Goal: Information Seeking & Learning: Learn about a topic

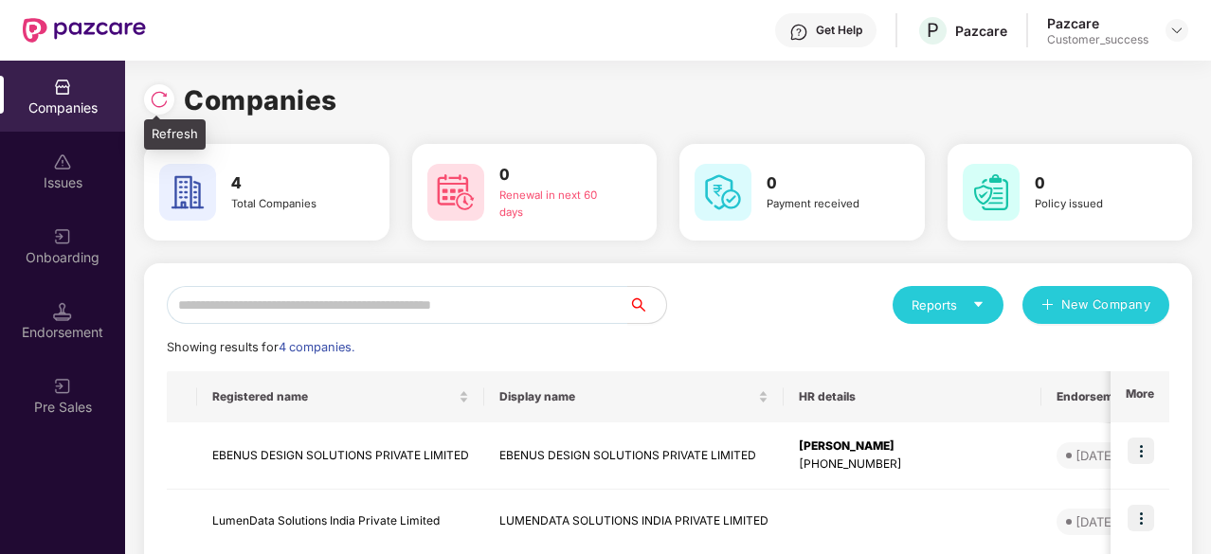
click at [168, 106] on img at bounding box center [159, 99] width 19 height 19
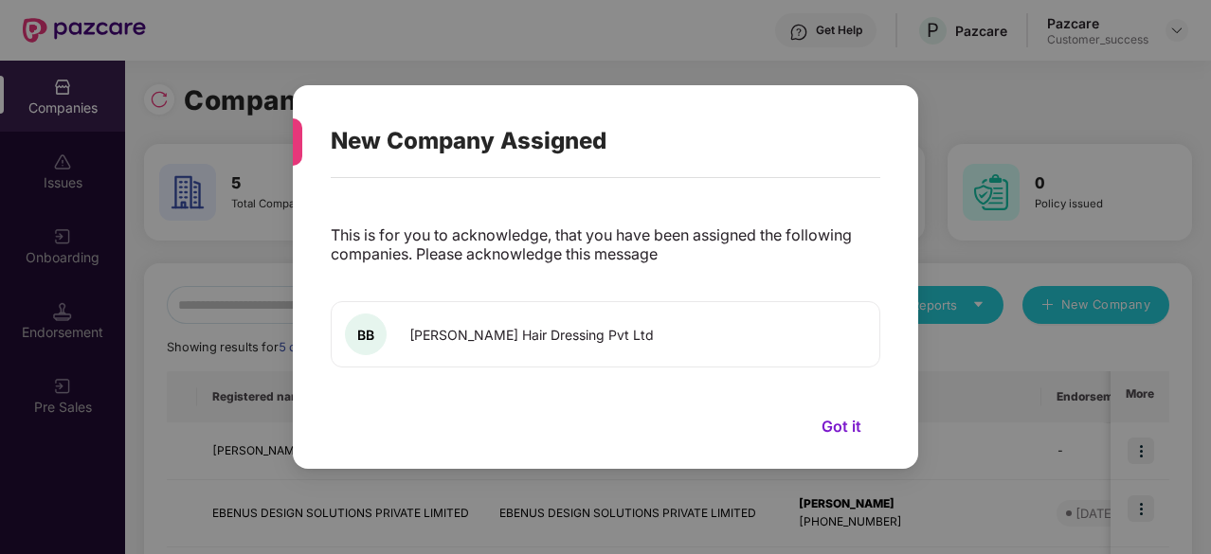
click at [845, 422] on button "Got it" at bounding box center [842, 426] width 78 height 28
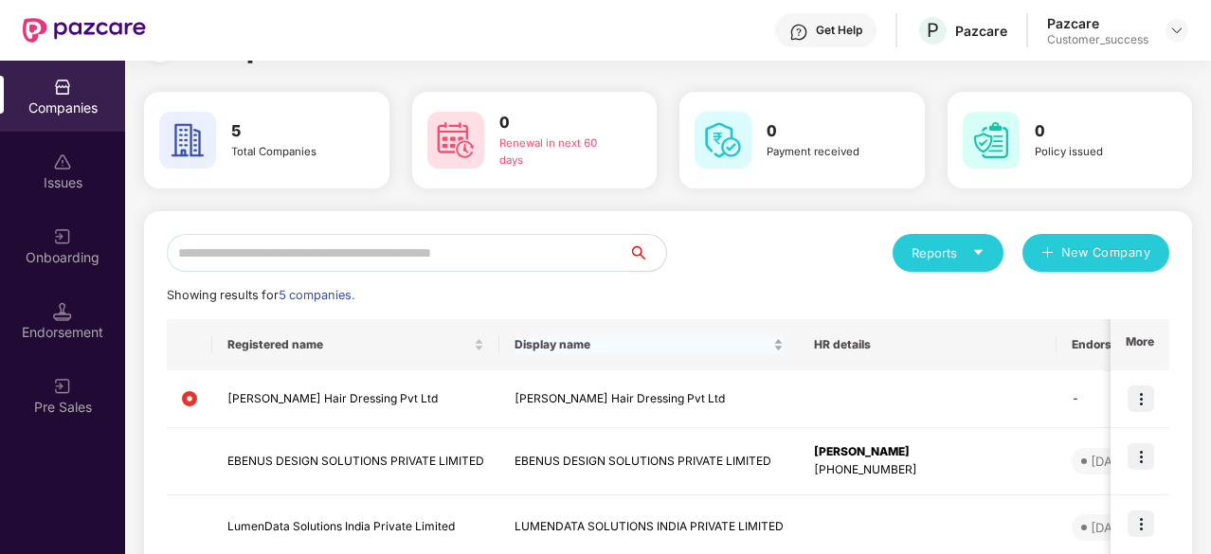
scroll to position [51, 0]
click at [1146, 397] on img at bounding box center [1141, 400] width 27 height 27
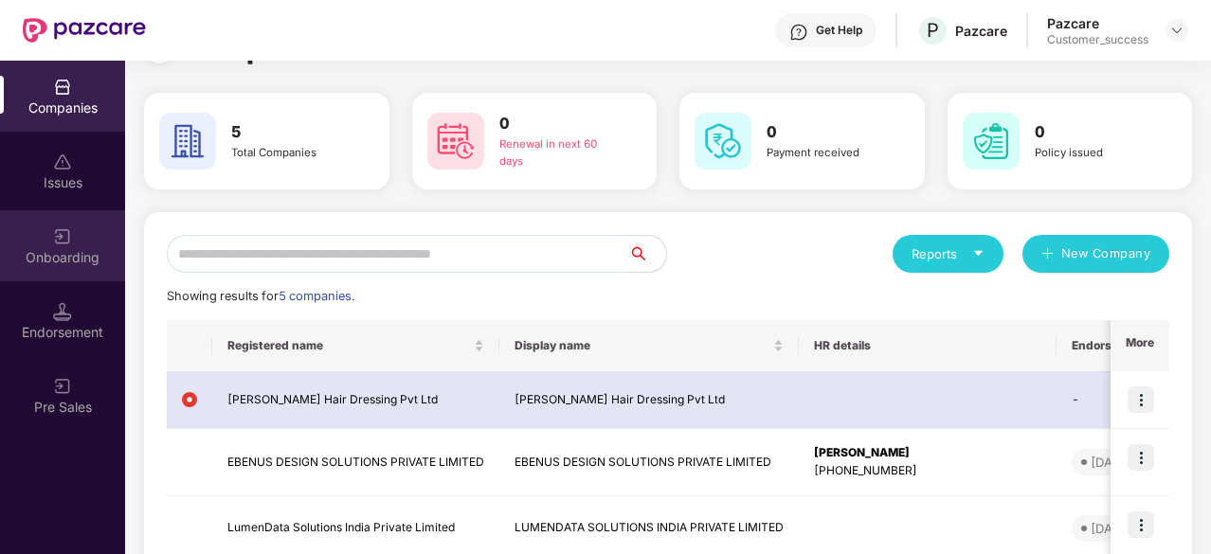
click at [66, 230] on img at bounding box center [62, 236] width 19 height 19
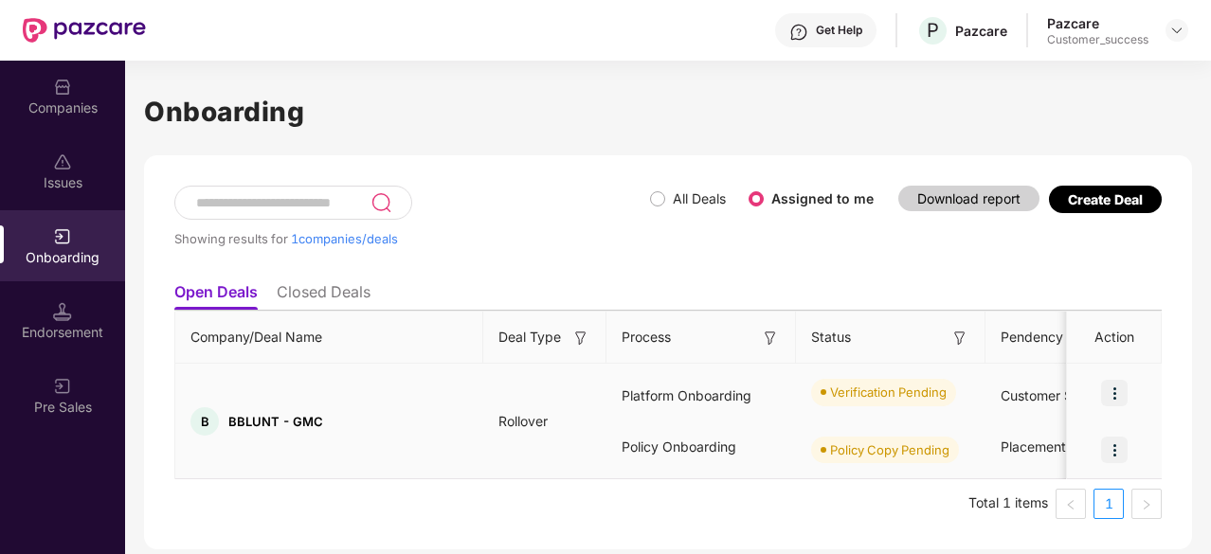
click at [1118, 389] on img at bounding box center [1114, 393] width 27 height 27
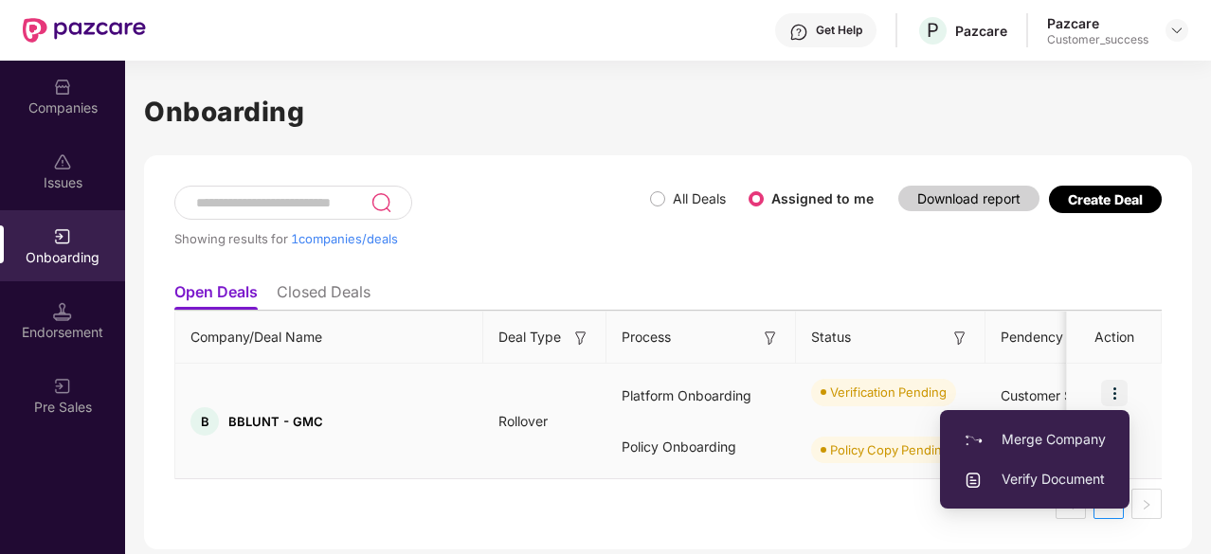
click at [1039, 475] on span "Verify Document" at bounding box center [1035, 479] width 142 height 21
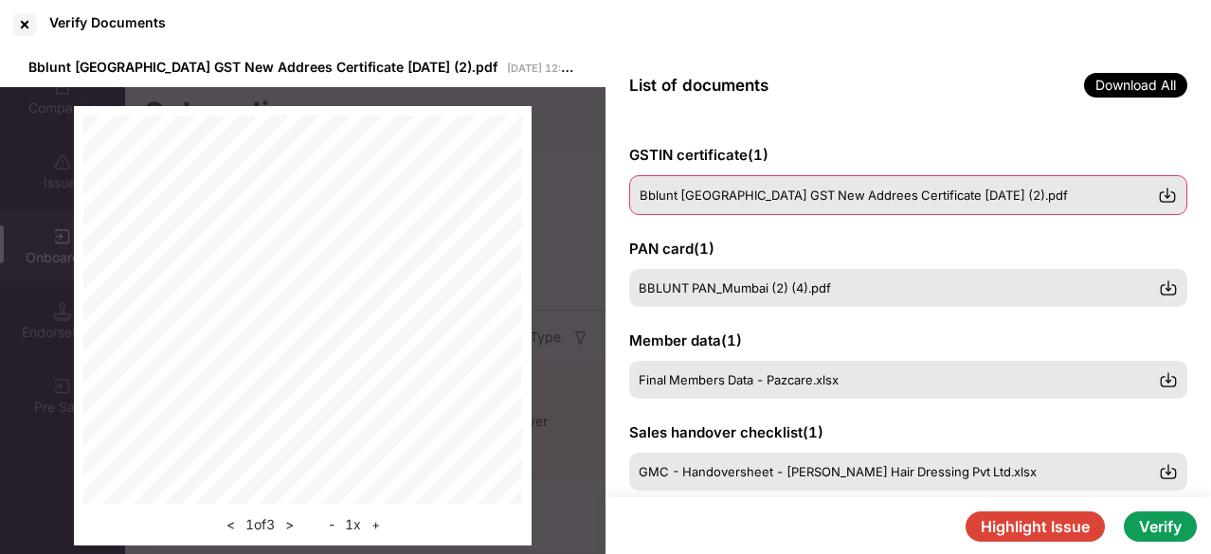
click at [686, 204] on div "Bblunt Mumbai GST New Addrees Certificate 22-09-2025 (2).pdf" at bounding box center [908, 195] width 558 height 40
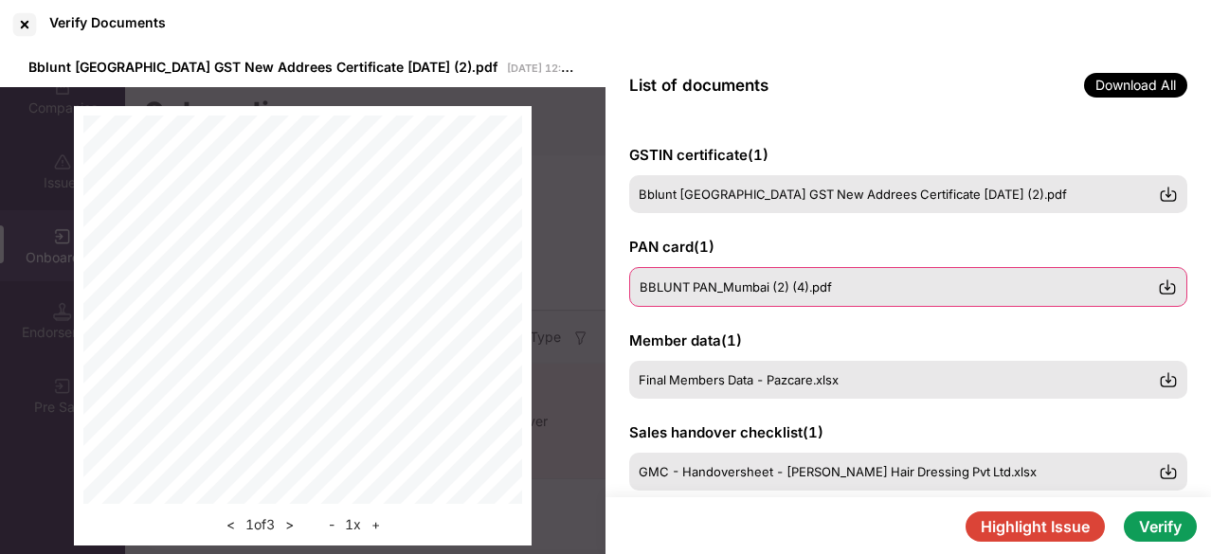
click at [694, 281] on span "BBLUNT PAN_Mumbai (2) (4).pdf" at bounding box center [736, 287] width 192 height 15
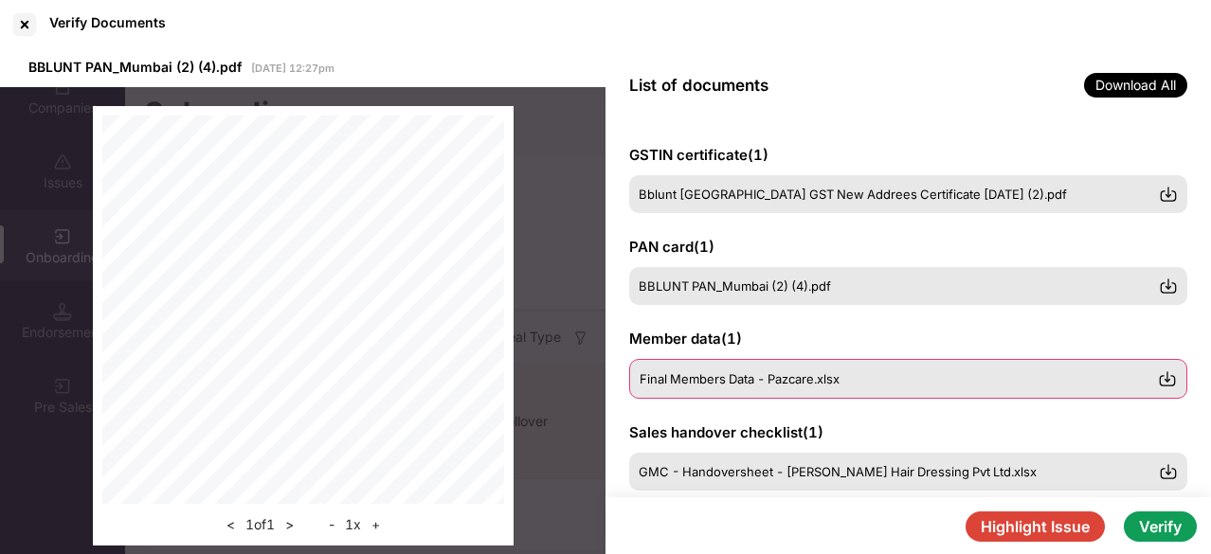
click at [762, 376] on span "Final Members Data - Pazcare.xlsx" at bounding box center [740, 378] width 200 height 15
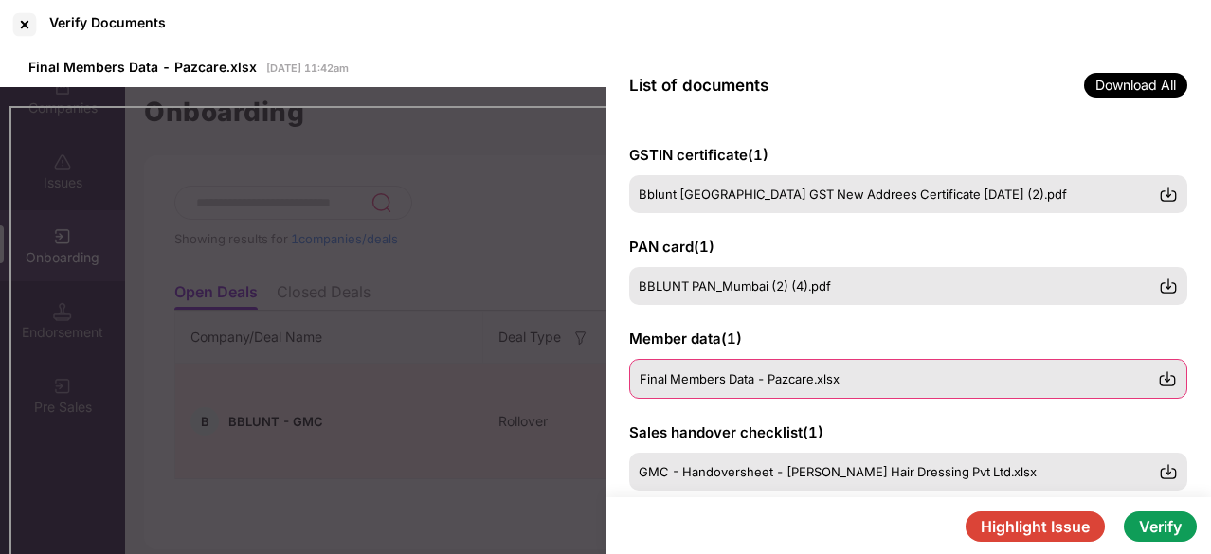
click at [741, 371] on span "Final Members Data - Pazcare.xlsx" at bounding box center [740, 378] width 200 height 15
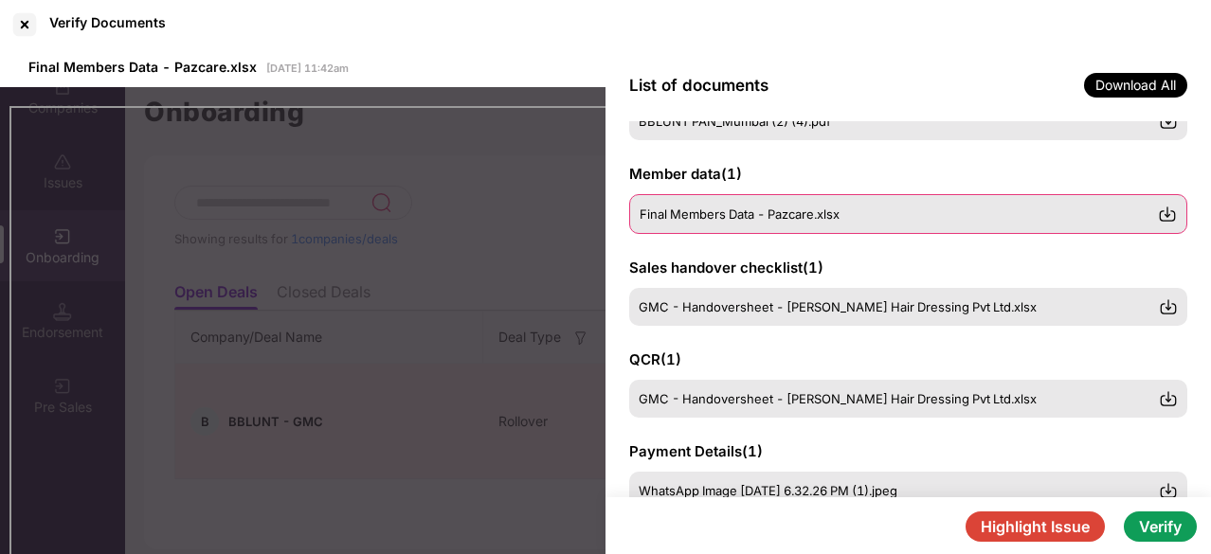
scroll to position [163, 0]
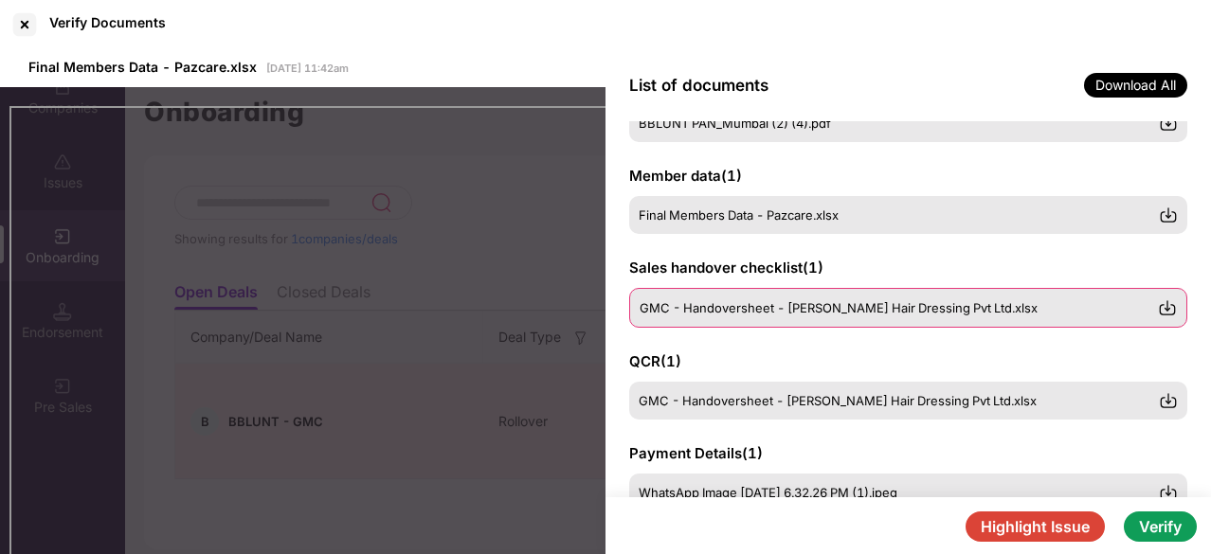
click at [715, 303] on span "GMC - Handoversheet - Bhabani Blunt Hair Dressing Pvt Ltd.xlsx" at bounding box center [839, 307] width 398 height 15
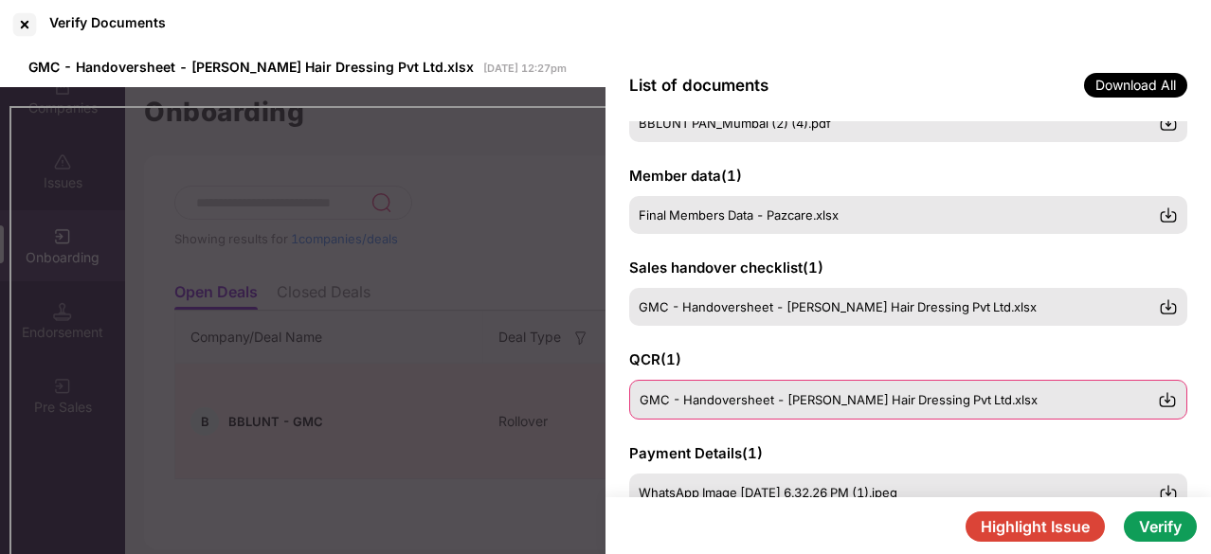
click at [691, 406] on span "GMC - Handoversheet - Bhabani Blunt Hair Dressing Pvt Ltd.xlsx" at bounding box center [839, 399] width 398 height 15
click at [724, 408] on div "GMC - Handoversheet - Bhabani Blunt Hair Dressing Pvt Ltd.xlsx" at bounding box center [908, 400] width 558 height 40
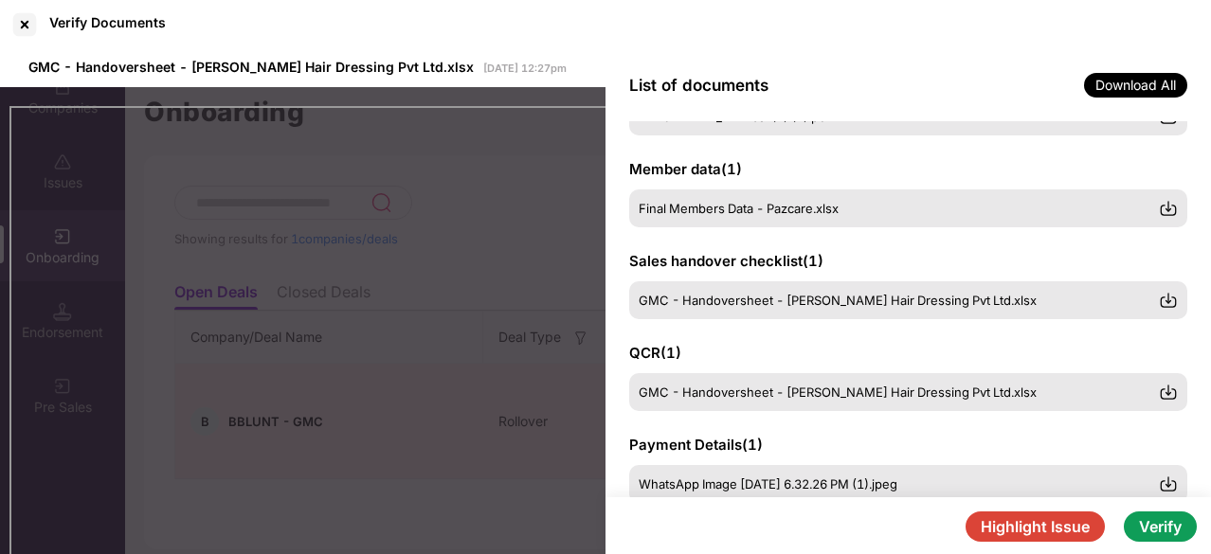
scroll to position [171, 0]
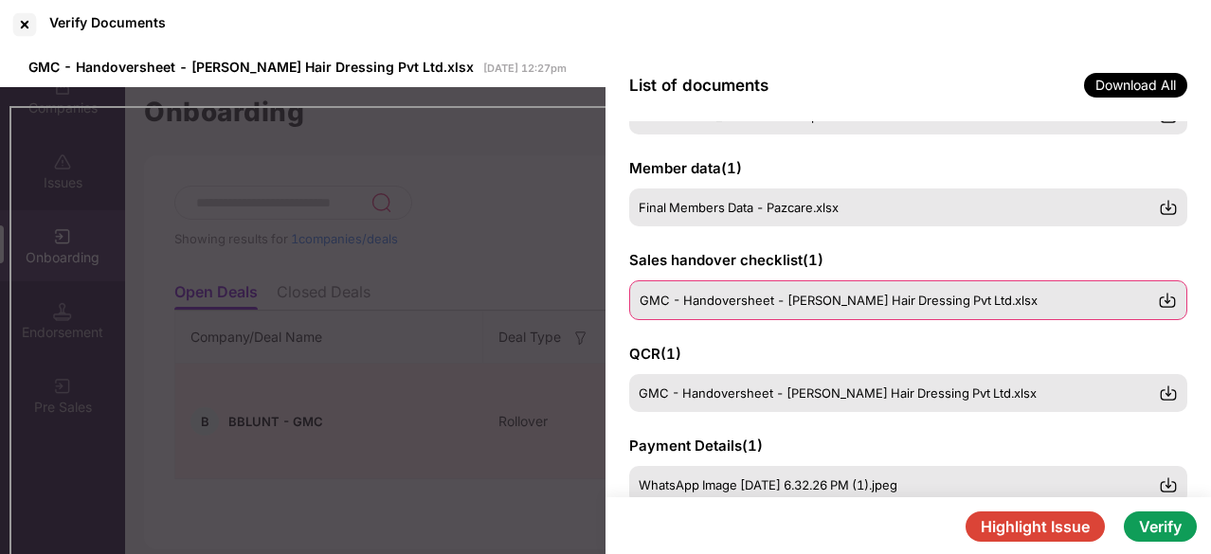
click at [720, 307] on span "GMC - Handoversheet - Bhabani Blunt Hair Dressing Pvt Ltd.xlsx" at bounding box center [839, 300] width 398 height 15
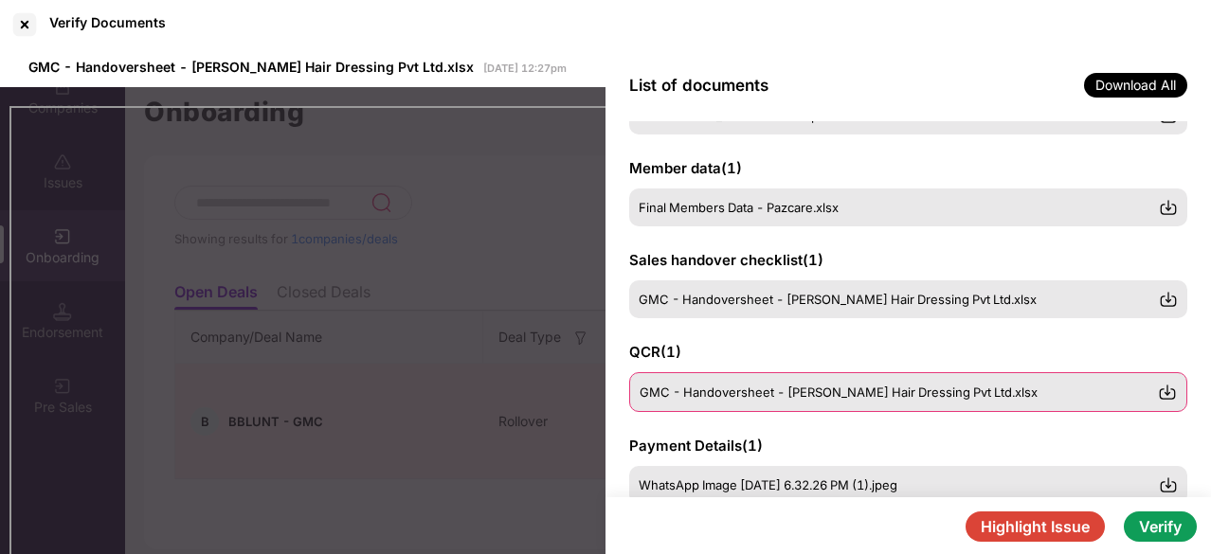
click at [732, 390] on span "GMC - Handoversheet - Bhabani Blunt Hair Dressing Pvt Ltd.xlsx" at bounding box center [839, 392] width 398 height 15
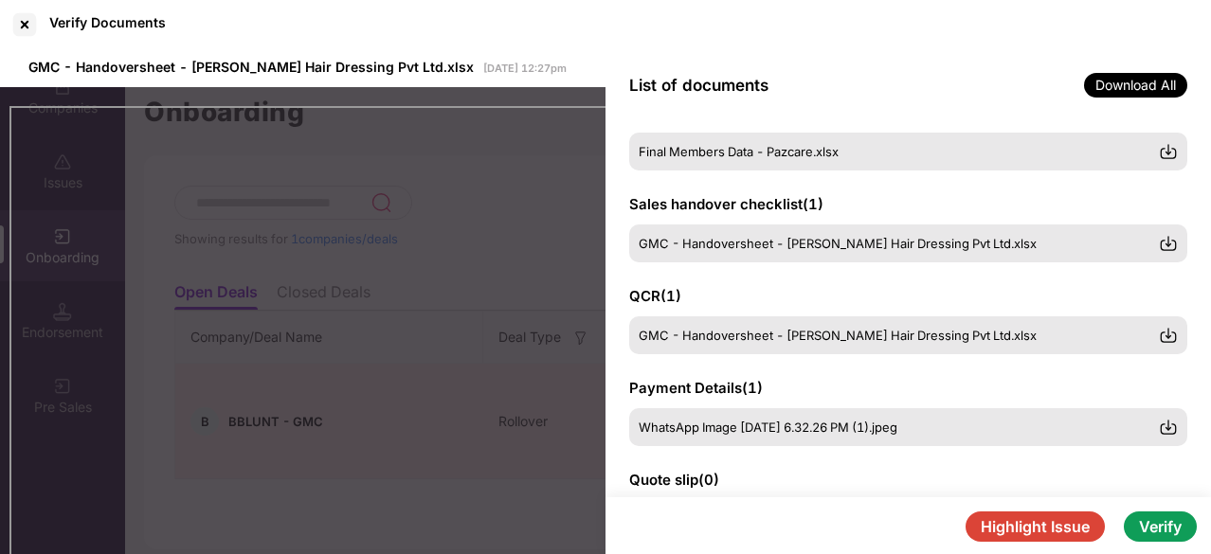
scroll to position [227, 0]
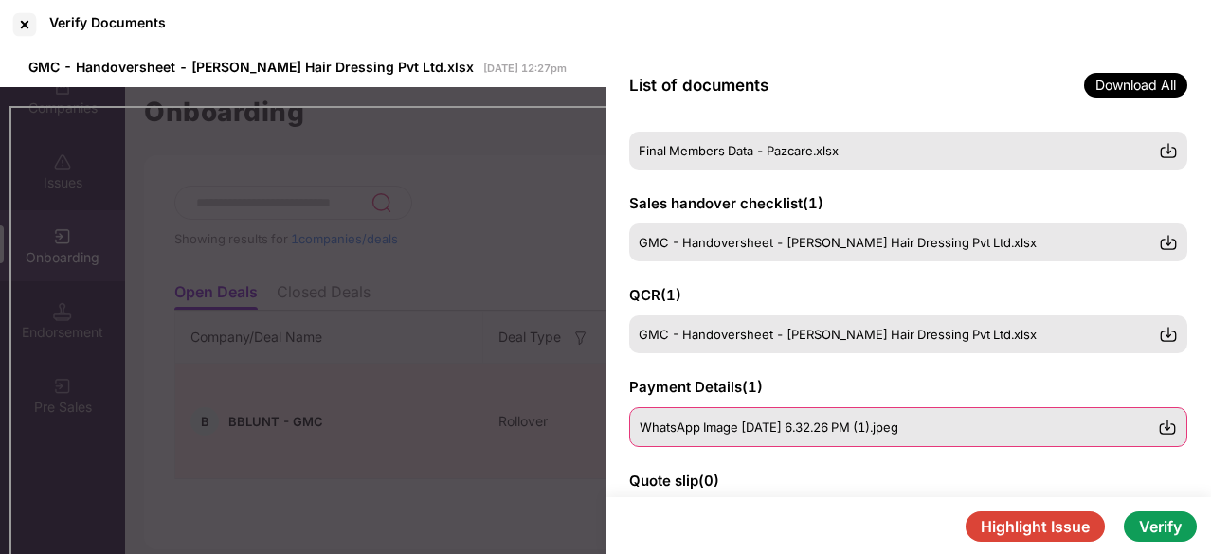
click at [768, 424] on span "WhatsApp Image 2025-09-25 at 6.32.26 PM (1).jpeg" at bounding box center [769, 427] width 259 height 15
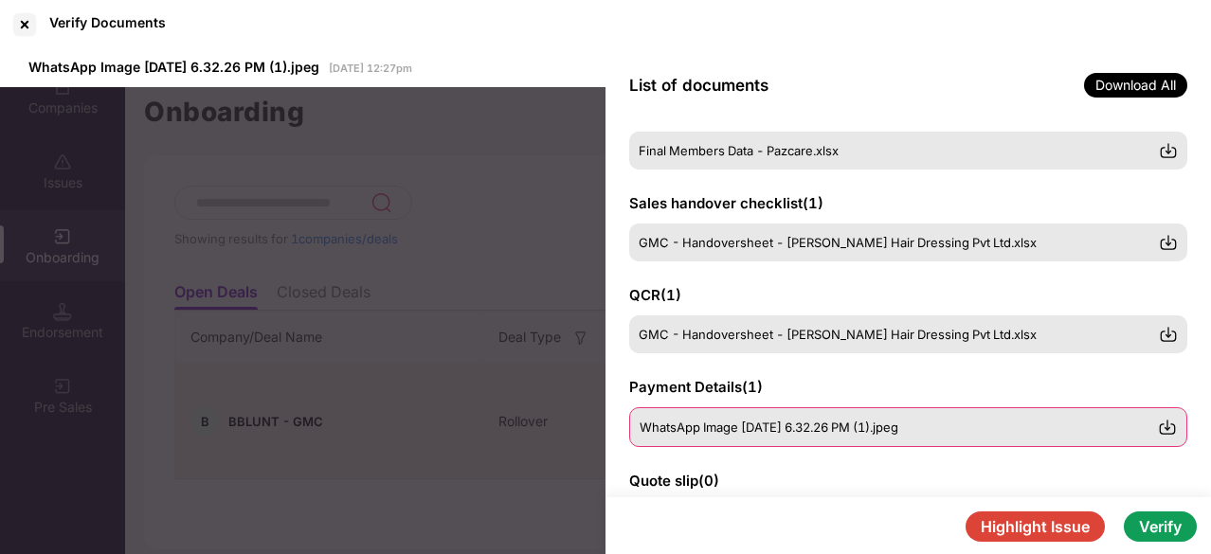
click at [761, 437] on div "WhatsApp Image 2025-09-25 at 6.32.26 PM (1).jpeg" at bounding box center [908, 427] width 558 height 40
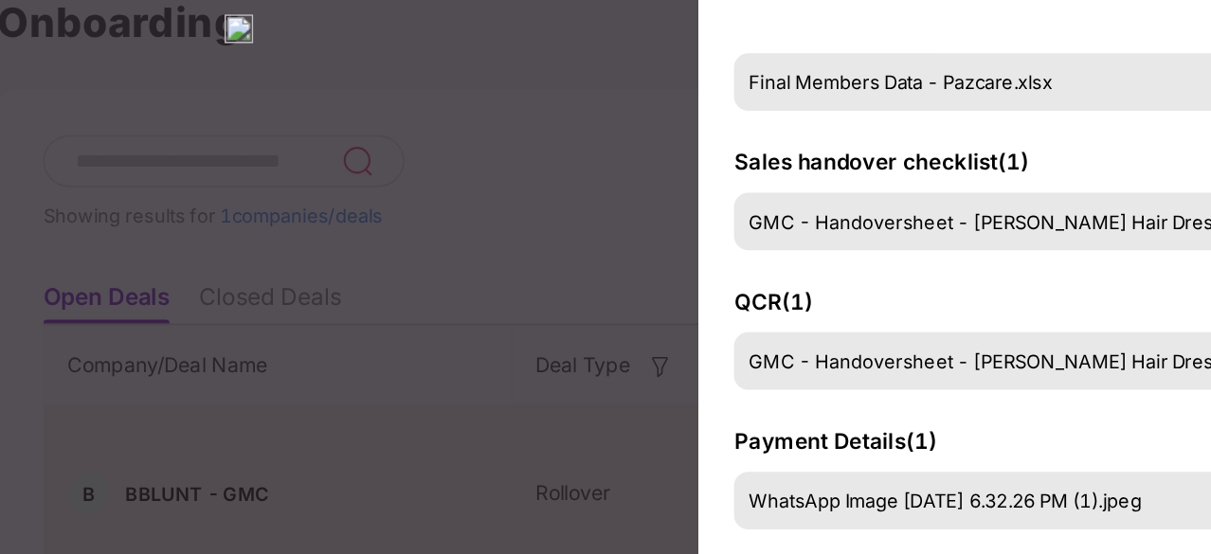
click at [313, 131] on img at bounding box center [303, 118] width 19 height 25
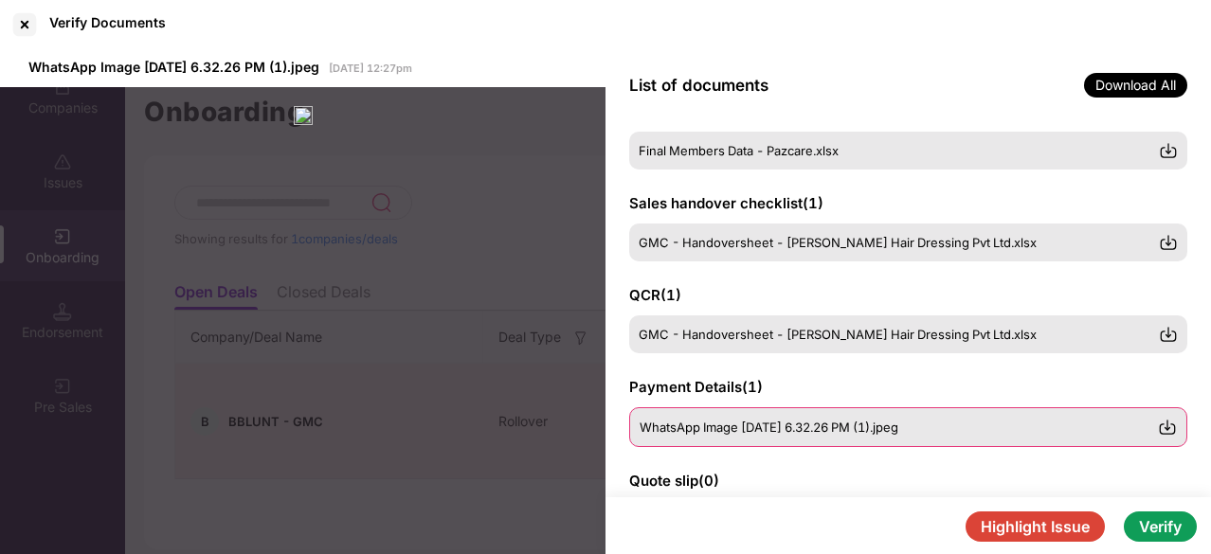
click at [795, 420] on span "WhatsApp Image 2025-09-25 at 6.32.26 PM (1).jpeg" at bounding box center [769, 427] width 259 height 15
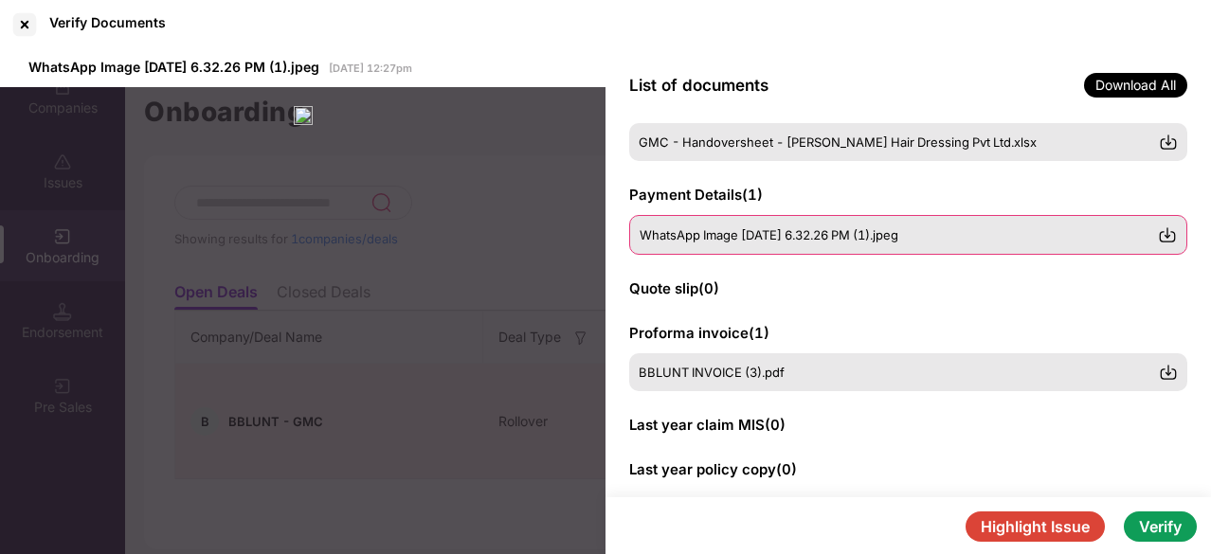
scroll to position [426, 0]
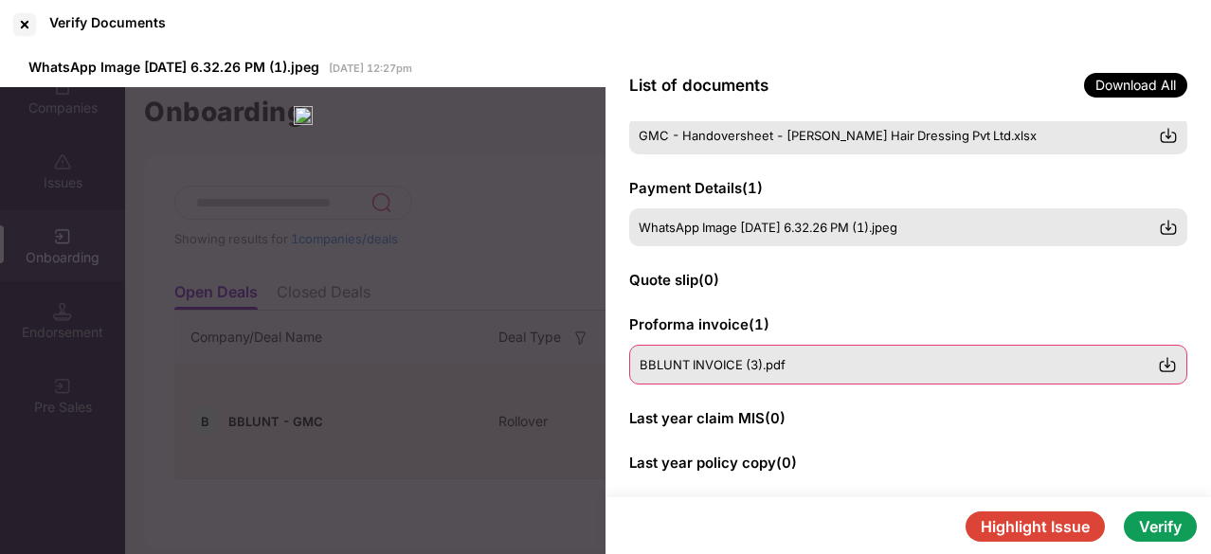
click at [733, 370] on span "BBLUNT INVOICE (3).pdf" at bounding box center [713, 364] width 146 height 15
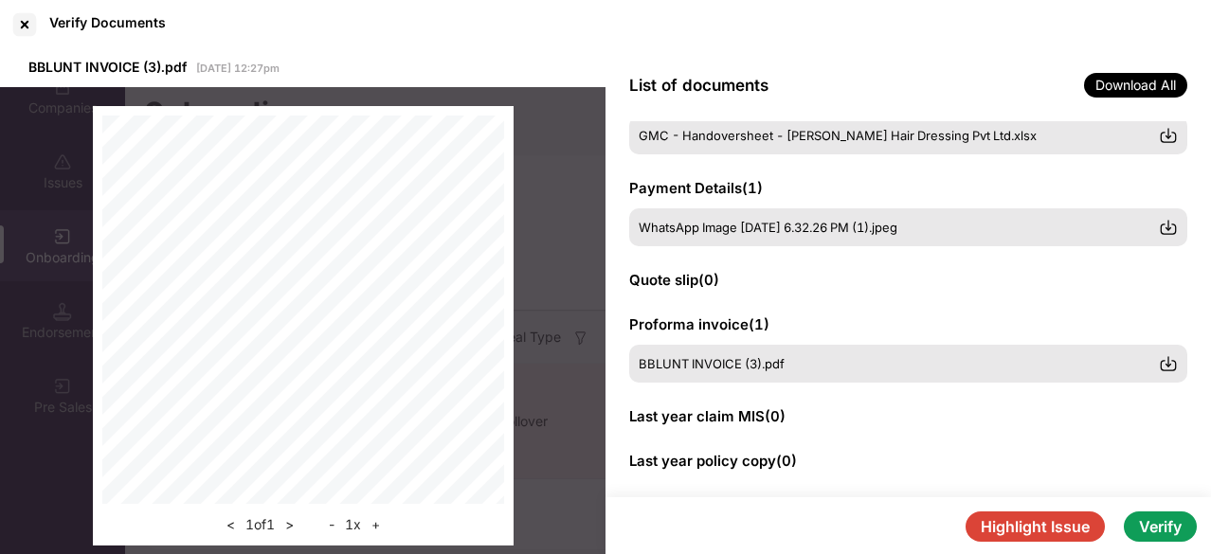
scroll to position [0, 1]
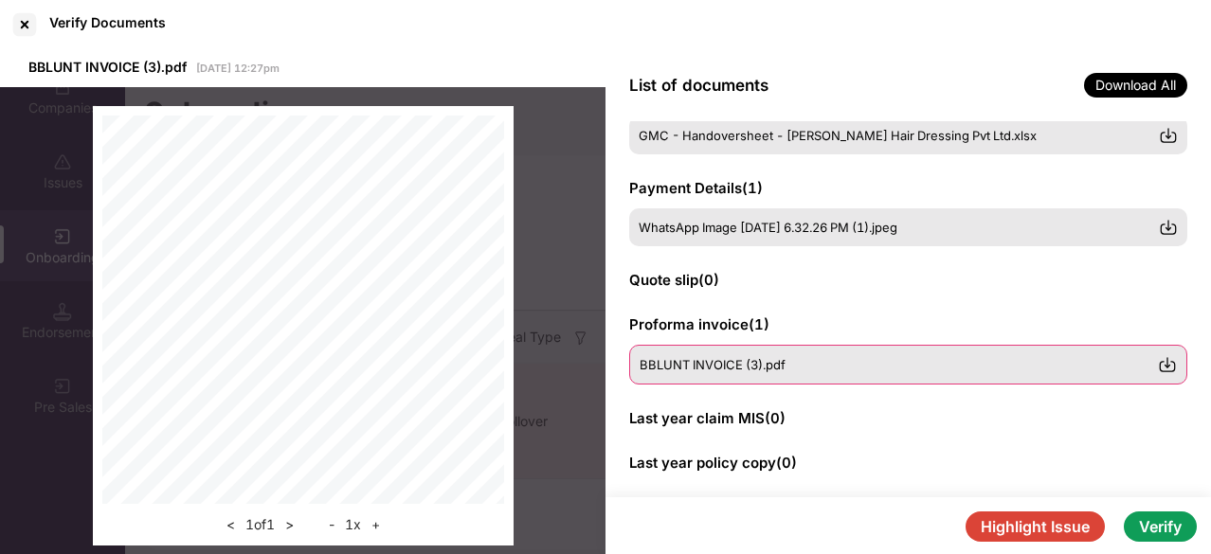
click at [811, 369] on div "BBLUNT INVOICE (3).pdf" at bounding box center [899, 364] width 518 height 15
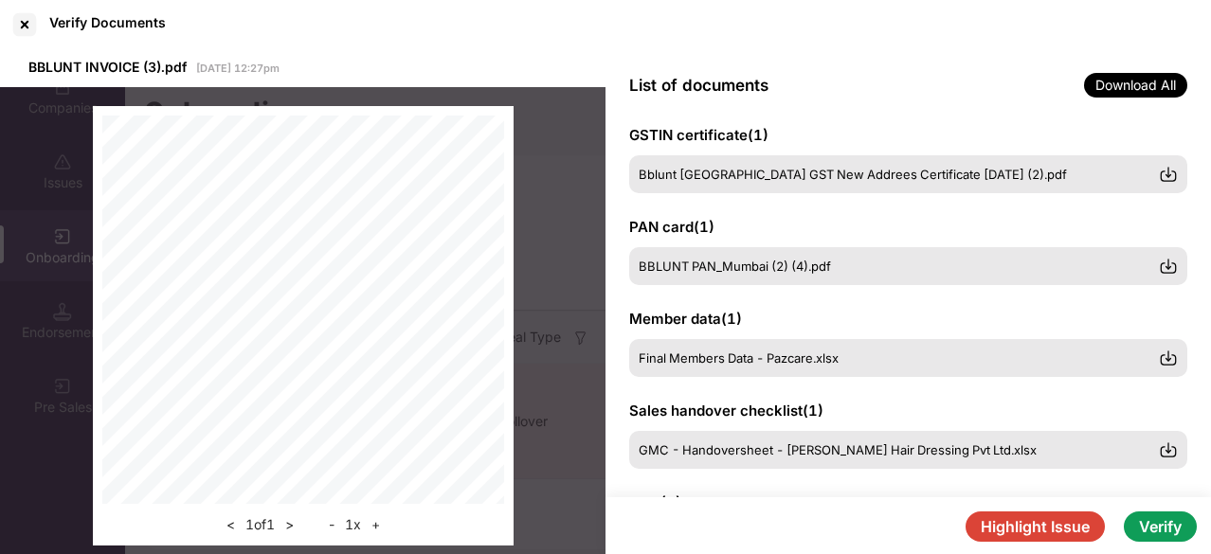
scroll to position [0, 0]
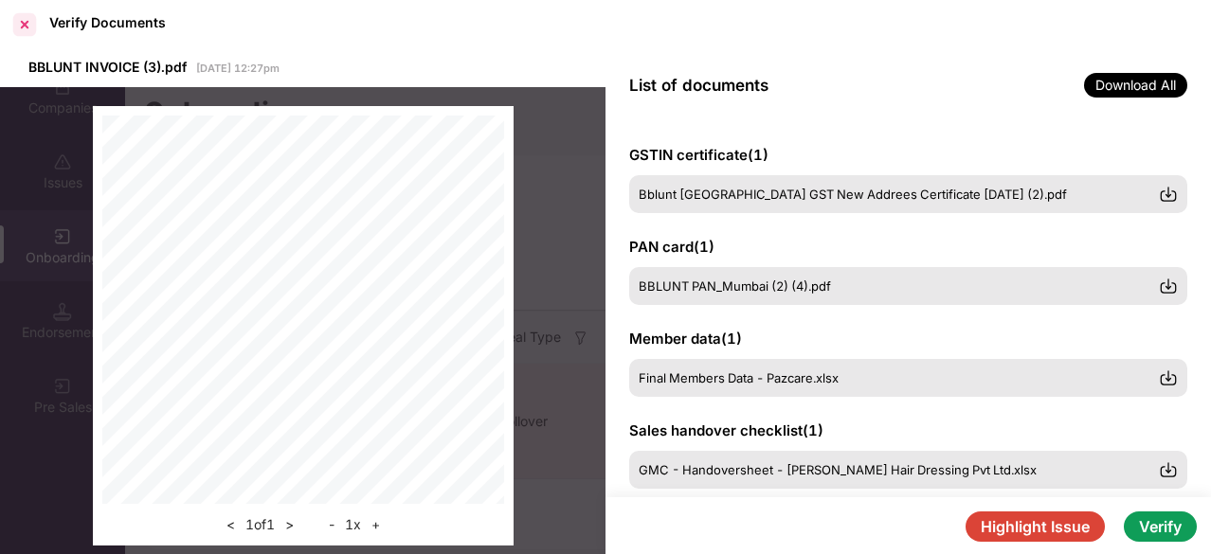
click at [27, 26] on div at bounding box center [24, 24] width 30 height 30
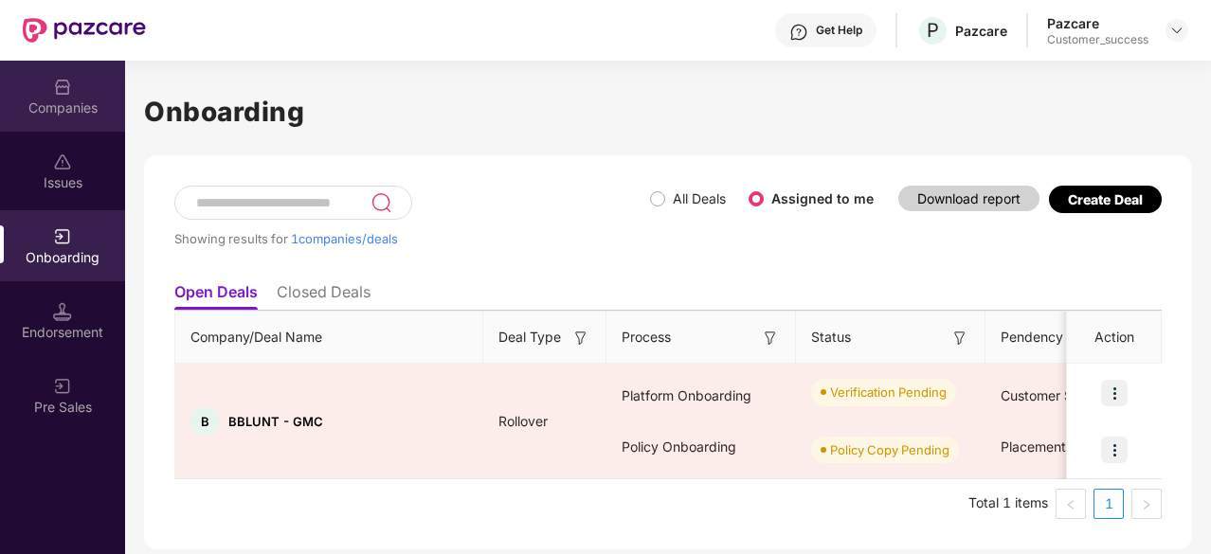
click at [76, 97] on div "Companies" at bounding box center [62, 96] width 125 height 71
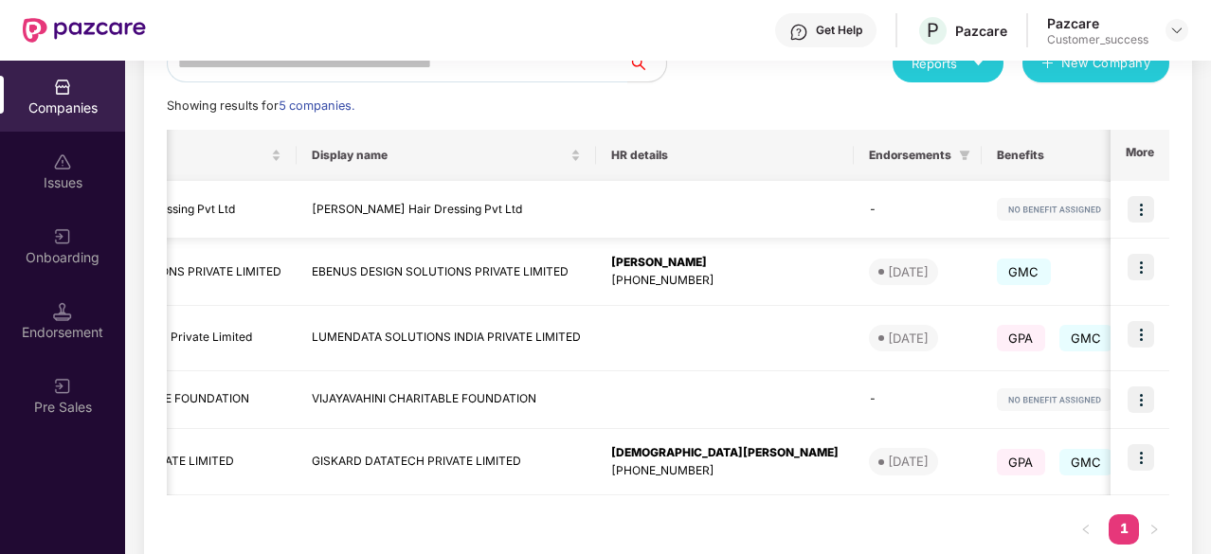
scroll to position [243, 0]
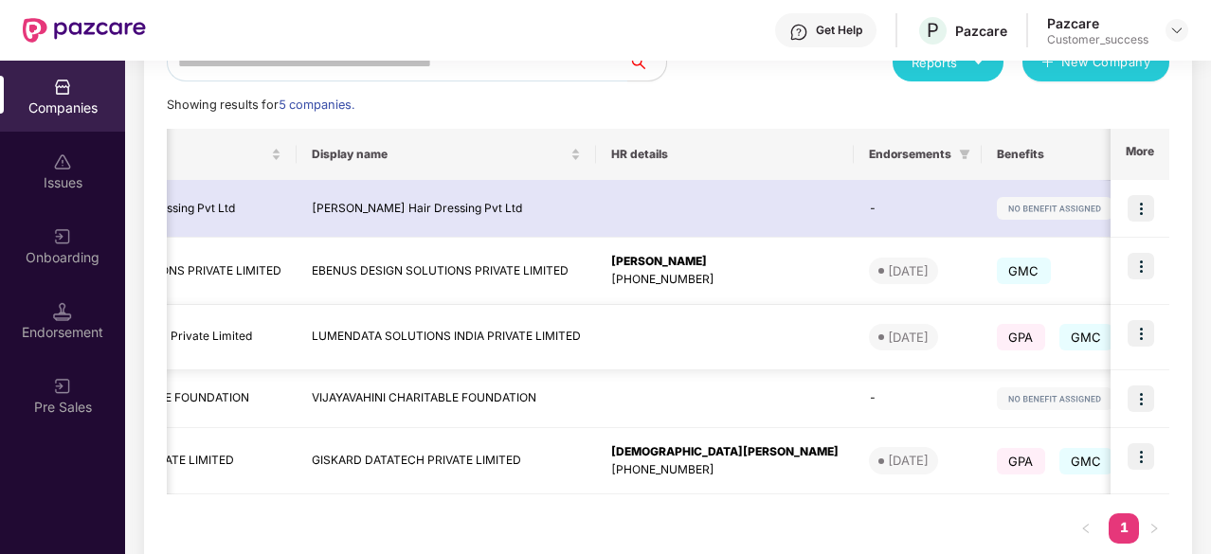
click at [1143, 329] on img at bounding box center [1141, 333] width 27 height 27
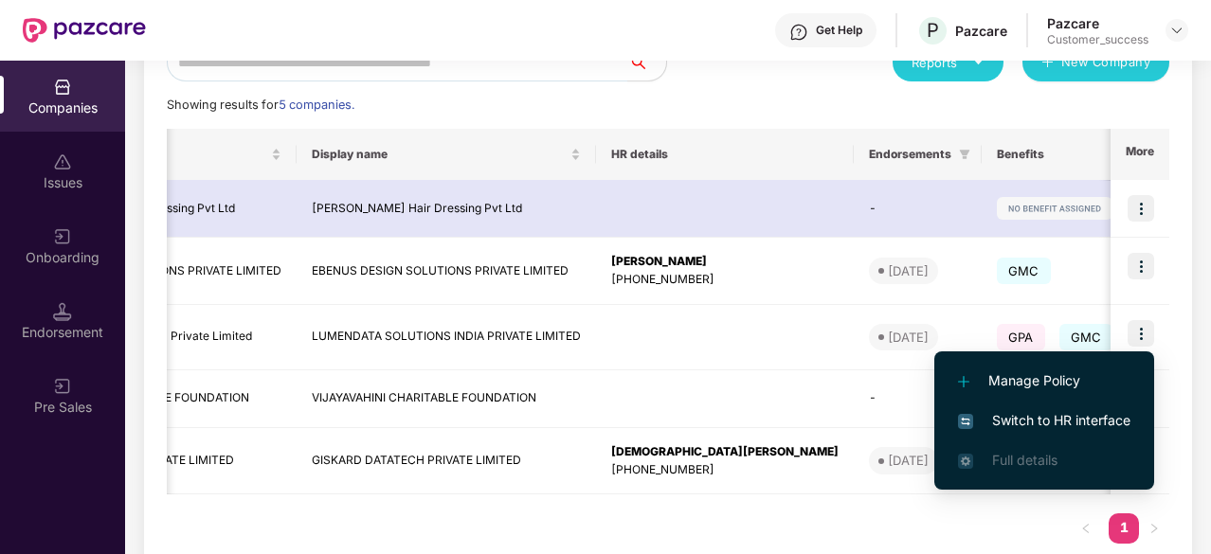
click at [989, 422] on span "Switch to HR interface" at bounding box center [1044, 420] width 172 height 21
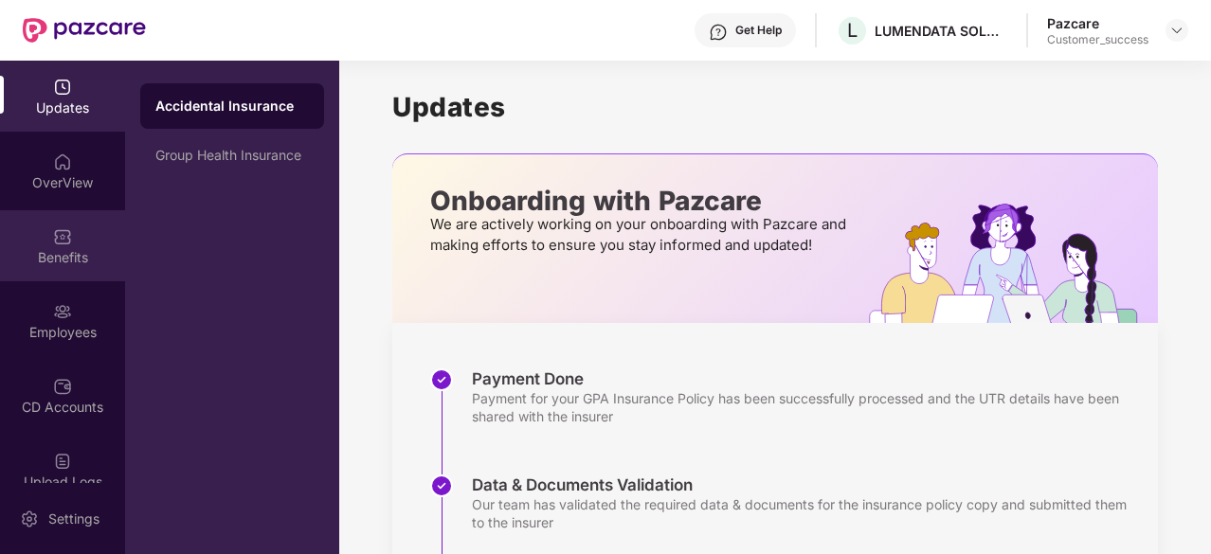
click at [55, 241] on img at bounding box center [62, 236] width 19 height 19
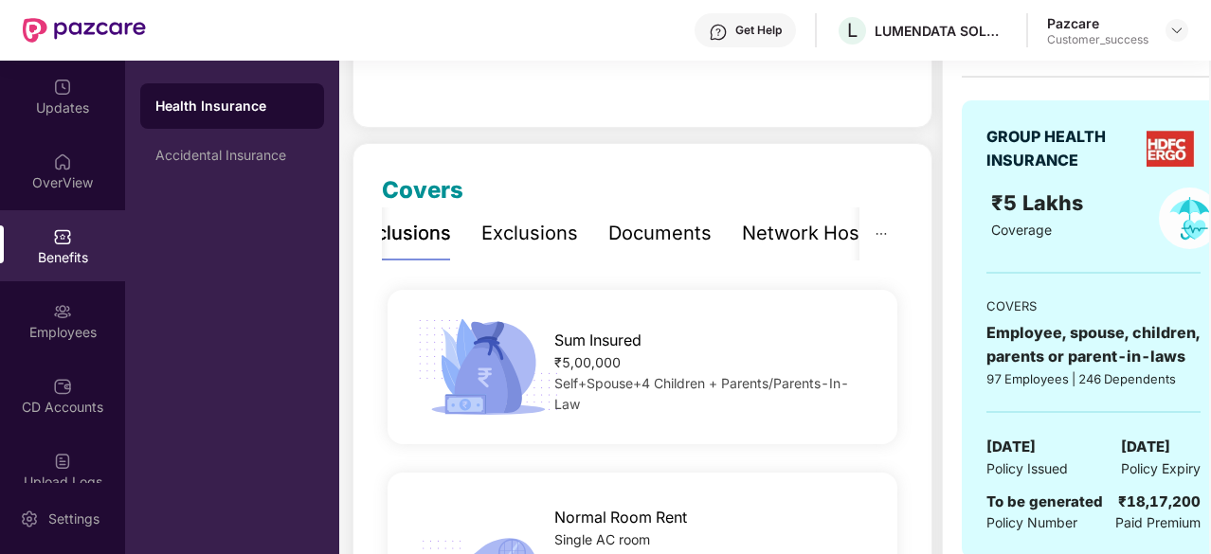
scroll to position [187, 0]
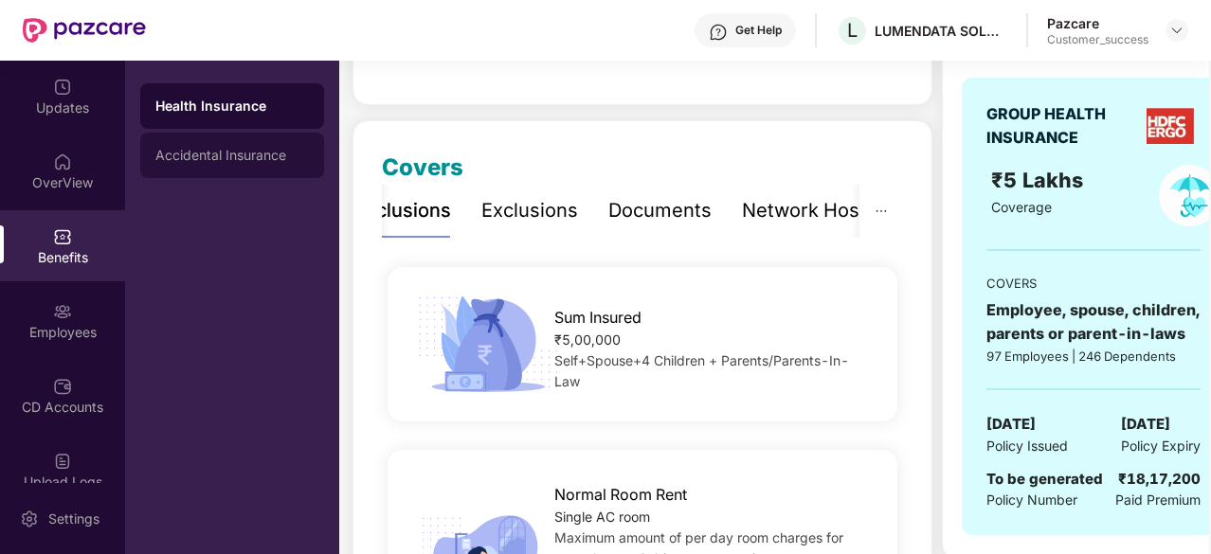
click at [274, 154] on div "Accidental Insurance" at bounding box center [232, 155] width 154 height 15
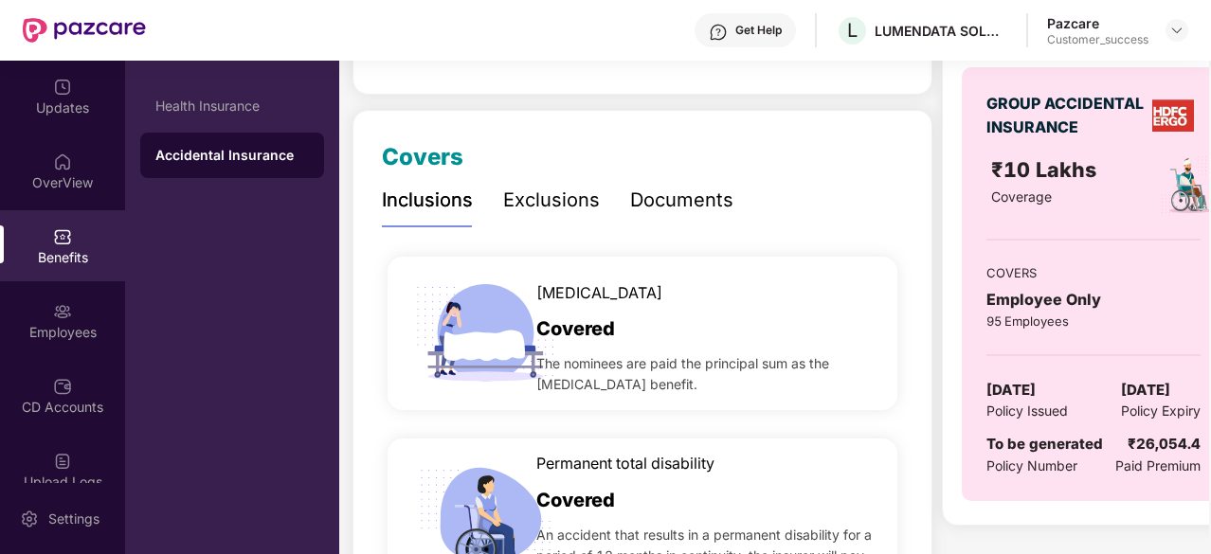
scroll to position [198, 0]
click at [233, 92] on div "Health Insurance" at bounding box center [232, 105] width 184 height 45
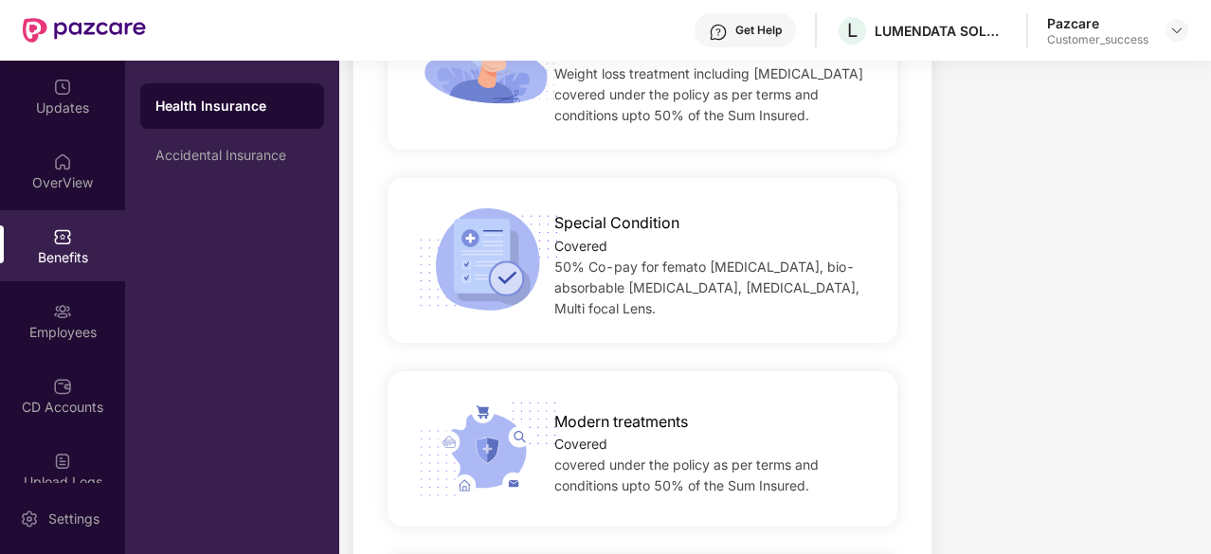
scroll to position [3566, 0]
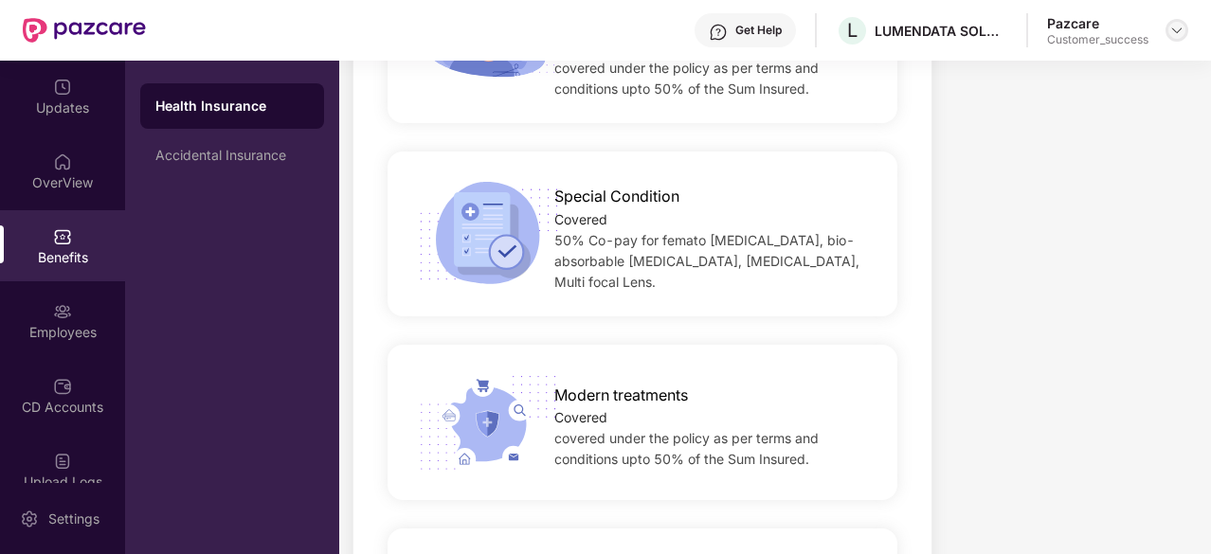
click at [1177, 40] on div at bounding box center [1177, 30] width 23 height 23
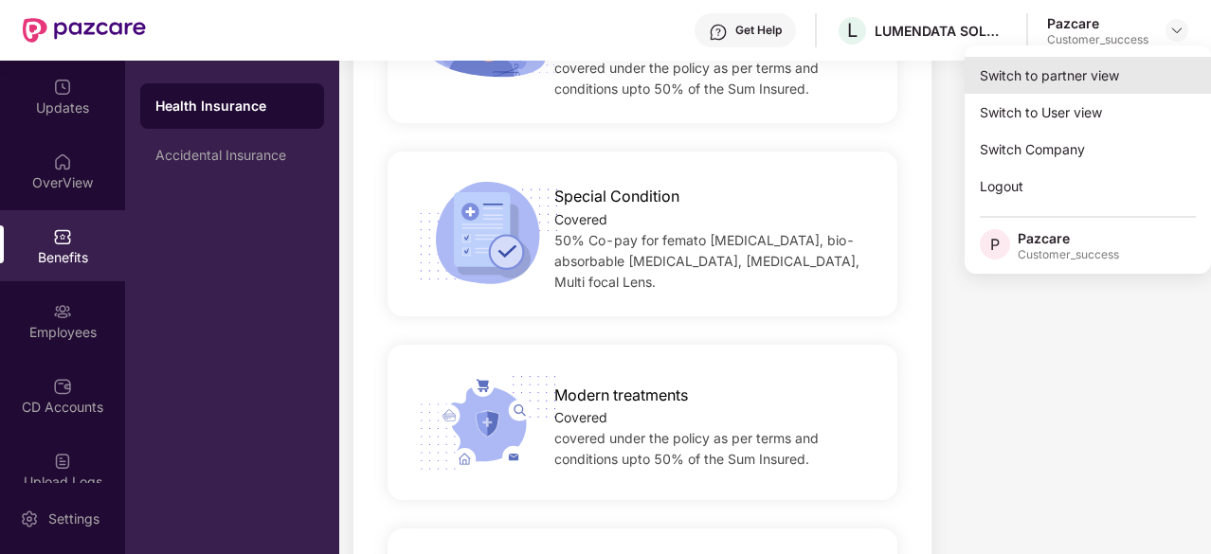
click at [1103, 79] on div "Switch to partner view" at bounding box center [1088, 75] width 246 height 37
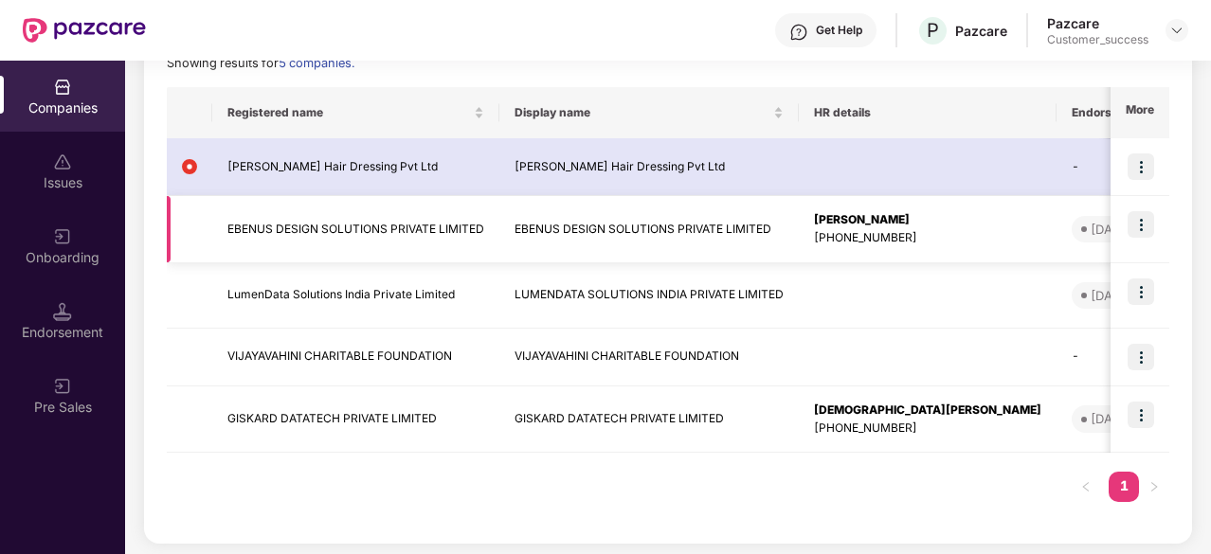
scroll to position [285, 0]
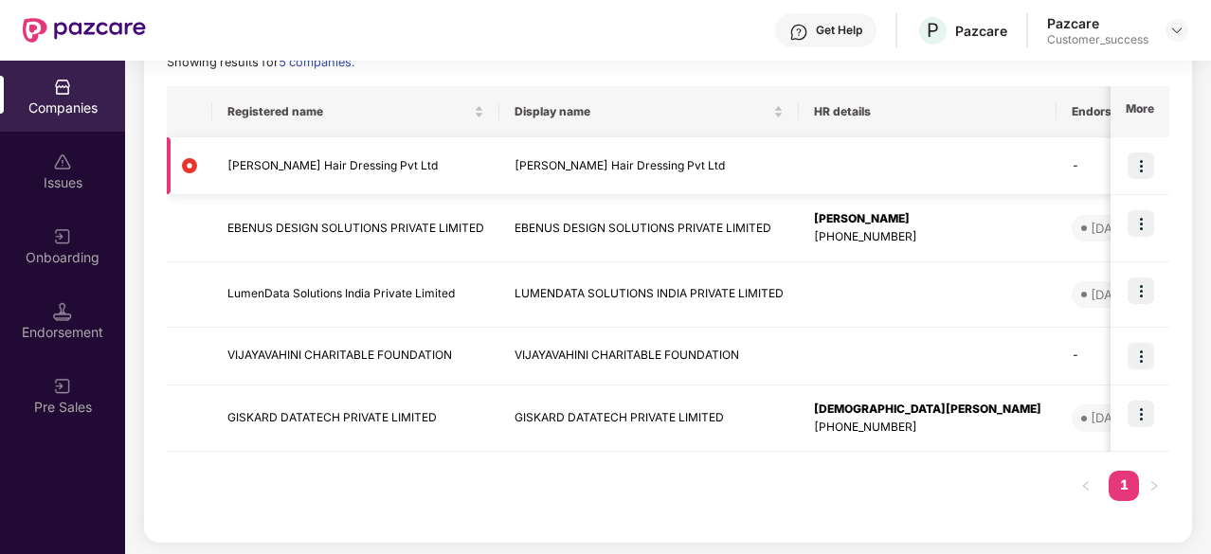
click at [1146, 171] on img at bounding box center [1141, 166] width 27 height 27
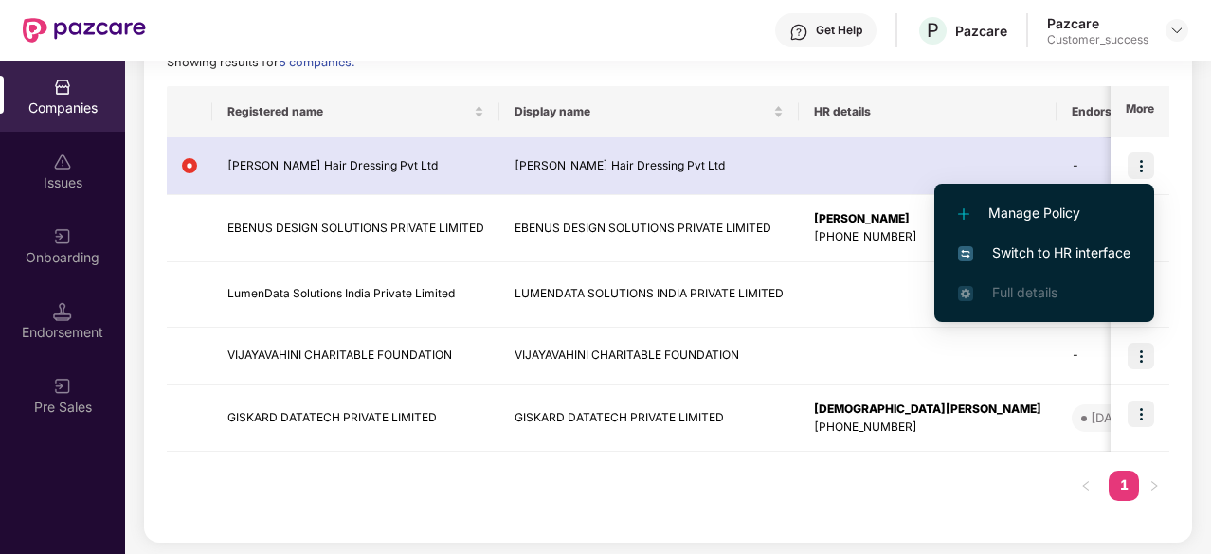
click at [81, 225] on div "Onboarding" at bounding box center [62, 245] width 125 height 71
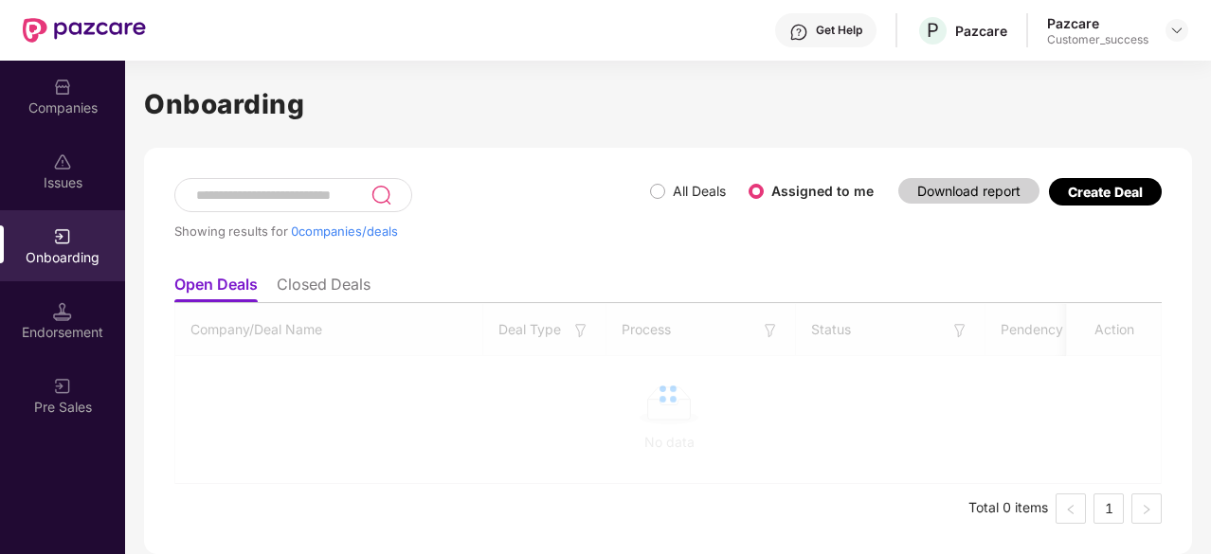
scroll to position [0, 0]
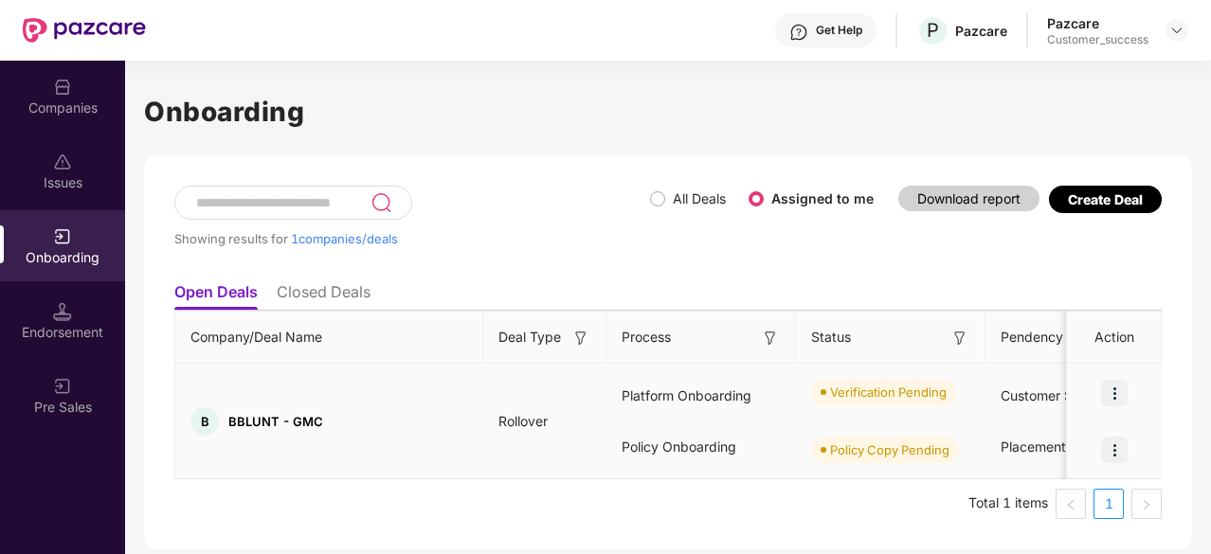
click at [1118, 389] on img at bounding box center [1114, 393] width 27 height 27
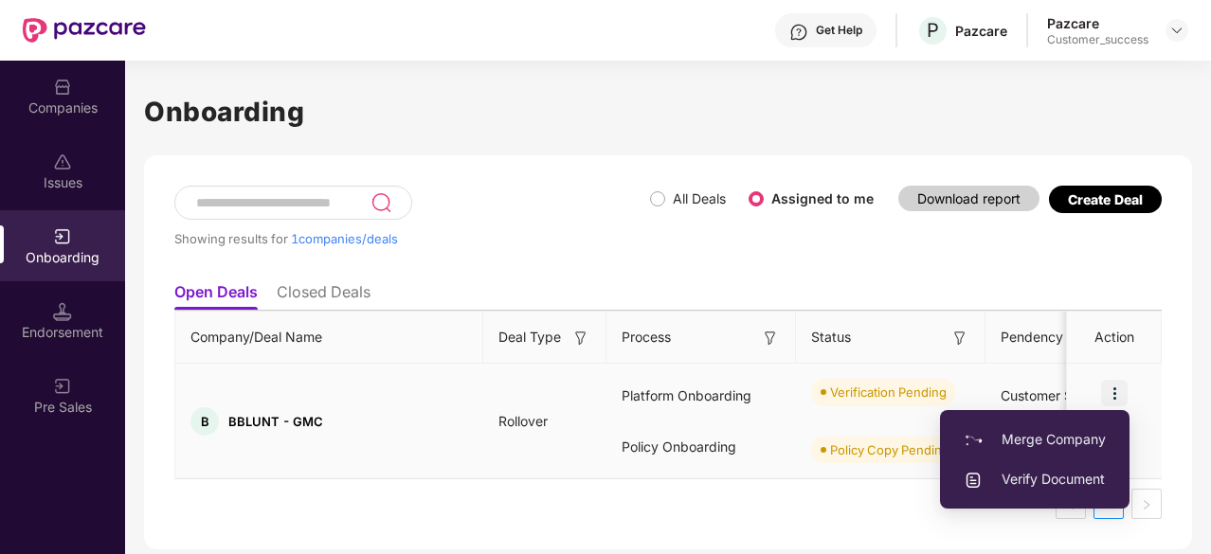
click at [1039, 475] on span "Verify Document" at bounding box center [1035, 479] width 142 height 21
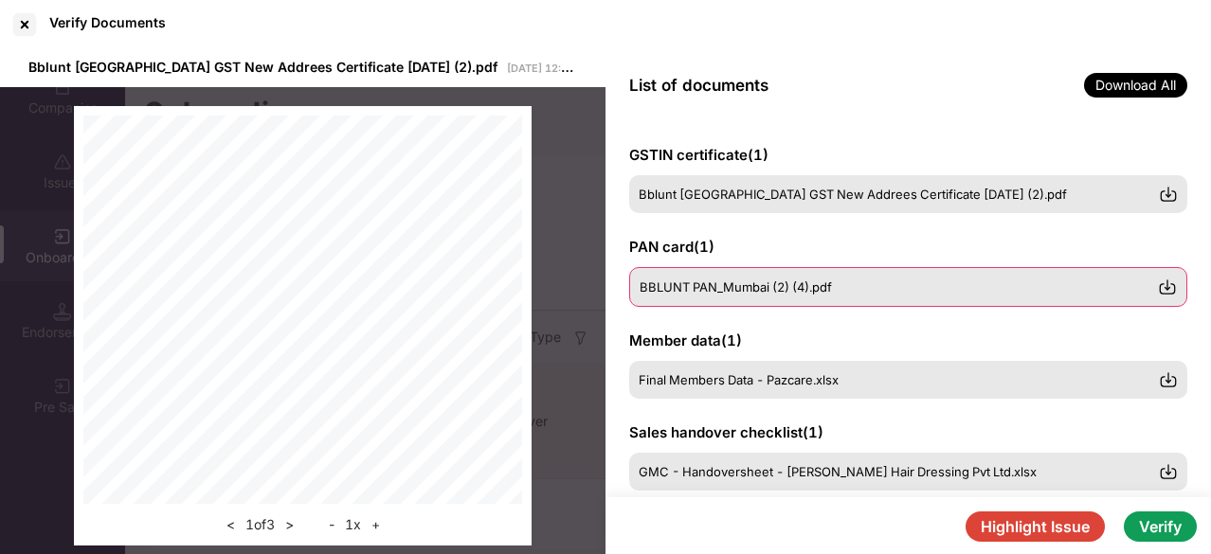
click at [715, 297] on div "BBLUNT PAN_Mumbai (2) (4).pdf" at bounding box center [908, 287] width 558 height 40
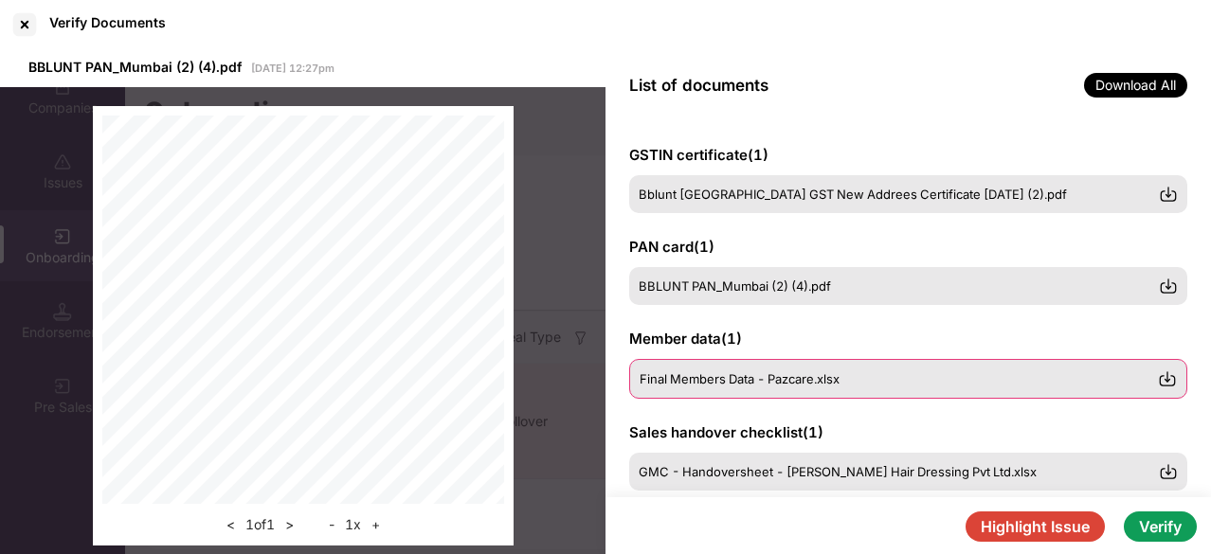
click at [732, 381] on span "Final Members Data - Pazcare.xlsx" at bounding box center [740, 378] width 200 height 15
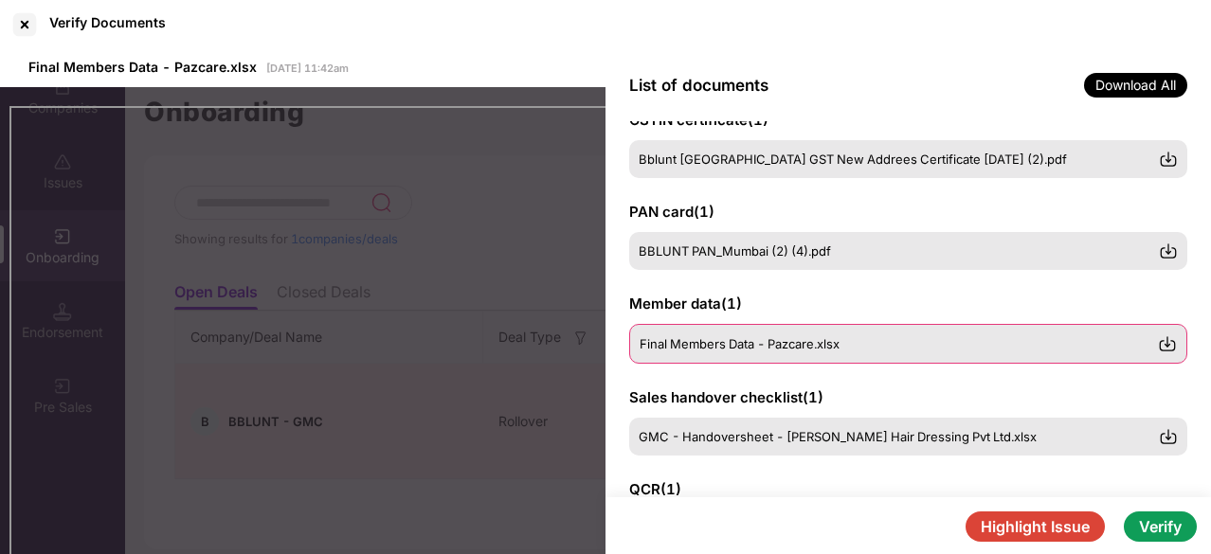
scroll to position [34, 0]
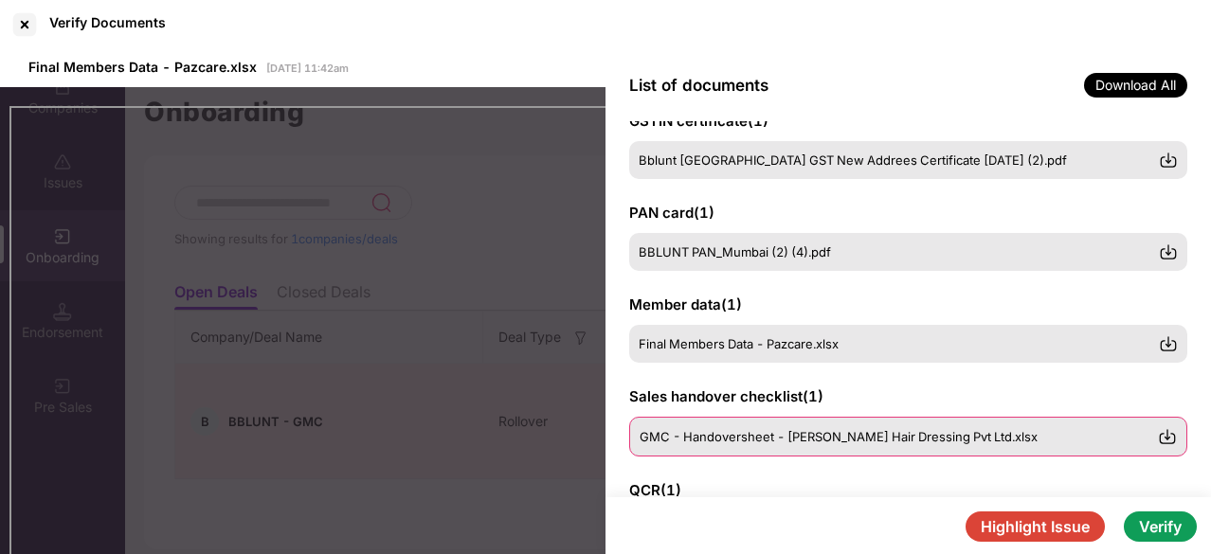
click at [730, 429] on span "GMC - Handoversheet - Bhabani Blunt Hair Dressing Pvt Ltd.xlsx" at bounding box center [839, 436] width 398 height 15
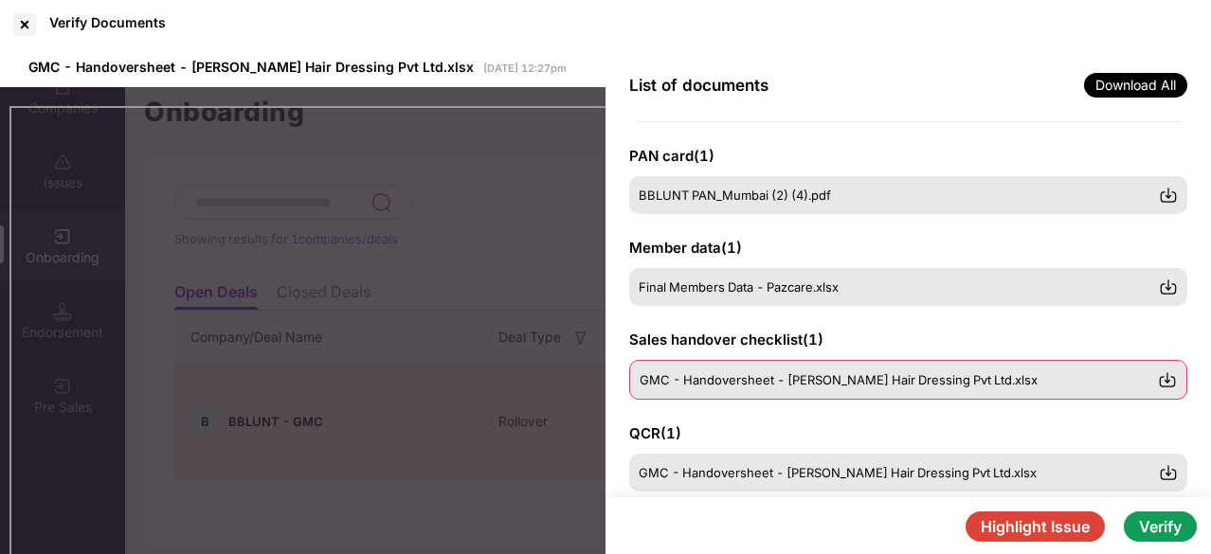
scroll to position [103, 0]
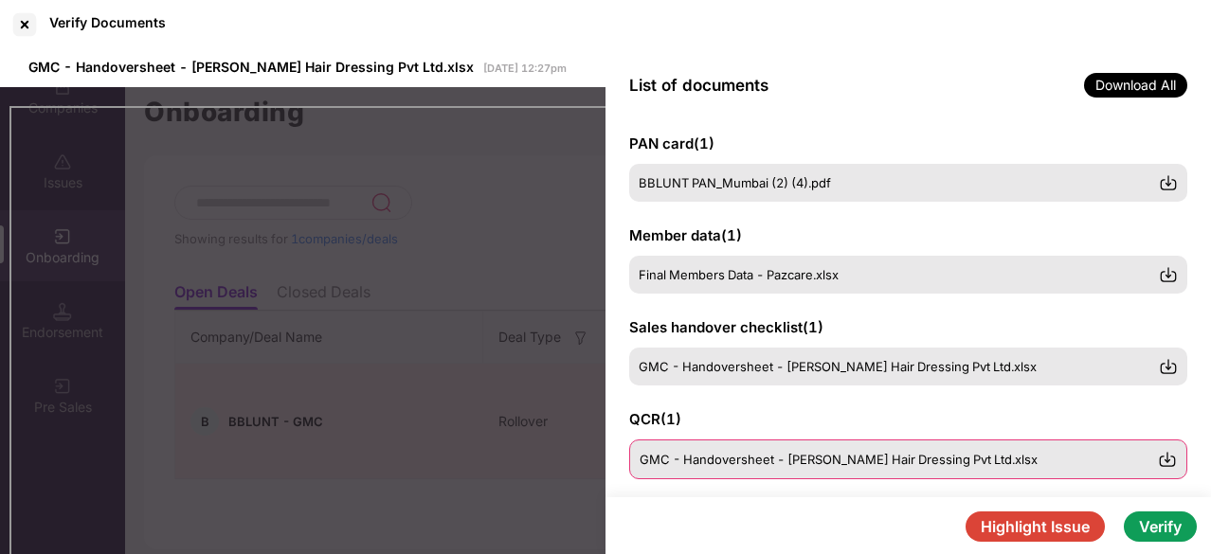
click at [729, 454] on span "GMC - Handoversheet - Bhabani Blunt Hair Dressing Pvt Ltd.xlsx" at bounding box center [839, 459] width 398 height 15
click at [1174, 458] on img at bounding box center [1167, 459] width 19 height 19
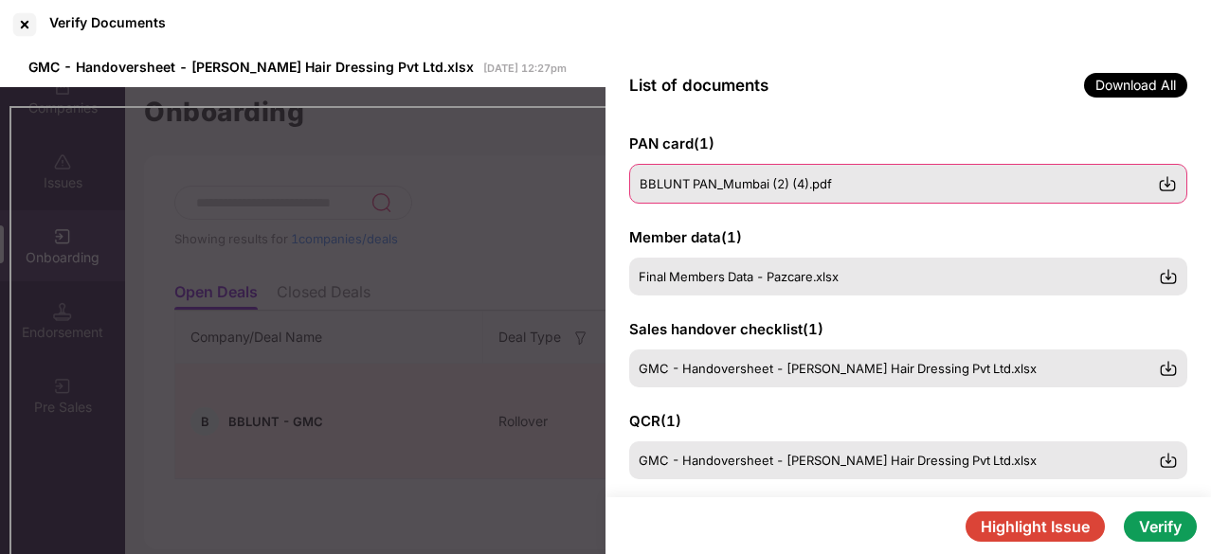
scroll to position [0, 0]
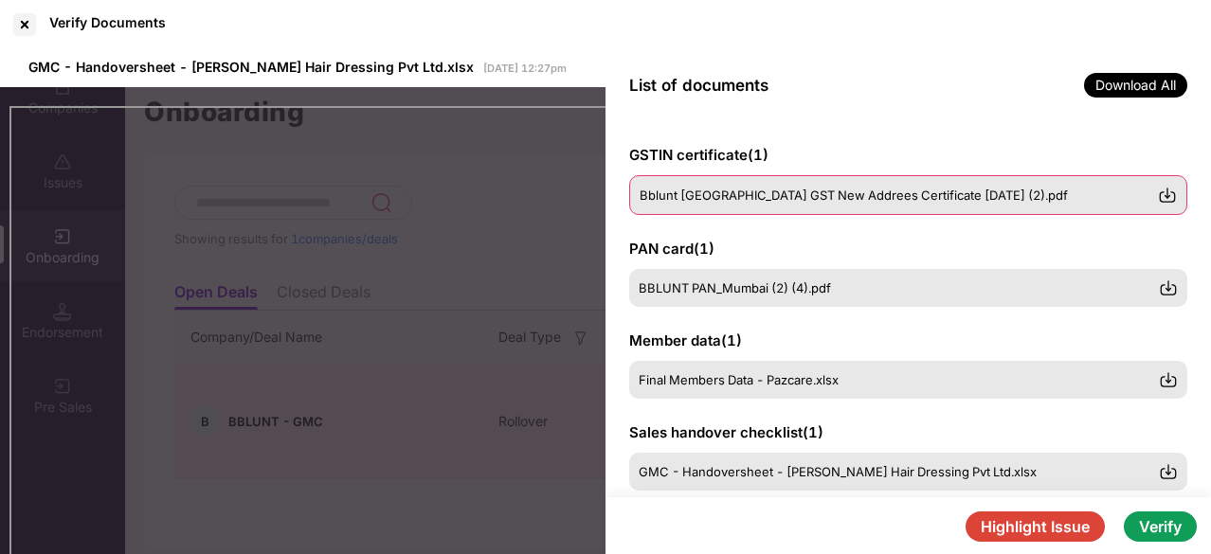
click at [1164, 194] on img at bounding box center [1167, 195] width 19 height 19
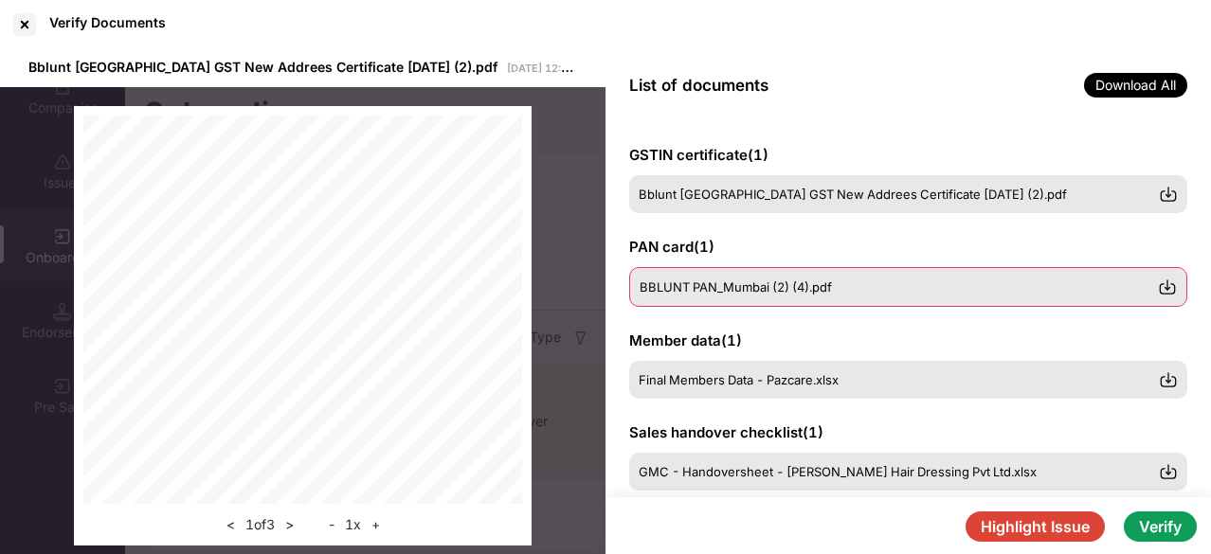
click at [828, 276] on div "BBLUNT PAN_Mumbai (2) (4).pdf" at bounding box center [908, 287] width 558 height 40
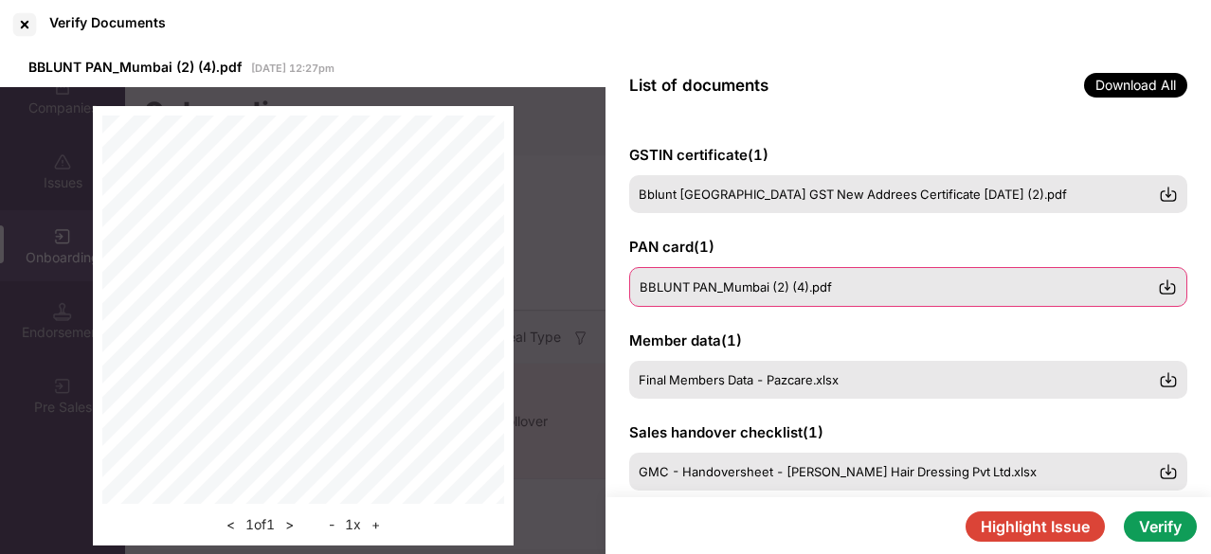
click at [1168, 282] on img at bounding box center [1167, 287] width 19 height 19
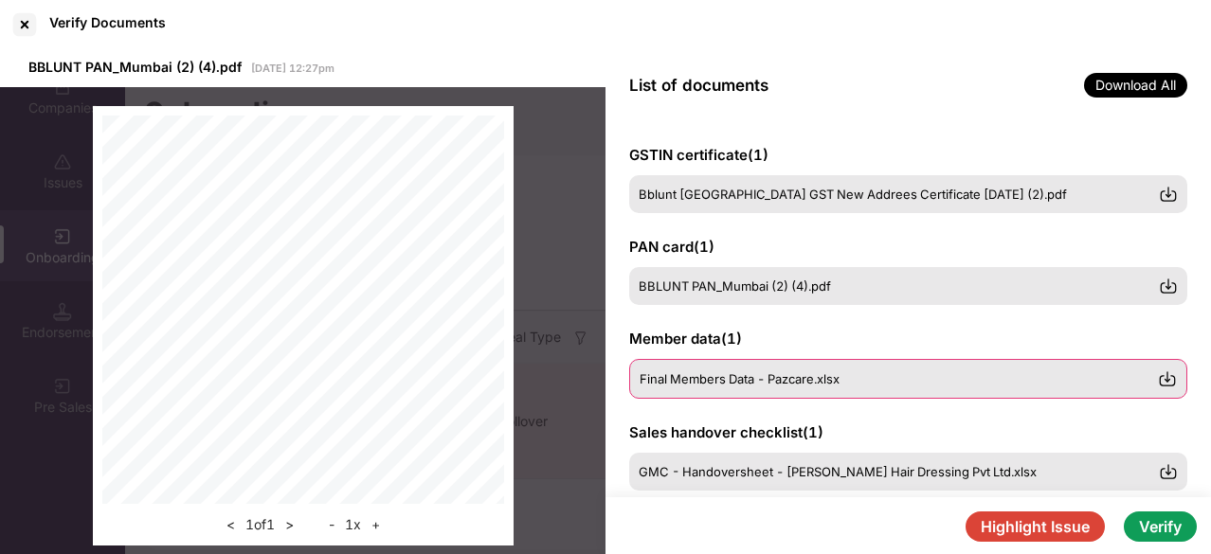
click at [1167, 380] on img at bounding box center [1167, 379] width 19 height 19
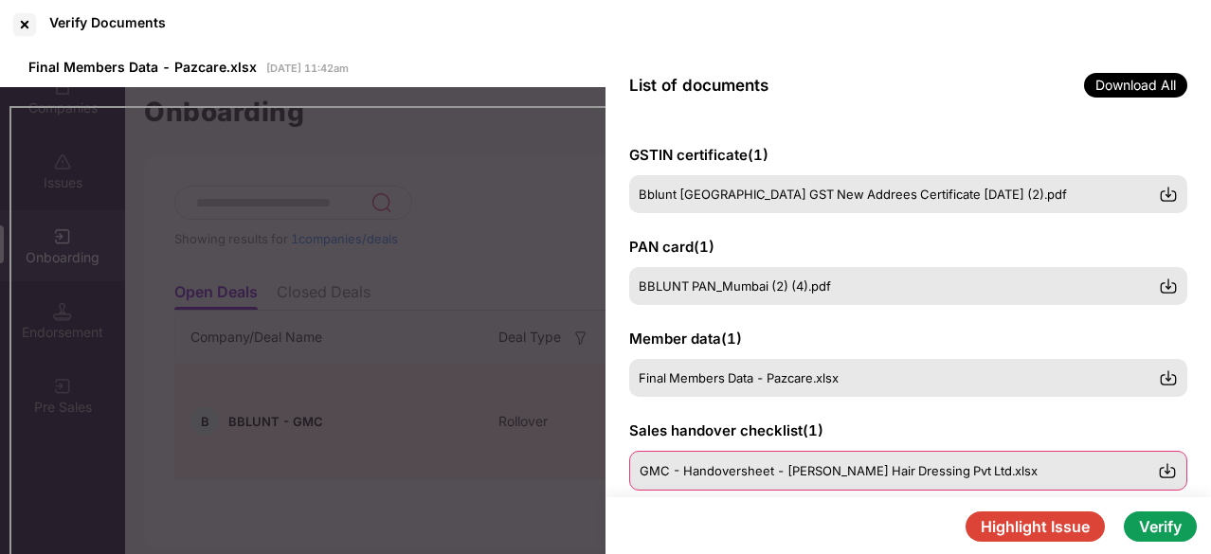
click at [1166, 465] on img at bounding box center [1167, 470] width 19 height 19
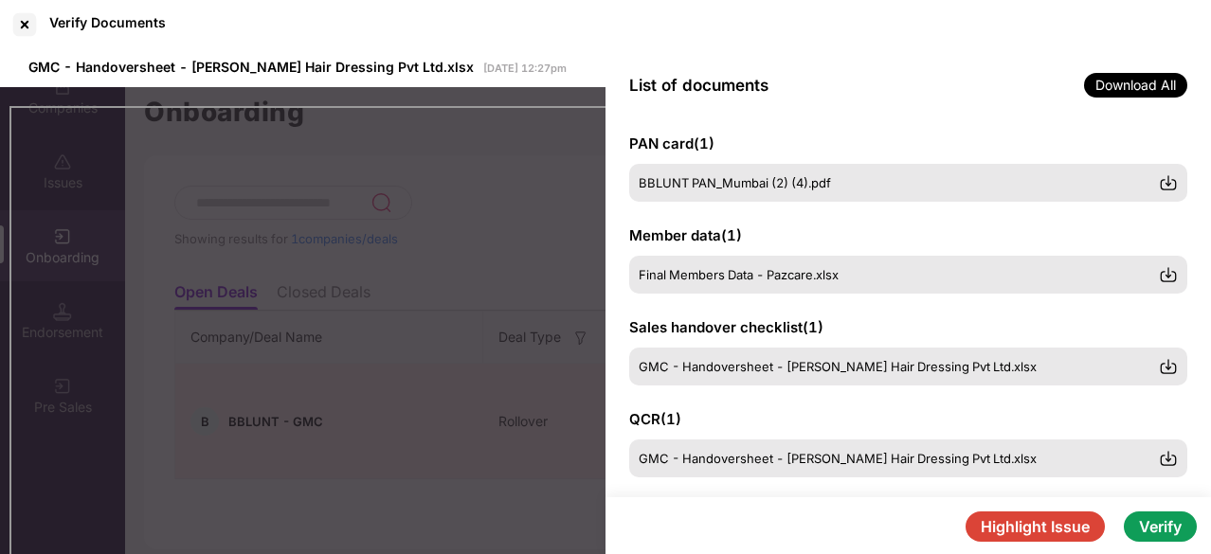
scroll to position [110, 0]
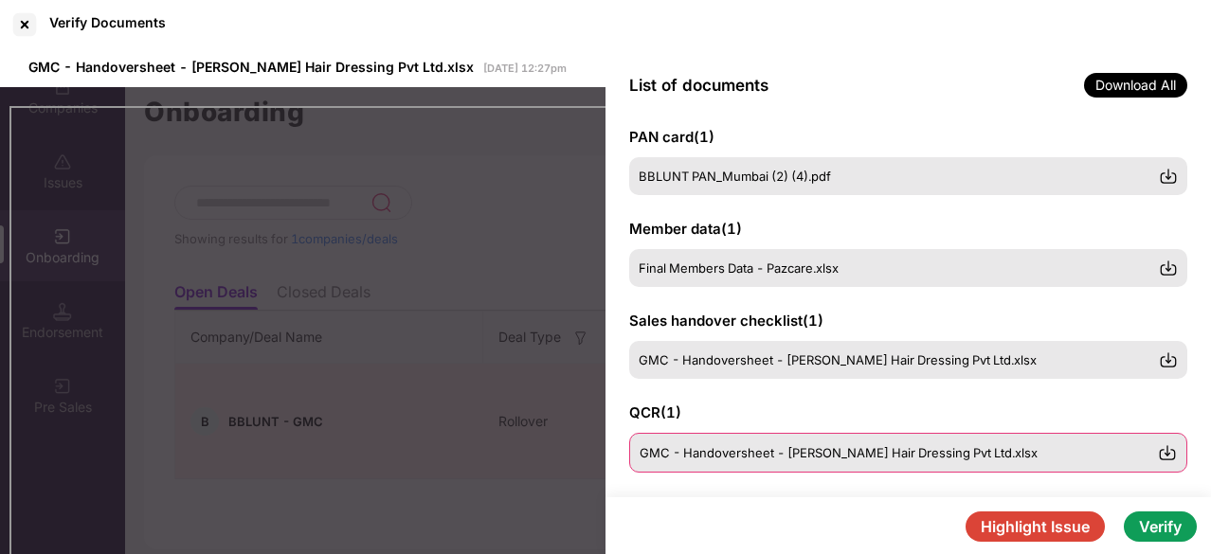
click at [806, 463] on div "GMC - Handoversheet - Bhabani Blunt Hair Dressing Pvt Ltd.xlsx" at bounding box center [908, 453] width 558 height 40
click at [1166, 452] on img at bounding box center [1167, 452] width 19 height 19
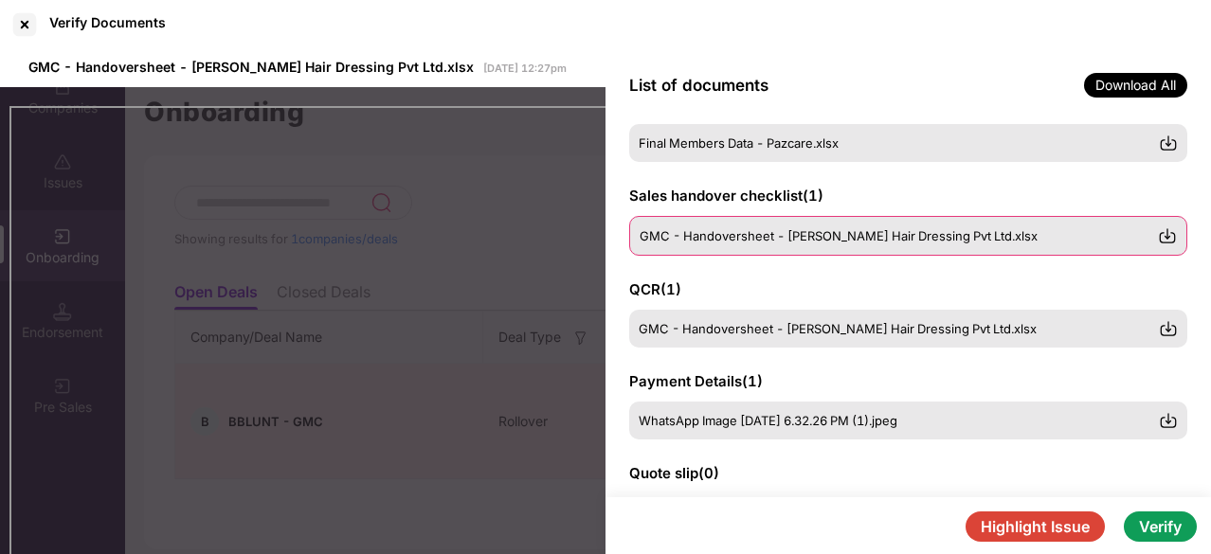
scroll to position [272, 0]
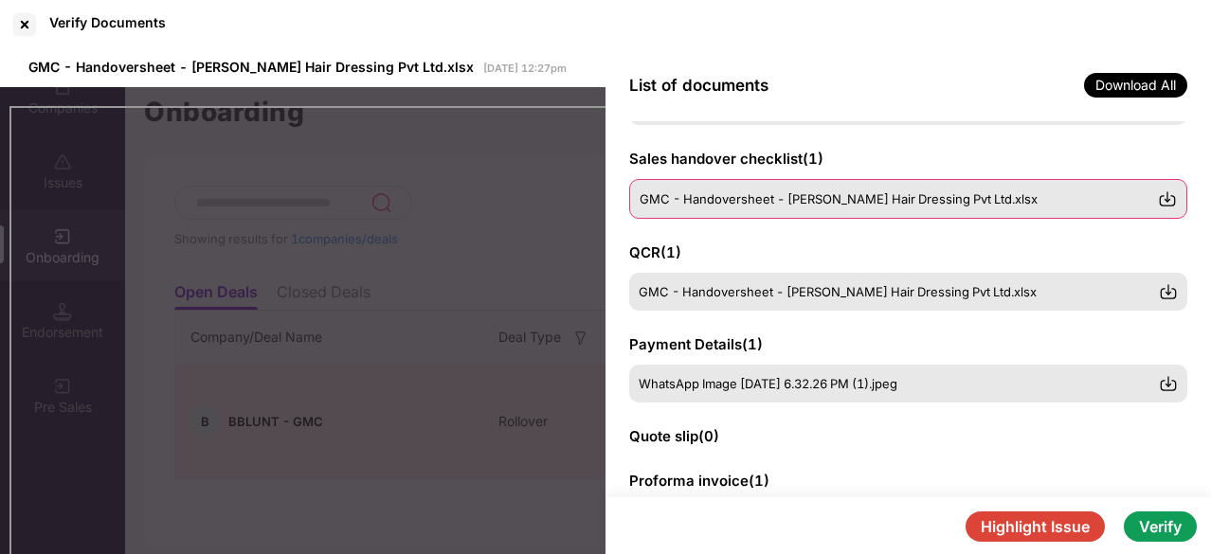
click at [762, 379] on span "WhatsApp Image 2025-09-25 at 6.32.26 PM (1).jpeg" at bounding box center [768, 383] width 259 height 15
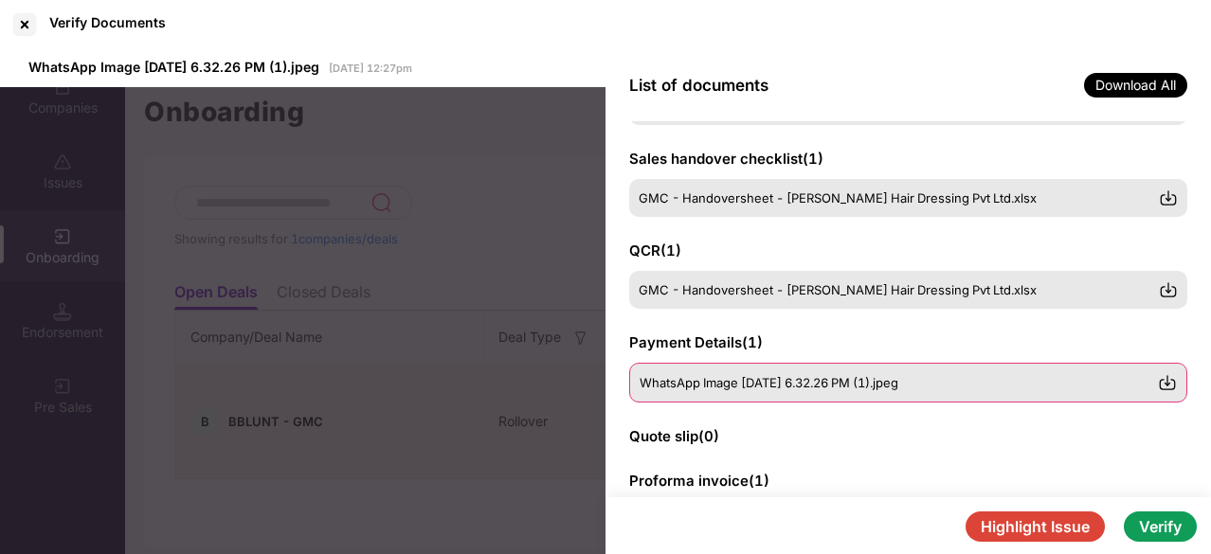
click at [1165, 383] on img at bounding box center [1167, 382] width 19 height 19
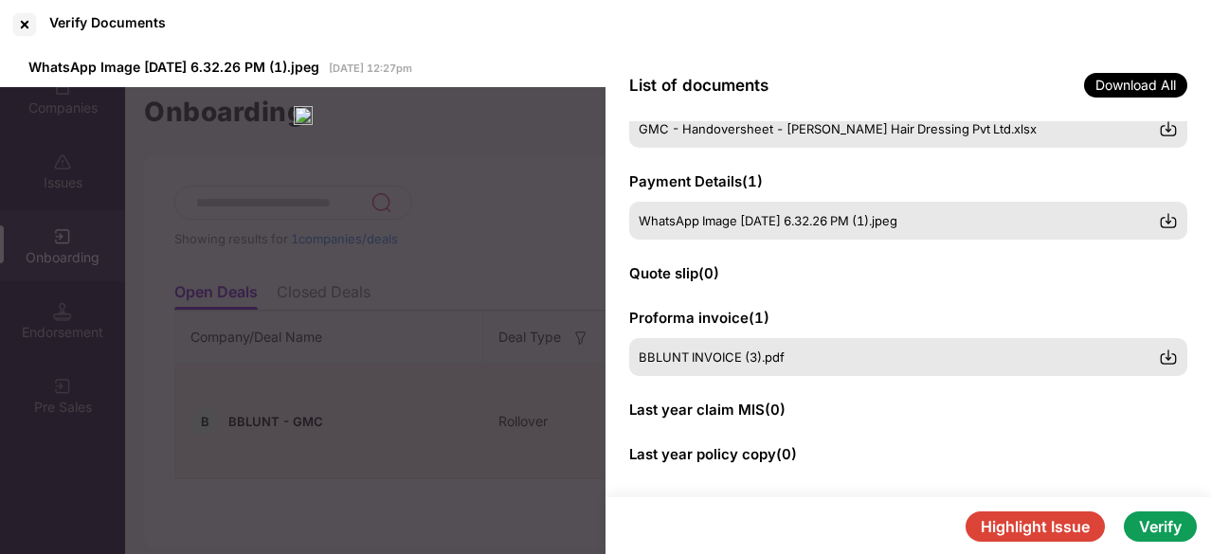
scroll to position [447, 0]
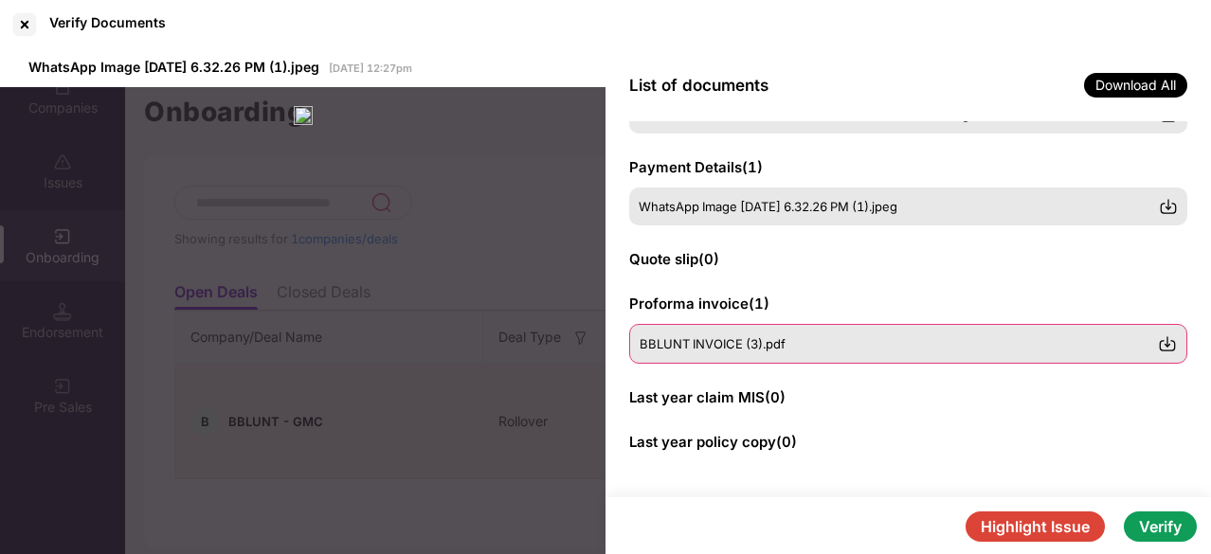
click at [1171, 343] on img at bounding box center [1167, 344] width 19 height 19
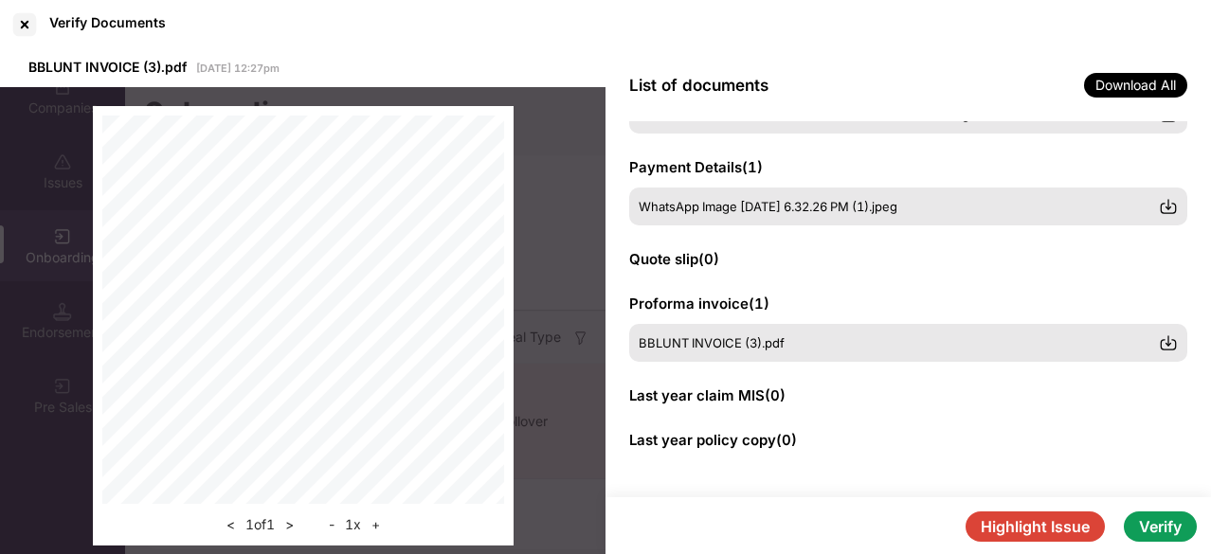
click at [732, 54] on div "List of documents Download All" at bounding box center [909, 85] width 606 height 72
click at [19, 24] on div at bounding box center [24, 24] width 30 height 30
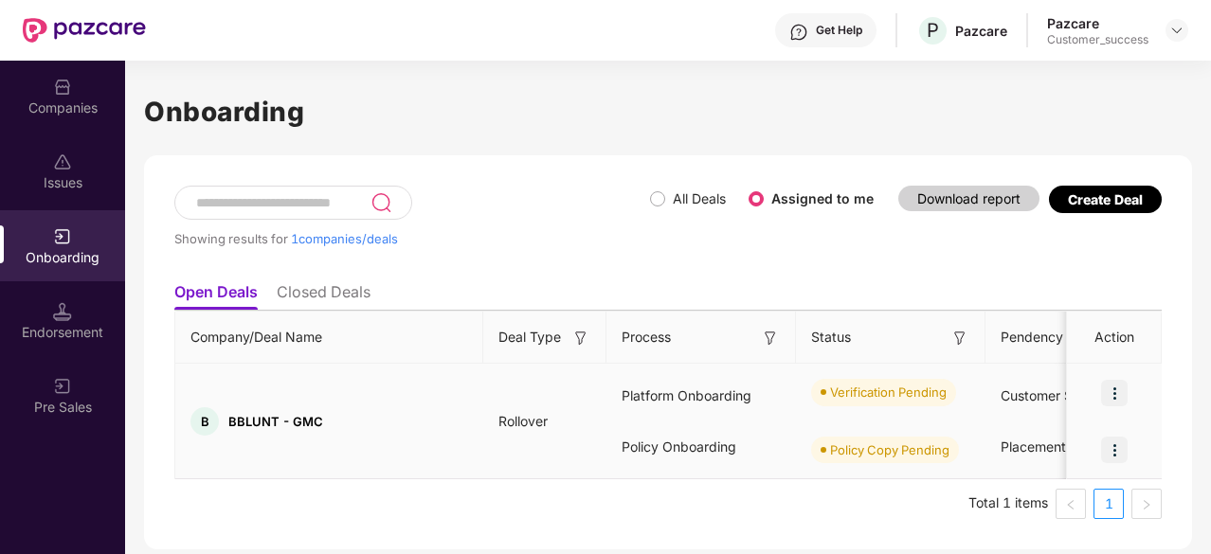
click at [1116, 386] on img at bounding box center [1114, 393] width 27 height 27
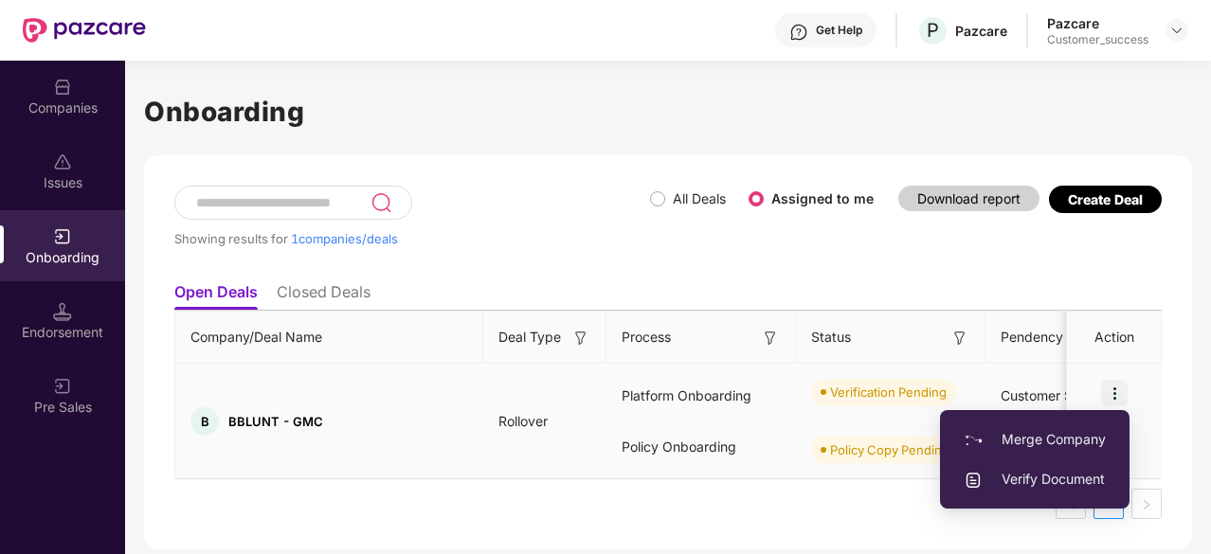
click at [1014, 482] on span "Verify Document" at bounding box center [1035, 479] width 142 height 21
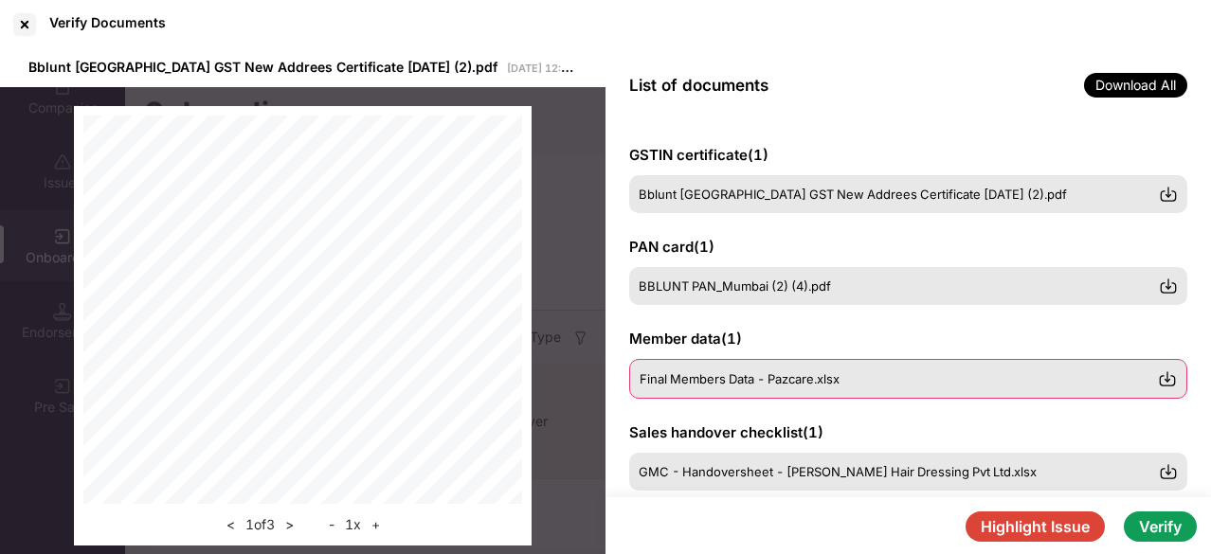
click at [679, 384] on span "Final Members Data - Pazcare.xlsx" at bounding box center [740, 378] width 200 height 15
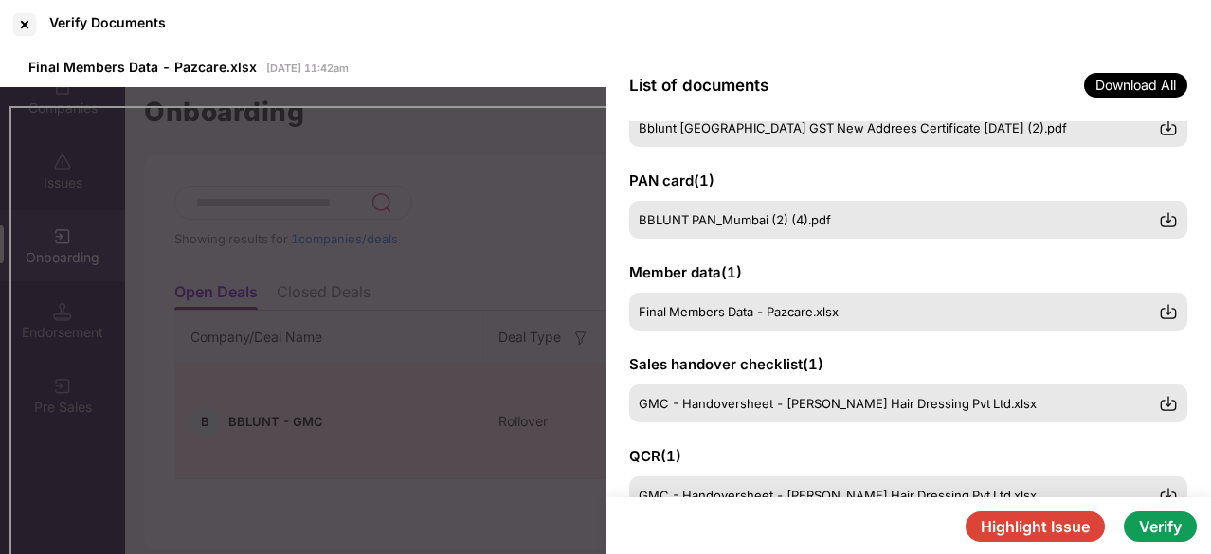
scroll to position [72, 0]
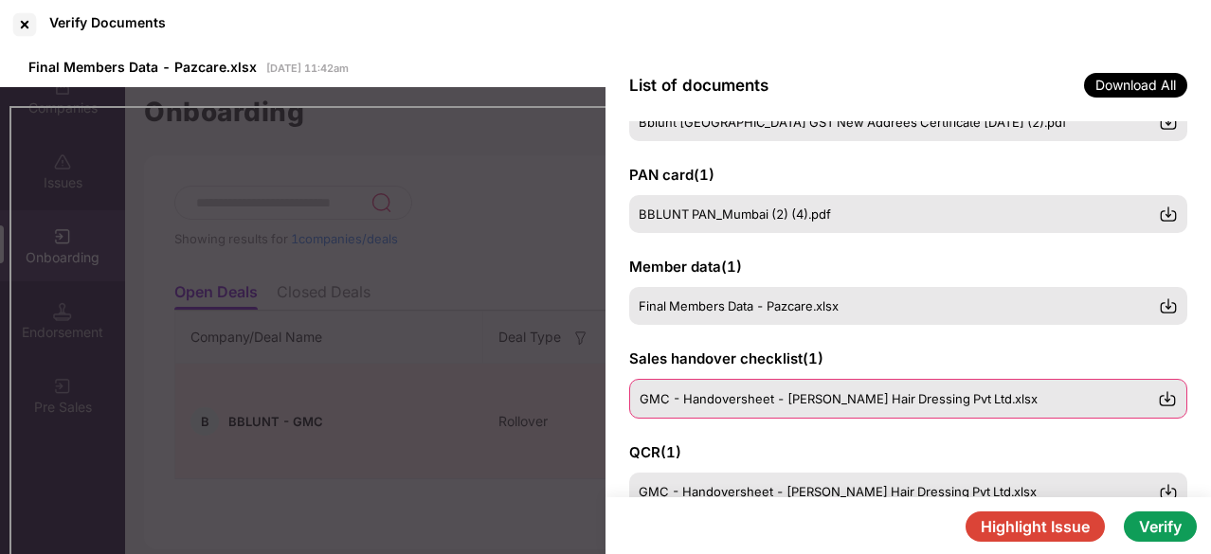
click at [768, 401] on span "GMC - Handoversheet - Bhabani Blunt Hair Dressing Pvt Ltd.xlsx" at bounding box center [839, 398] width 398 height 15
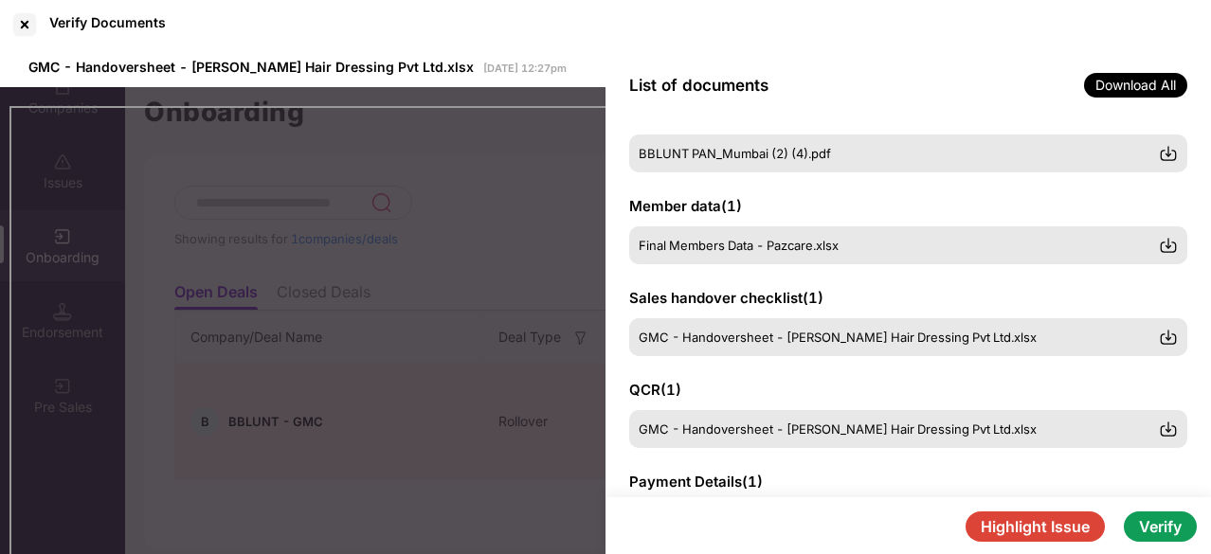
scroll to position [136, 0]
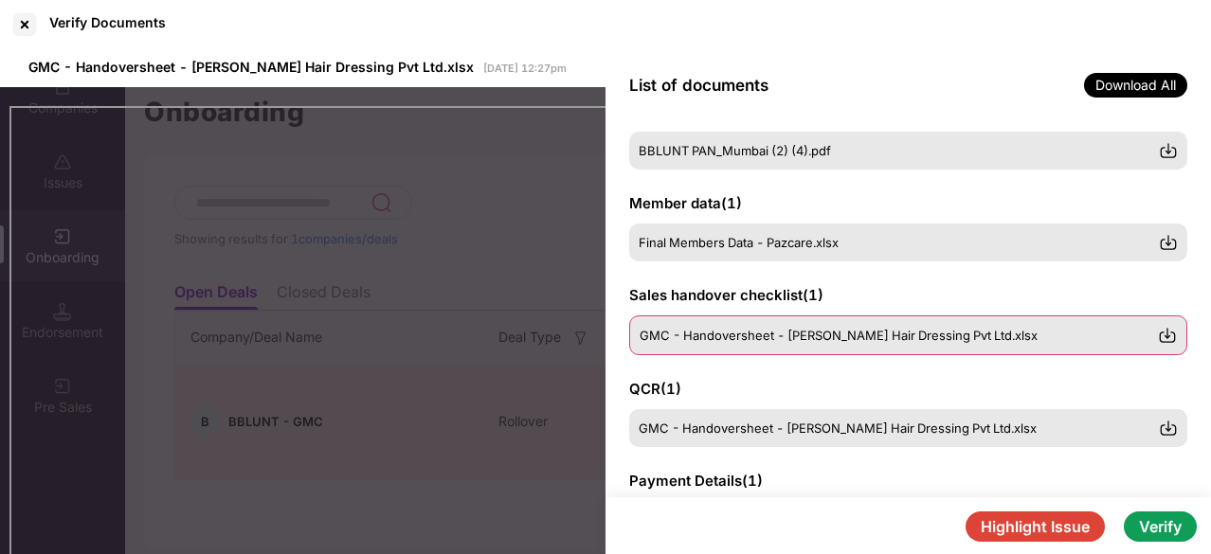
click at [781, 325] on div "GMC - Handoversheet - Bhabani Blunt Hair Dressing Pvt Ltd.xlsx" at bounding box center [908, 336] width 558 height 40
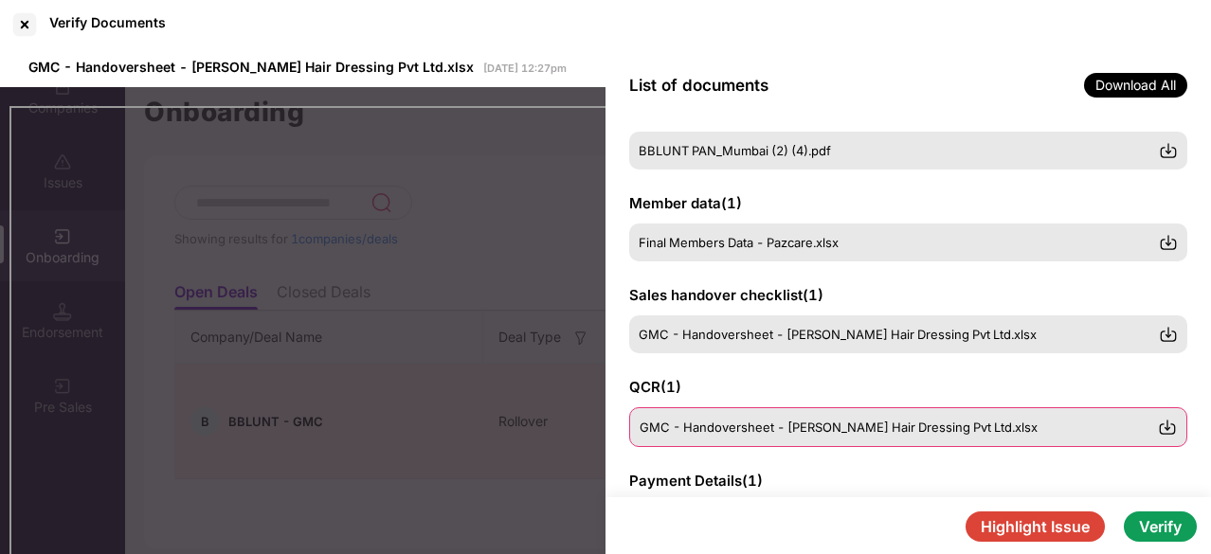
click at [731, 429] on span "GMC - Handoversheet - Bhabani Blunt Hair Dressing Pvt Ltd.xlsx" at bounding box center [839, 427] width 398 height 15
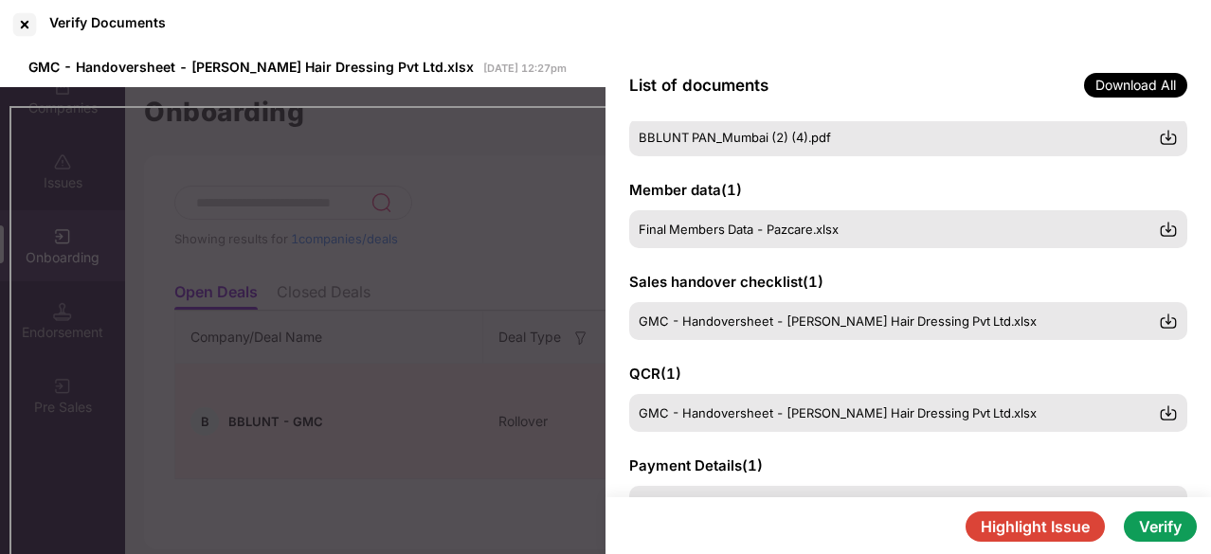
click at [1014, 527] on button "Highlight Issue" at bounding box center [1035, 527] width 139 height 30
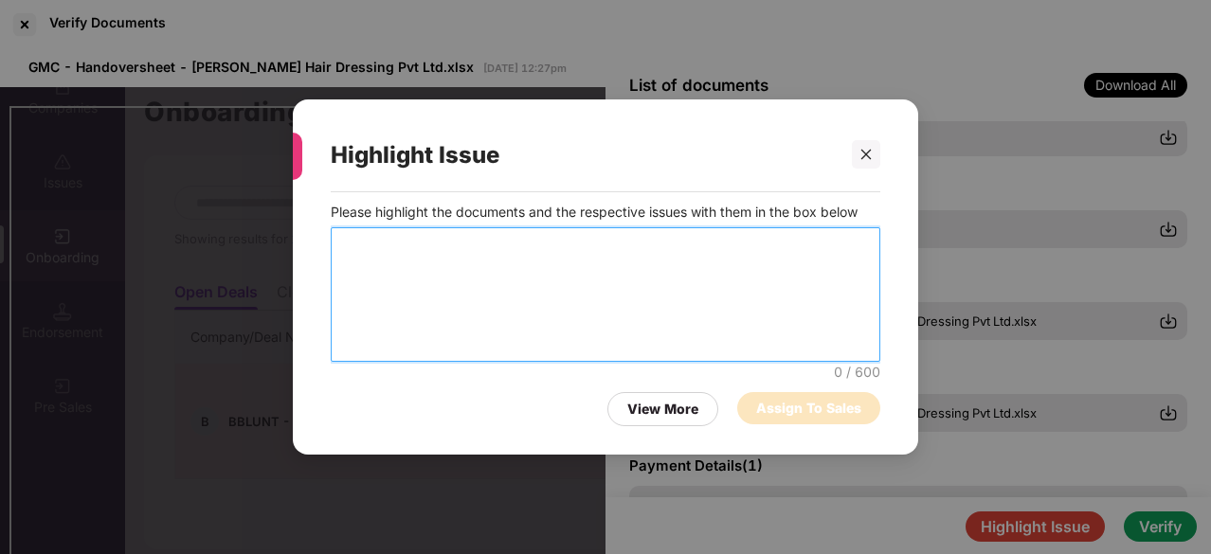
click at [443, 255] on textarea at bounding box center [606, 294] width 550 height 135
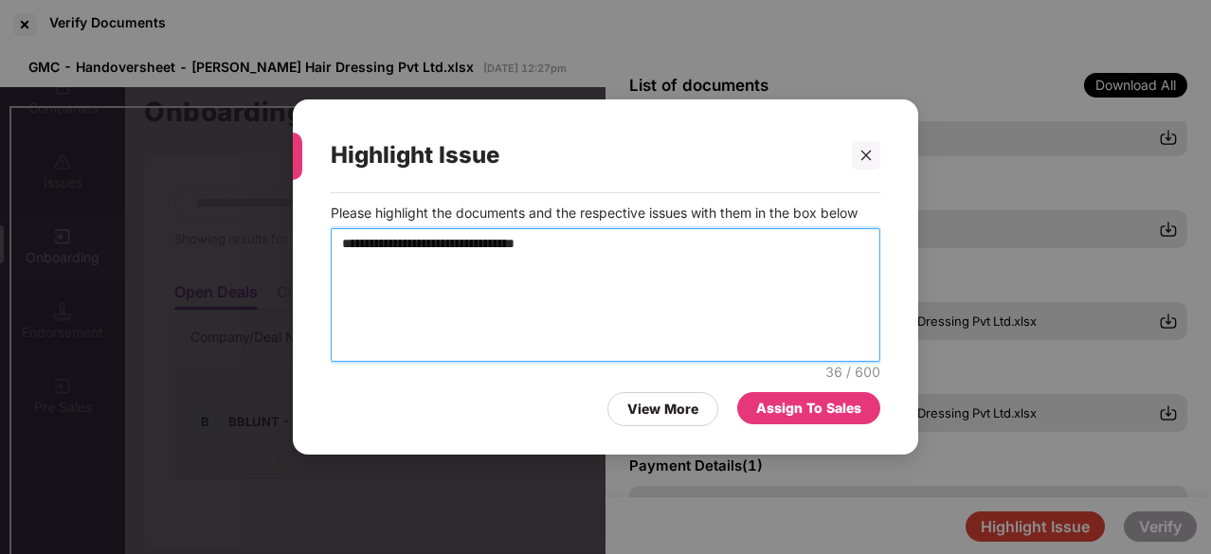
type textarea "**********"
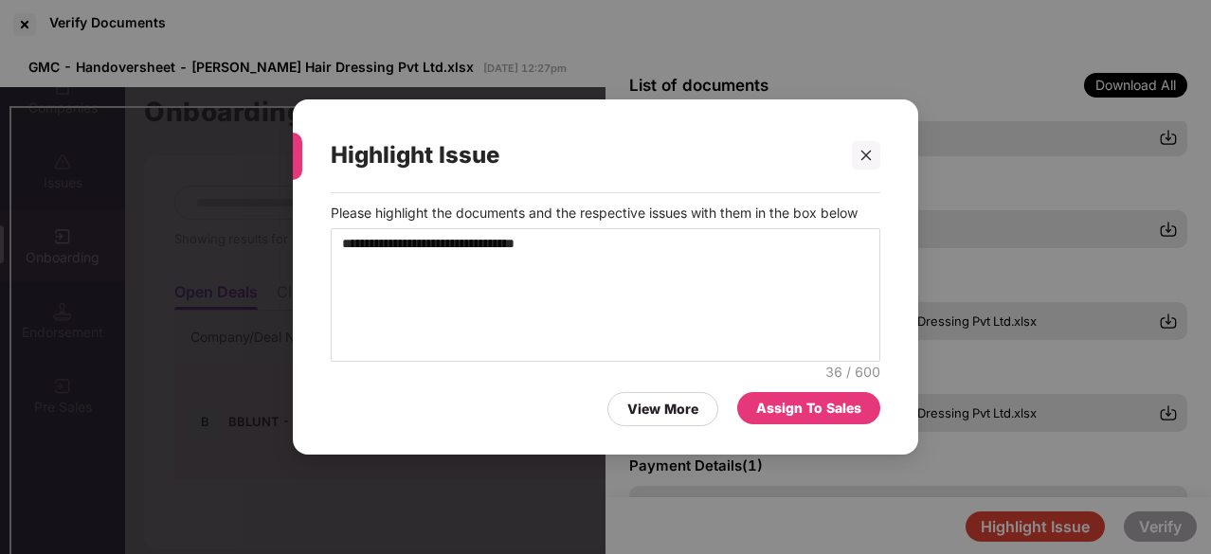
click at [804, 401] on div "Assign To Sales" at bounding box center [808, 408] width 105 height 21
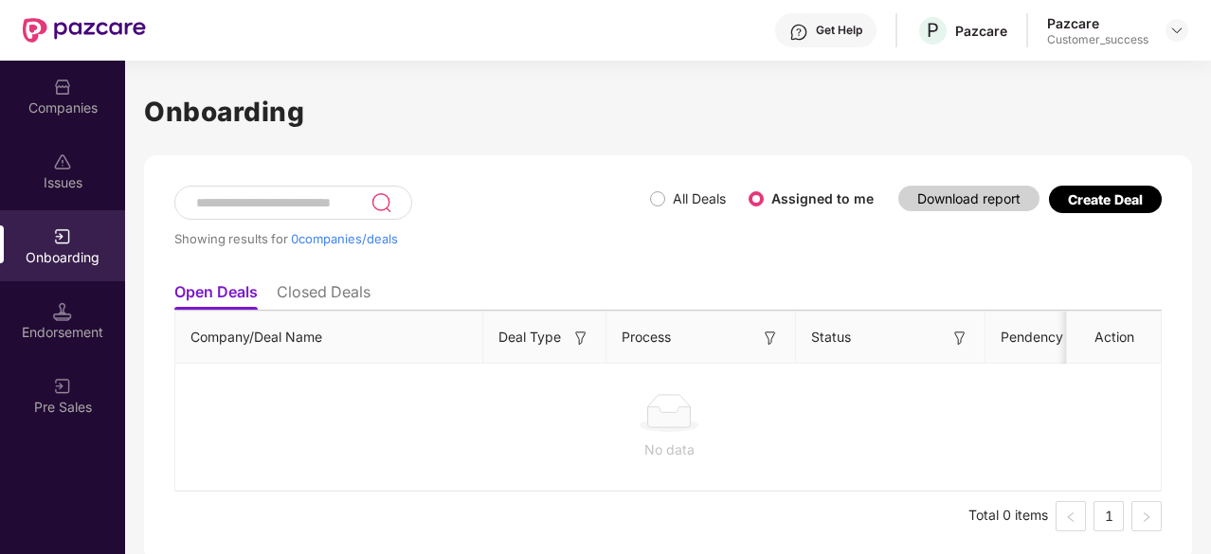
click at [347, 298] on li "Closed Deals" at bounding box center [324, 295] width 94 height 27
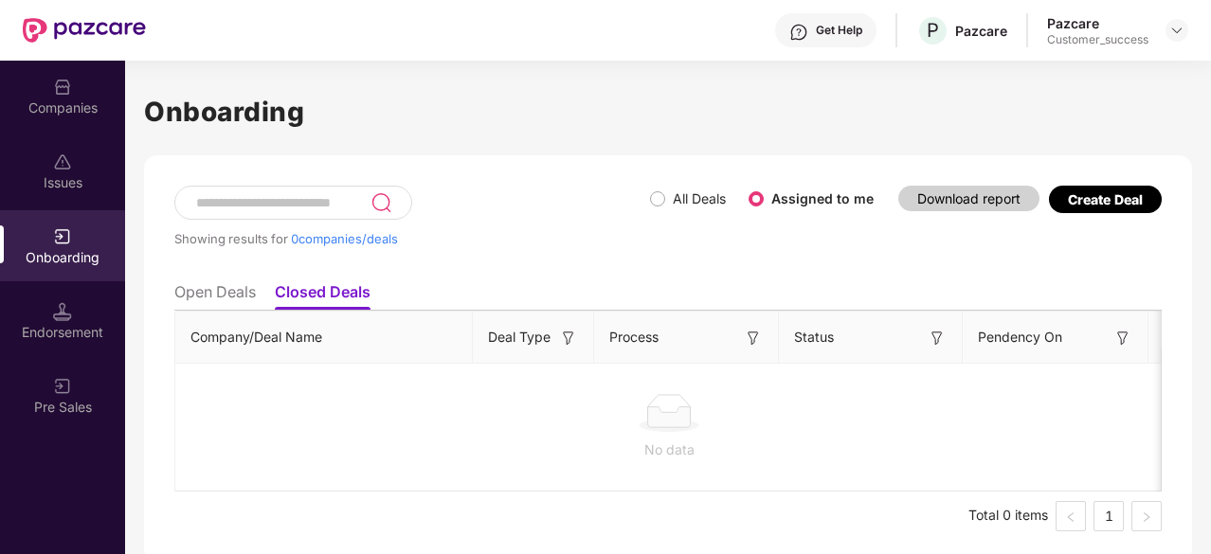
click at [235, 297] on li "Open Deals" at bounding box center [214, 295] width 81 height 27
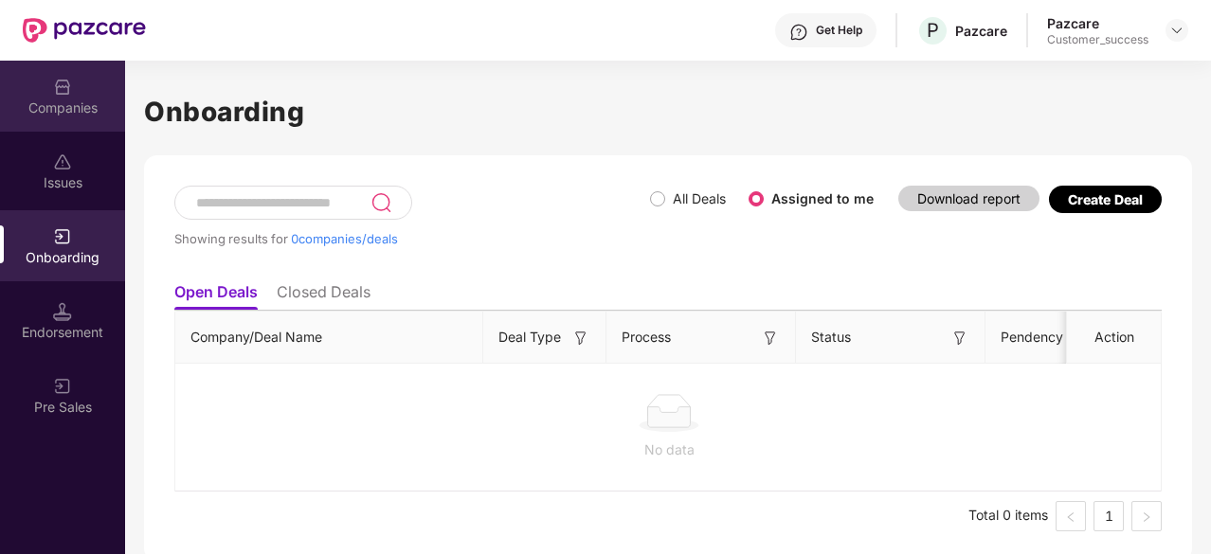
click at [86, 107] on div "Companies" at bounding box center [62, 108] width 125 height 19
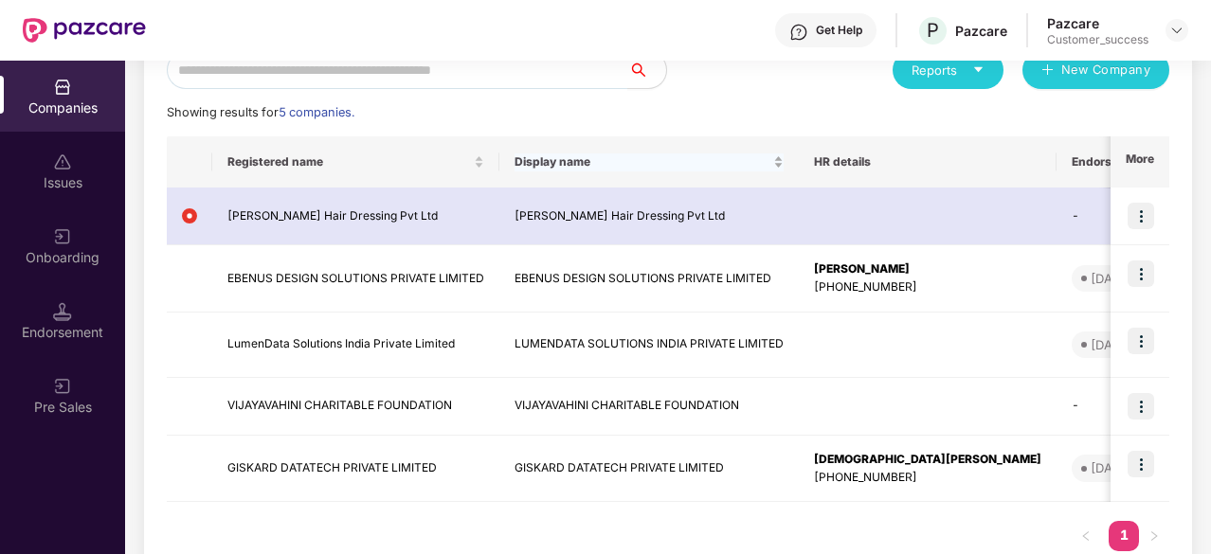
scroll to position [236, 0]
click at [1145, 346] on img at bounding box center [1141, 340] width 27 height 27
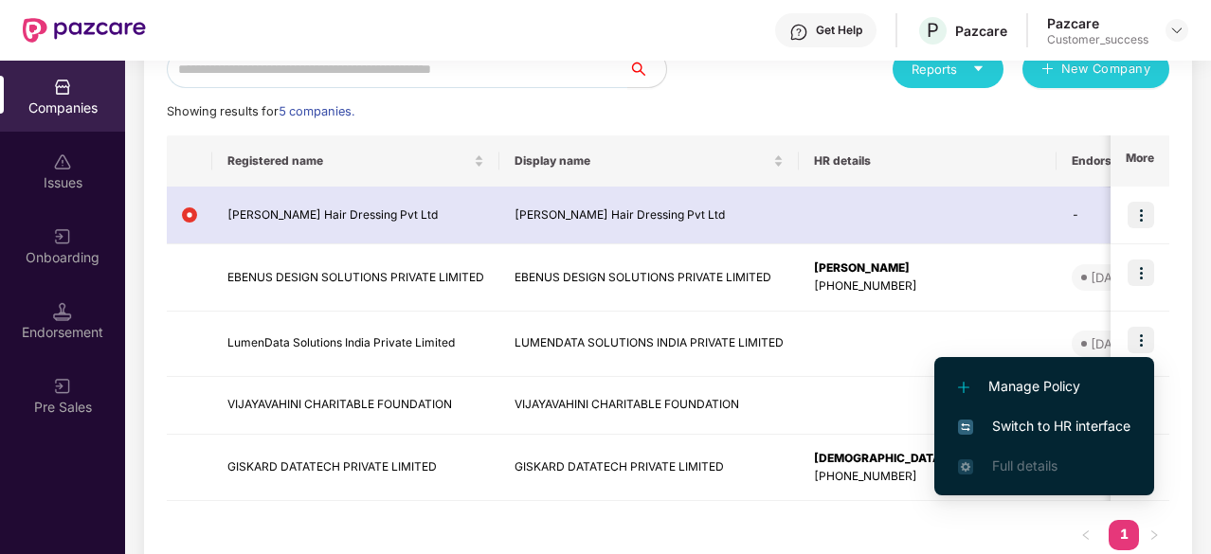
click at [1025, 421] on span "Switch to HR interface" at bounding box center [1044, 426] width 172 height 21
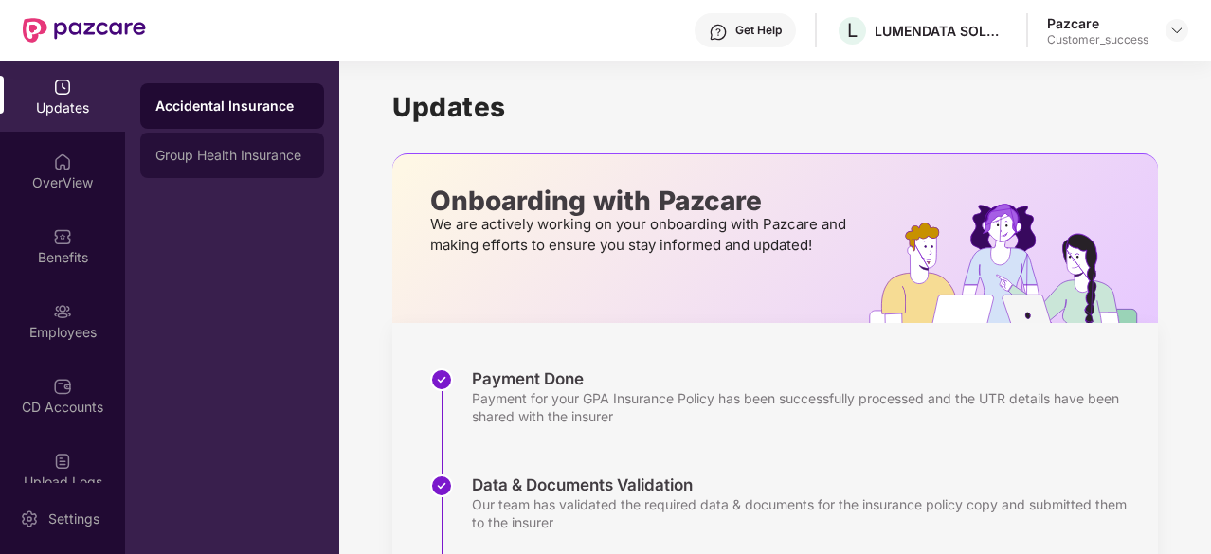
click at [206, 165] on div "Group Health Insurance" at bounding box center [232, 155] width 184 height 45
click at [248, 105] on div "Accidental Insurance" at bounding box center [232, 106] width 154 height 15
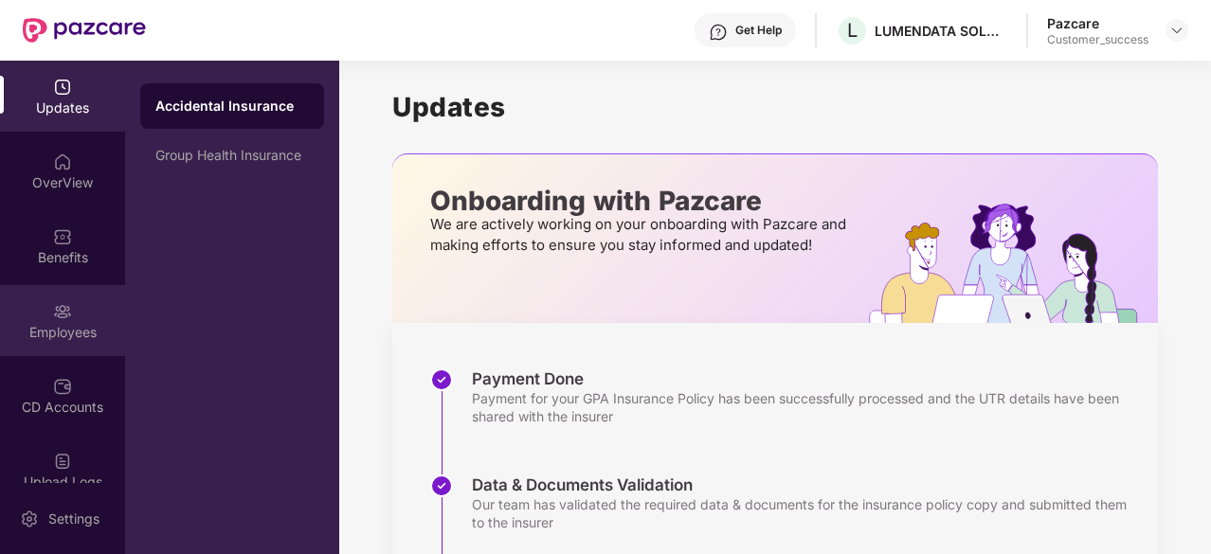
click at [55, 302] on img at bounding box center [62, 311] width 19 height 19
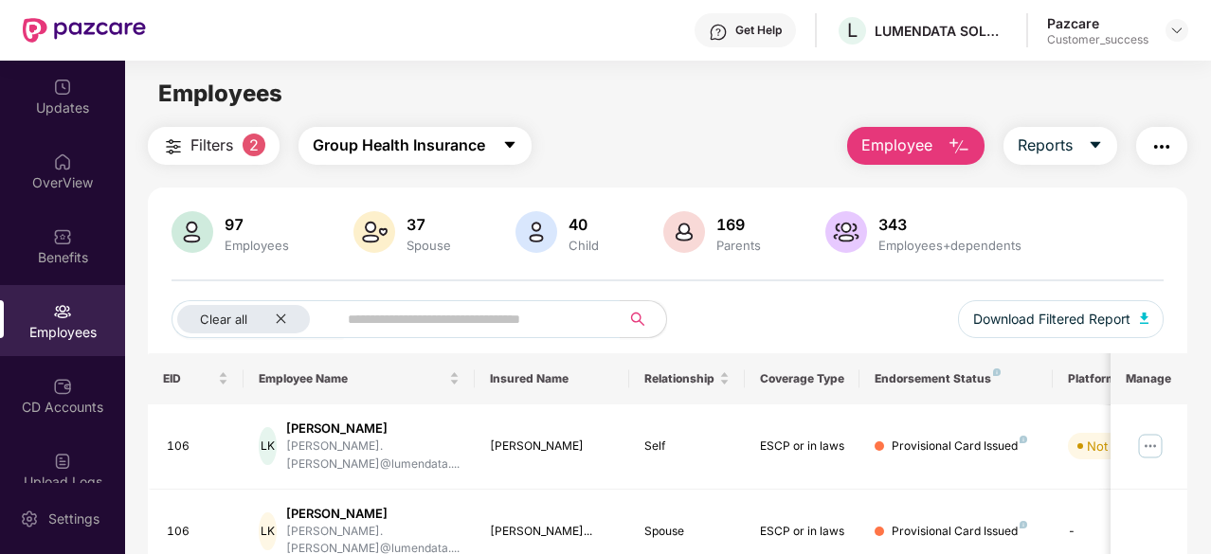
click at [444, 140] on span "Group Health Insurance" at bounding box center [399, 146] width 172 height 24
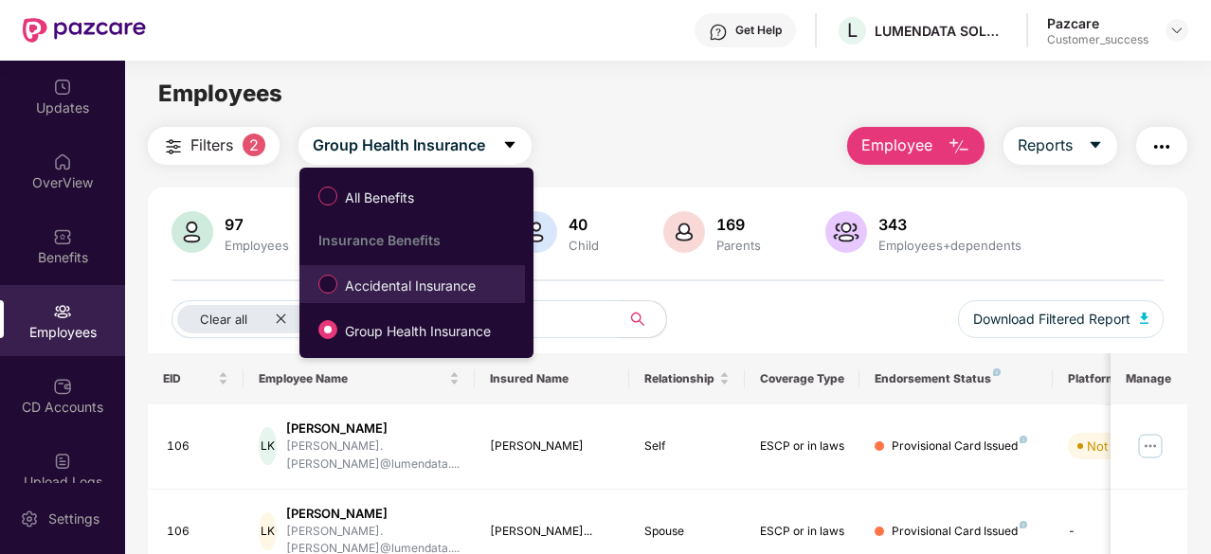
click at [425, 295] on span "Accidental Insurance" at bounding box center [410, 286] width 146 height 21
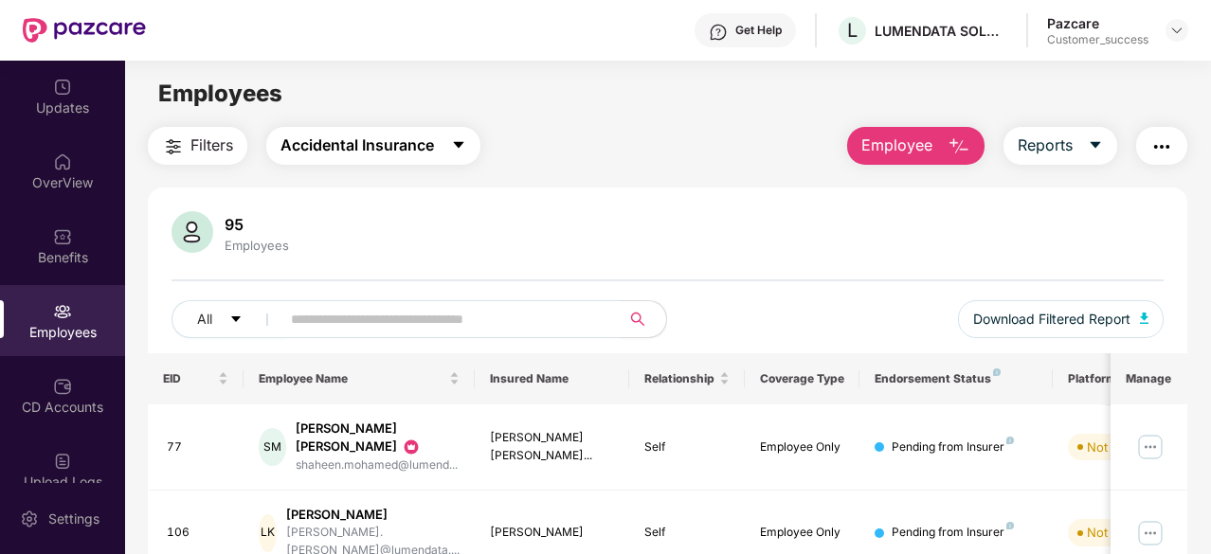
click at [455, 144] on icon "caret-down" at bounding box center [458, 144] width 15 height 15
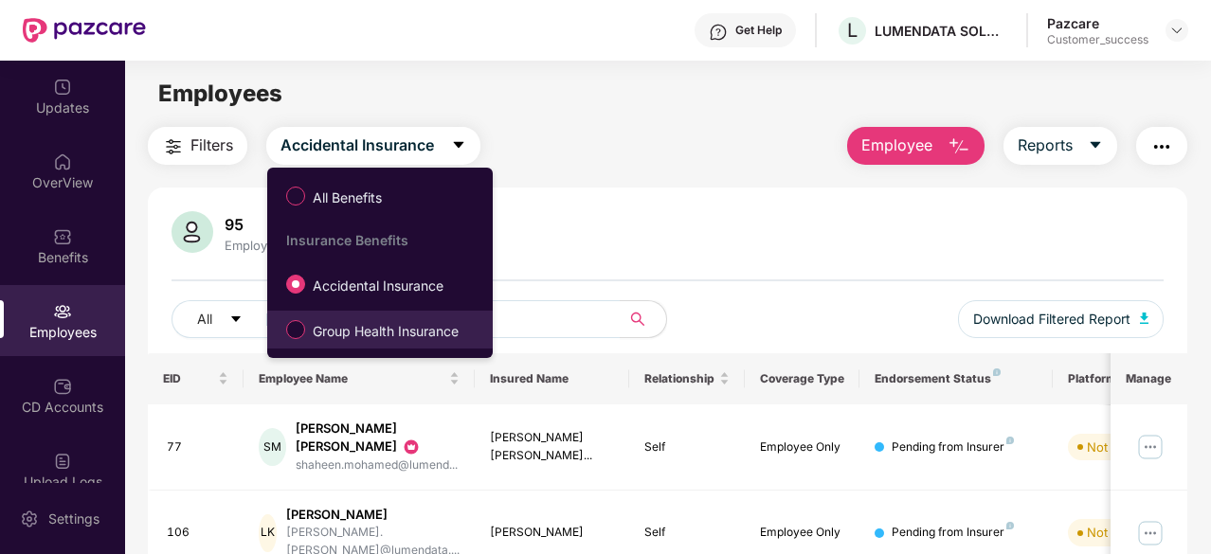
click at [355, 335] on span "Group Health Insurance" at bounding box center [385, 331] width 161 height 21
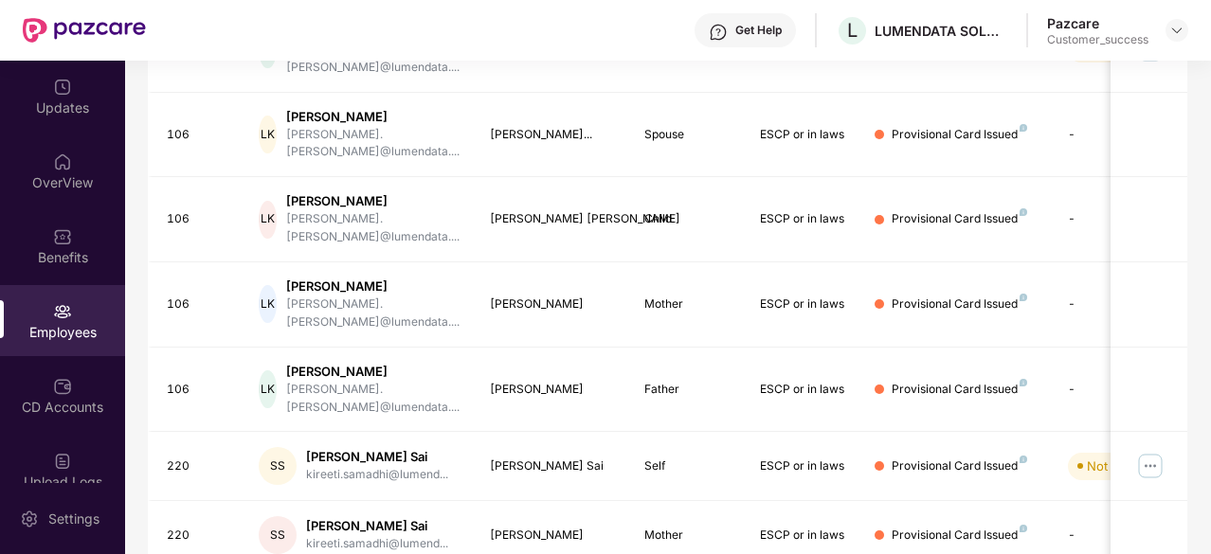
scroll to position [412, 0]
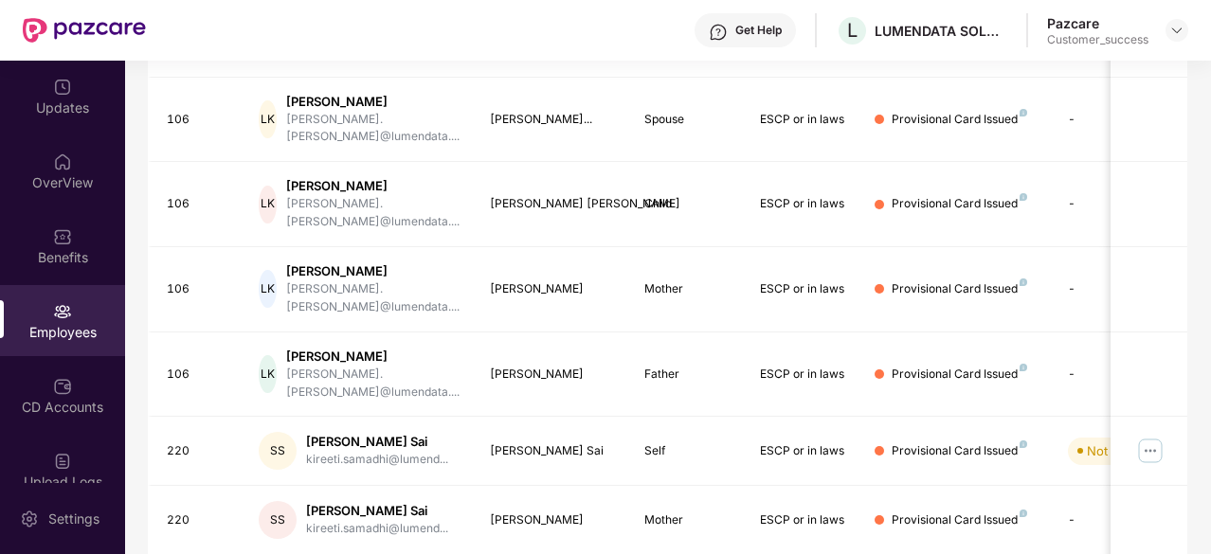
click at [466, 56] on div "Get Help L LUMENDATA SOLUTIONS INDIA PRIVATE LIMITED Pazcare Customer_success" at bounding box center [667, 30] width 1042 height 61
click at [493, 48] on div "Get Help L LUMENDATA SOLUTIONS INDIA PRIVATE LIMITED Pazcare Customer_success" at bounding box center [667, 30] width 1042 height 61
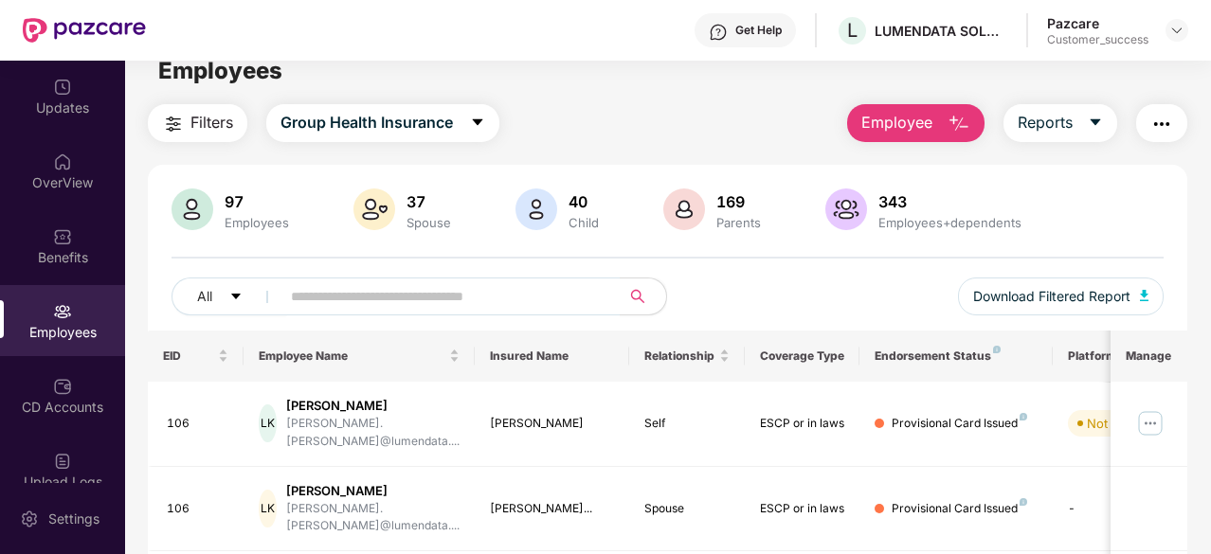
scroll to position [0, 0]
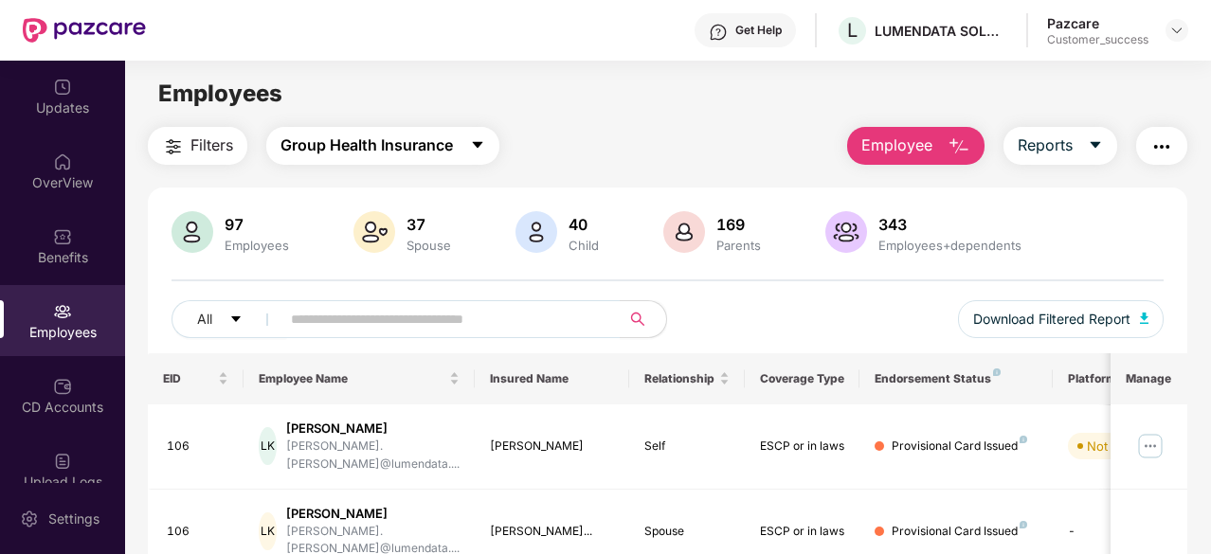
click at [342, 143] on span "Group Health Insurance" at bounding box center [366, 146] width 172 height 24
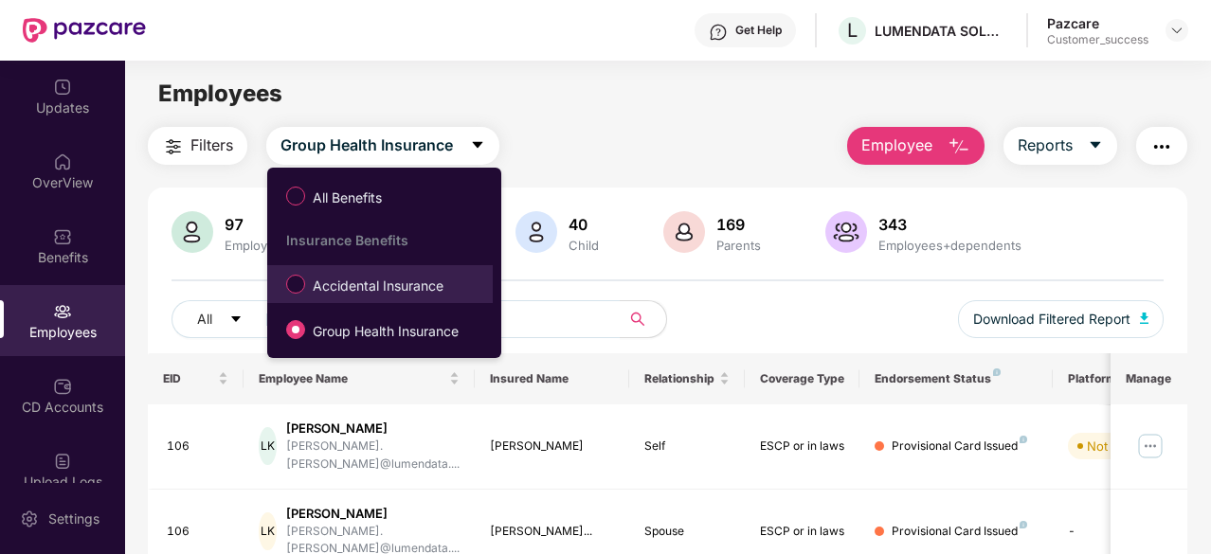
click at [351, 280] on span "Accidental Insurance" at bounding box center [378, 286] width 146 height 21
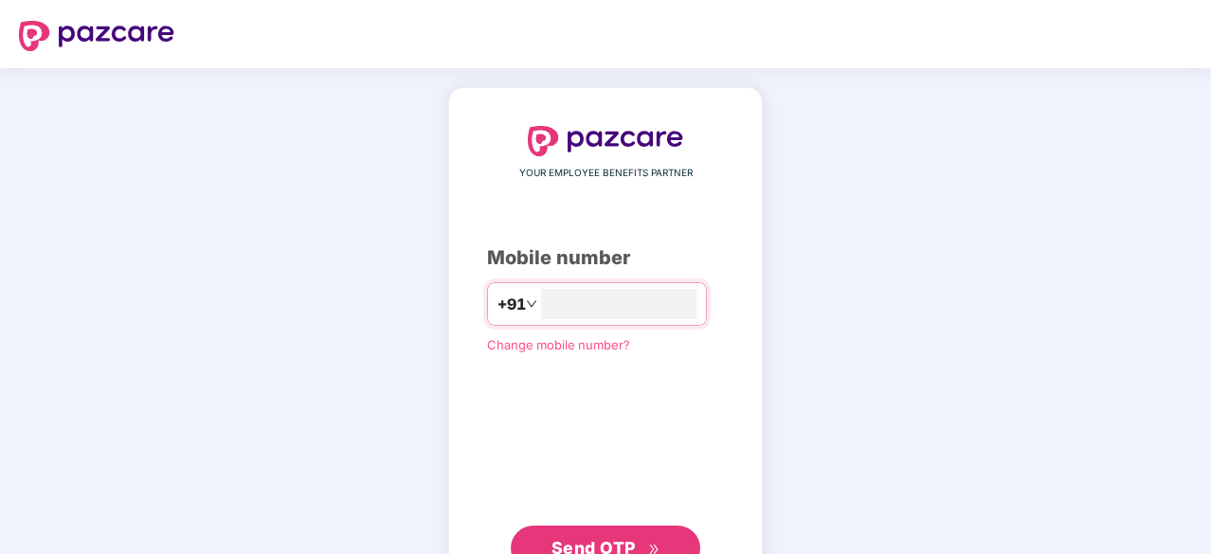
type input "**********"
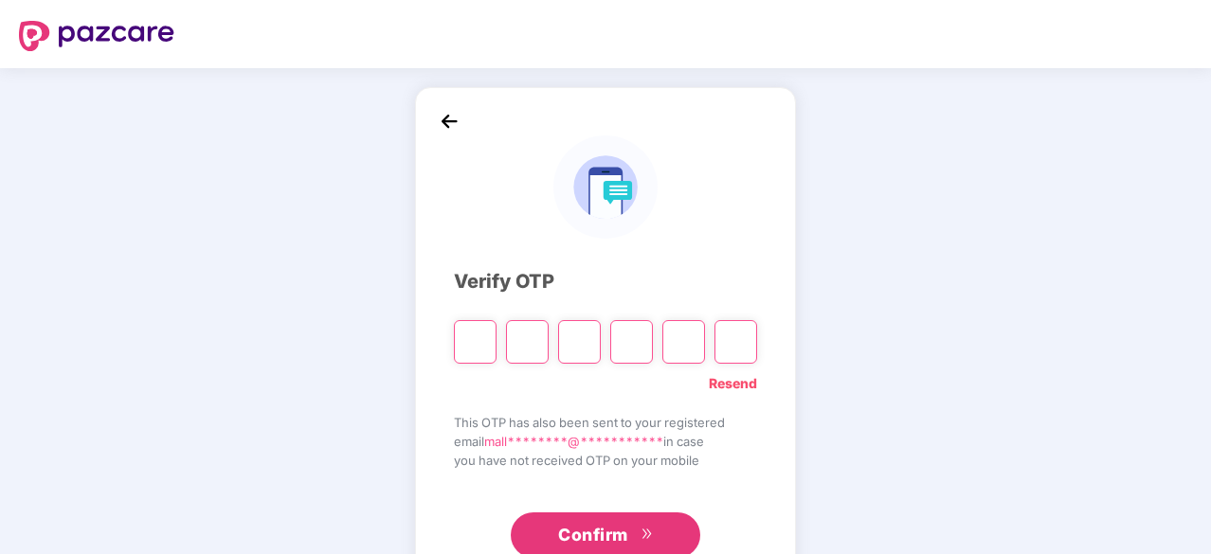
type input "*"
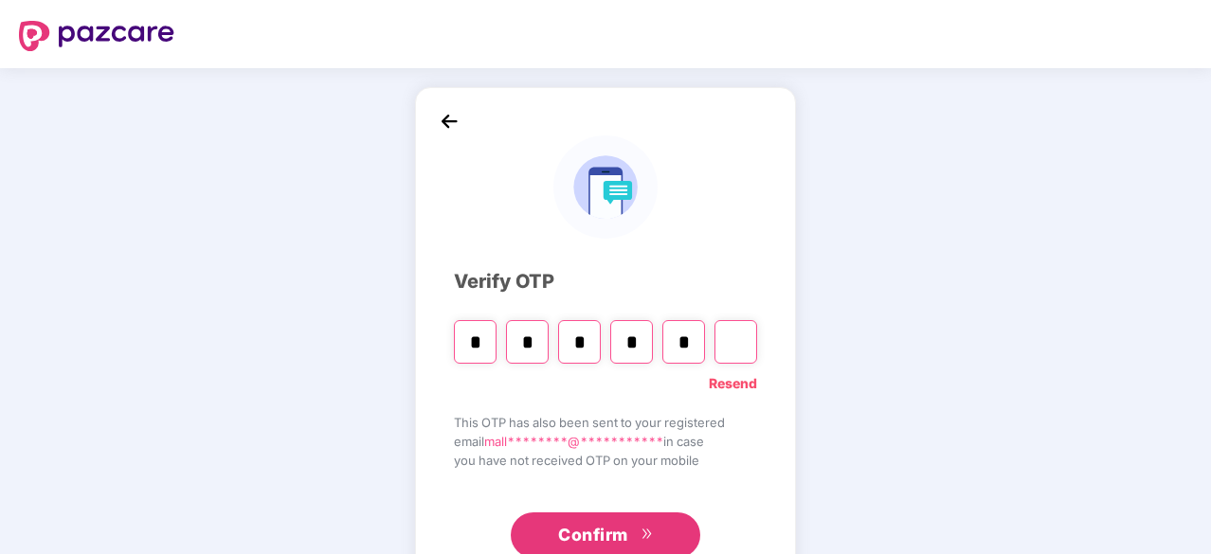
type input "*"
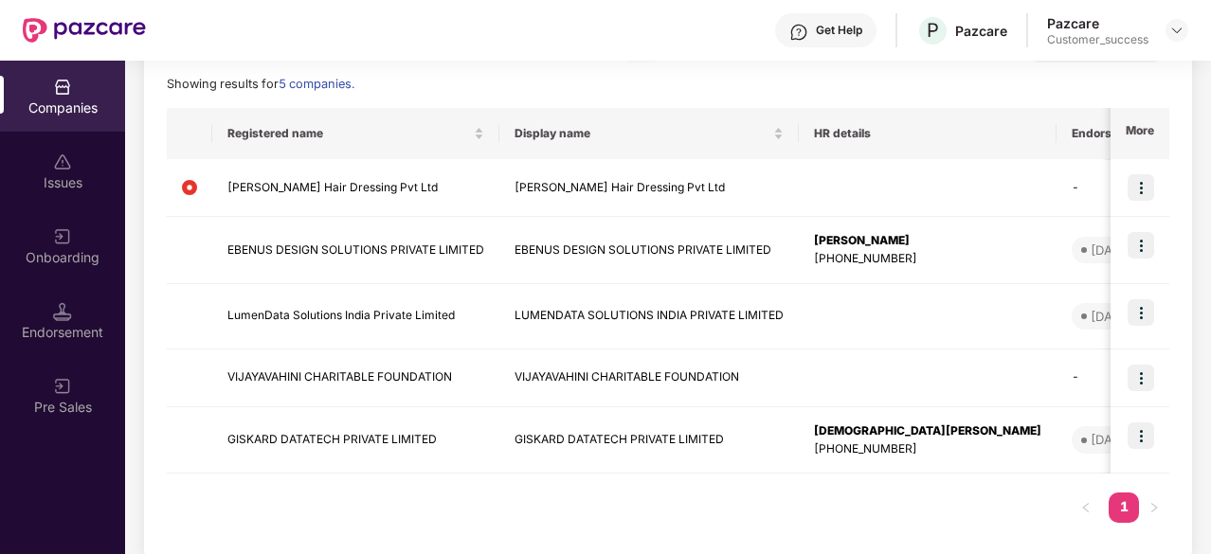
scroll to position [264, 0]
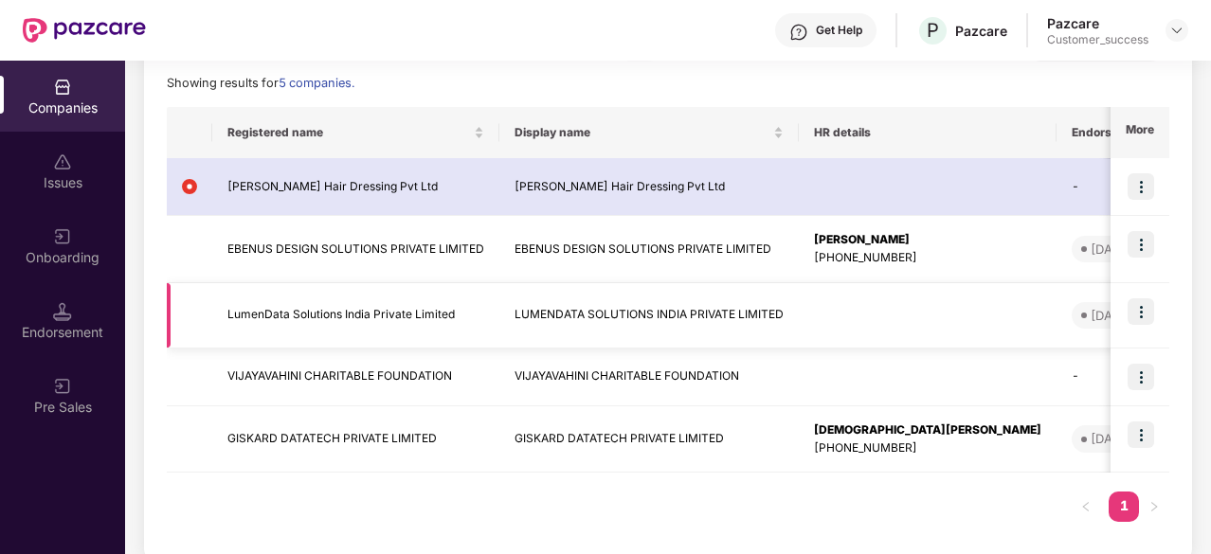
click at [1143, 306] on img at bounding box center [1141, 311] width 27 height 27
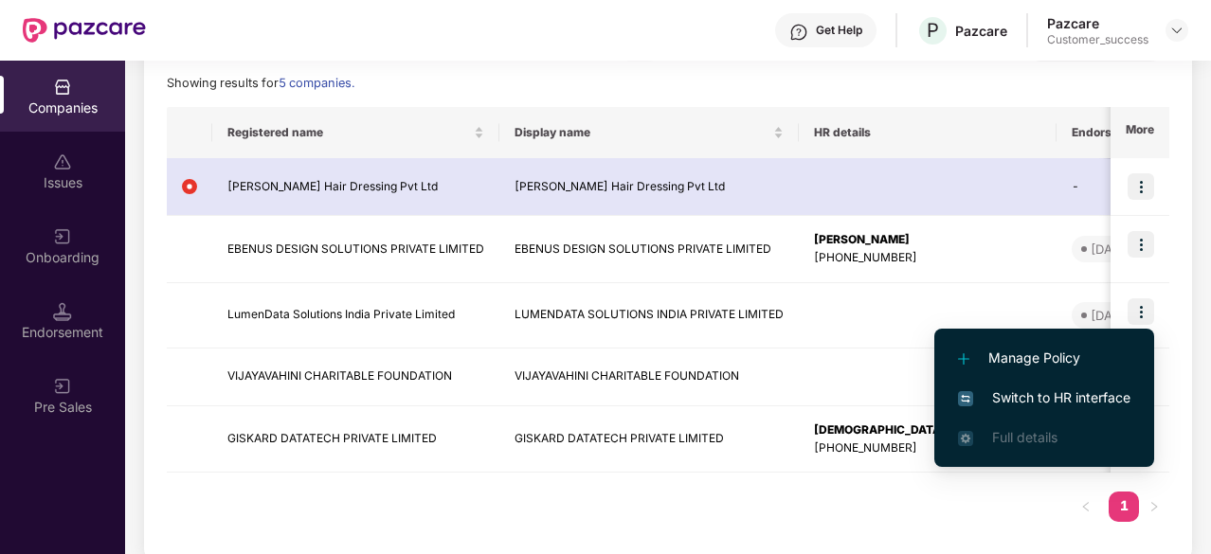
click at [1035, 389] on span "Switch to HR interface" at bounding box center [1044, 398] width 172 height 21
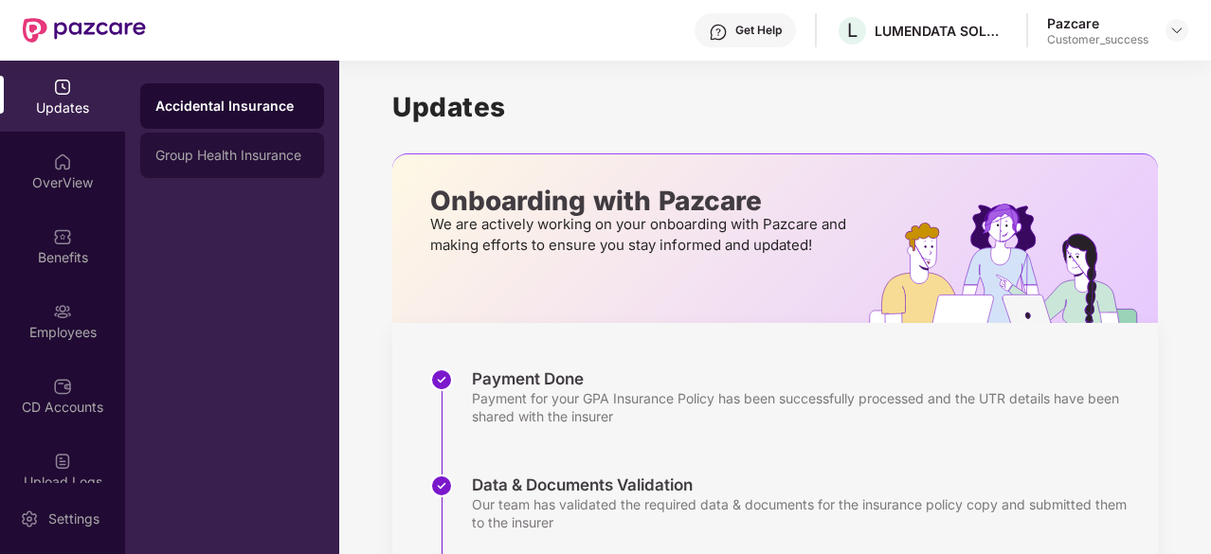
click at [221, 161] on div "Group Health Insurance" at bounding box center [232, 155] width 154 height 15
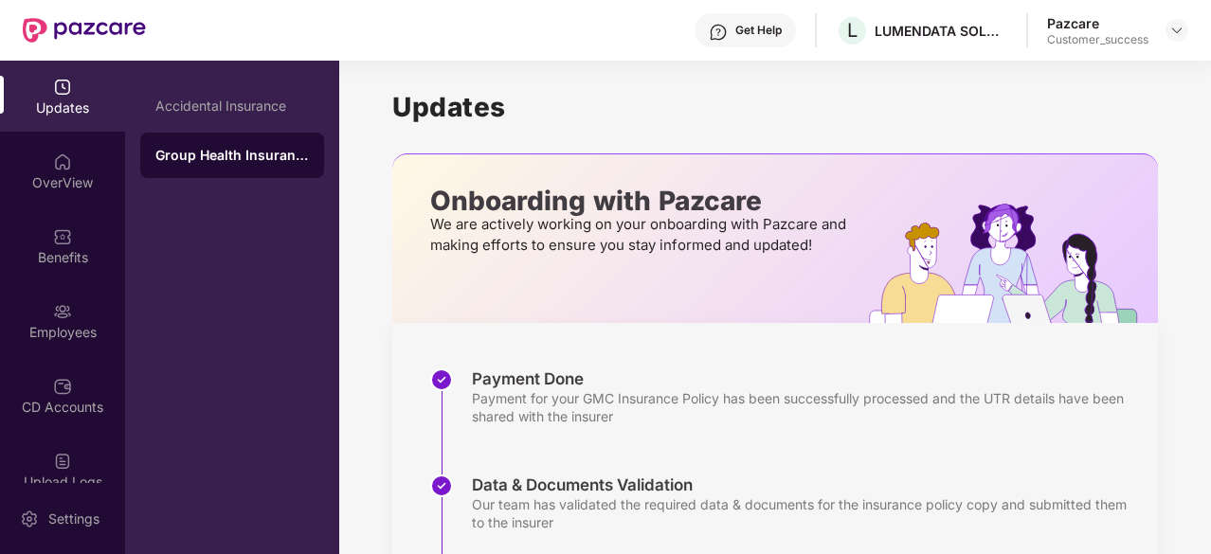
click at [252, 240] on div "Accidental Insurance Group Health Insurance" at bounding box center [232, 308] width 214 height 494
click at [81, 244] on div "Benefits" at bounding box center [62, 245] width 125 height 71
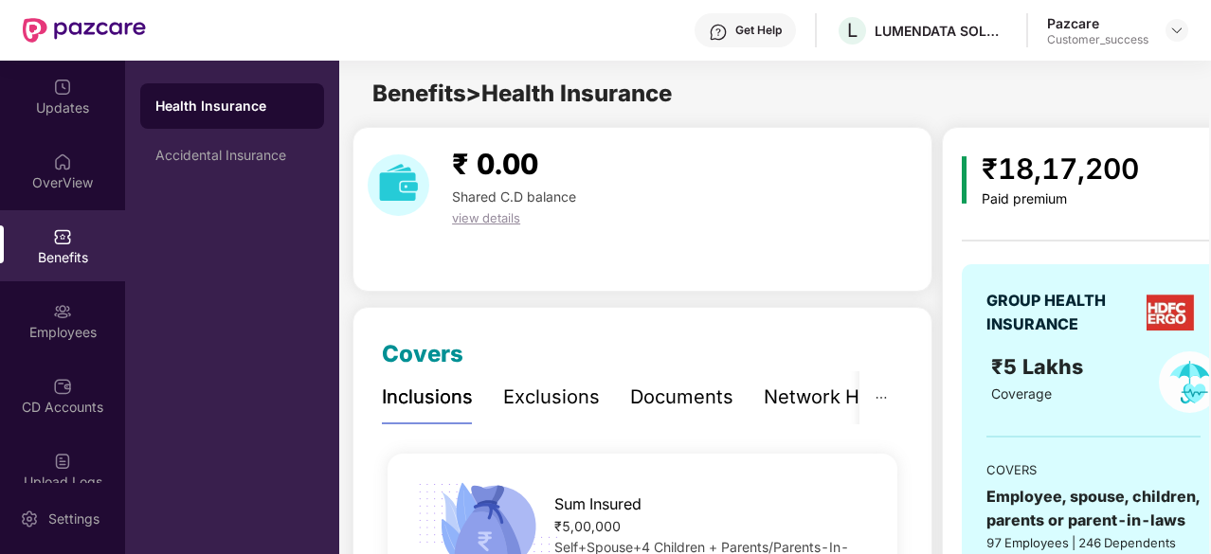
click at [539, 390] on div "Exclusions" at bounding box center [551, 397] width 97 height 29
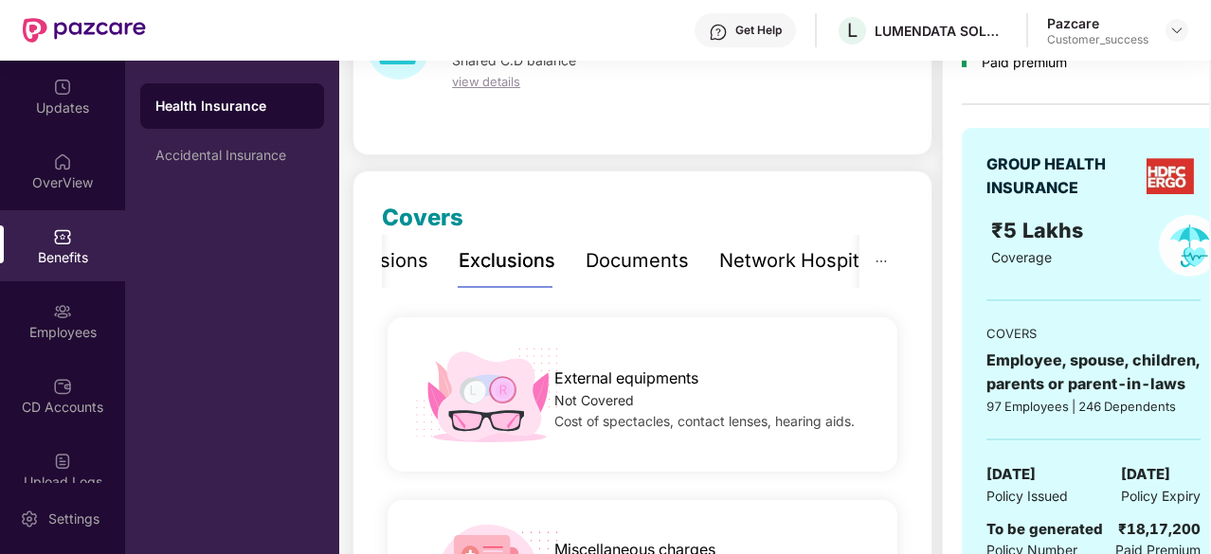
scroll to position [89, 0]
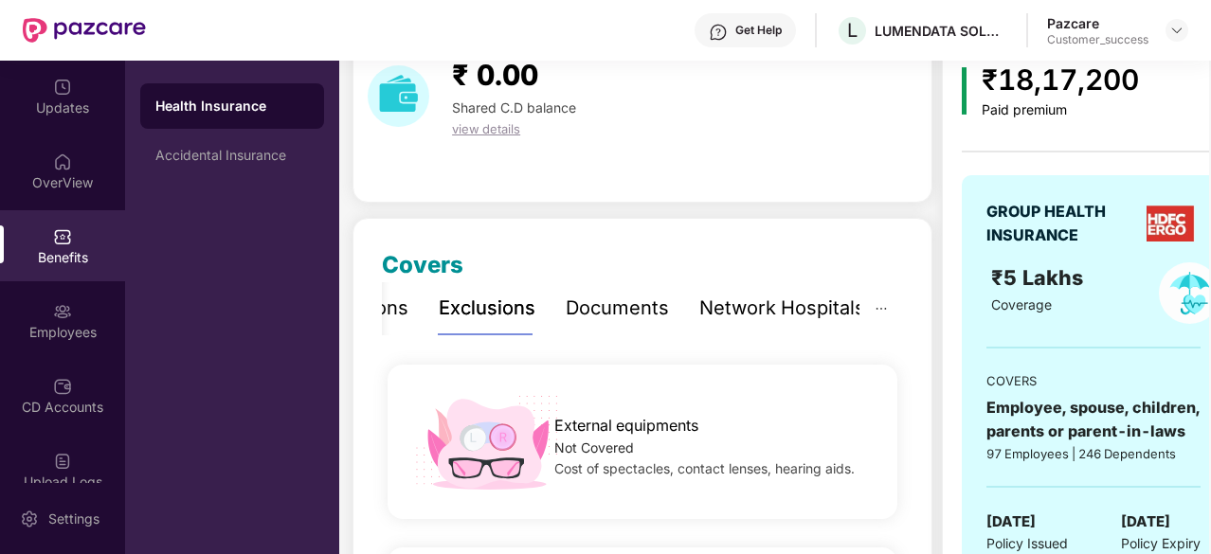
click at [786, 306] on div "Network Hospitals" at bounding box center [782, 308] width 166 height 29
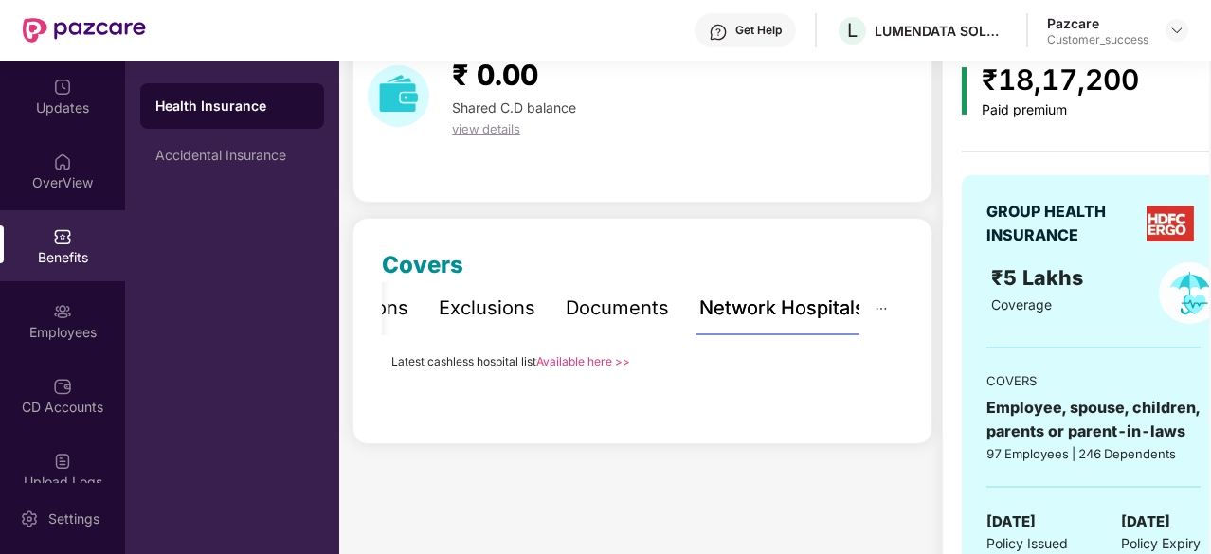
click at [570, 362] on link "Available here >>" at bounding box center [583, 361] width 94 height 14
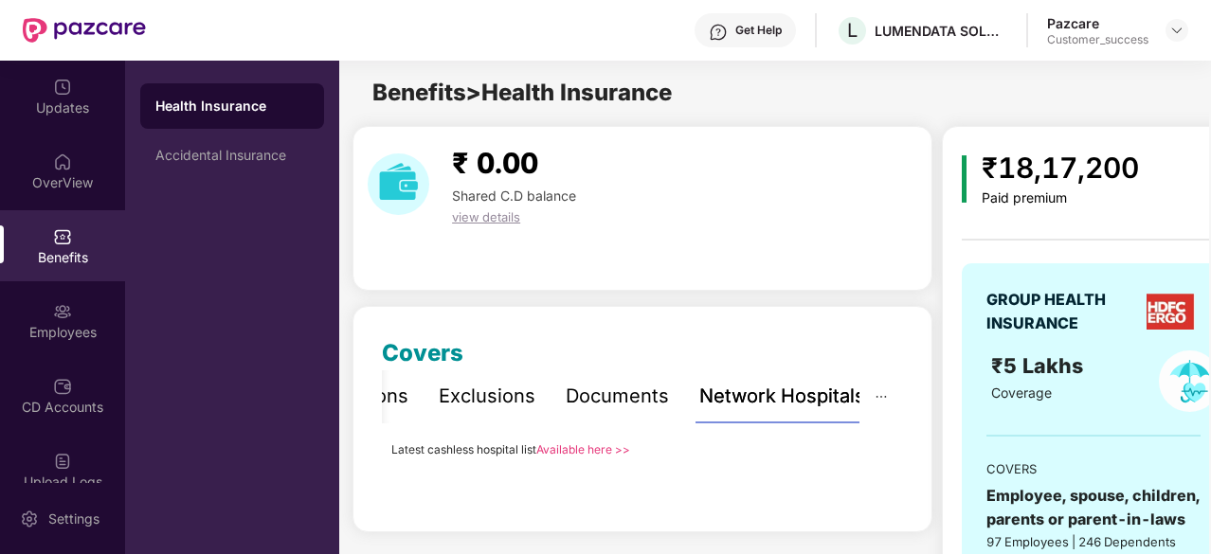
scroll to position [0, 0]
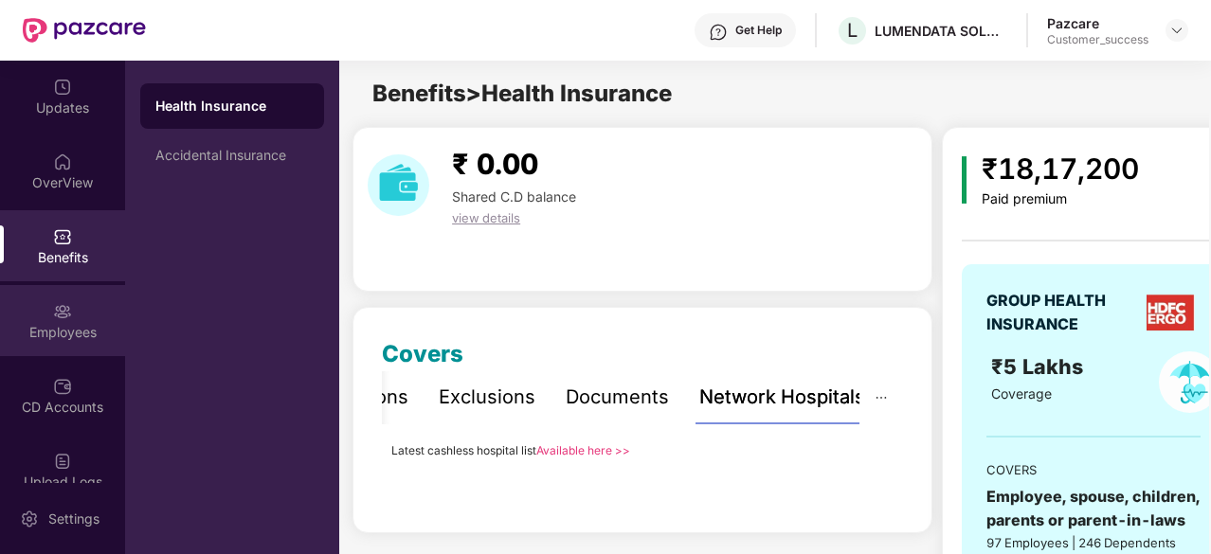
click at [63, 302] on img at bounding box center [62, 311] width 19 height 19
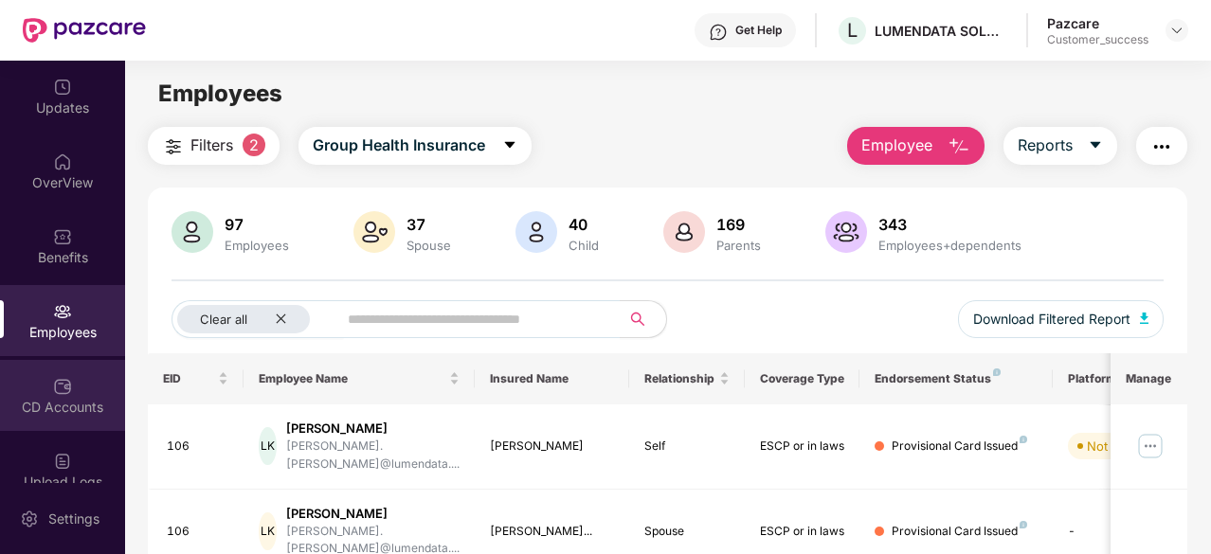
click at [82, 407] on div "CD Accounts" at bounding box center [62, 407] width 125 height 19
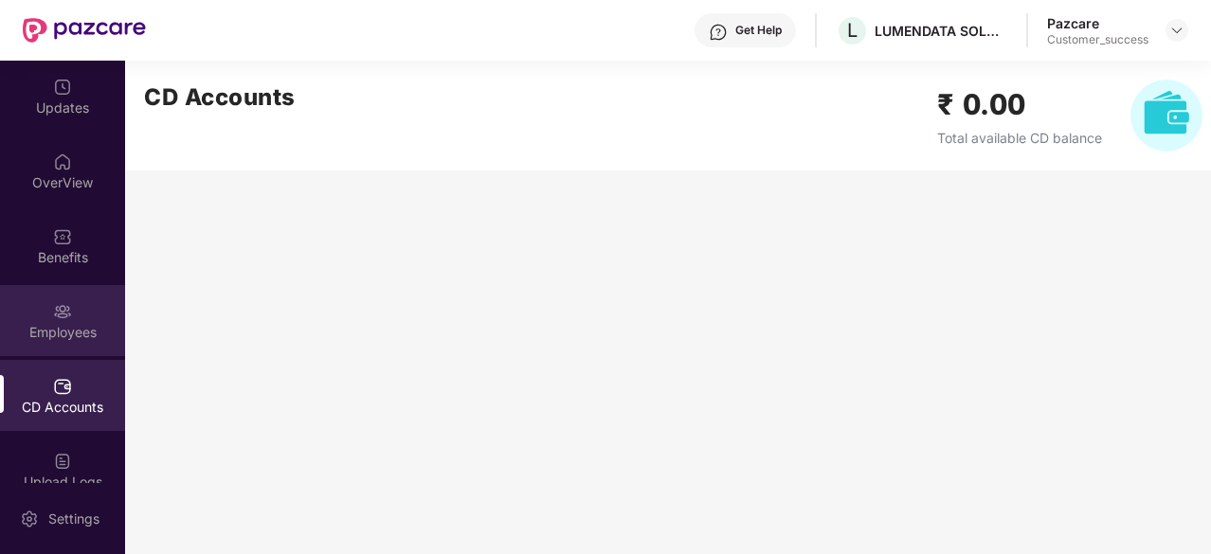
click at [55, 303] on img at bounding box center [62, 311] width 19 height 19
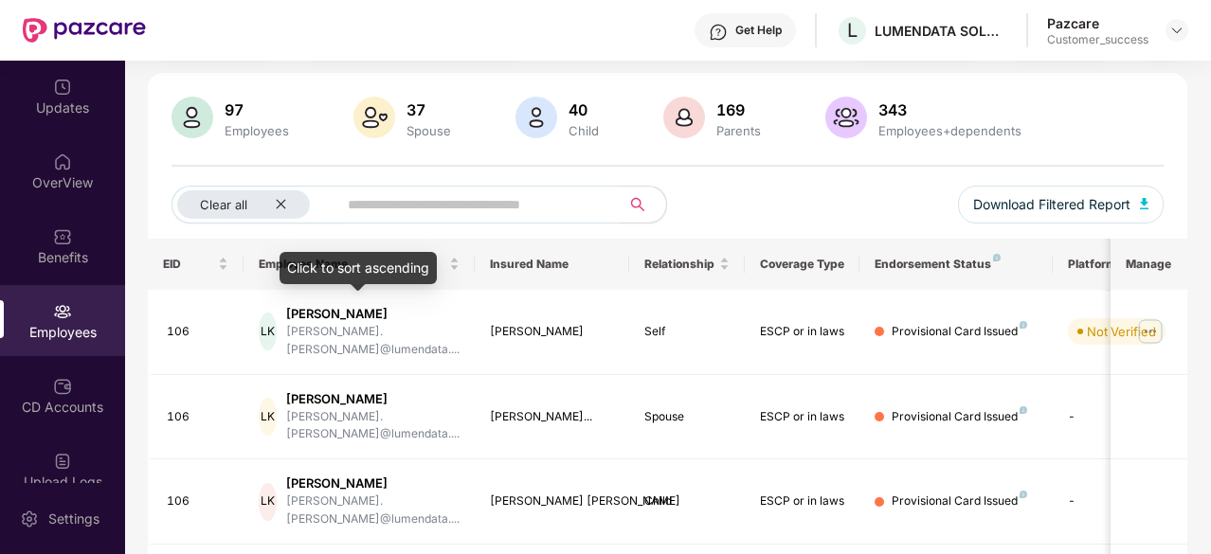
scroll to position [118, 0]
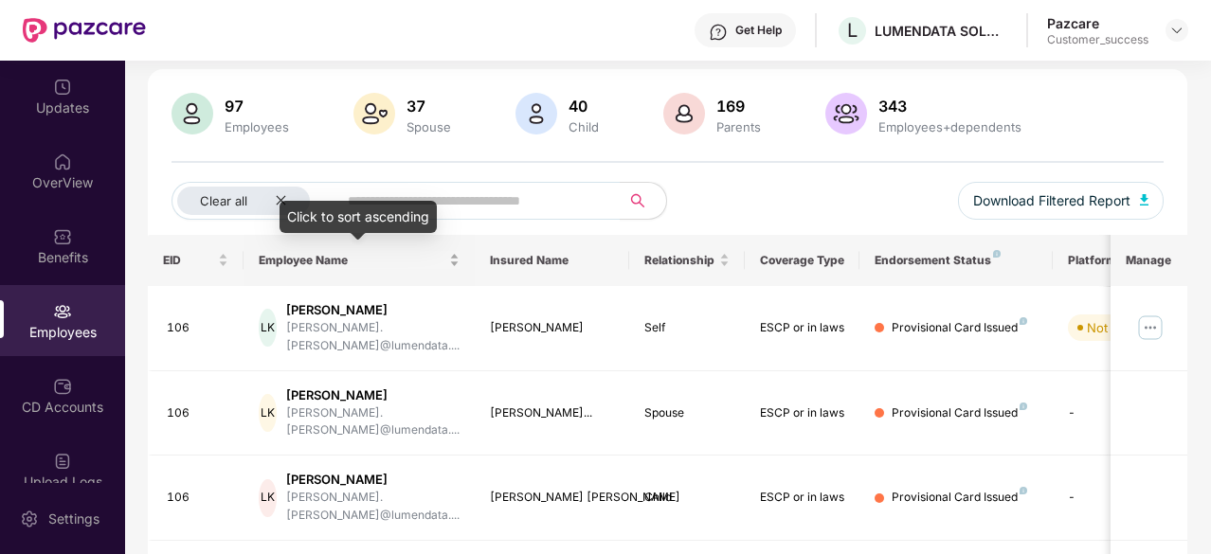
click at [311, 257] on span "Employee Name" at bounding box center [352, 260] width 187 height 15
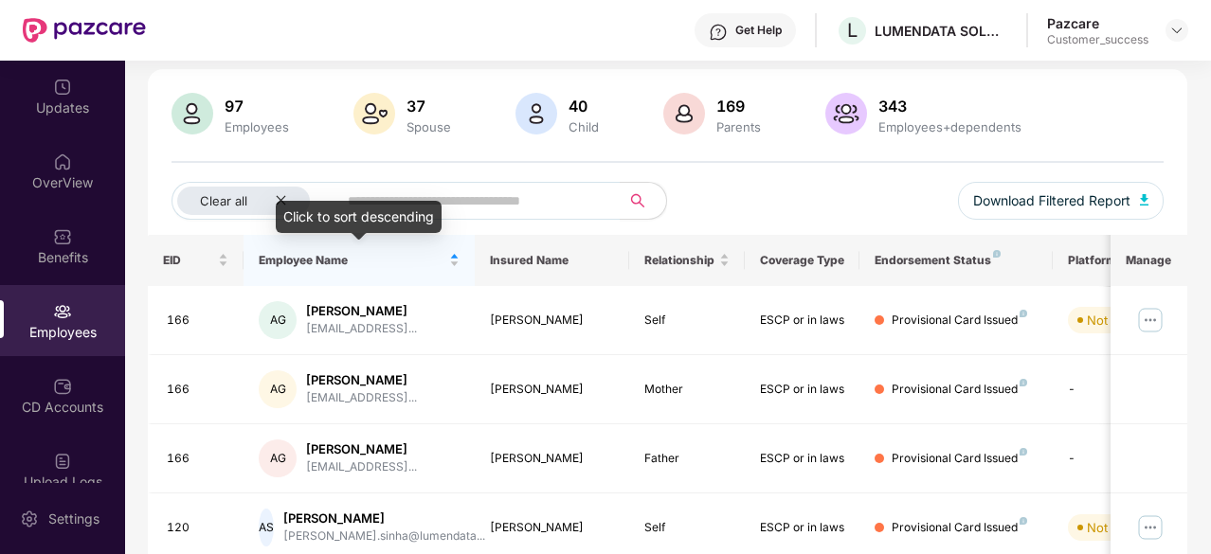
click at [279, 205] on div "Click to sort descending" at bounding box center [359, 217] width 166 height 32
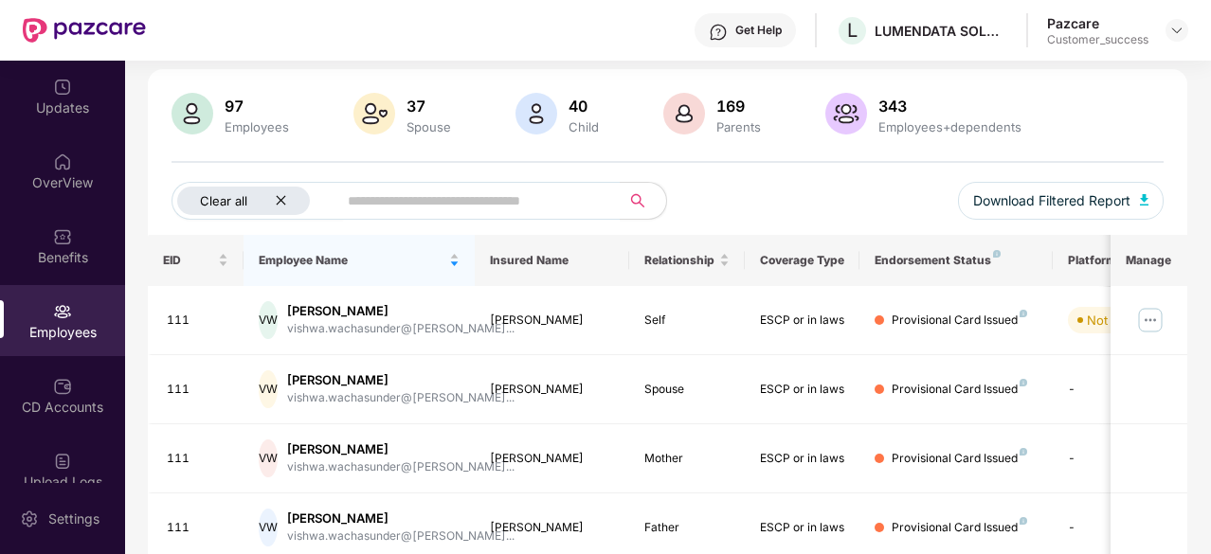
click at [279, 205] on icon "close" at bounding box center [281, 200] width 12 height 12
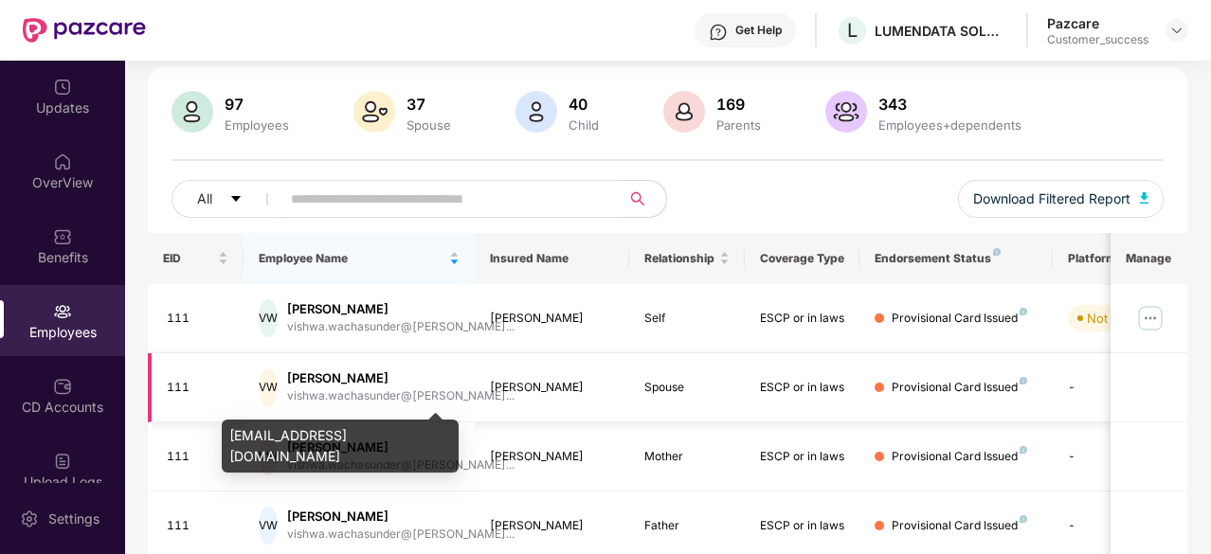
click at [407, 389] on div "vishwa.wachasunder@lum..." at bounding box center [400, 397] width 227 height 18
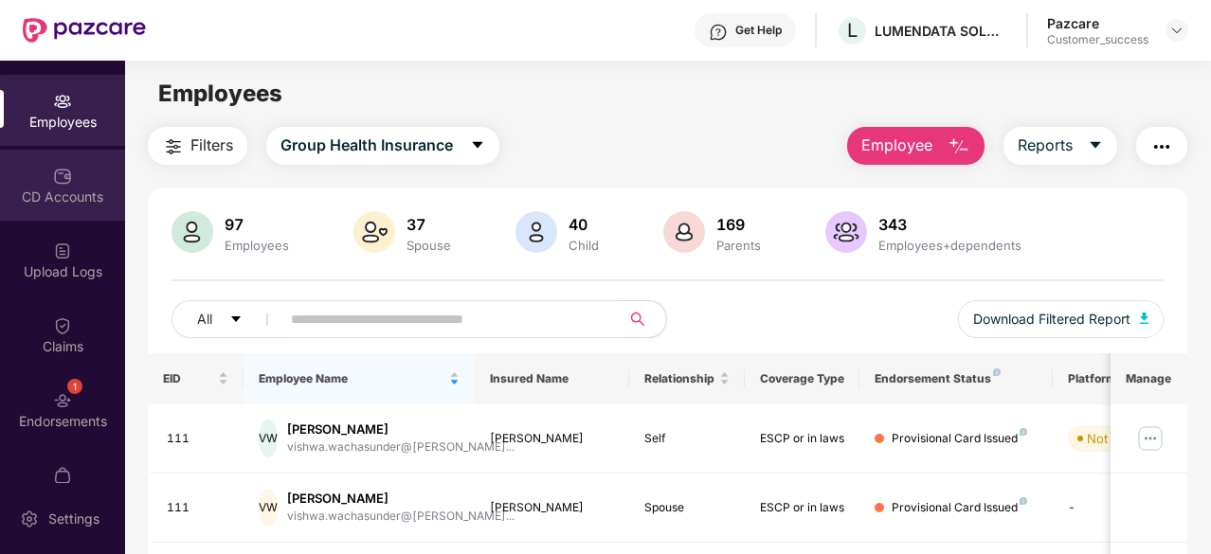
scroll to position [250, 0]
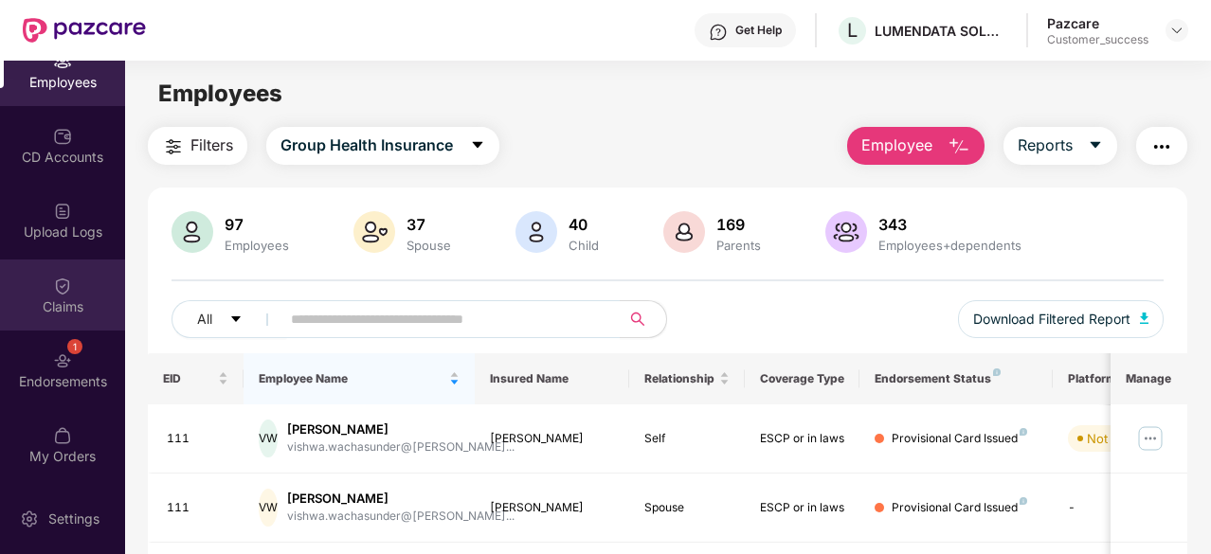
click at [59, 286] on img at bounding box center [62, 286] width 19 height 19
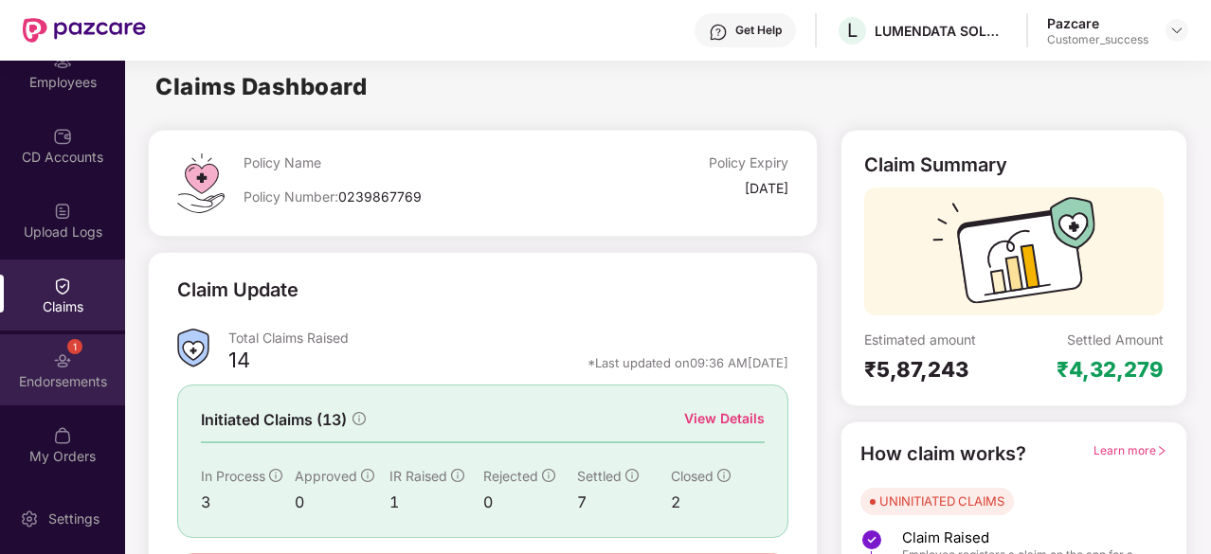
click at [62, 377] on div "Endorsements" at bounding box center [62, 381] width 125 height 19
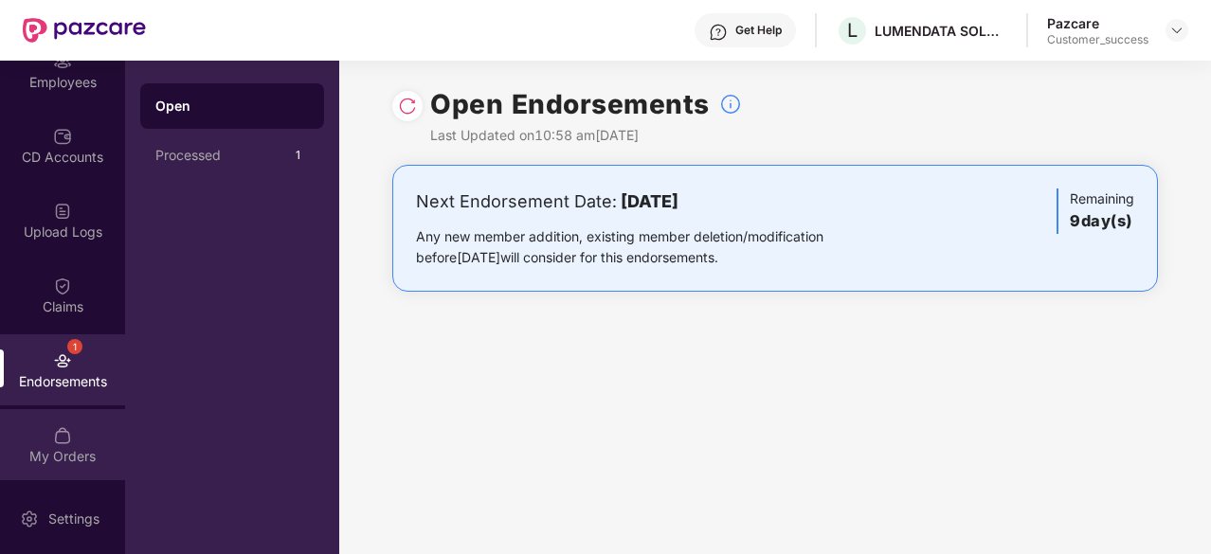
click at [61, 426] on img at bounding box center [62, 435] width 19 height 19
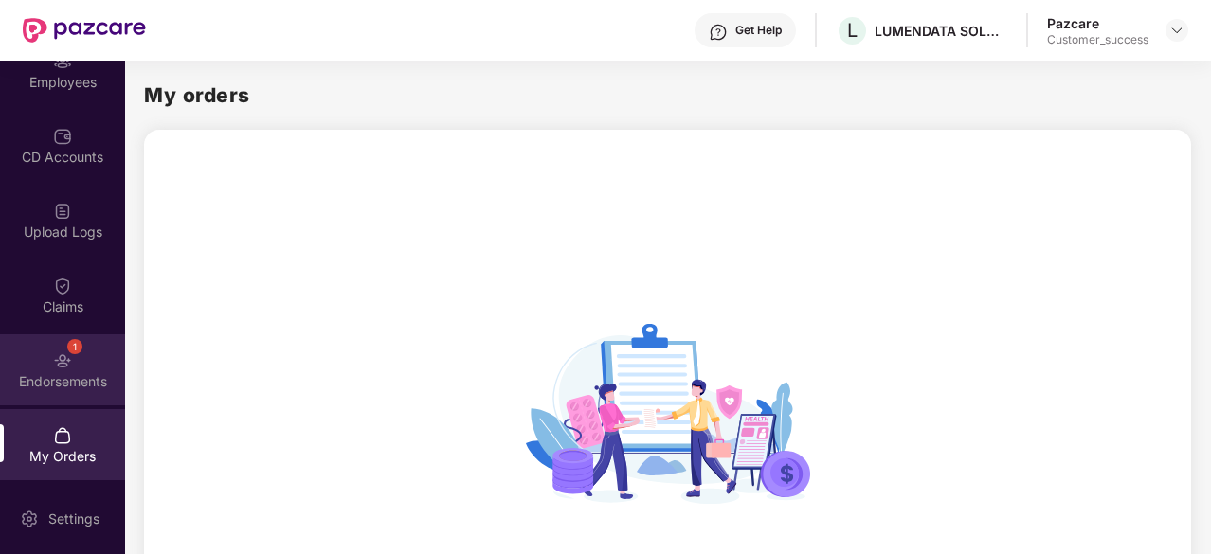
click at [61, 384] on div "Endorsements" at bounding box center [62, 381] width 125 height 19
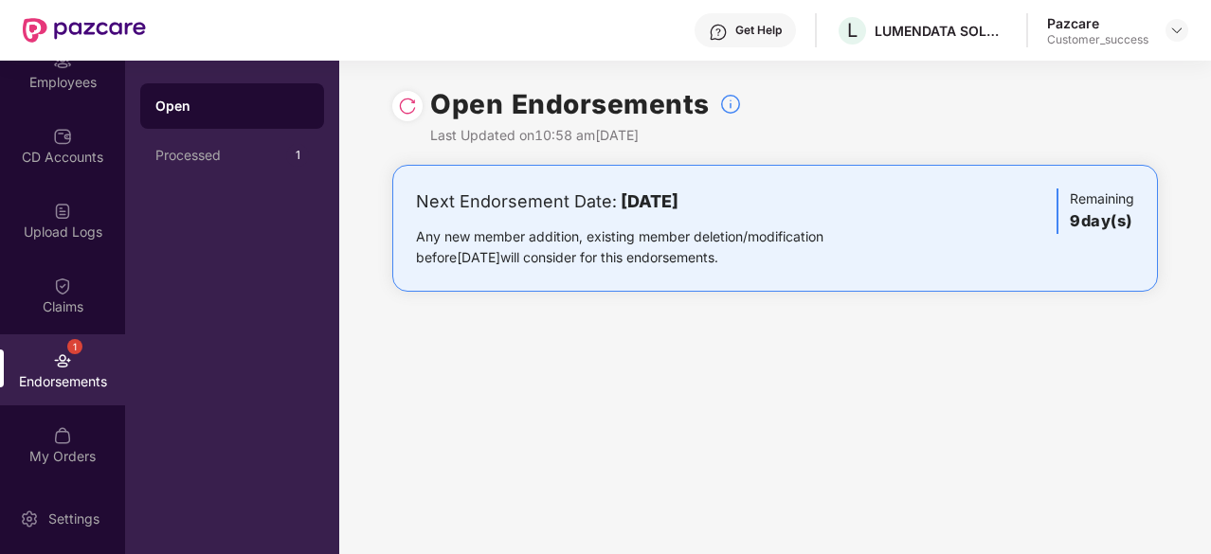
scroll to position [222, 0]
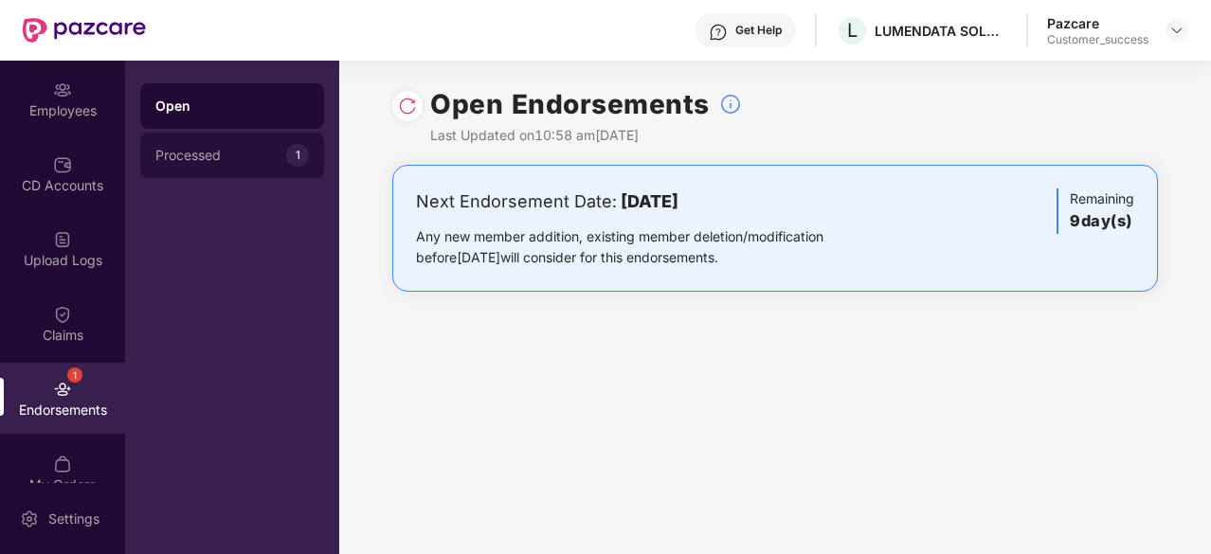
click at [176, 159] on div "Processed" at bounding box center [220, 155] width 131 height 15
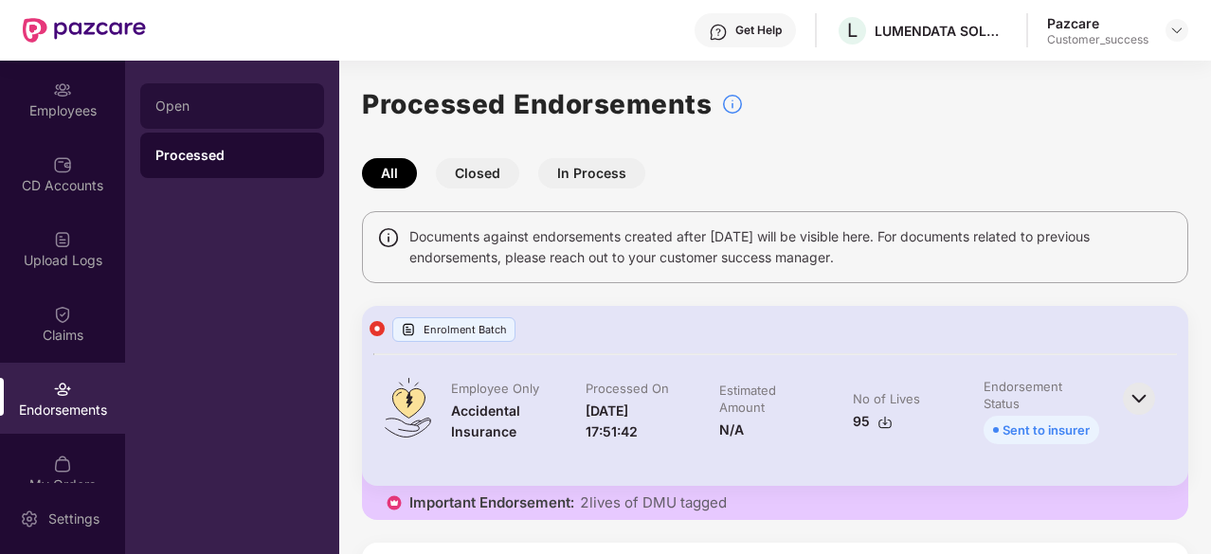
click at [235, 110] on div "Open" at bounding box center [232, 106] width 154 height 15
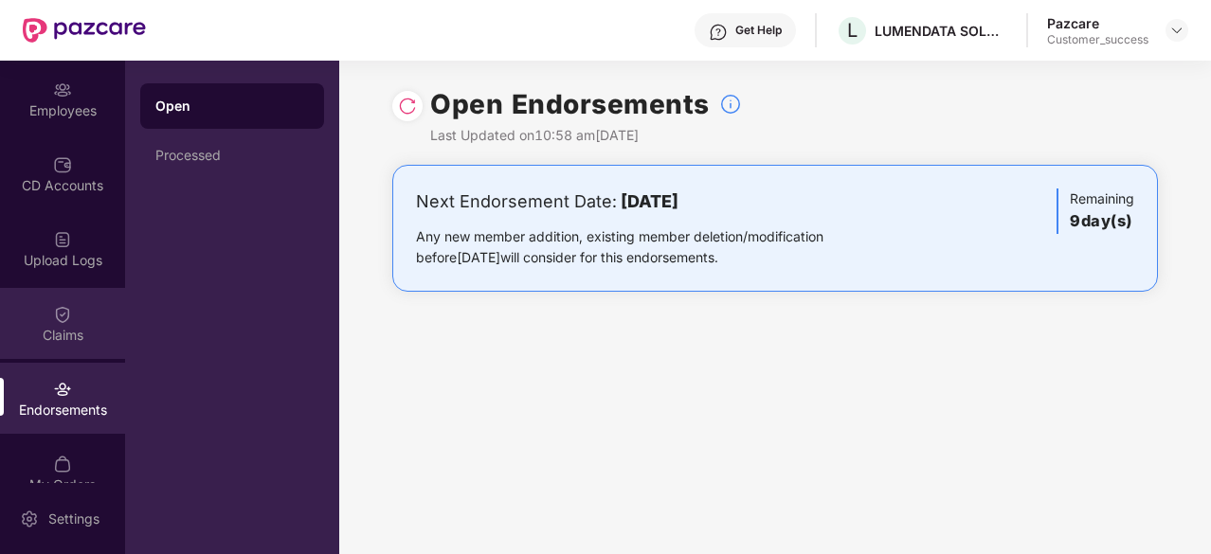
scroll to position [203, 0]
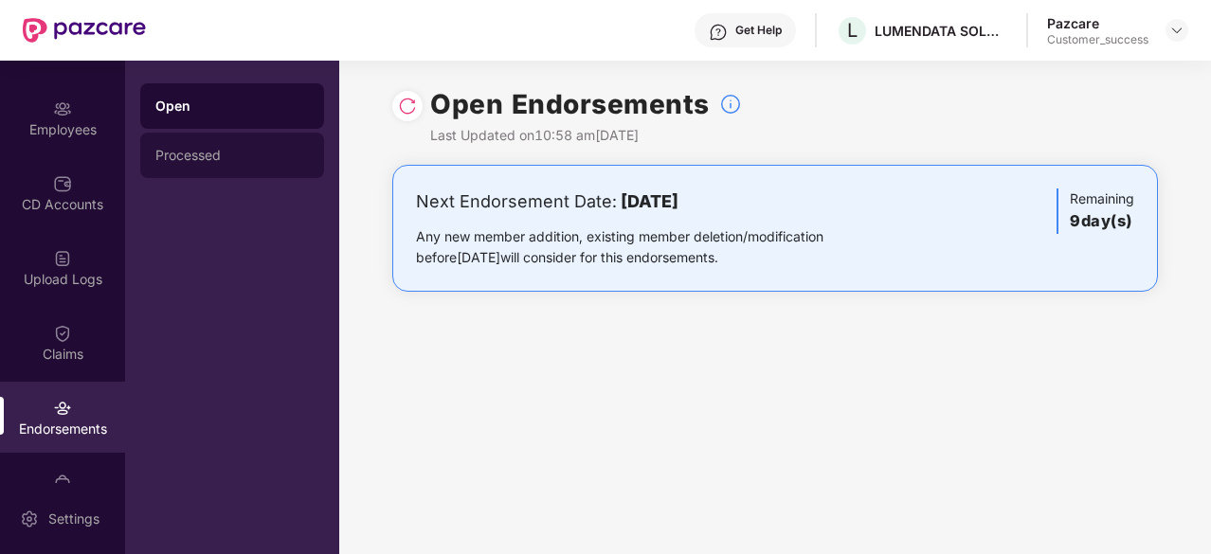
click at [172, 154] on div "Processed" at bounding box center [232, 155] width 154 height 15
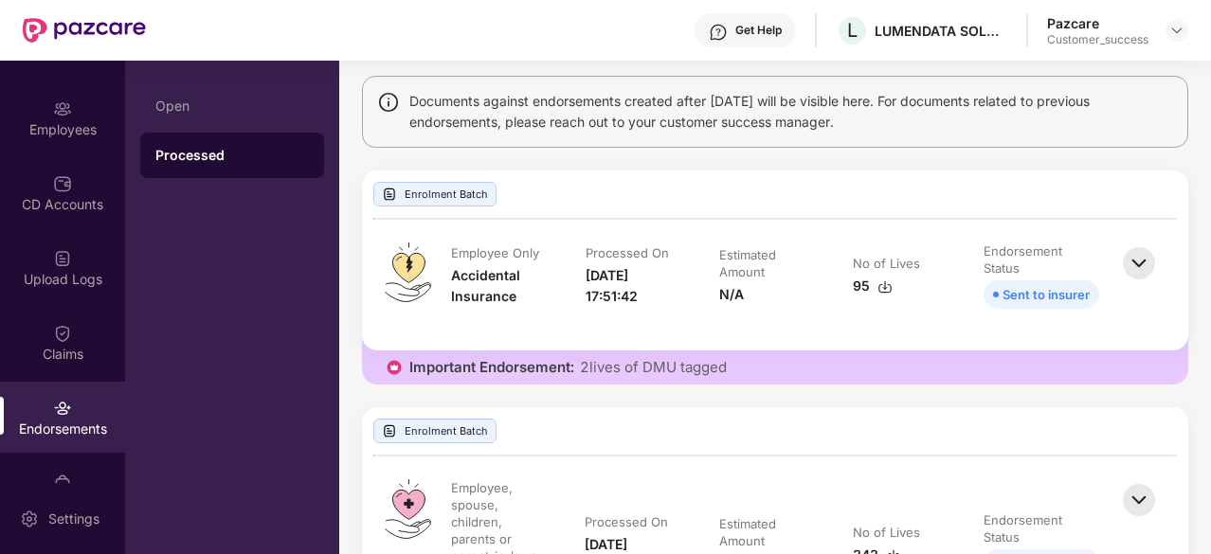
scroll to position [31, 0]
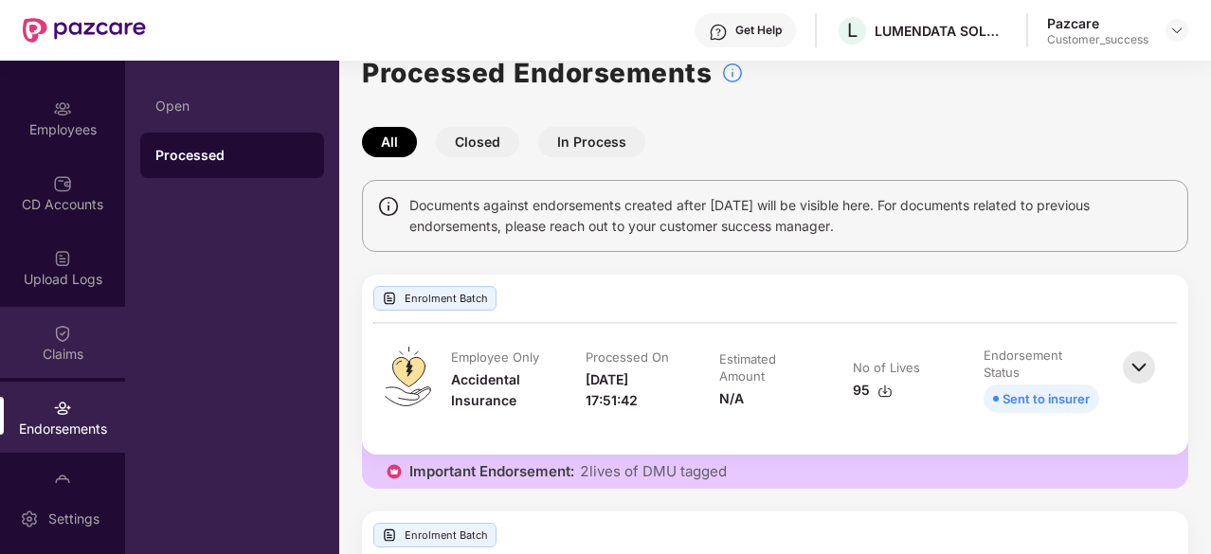
click at [80, 345] on div "Claims" at bounding box center [62, 354] width 125 height 19
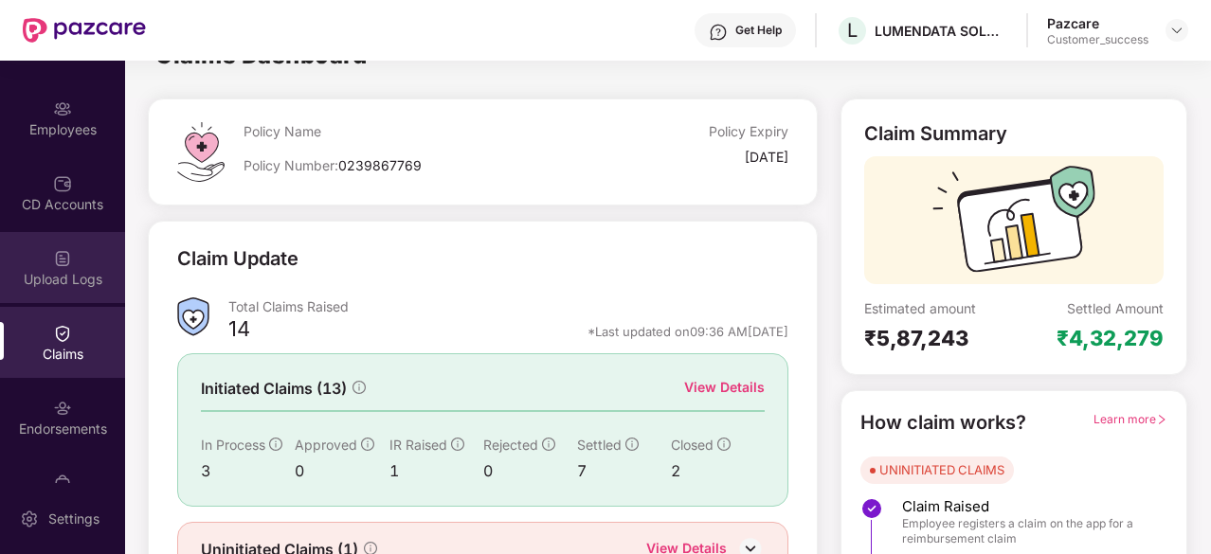
click at [76, 268] on div "Upload Logs" at bounding box center [62, 267] width 125 height 71
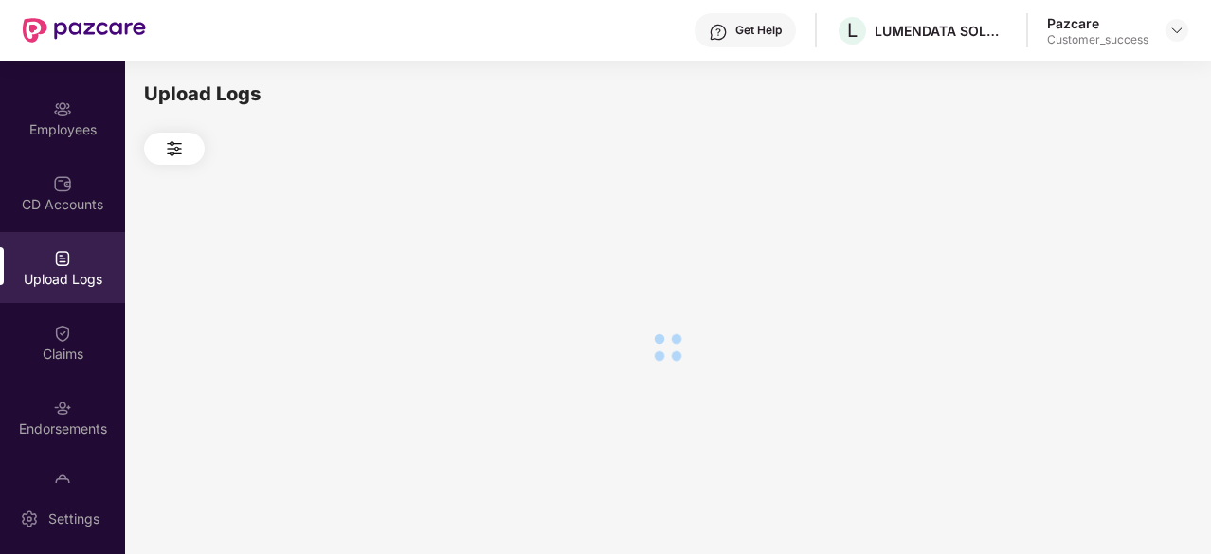
scroll to position [0, 0]
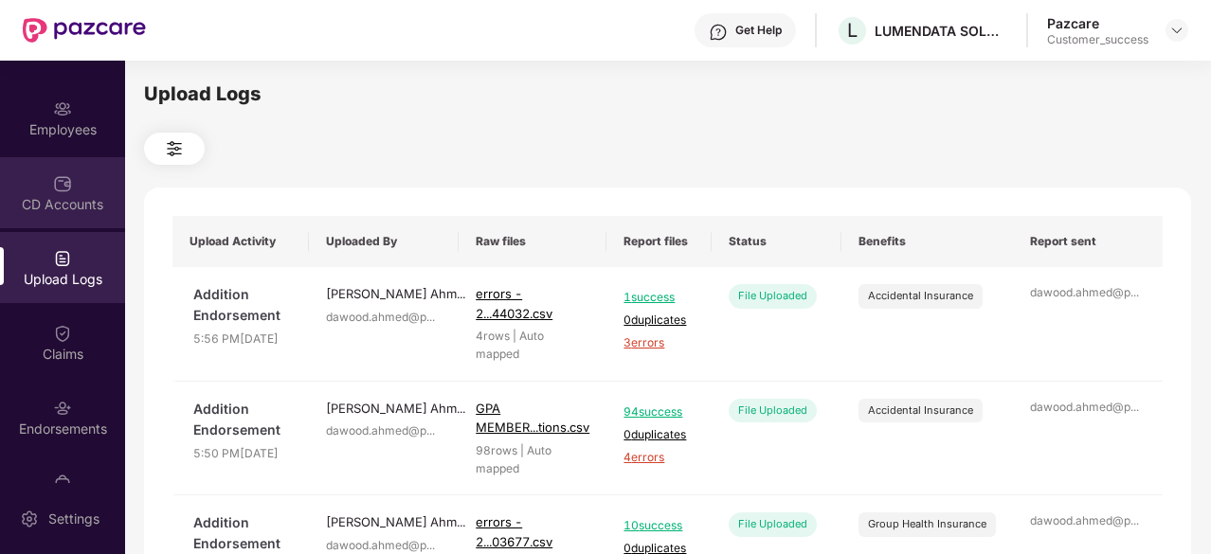
click at [64, 189] on img at bounding box center [62, 183] width 19 height 19
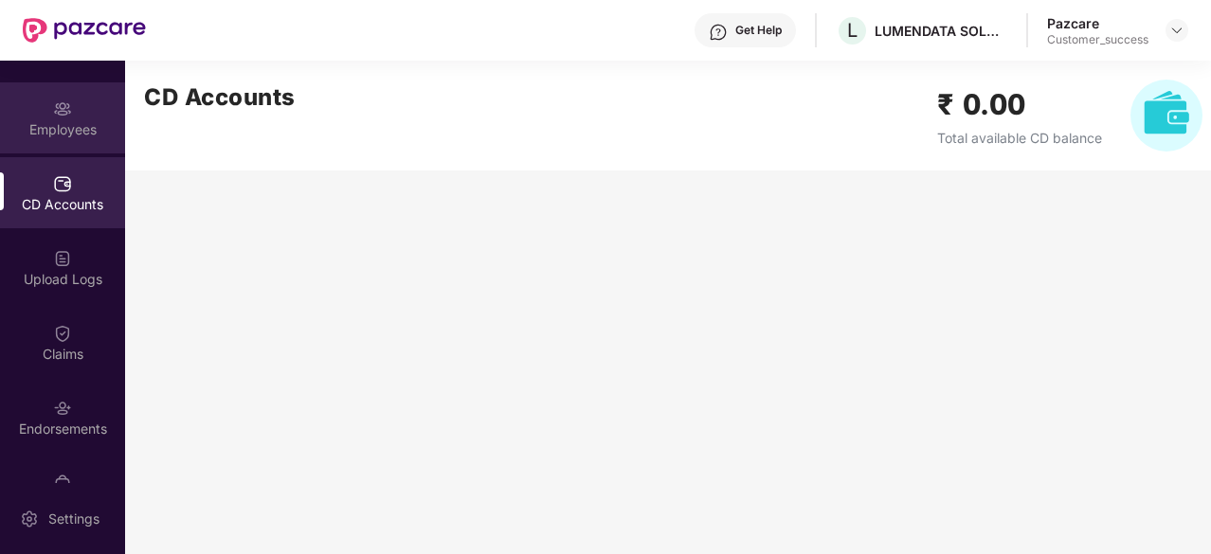
click at [64, 101] on img at bounding box center [62, 108] width 19 height 19
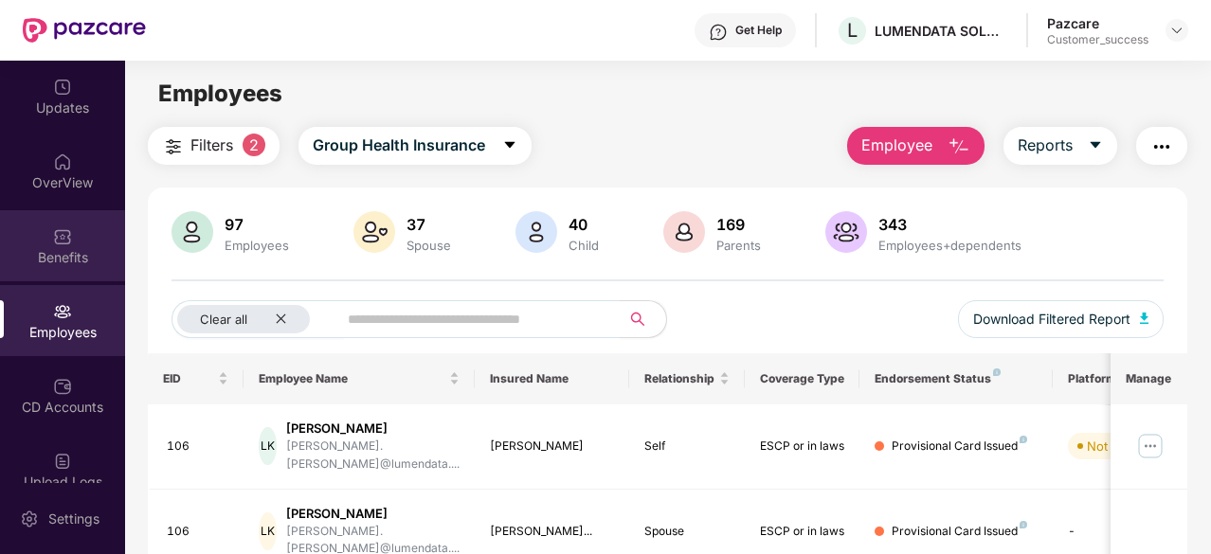
click at [63, 233] on img at bounding box center [62, 236] width 19 height 19
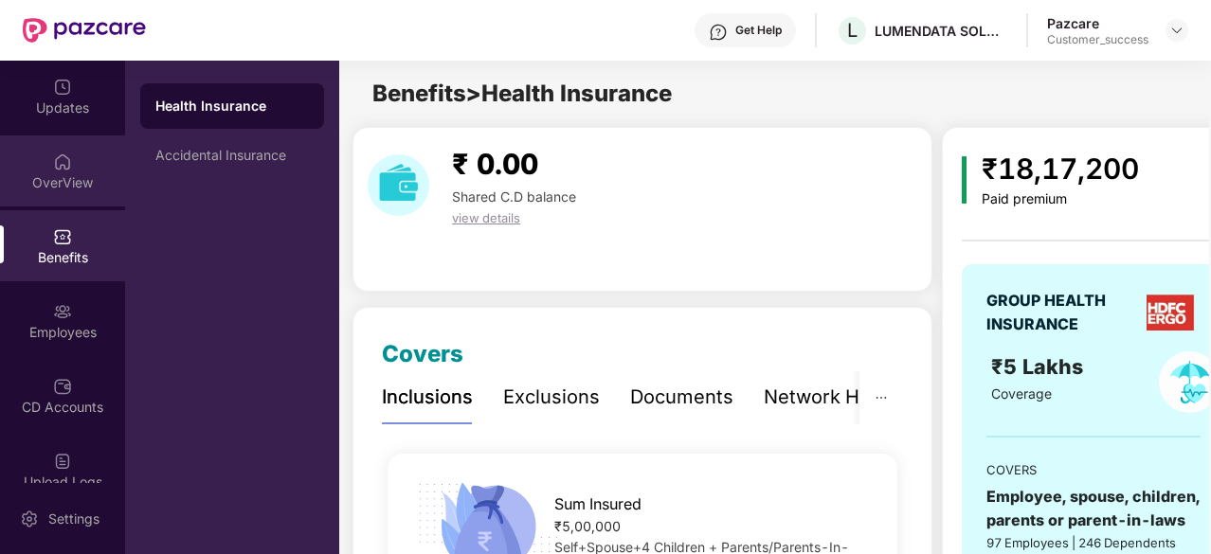
click at [64, 187] on div "OverView" at bounding box center [62, 182] width 125 height 19
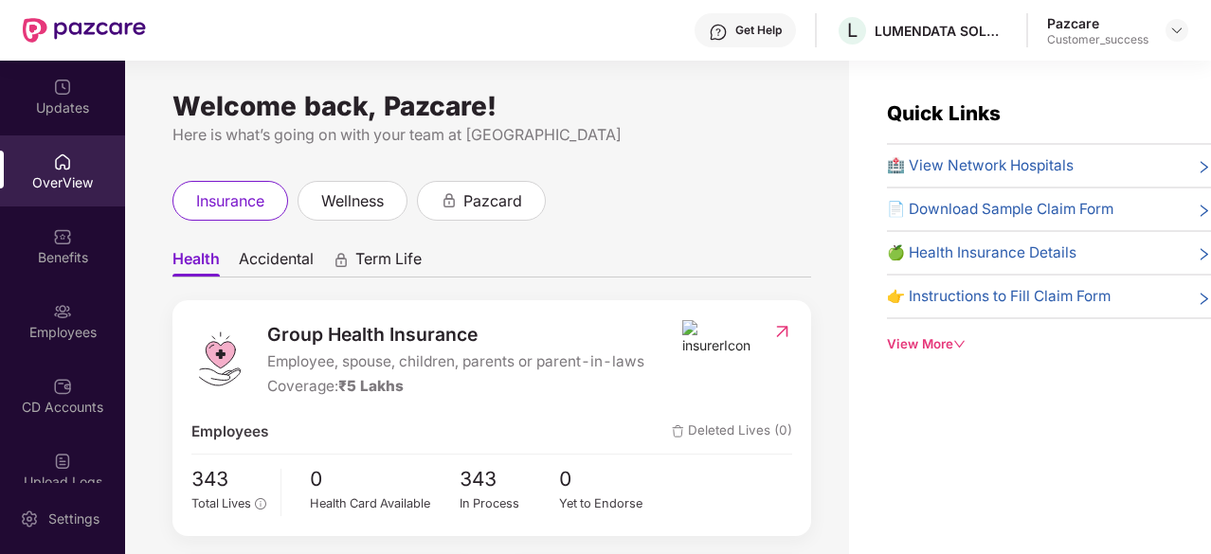
click at [80, 251] on div "Benefits" at bounding box center [62, 257] width 125 height 19
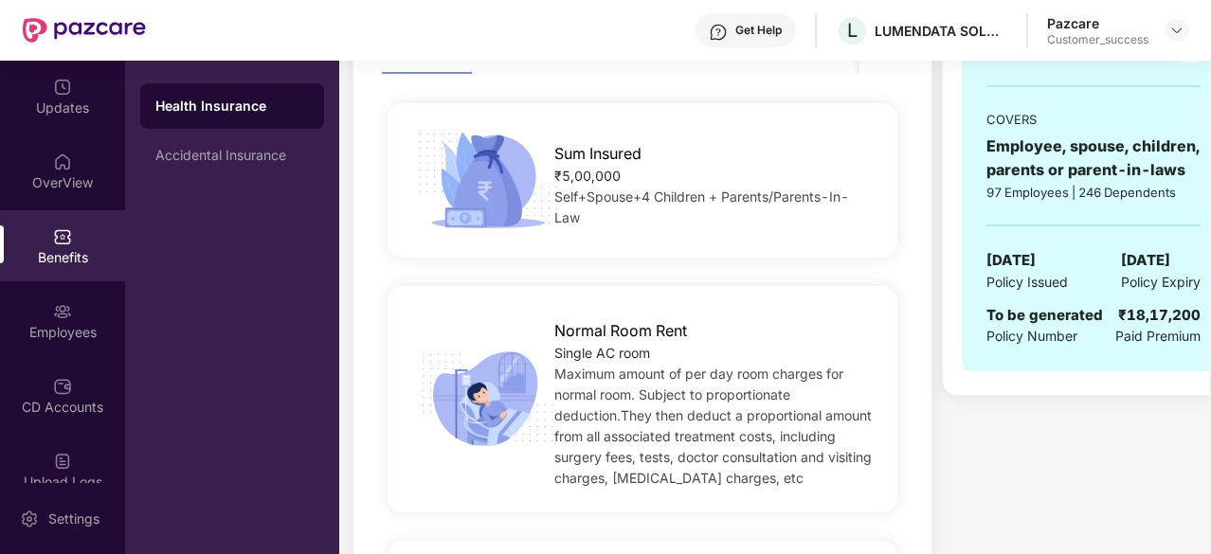
scroll to position [419, 0]
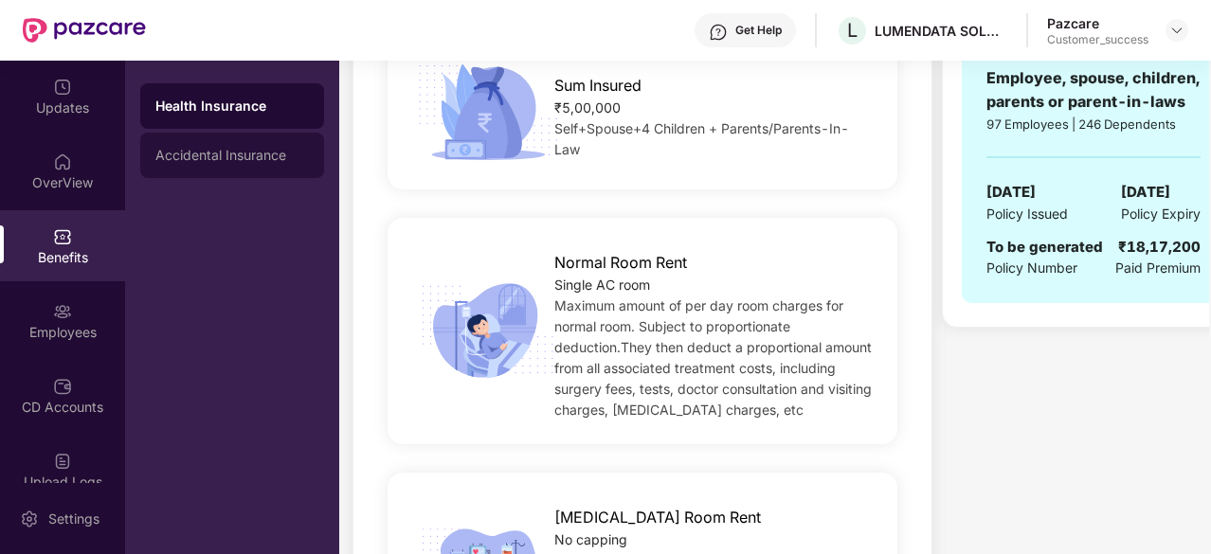
click at [205, 146] on div "Accidental Insurance" at bounding box center [232, 155] width 184 height 45
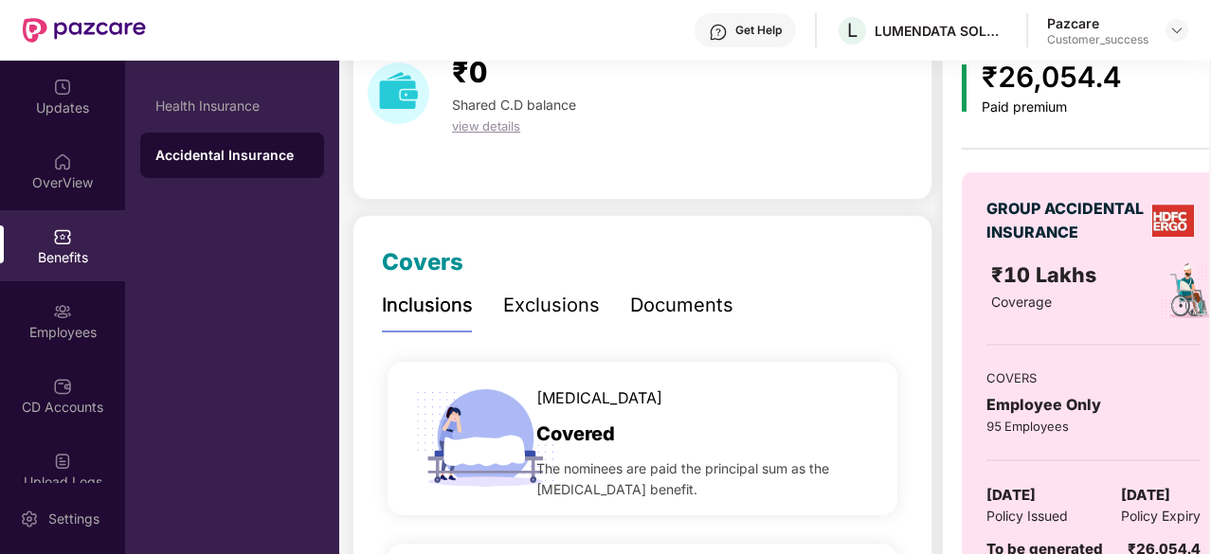
scroll to position [0, 0]
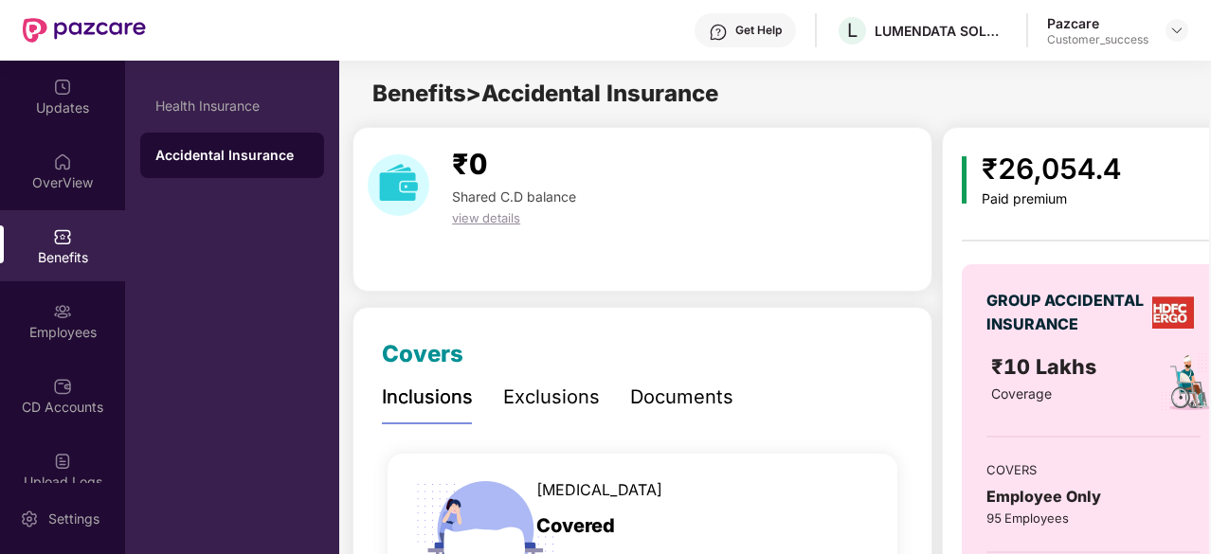
click at [551, 397] on div "Exclusions" at bounding box center [551, 397] width 97 height 29
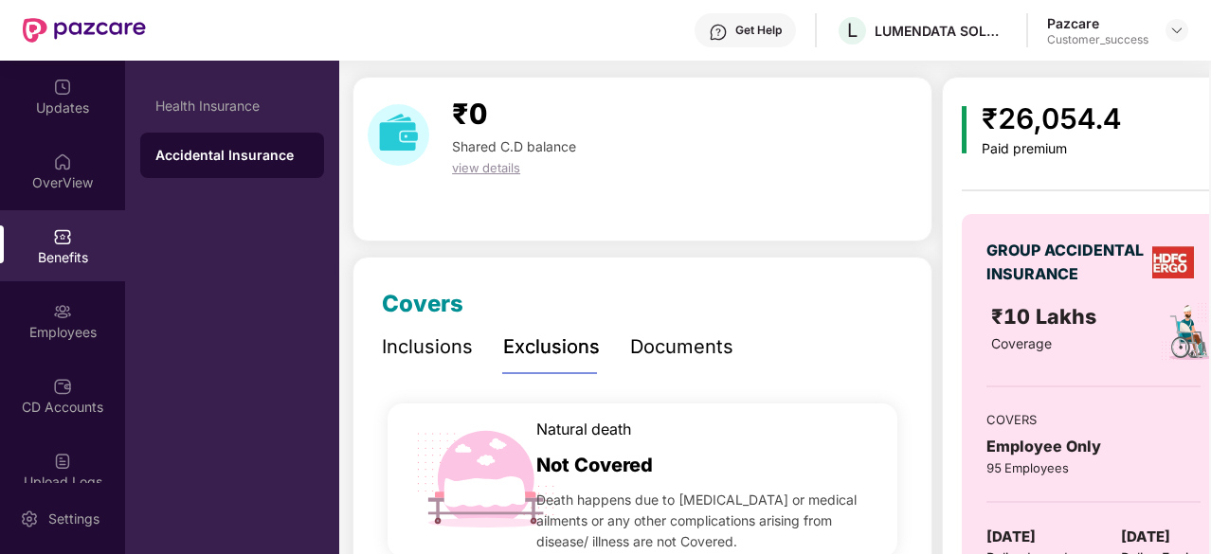
scroll to position [65, 0]
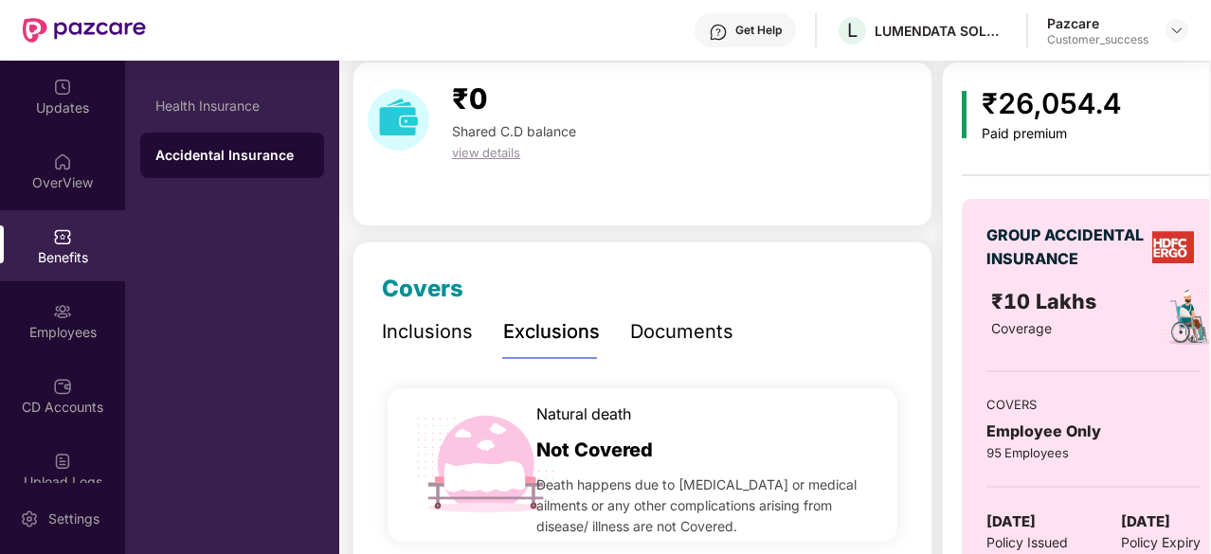
click at [430, 335] on div "Inclusions" at bounding box center [427, 331] width 91 height 29
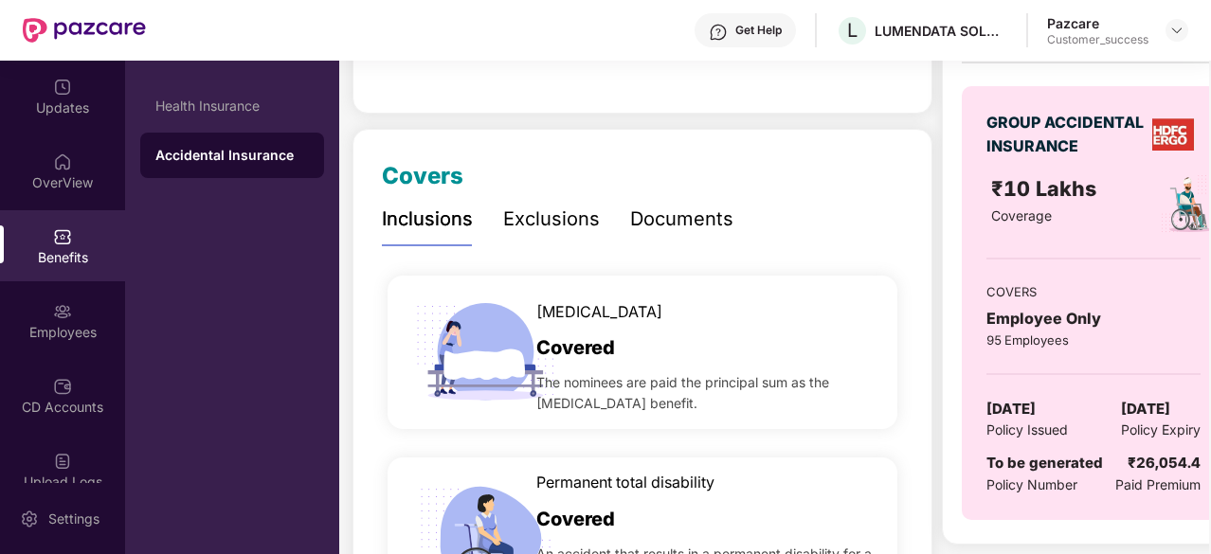
scroll to position [180, 0]
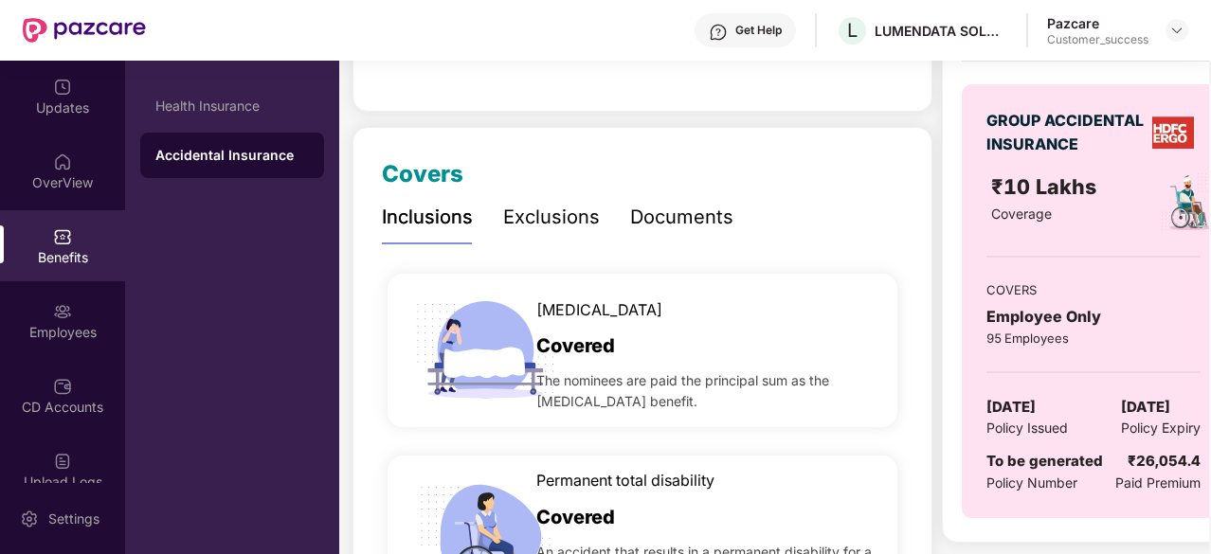
click at [526, 231] on div "Exclusions" at bounding box center [551, 217] width 97 height 29
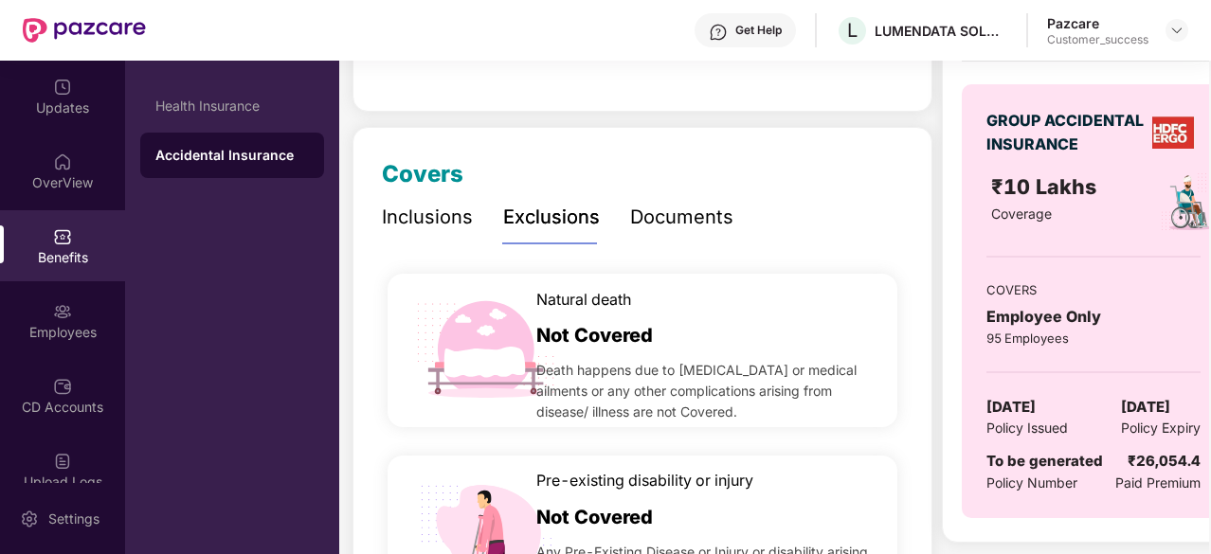
click at [454, 226] on div "Inclusions" at bounding box center [427, 217] width 91 height 29
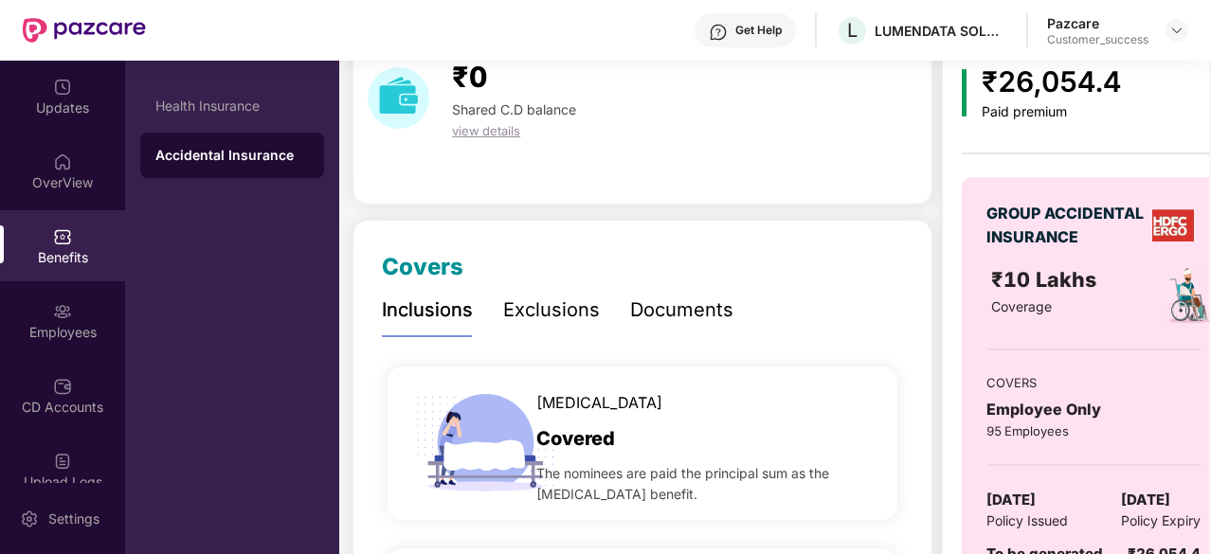
scroll to position [0, 0]
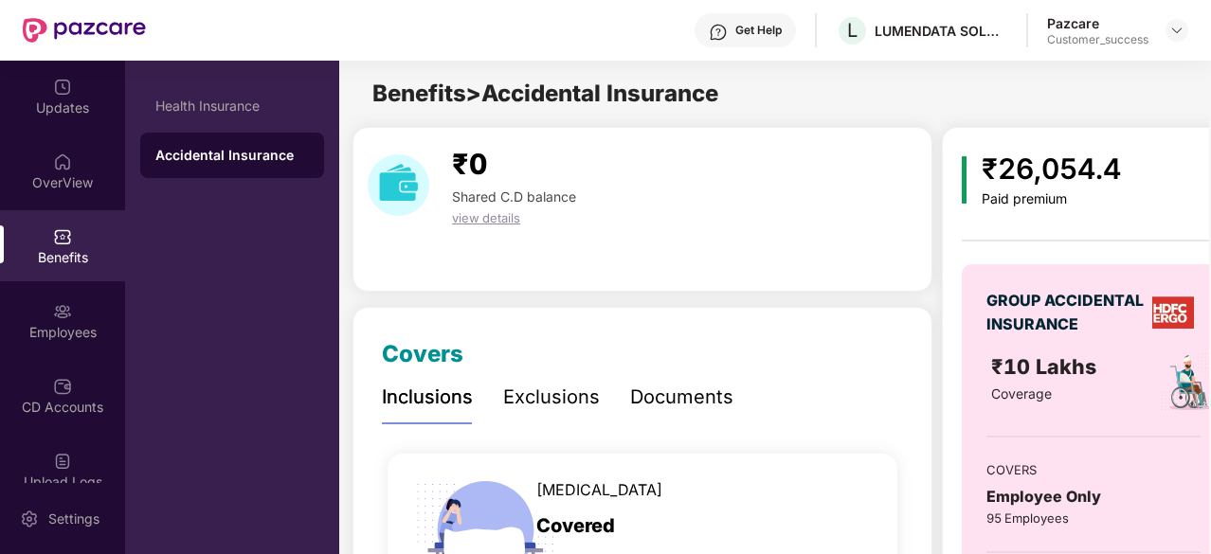
click at [551, 416] on div "Exclusions" at bounding box center [551, 397] width 97 height 52
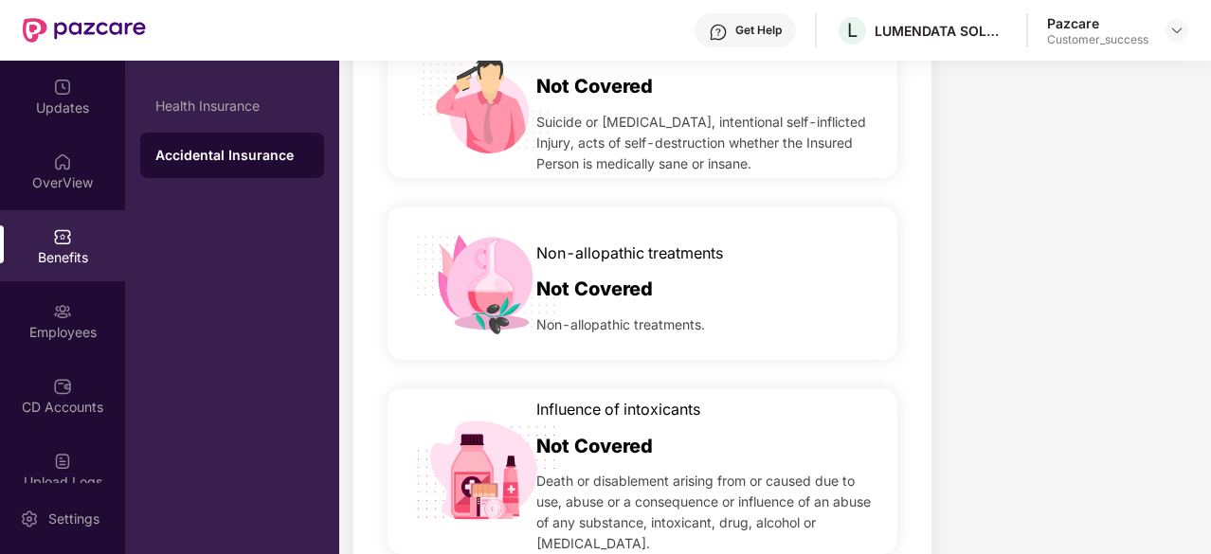
scroll to position [975, 0]
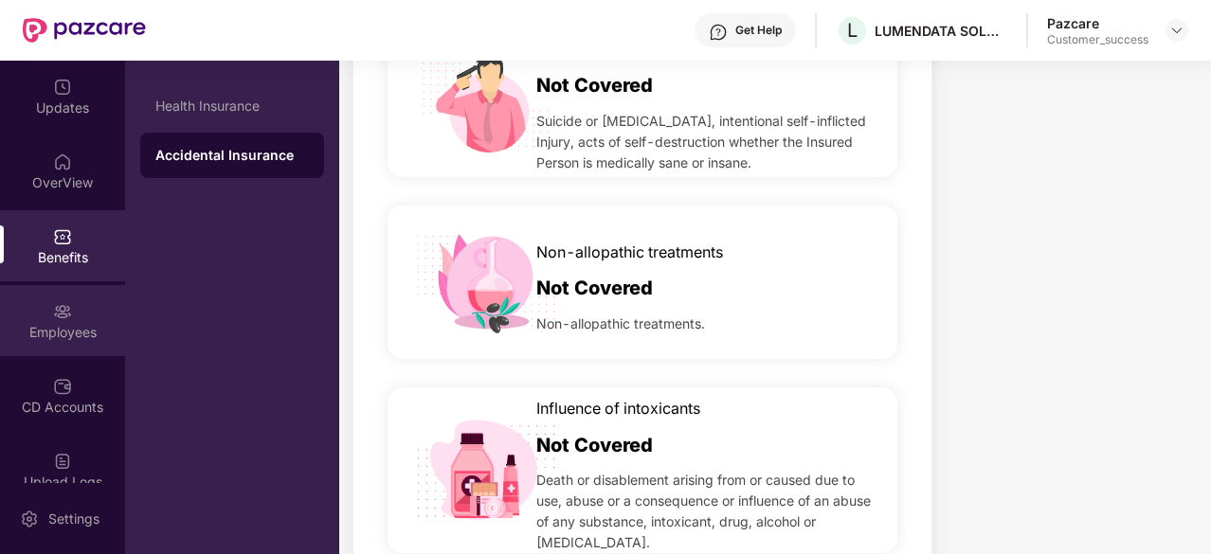
click at [39, 298] on div "Employees" at bounding box center [62, 320] width 125 height 71
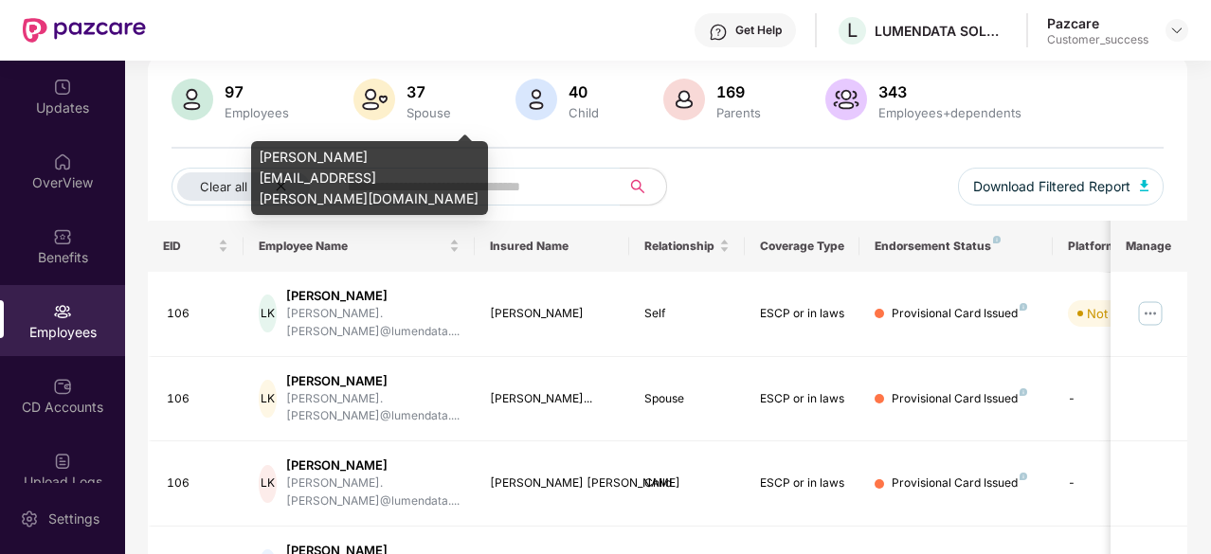
scroll to position [0, 0]
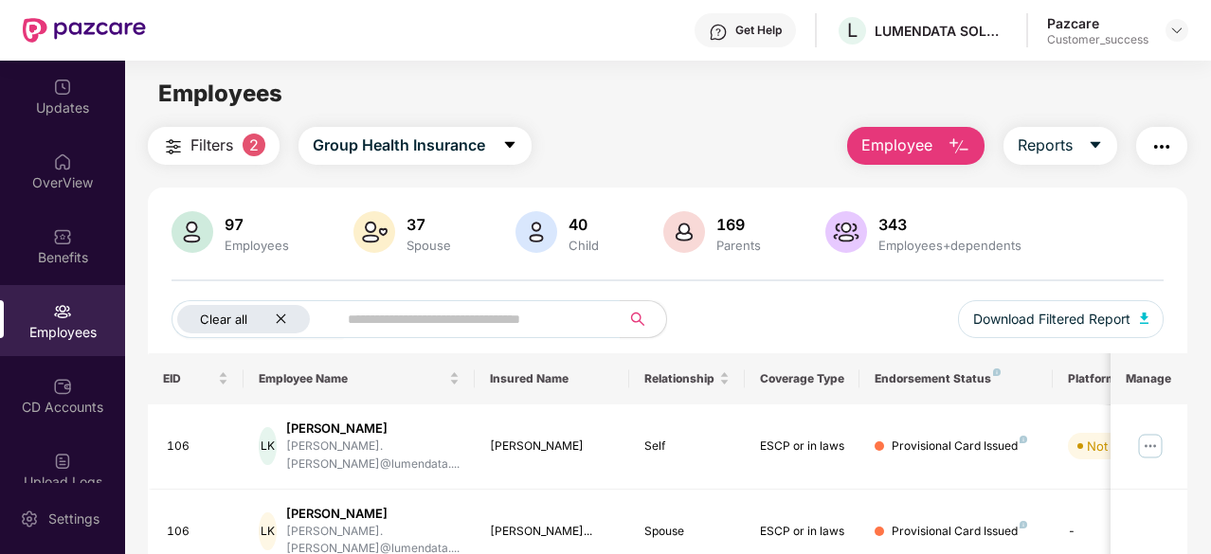
click at [281, 317] on icon "close" at bounding box center [280, 319] width 9 height 9
click at [371, 316] on input "text" at bounding box center [443, 319] width 304 height 28
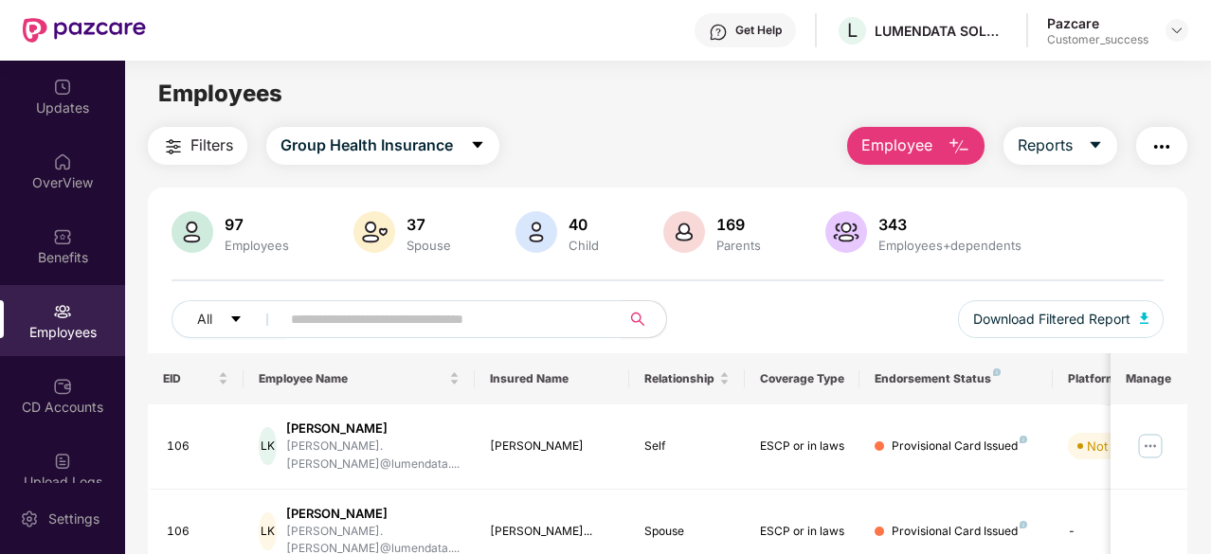
click at [371, 316] on input "text" at bounding box center [443, 319] width 304 height 28
click at [59, 238] on img at bounding box center [62, 236] width 19 height 19
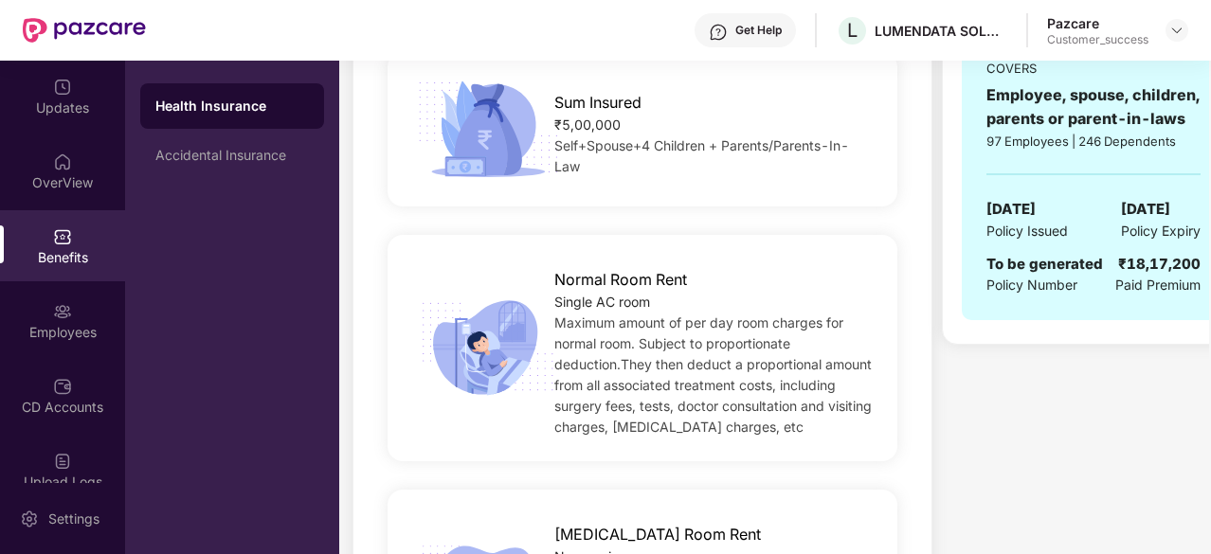
scroll to position [425, 0]
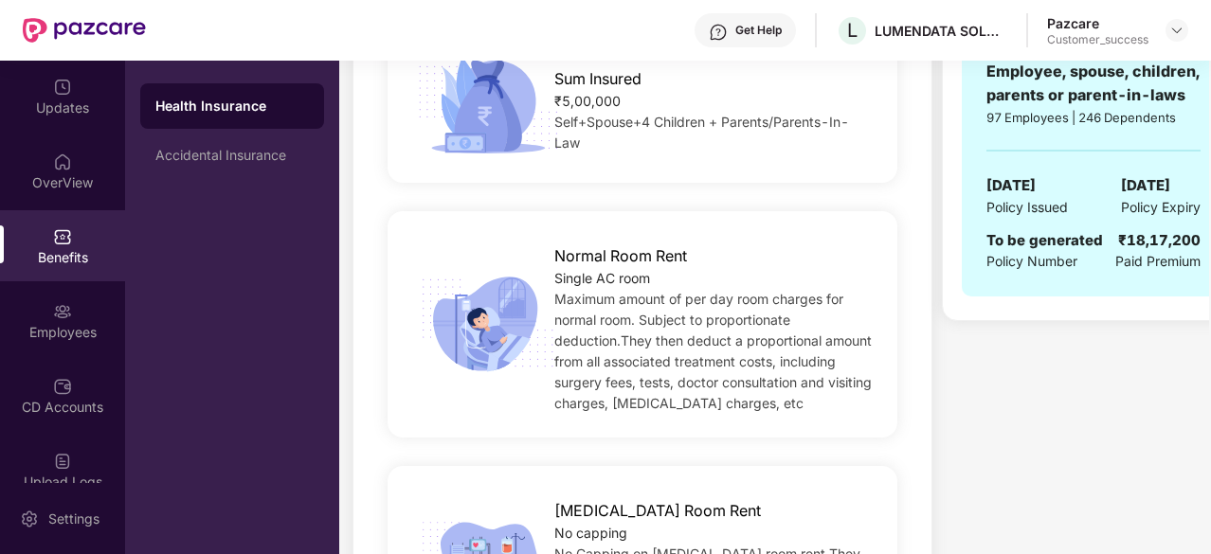
click at [644, 313] on span "Maximum amount of per day room charges for normal room. Subject to proportionat…" at bounding box center [712, 351] width 317 height 120
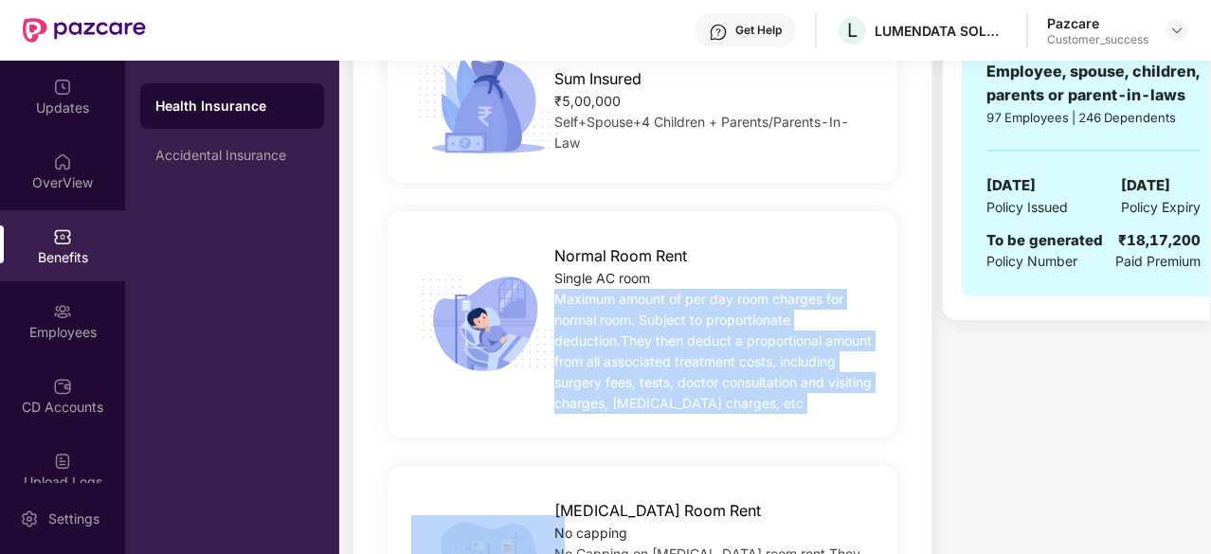
click at [644, 313] on span "Maximum amount of per day room charges for normal room. Subject to proportionat…" at bounding box center [712, 351] width 317 height 120
copy span "Maximum amount of per day room charges for normal room. Subject to proportionat…"
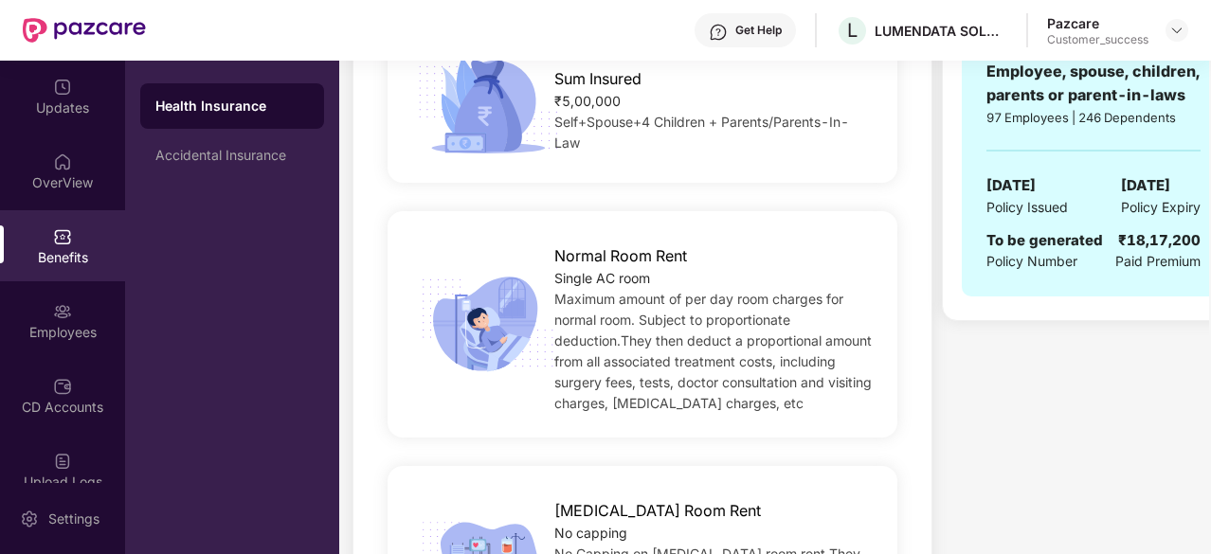
click at [678, 179] on div "Sum Insured ₹5,00,000 Self+Spouse+4 Children + Parents/Parents-In-Law" at bounding box center [643, 105] width 510 height 154
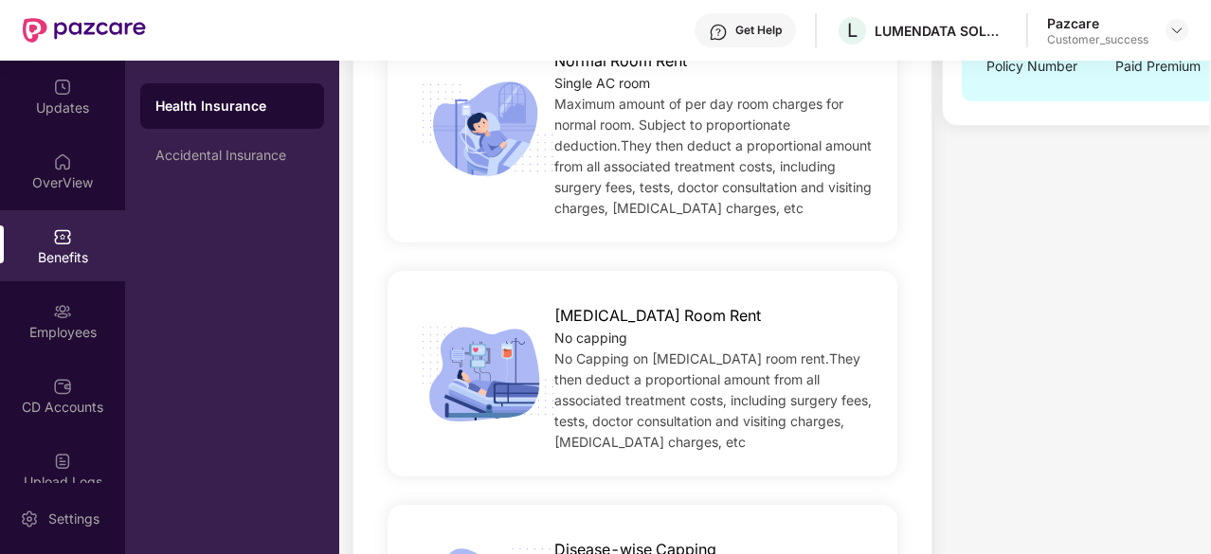
scroll to position [622, 0]
click at [660, 362] on span "No Capping on ICU room rent.They then deduct a proportional amount from all ass…" at bounding box center [712, 399] width 317 height 99
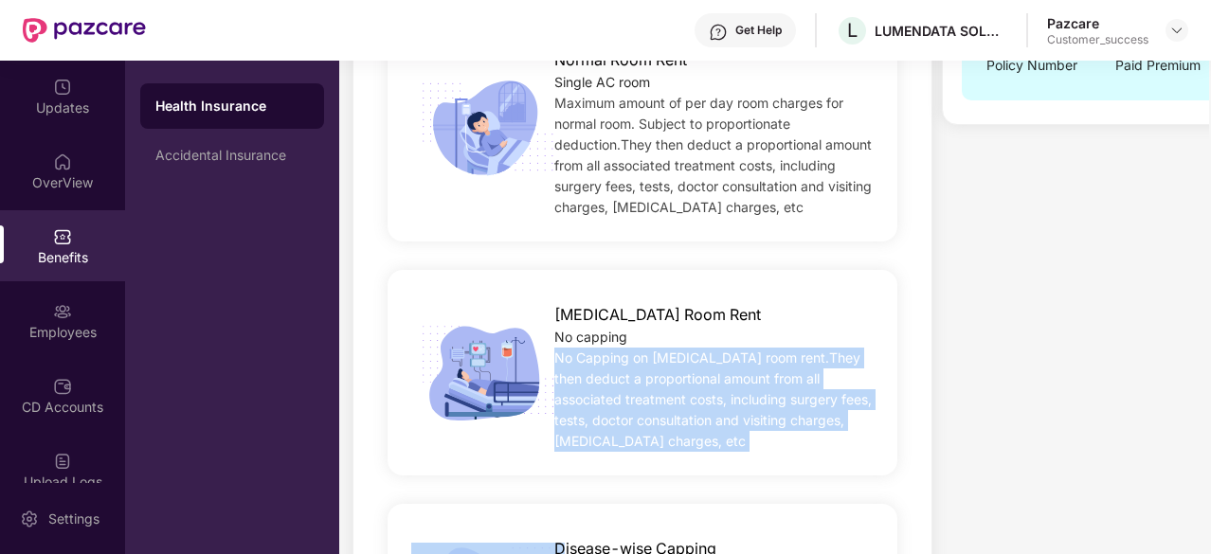
click at [660, 362] on span "No Capping on ICU room rent.They then deduct a proportional amount from all ass…" at bounding box center [712, 399] width 317 height 99
copy span "No Capping on ICU room rent.They then deduct a proportional amount from all ass…"
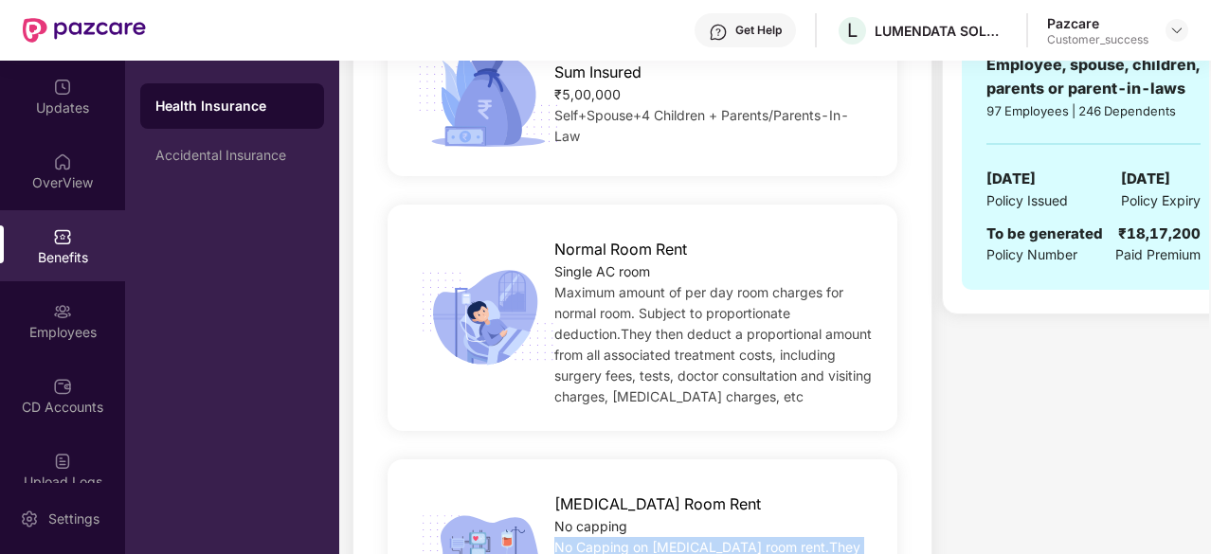
scroll to position [428, 0]
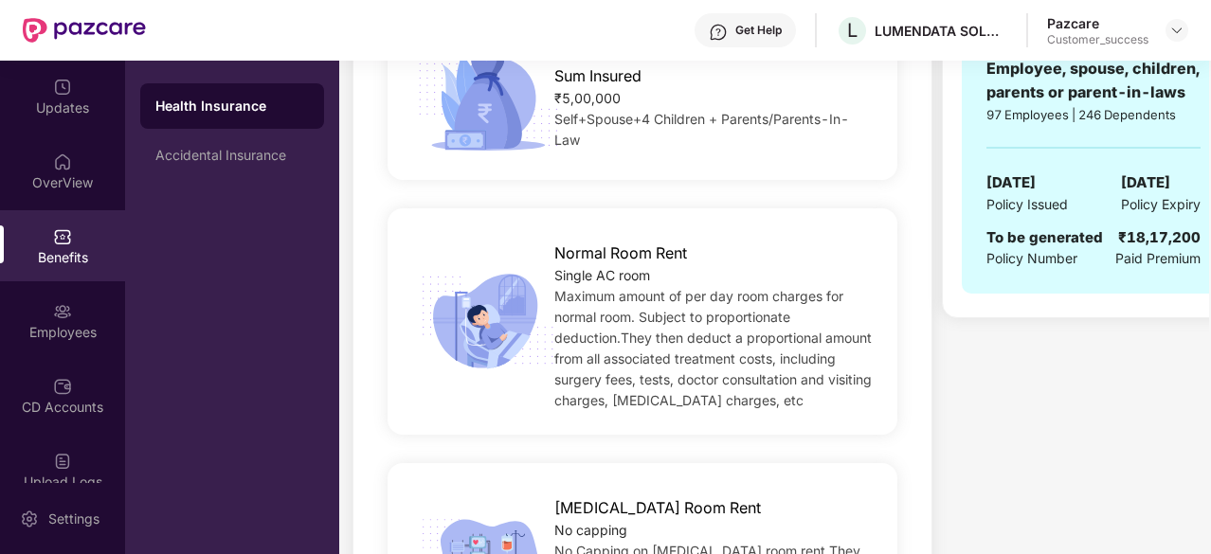
click at [732, 277] on div "Single AC room" at bounding box center [713, 275] width 319 height 21
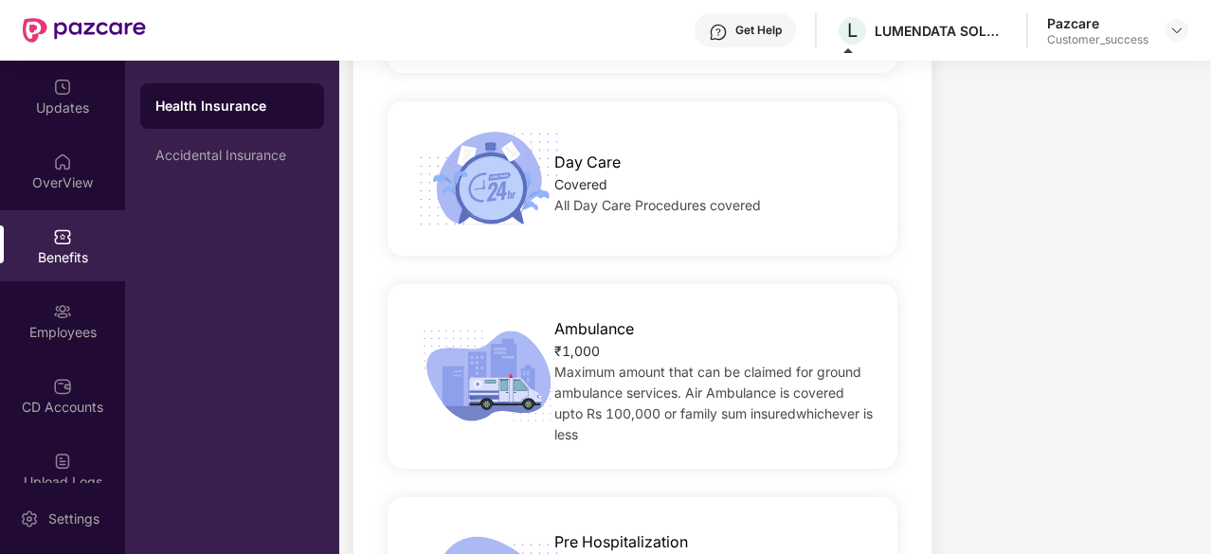
scroll to position [3801, 0]
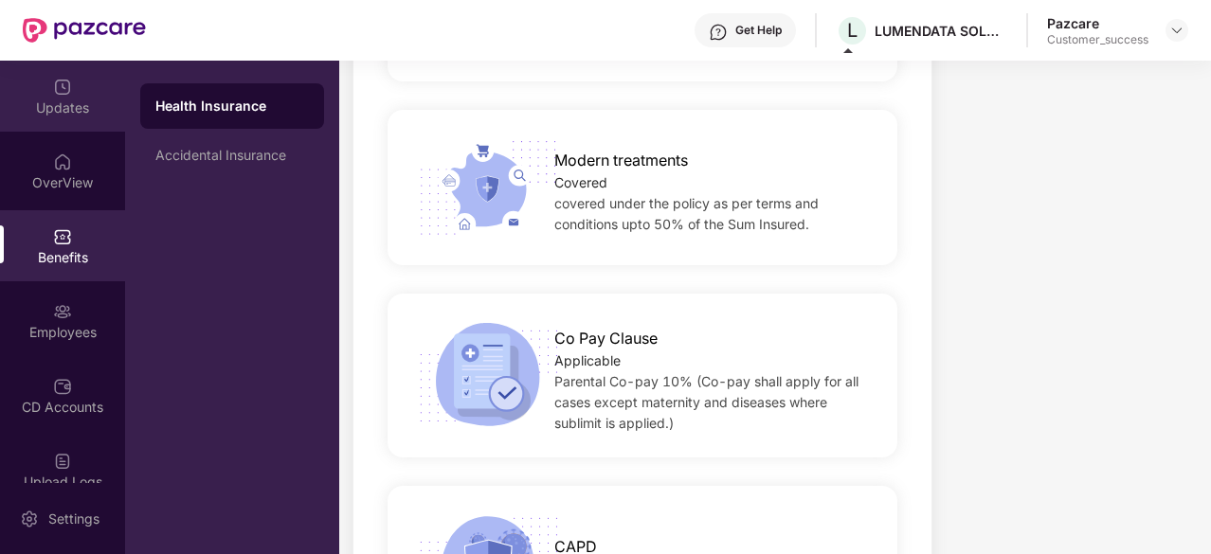
click at [63, 108] on div "Updates" at bounding box center [62, 108] width 125 height 19
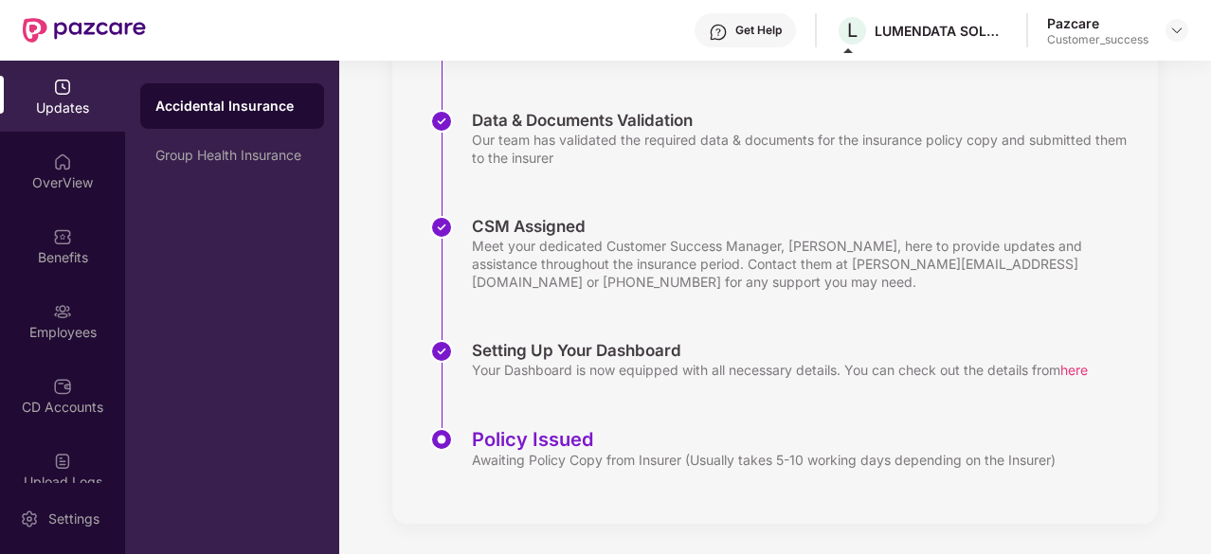
scroll to position [364, 0]
click at [81, 166] on div "OverView" at bounding box center [62, 171] width 125 height 71
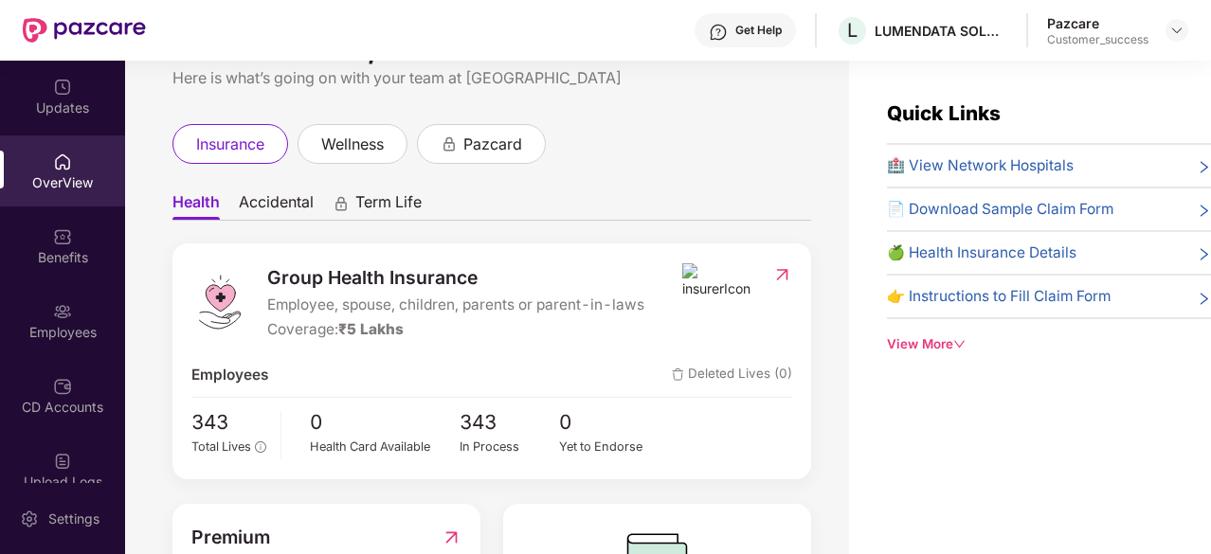
scroll to position [56, 0]
click at [63, 251] on div "Benefits" at bounding box center [62, 257] width 125 height 19
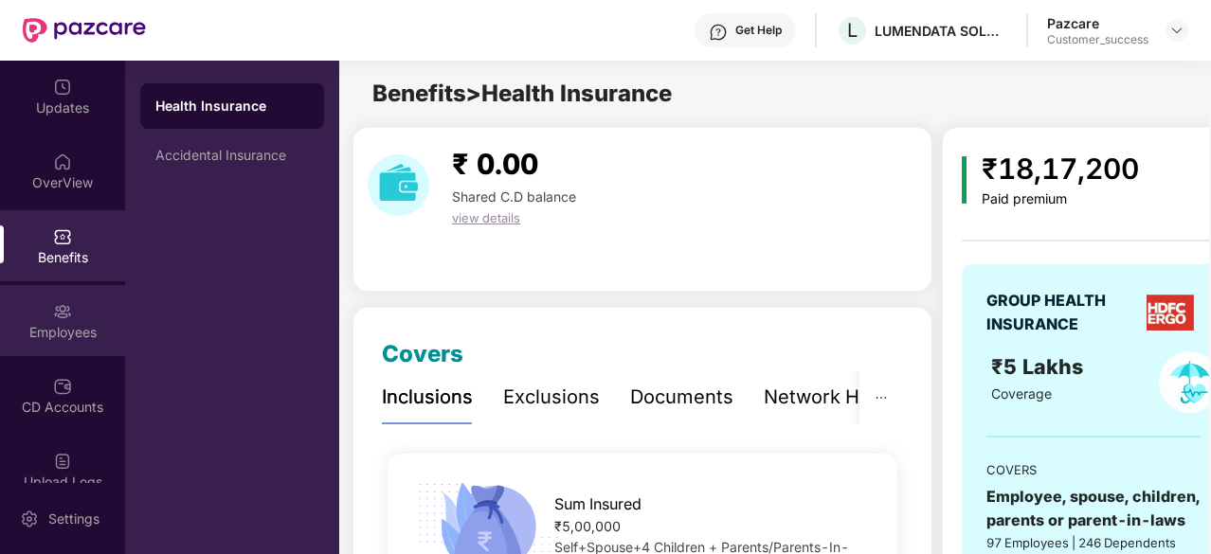
click at [70, 302] on div "Employees" at bounding box center [62, 320] width 125 height 71
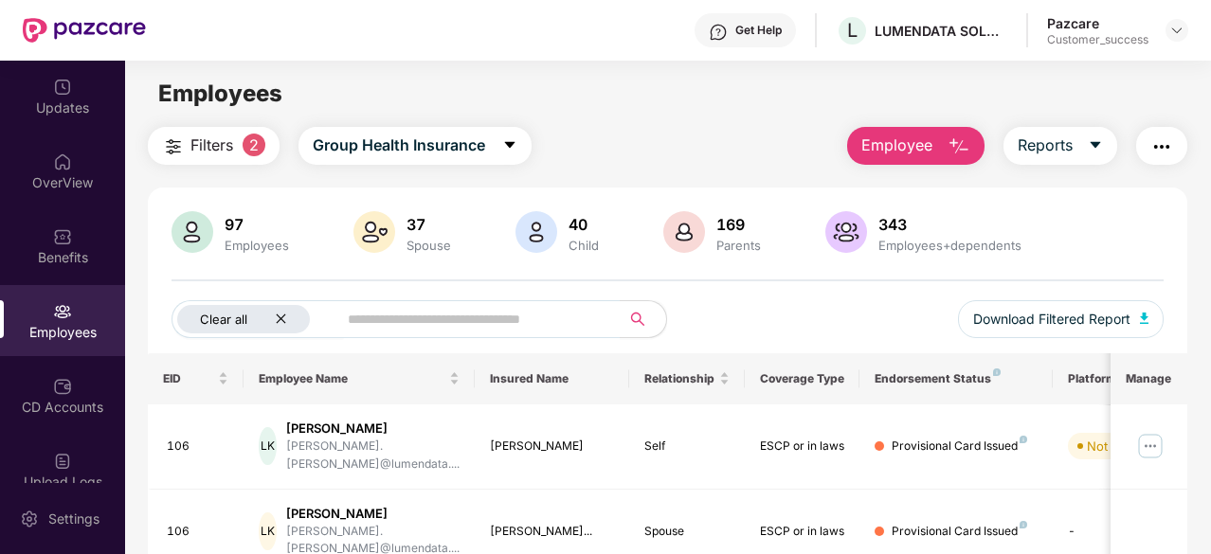
click at [280, 315] on icon "close" at bounding box center [281, 319] width 12 height 12
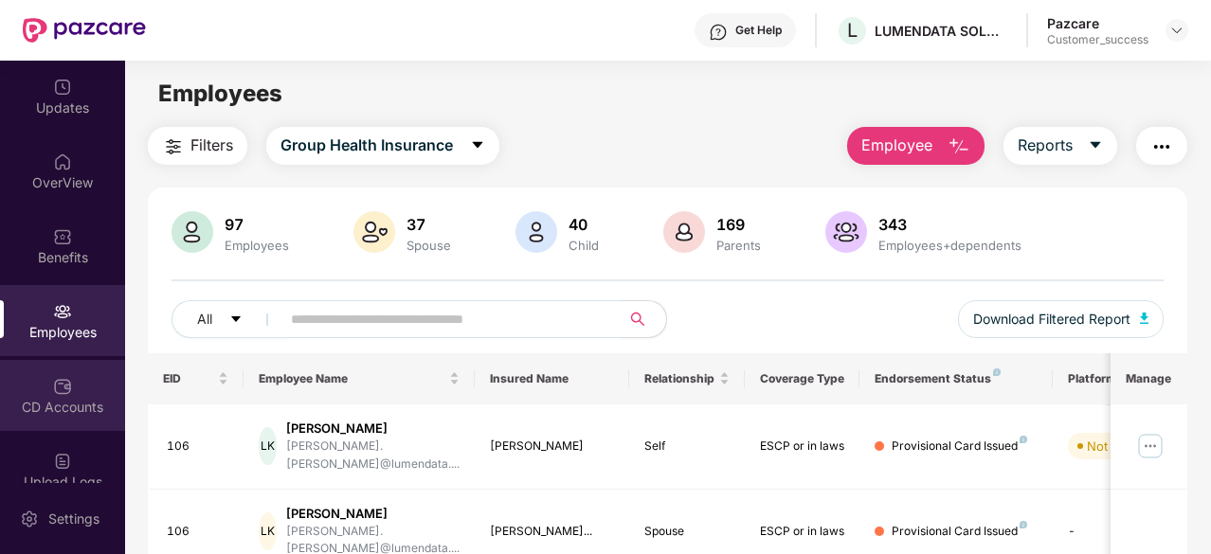
click at [68, 391] on img at bounding box center [62, 386] width 19 height 19
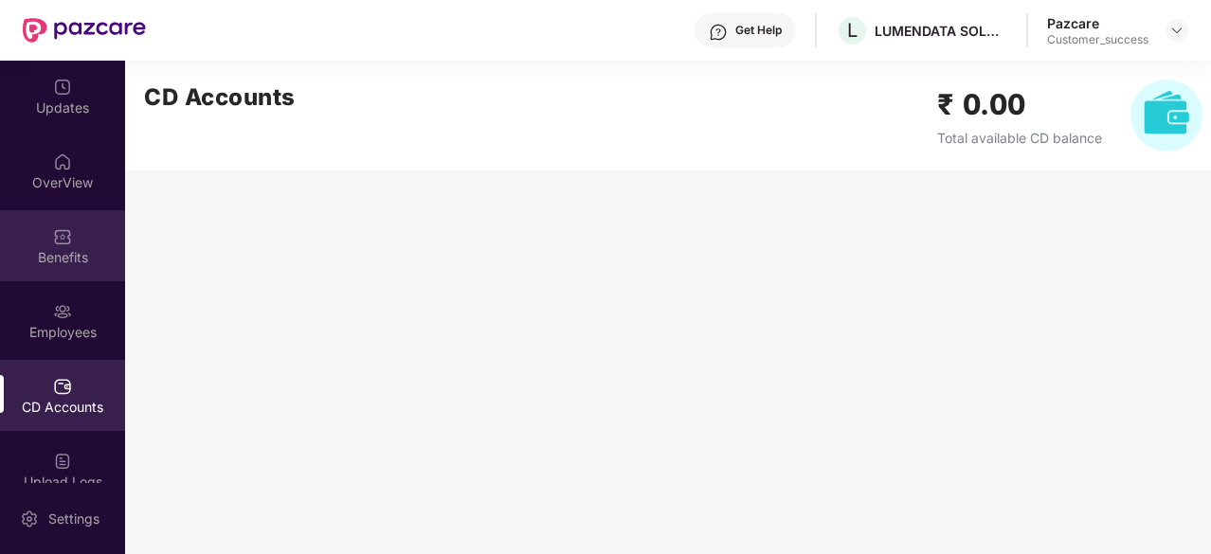
click at [61, 261] on div "Benefits" at bounding box center [62, 257] width 125 height 19
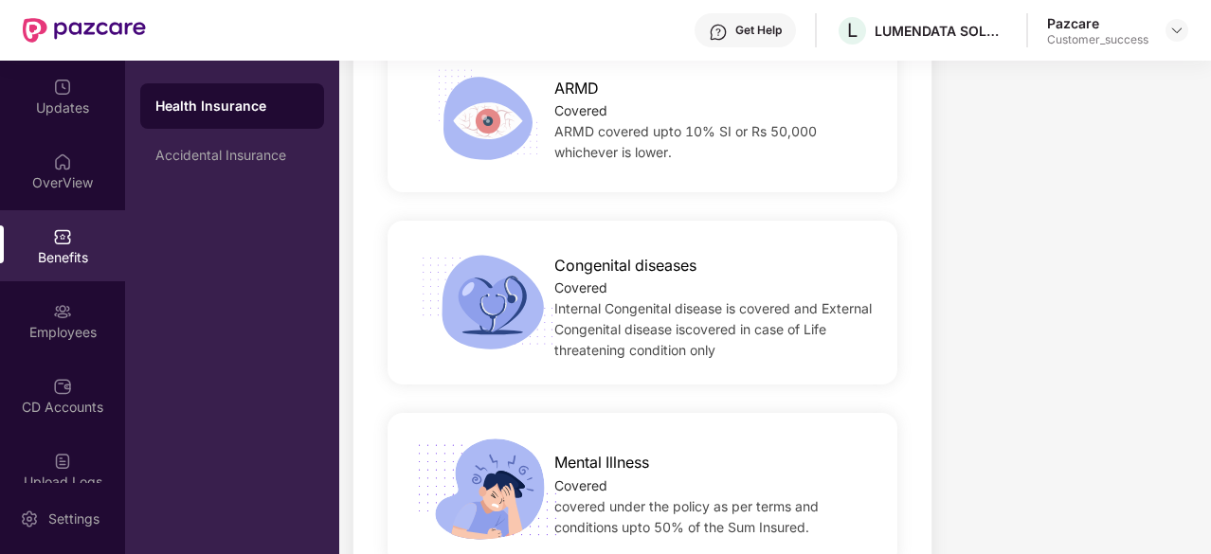
scroll to position [4356, 0]
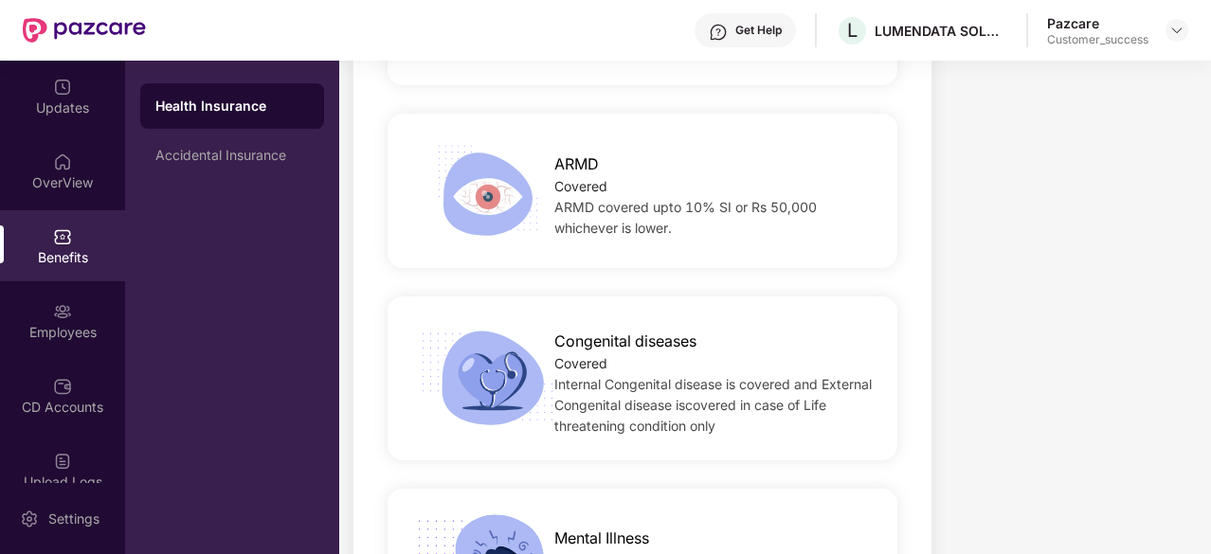
click at [622, 199] on span "ARMD covered upto 10% SI or Rs 50,000 whichever is lower." at bounding box center [685, 217] width 262 height 37
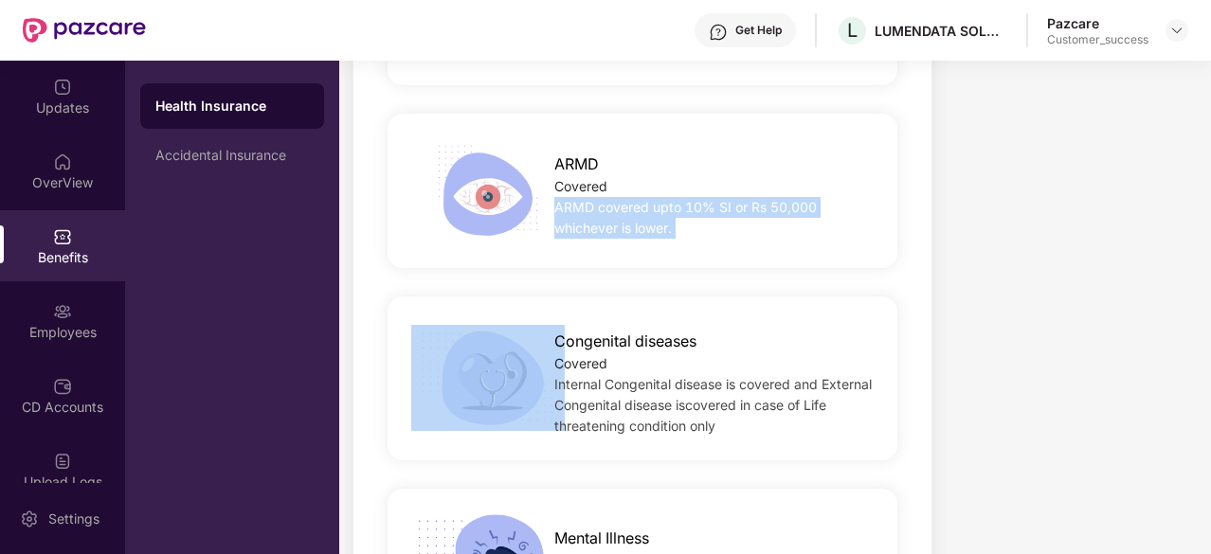
click at [622, 199] on span "ARMD covered upto 10% SI or Rs 50,000 whichever is lower." at bounding box center [685, 217] width 262 height 37
copy span "ARMD covered upto 10% SI or Rs 50,000 whichever is lower."
click at [773, 231] on div "ARMD Covered ARMD covered upto 10% SI or Rs 50,000 whichever is lower." at bounding box center [643, 191] width 510 height 154
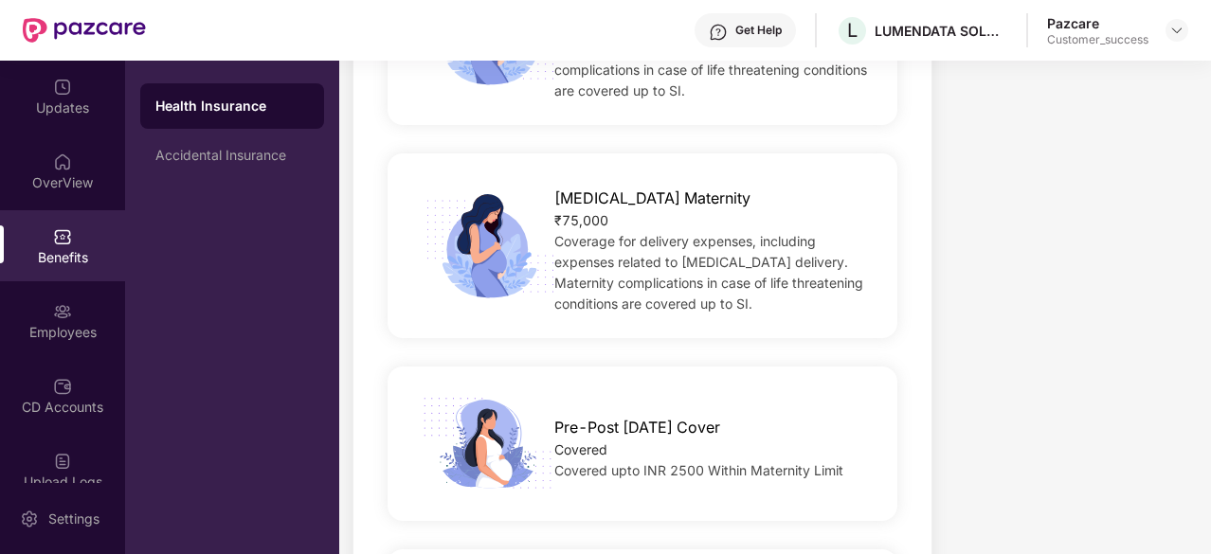
scroll to position [2406, 0]
click at [588, 414] on span "Pre-Post Natal Cover" at bounding box center [637, 426] width 166 height 24
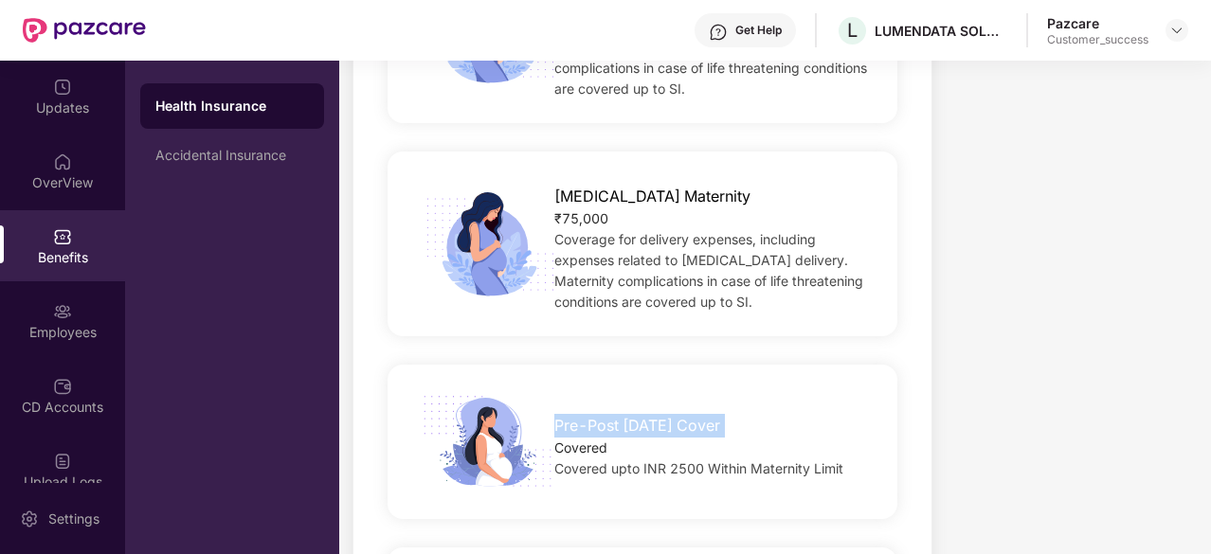
click at [588, 414] on span "Pre-Post Natal Cover" at bounding box center [637, 426] width 166 height 24
click at [569, 414] on span "Pre-Post Natal Cover" at bounding box center [637, 426] width 166 height 24
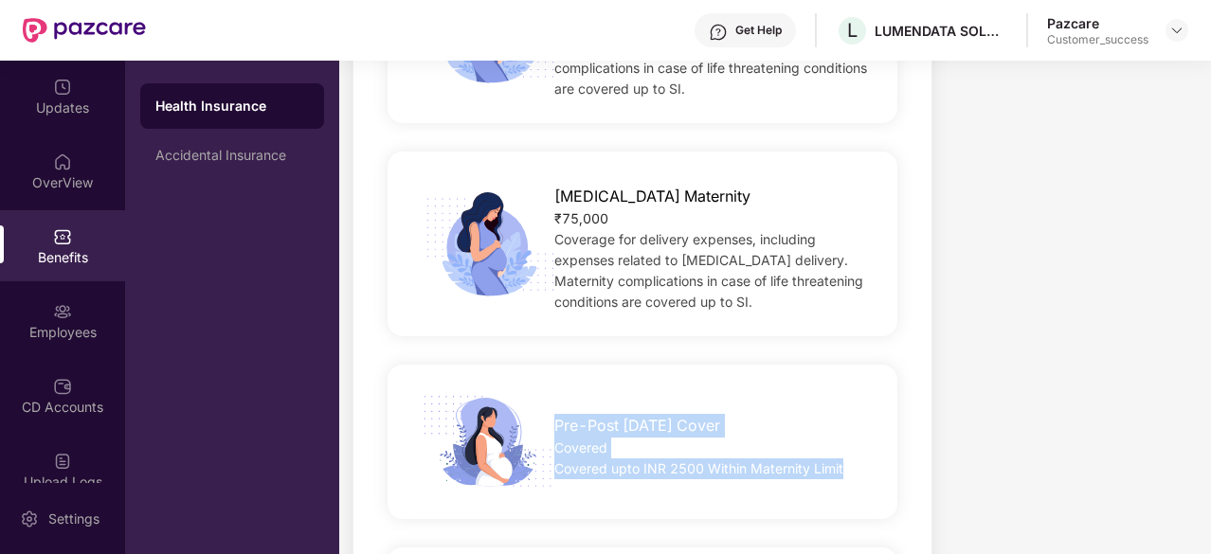
drag, startPoint x: 555, startPoint y: 400, endPoint x: 852, endPoint y: 459, distance: 302.4
click at [852, 459] on div "Pre-Post Natal Cover Covered Covered upto INR 2500 Within Maternity Limit" at bounding box center [642, 442] width 570 height 107
copy div "Pre-Post Natal Cover Covered Covered upto INR 2500 Within Maternity Limit"
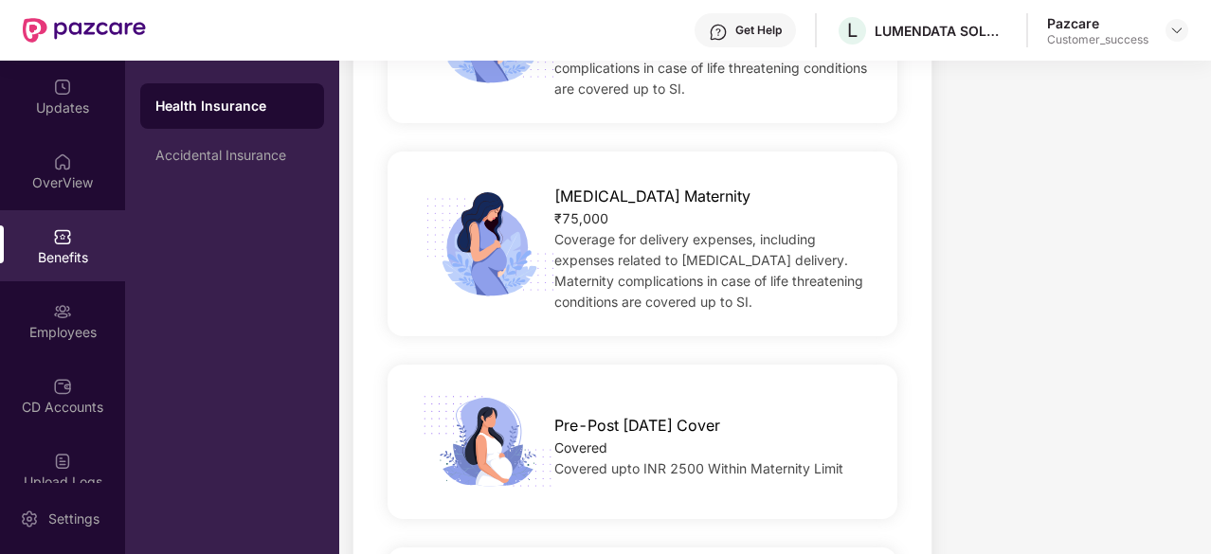
click at [719, 289] on div "Coverage for delivery expenses, including expenses related to caesarean deliver…" at bounding box center [713, 270] width 319 height 83
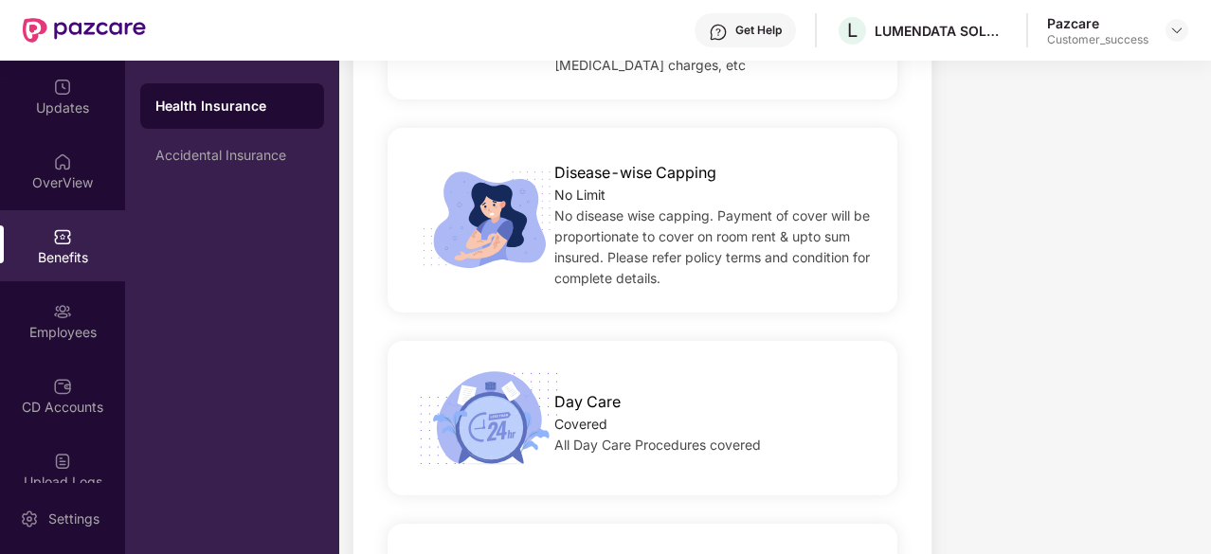
scroll to position [1024, 0]
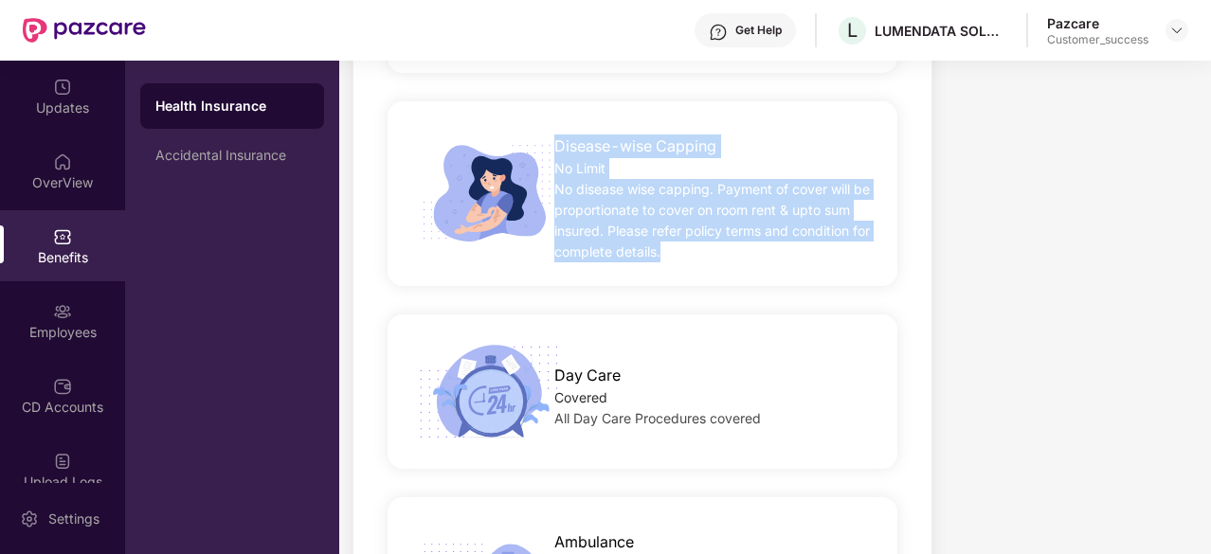
drag, startPoint x: 555, startPoint y: 125, endPoint x: 668, endPoint y: 242, distance: 162.2
click at [668, 242] on div "Disease-wise Capping No Limit No disease wise capping. Payment of cover will be…" at bounding box center [643, 193] width 510 height 185
copy div "Disease-wise Capping No Limit No disease wise capping. Payment of cover will be…"
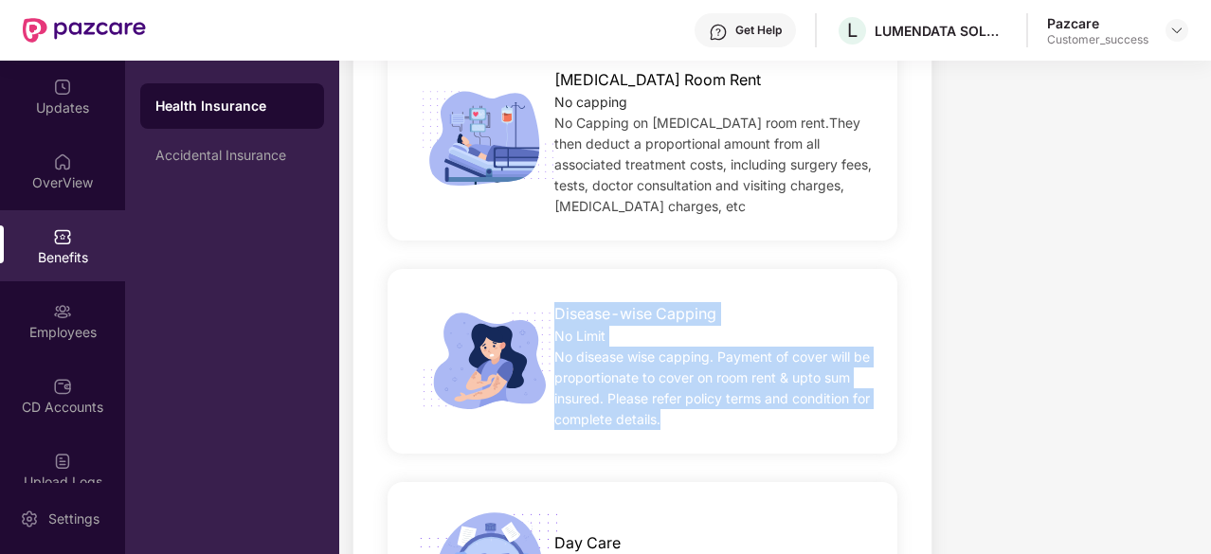
scroll to position [852, 0]
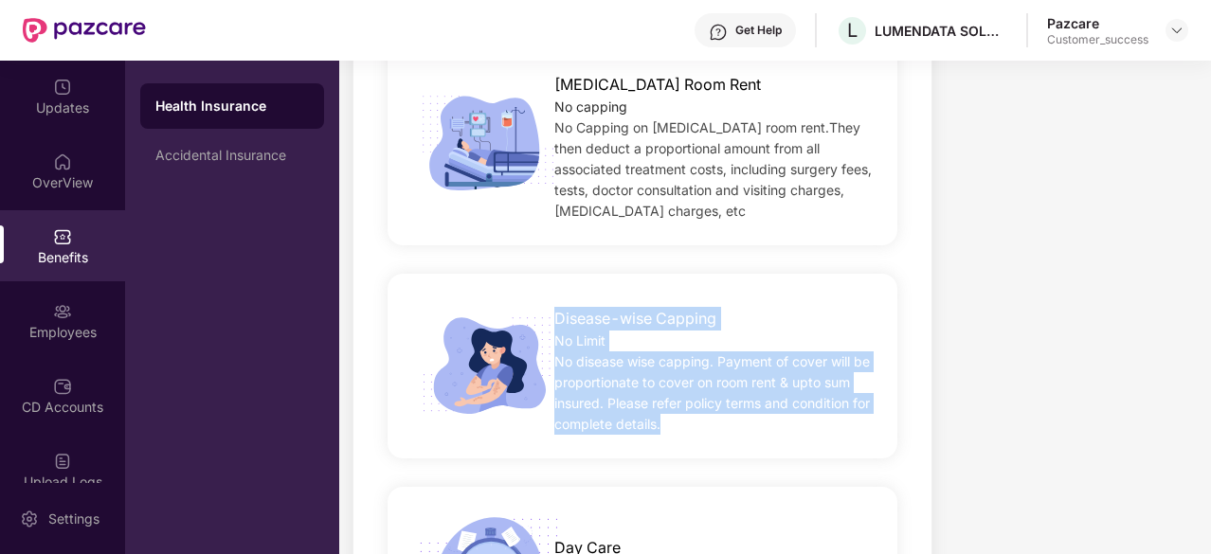
click at [709, 307] on span "Disease-wise Capping" at bounding box center [635, 319] width 162 height 24
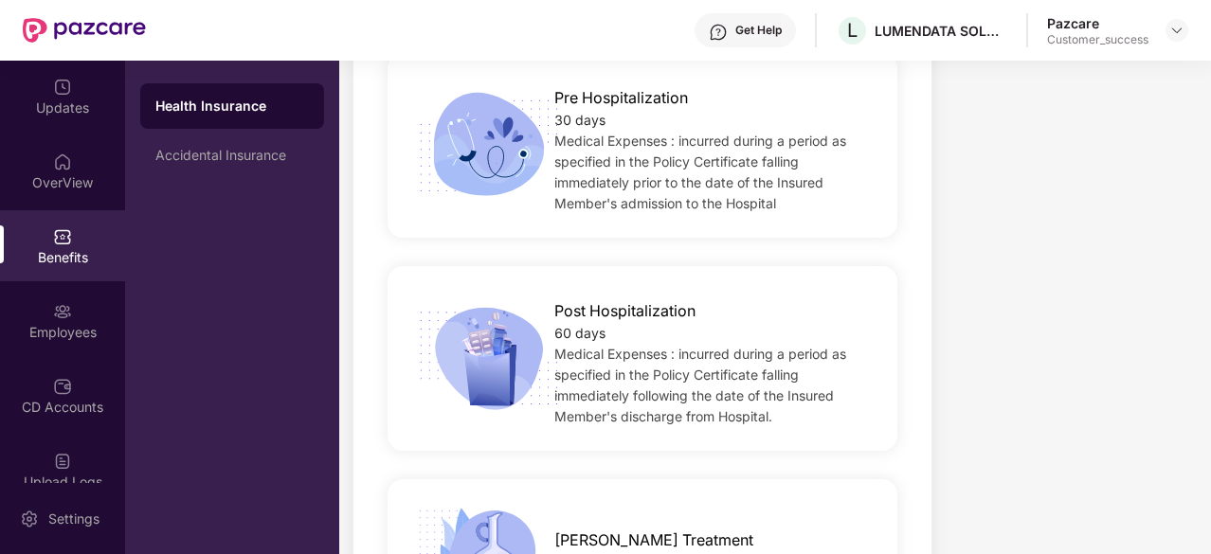
scroll to position [1683, 0]
click at [554, 85] on span "Pre Hospitalization" at bounding box center [621, 97] width 134 height 24
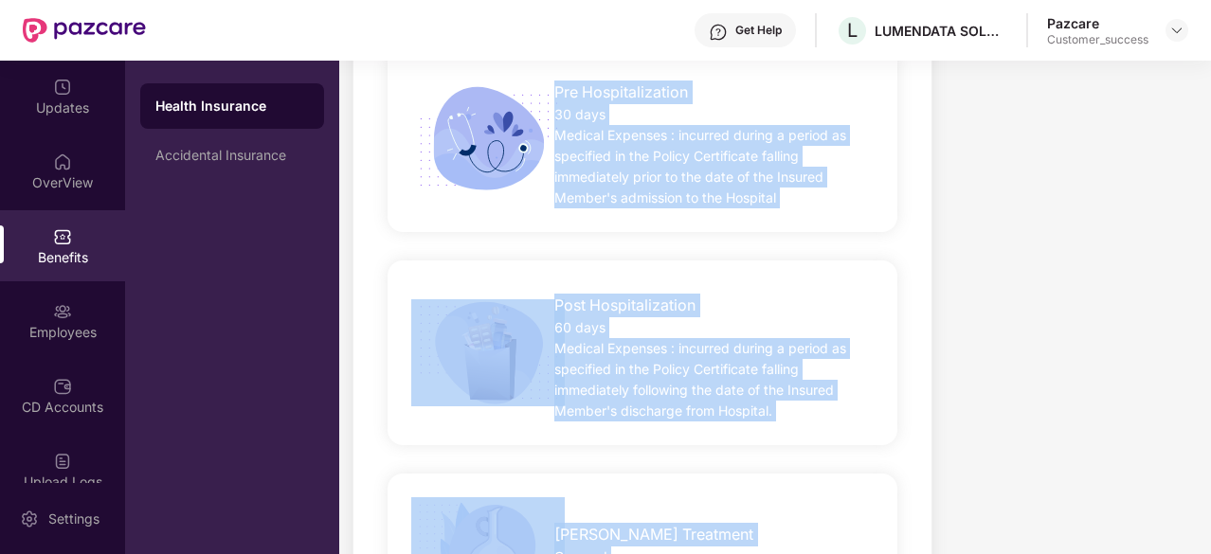
scroll to position [1770, 0]
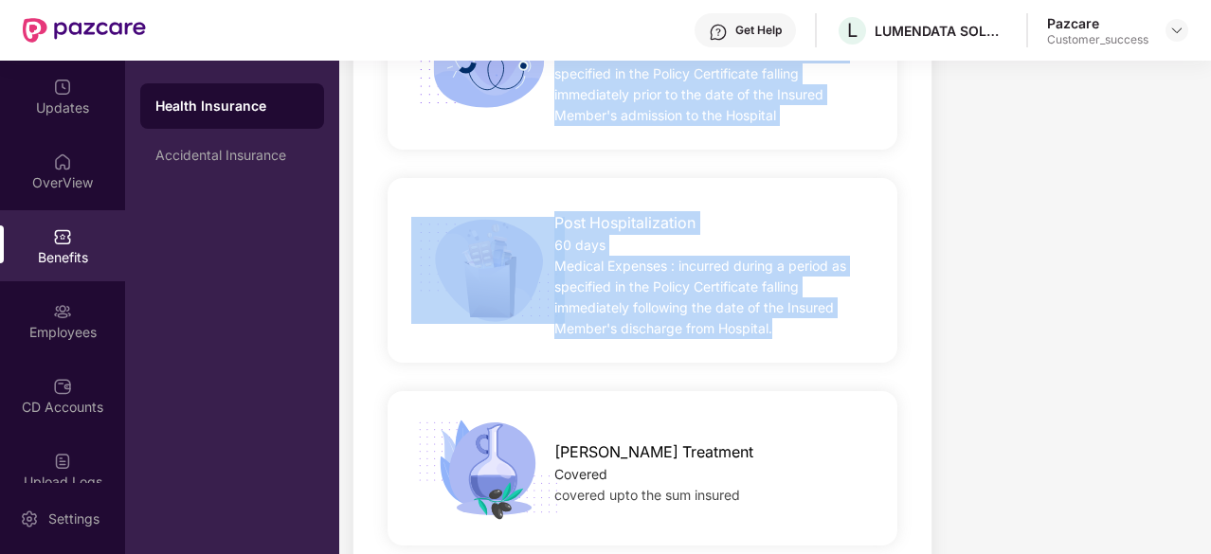
drag, startPoint x: 548, startPoint y: 119, endPoint x: 774, endPoint y: 317, distance: 300.9
copy div "Pre Hospitalization 30 days Medical Expenses : incurred during a period as spec…"
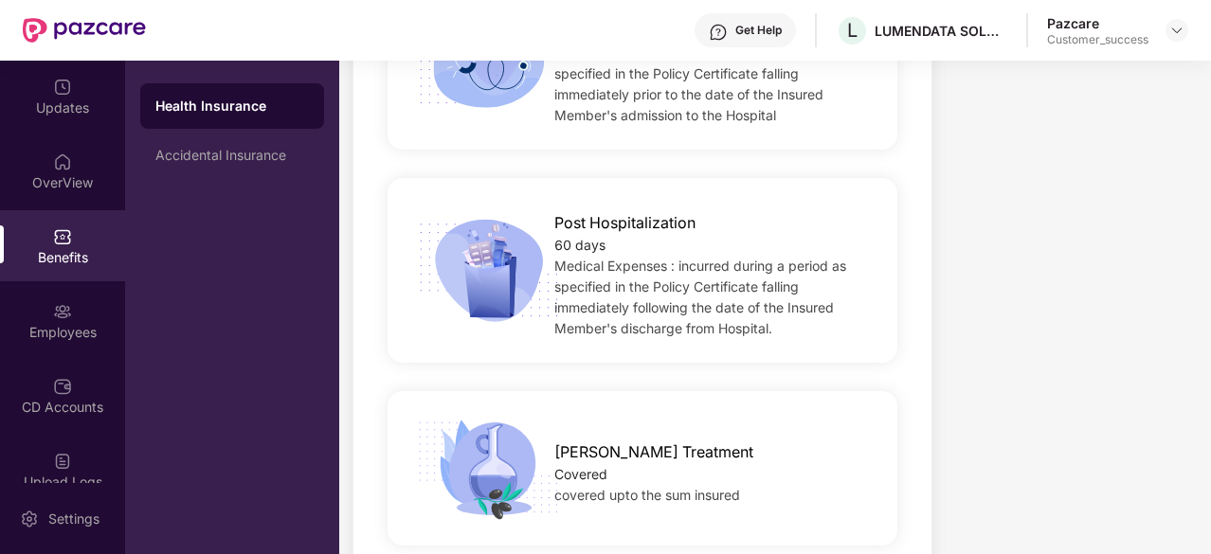
click at [791, 431] on div "Ayush Treatment" at bounding box center [713, 447] width 319 height 33
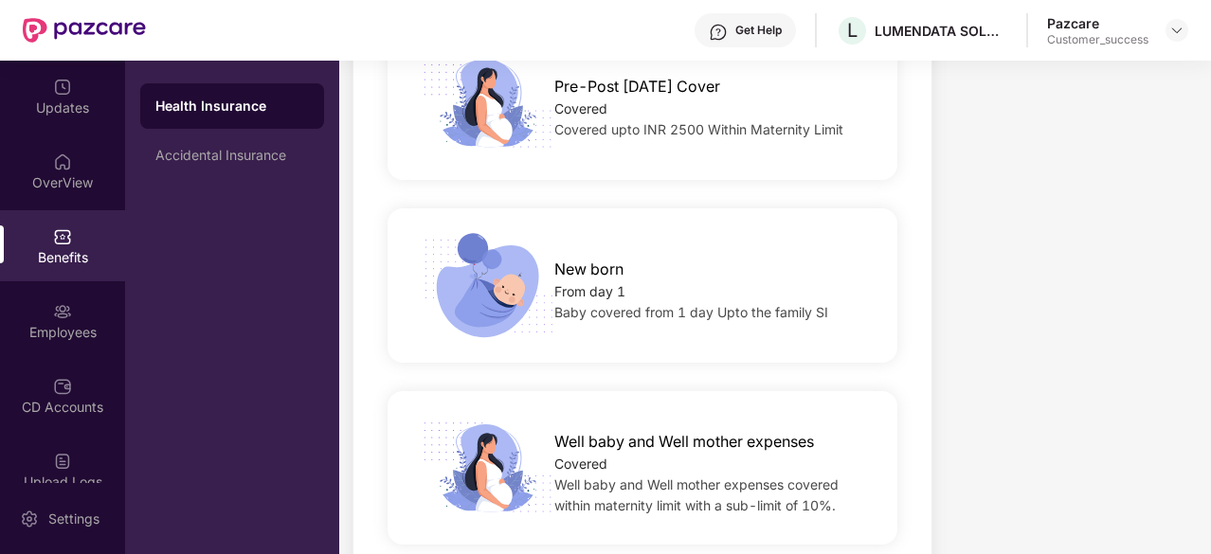
scroll to position [2879, 0]
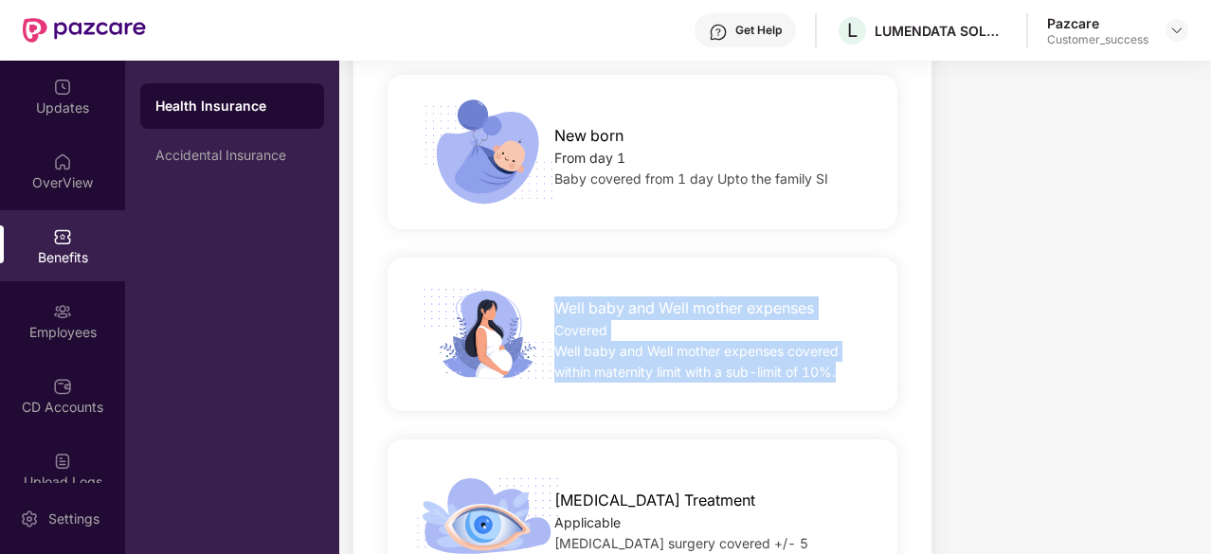
drag, startPoint x: 553, startPoint y: 285, endPoint x: 840, endPoint y: 346, distance: 292.5
click at [840, 346] on div "Well baby and Well mother expenses Covered Well baby and Well mother expenses c…" at bounding box center [714, 335] width 380 height 96
copy div "Well baby and Well mother expenses Covered Well baby and Well mother expenses c…"
click at [829, 258] on div "Well baby and Well mother expenses Covered Well baby and Well mother expenses c…" at bounding box center [643, 335] width 510 height 154
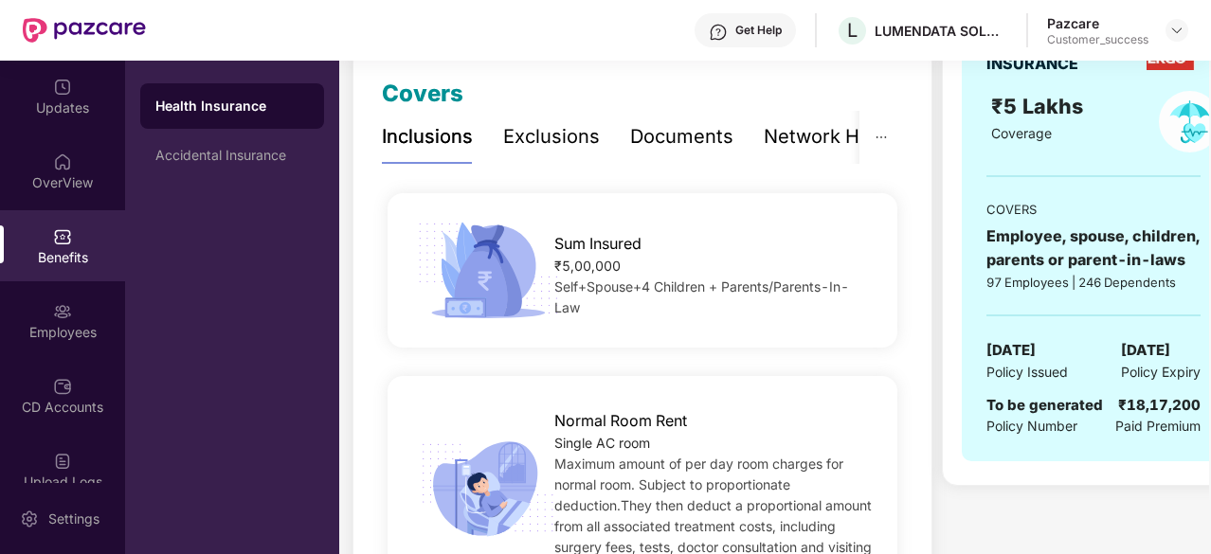
scroll to position [302, 0]
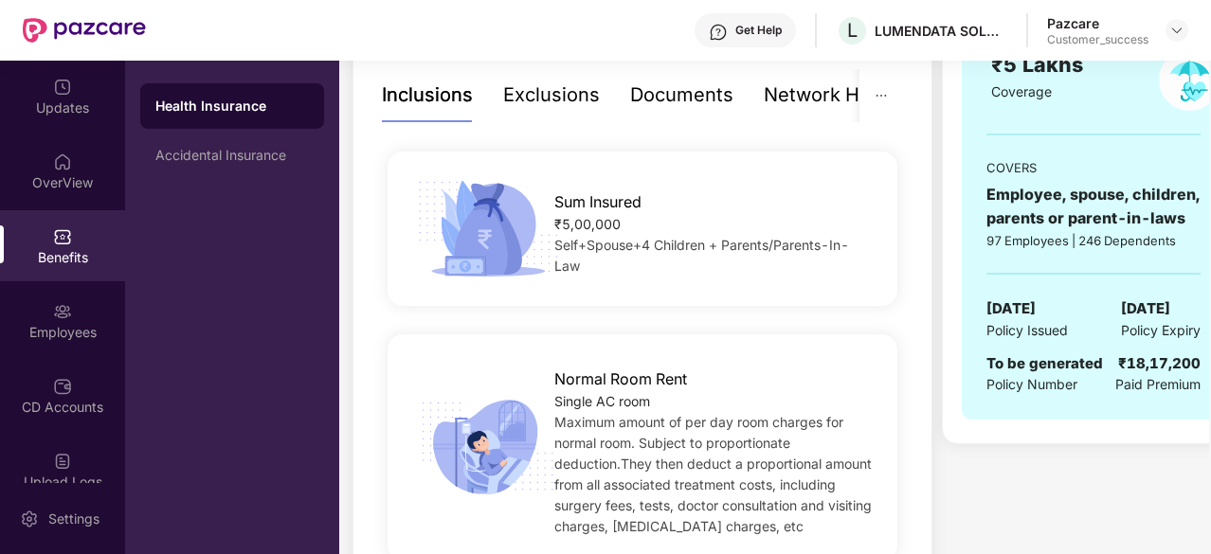
click at [698, 444] on span "Maximum amount of per day room charges for normal room. Subject to proportionat…" at bounding box center [712, 474] width 317 height 120
click at [738, 418] on span "Maximum amount of per day room charges for normal room. Subject to proportionat…" at bounding box center [712, 474] width 317 height 120
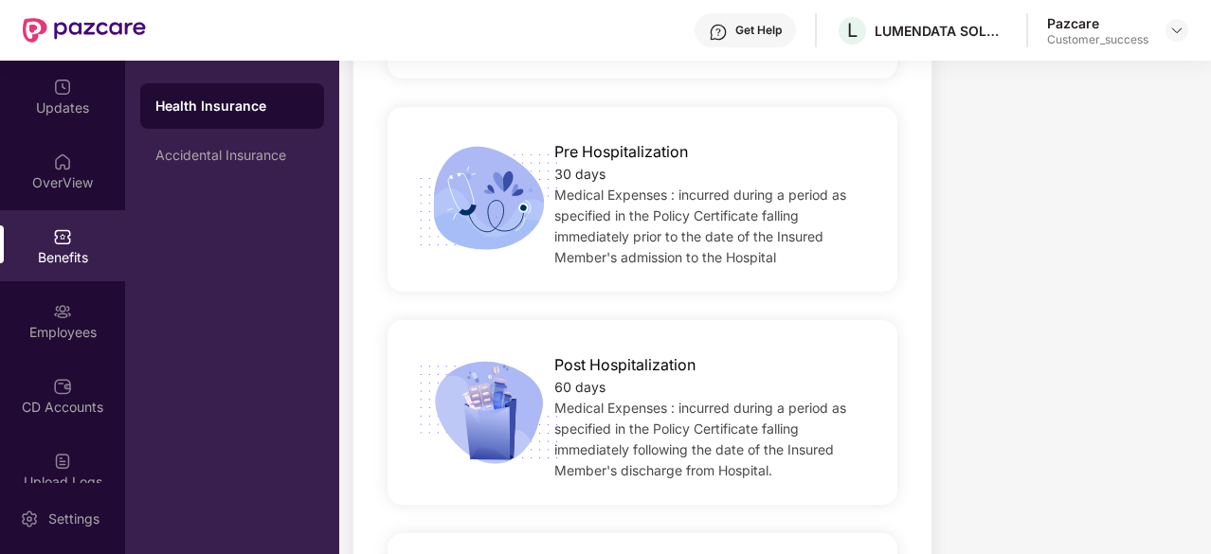
scroll to position [1893, 0]
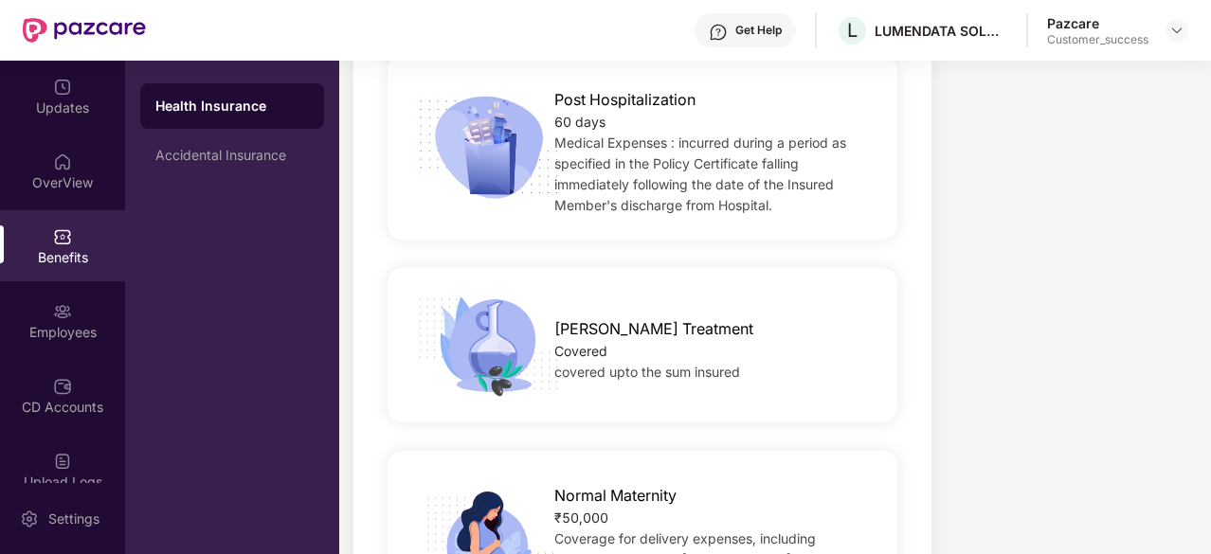
click at [686, 316] on div "Ayush Treatment" at bounding box center [713, 324] width 319 height 33
click at [677, 364] on span "covered upto the sum insured" at bounding box center [647, 372] width 186 height 16
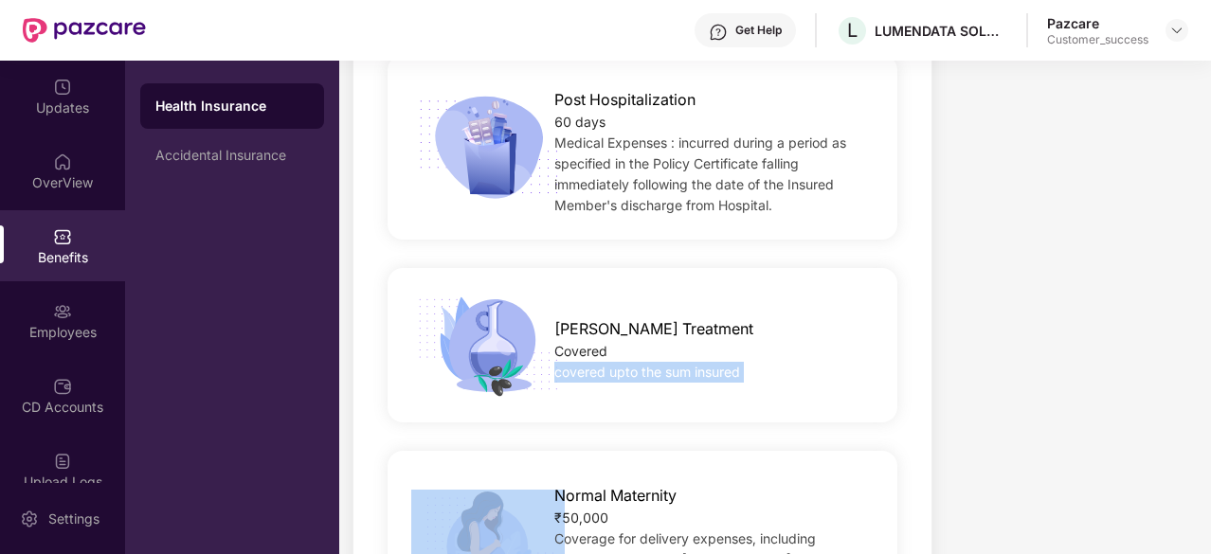
click at [677, 364] on span "covered upto the sum insured" at bounding box center [647, 372] width 186 height 16
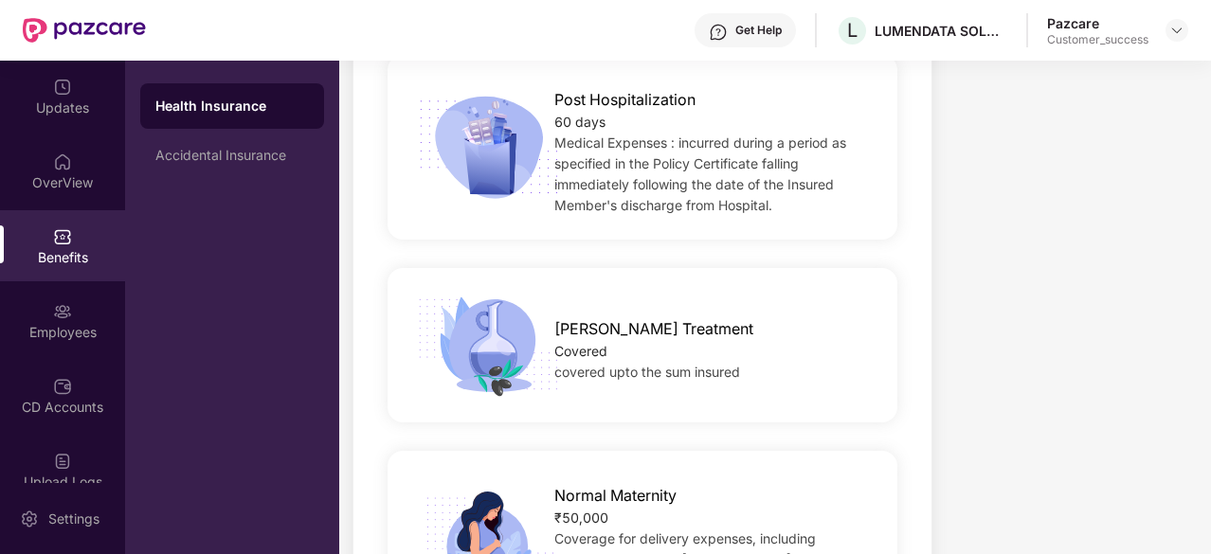
click at [820, 292] on div "Ayush Treatment Covered covered upto the sum insured" at bounding box center [642, 345] width 570 height 107
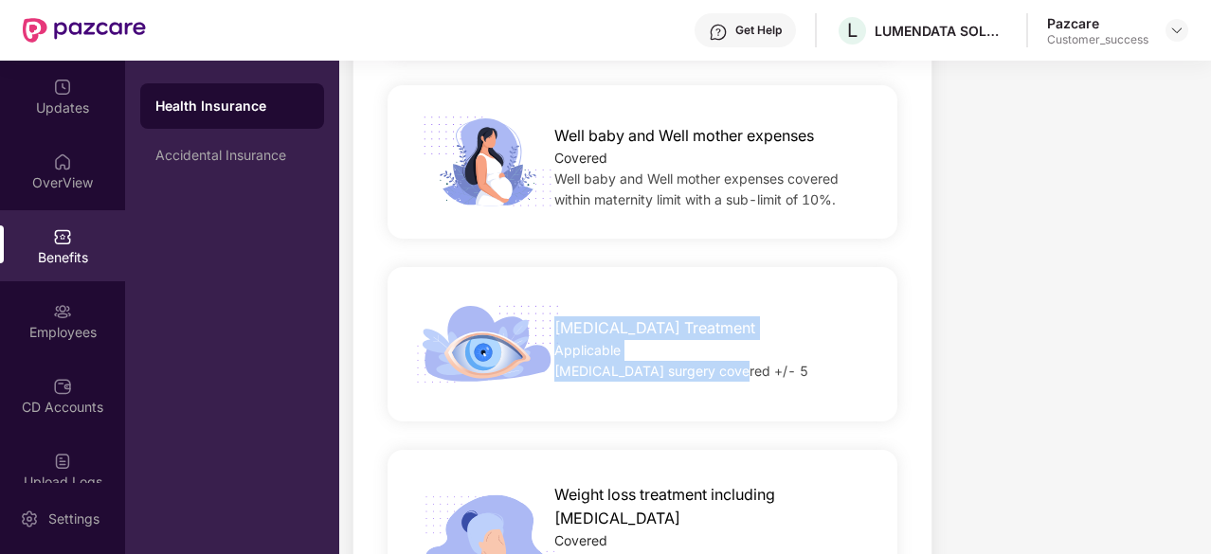
drag, startPoint x: 554, startPoint y: 305, endPoint x: 739, endPoint y: 361, distance: 193.1
click at [739, 361] on div "Lasik Treatment Applicable Lasik surgery covered +/- 5" at bounding box center [714, 344] width 380 height 75
copy div "Lasik Treatment Applicable Lasik surgery covered +/- 5"
click at [828, 267] on div "Lasik Treatment Applicable Lasik surgery covered +/- 5" at bounding box center [643, 344] width 510 height 154
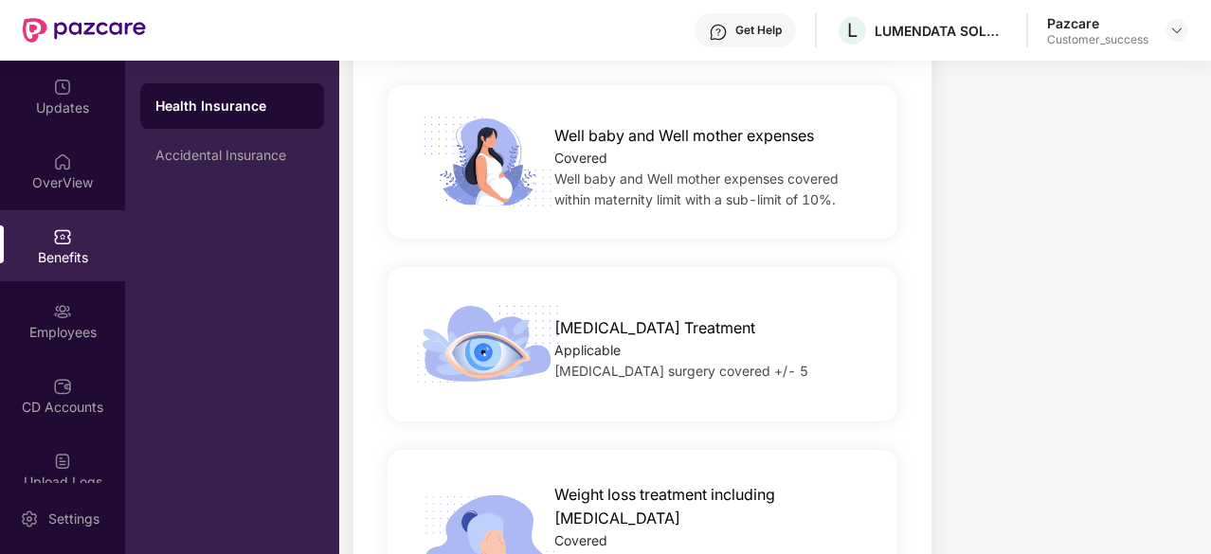
click at [795, 291] on div "Lasik Treatment Applicable Lasik surgery covered +/- 5" at bounding box center [642, 344] width 570 height 107
click at [762, 361] on div "Lasik surgery covered +/- 5" at bounding box center [713, 371] width 319 height 21
click at [714, 340] on div "Applicable" at bounding box center [713, 350] width 319 height 21
click at [719, 361] on div "[MEDICAL_DATA] surgery covered +/- 5" at bounding box center [713, 371] width 319 height 21
click at [735, 361] on div "[MEDICAL_DATA] surgery covered +/- 5" at bounding box center [713, 371] width 319 height 21
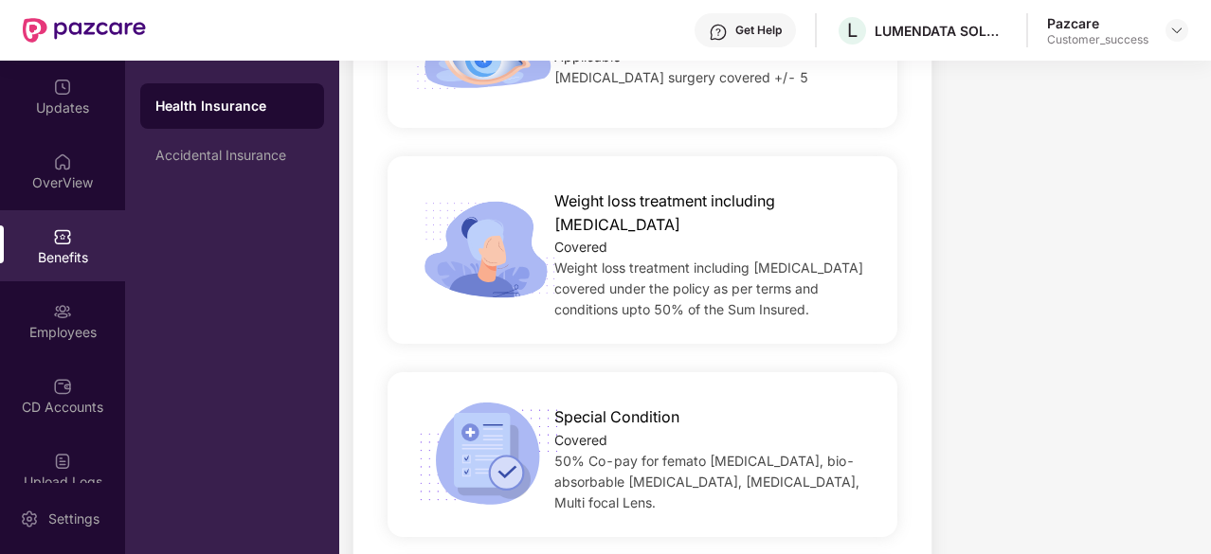
scroll to position [3418, 0]
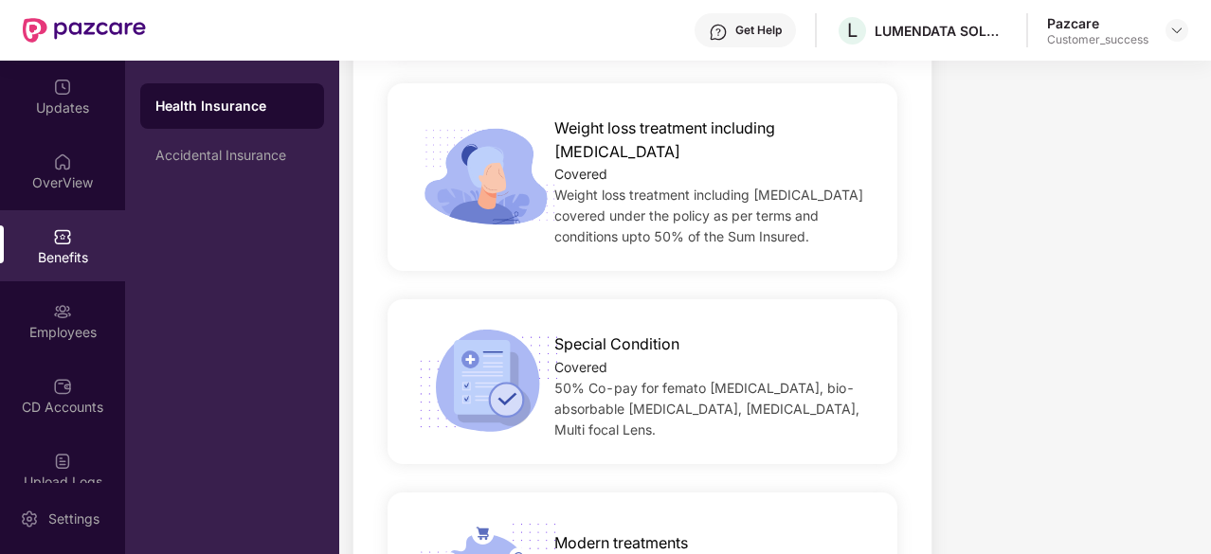
click at [654, 380] on span "50% Co-pay for femato [MEDICAL_DATA], bio-absorbable [MEDICAL_DATA], [MEDICAL_D…" at bounding box center [706, 409] width 305 height 58
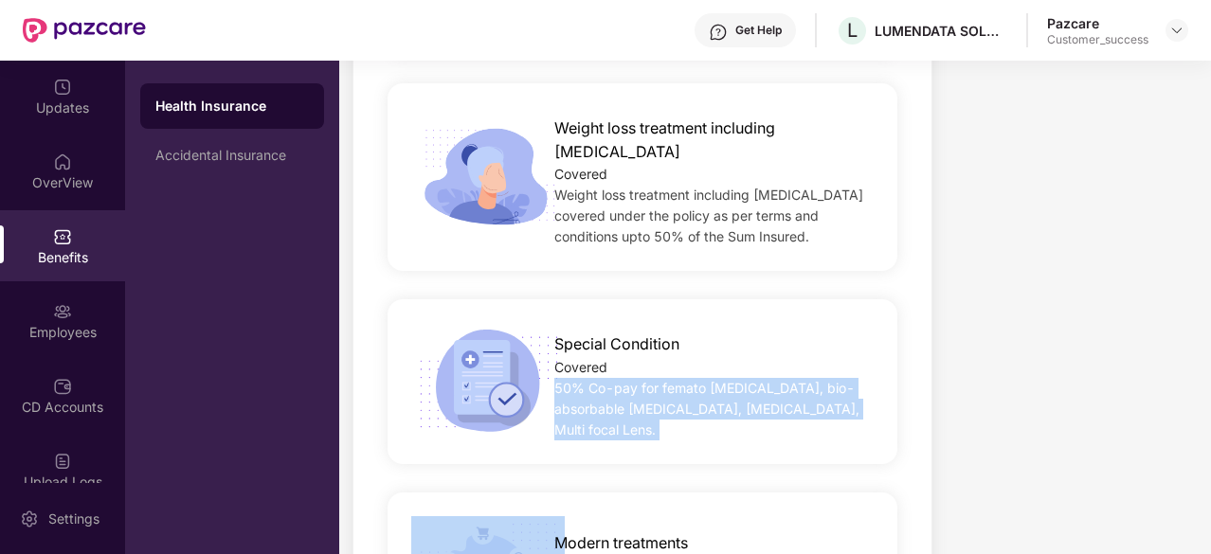
click at [654, 380] on span "50% Co-pay for femato [MEDICAL_DATA], bio-absorbable [MEDICAL_DATA], [MEDICAL_D…" at bounding box center [706, 409] width 305 height 58
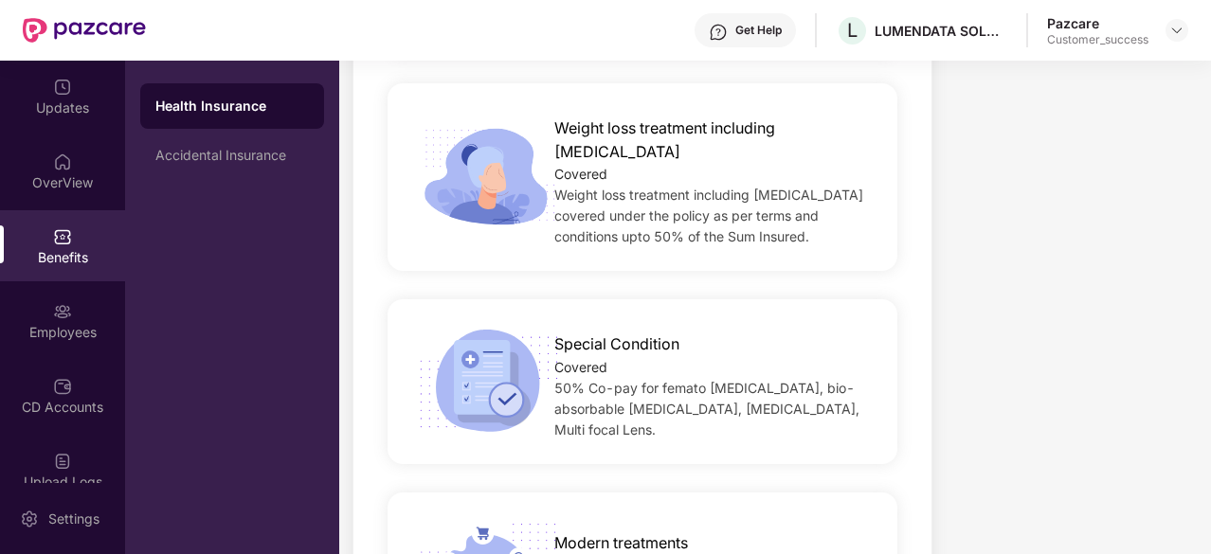
click at [609, 333] on span "Special Condition" at bounding box center [616, 345] width 125 height 24
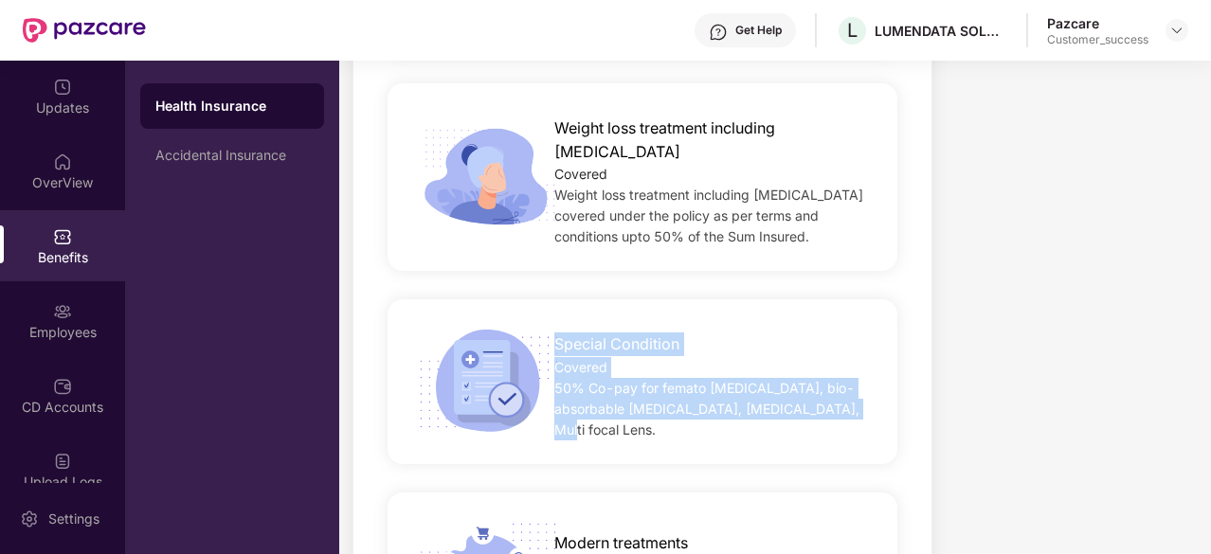
drag, startPoint x: 552, startPoint y: 330, endPoint x: 847, endPoint y: 401, distance: 303.2
click at [847, 401] on div "Special Condition Covered 50% Co-pay for femato laser surgery, bio-absorbable S…" at bounding box center [714, 381] width 380 height 117
copy div "Special Condition Covered 50% Co-pay for femato laser surgery, bio-absorbable S…"
click at [666, 410] on div "Special Condition Covered 50% Co-pay for femato laser surgery, bio-absorbable S…" at bounding box center [643, 381] width 510 height 164
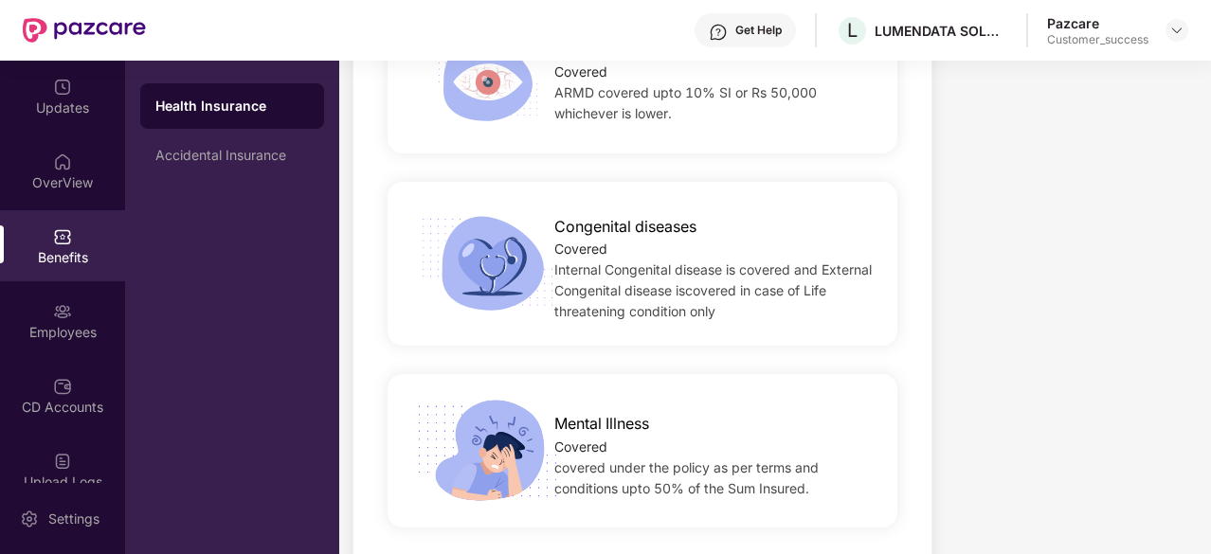
scroll to position [4482, 0]
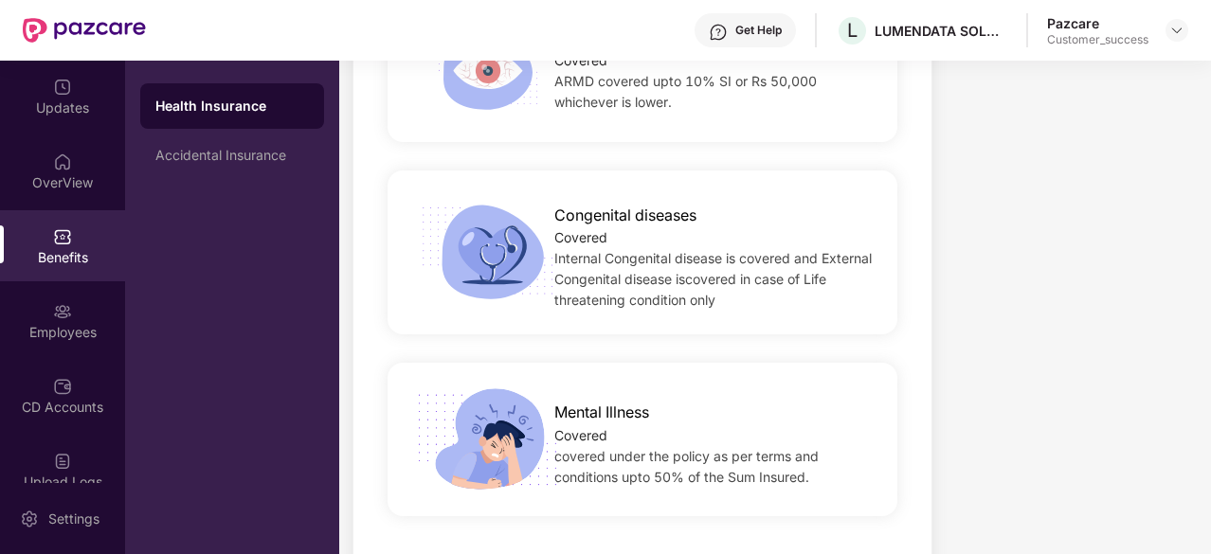
click at [552, 391] on div "Mental Illness Covered covered under the policy as per terms and conditions upt…" at bounding box center [714, 439] width 380 height 96
click at [555, 401] on span "Mental Illness" at bounding box center [601, 413] width 95 height 24
click at [563, 401] on span "Mental Illness" at bounding box center [601, 413] width 95 height 24
click at [625, 401] on span "Mental Illness" at bounding box center [601, 413] width 95 height 24
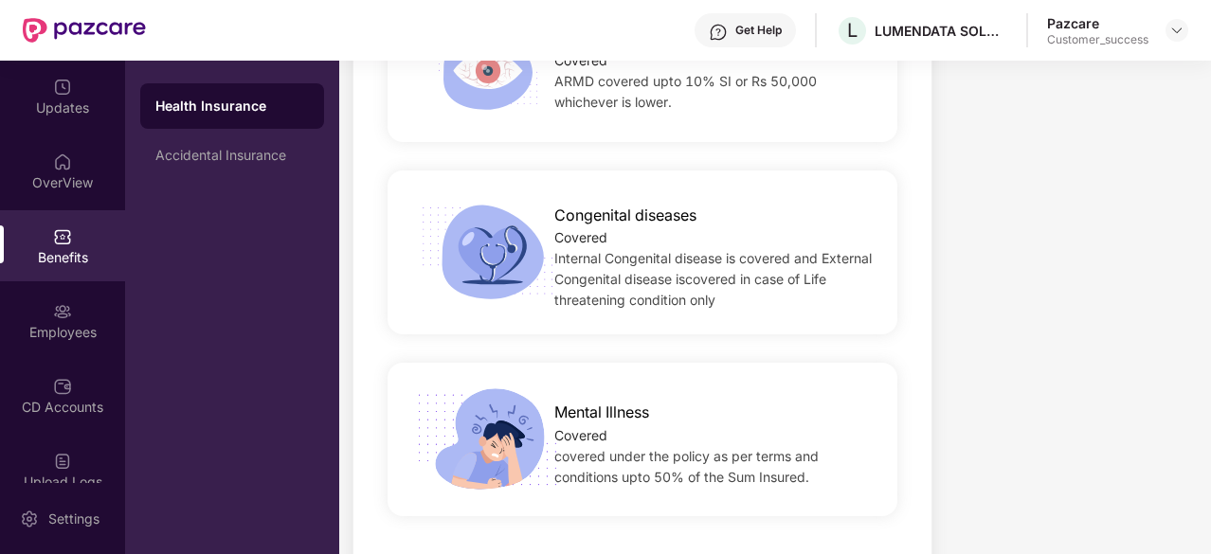
click at [554, 401] on span "Mental Illness" at bounding box center [601, 413] width 95 height 24
drag, startPoint x: 559, startPoint y: 380, endPoint x: 832, endPoint y: 465, distance: 285.9
click at [832, 465] on div "Mental Illness Covered covered under the policy as per terms and conditions upt…" at bounding box center [643, 440] width 510 height 154
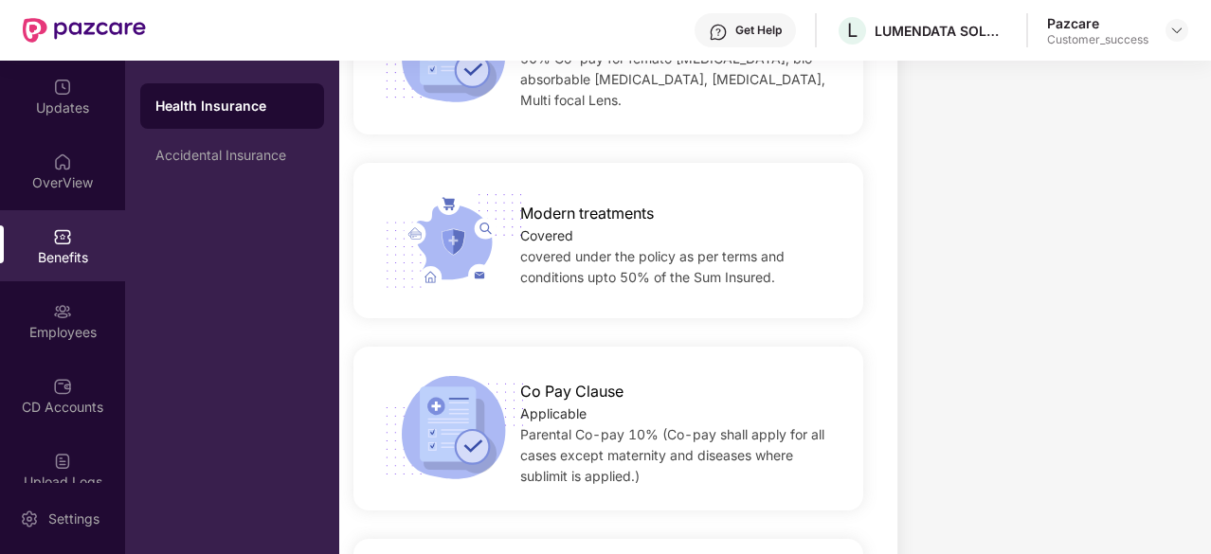
scroll to position [3747, 0]
click at [613, 249] on span "covered under the policy as per terms and conditions upto 50% of the Sum Insure…" at bounding box center [652, 267] width 264 height 37
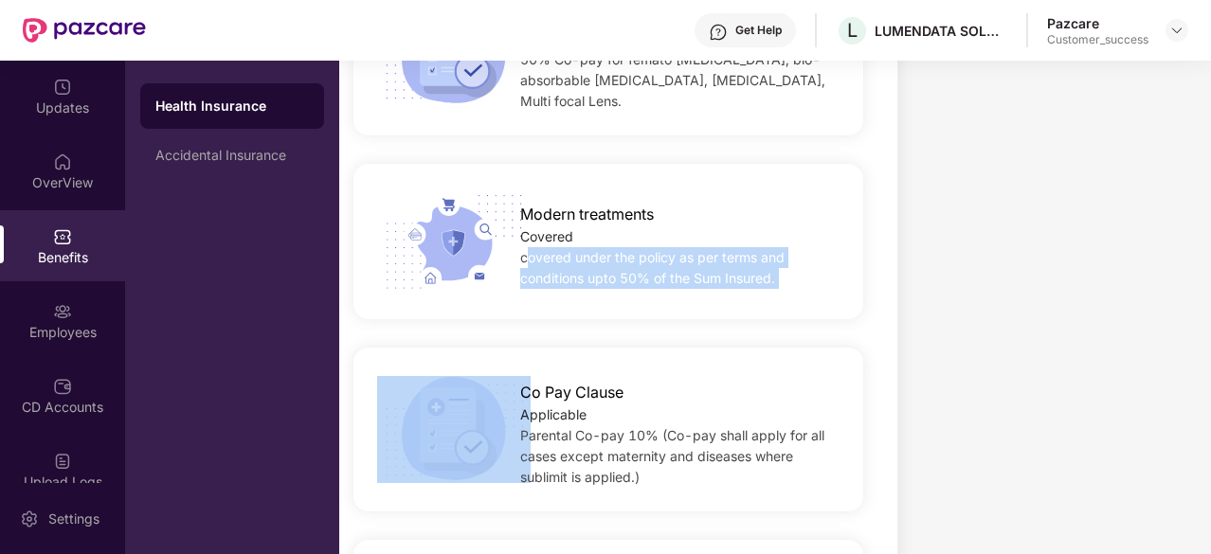
click at [613, 249] on span "covered under the policy as per terms and conditions upto 50% of the Sum Insure…" at bounding box center [652, 267] width 264 height 37
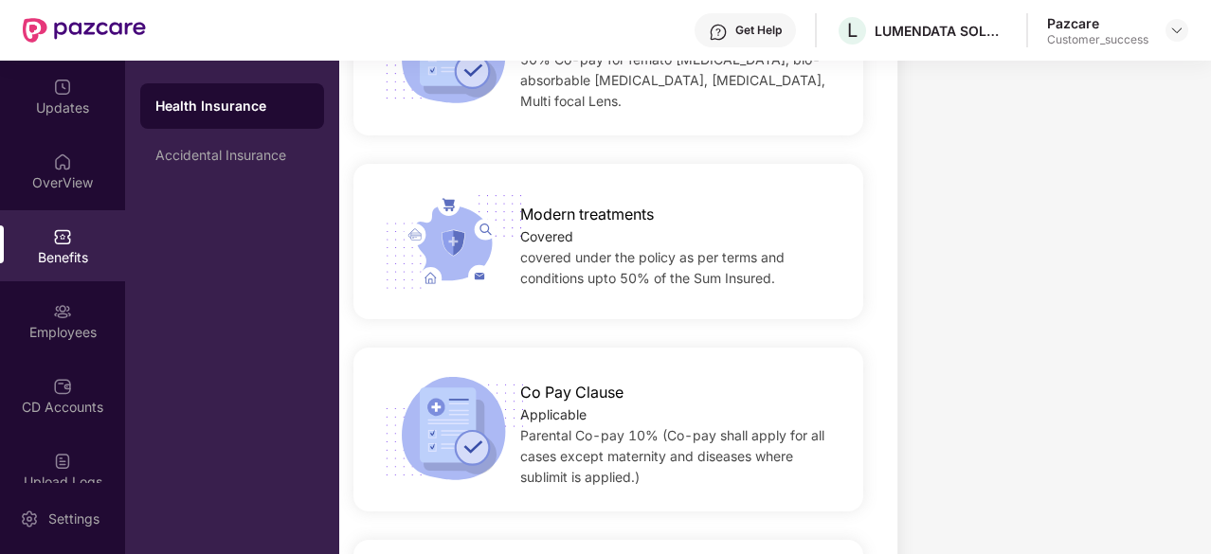
click at [520, 203] on span "Modern treatments" at bounding box center [587, 215] width 134 height 24
click at [516, 193] on div "Modern treatments Covered covered under the policy as per terms and conditions …" at bounding box center [680, 241] width 380 height 96
click at [580, 203] on span "Modern treatments" at bounding box center [587, 215] width 134 height 24
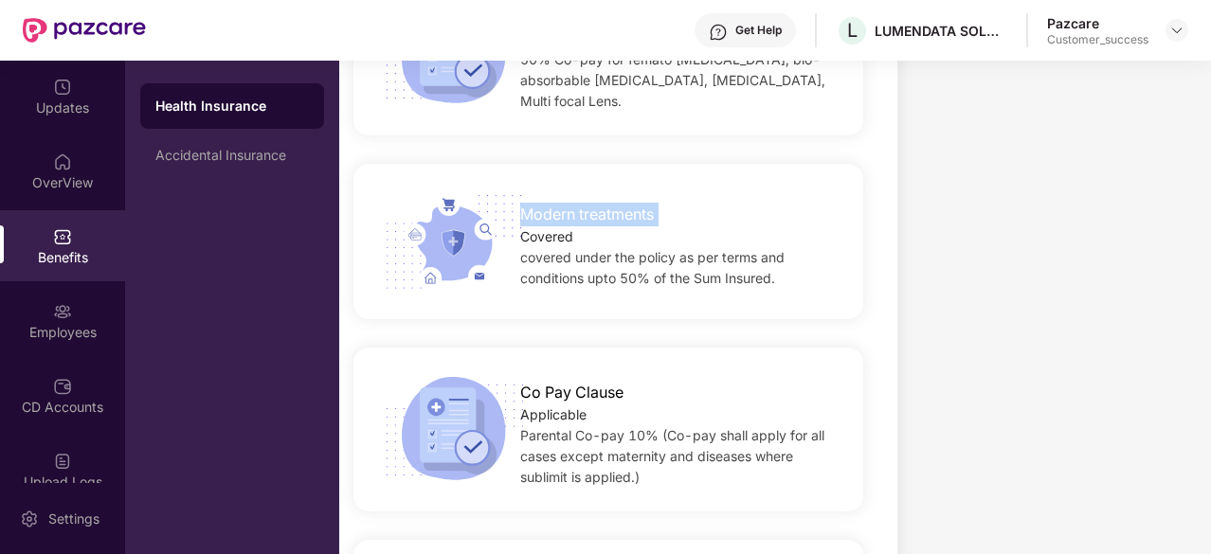
click at [580, 203] on span "Modern treatments" at bounding box center [587, 215] width 134 height 24
click at [518, 193] on div "Modern treatments Covered covered under the policy as per terms and conditions …" at bounding box center [680, 241] width 380 height 96
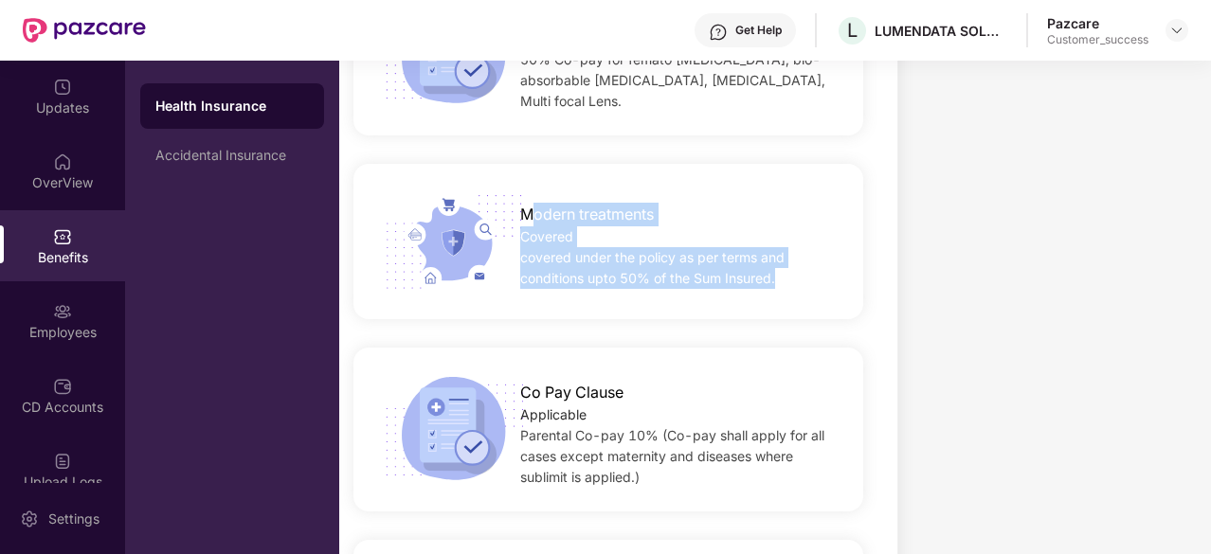
drag, startPoint x: 528, startPoint y: 183, endPoint x: 773, endPoint y: 244, distance: 252.8
click at [773, 244] on div "Modern treatments Covered covered under the policy as per terms and conditions …" at bounding box center [680, 241] width 380 height 96
click at [1178, 28] on img at bounding box center [1176, 30] width 15 height 15
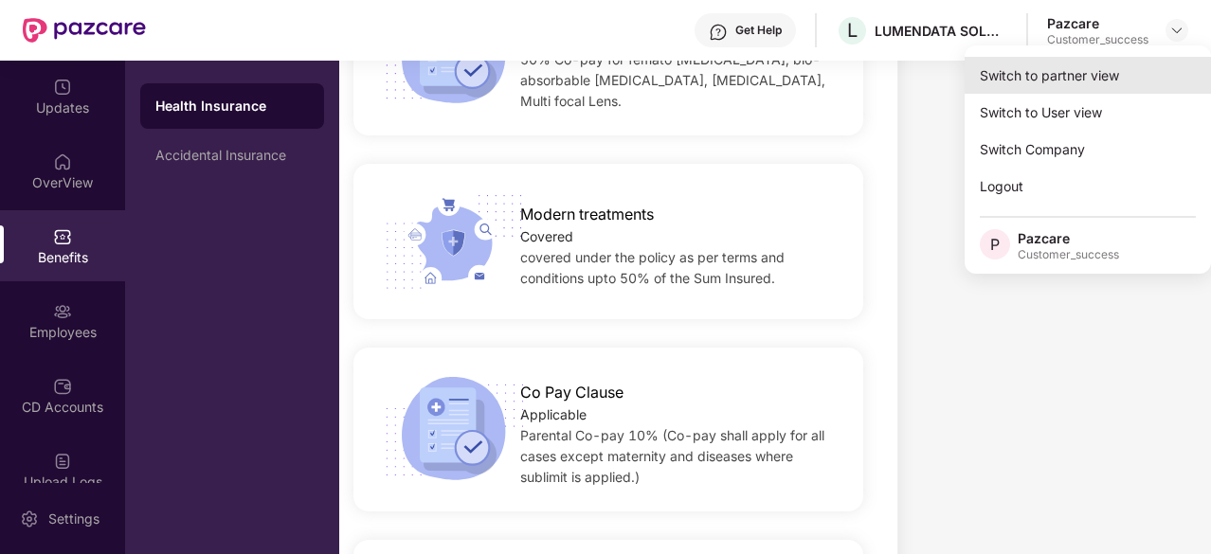
click at [1075, 75] on div "Switch to partner view" at bounding box center [1088, 75] width 246 height 37
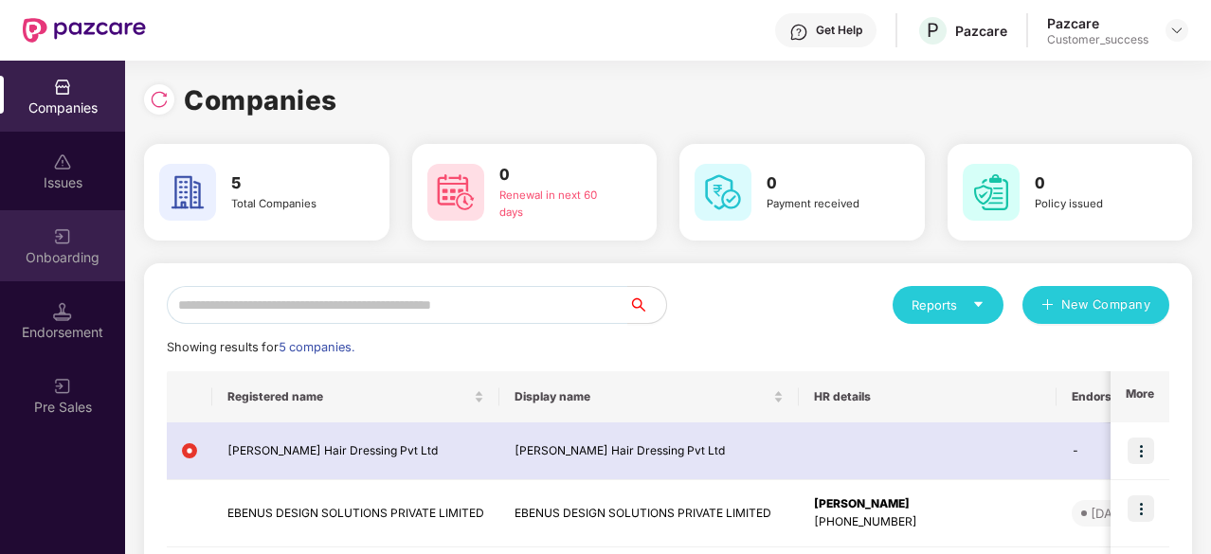
click at [74, 257] on div "Onboarding" at bounding box center [62, 257] width 125 height 19
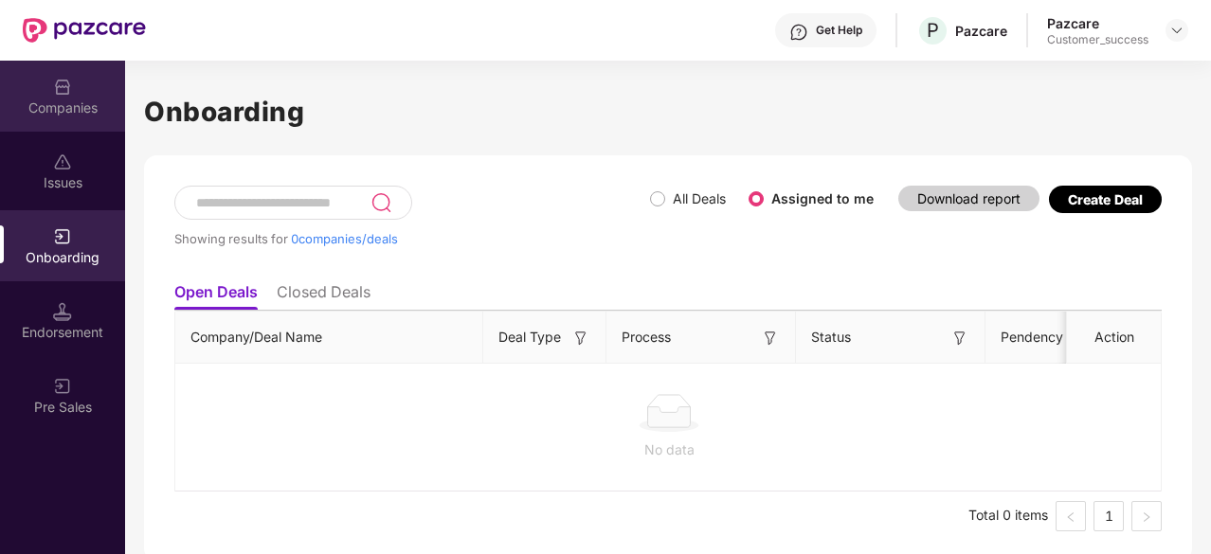
click at [71, 105] on div "Companies" at bounding box center [62, 108] width 125 height 19
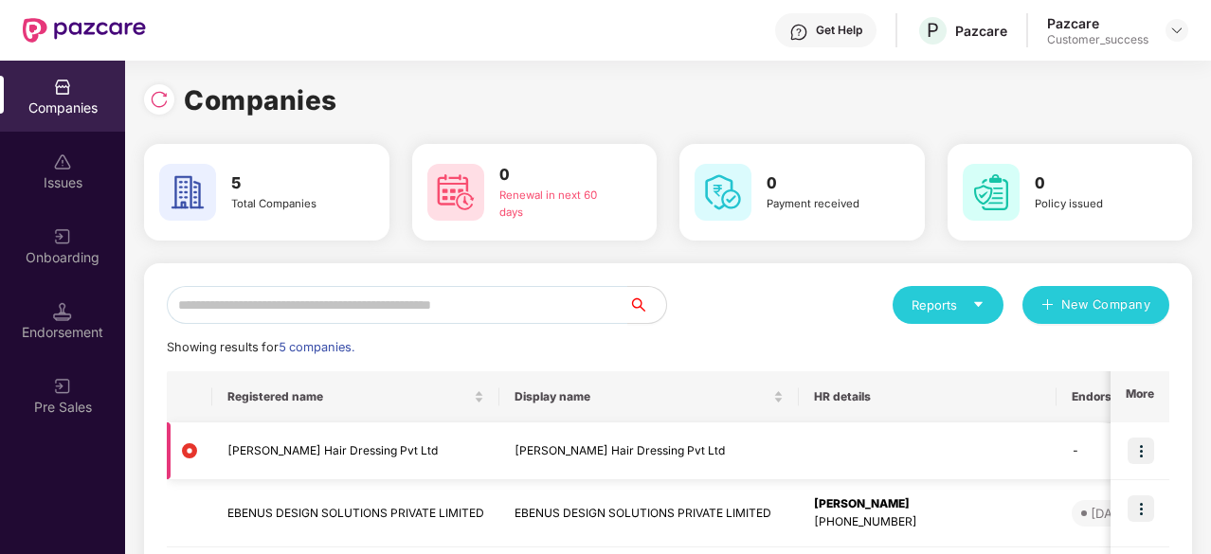
click at [1135, 443] on img at bounding box center [1141, 451] width 27 height 27
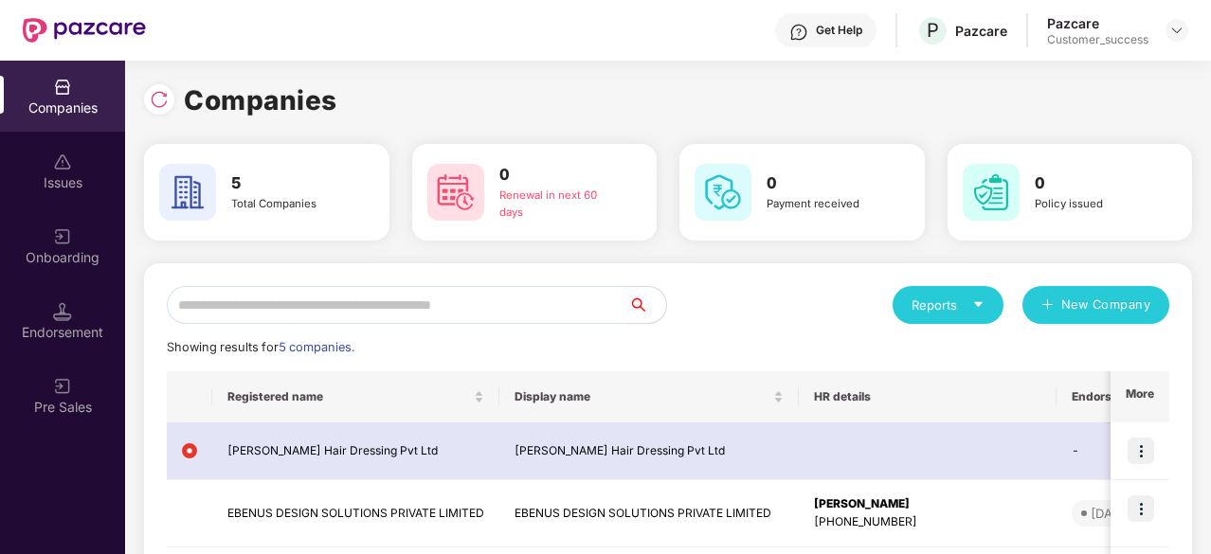
click at [777, 315] on div "Reports New Company" at bounding box center [918, 305] width 501 height 38
click at [83, 248] on div "Onboarding" at bounding box center [62, 257] width 125 height 19
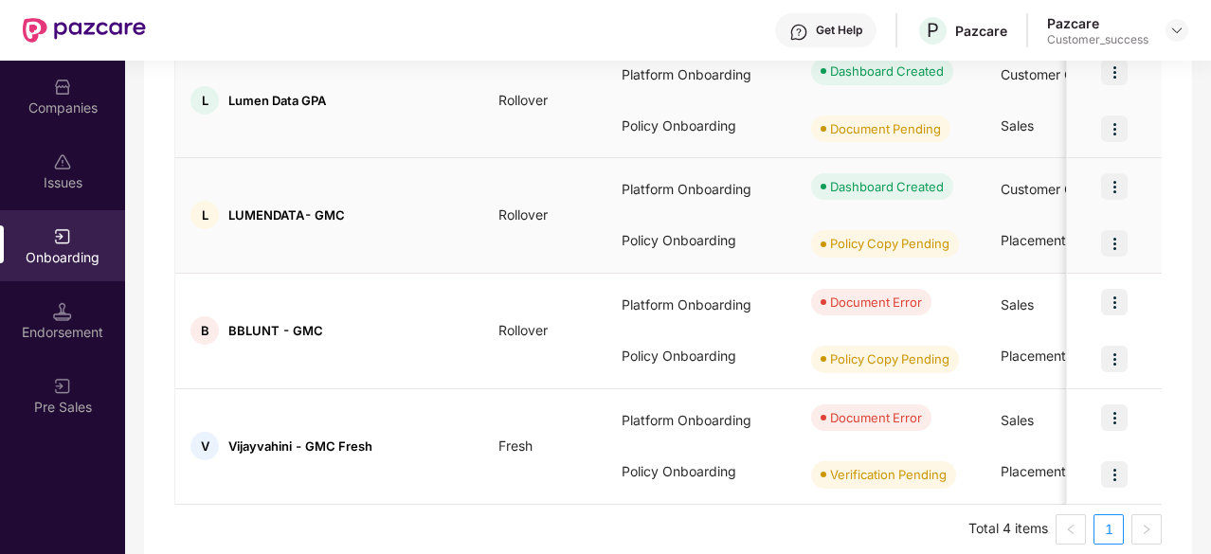
scroll to position [338, 0]
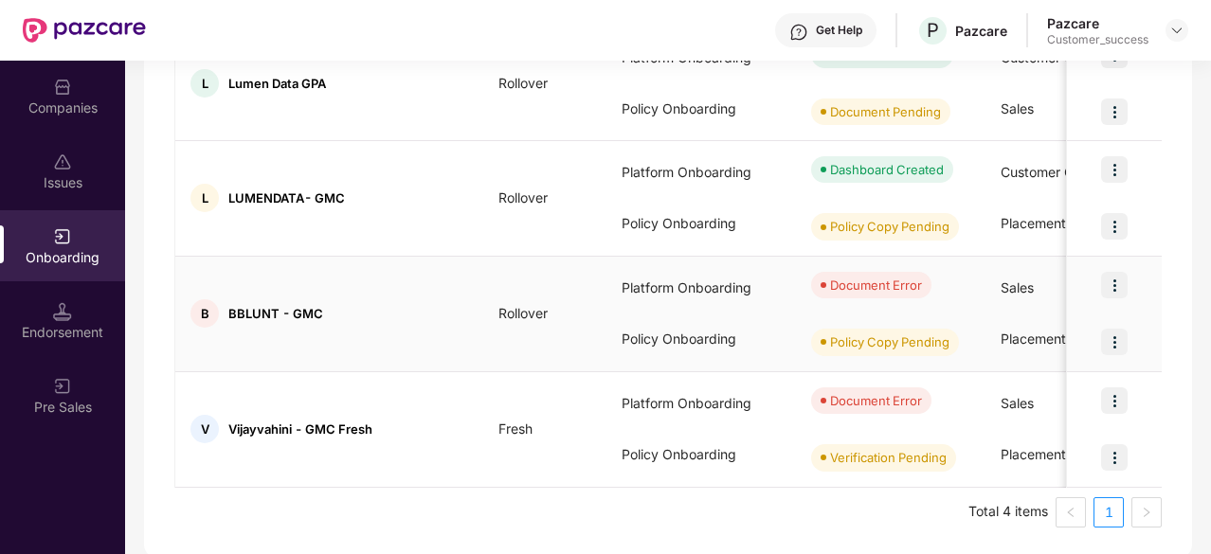
click at [1106, 285] on img at bounding box center [1114, 285] width 27 height 27
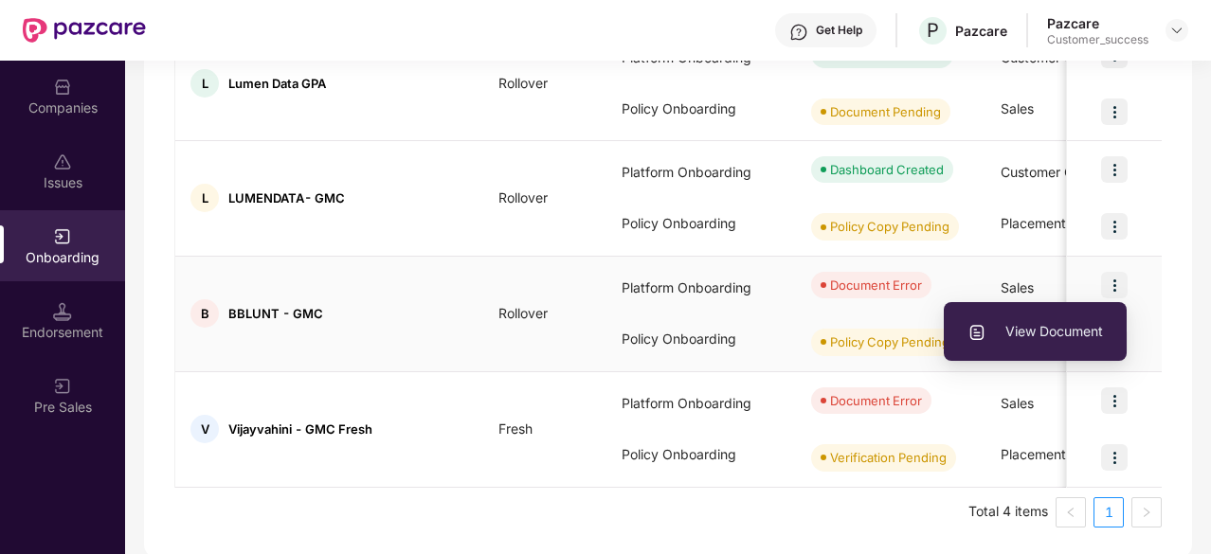
click at [1051, 324] on span "View Document" at bounding box center [1035, 331] width 136 height 21
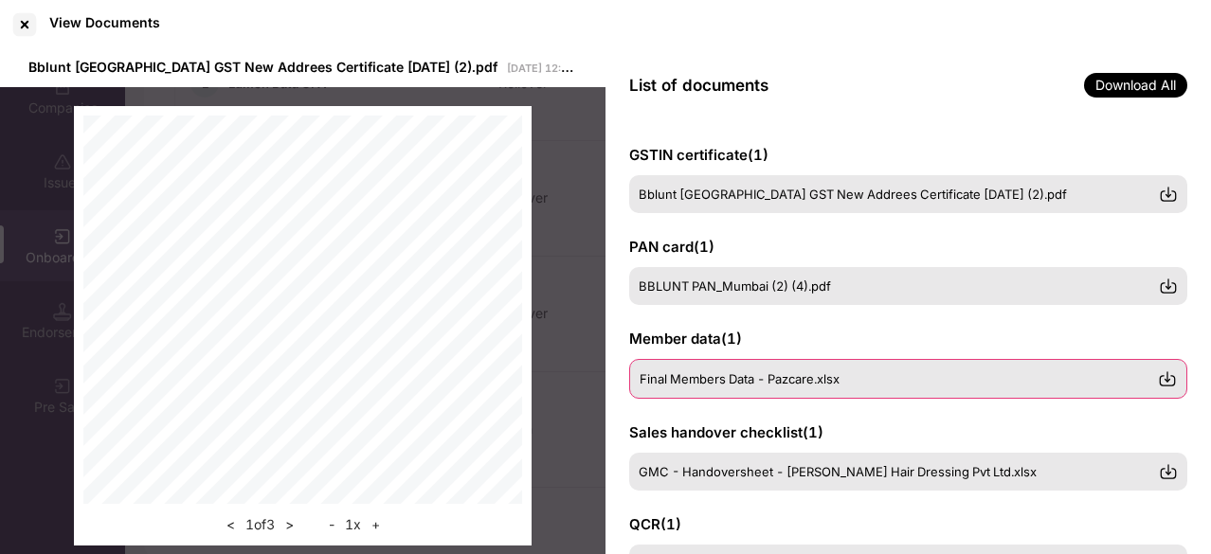
click at [847, 385] on div "Final Members Data - Pazcare.xlsx" at bounding box center [899, 378] width 518 height 15
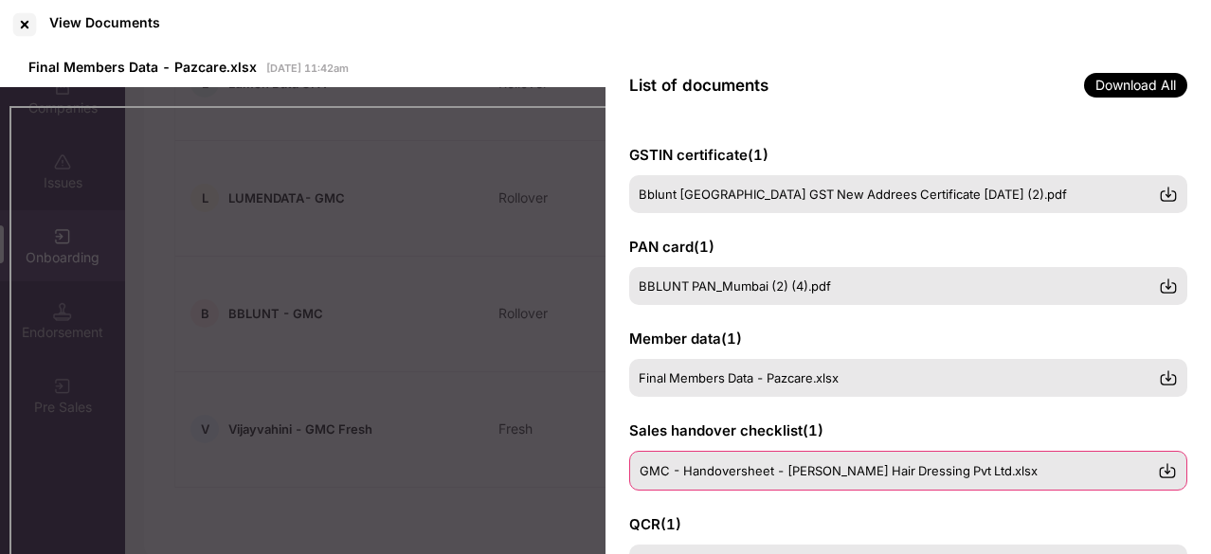
click at [862, 461] on div "GMC - Handoversheet - Bhabani Blunt Hair Dressing Pvt Ltd.xlsx" at bounding box center [908, 471] width 558 height 40
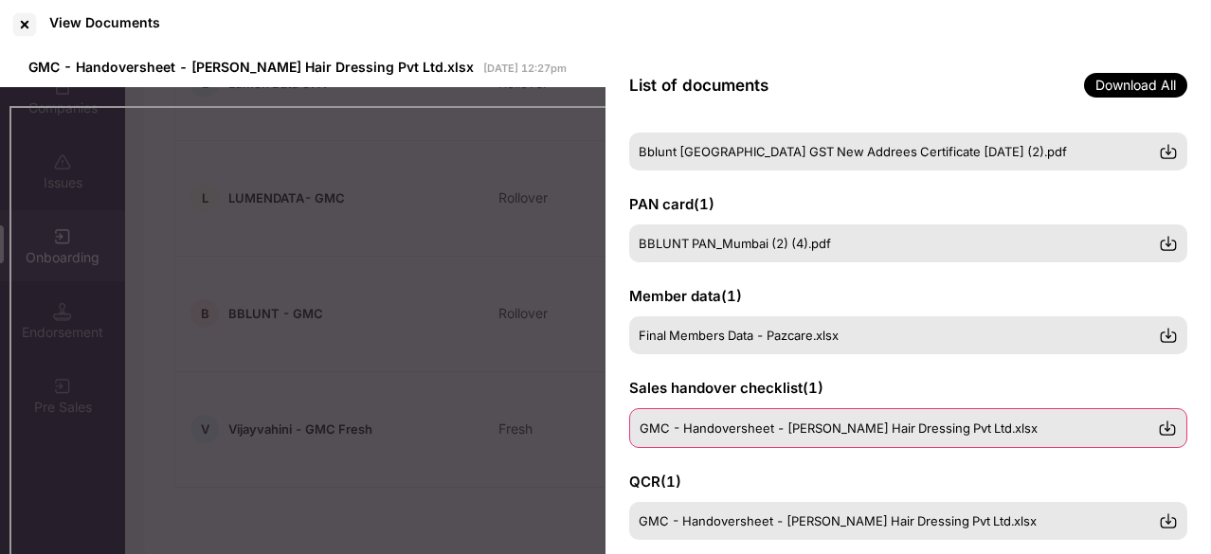
scroll to position [92, 0]
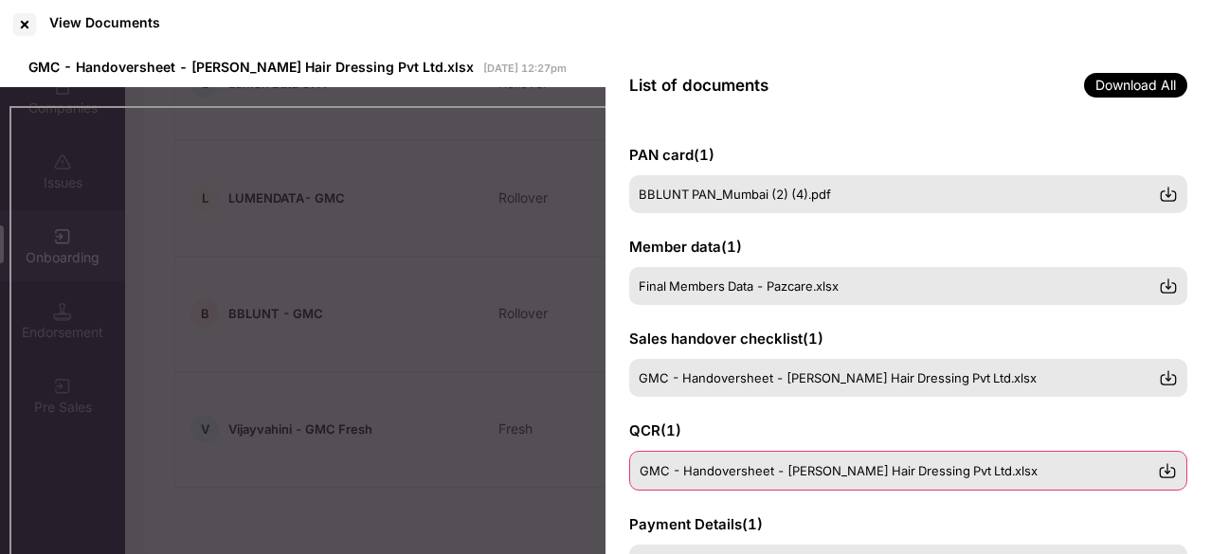
click at [847, 478] on div "GMC - Handoversheet - Bhabani Blunt Hair Dressing Pvt Ltd.xlsx" at bounding box center [908, 471] width 558 height 40
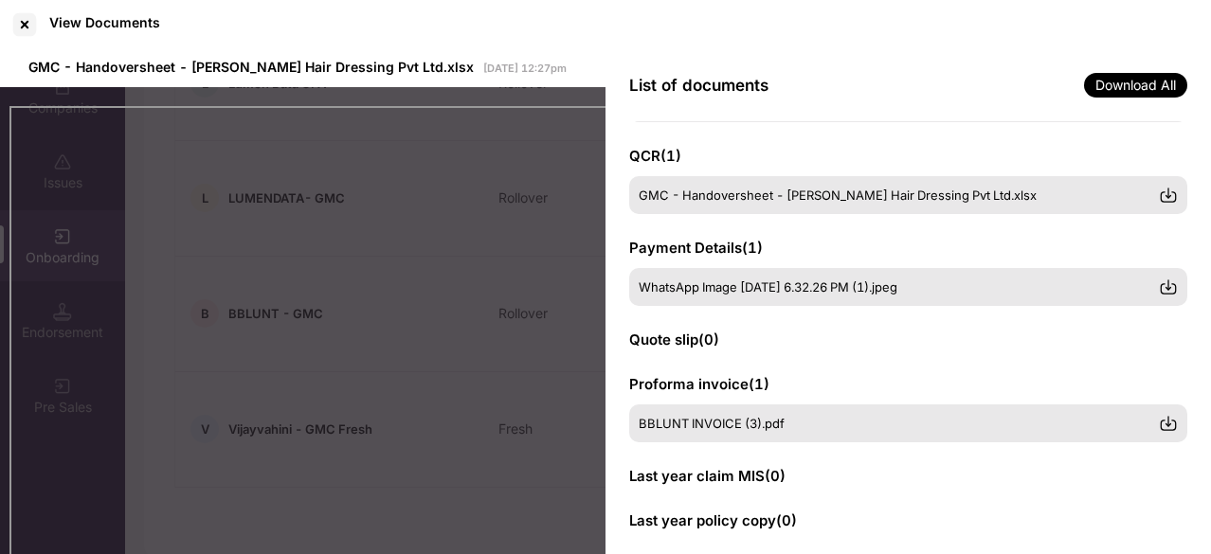
scroll to position [389, 0]
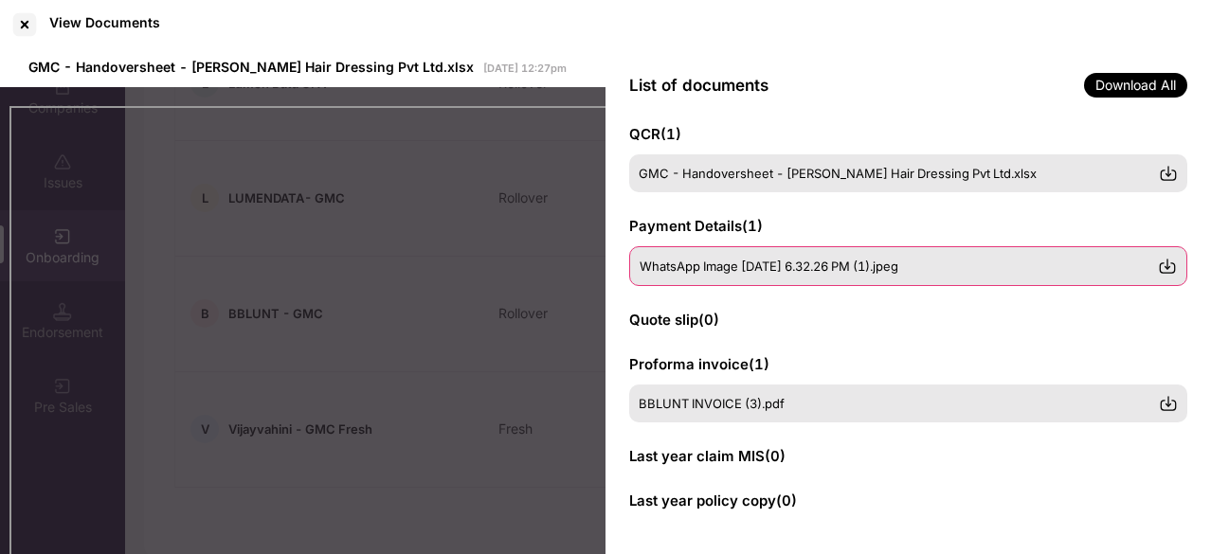
click at [808, 259] on span "WhatsApp Image 2025-09-25 at 6.32.26 PM (1).jpeg" at bounding box center [769, 266] width 259 height 15
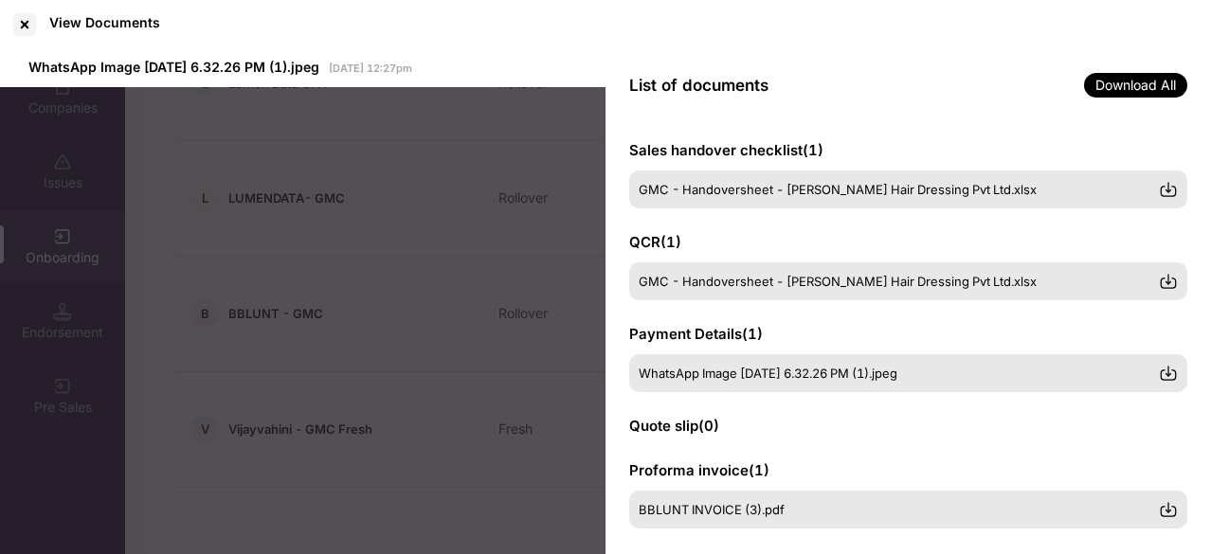
scroll to position [282, 0]
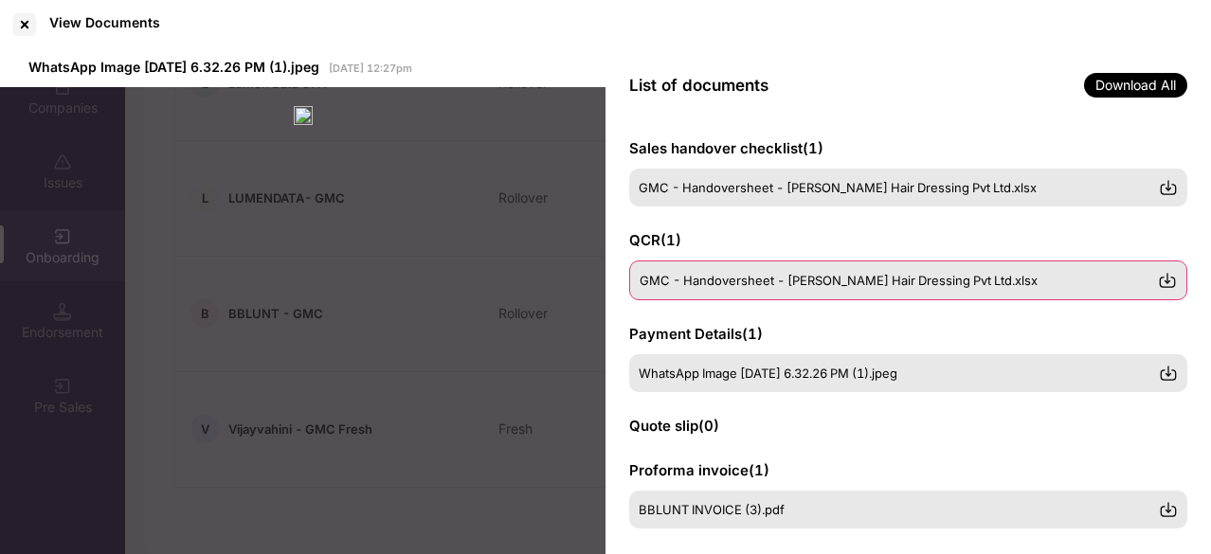
click at [706, 278] on span "GMC - Handoversheet - Bhabani Blunt Hair Dressing Pvt Ltd.xlsx" at bounding box center [839, 280] width 398 height 15
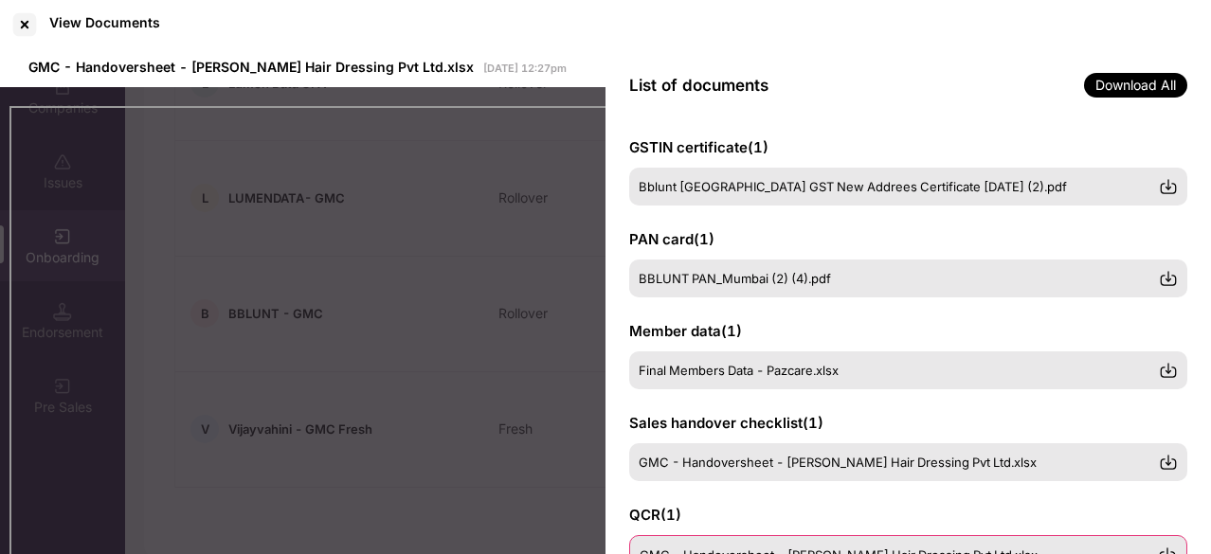
scroll to position [0, 0]
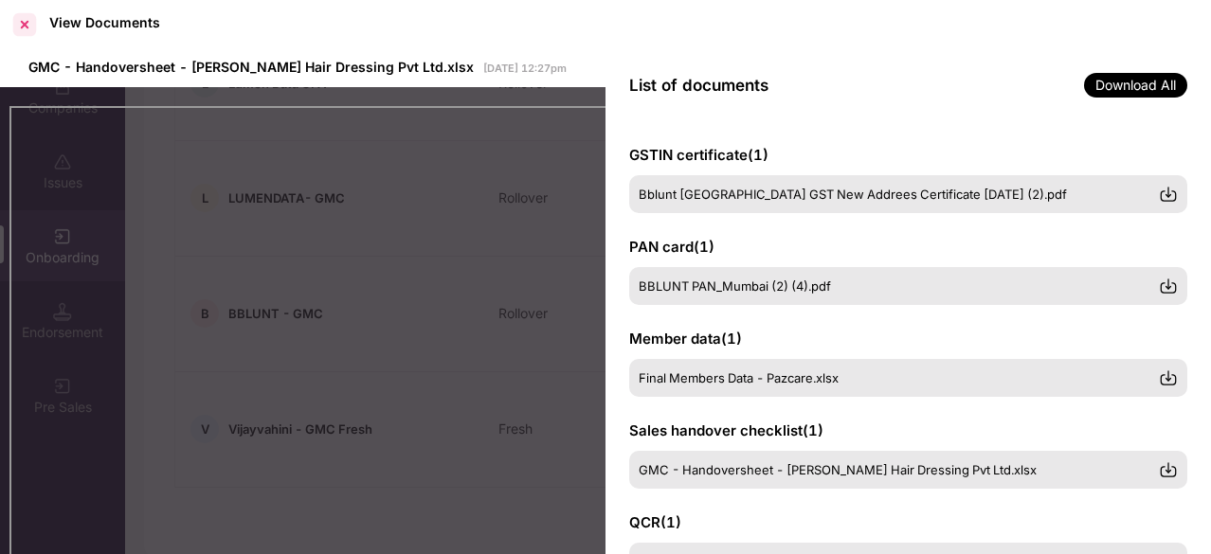
click at [28, 23] on div at bounding box center [24, 24] width 30 height 30
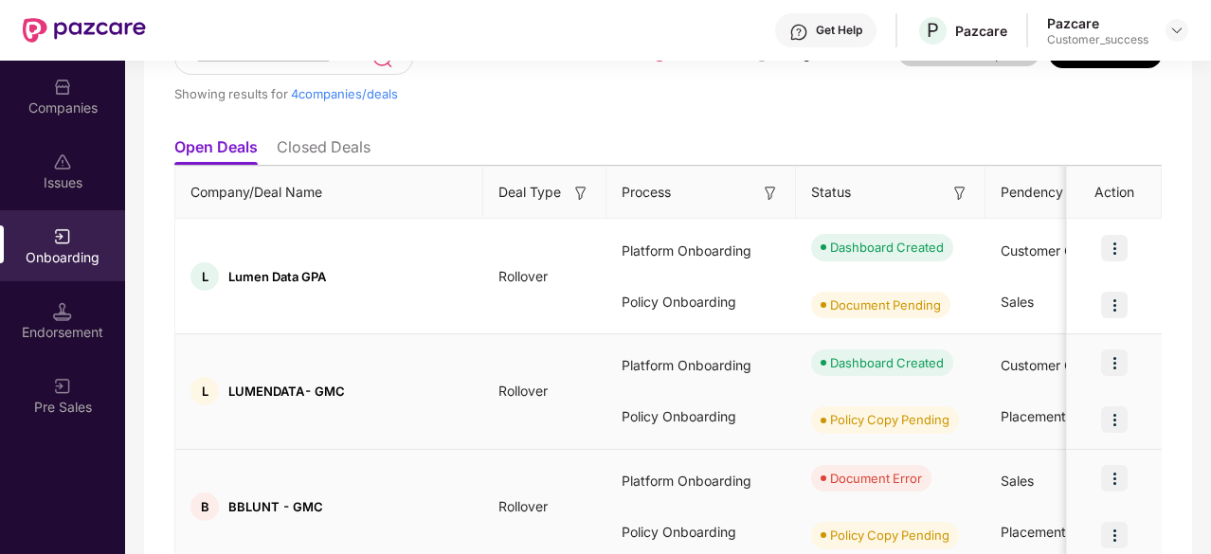
scroll to position [140, 0]
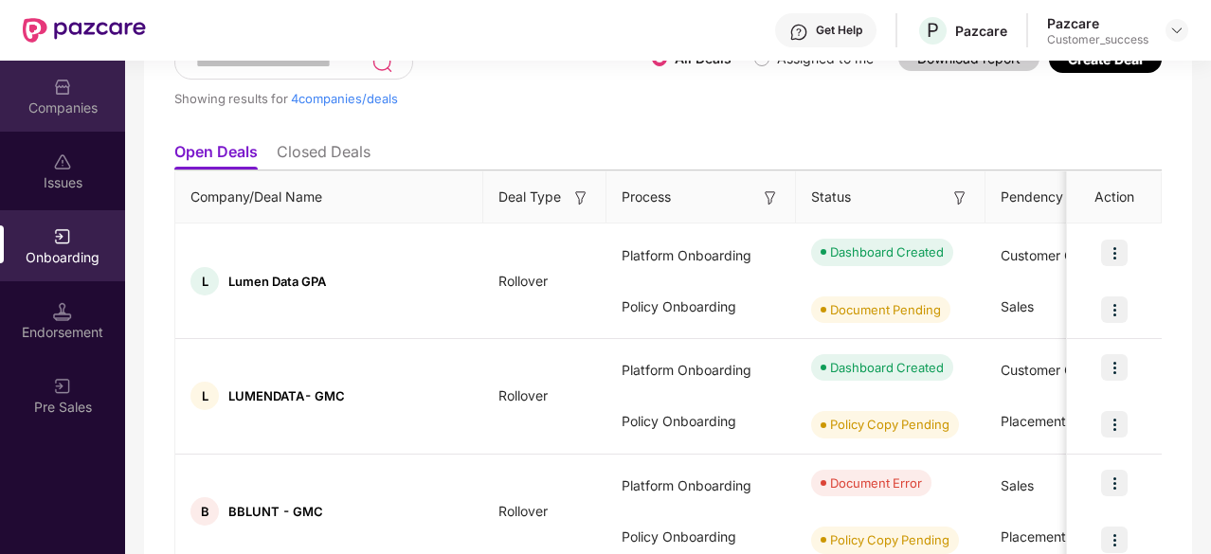
click at [38, 94] on div "Companies" at bounding box center [62, 96] width 125 height 71
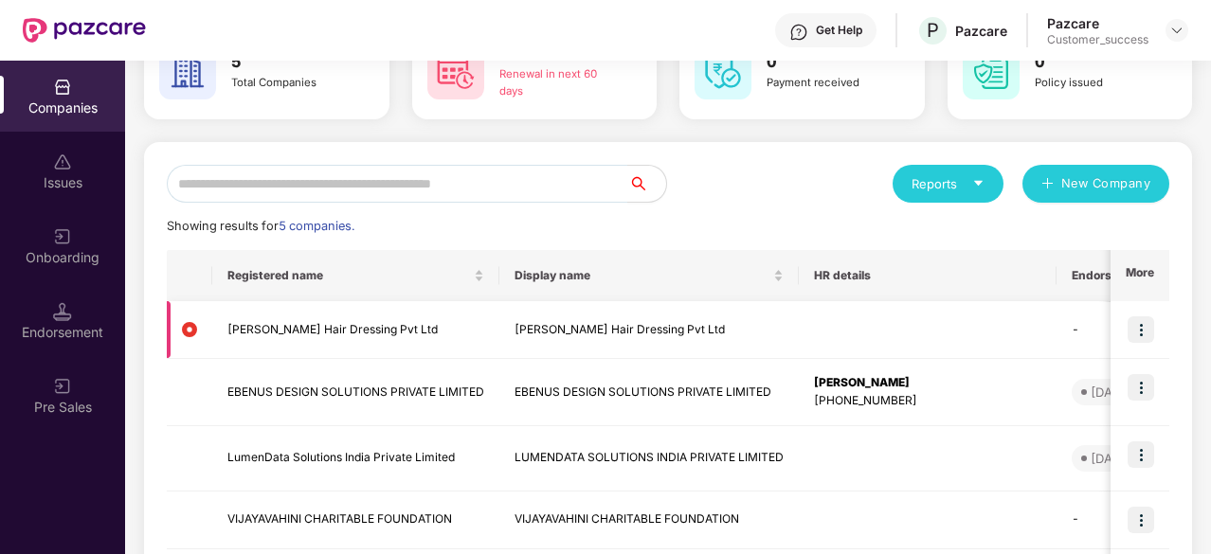
scroll to position [123, 0]
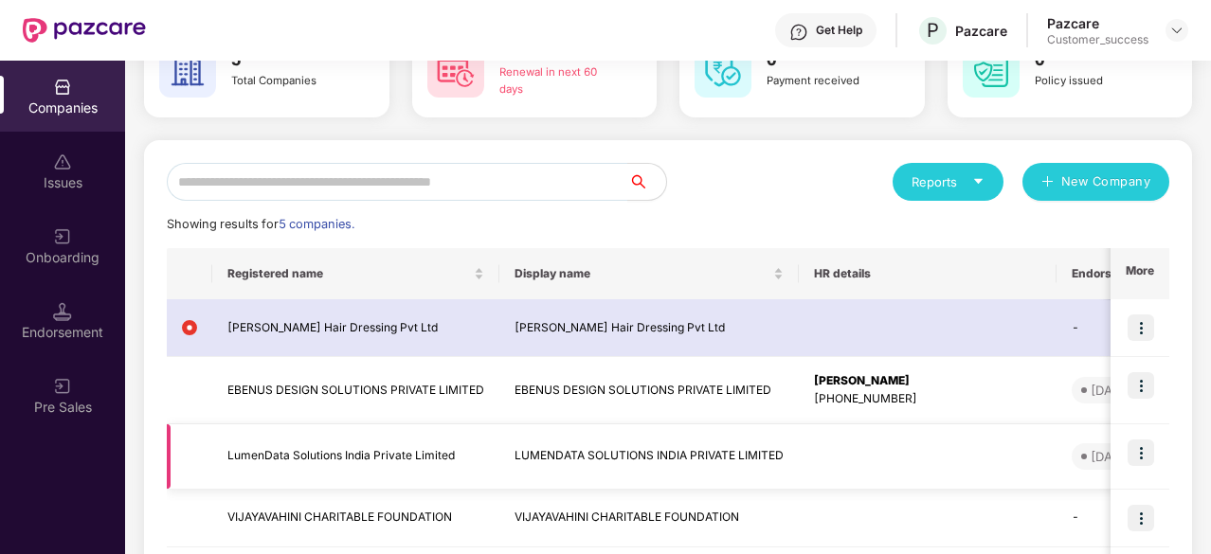
click at [1145, 452] on img at bounding box center [1141, 453] width 27 height 27
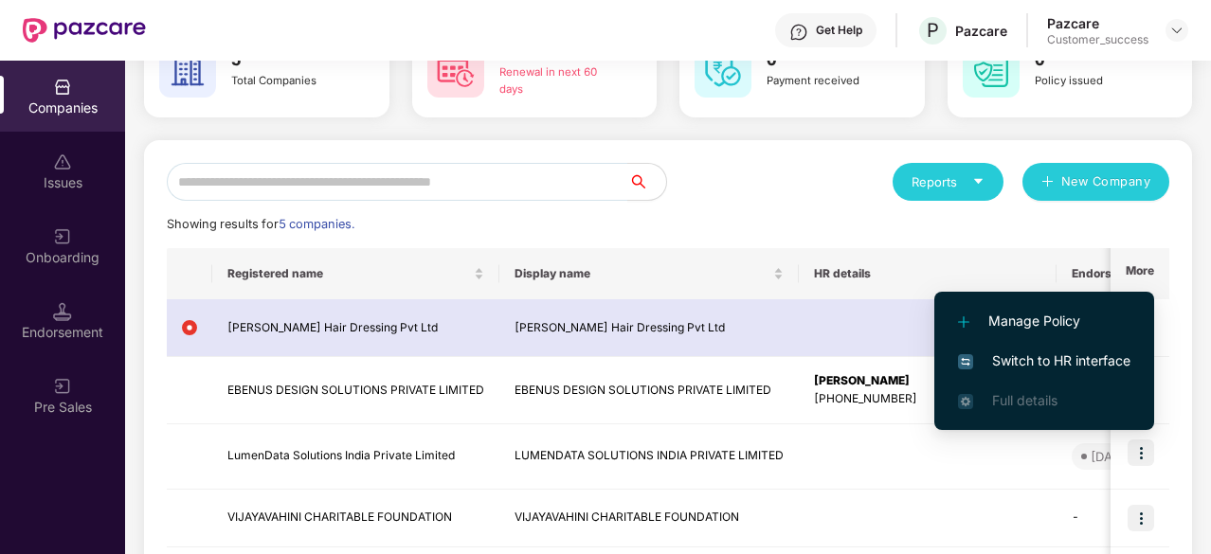
click at [1014, 361] on span "Switch to HR interface" at bounding box center [1044, 361] width 172 height 21
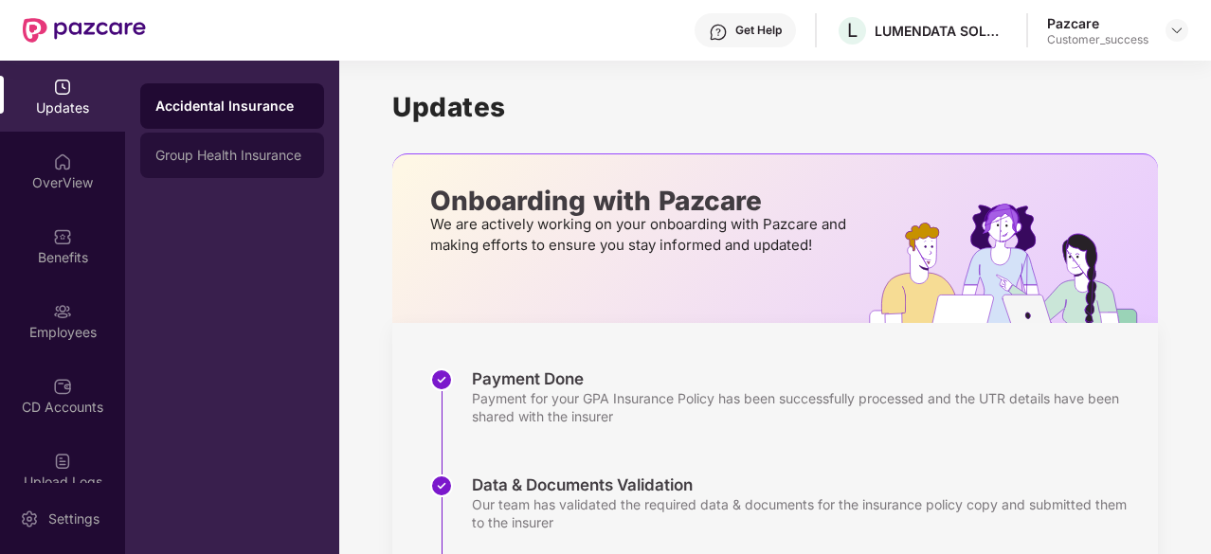
click at [266, 153] on div "Group Health Insurance" at bounding box center [232, 155] width 154 height 15
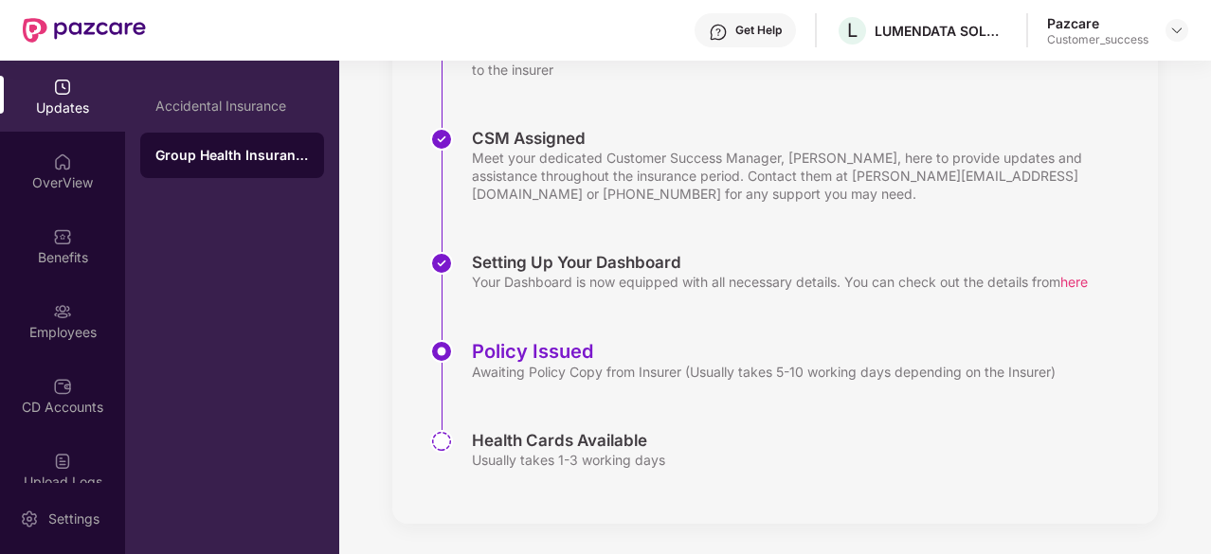
scroll to position [0, 0]
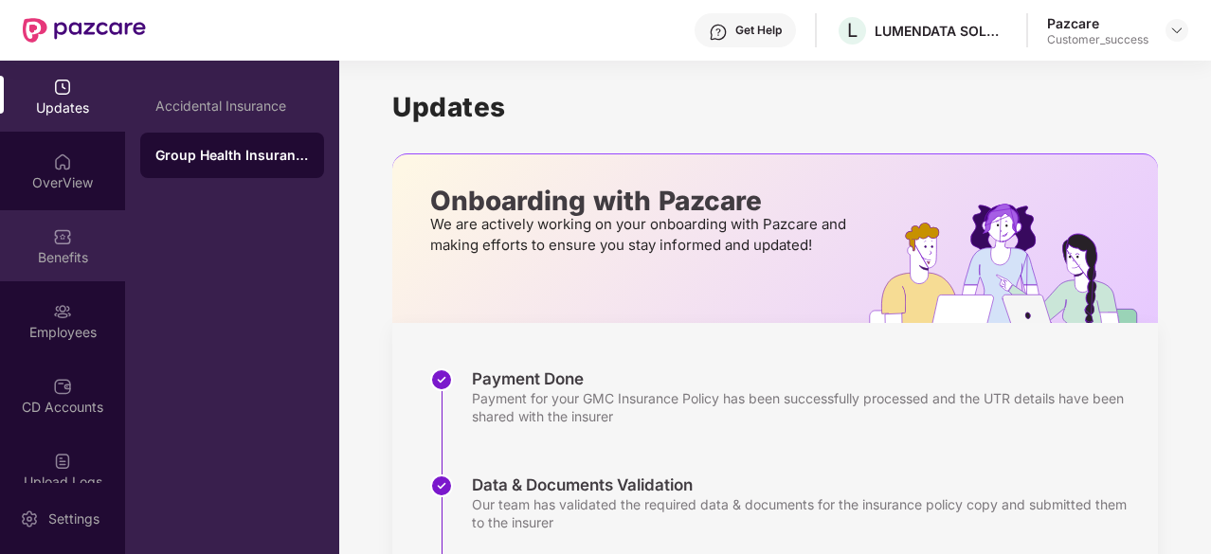
click at [62, 238] on img at bounding box center [62, 236] width 19 height 19
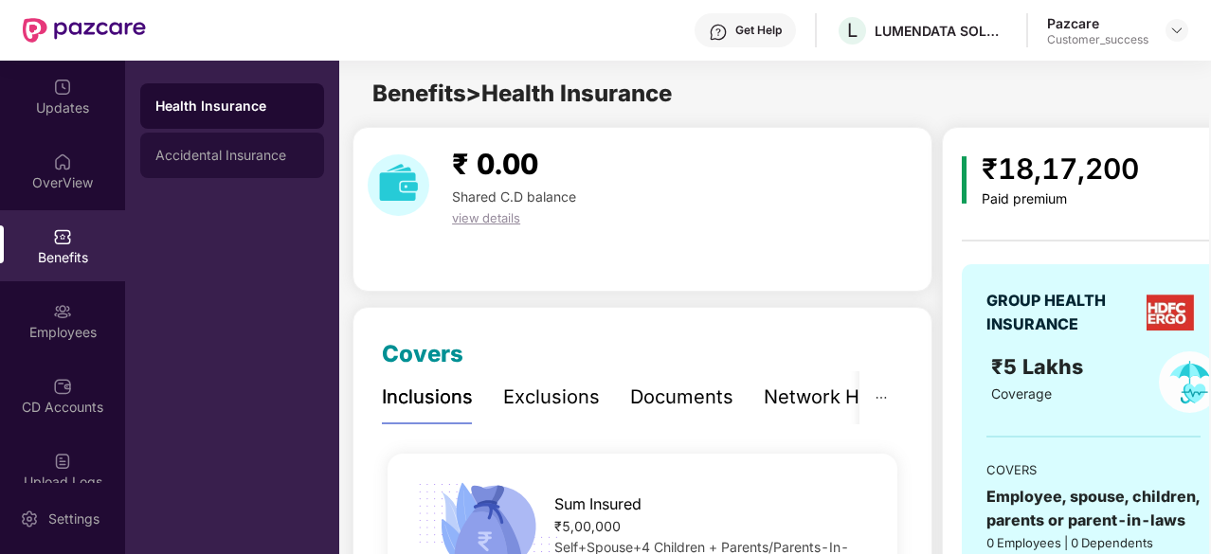
click at [208, 164] on div "Accidental Insurance" at bounding box center [232, 155] width 184 height 45
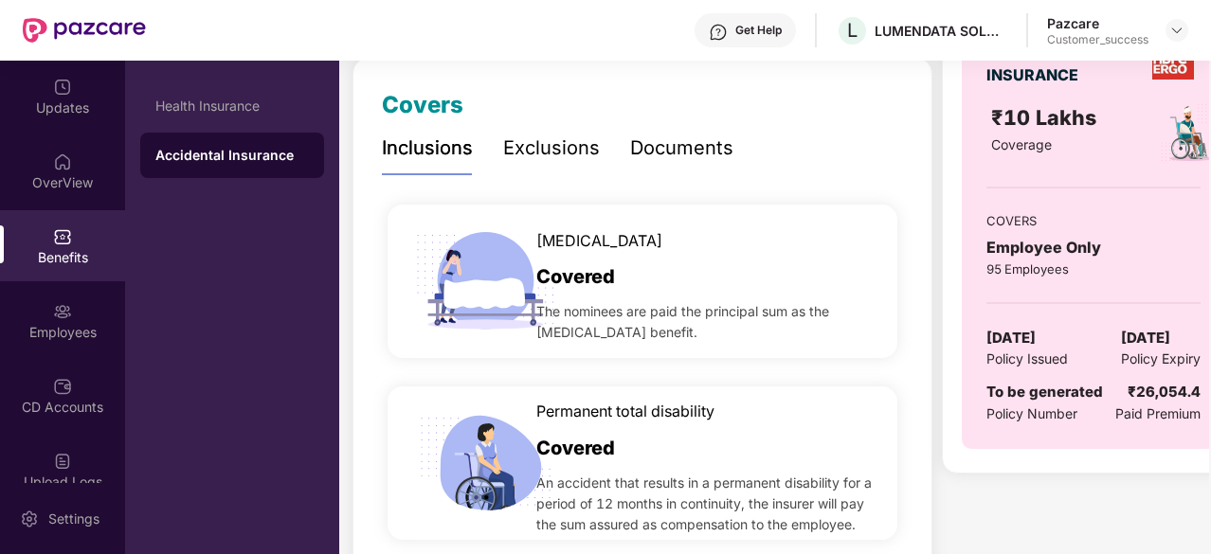
scroll to position [248, 0]
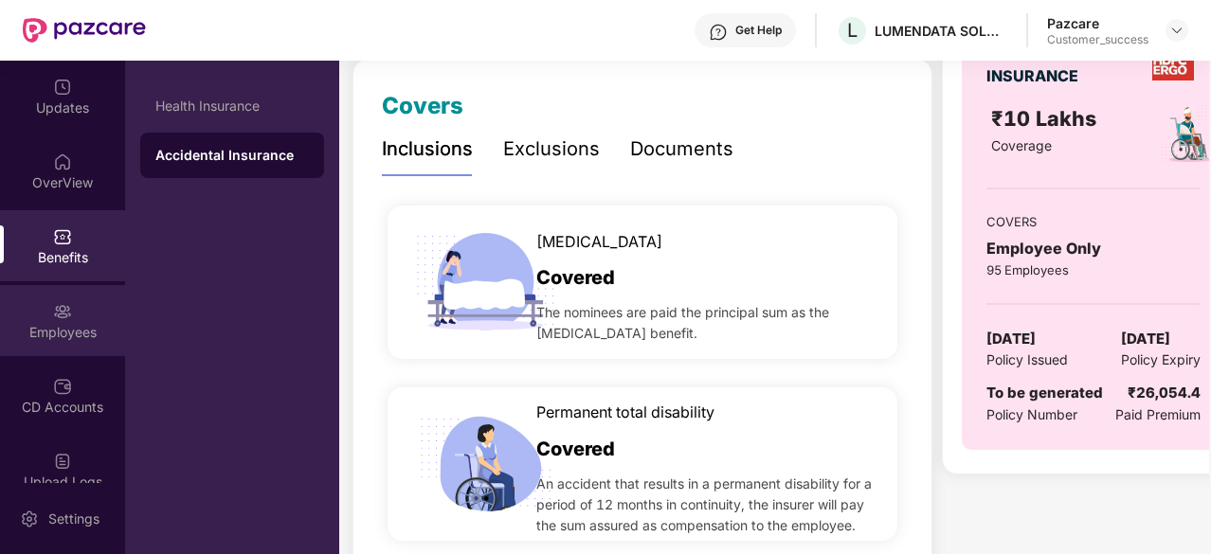
click at [54, 311] on img at bounding box center [62, 311] width 19 height 19
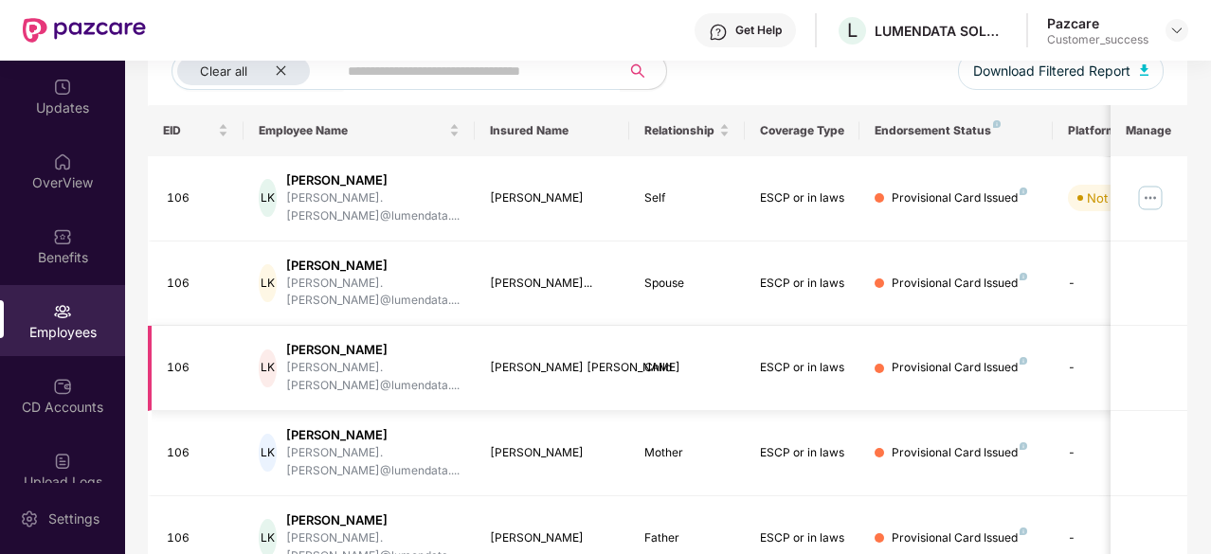
scroll to position [0, 0]
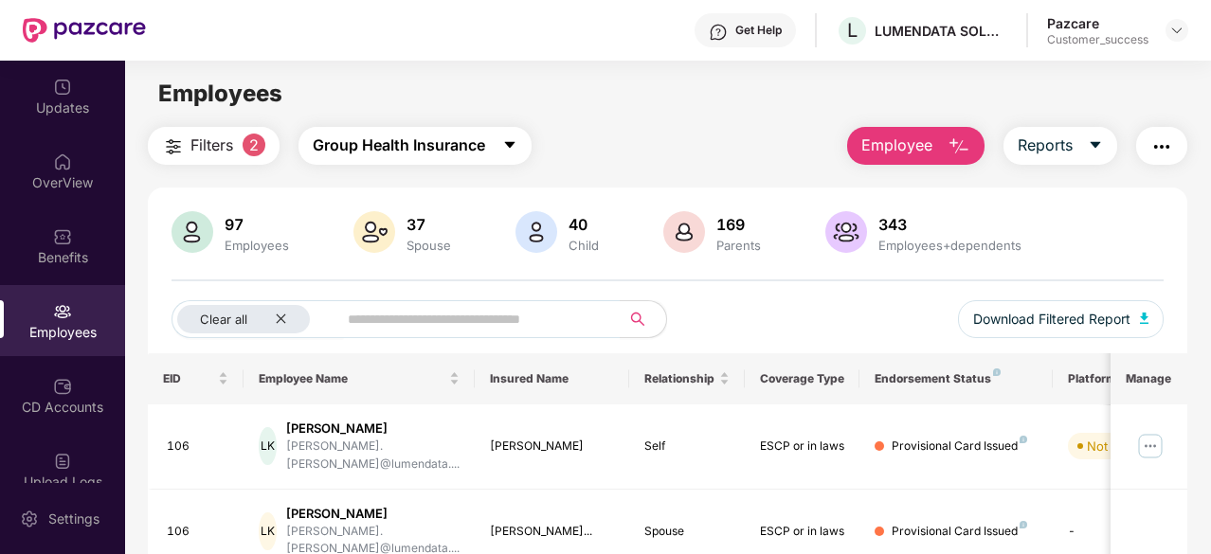
click at [504, 142] on icon "caret-down" at bounding box center [509, 144] width 15 height 15
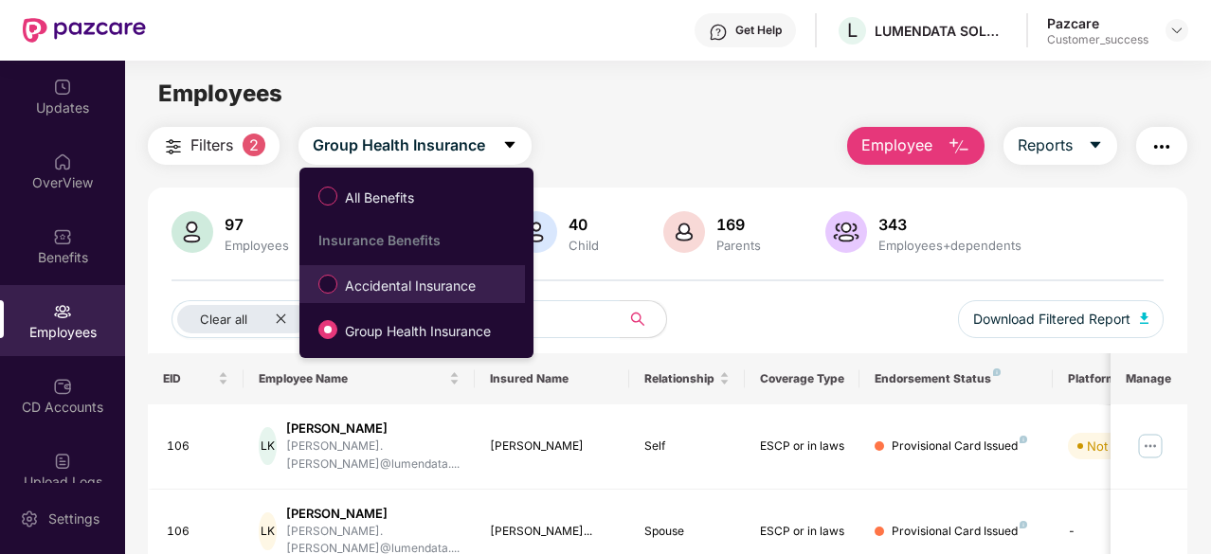
click at [410, 297] on label "Accidental Insurance" at bounding box center [401, 284] width 184 height 32
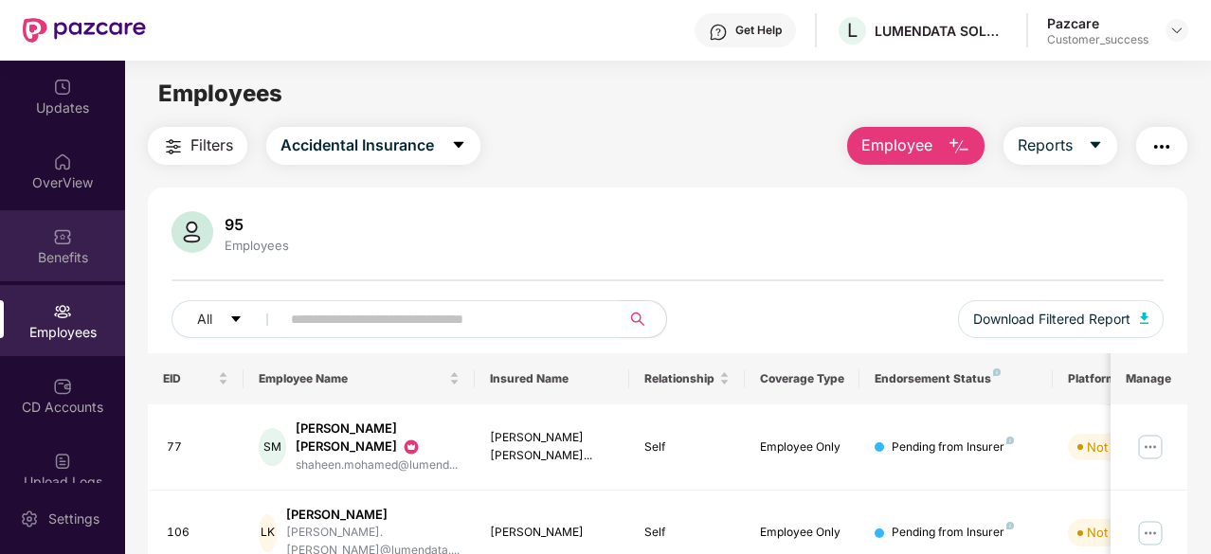
click at [55, 243] on img at bounding box center [62, 236] width 19 height 19
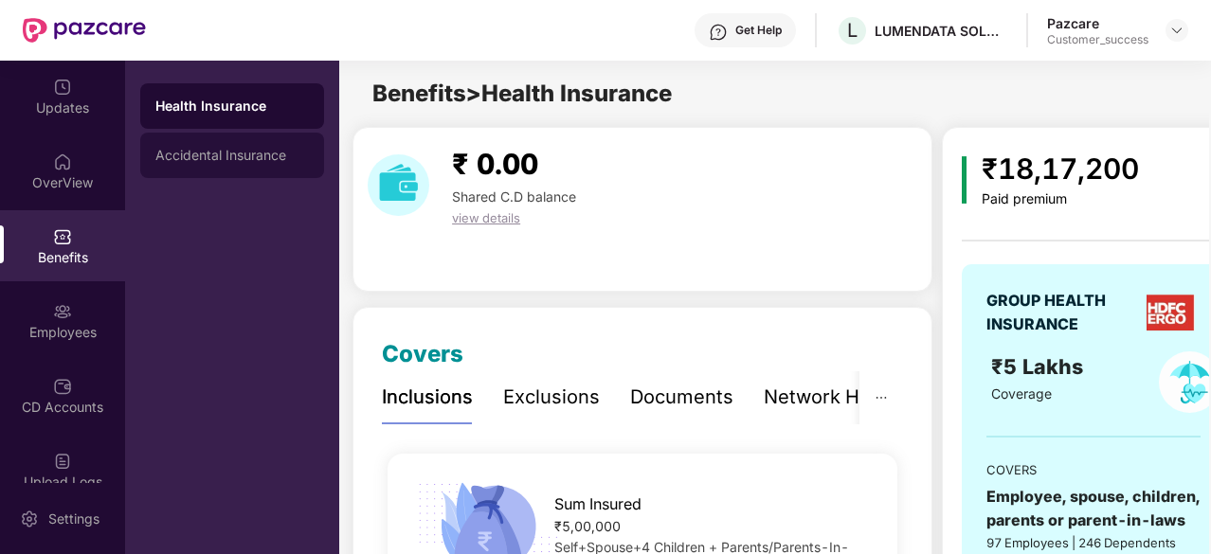
click at [239, 170] on div "Accidental Insurance" at bounding box center [232, 155] width 184 height 45
click at [227, 128] on div "Health Insurance" at bounding box center [232, 105] width 184 height 45
click at [222, 149] on div "Accidental Insurance" at bounding box center [232, 155] width 154 height 15
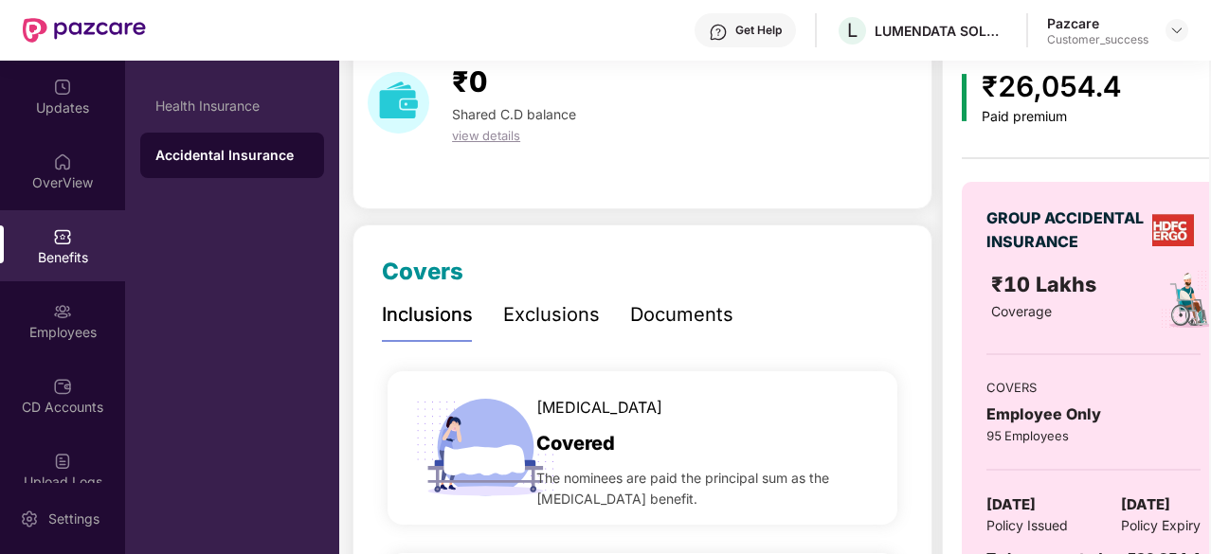
scroll to position [81, 0]
click at [1183, 28] on img at bounding box center [1176, 30] width 15 height 15
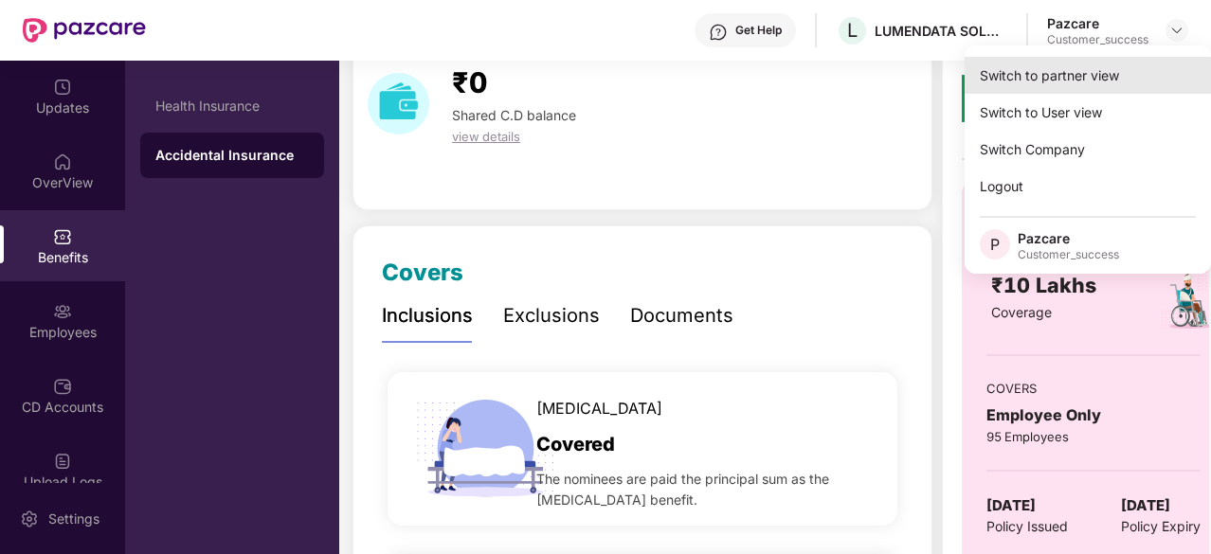
click at [1122, 77] on div "Switch to partner view" at bounding box center [1088, 75] width 246 height 37
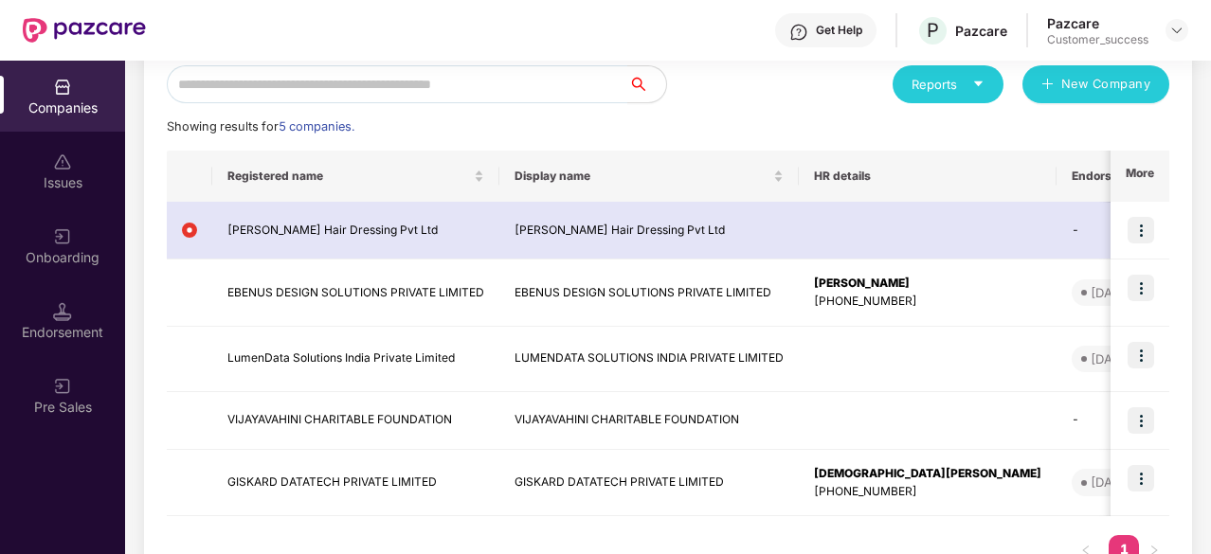
scroll to position [231, 0]
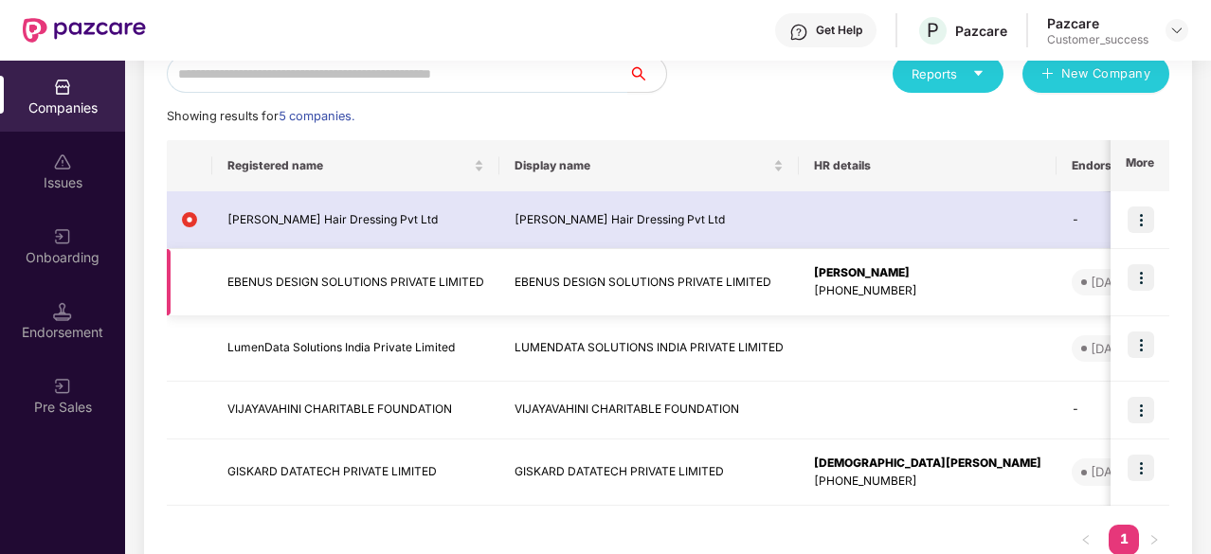
click at [1147, 287] on img at bounding box center [1141, 277] width 27 height 27
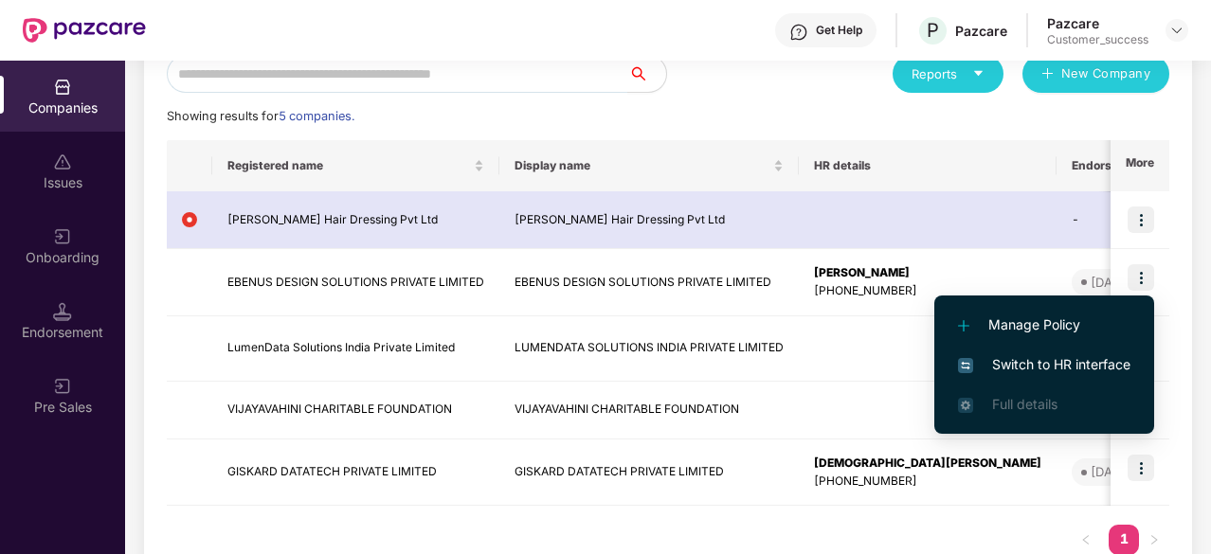
click at [1042, 359] on span "Switch to HR interface" at bounding box center [1044, 364] width 172 height 21
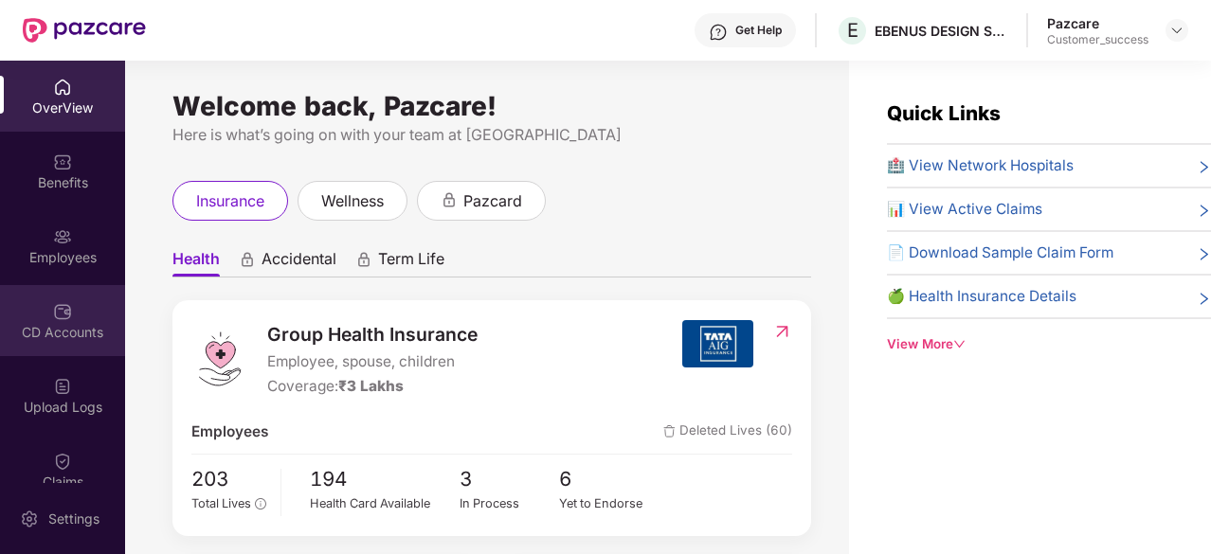
click at [59, 316] on img at bounding box center [62, 311] width 19 height 19
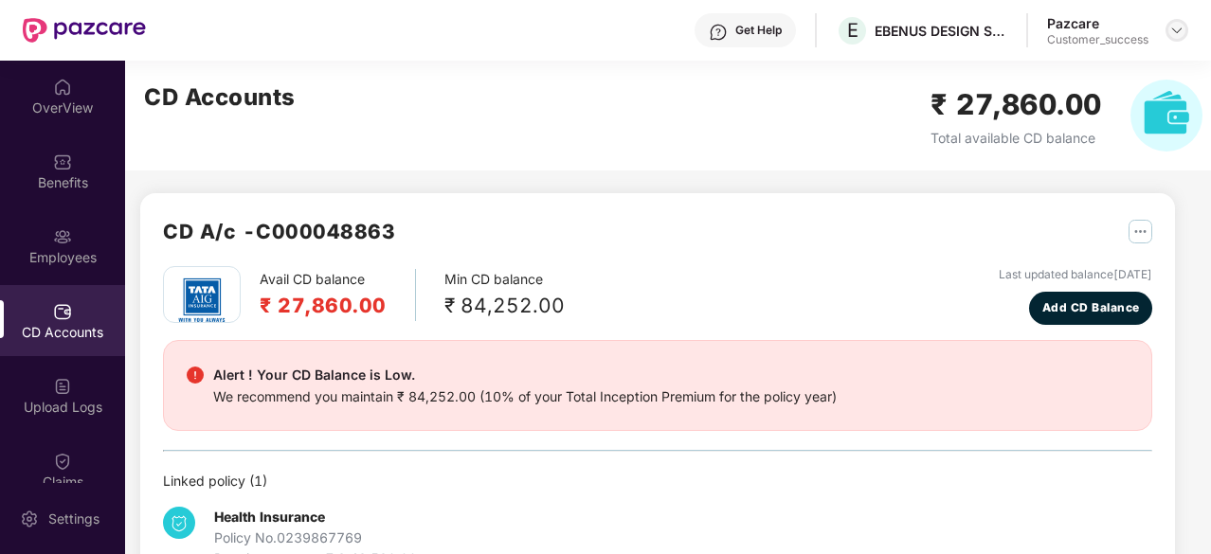
click at [1180, 37] on img at bounding box center [1176, 30] width 15 height 15
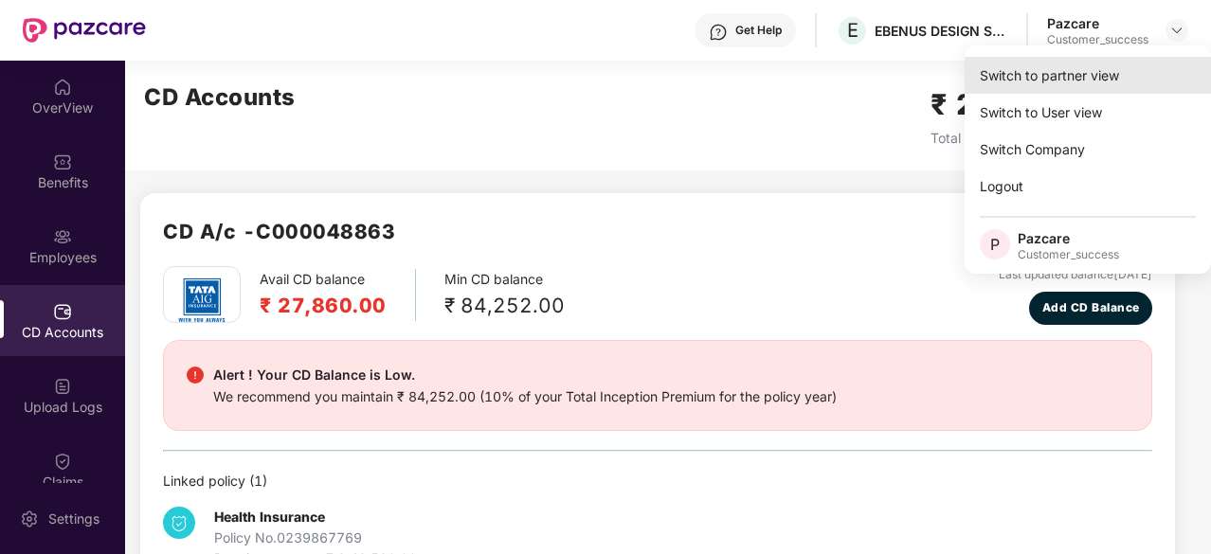
click at [1112, 82] on div "Switch to partner view" at bounding box center [1088, 75] width 246 height 37
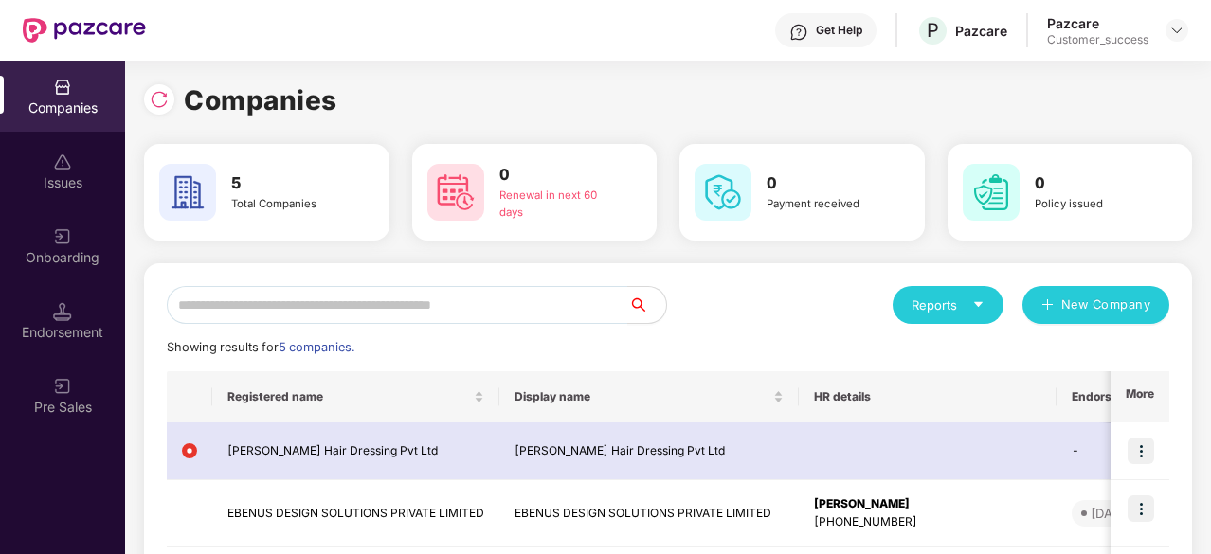
scroll to position [287, 0]
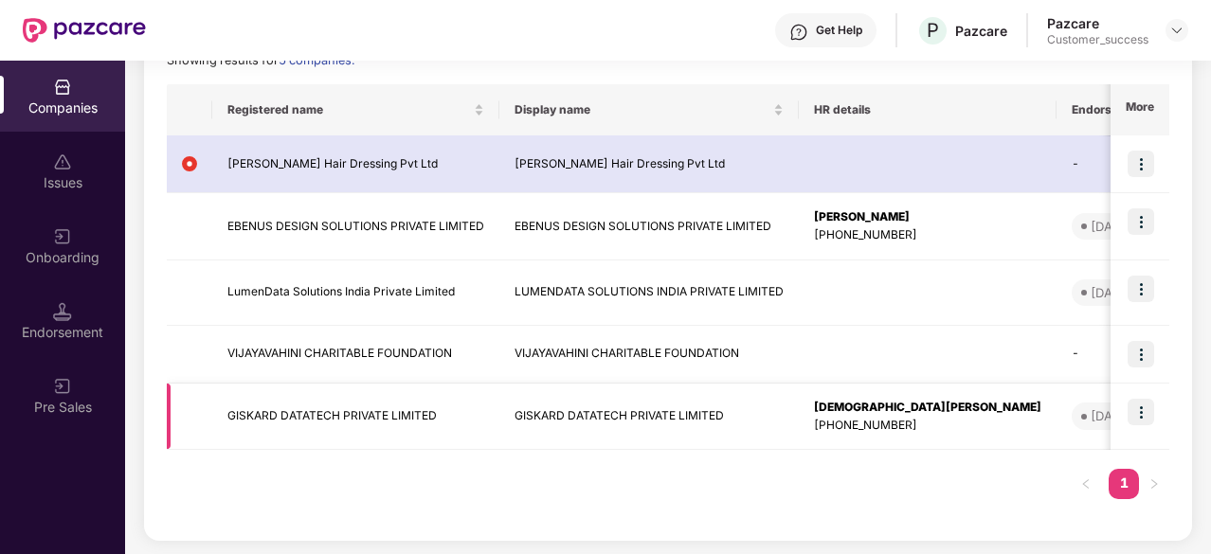
click at [1150, 409] on img at bounding box center [1141, 412] width 27 height 27
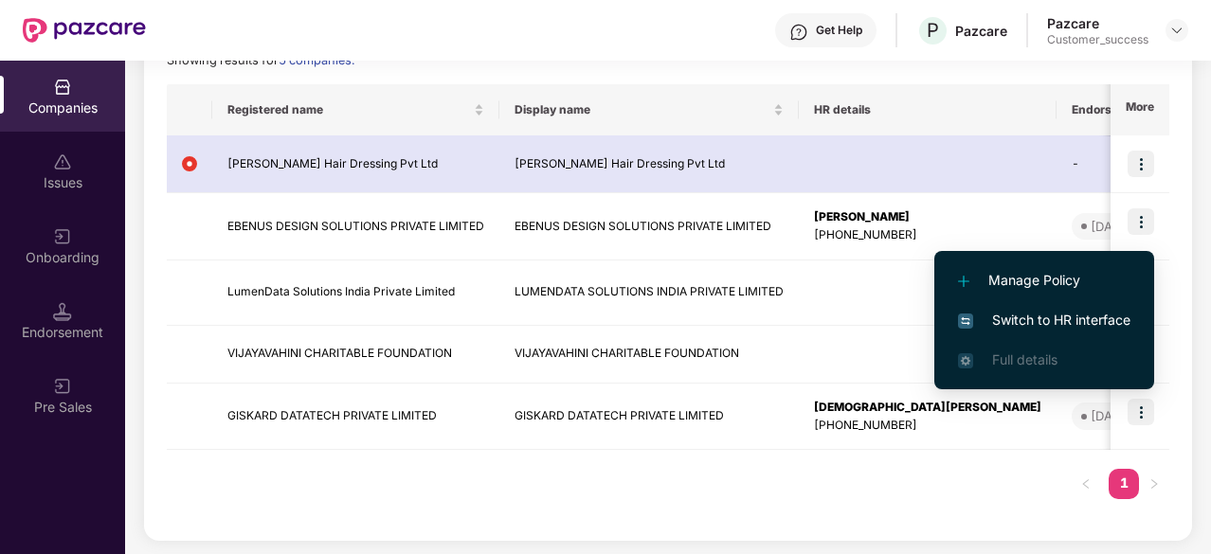
click at [1062, 306] on li "Switch to HR interface" at bounding box center [1044, 320] width 220 height 40
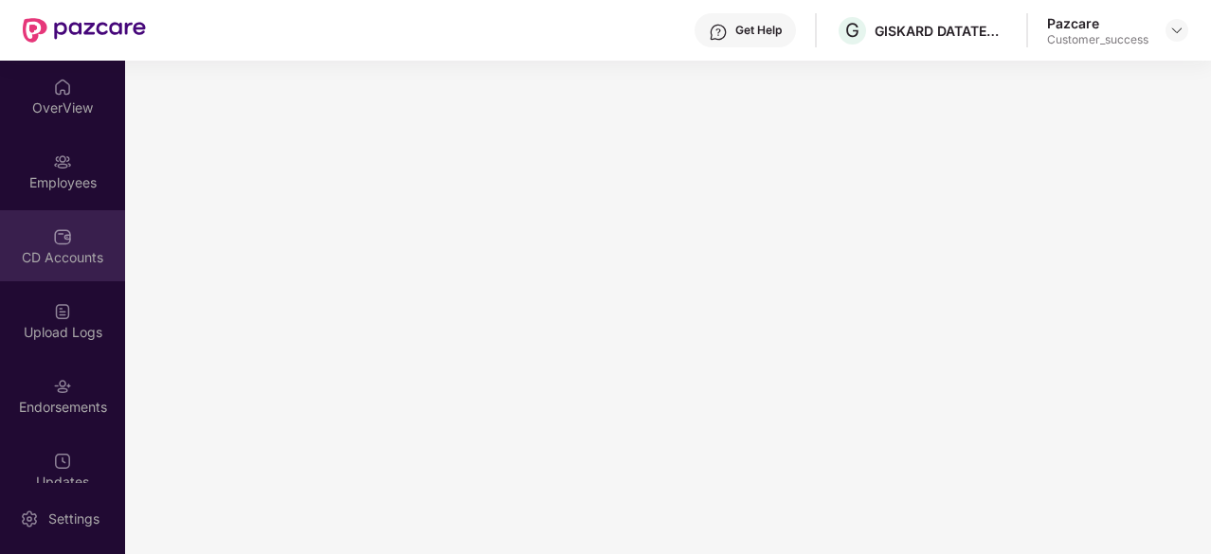
click at [47, 239] on div "CD Accounts" at bounding box center [62, 245] width 125 height 71
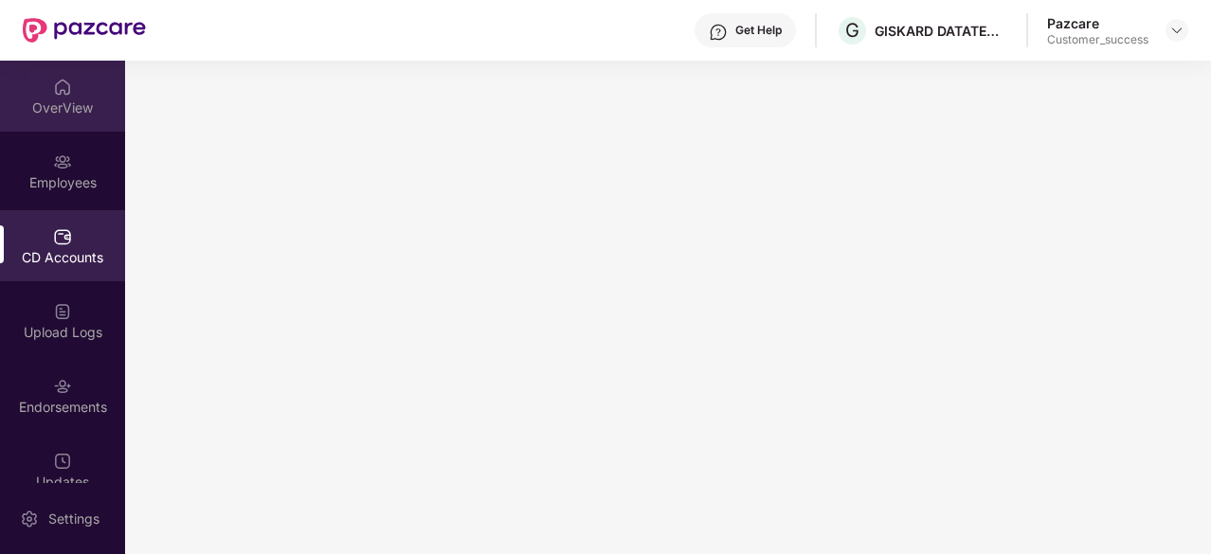
click at [47, 130] on div "OverView" at bounding box center [62, 96] width 125 height 71
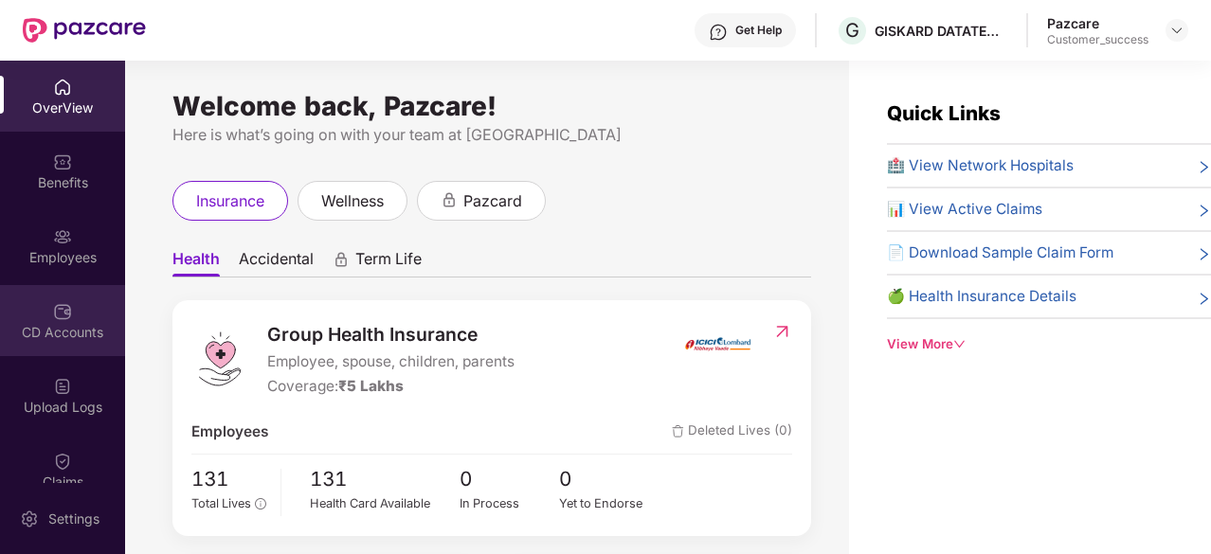
click at [38, 338] on div "CD Accounts" at bounding box center [62, 332] width 125 height 19
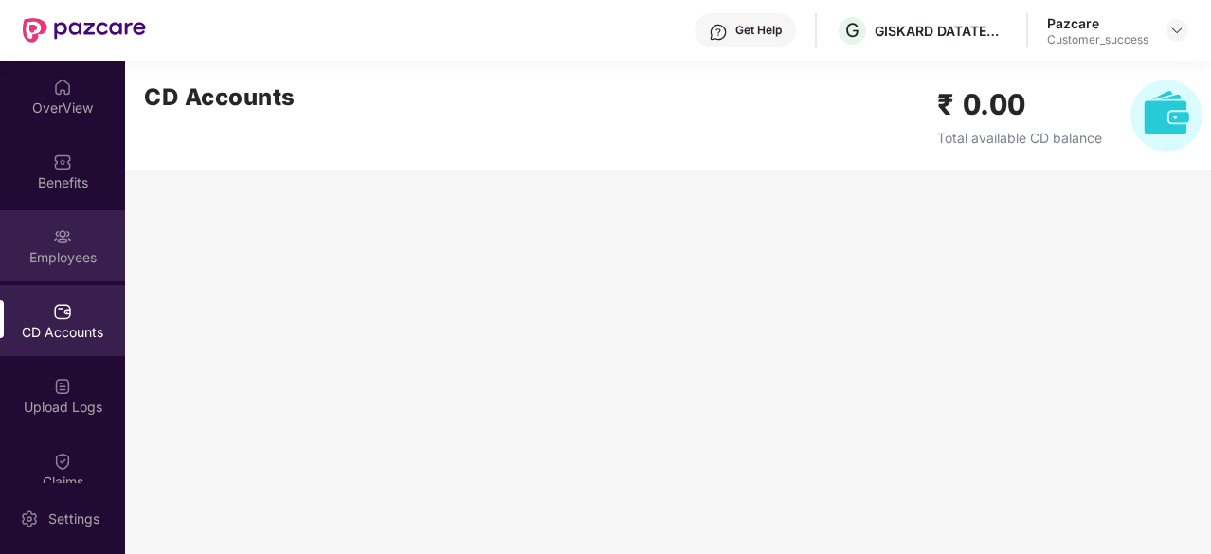
click at [68, 253] on div "Employees" at bounding box center [62, 257] width 125 height 19
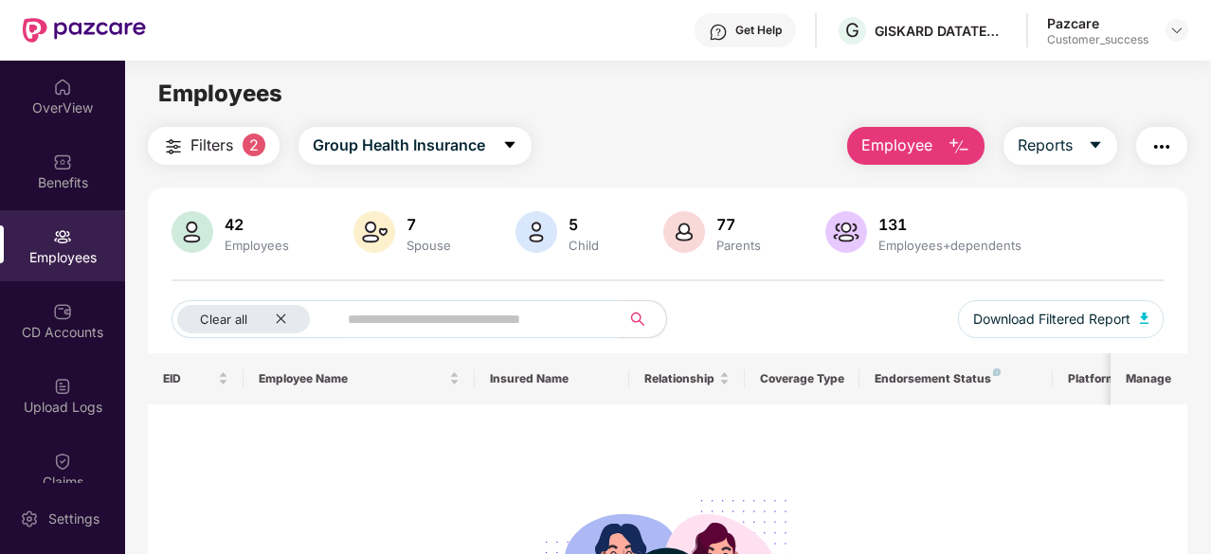
click at [1167, 154] on img "button" at bounding box center [1161, 147] width 23 height 23
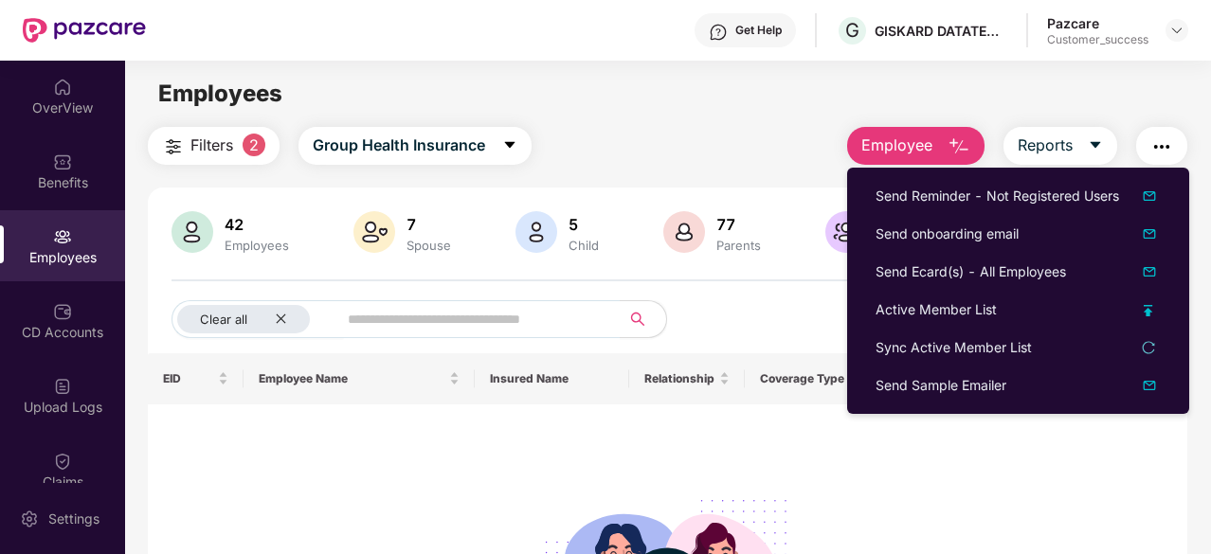
click at [1167, 154] on img "button" at bounding box center [1161, 147] width 23 height 23
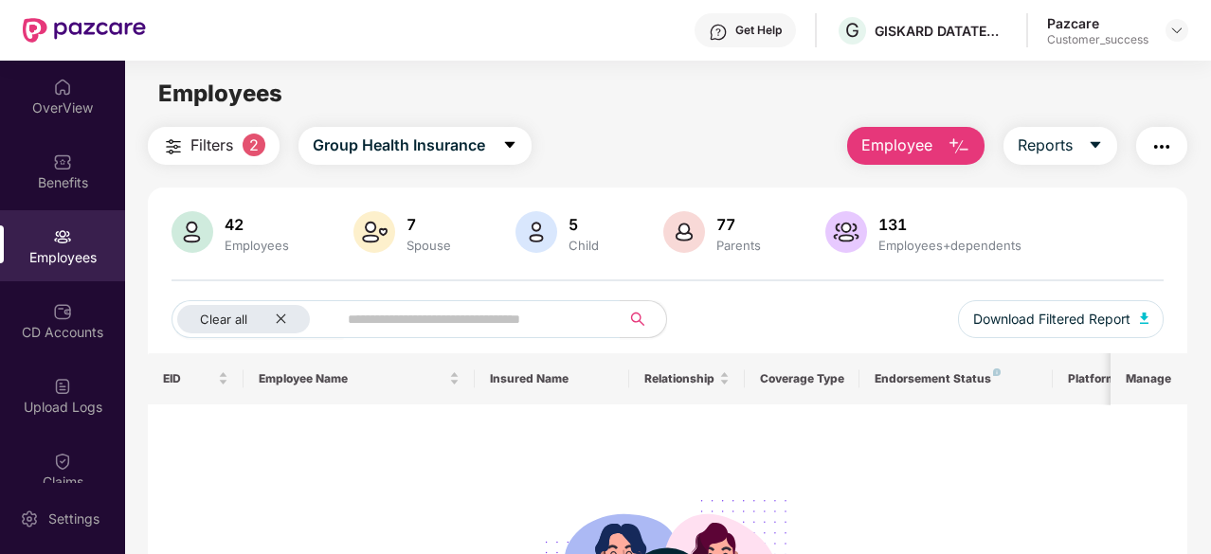
click at [1167, 154] on img "button" at bounding box center [1161, 147] width 23 height 23
click at [1109, 88] on div "Employees" at bounding box center [667, 94] width 1085 height 36
click at [1171, 59] on div "Get Help G GISKARD DATATECH PRIVATE LIMITED Pazcare Customer_success" at bounding box center [667, 30] width 1042 height 61
click at [1174, 29] on img at bounding box center [1176, 30] width 15 height 15
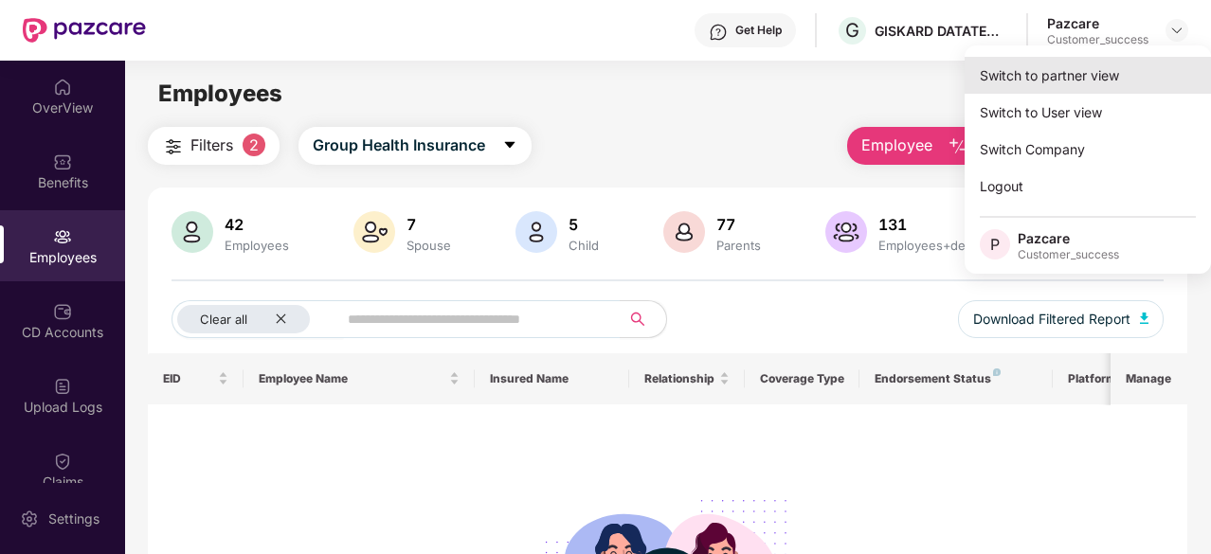
click at [1114, 73] on div "Switch to partner view" at bounding box center [1088, 75] width 246 height 37
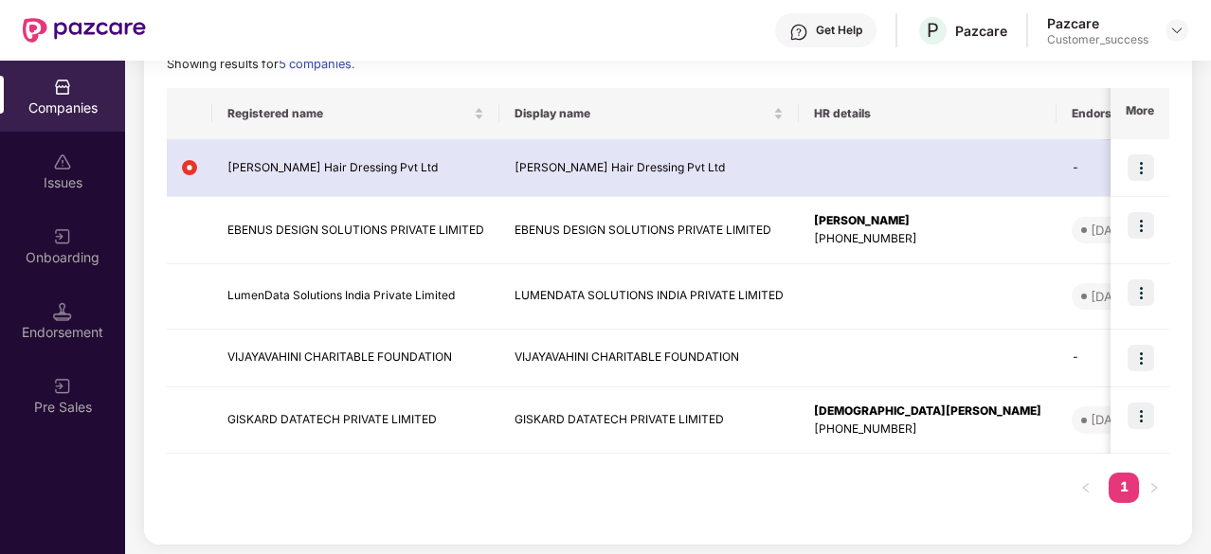
scroll to position [287, 0]
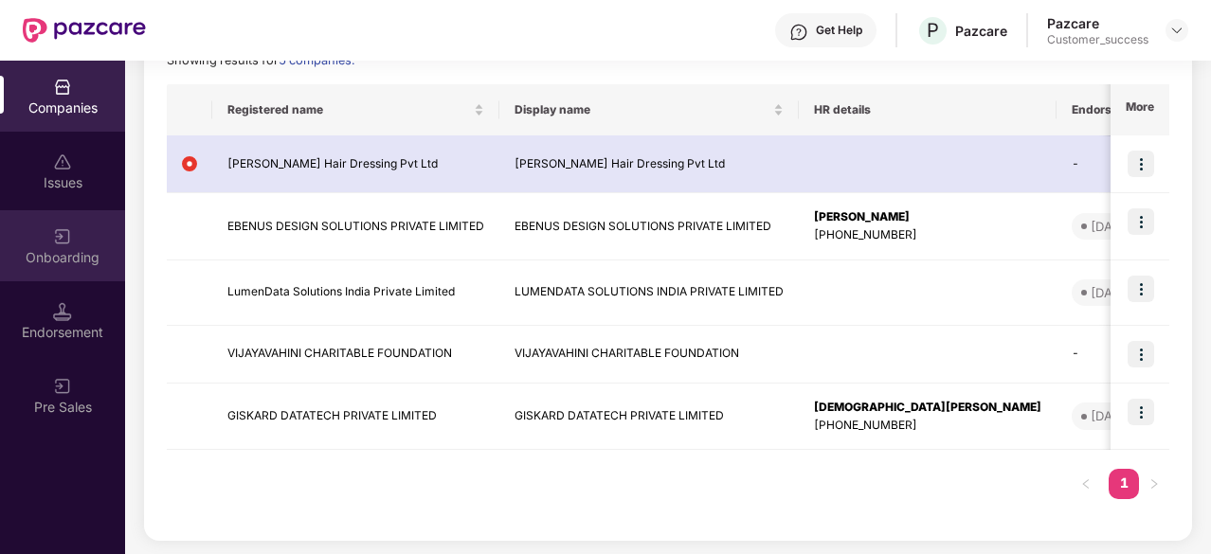
click at [58, 234] on img at bounding box center [62, 236] width 19 height 19
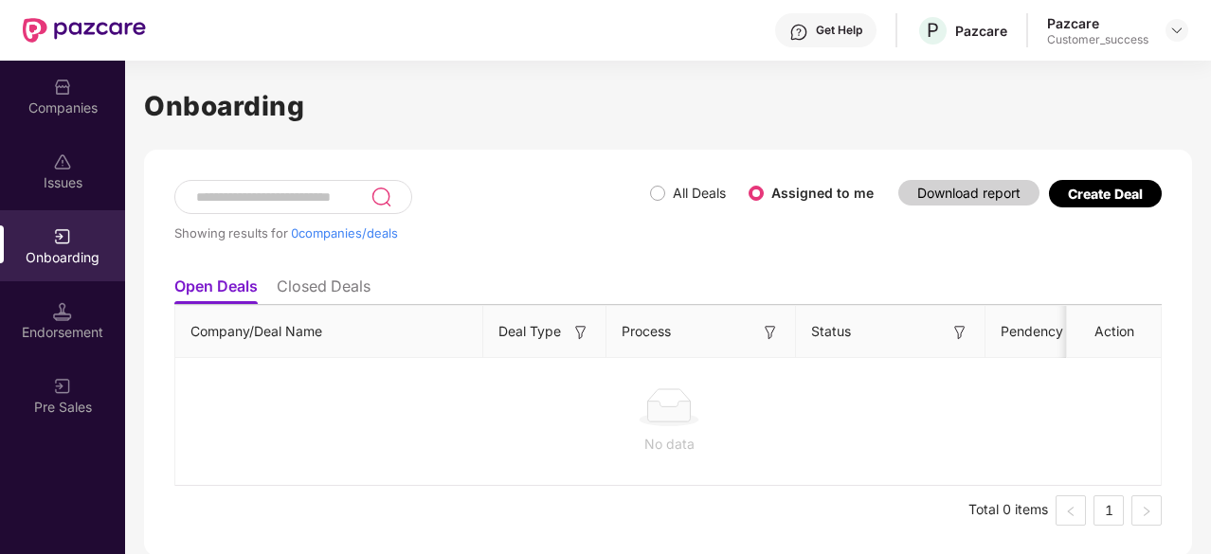
scroll to position [5, 0]
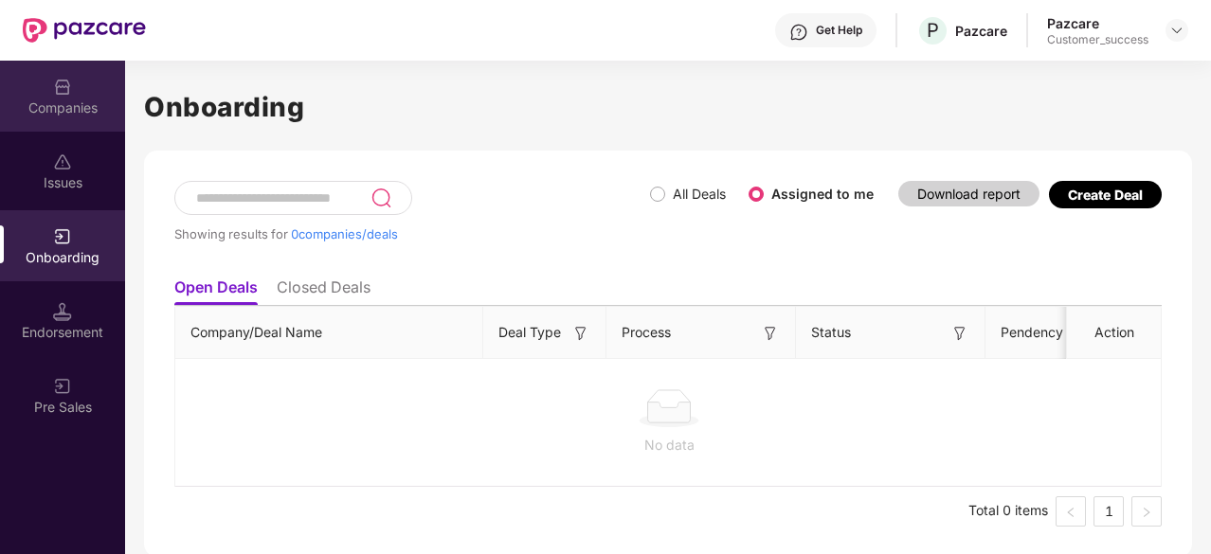
click at [34, 72] on div "Companies" at bounding box center [62, 96] width 125 height 71
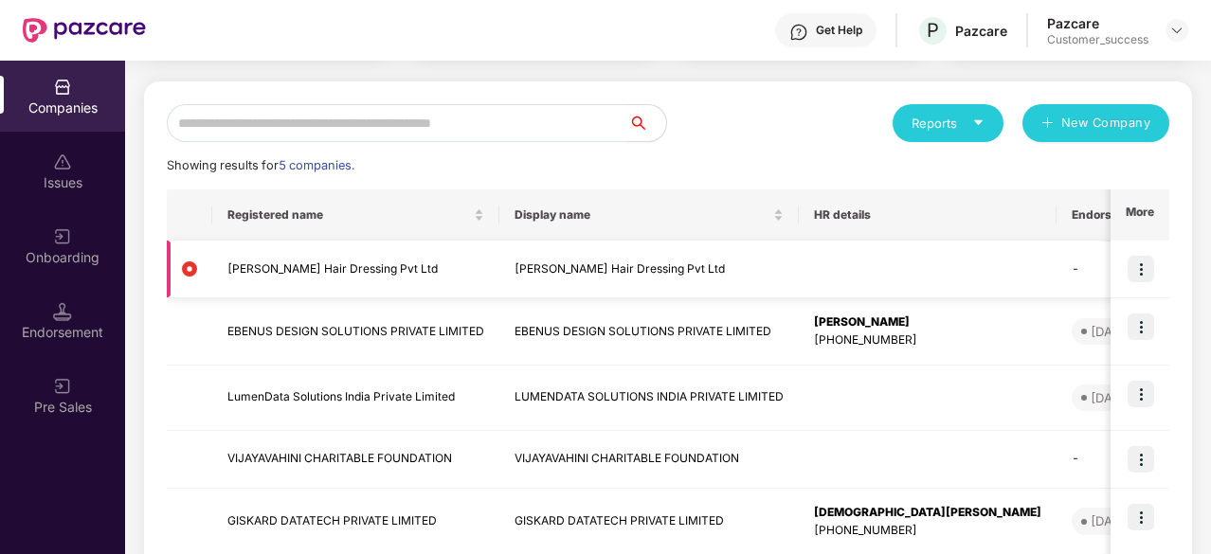
scroll to position [215, 0]
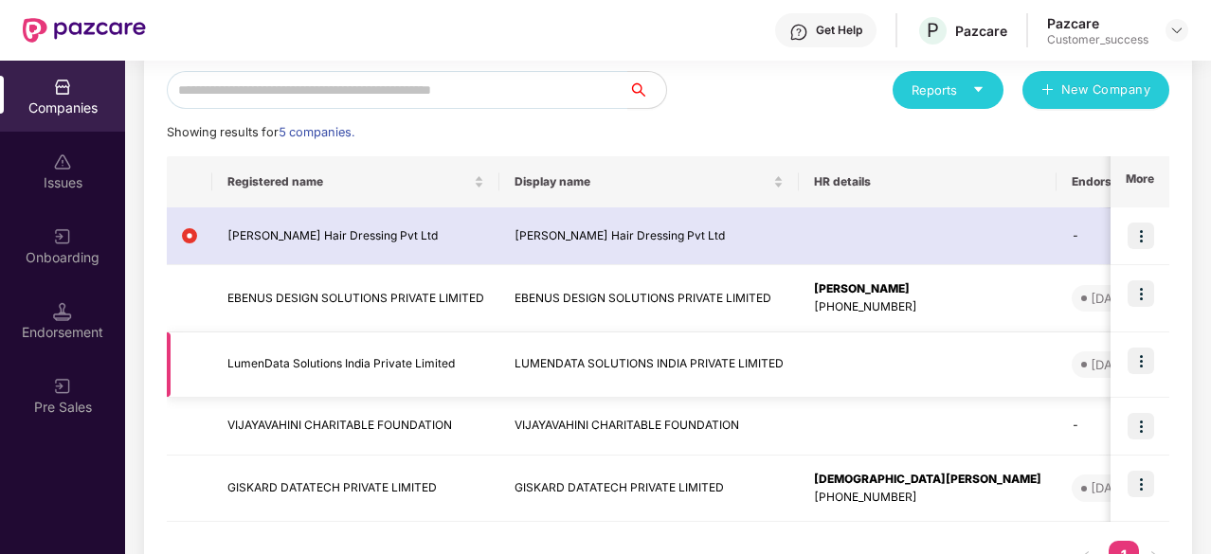
click at [1149, 362] on img at bounding box center [1141, 361] width 27 height 27
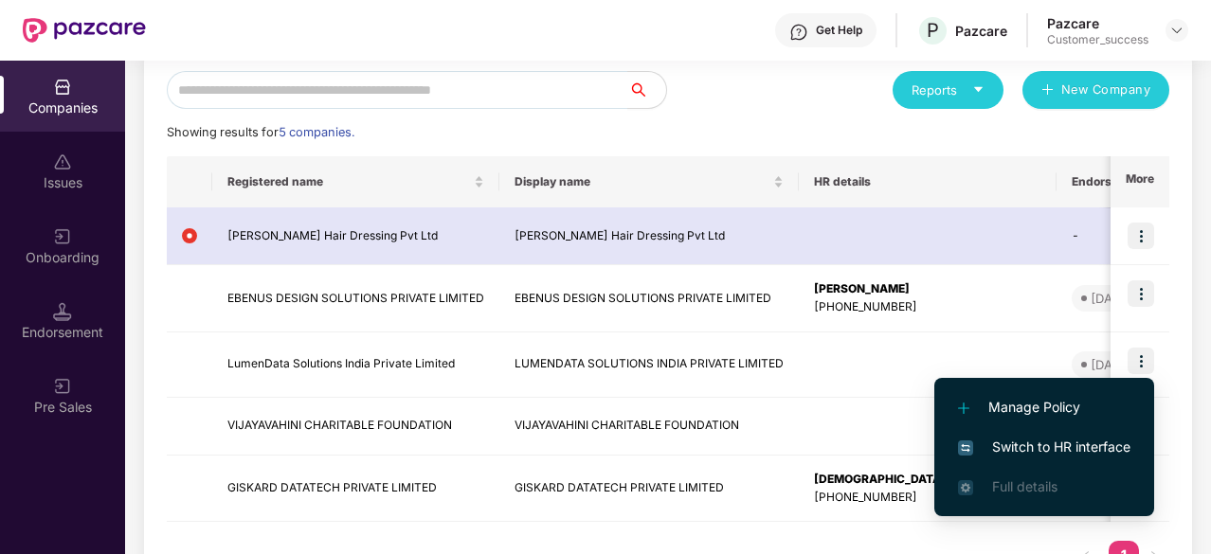
click at [1012, 454] on span "Switch to HR interface" at bounding box center [1044, 447] width 172 height 21
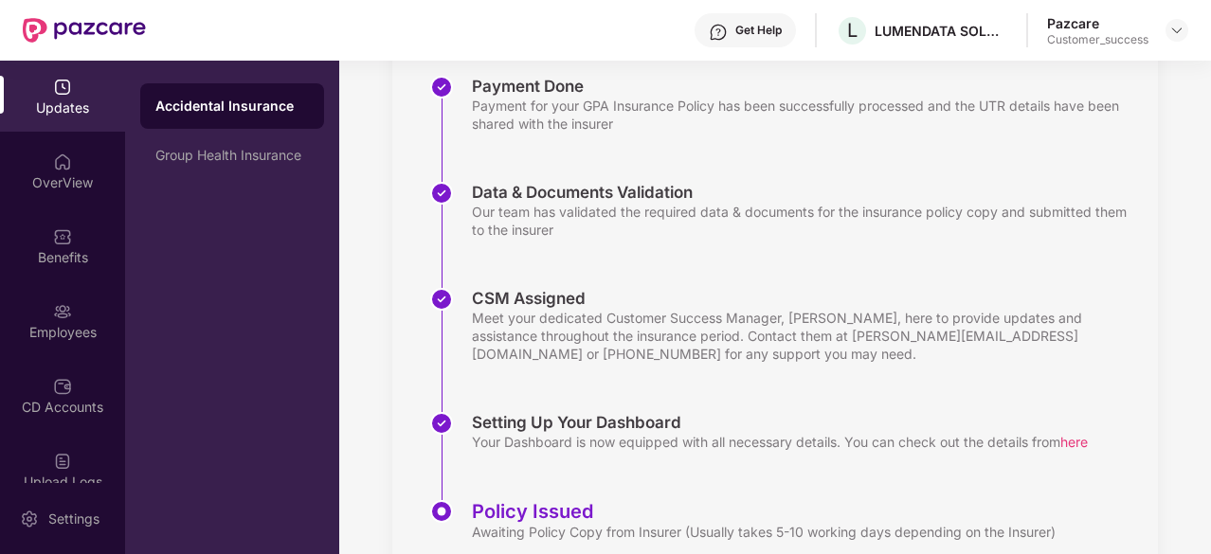
scroll to position [364, 0]
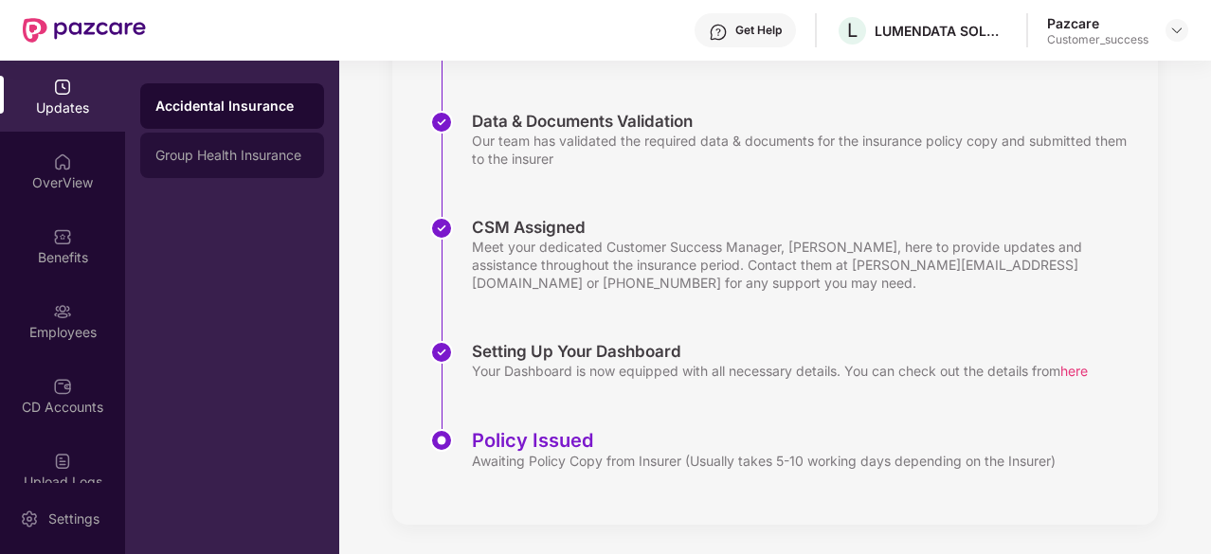
click at [243, 152] on div "Group Health Insurance" at bounding box center [232, 155] width 154 height 15
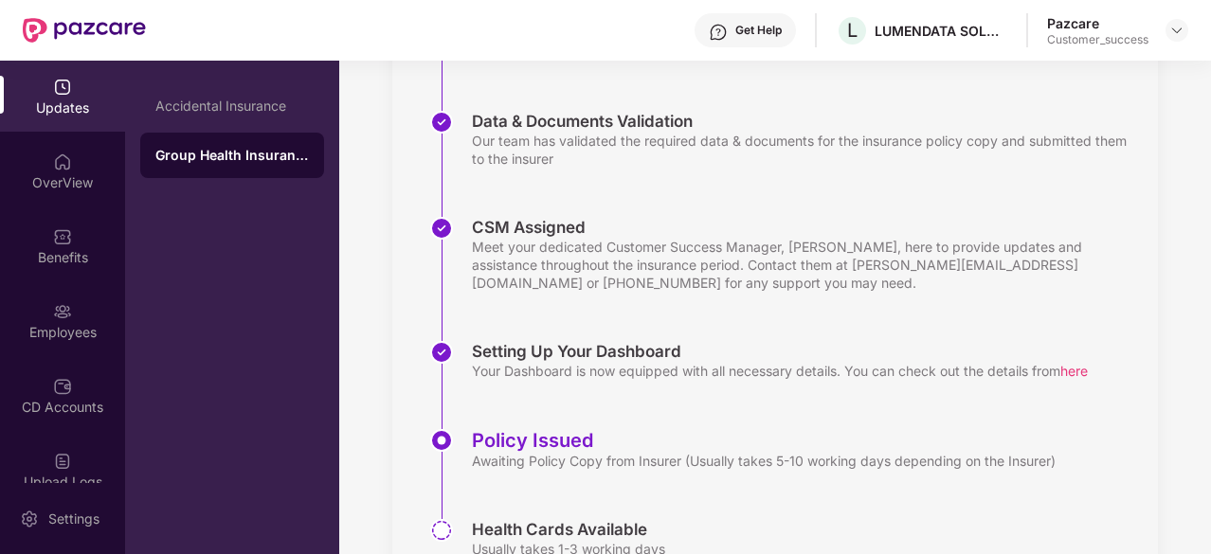
scroll to position [453, 0]
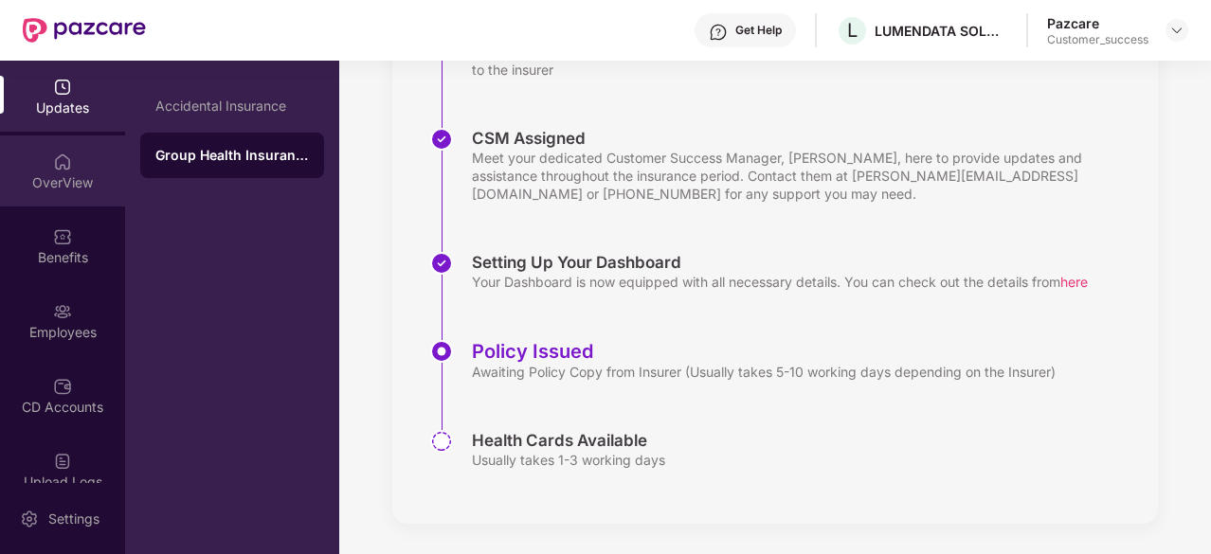
click at [74, 153] on div "OverView" at bounding box center [62, 171] width 125 height 71
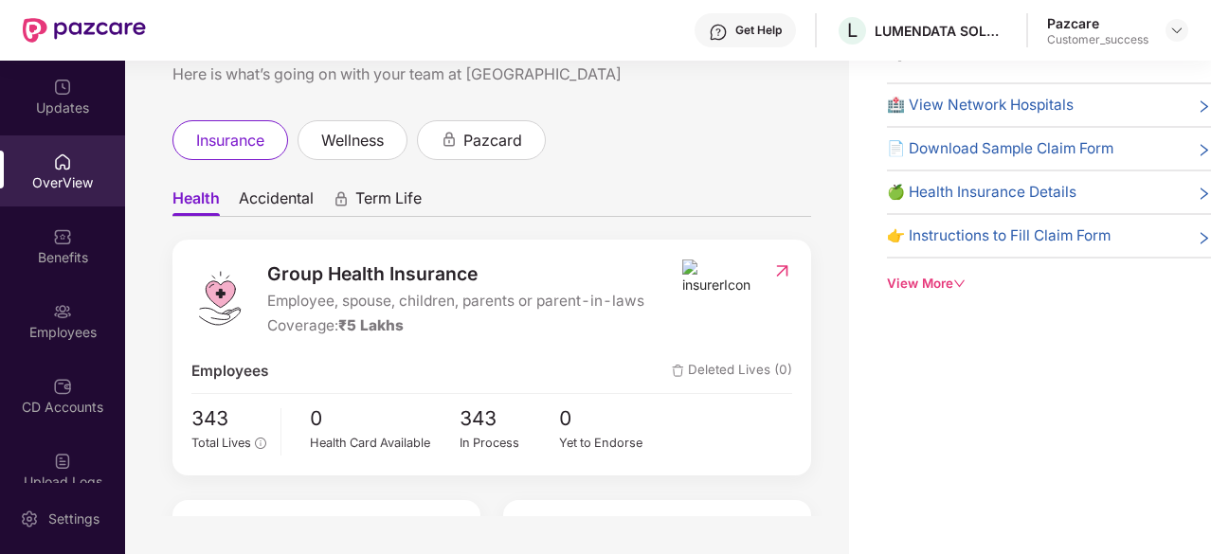
click at [703, 284] on img at bounding box center [717, 278] width 71 height 36
click at [781, 269] on img at bounding box center [782, 271] width 20 height 19
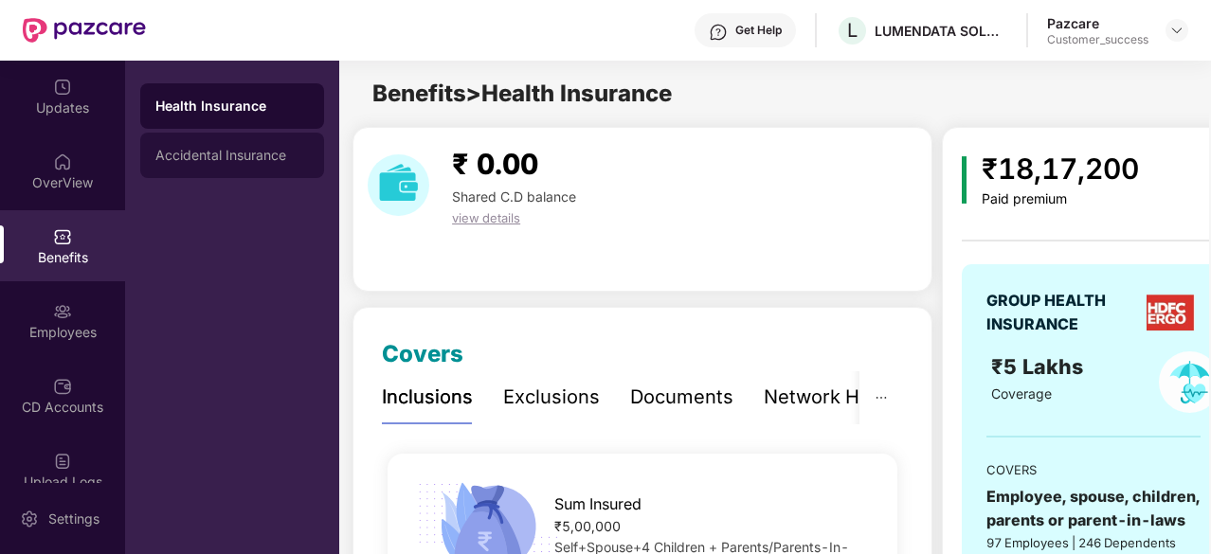
click at [197, 146] on div "Accidental Insurance" at bounding box center [232, 155] width 184 height 45
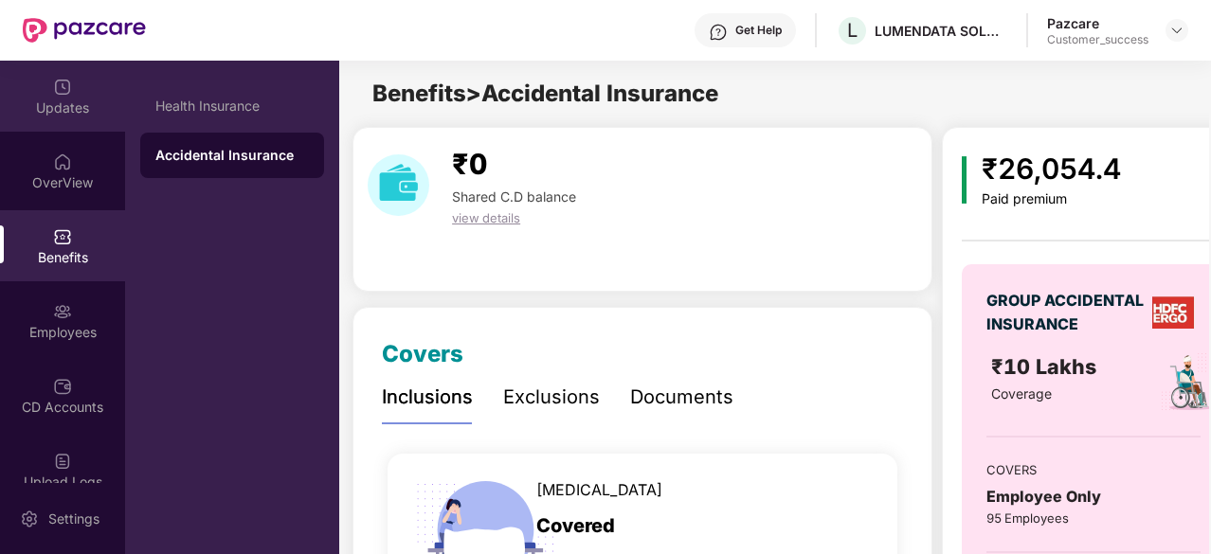
click at [83, 113] on div "Updates" at bounding box center [62, 108] width 125 height 19
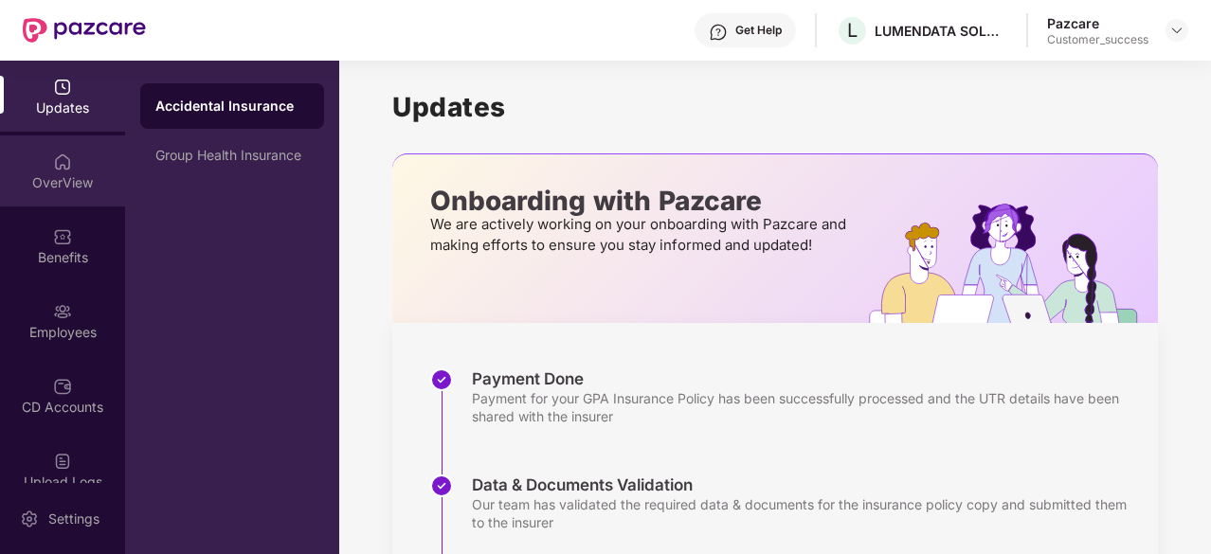
click at [78, 151] on div "OverView" at bounding box center [62, 171] width 125 height 71
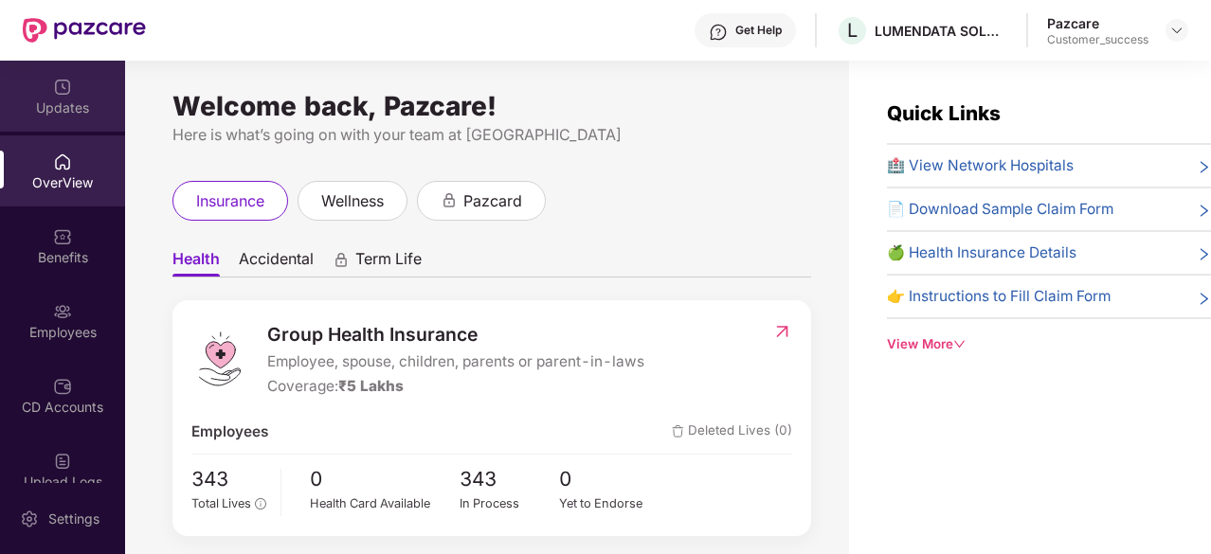
click at [4, 87] on div "Updates" at bounding box center [62, 96] width 125 height 71
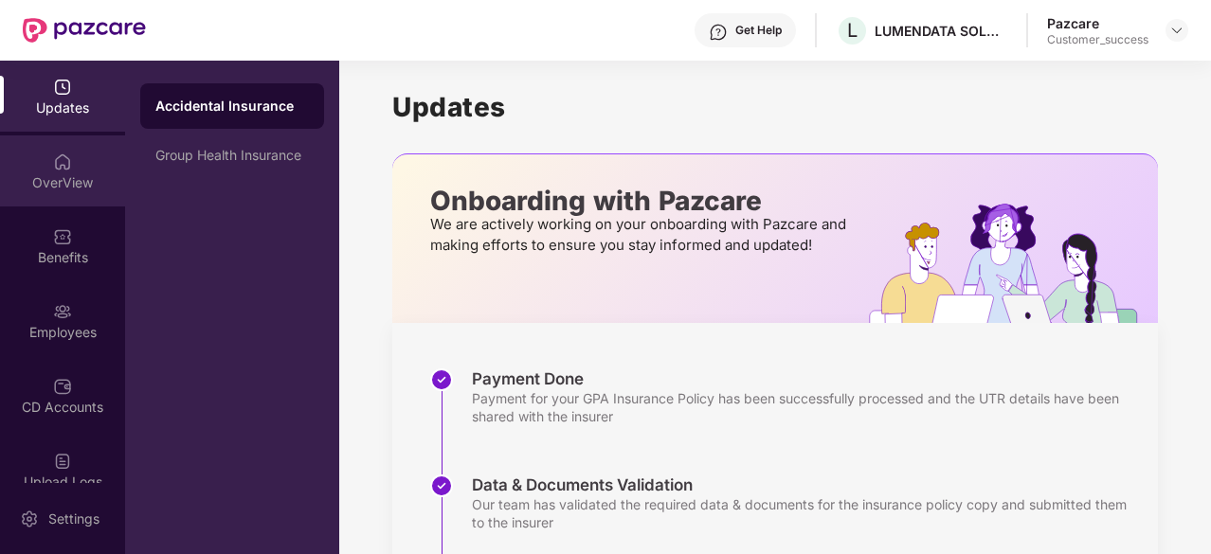
click at [44, 148] on div "OverView" at bounding box center [62, 171] width 125 height 71
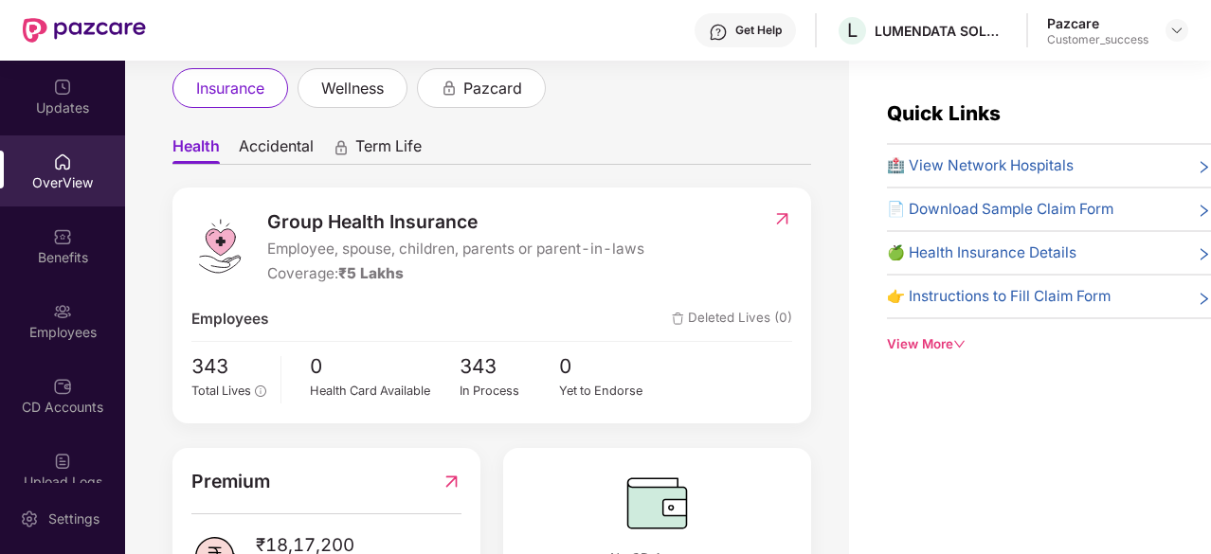
scroll to position [117, 0]
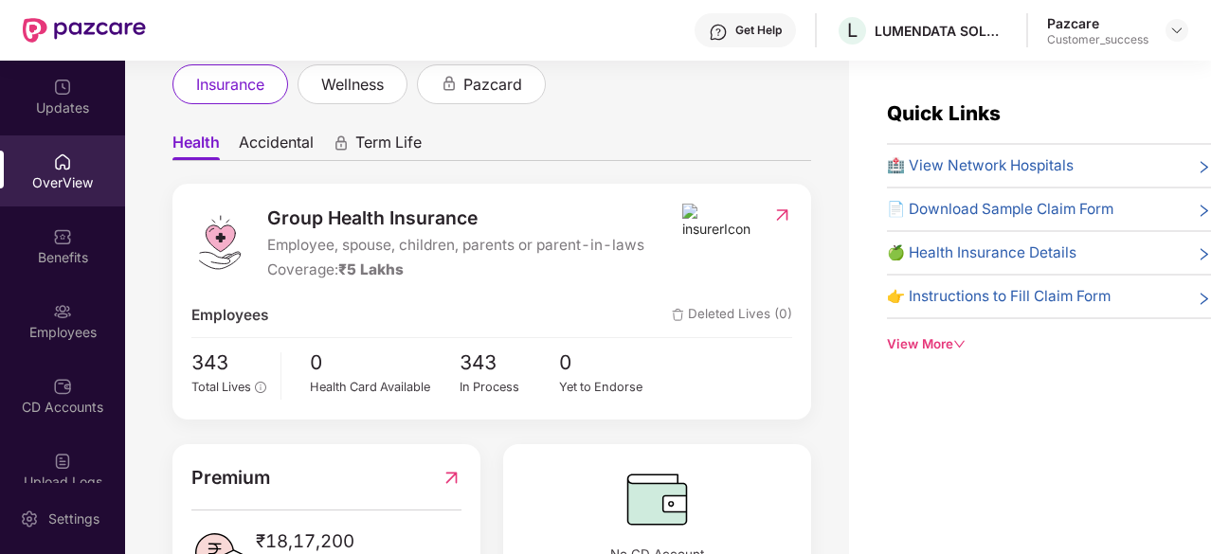
click at [612, 237] on span "Employee, spouse, children, parents or parent-in-laws" at bounding box center [455, 245] width 377 height 23
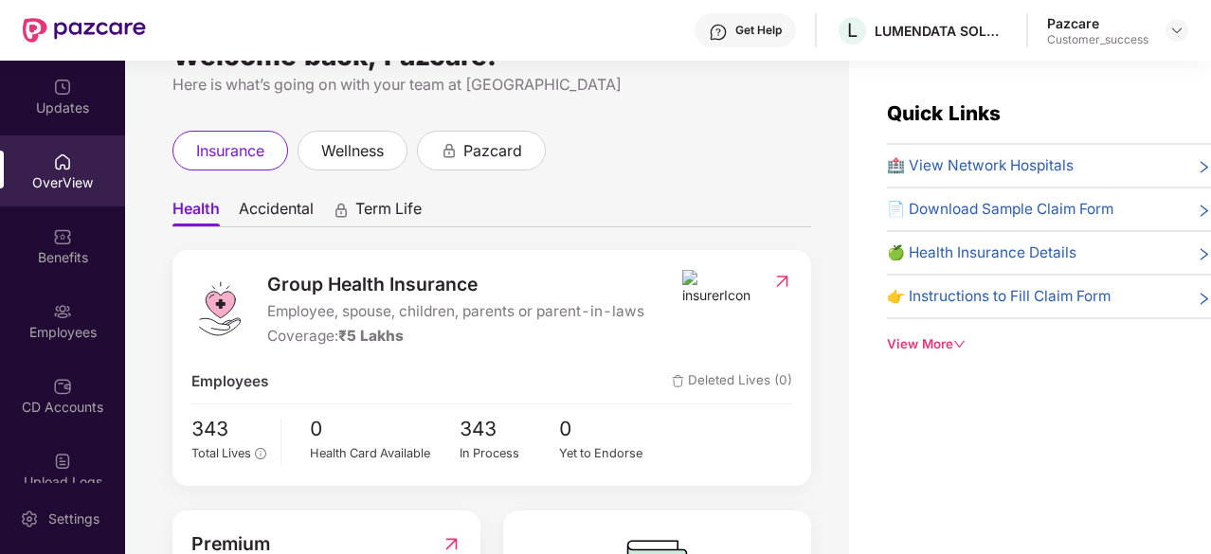
scroll to position [48, 0]
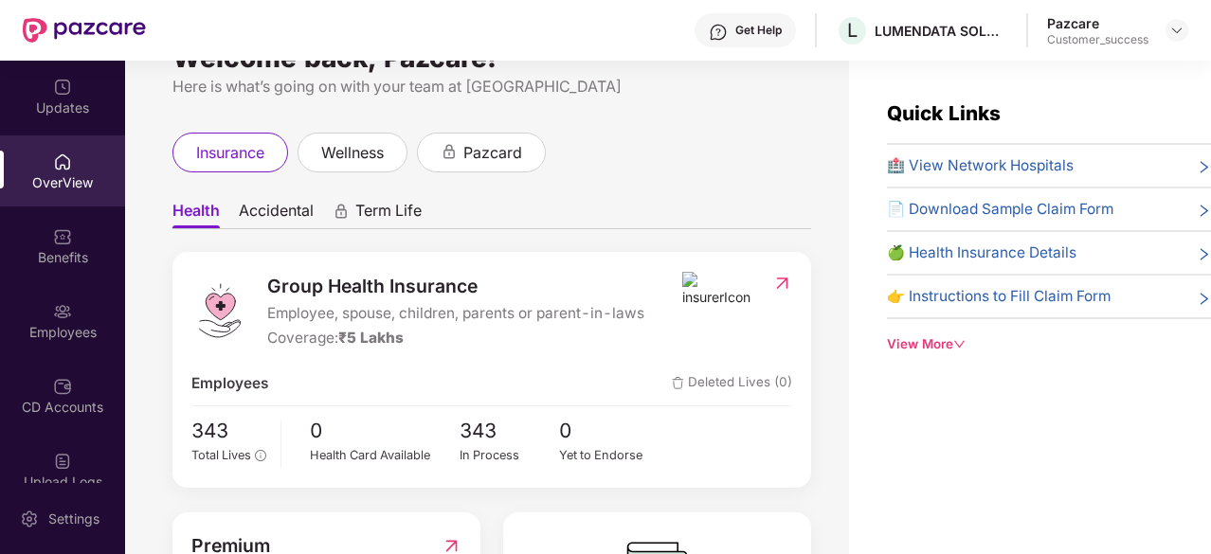
click at [991, 162] on span "🏥 View Network Hospitals" at bounding box center [980, 165] width 187 height 23
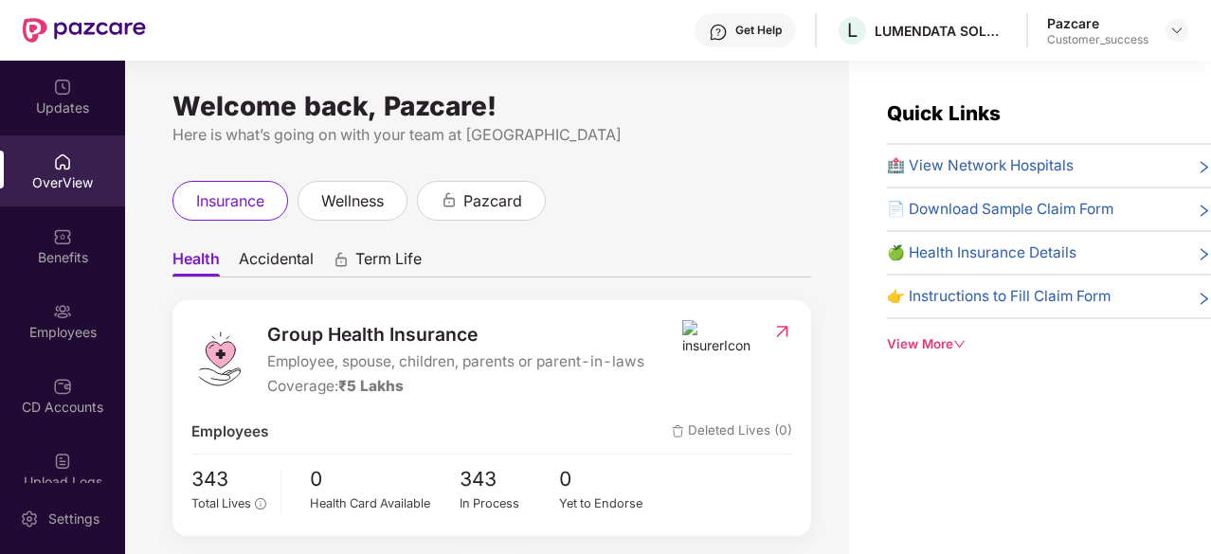
click at [299, 261] on span "Accidental" at bounding box center [276, 262] width 75 height 27
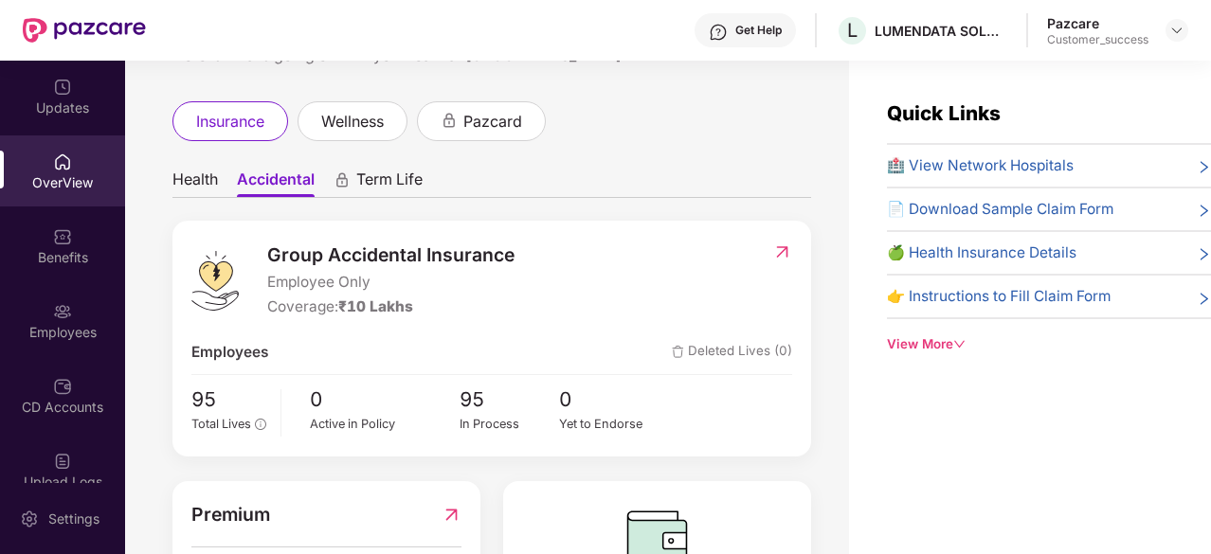
scroll to position [79, 0]
click at [195, 173] on span "Health" at bounding box center [194, 184] width 45 height 27
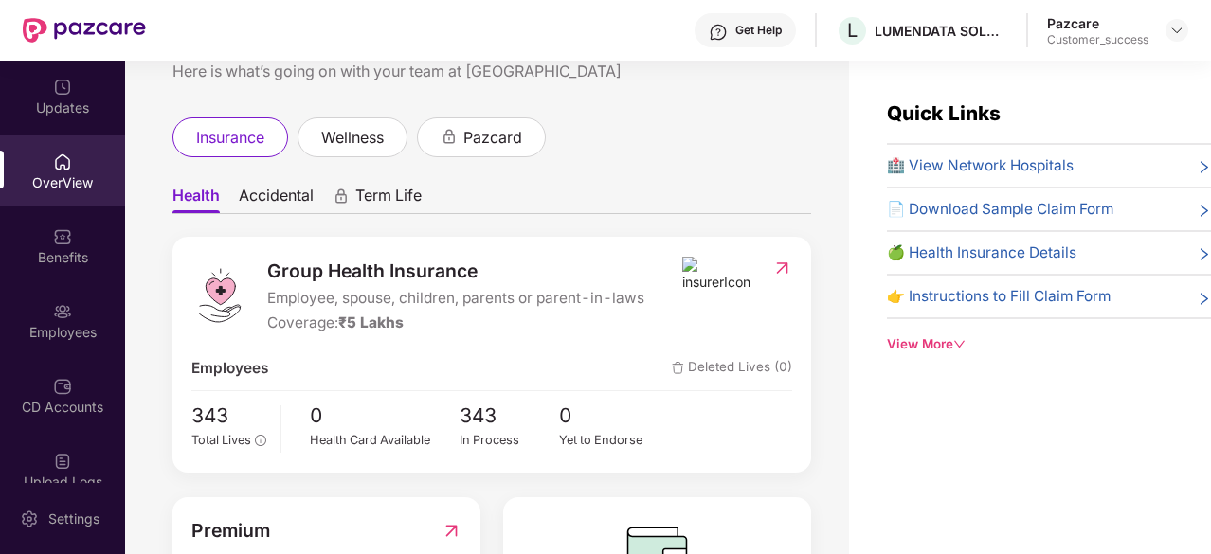
scroll to position [61, 0]
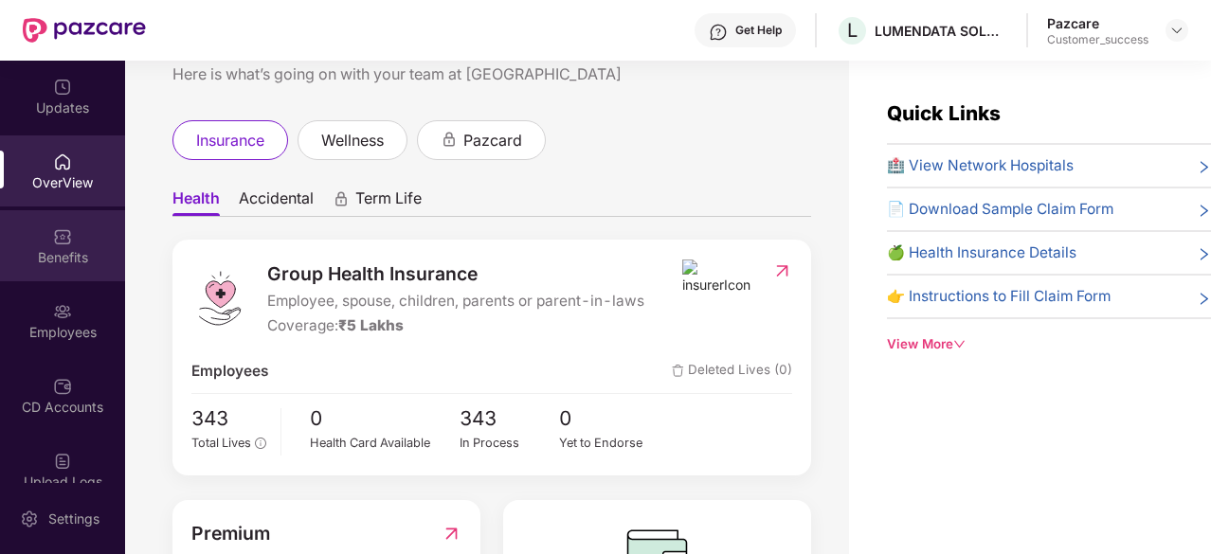
click at [76, 257] on div "Benefits" at bounding box center [62, 257] width 125 height 19
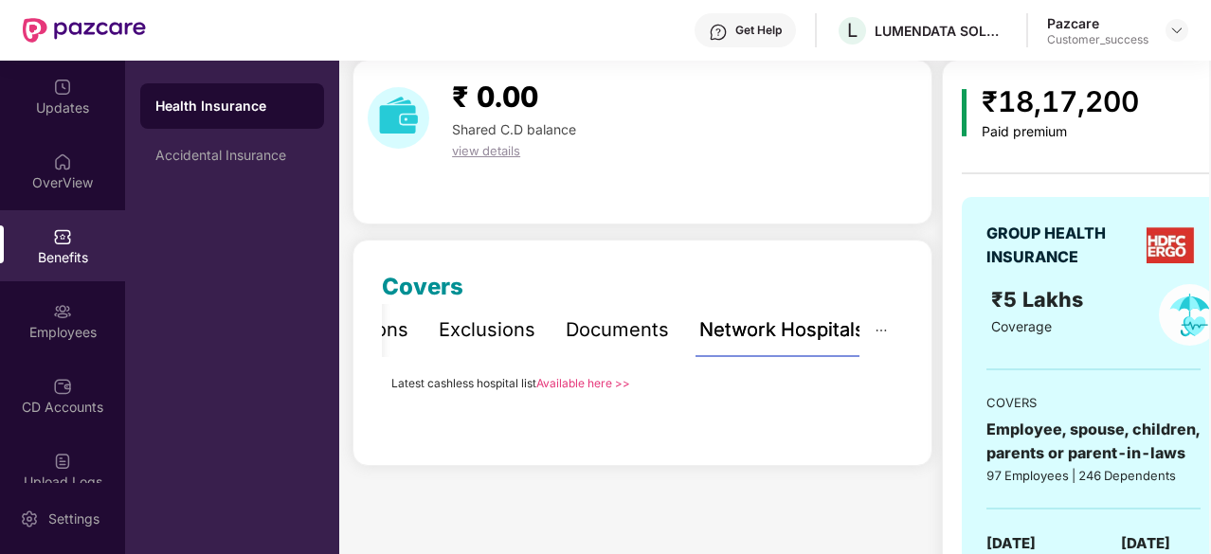
scroll to position [69, 0]
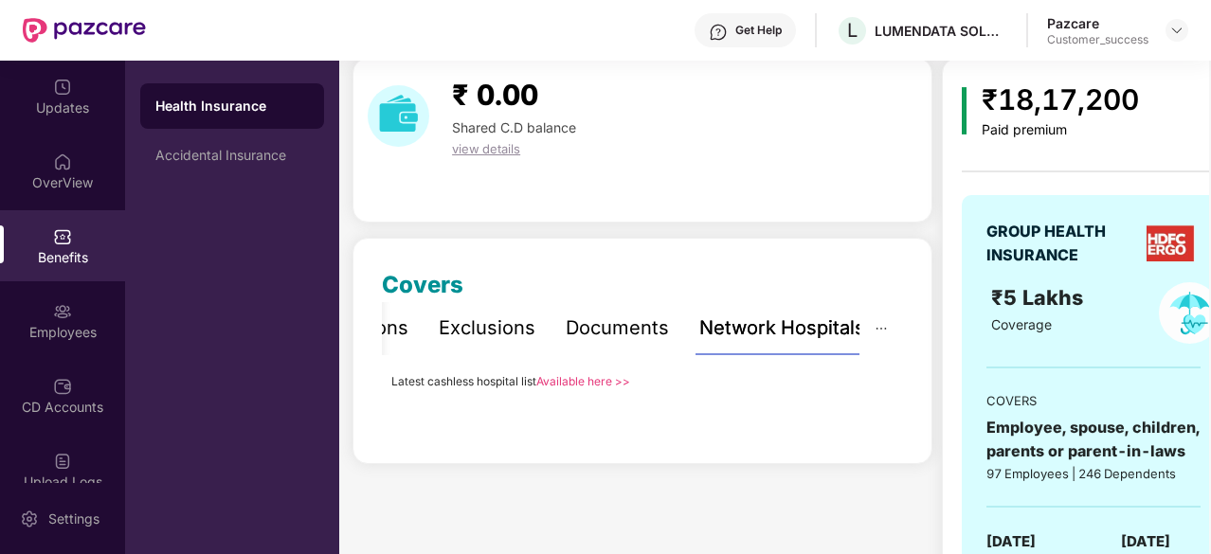
click at [485, 340] on div "Exclusions" at bounding box center [487, 328] width 97 height 29
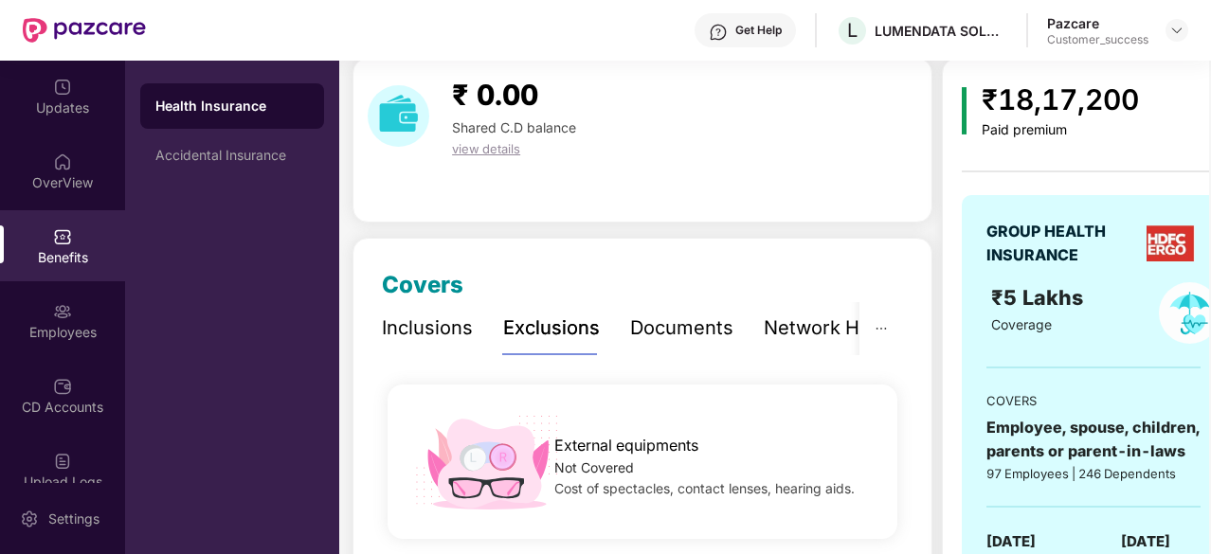
click at [402, 335] on div "Inclusions" at bounding box center [427, 328] width 91 height 29
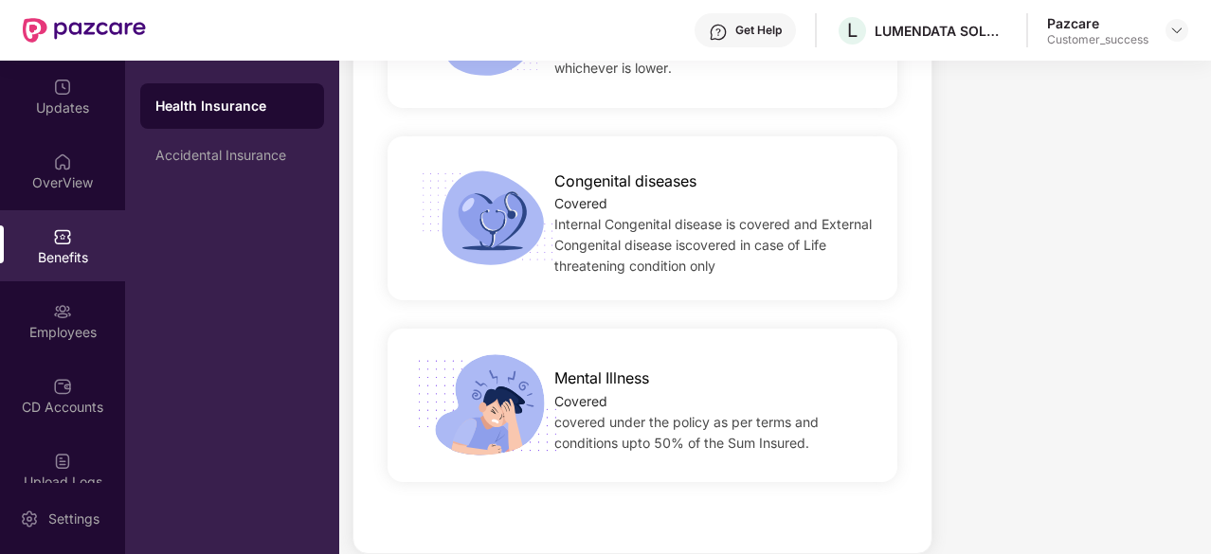
scroll to position [4453, 0]
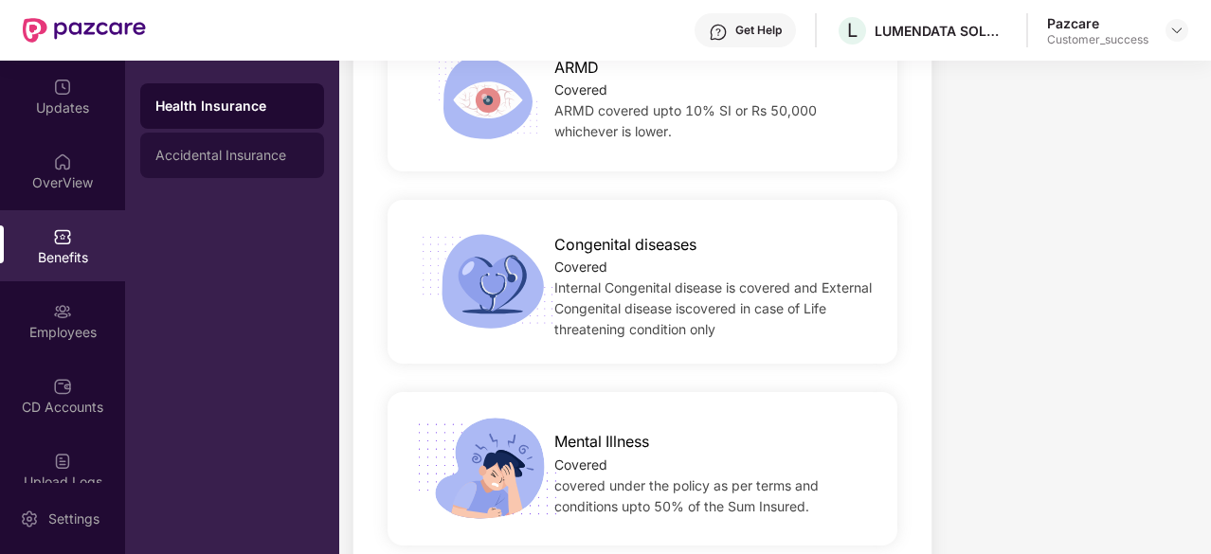
click at [254, 162] on div "Accidental Insurance" at bounding box center [232, 155] width 154 height 15
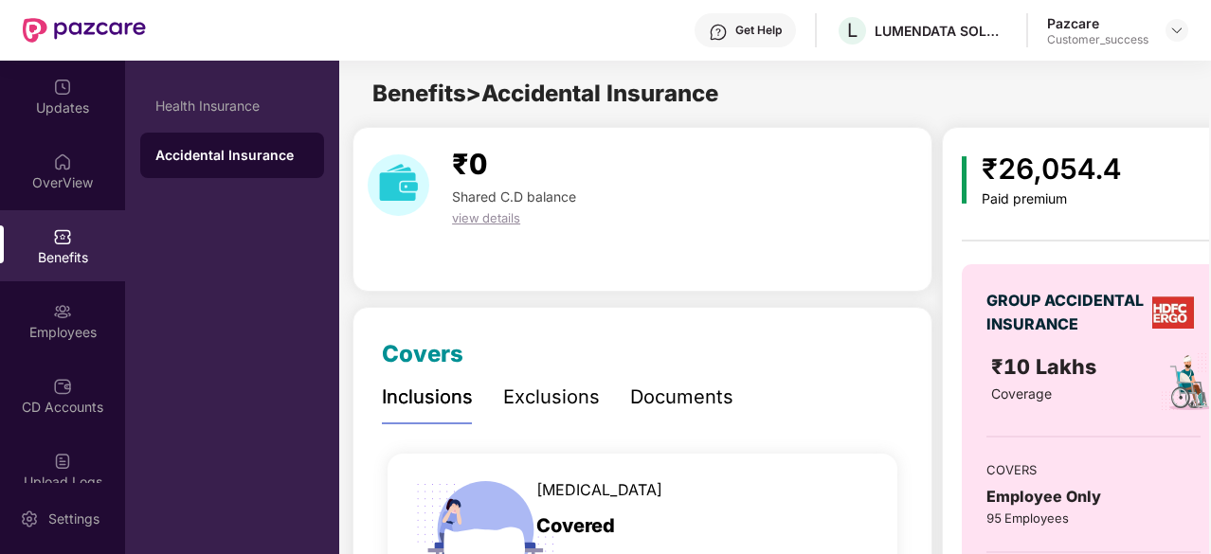
click at [544, 386] on div "Exclusions" at bounding box center [551, 397] width 97 height 29
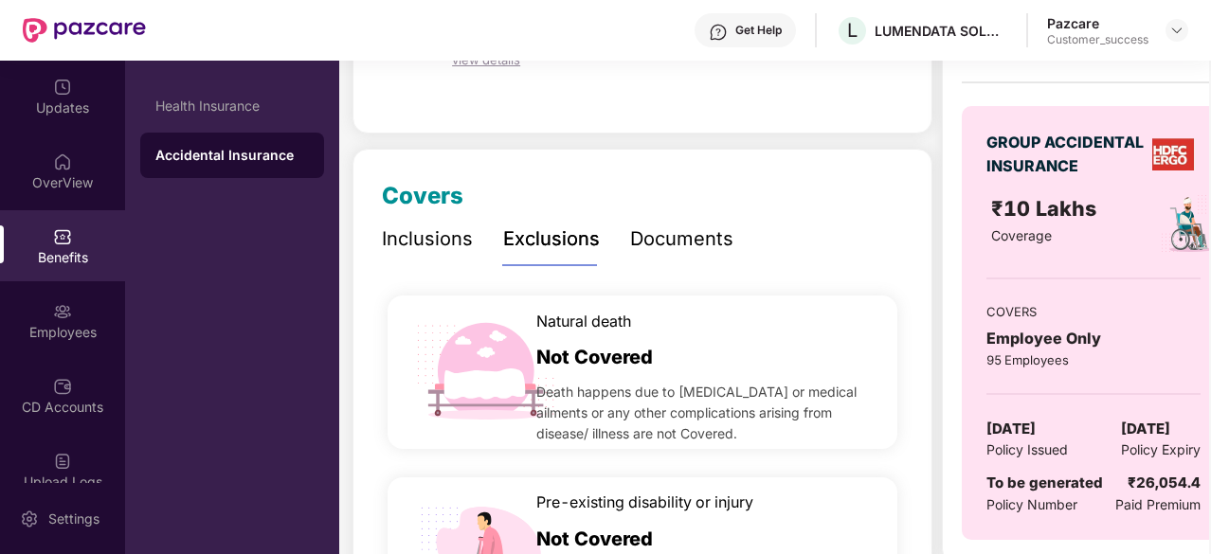
scroll to position [298, 0]
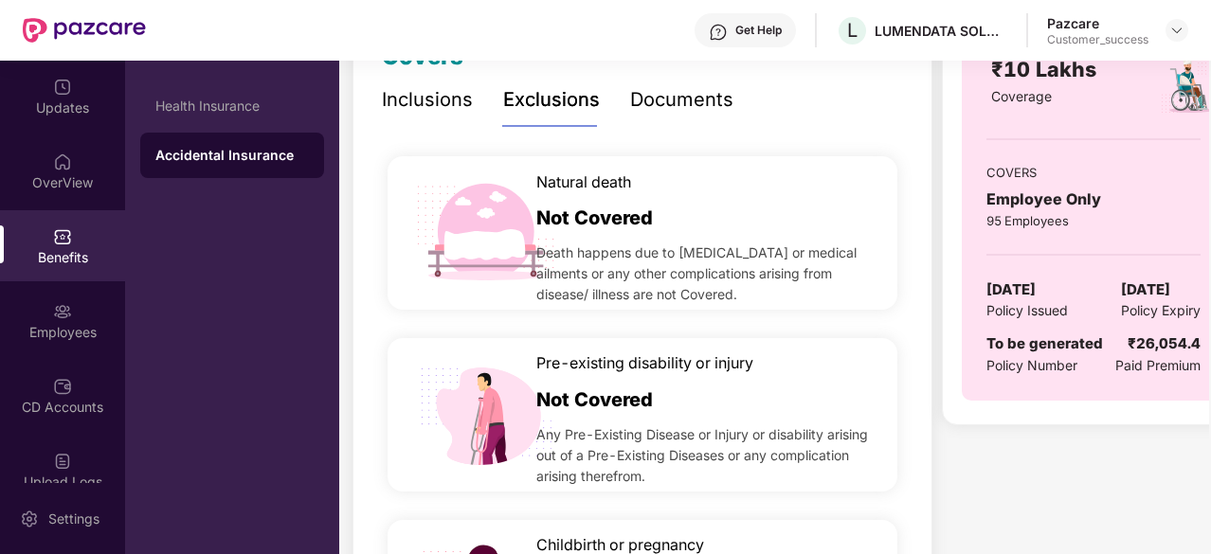
click at [672, 262] on span "Death happens due to natural causes or medical ailments or any other complicati…" at bounding box center [706, 274] width 340 height 63
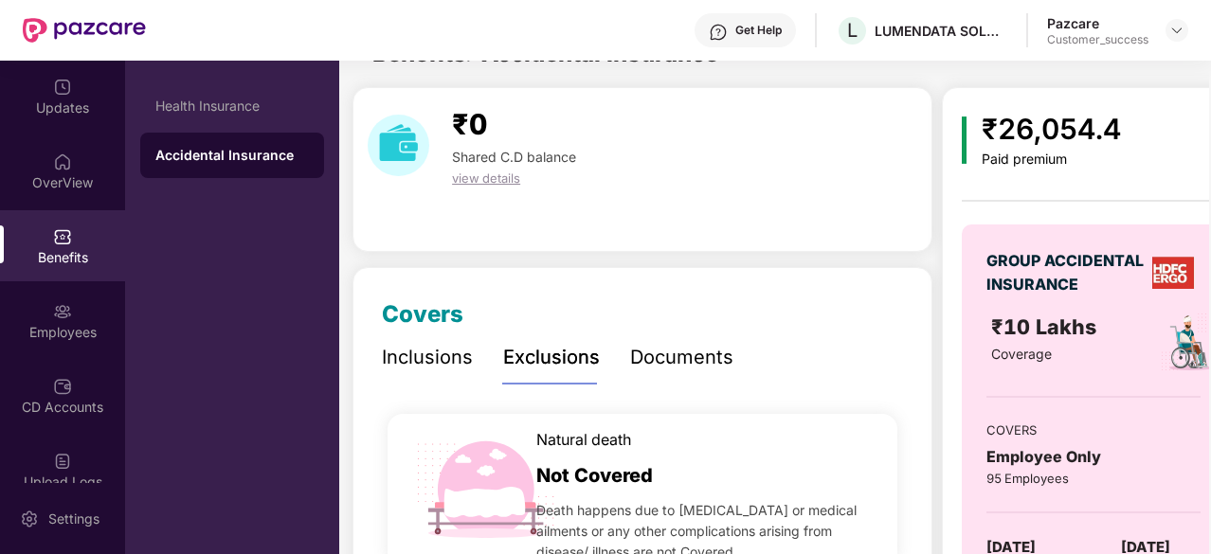
scroll to position [0, 0]
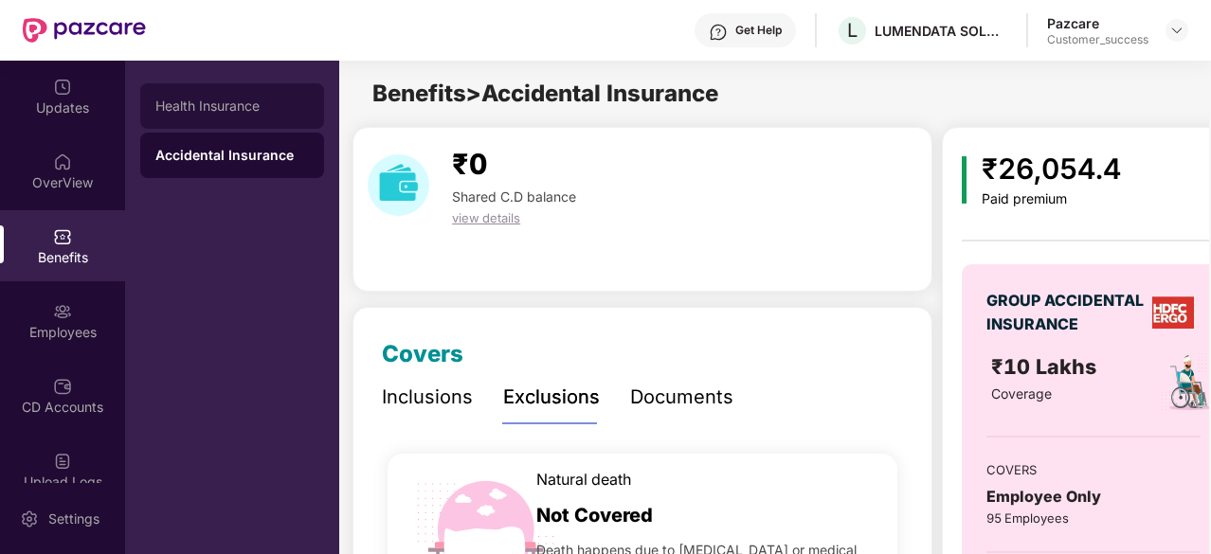
click at [204, 91] on div "Health Insurance" at bounding box center [232, 105] width 184 height 45
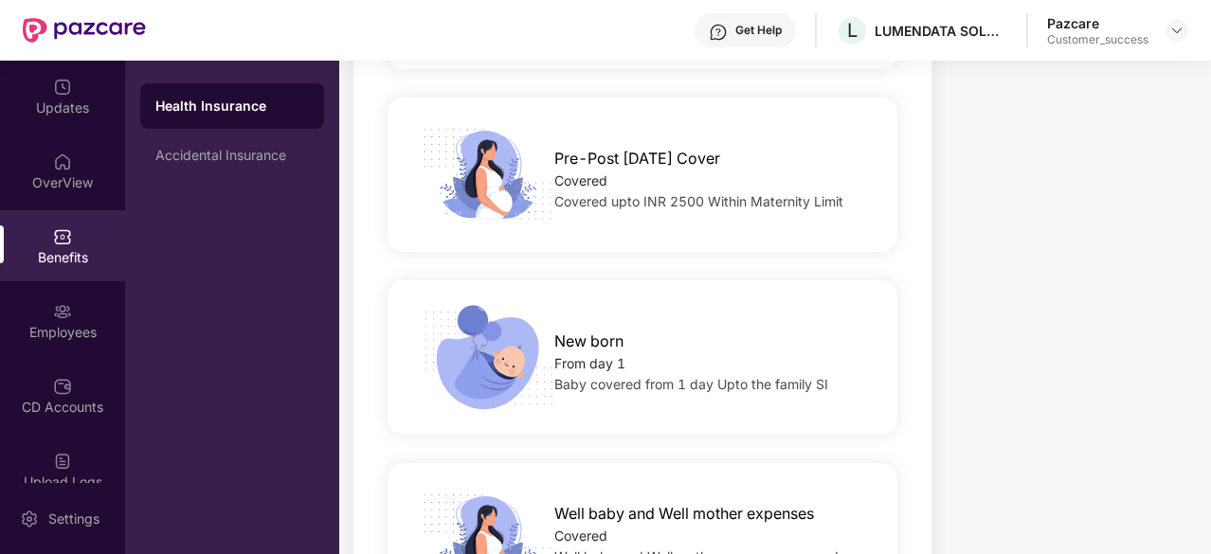
scroll to position [2723, 0]
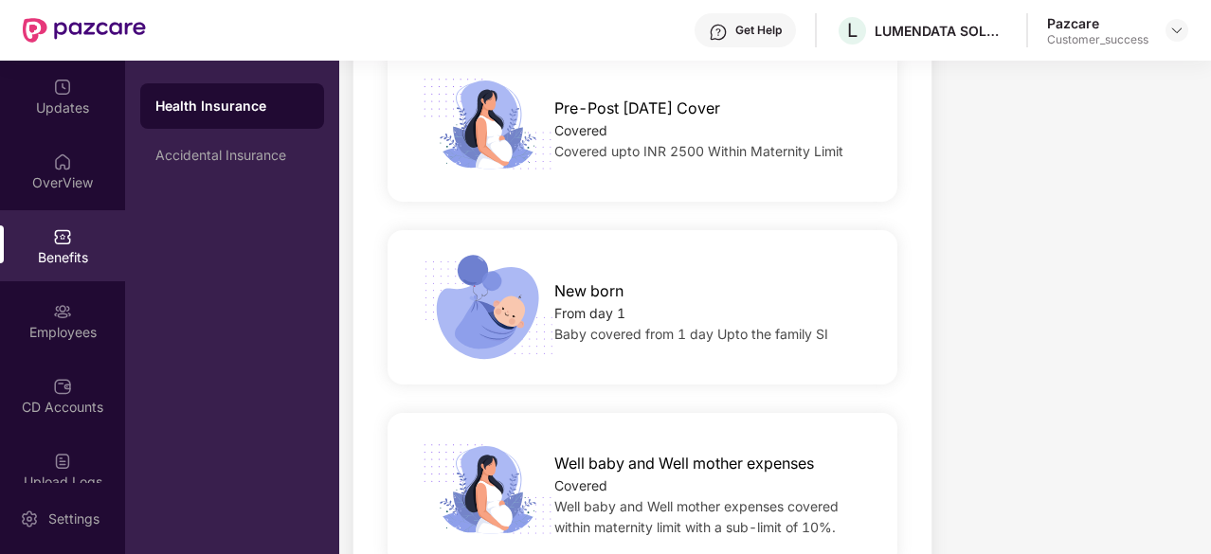
click at [593, 280] on span "New born" at bounding box center [588, 292] width 69 height 24
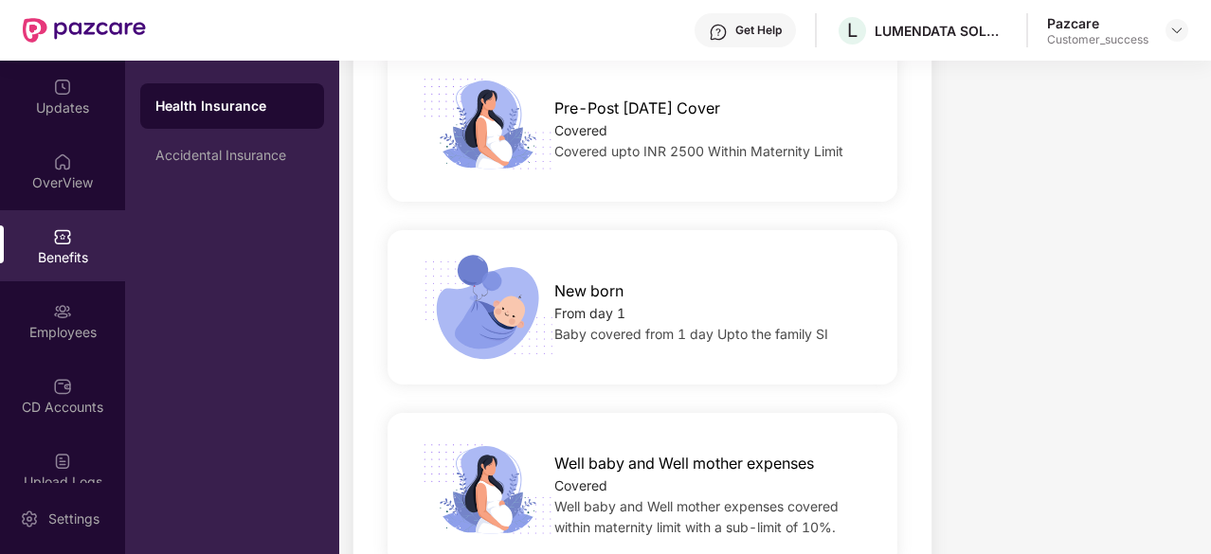
drag, startPoint x: 576, startPoint y: 221, endPoint x: 537, endPoint y: 206, distance: 41.7
drag, startPoint x: 537, startPoint y: 206, endPoint x: 505, endPoint y: 206, distance: 32.2
click at [505, 216] on div "New born From day 1 Baby covered from 1 day Upto the family SI" at bounding box center [642, 307] width 521 height 183
click at [636, 507] on span "Well baby and Well mother expenses covered within maternity limit with a sub-li…" at bounding box center [696, 516] width 284 height 37
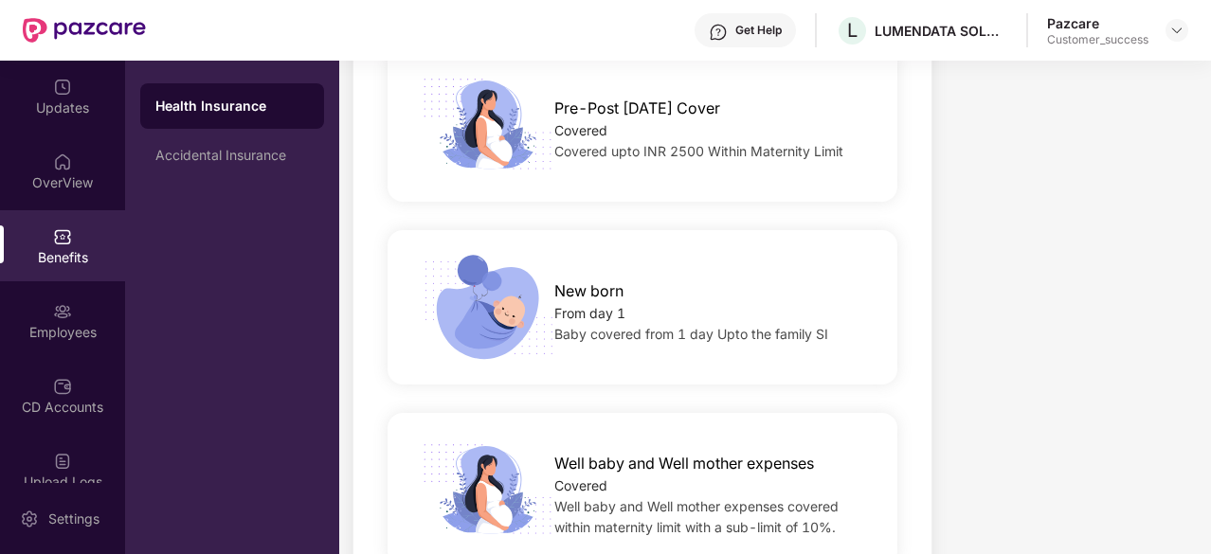
click at [705, 498] on span "Well baby and Well mother expenses covered within maternity limit with a sub-li…" at bounding box center [696, 516] width 284 height 37
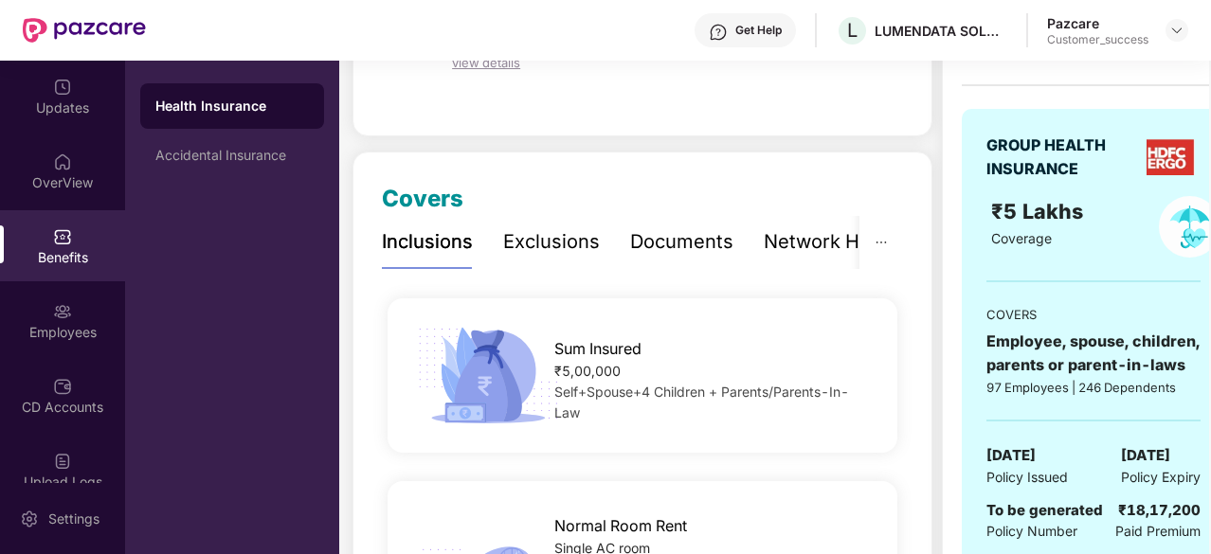
scroll to position [154, 0]
click at [528, 242] on div "Exclusions" at bounding box center [551, 242] width 97 height 29
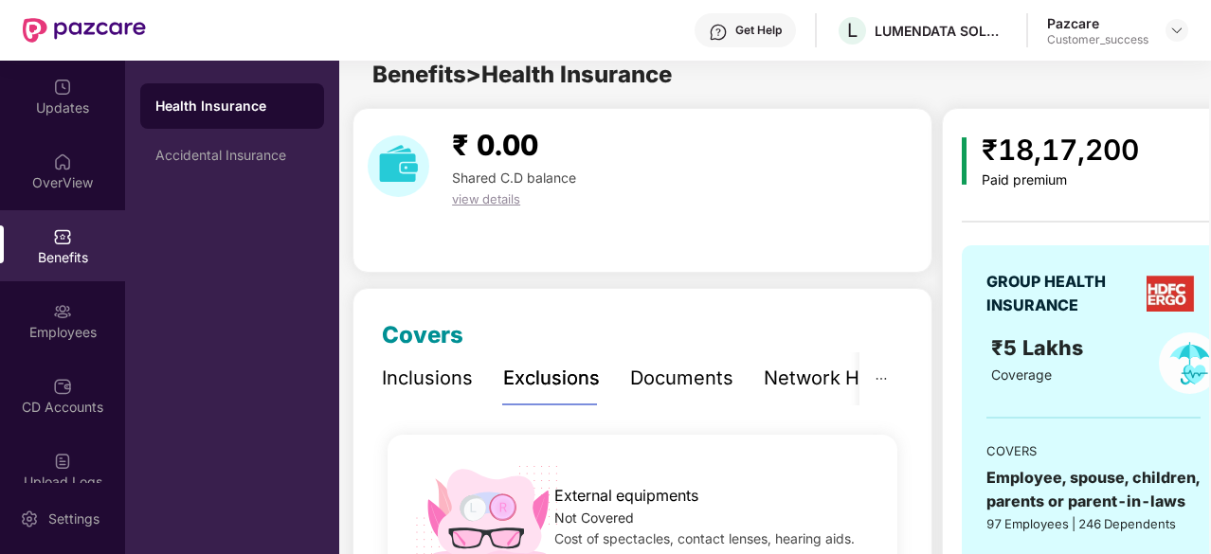
scroll to position [13, 0]
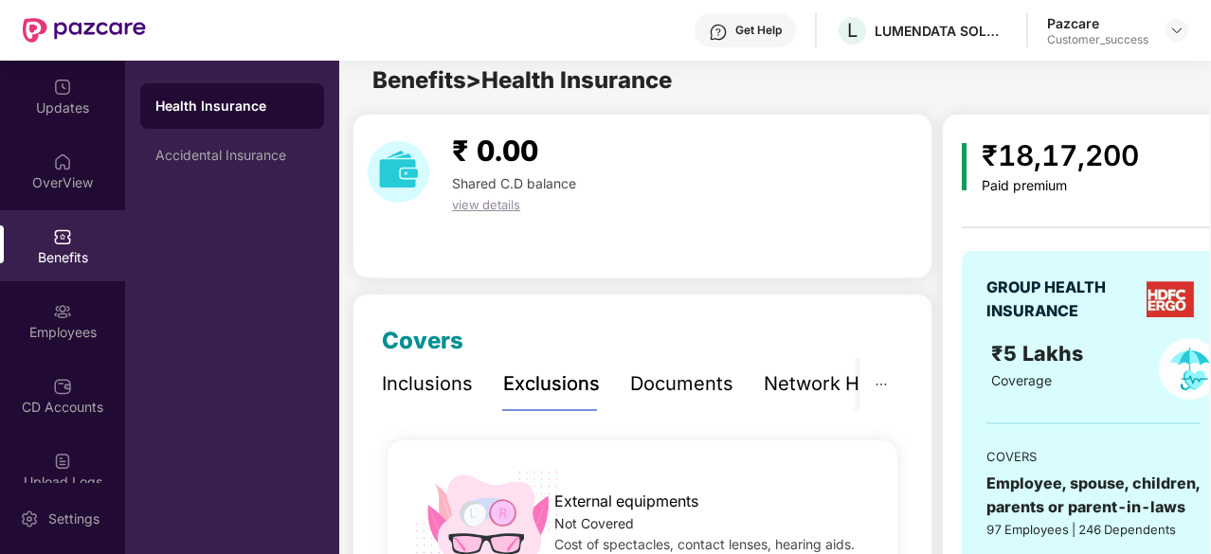
click at [670, 384] on div "Documents" at bounding box center [681, 384] width 103 height 29
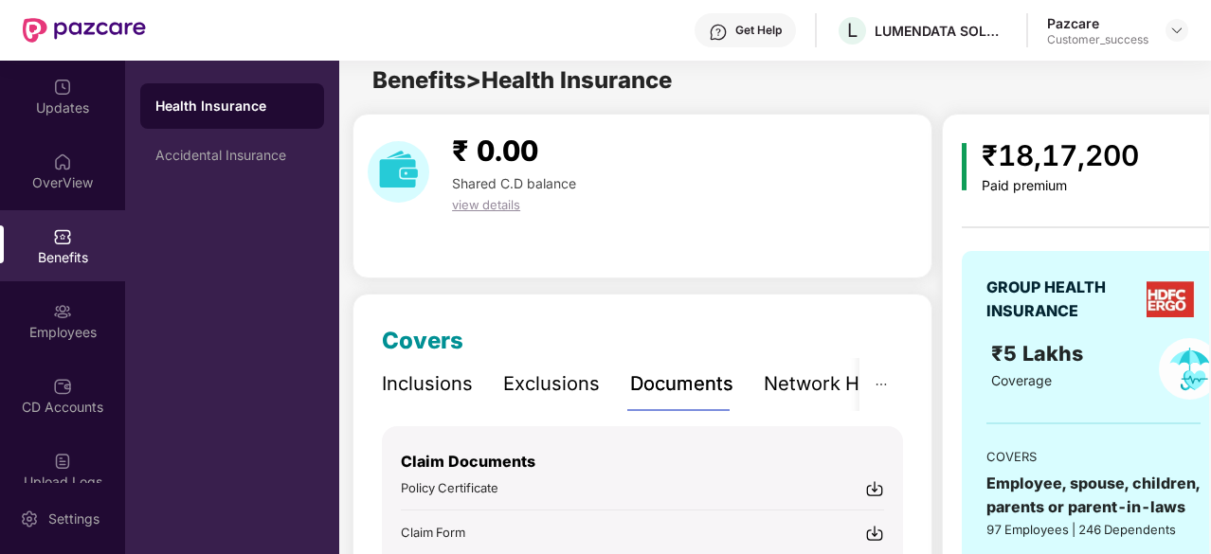
click at [553, 386] on div "Exclusions" at bounding box center [551, 384] width 97 height 29
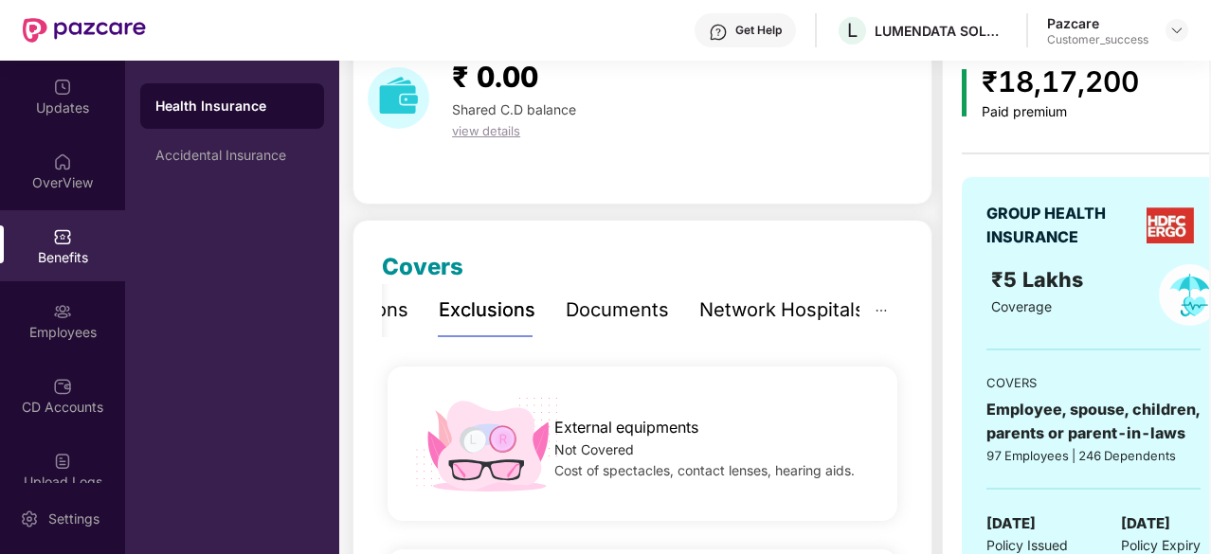
scroll to position [87, 0]
click at [611, 316] on div "Documents" at bounding box center [617, 310] width 103 height 29
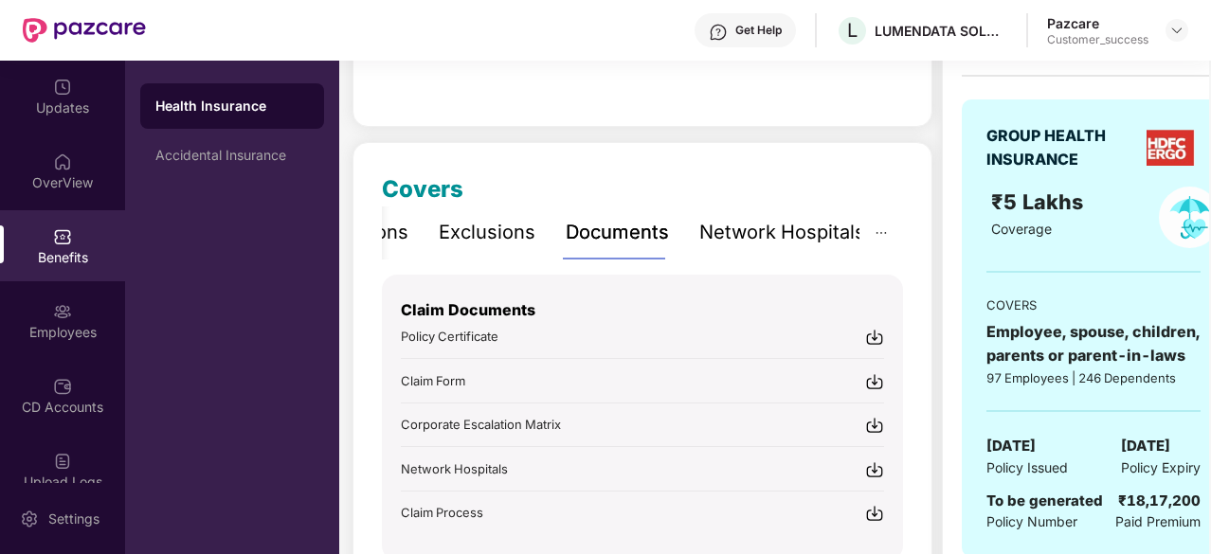
scroll to position [163, 0]
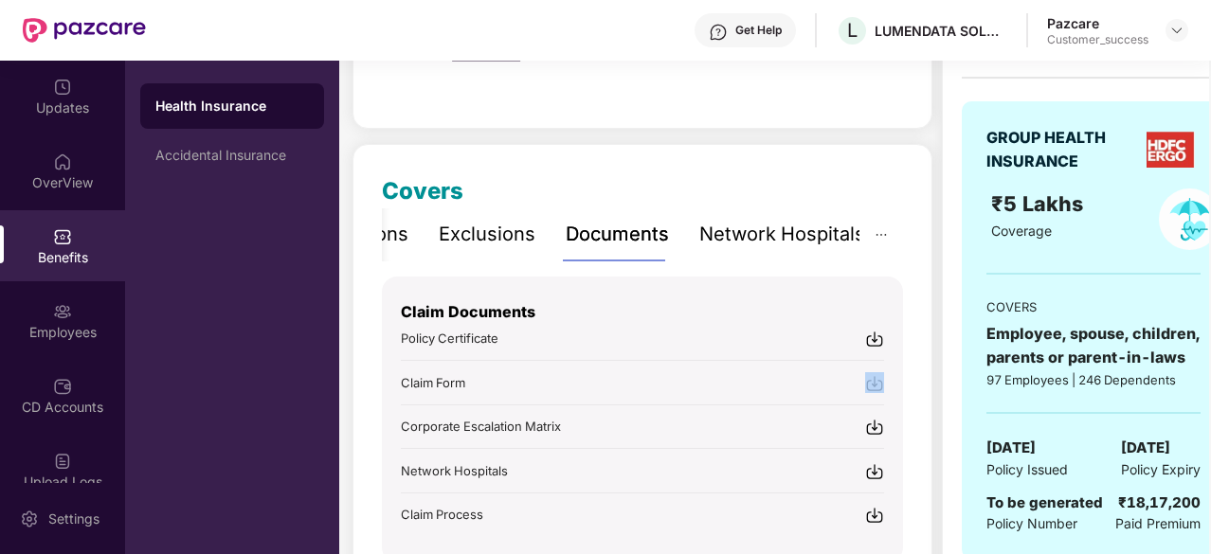
drag, startPoint x: 642, startPoint y: 400, endPoint x: 583, endPoint y: 371, distance: 66.5
click at [583, 371] on div "Claim Documents Policy Certificate Claim Form Corporate Escalation Matrix Netwo…" at bounding box center [642, 401] width 483 height 248
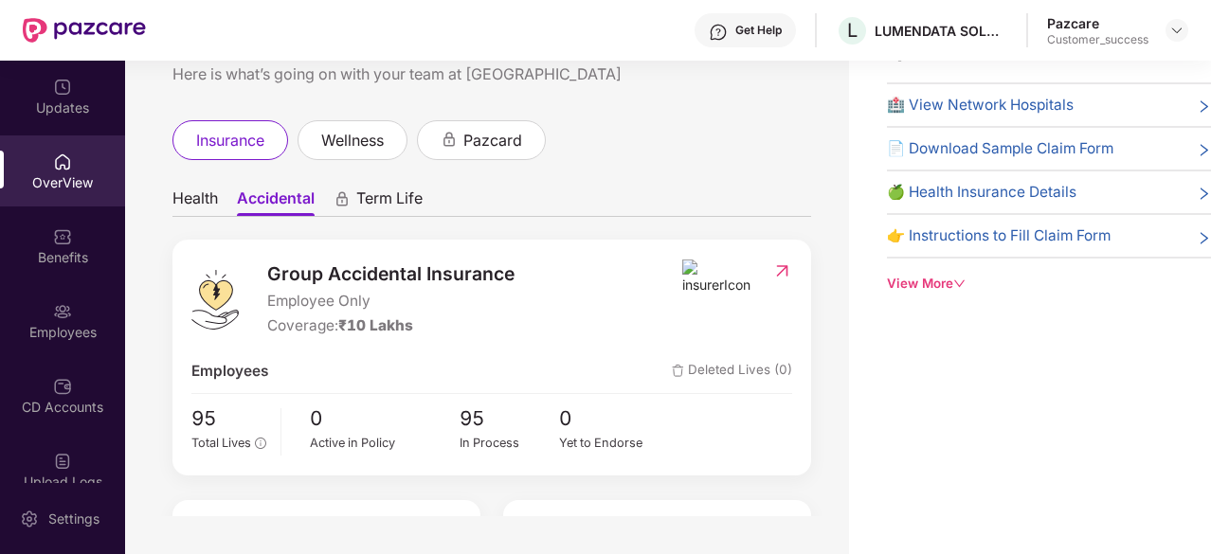
drag, startPoint x: 581, startPoint y: 253, endPoint x: 539, endPoint y: 226, distance: 49.9
click at [539, 226] on div "Health Accidental Term Life Group Accidental Insurance Employee Only Coverage: …" at bounding box center [491, 419] width 639 height 481
click at [477, 335] on div "Coverage: ₹10 Lakhs" at bounding box center [390, 326] width 247 height 23
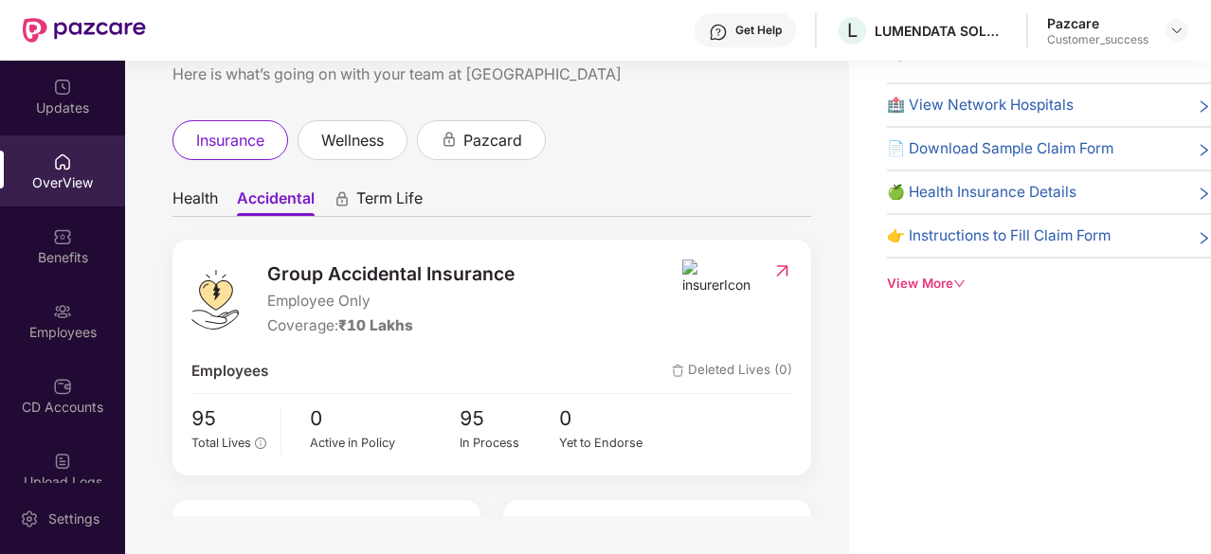
click at [477, 335] on div "Coverage: ₹10 Lakhs" at bounding box center [390, 326] width 247 height 23
click at [582, 268] on div "Group Accidental Insurance Employee Only Coverage: ₹10 Lakhs" at bounding box center [436, 299] width 490 height 79
drag, startPoint x: 499, startPoint y: 292, endPoint x: 461, endPoint y: 247, distance: 59.1
click at [461, 247] on div "Group Accidental Insurance Employee Only Coverage: ₹10 Lakhs Employees Deleted …" at bounding box center [491, 358] width 639 height 236
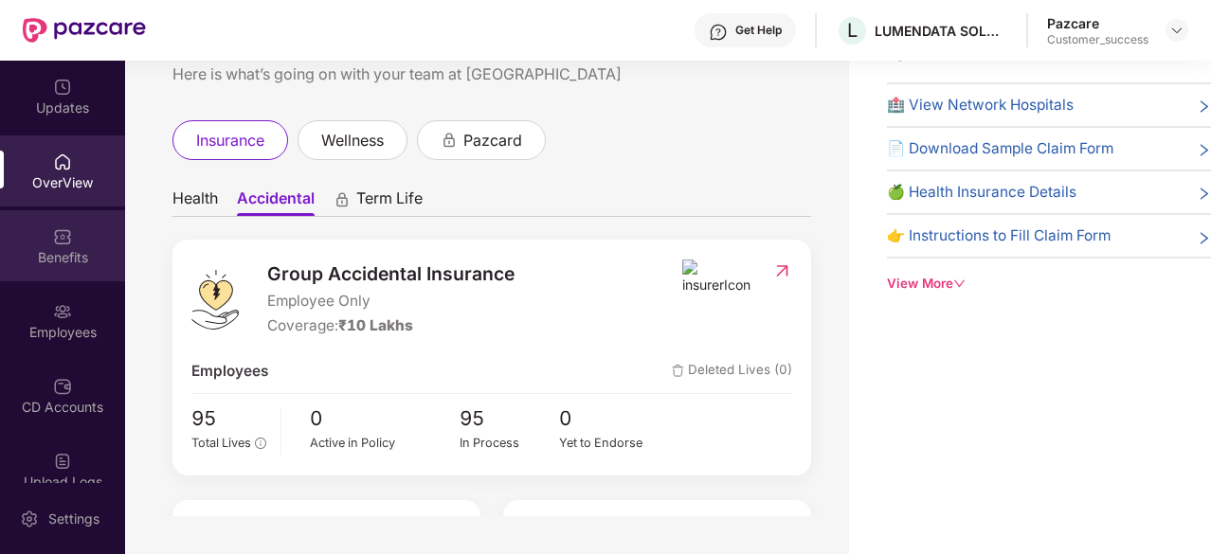
click at [72, 232] on div "Benefits" at bounding box center [62, 245] width 125 height 71
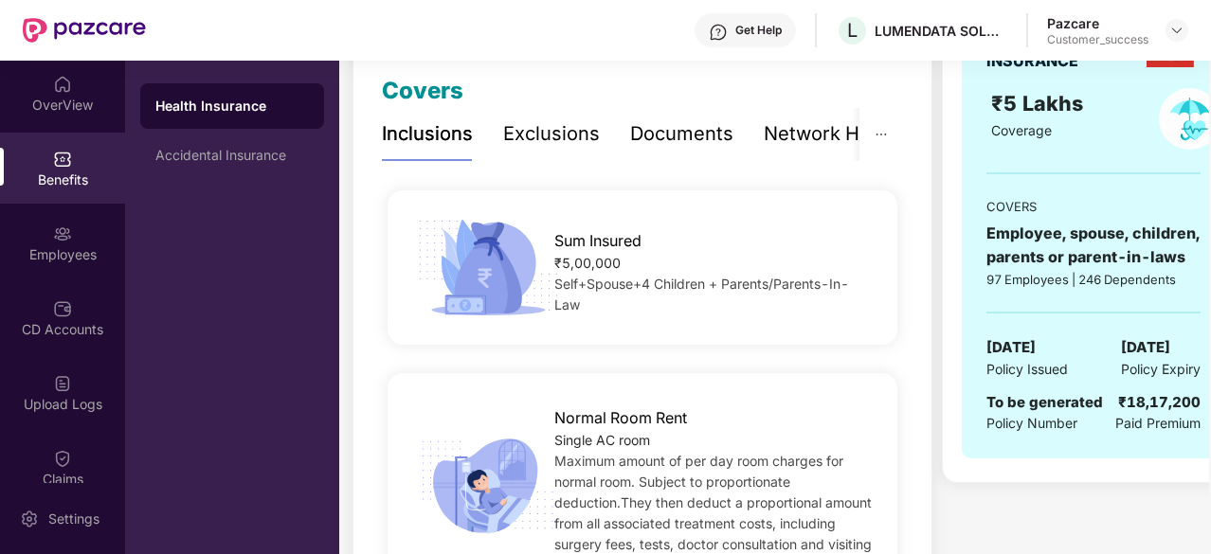
scroll to position [262, 0]
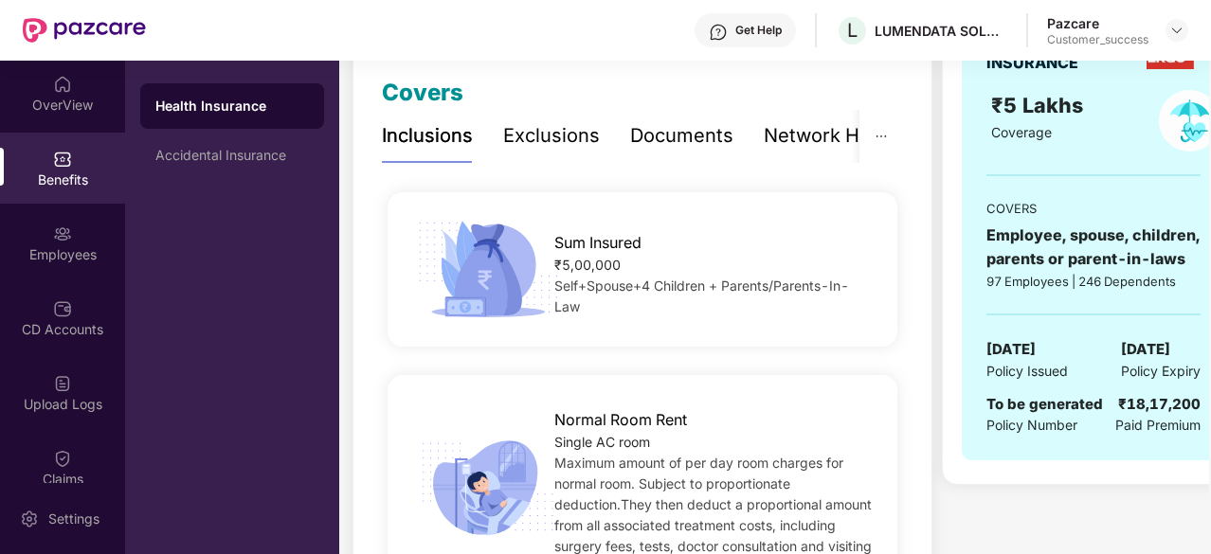
click at [554, 134] on div "Exclusions" at bounding box center [551, 135] width 97 height 29
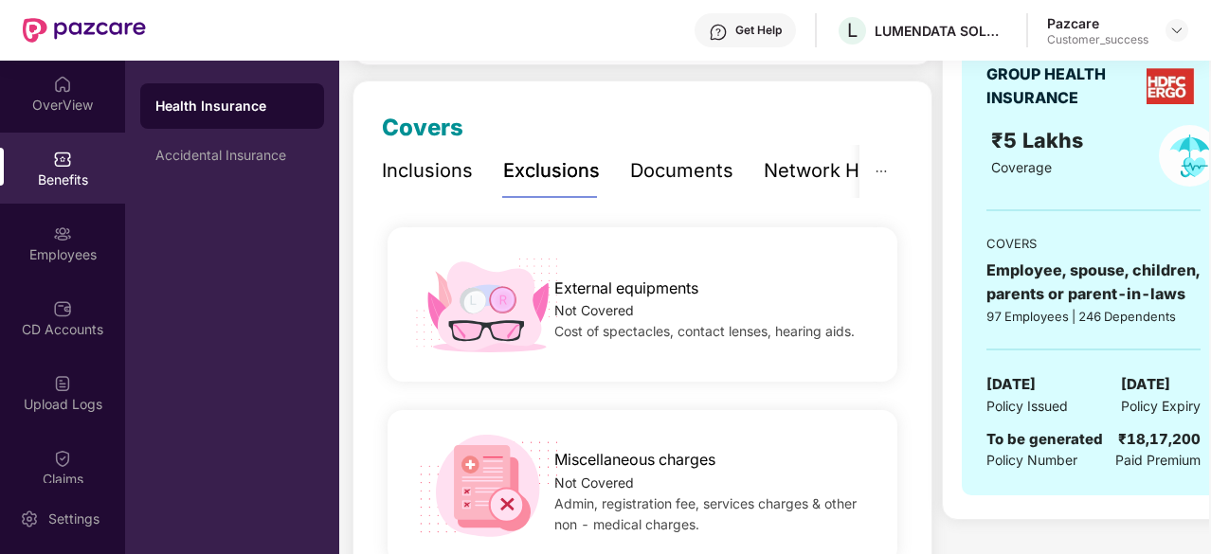
scroll to position [227, 0]
click at [676, 184] on div "Documents" at bounding box center [681, 169] width 103 height 29
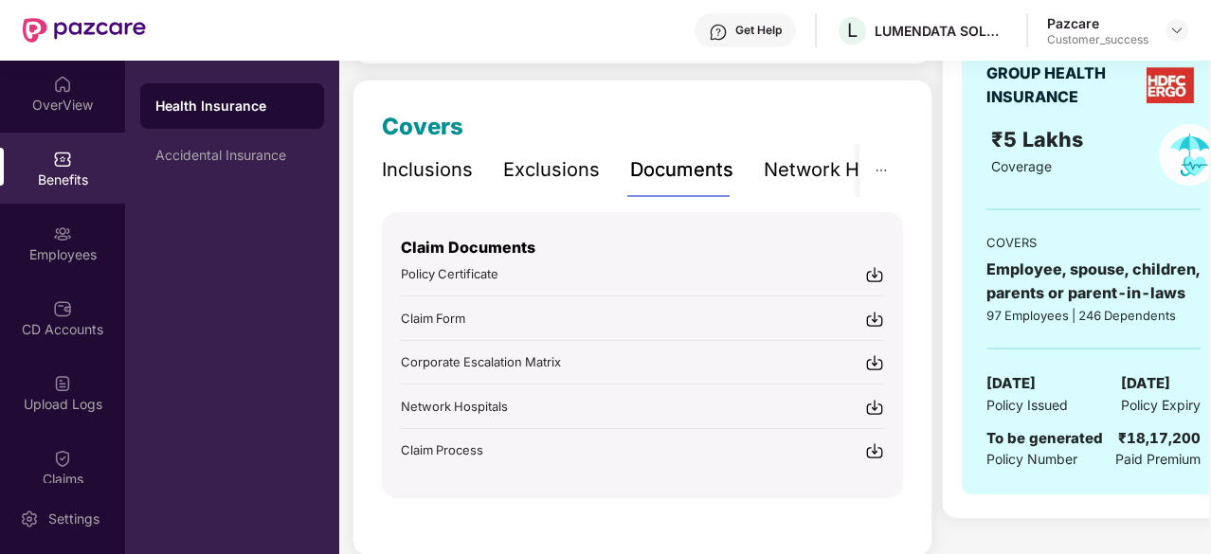
click at [880, 273] on img at bounding box center [874, 274] width 19 height 19
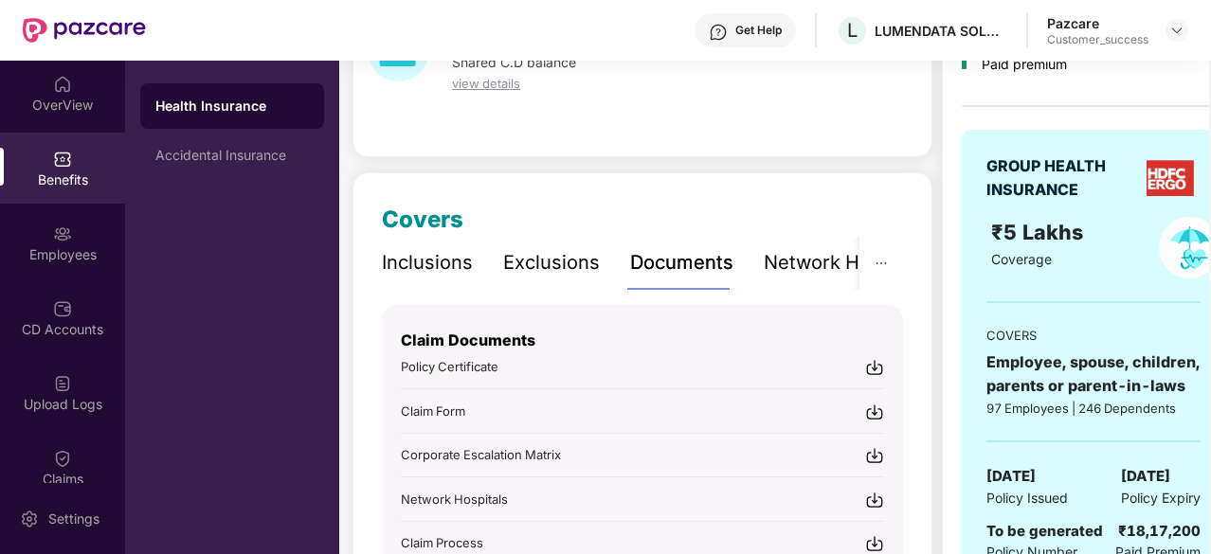
scroll to position [101, 0]
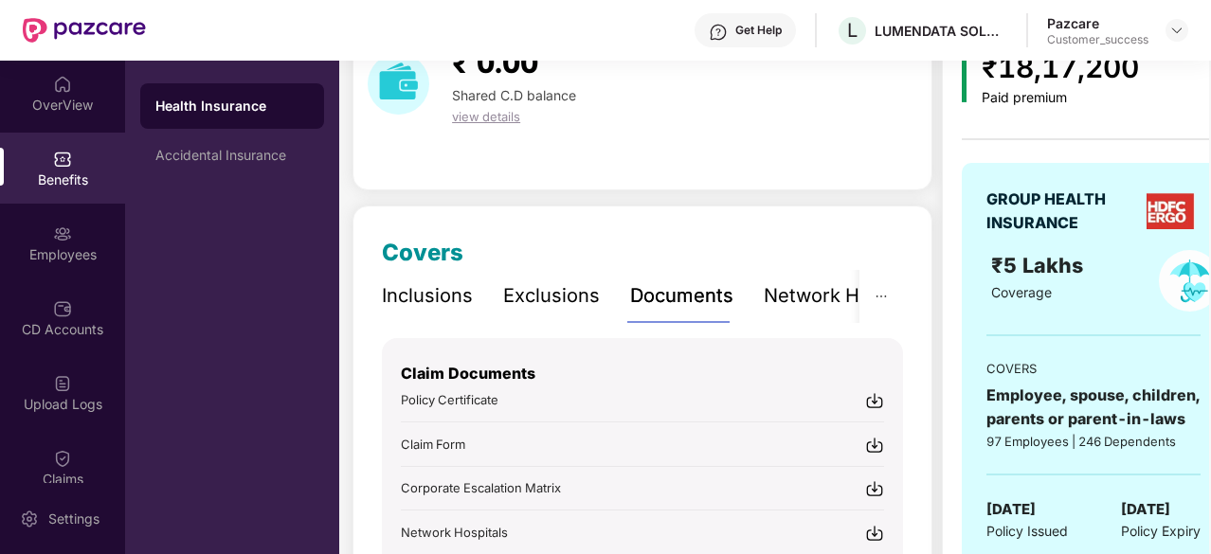
click at [452, 299] on div "Inclusions" at bounding box center [427, 295] width 91 height 29
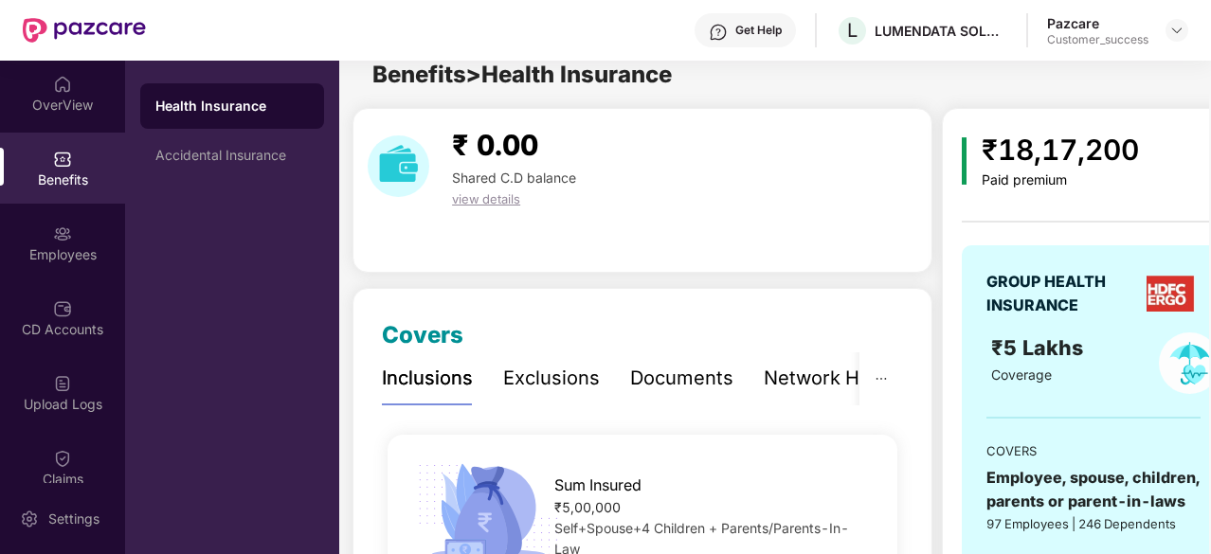
scroll to position [0, 0]
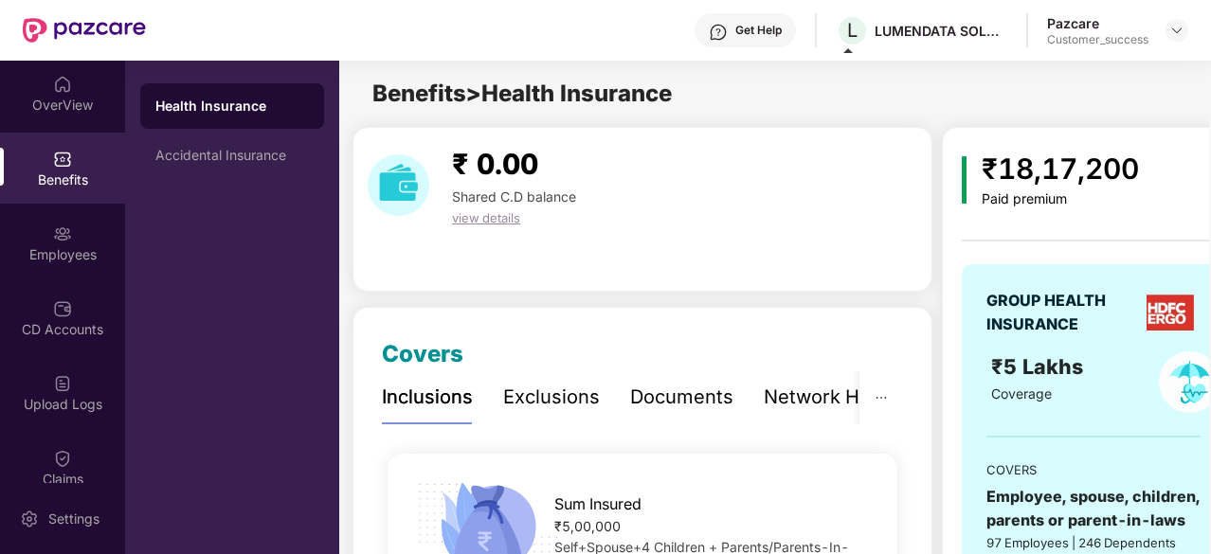
click at [560, 388] on div "Exclusions" at bounding box center [551, 397] width 97 height 29
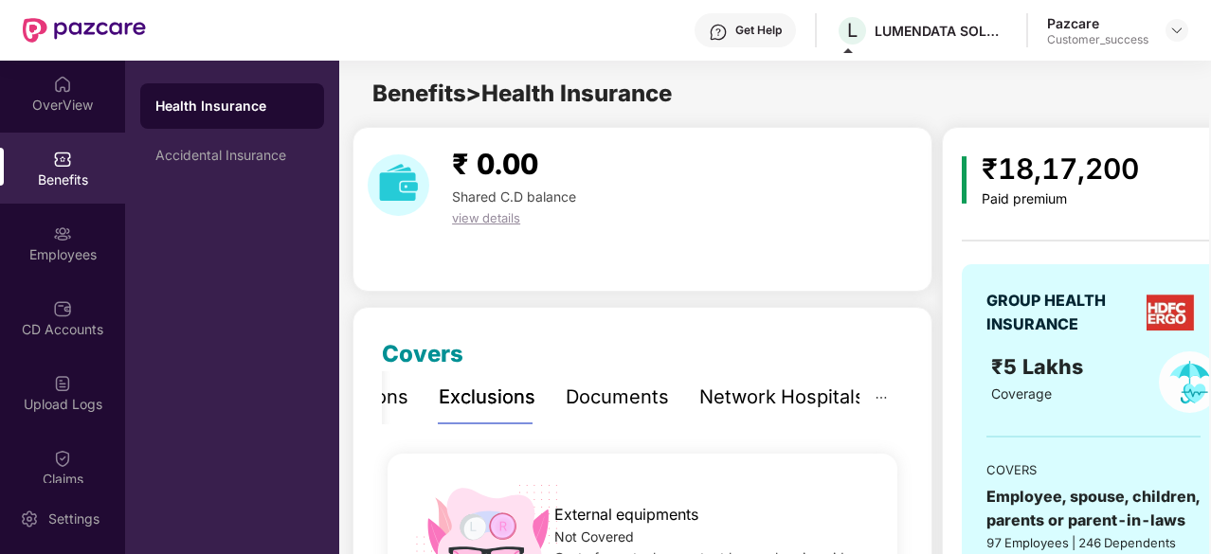
drag, startPoint x: 1114, startPoint y: 346, endPoint x: 1173, endPoint y: 389, distance: 72.6
click at [1173, 389] on img at bounding box center [1190, 383] width 62 height 62
drag, startPoint x: 813, startPoint y: 344, endPoint x: 710, endPoint y: 331, distance: 104.1
drag, startPoint x: 710, startPoint y: 331, endPoint x: 627, endPoint y: 336, distance: 82.6
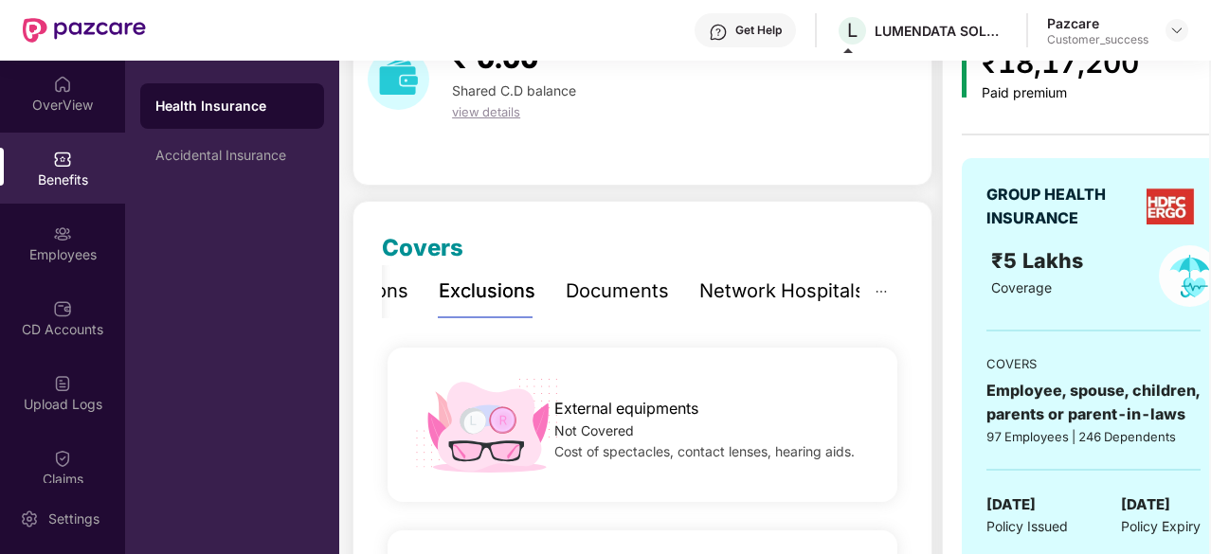
scroll to position [104, 0]
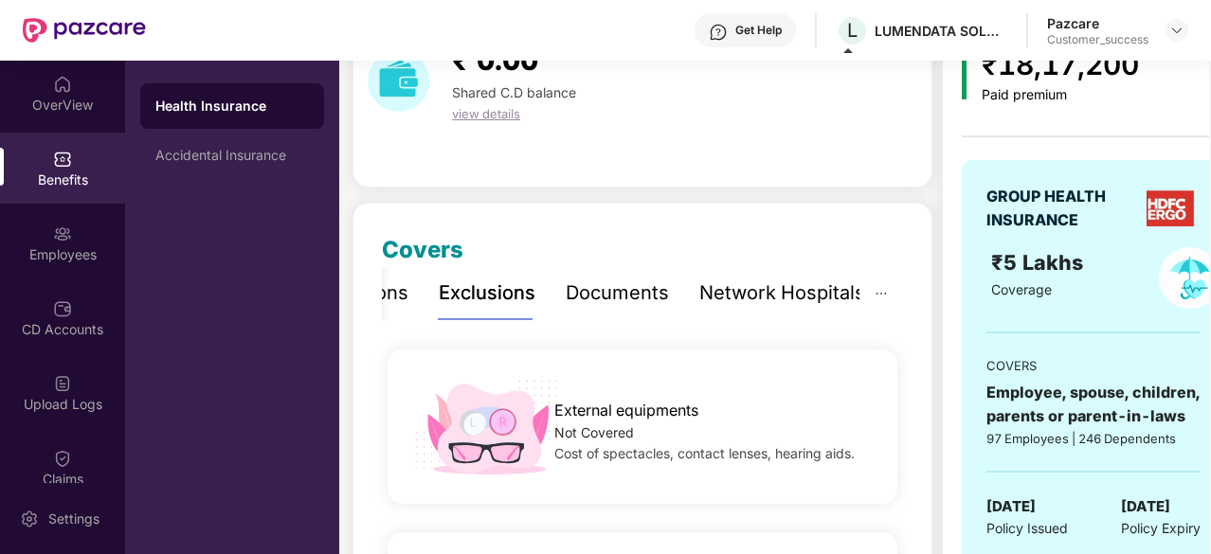
click at [598, 289] on div "Documents" at bounding box center [617, 293] width 103 height 29
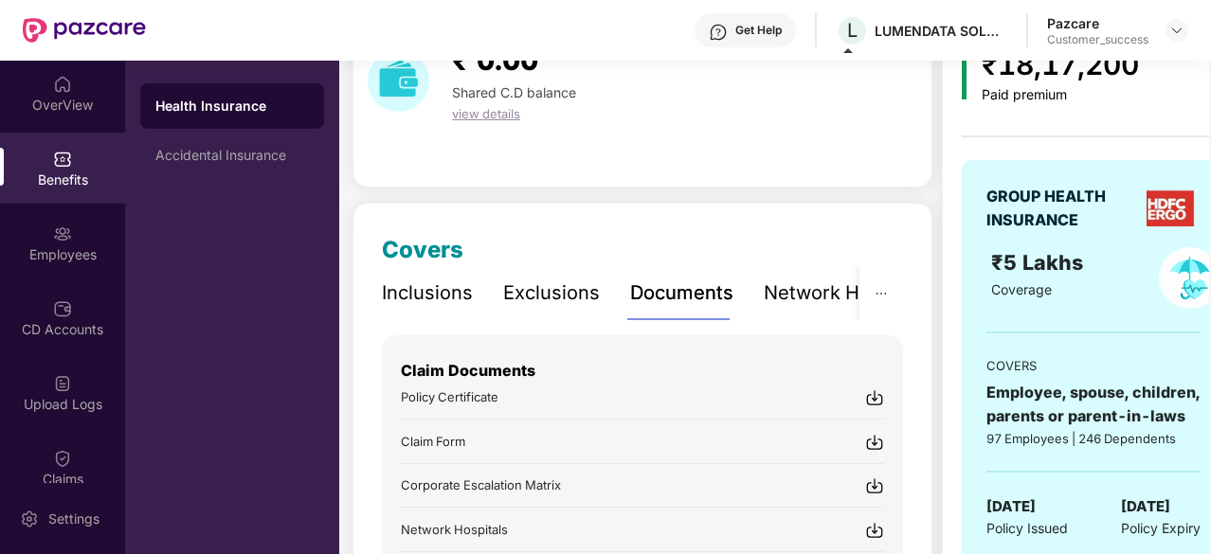
click at [571, 289] on div "Exclusions" at bounding box center [551, 293] width 97 height 29
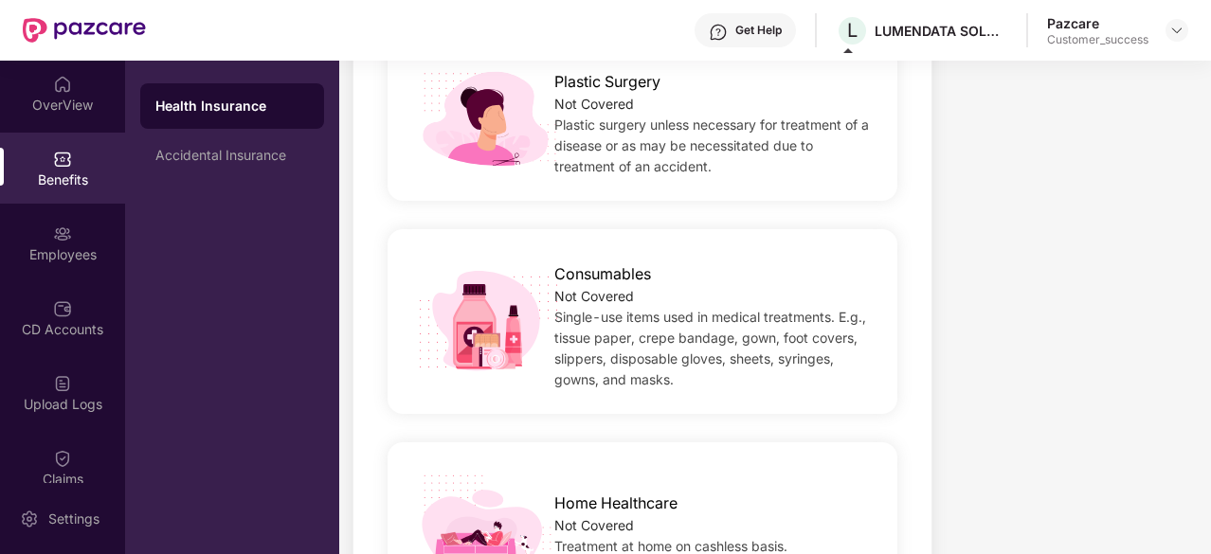
scroll to position [955, 0]
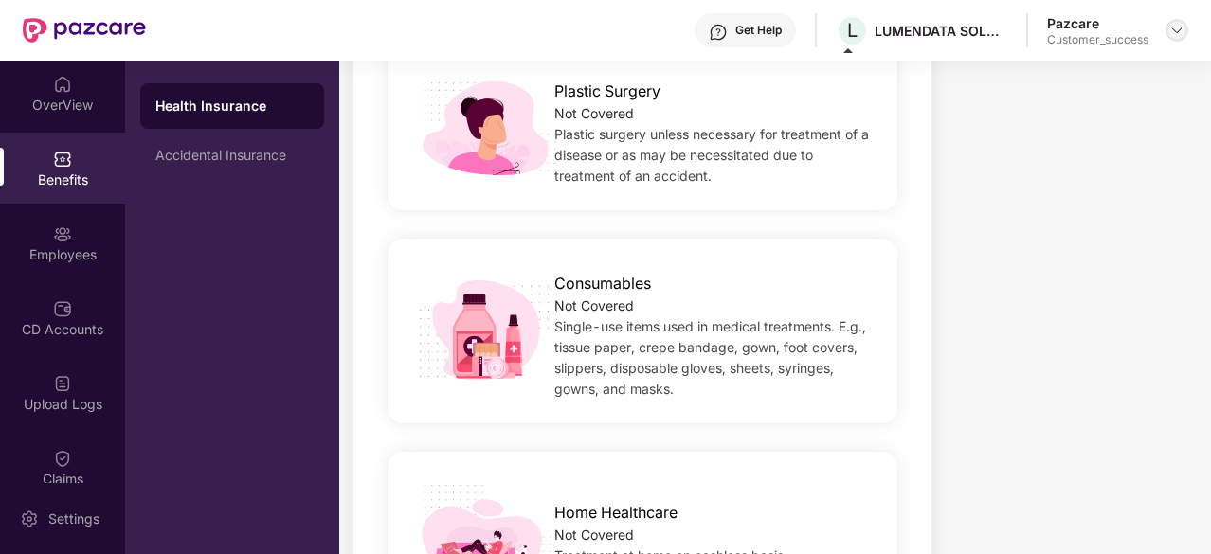
click at [1184, 31] on img at bounding box center [1176, 30] width 15 height 15
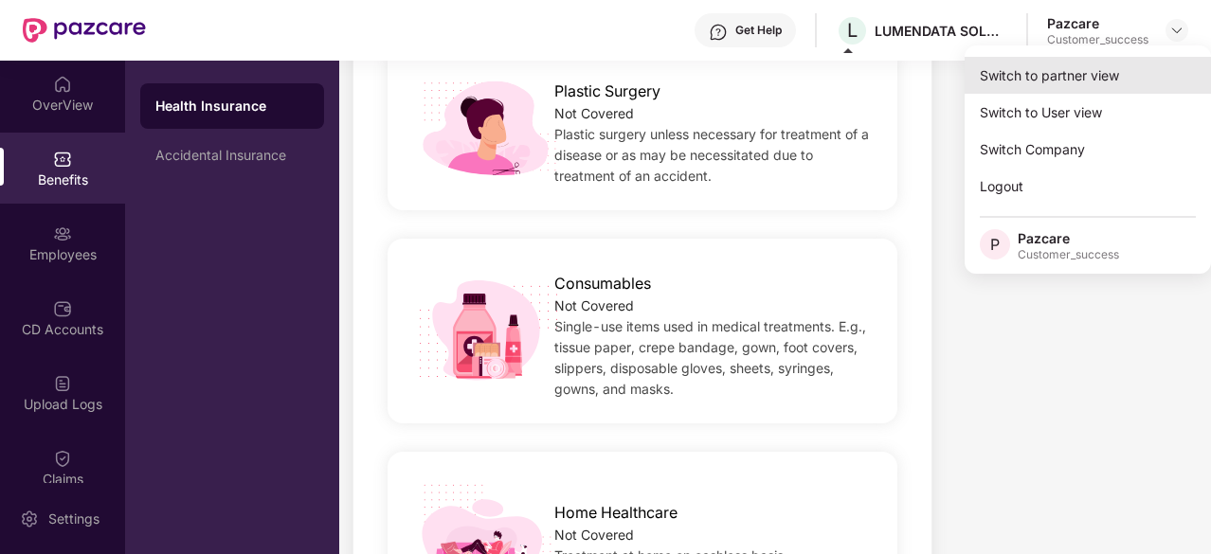
click at [1095, 77] on div "Switch to partner view" at bounding box center [1088, 75] width 246 height 37
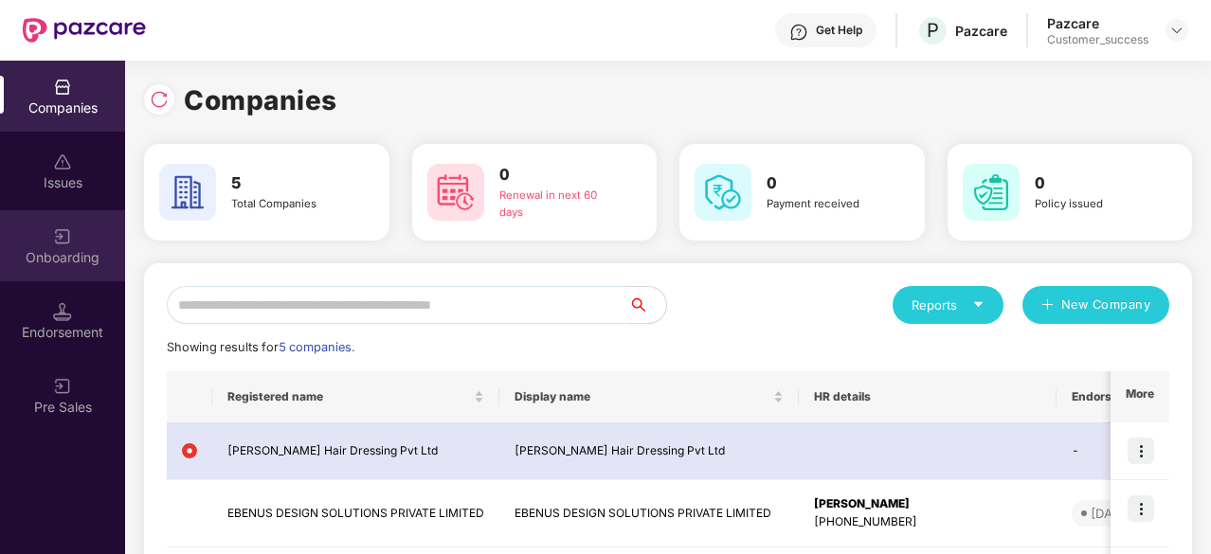
click at [81, 241] on div "Onboarding" at bounding box center [62, 245] width 125 height 71
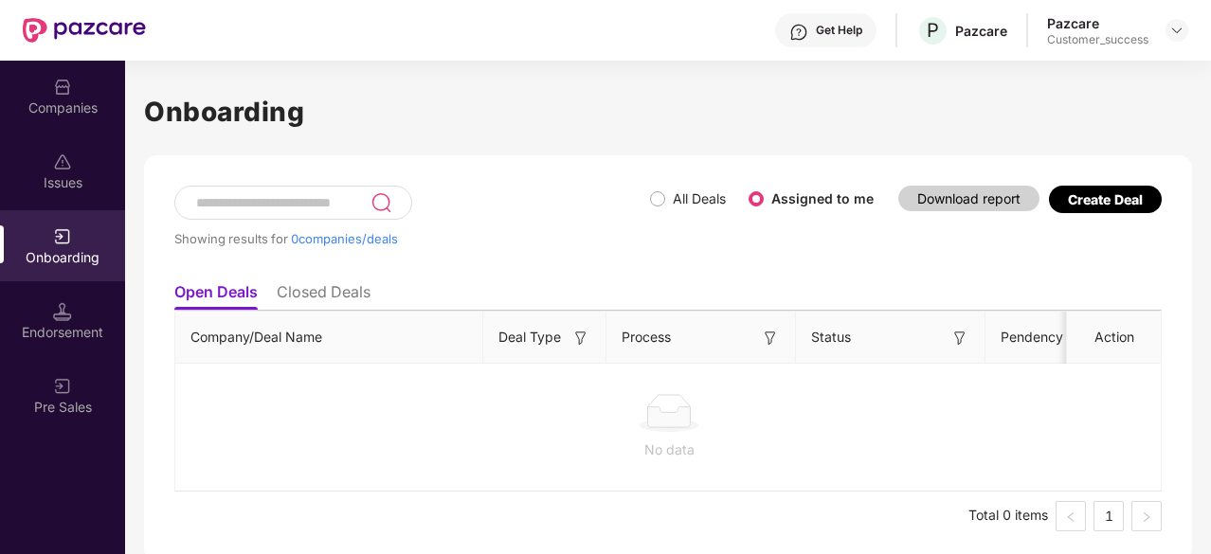
drag, startPoint x: 544, startPoint y: 298, endPoint x: 501, endPoint y: 268, distance: 51.8
click at [501, 268] on div "Showing results for 0 companies/deals" at bounding box center [412, 229] width 476 height 87
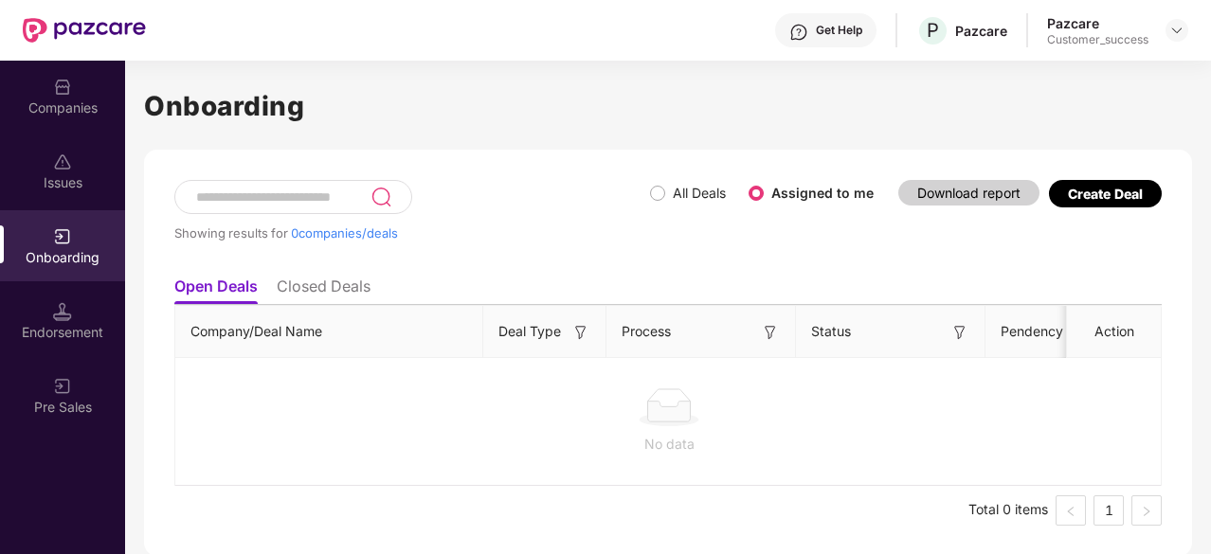
scroll to position [6, 0]
click at [349, 287] on li "Closed Deals" at bounding box center [324, 290] width 94 height 27
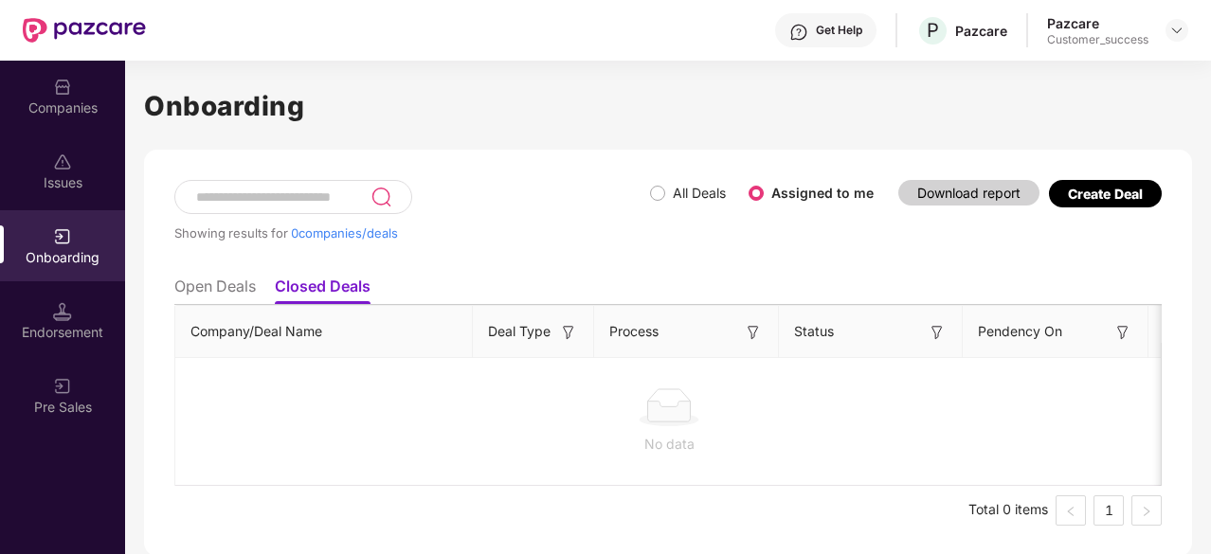
scroll to position [0, 0]
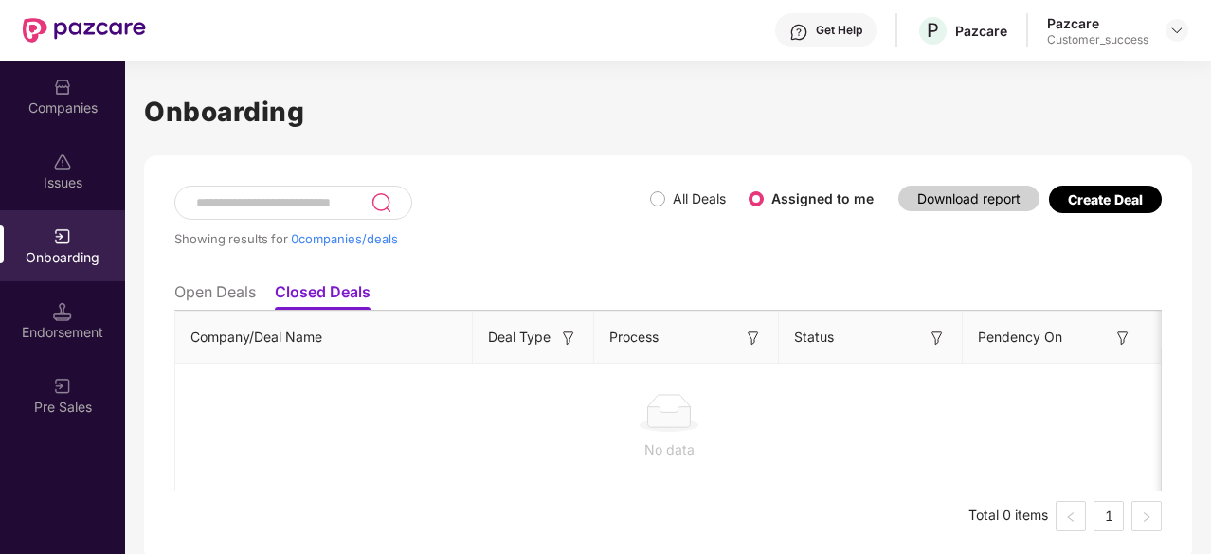
click at [655, 208] on label "All Deals" at bounding box center [691, 199] width 83 height 21
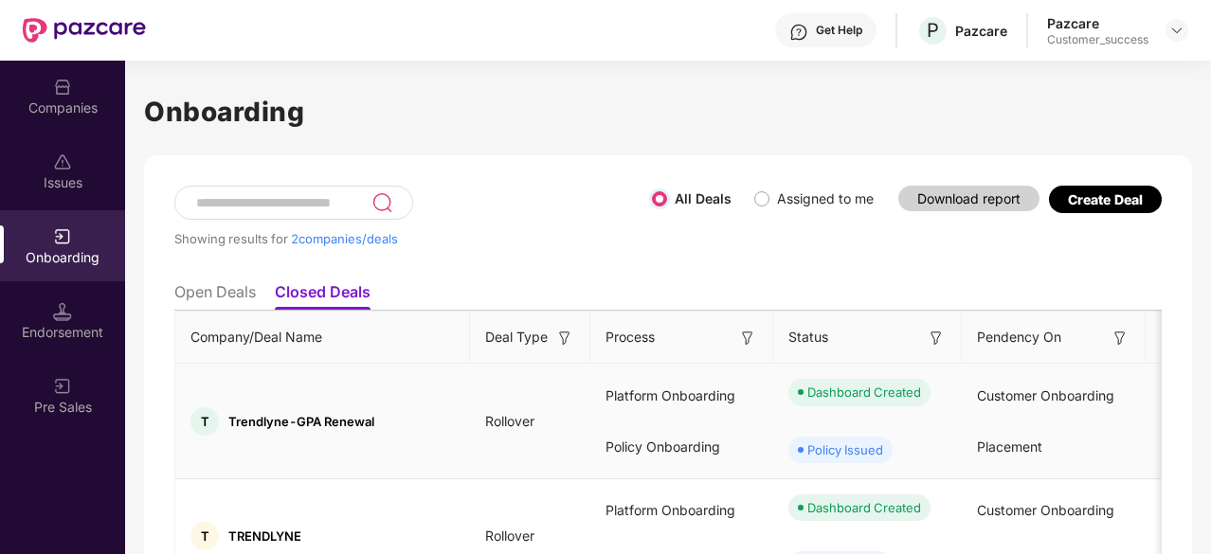
scroll to position [108, 0]
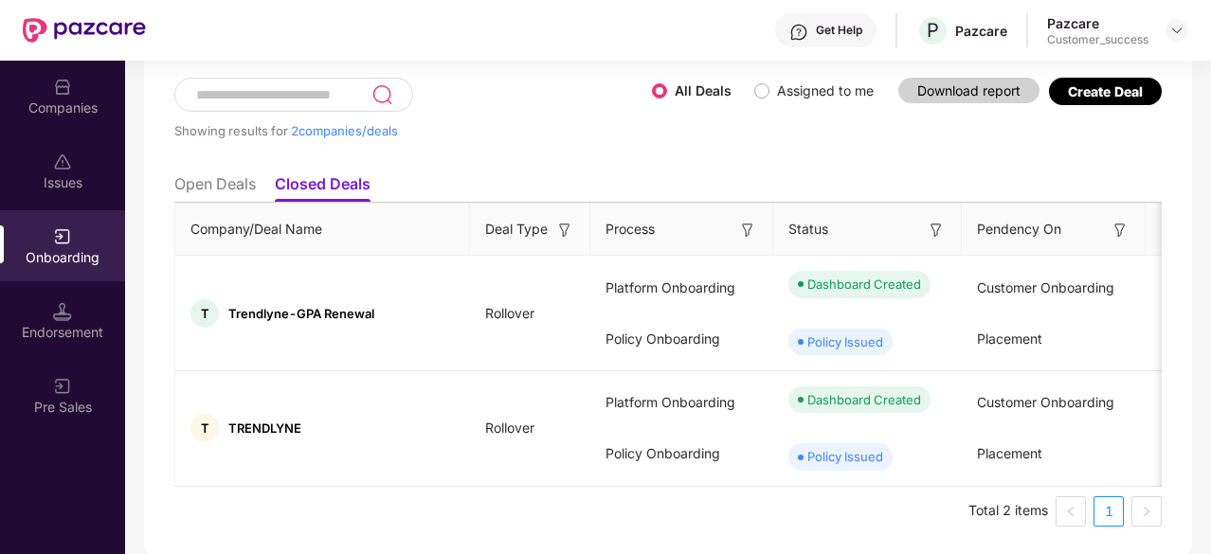
click at [210, 179] on li "Open Deals" at bounding box center [214, 187] width 81 height 27
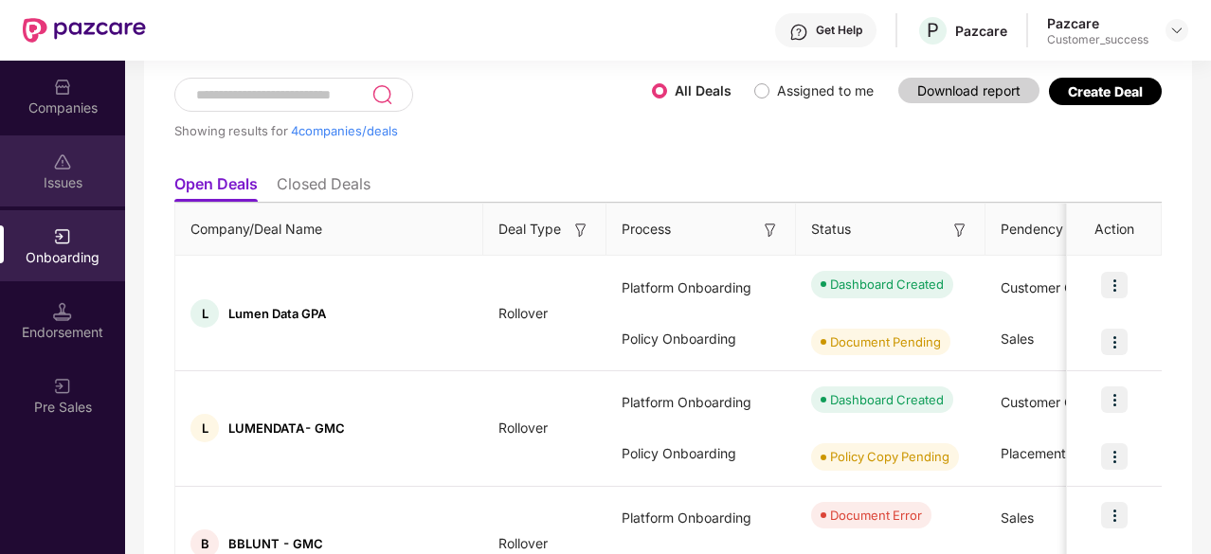
click at [57, 171] on img at bounding box center [62, 162] width 19 height 19
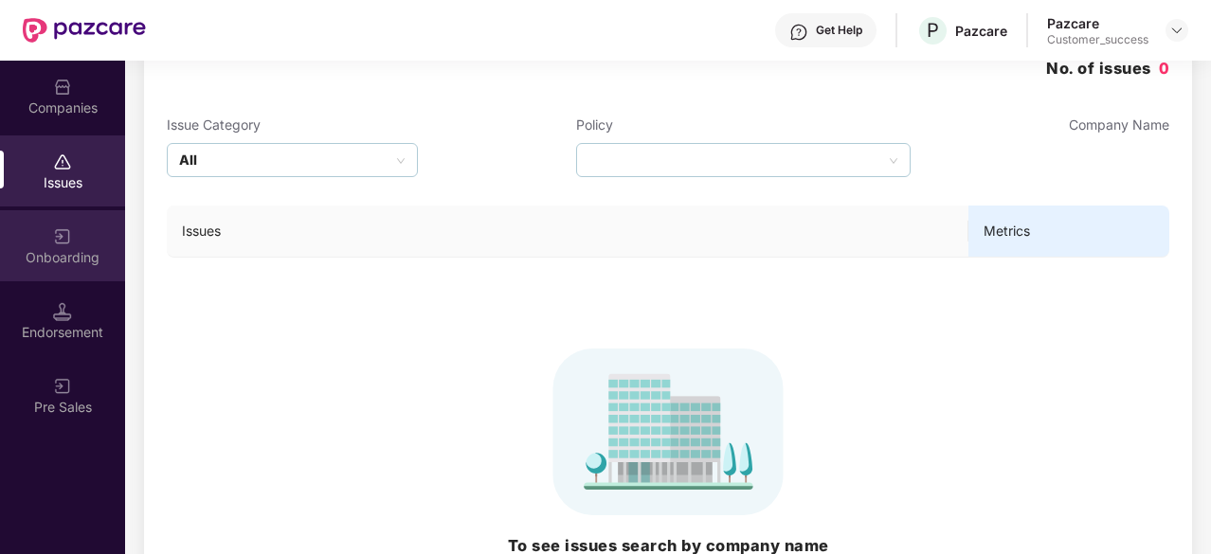
click at [75, 270] on div "Onboarding" at bounding box center [62, 245] width 125 height 71
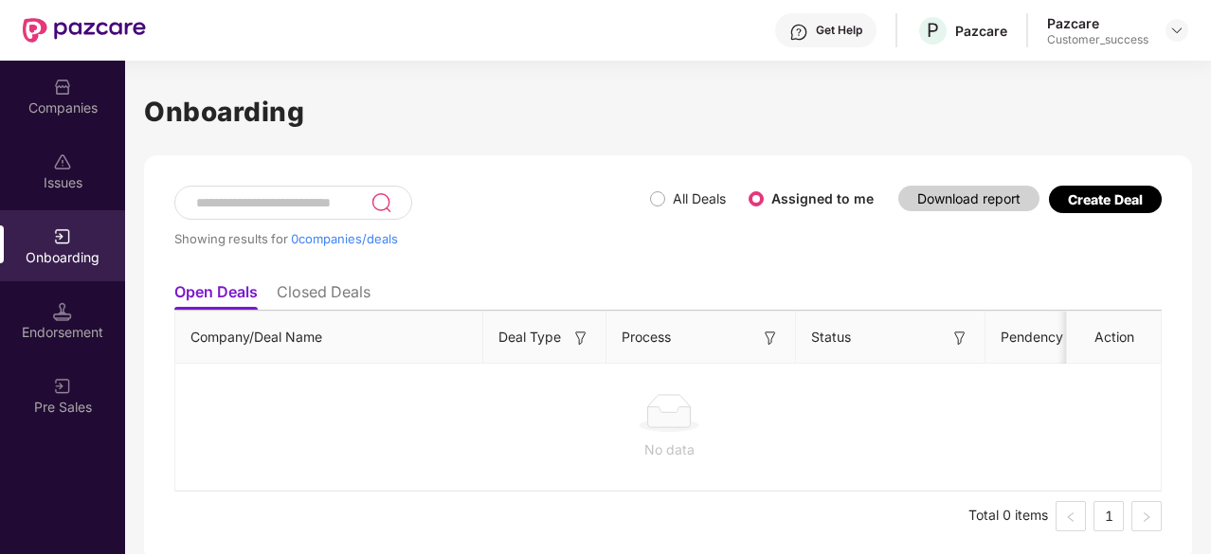
click at [347, 293] on li "Closed Deals" at bounding box center [324, 295] width 94 height 27
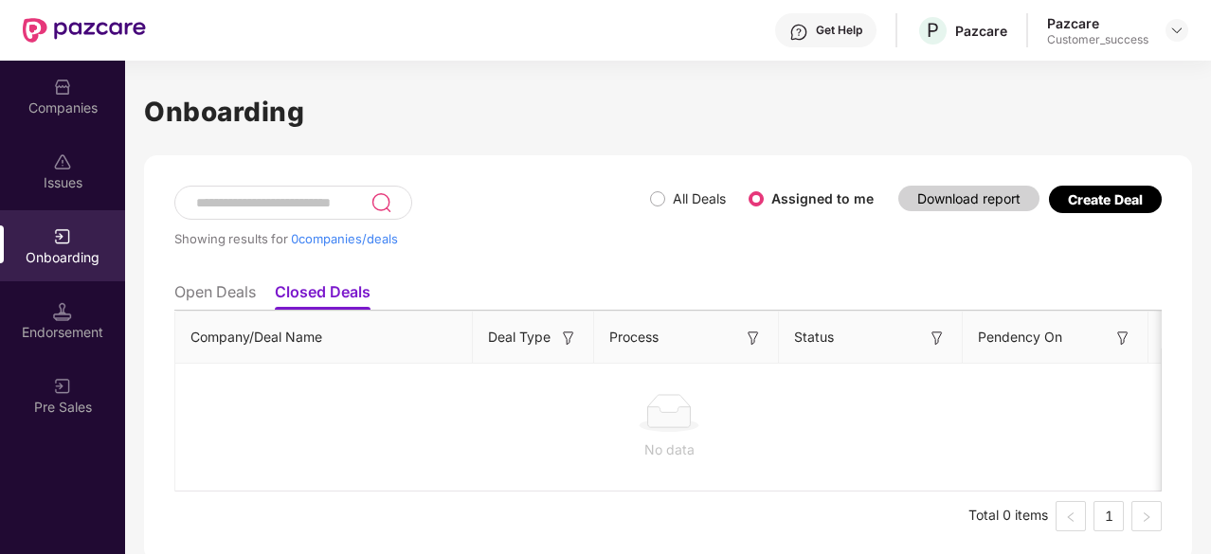
click at [234, 300] on li "Open Deals" at bounding box center [214, 295] width 81 height 27
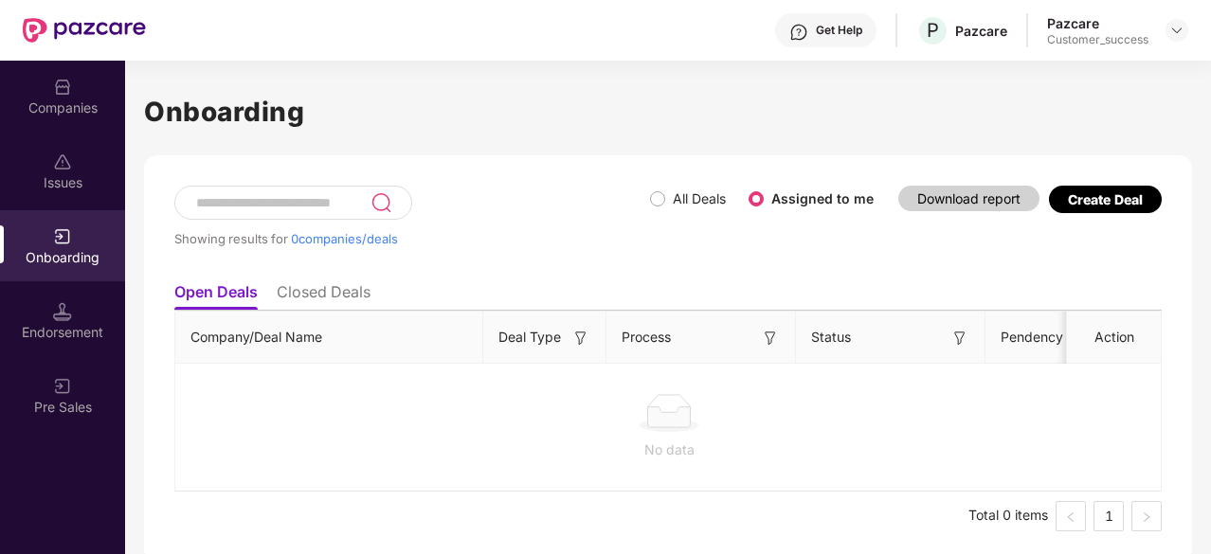
click at [314, 207] on input at bounding box center [282, 203] width 176 height 16
click at [450, 210] on div "Showing results for 0 companies/deals" at bounding box center [412, 229] width 476 height 87
click at [345, 291] on li "Closed Deals" at bounding box center [324, 295] width 94 height 27
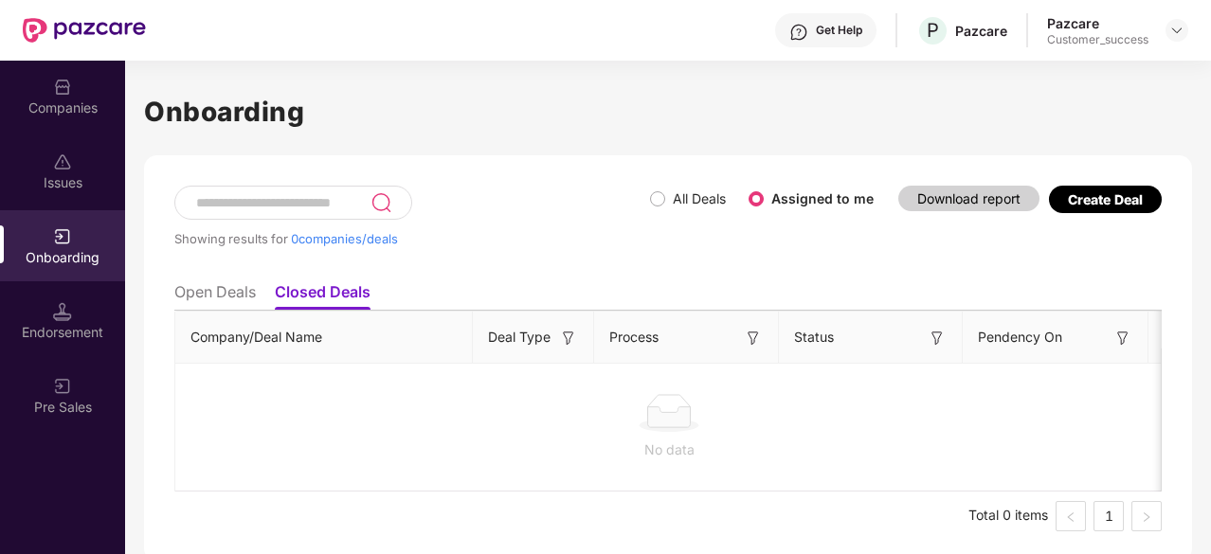
click at [185, 290] on li "Open Deals" at bounding box center [214, 295] width 81 height 27
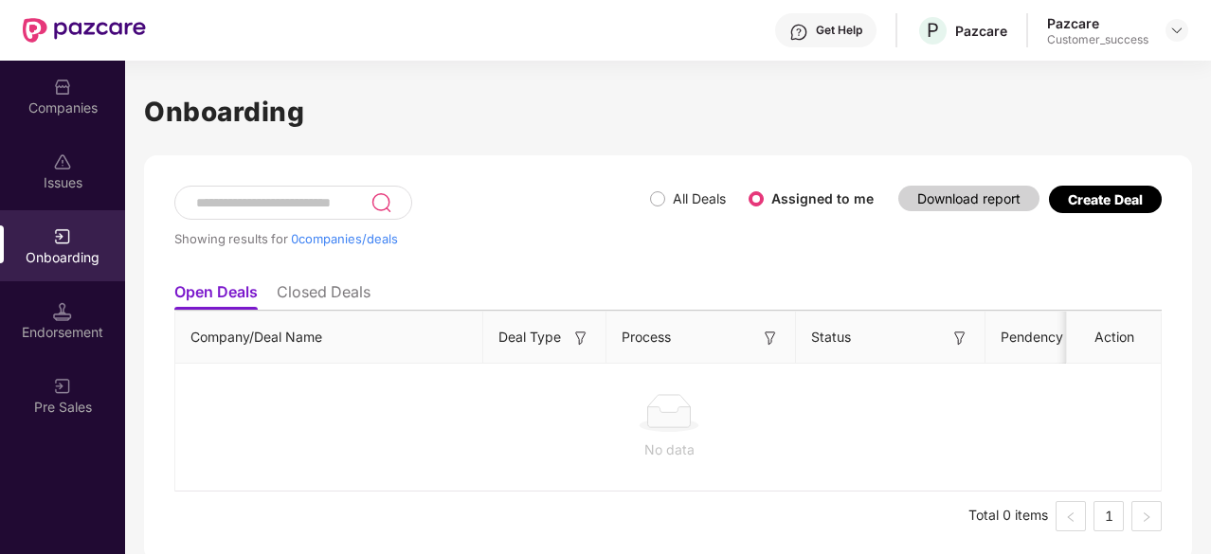
click at [328, 293] on li "Closed Deals" at bounding box center [324, 295] width 94 height 27
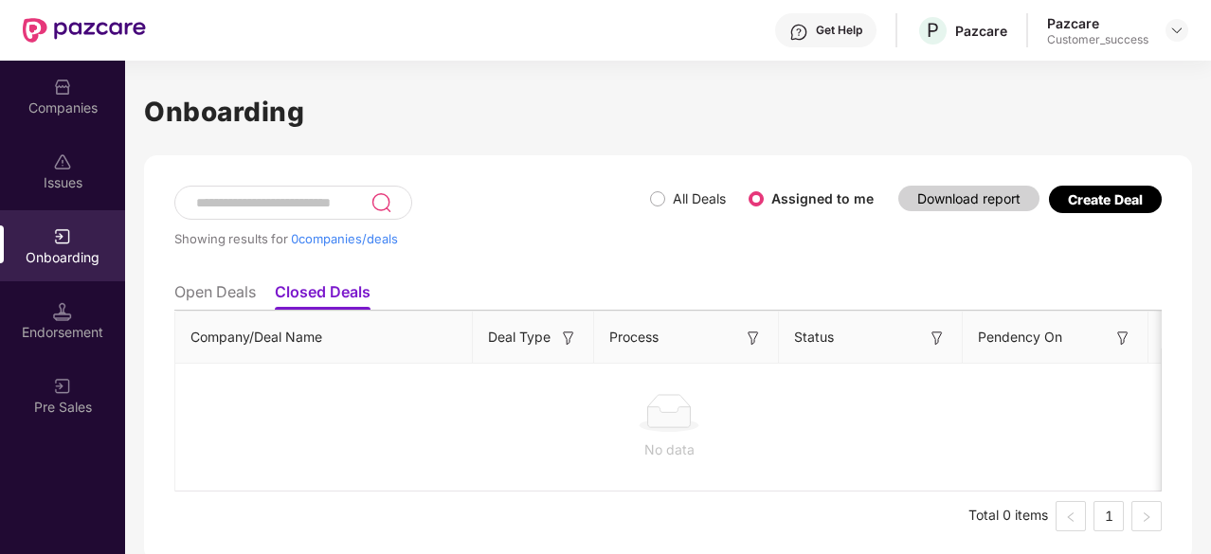
click at [193, 291] on li "Open Deals" at bounding box center [214, 295] width 81 height 27
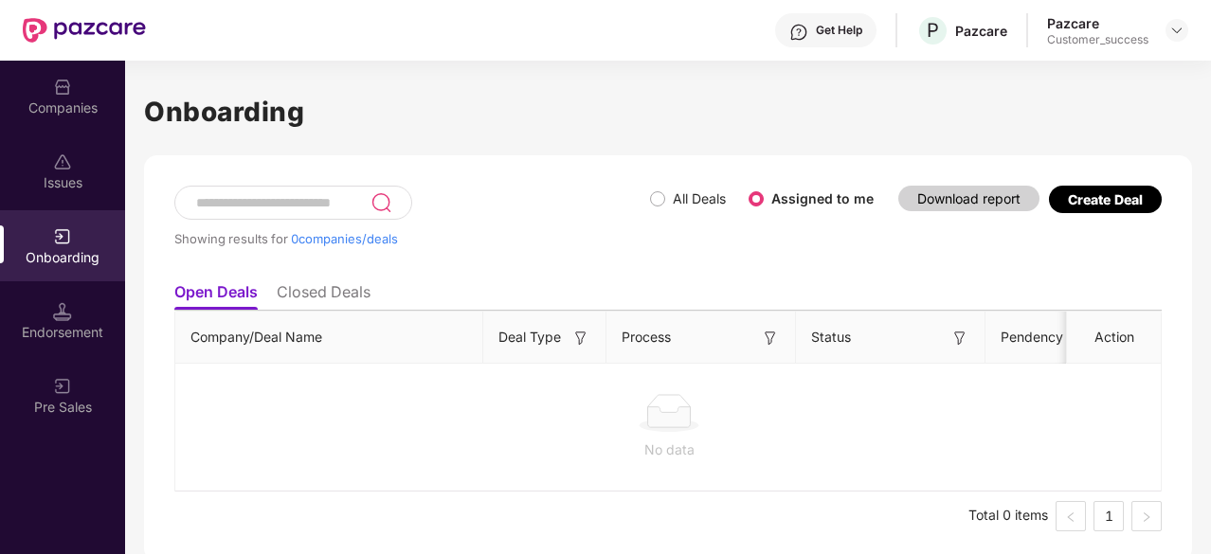
click at [307, 287] on li "Closed Deals" at bounding box center [324, 295] width 94 height 27
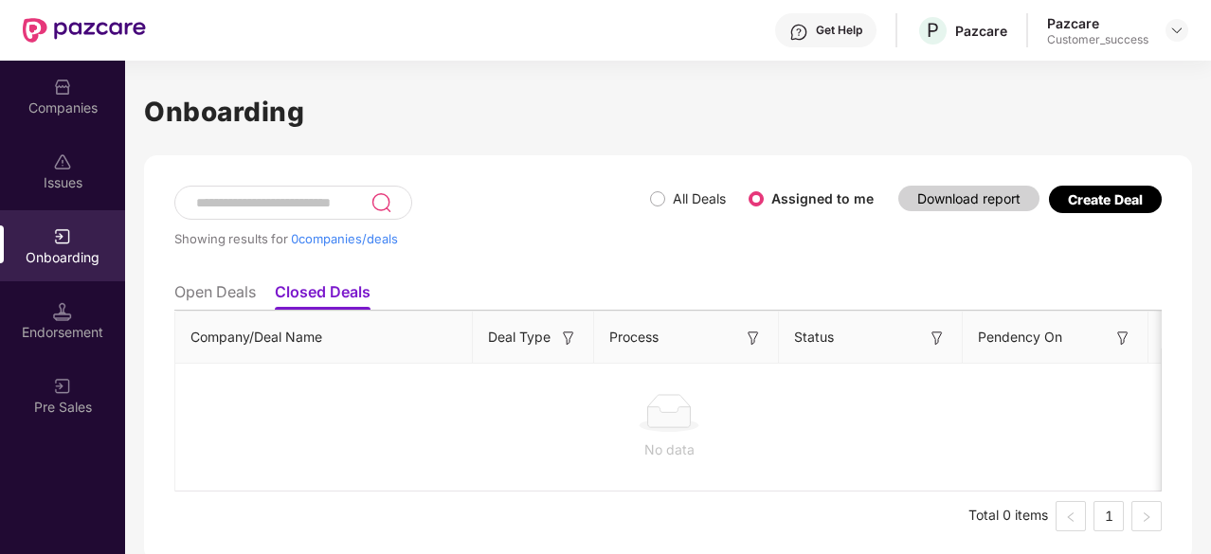
scroll to position [0, 1]
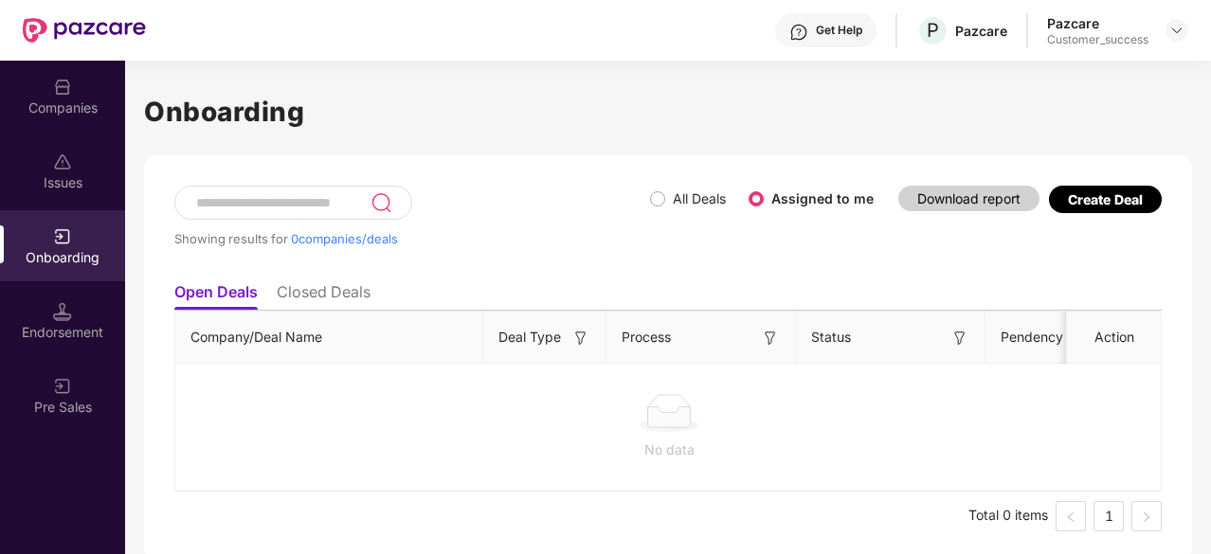
click at [335, 297] on li "Closed Deals" at bounding box center [324, 295] width 94 height 27
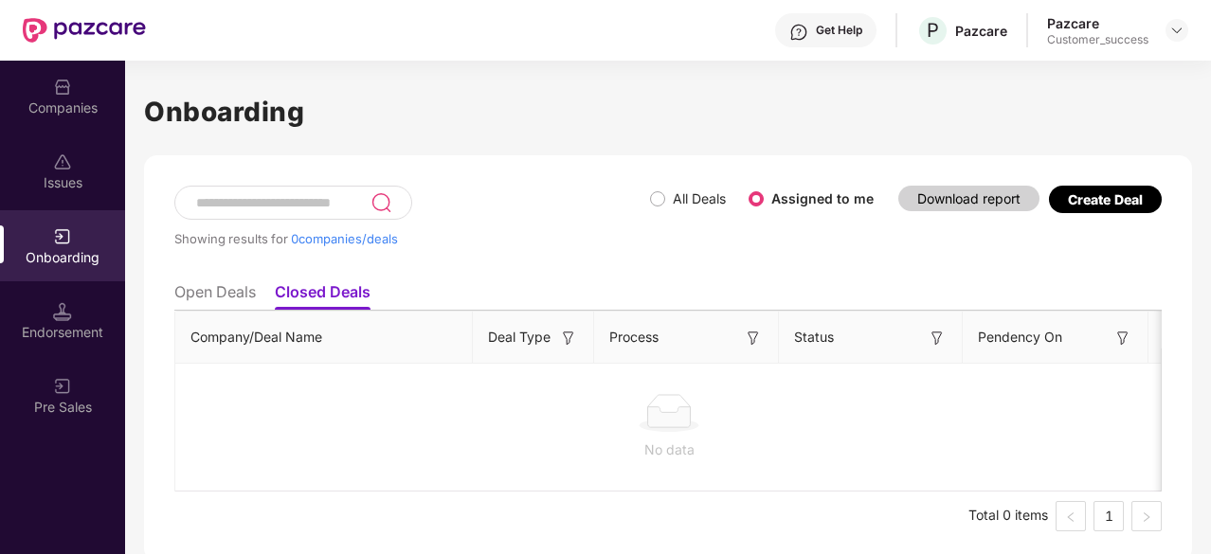
click at [253, 296] on li "Open Deals" at bounding box center [214, 295] width 81 height 27
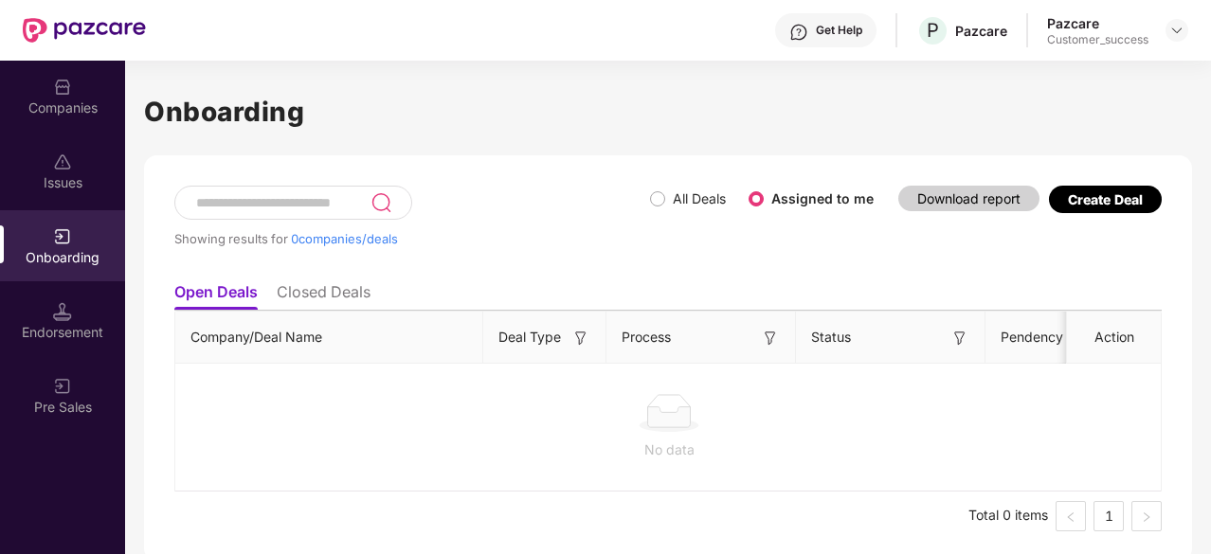
click at [298, 297] on li "Closed Deals" at bounding box center [324, 295] width 94 height 27
click at [845, 505] on ul "Total 0 items 1" at bounding box center [667, 516] width 987 height 30
click at [45, 170] on div "Issues" at bounding box center [62, 171] width 125 height 71
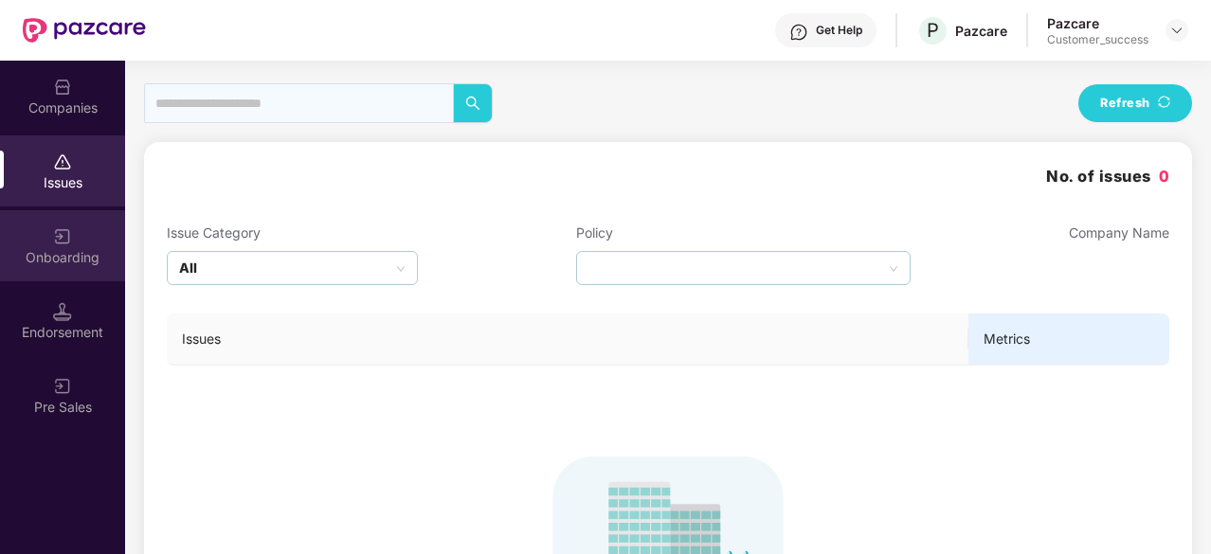
click at [57, 246] on div "Onboarding" at bounding box center [62, 245] width 125 height 71
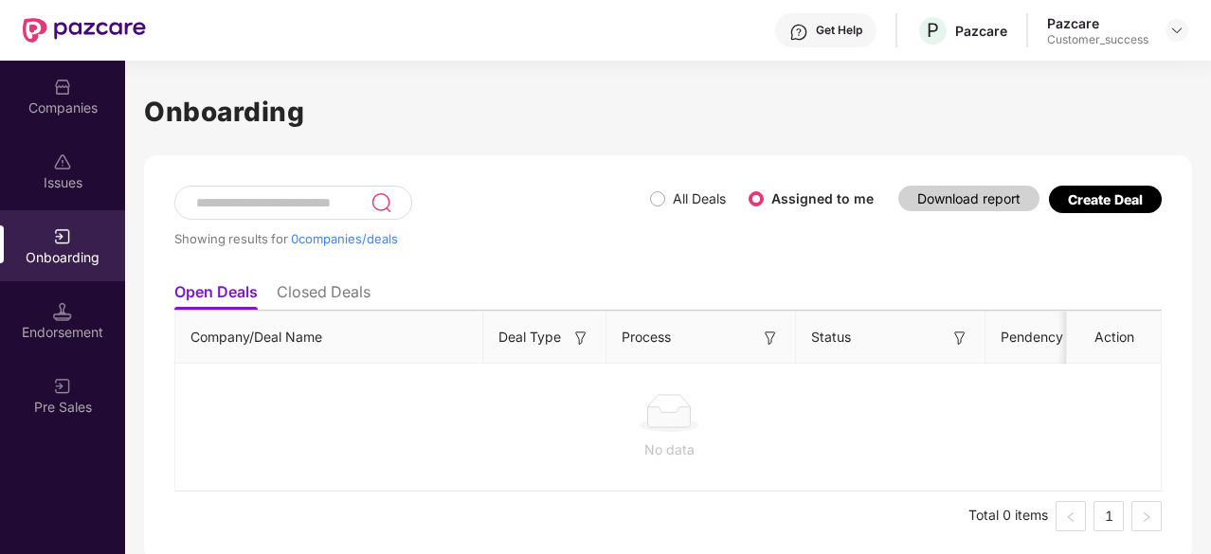
click at [292, 294] on li "Closed Deals" at bounding box center [324, 295] width 94 height 27
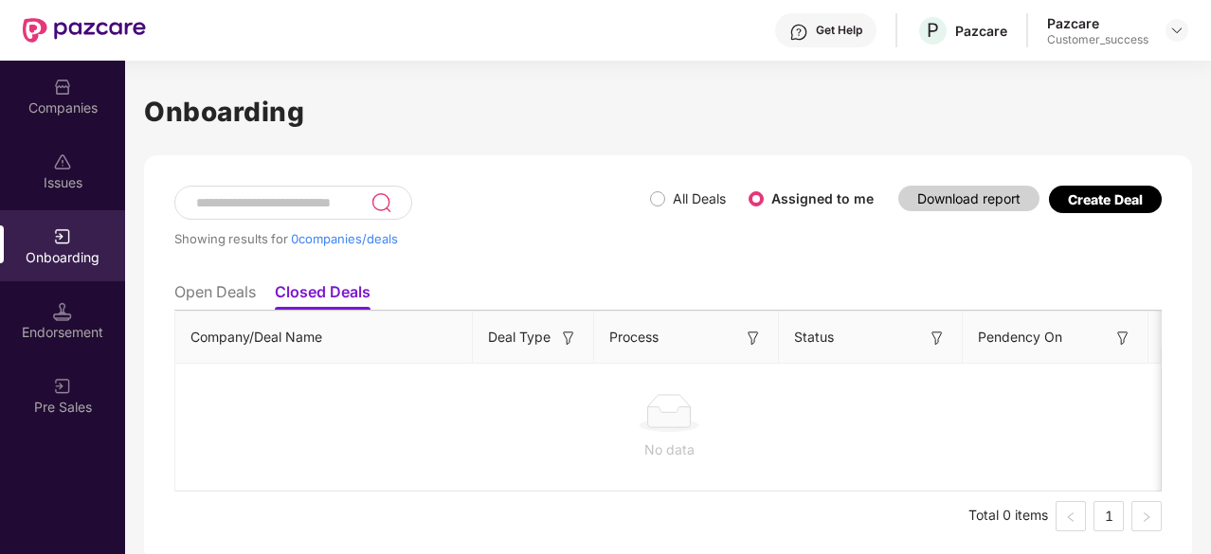
click at [224, 295] on li "Open Deals" at bounding box center [214, 295] width 81 height 27
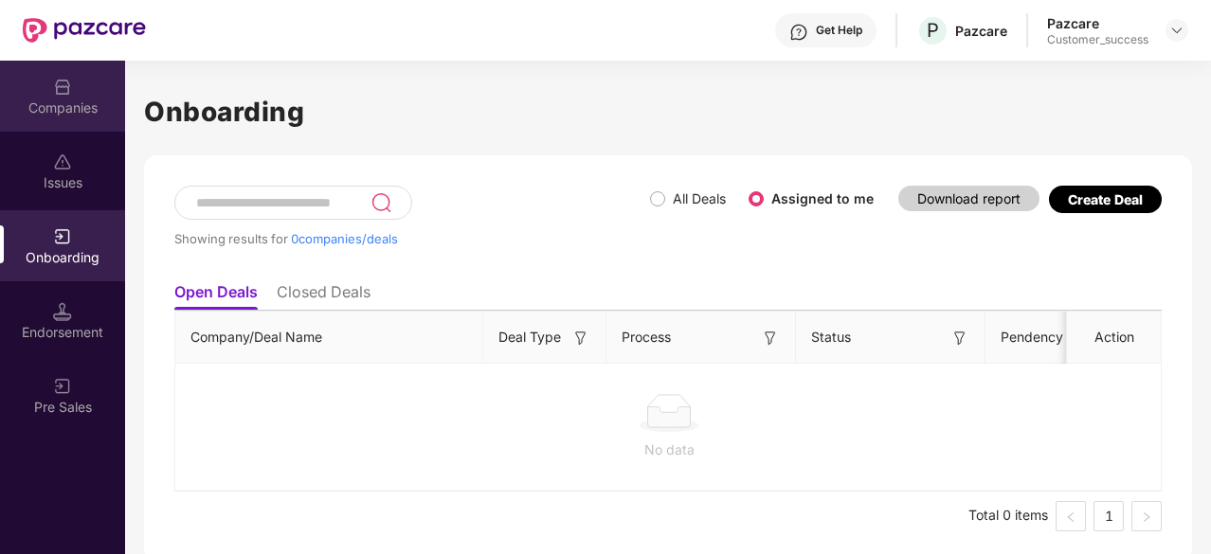
click at [78, 126] on div "Companies" at bounding box center [62, 96] width 125 height 71
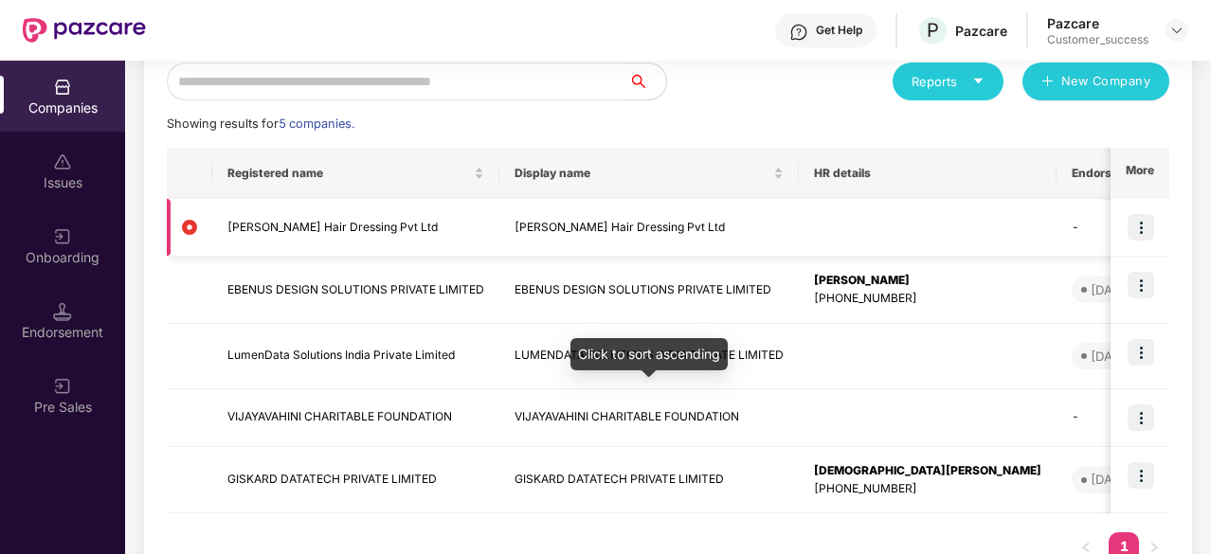
scroll to position [227, 0]
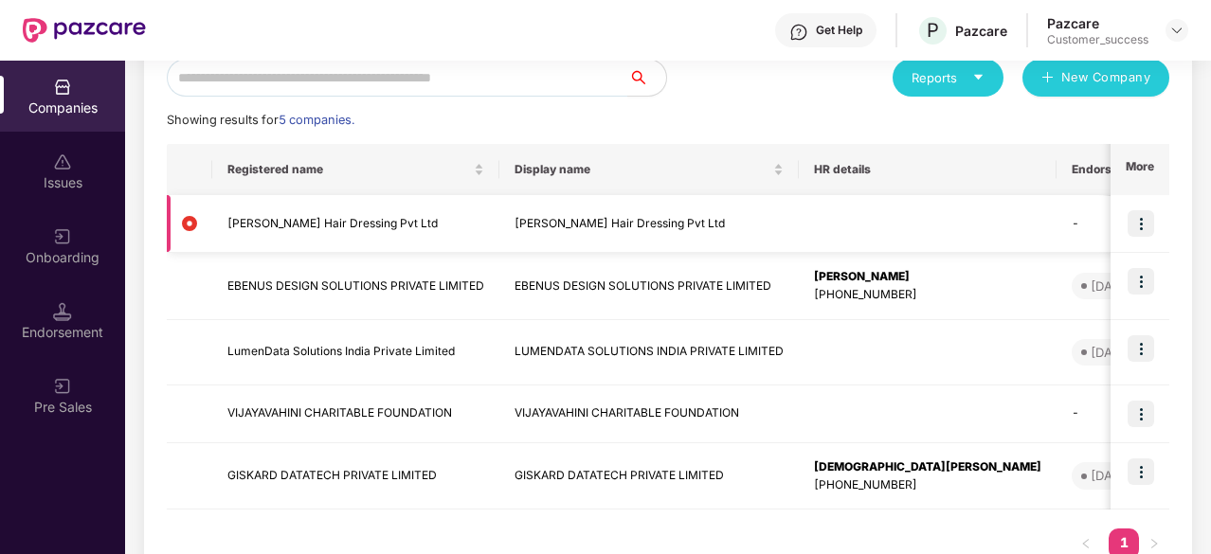
click at [1136, 224] on img at bounding box center [1141, 223] width 27 height 27
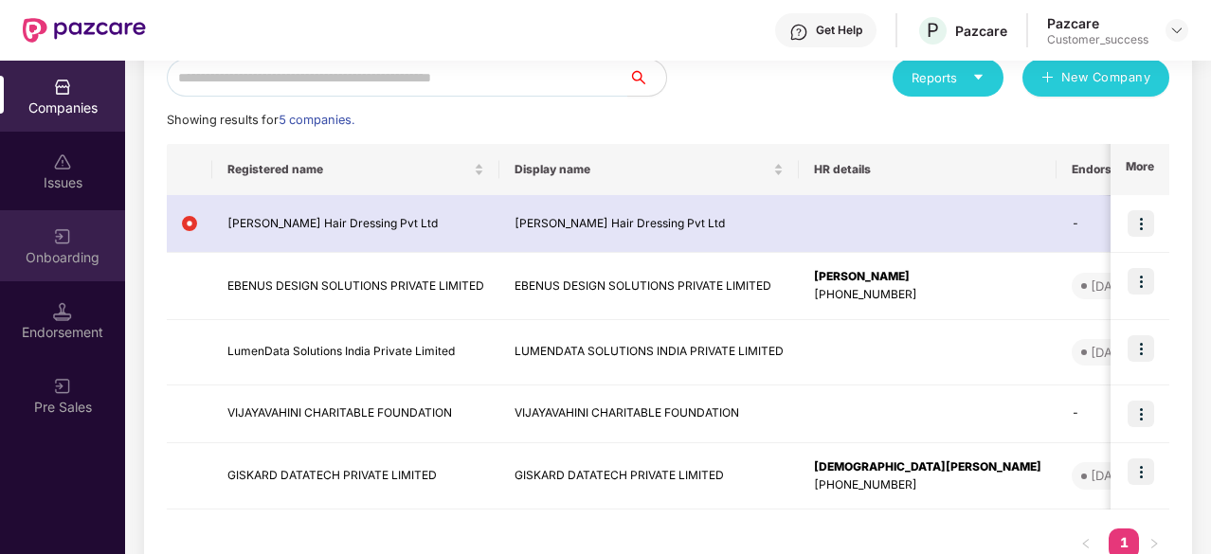
click at [51, 259] on div "Onboarding" at bounding box center [62, 257] width 125 height 19
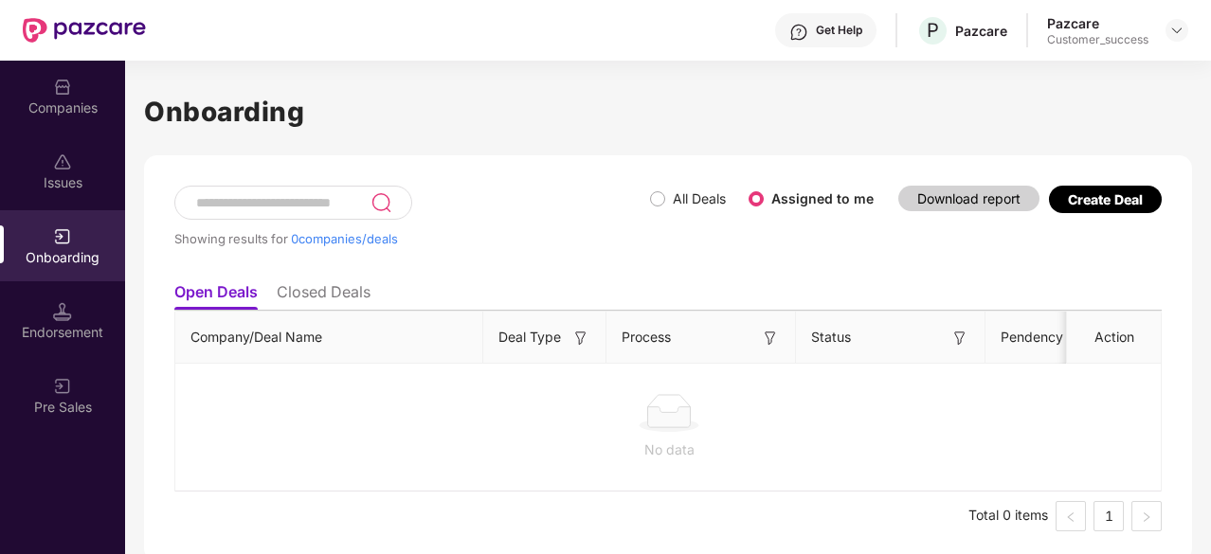
click at [334, 288] on li "Closed Deals" at bounding box center [324, 295] width 94 height 27
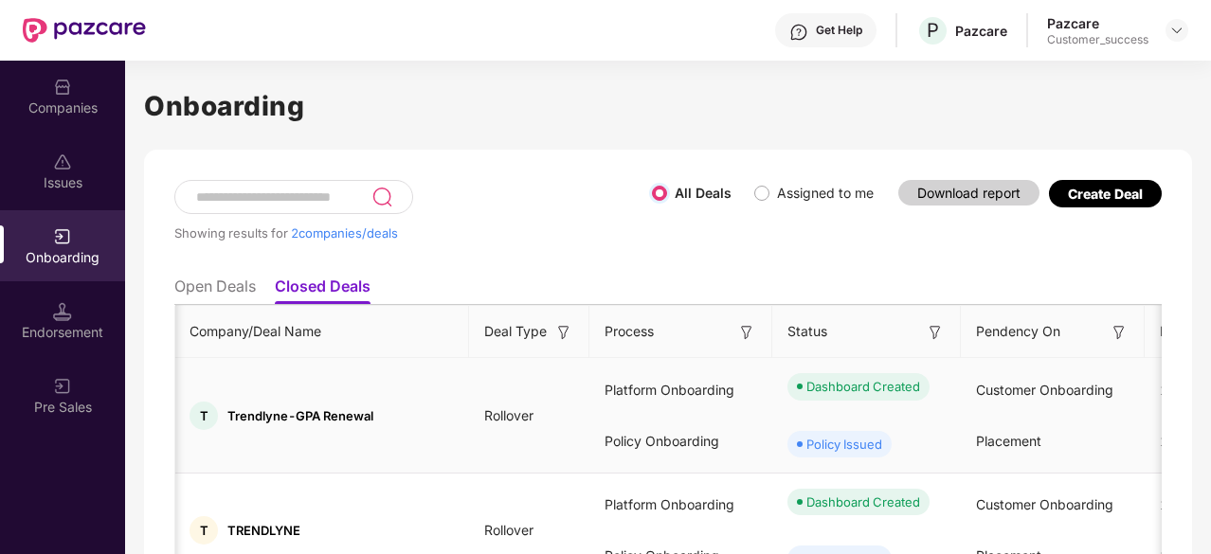
scroll to position [108, 0]
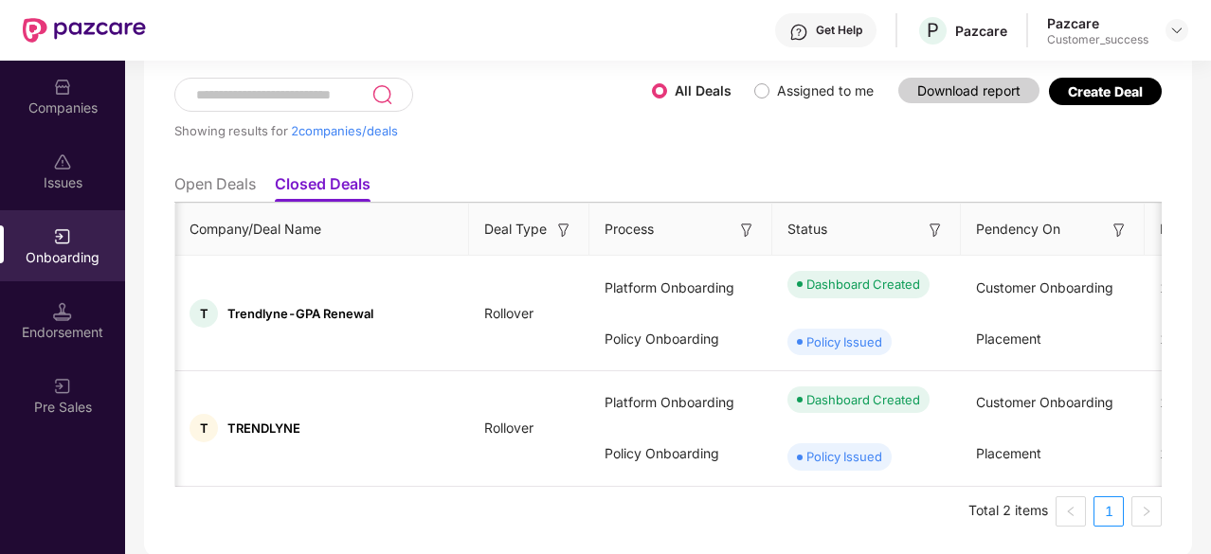
click at [231, 184] on li "Open Deals" at bounding box center [214, 187] width 81 height 27
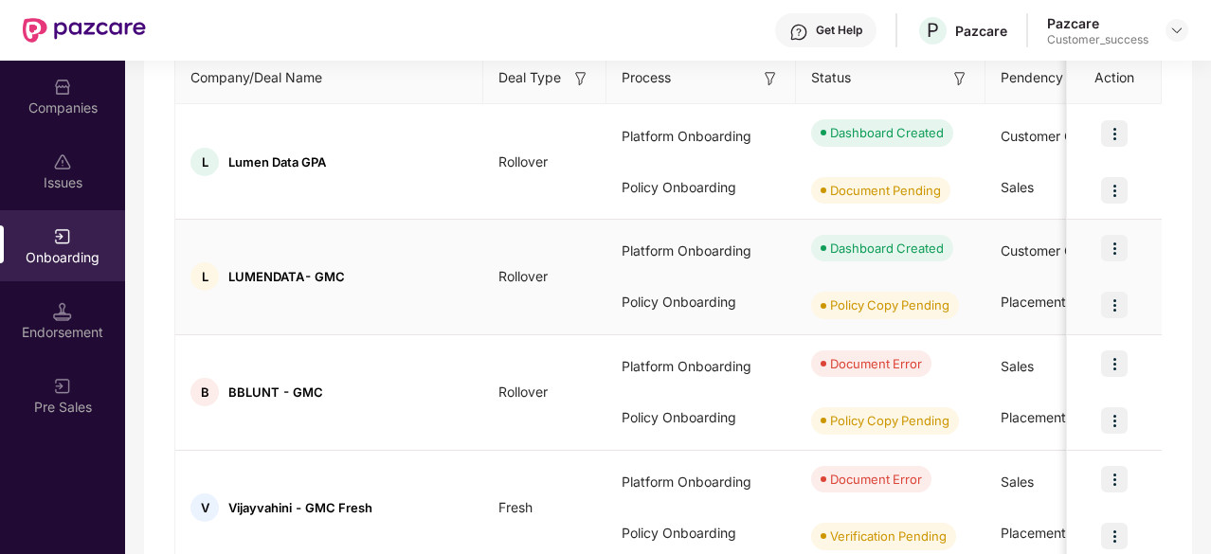
scroll to position [262, 0]
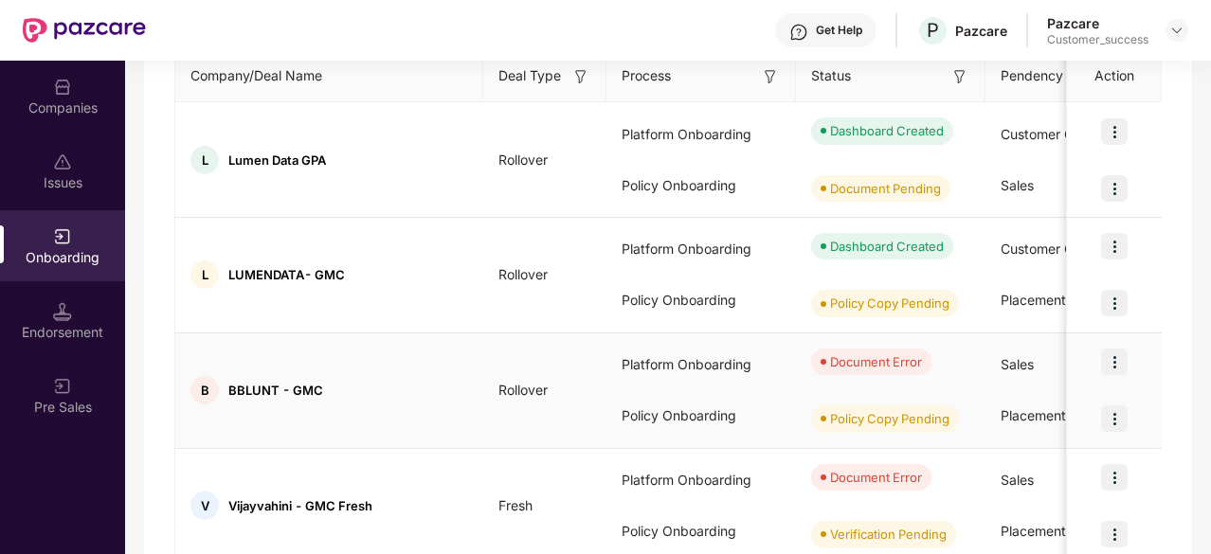
click at [1112, 367] on img at bounding box center [1114, 362] width 27 height 27
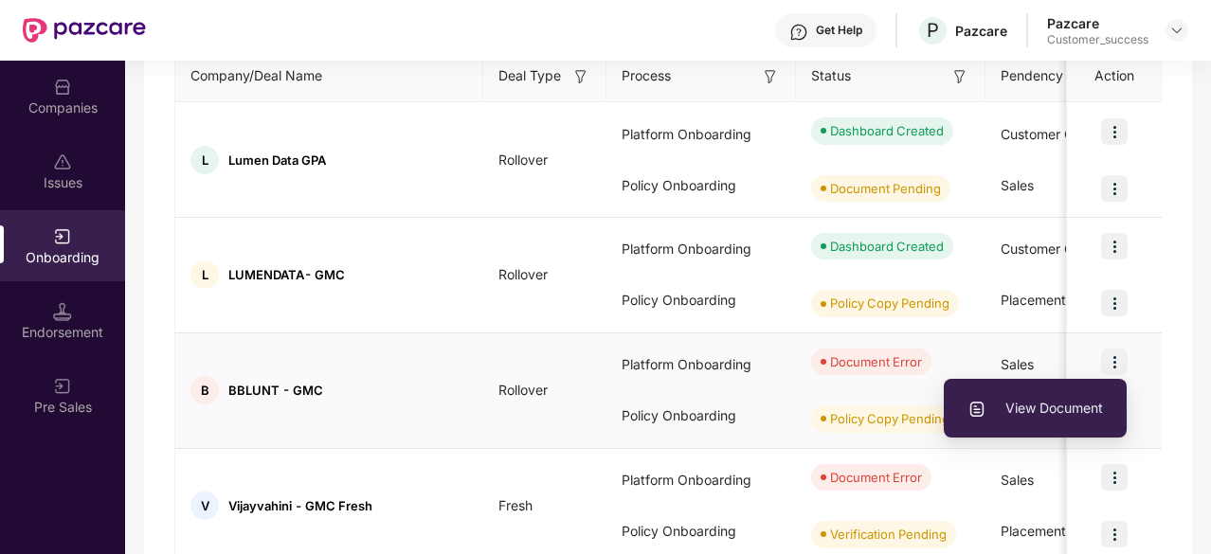
click at [1044, 408] on span "View Document" at bounding box center [1035, 408] width 136 height 21
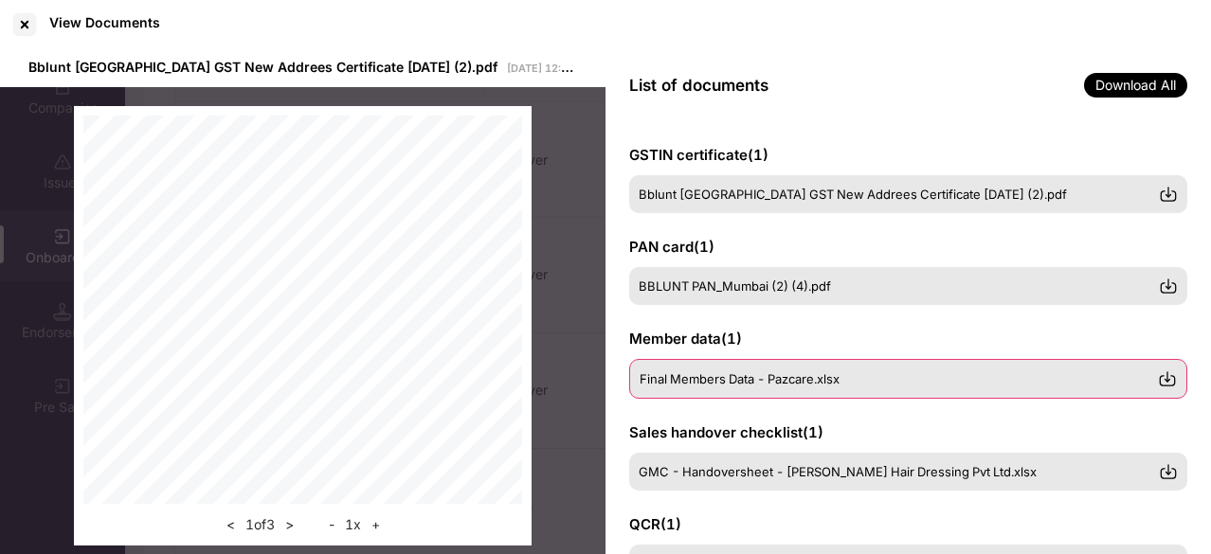
scroll to position [112, 0]
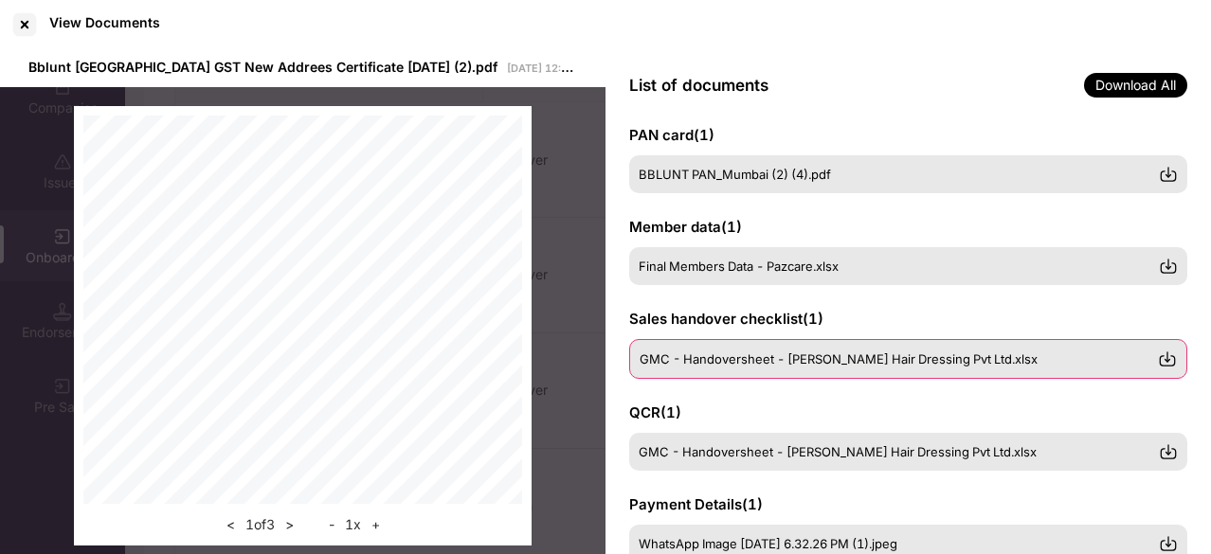
click at [801, 355] on span "GMC - Handoversheet - Bhabani Blunt Hair Dressing Pvt Ltd.xlsx" at bounding box center [839, 359] width 398 height 15
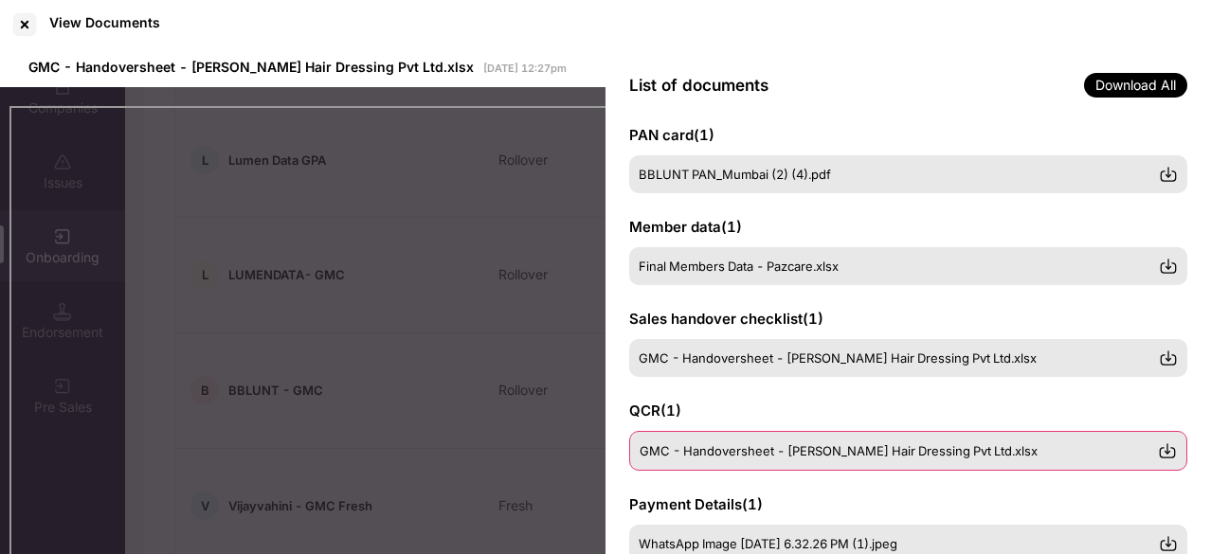
click at [789, 452] on span "GMC - Handoversheet - Bhabani Blunt Hair Dressing Pvt Ltd.xlsx" at bounding box center [839, 450] width 398 height 15
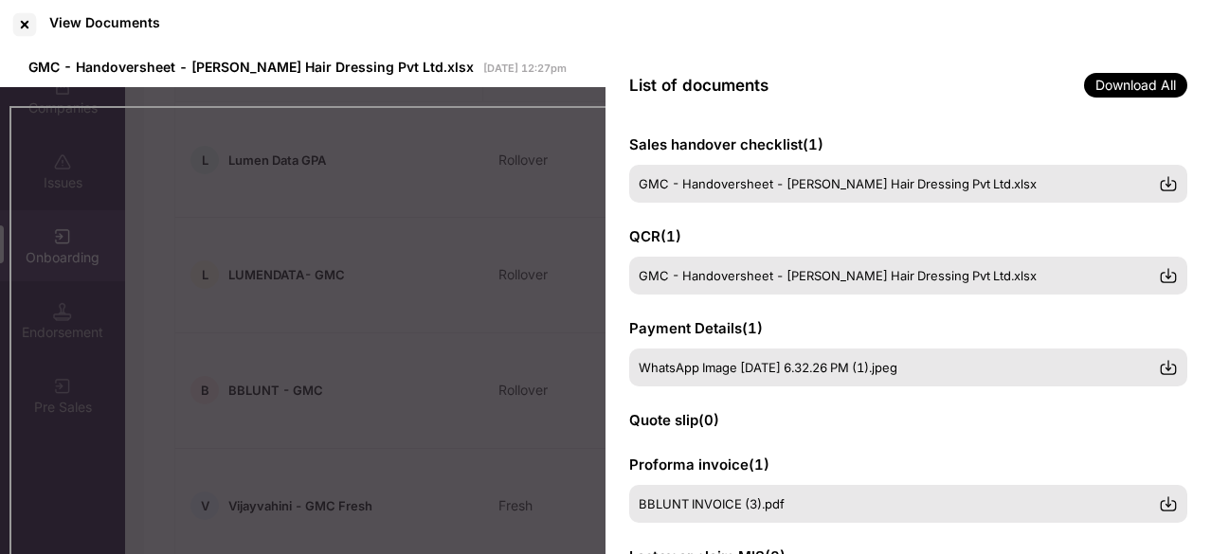
scroll to position [285, 0]
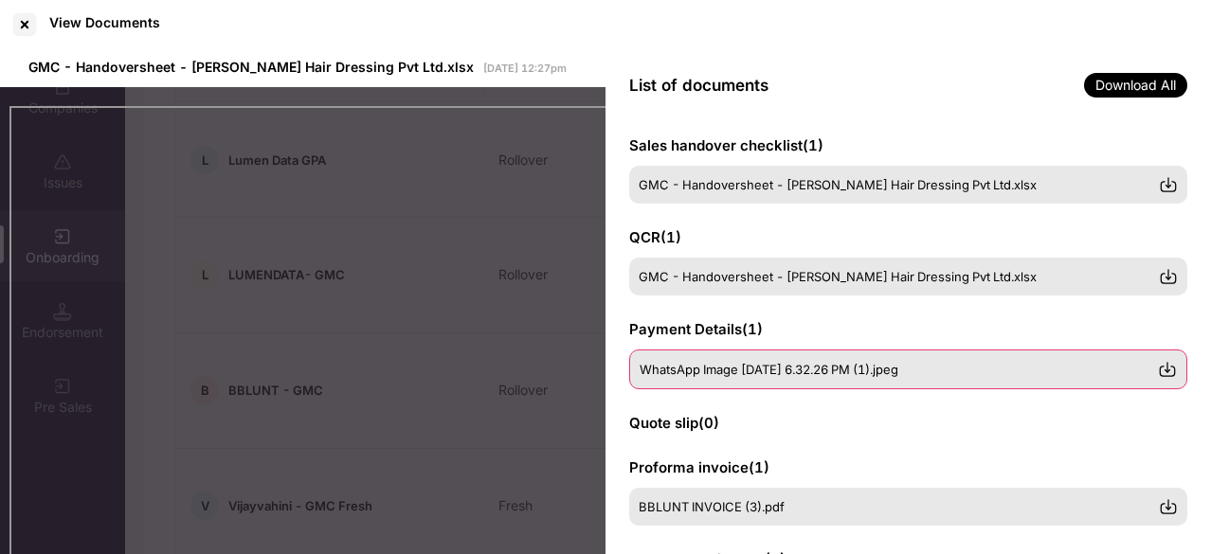
click at [758, 367] on span "WhatsApp Image 2025-09-25 at 6.32.26 PM (1).jpeg" at bounding box center [769, 369] width 259 height 15
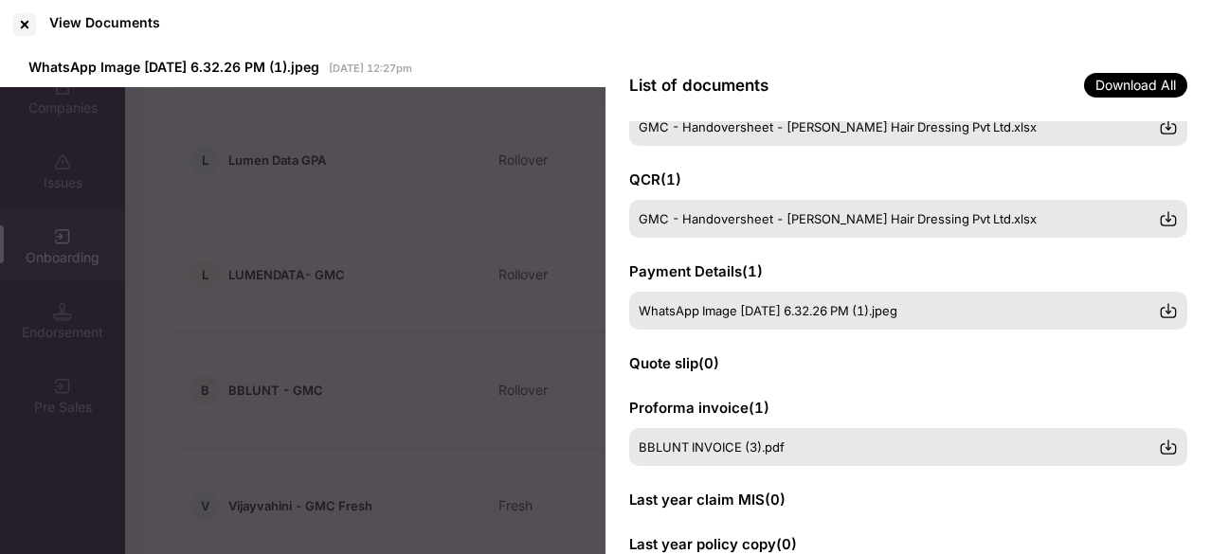
scroll to position [344, 0]
click at [781, 448] on span "BBLUNT INVOICE (3).pdf" at bounding box center [712, 446] width 146 height 15
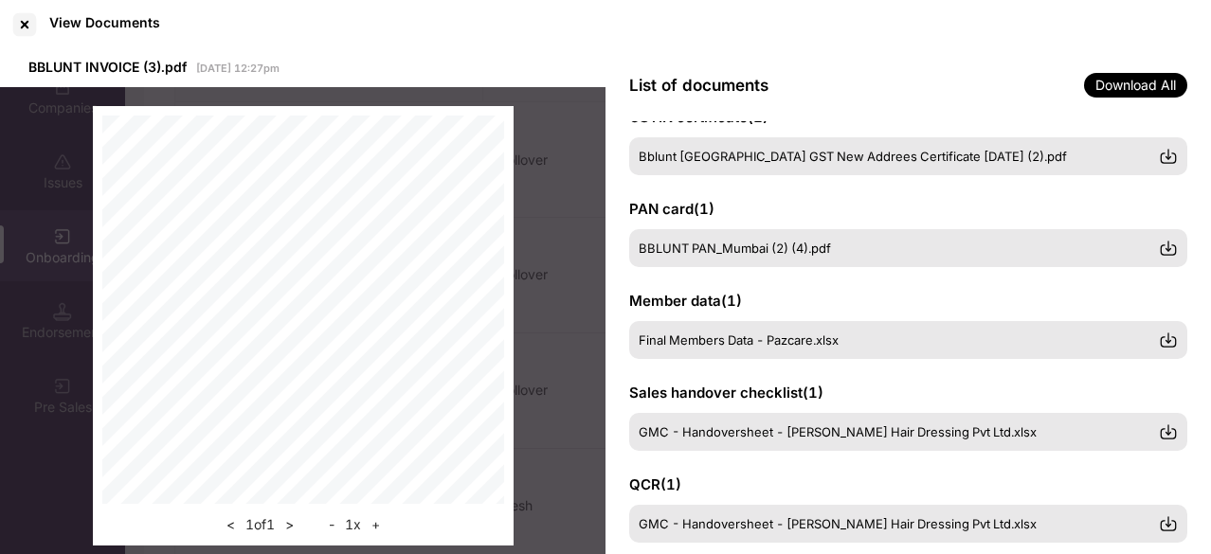
scroll to position [38, 0]
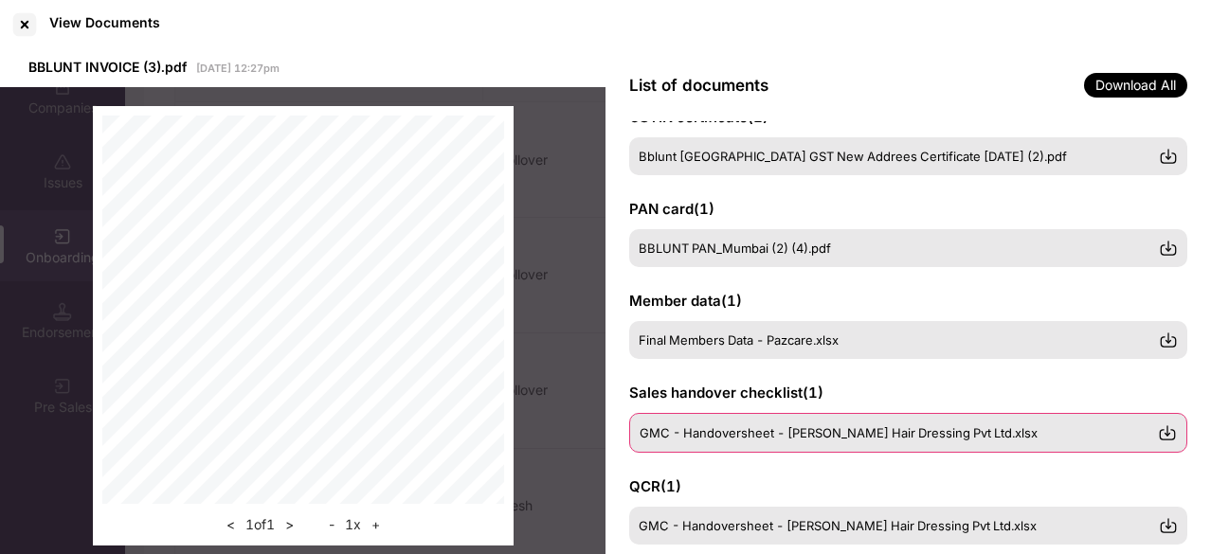
click at [792, 437] on span "GMC - Handoversheet - Bhabani Blunt Hair Dressing Pvt Ltd.xlsx" at bounding box center [839, 432] width 398 height 15
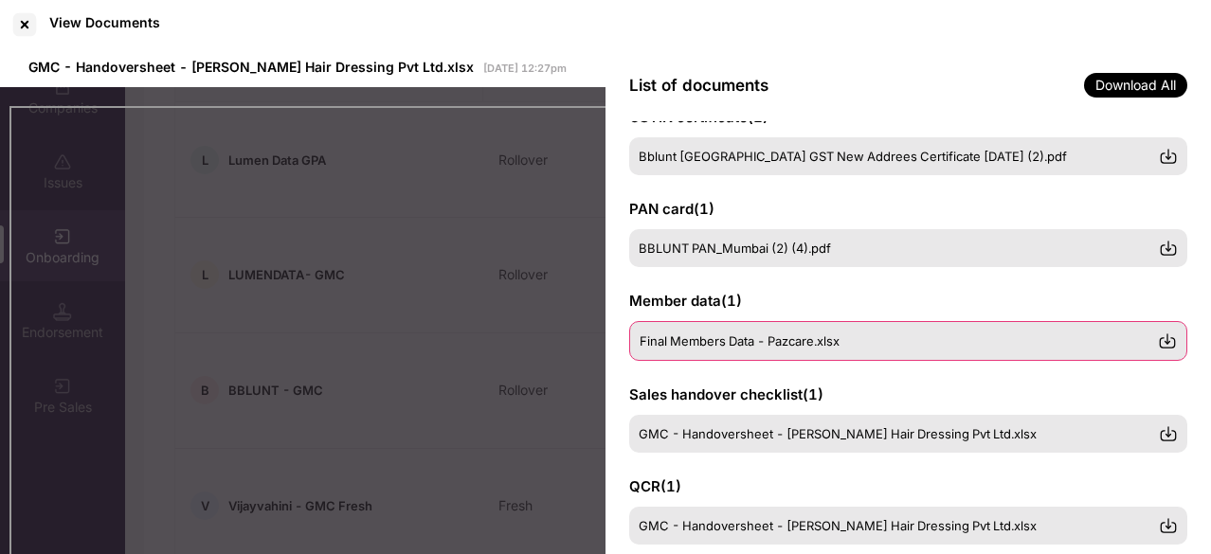
click at [761, 347] on span "Final Members Data - Pazcare.xlsx" at bounding box center [740, 341] width 200 height 15
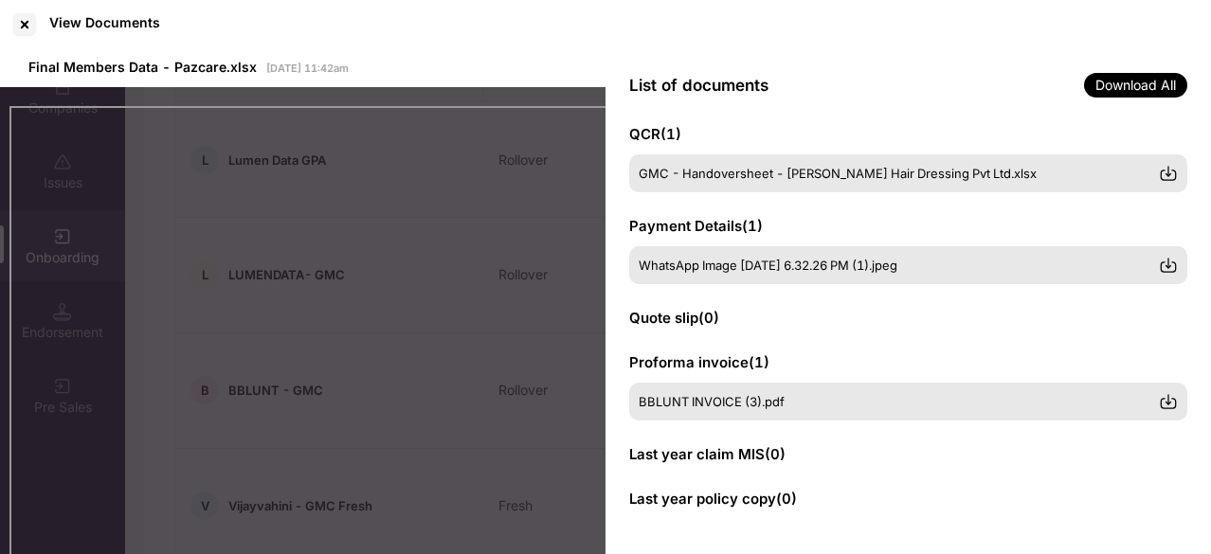
scroll to position [389, 0]
click at [25, 24] on div at bounding box center [24, 24] width 30 height 30
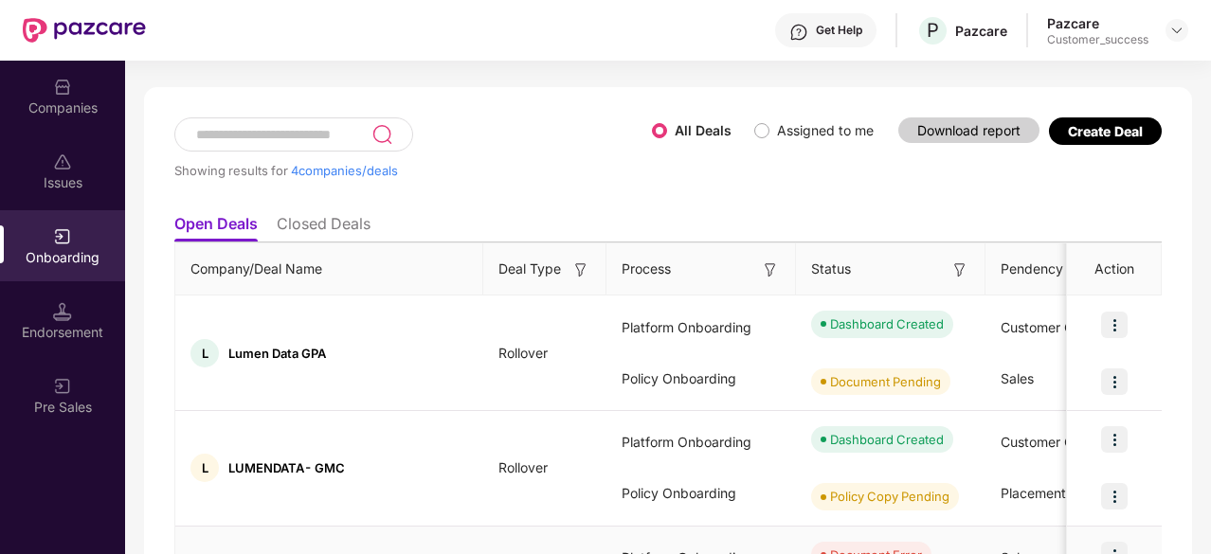
scroll to position [68, 0]
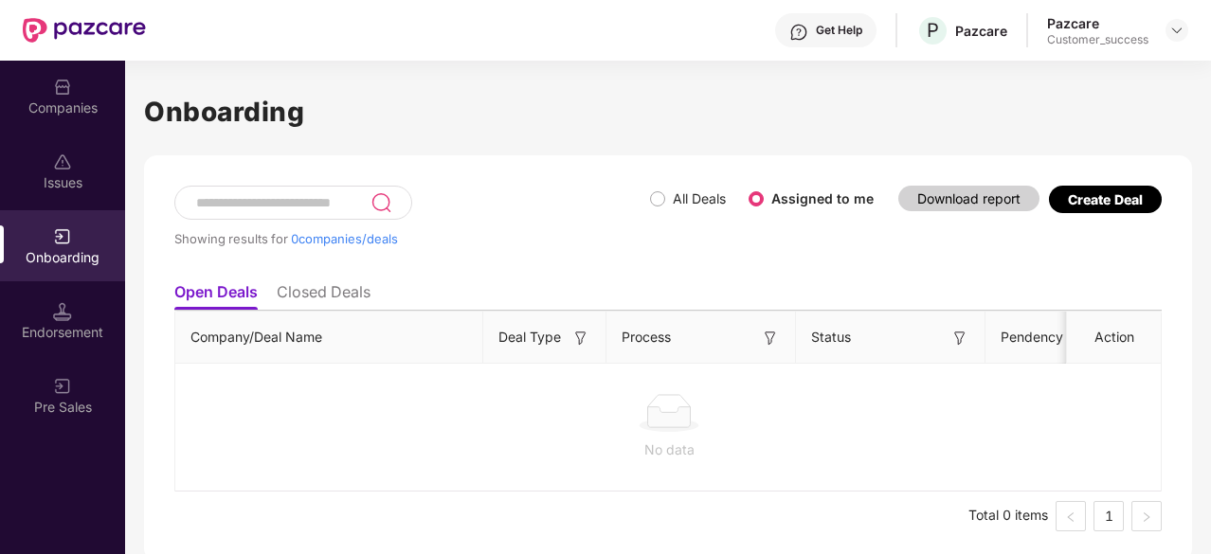
click at [556, 275] on ul "Open Deals Closed Deals" at bounding box center [667, 292] width 987 height 38
click at [655, 105] on h1 "Onboarding" at bounding box center [668, 112] width 1048 height 42
click at [83, 103] on div "Companies" at bounding box center [62, 108] width 125 height 19
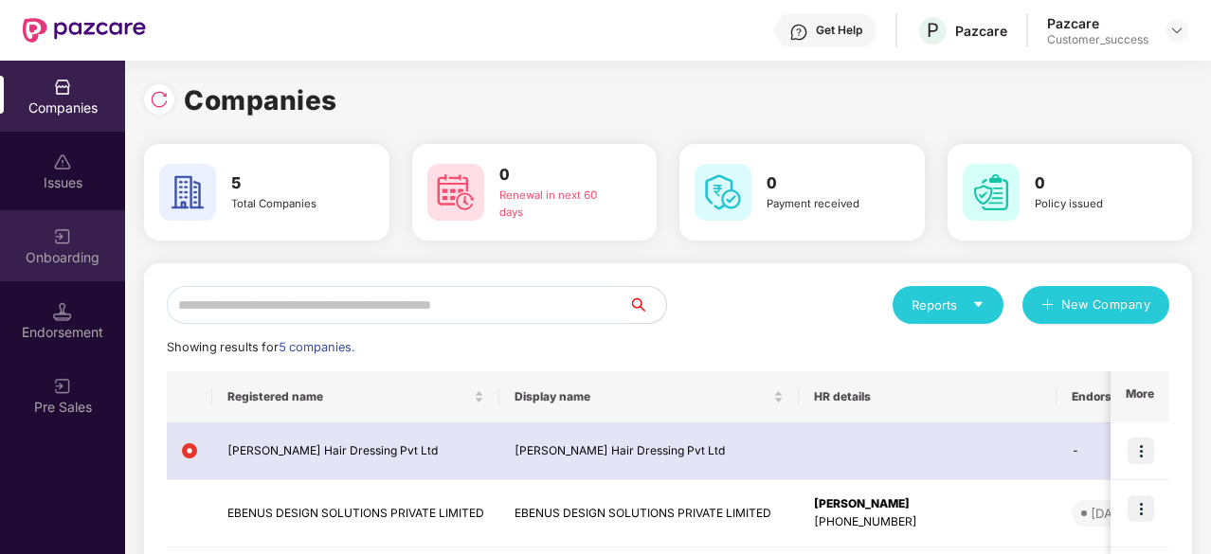
click at [88, 243] on div "Onboarding" at bounding box center [62, 245] width 125 height 71
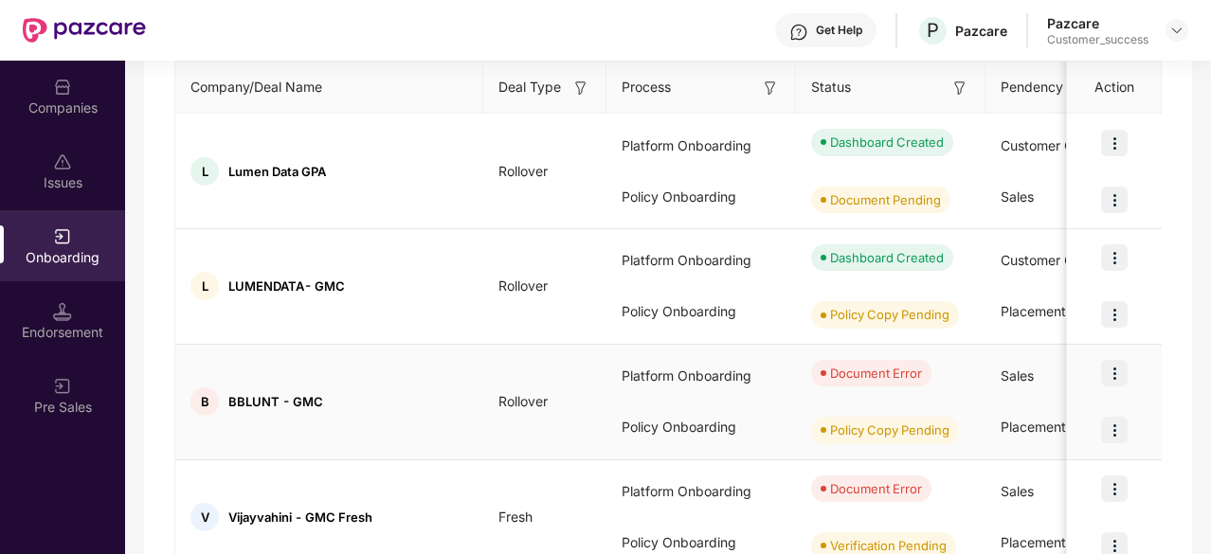
scroll to position [251, 0]
click at [1115, 259] on img at bounding box center [1114, 257] width 27 height 27
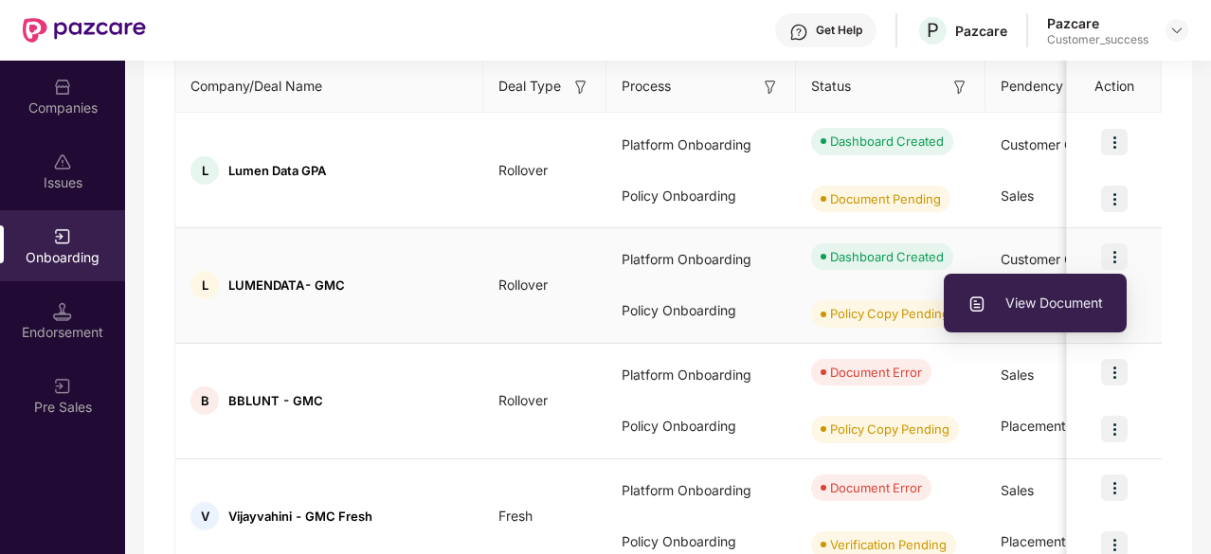
click at [1056, 299] on span "View Document" at bounding box center [1035, 303] width 136 height 21
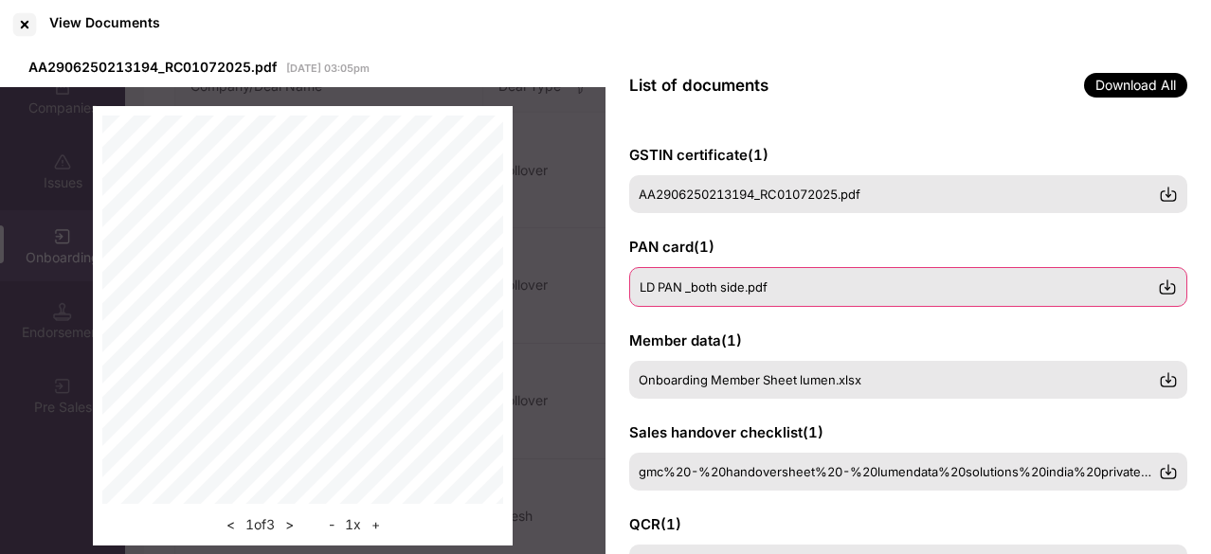
click at [730, 287] on span "LD PAN _both side.pdf" at bounding box center [704, 287] width 128 height 15
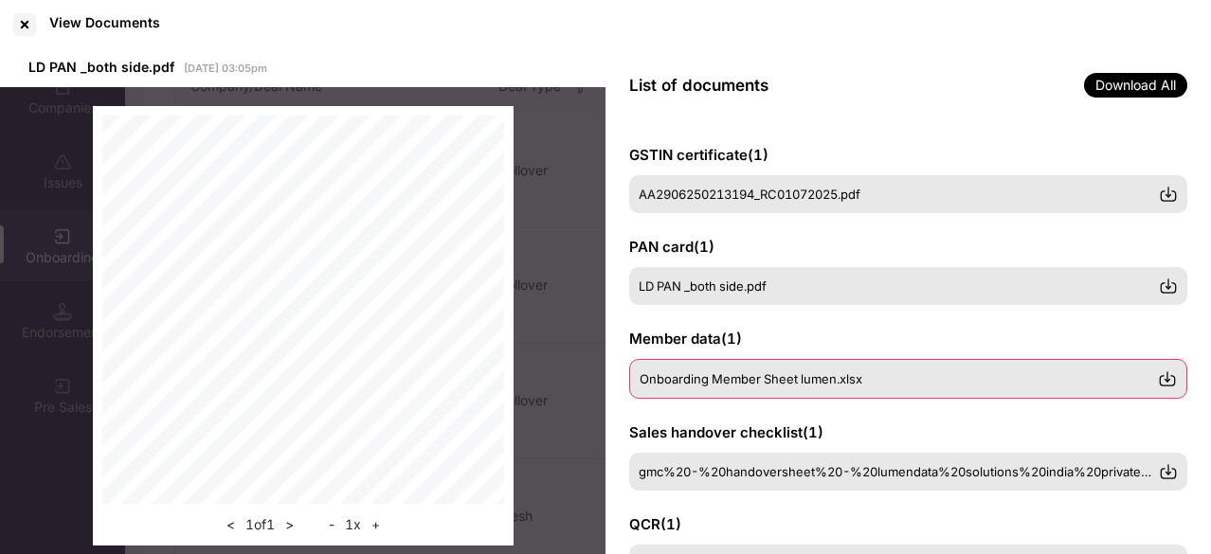
click at [705, 369] on div "Onboarding Member Sheet lumen.xlsx" at bounding box center [908, 379] width 558 height 40
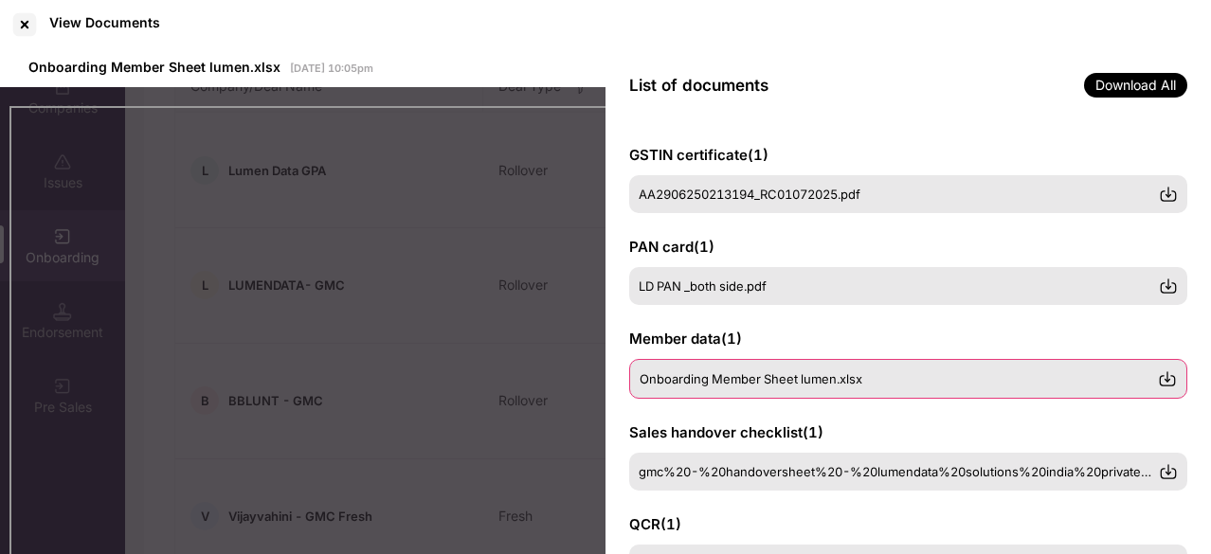
scroll to position [70, 0]
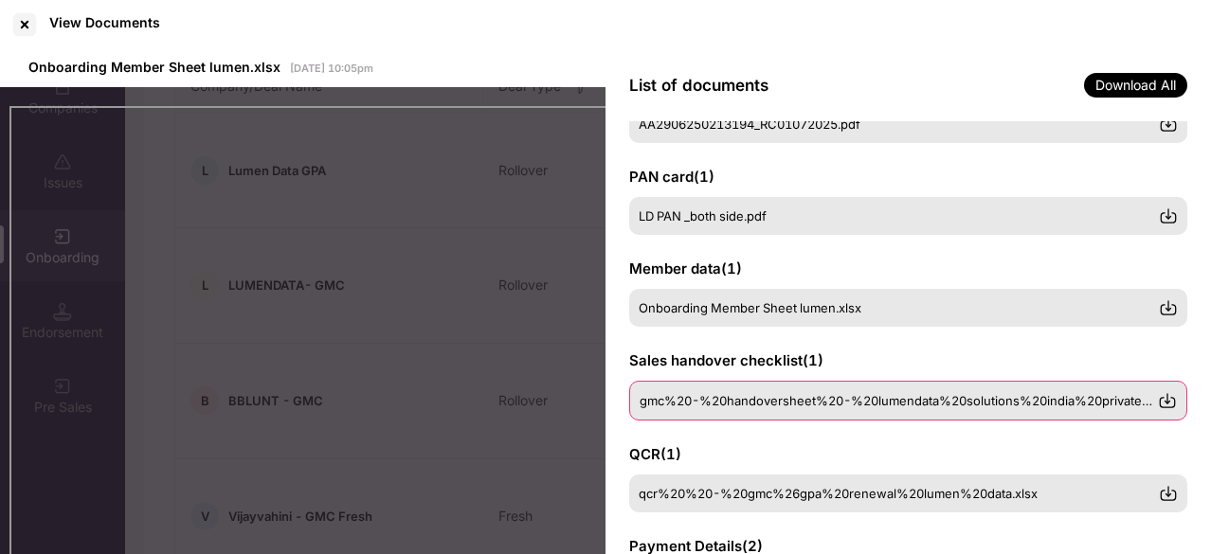
click at [685, 403] on span "gmc%20-%20handoversheet%20-%20lumendata%20solutions%20india%20private%20limited…" at bounding box center [936, 400] width 593 height 15
click at [716, 398] on span "gmc%20-%20handoversheet%20-%20lumendata%20solutions%20india%20private%20limited…" at bounding box center [936, 400] width 593 height 15
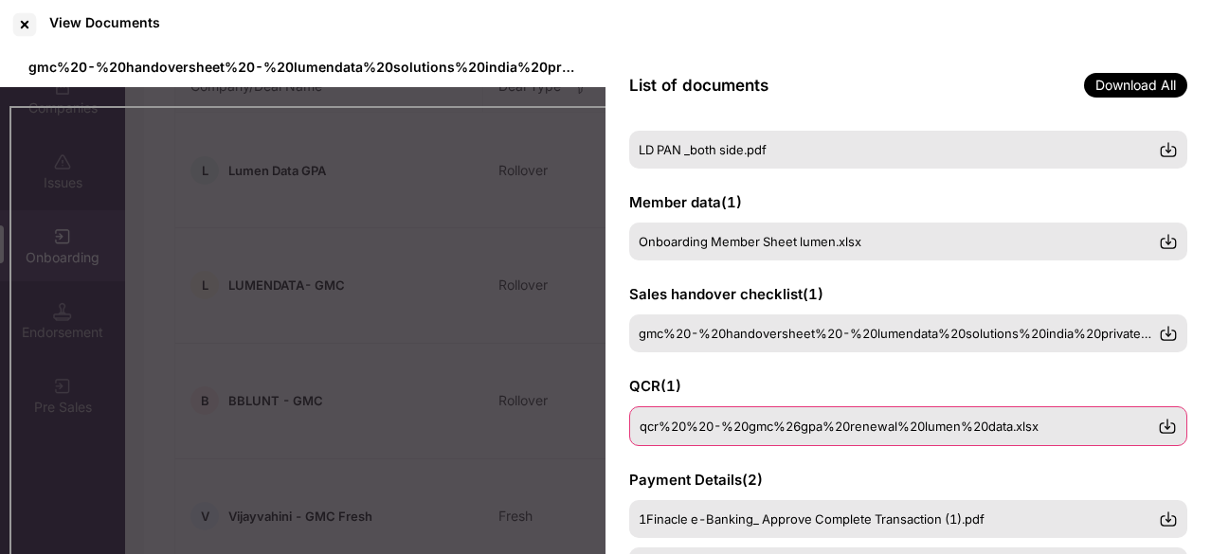
click at [708, 419] on span "qcr%20%20-%20gmc%26gpa%20renewal%20lumen%20data.xlsx" at bounding box center [839, 426] width 399 height 15
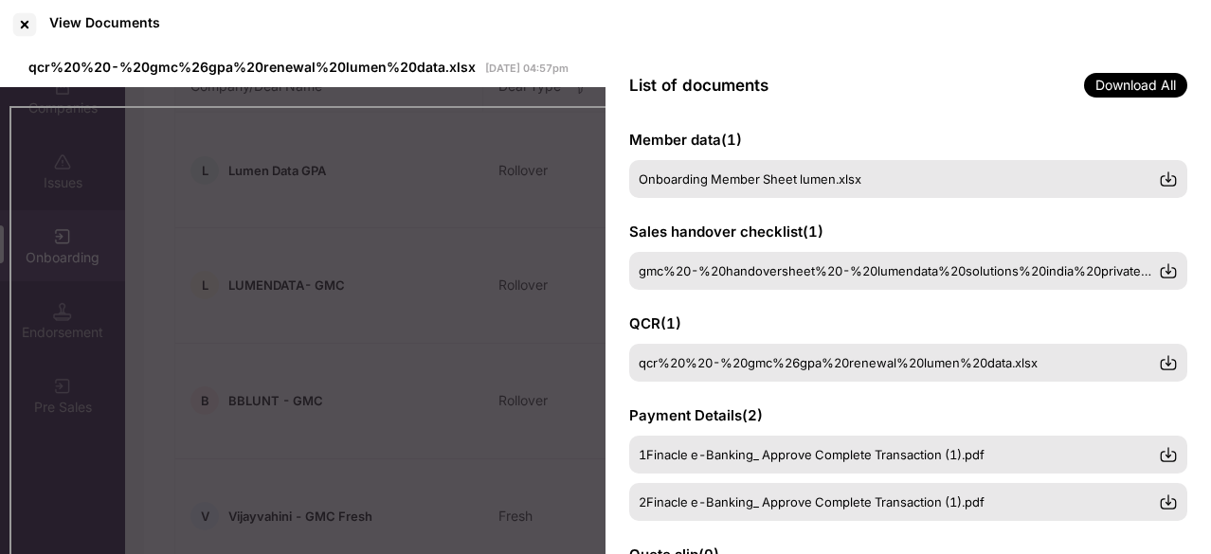
scroll to position [235, 0]
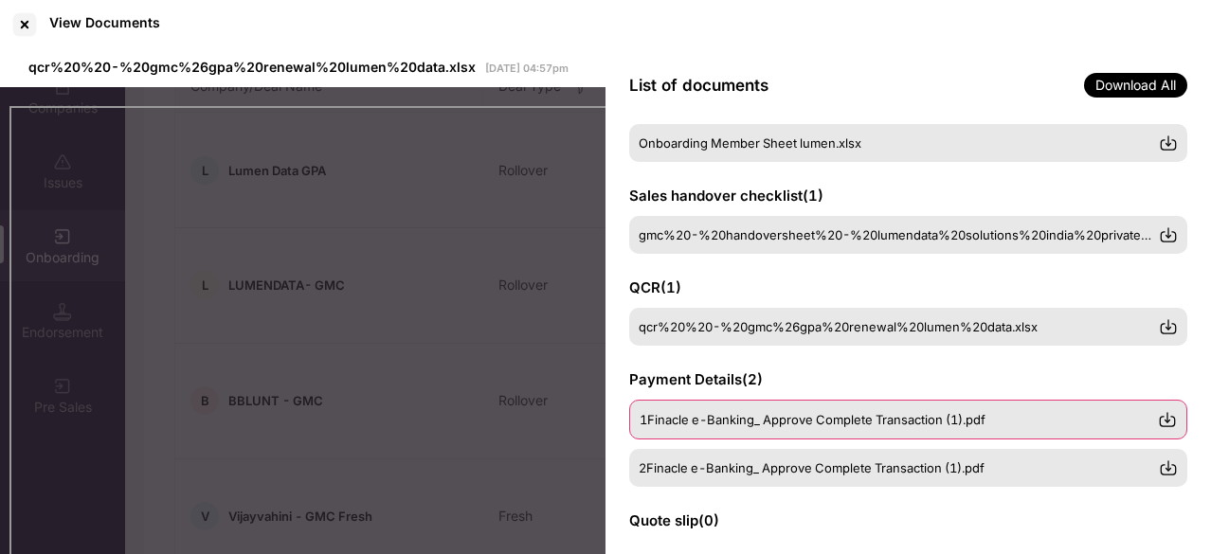
click at [759, 432] on div "1Finacle e-Banking_ Approve Complete Transaction (1).pdf" at bounding box center [908, 420] width 558 height 40
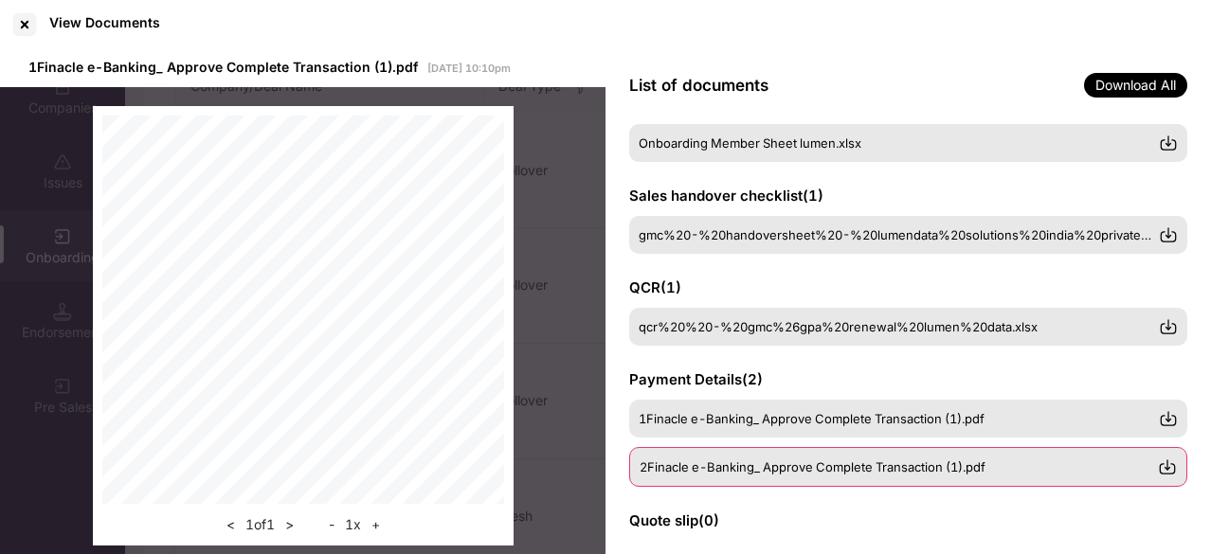
click at [735, 467] on span "2Finacle e-Banking_ Approve Complete Transaction (1).pdf" at bounding box center [813, 467] width 346 height 15
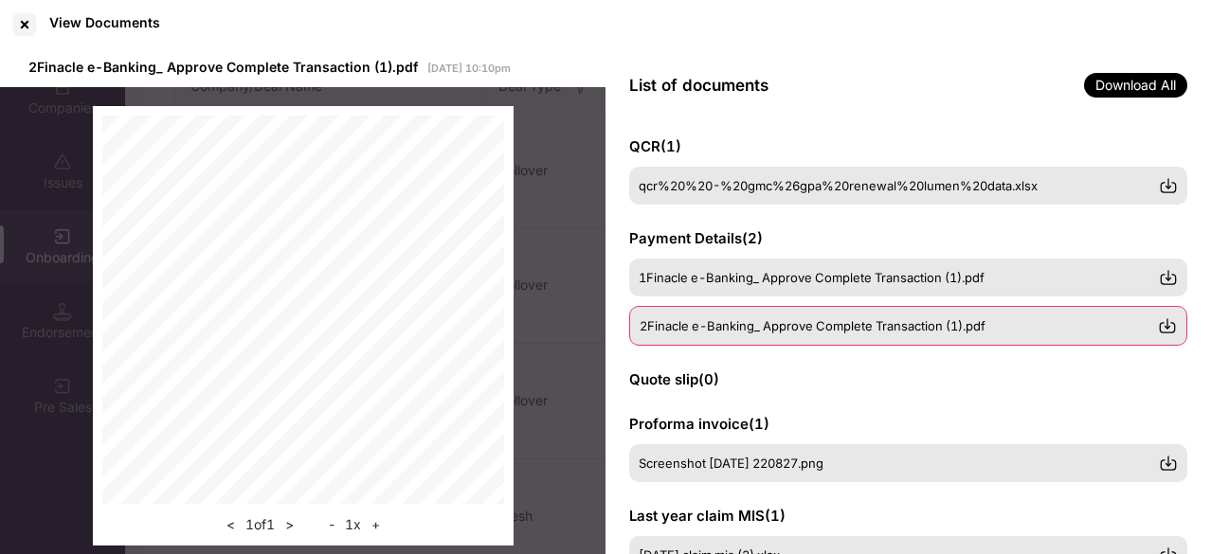
scroll to position [377, 0]
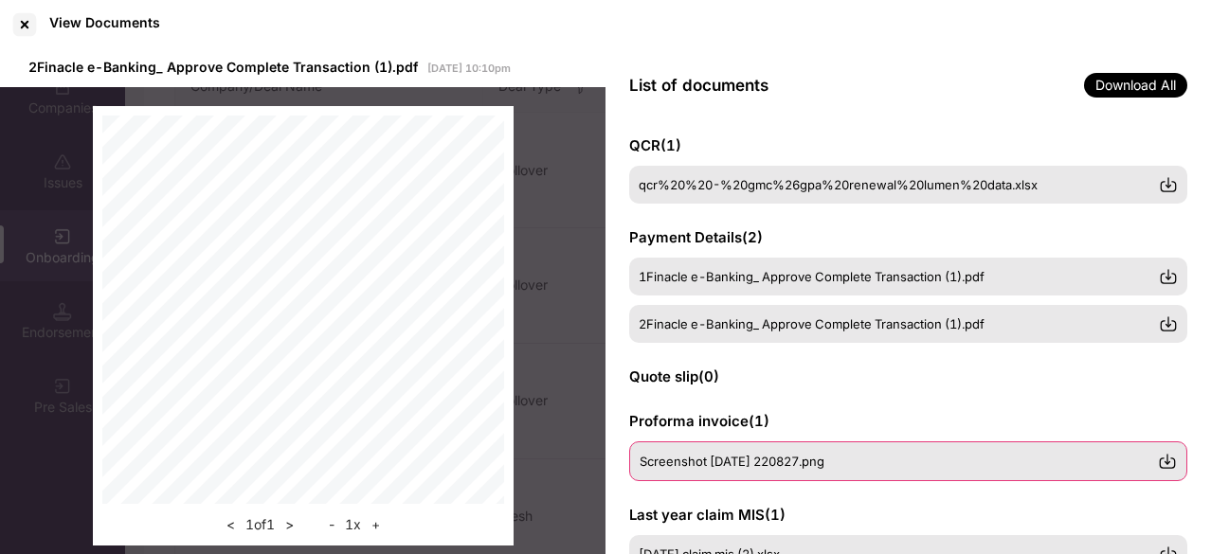
click at [720, 466] on span "Screenshot [DATE] 220827.png" at bounding box center [732, 461] width 185 height 15
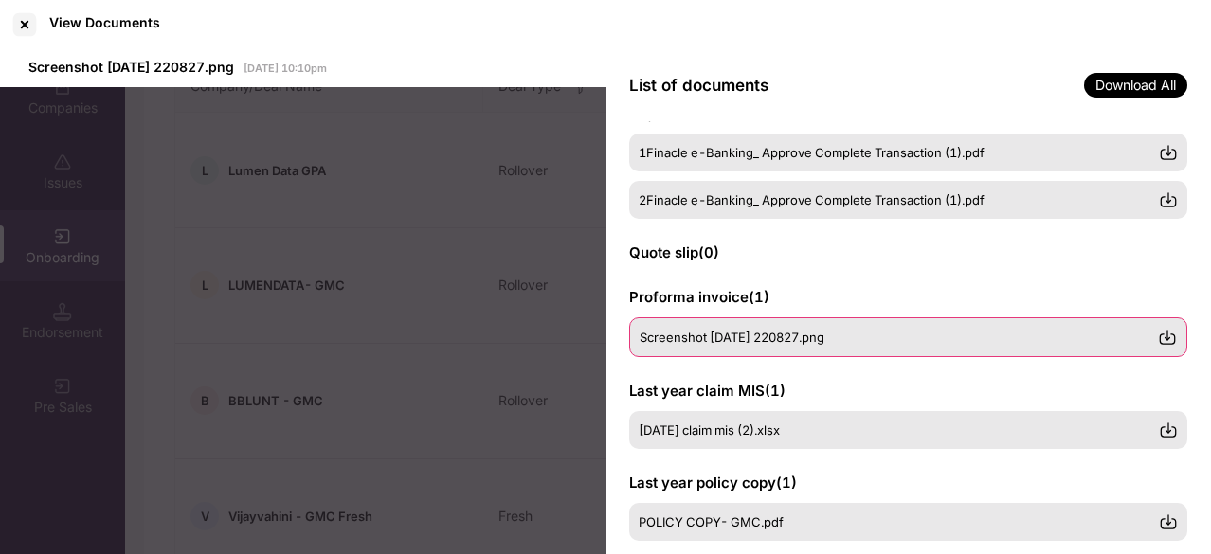
scroll to position [502, 0]
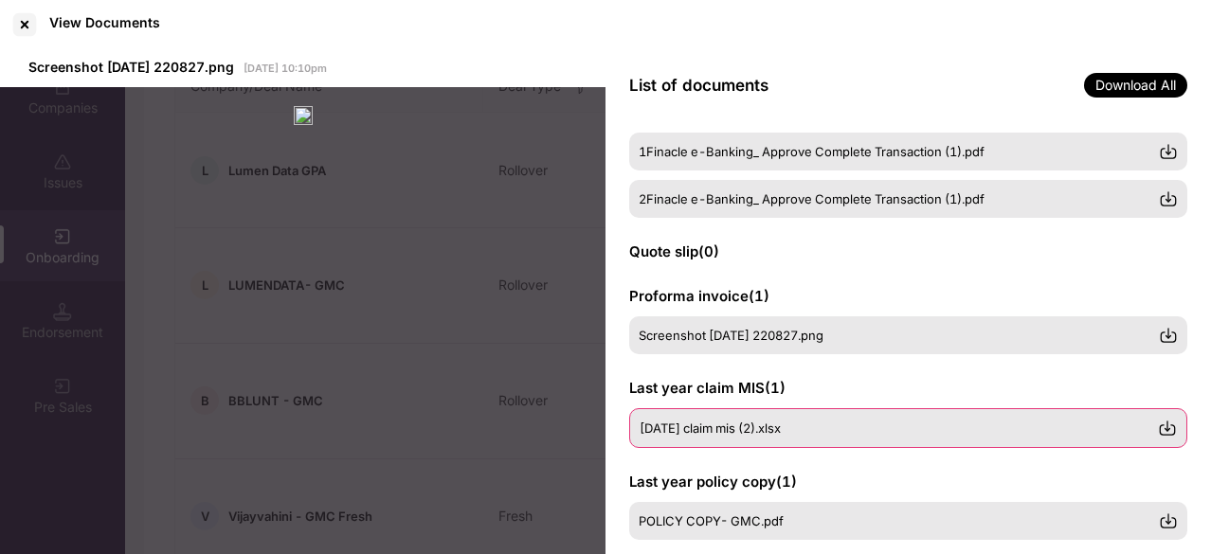
click at [756, 435] on div "[DATE] claim mis (2).xlsx" at bounding box center [908, 428] width 558 height 40
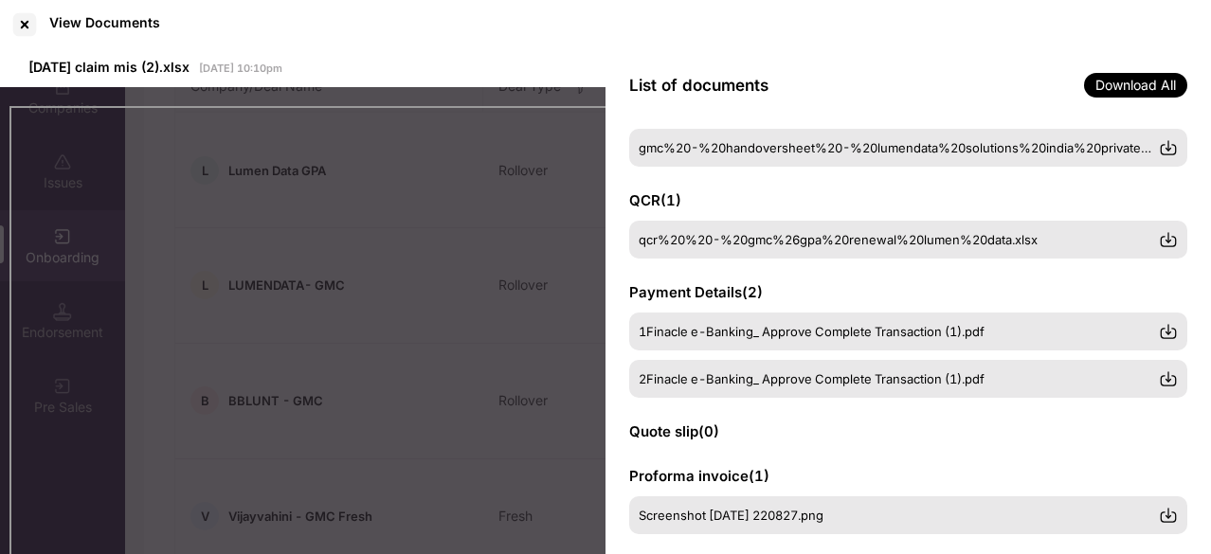
scroll to position [320, 0]
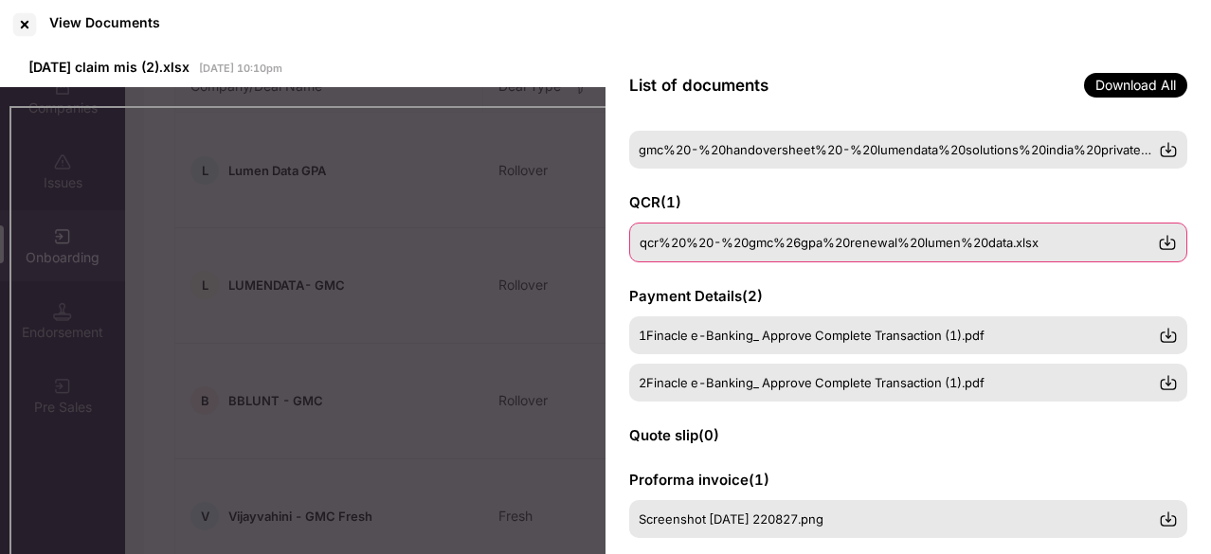
click at [819, 247] on span "qcr%20%20-%20gmc%26gpa%20renewal%20lumen%20data.xlsx" at bounding box center [839, 242] width 399 height 15
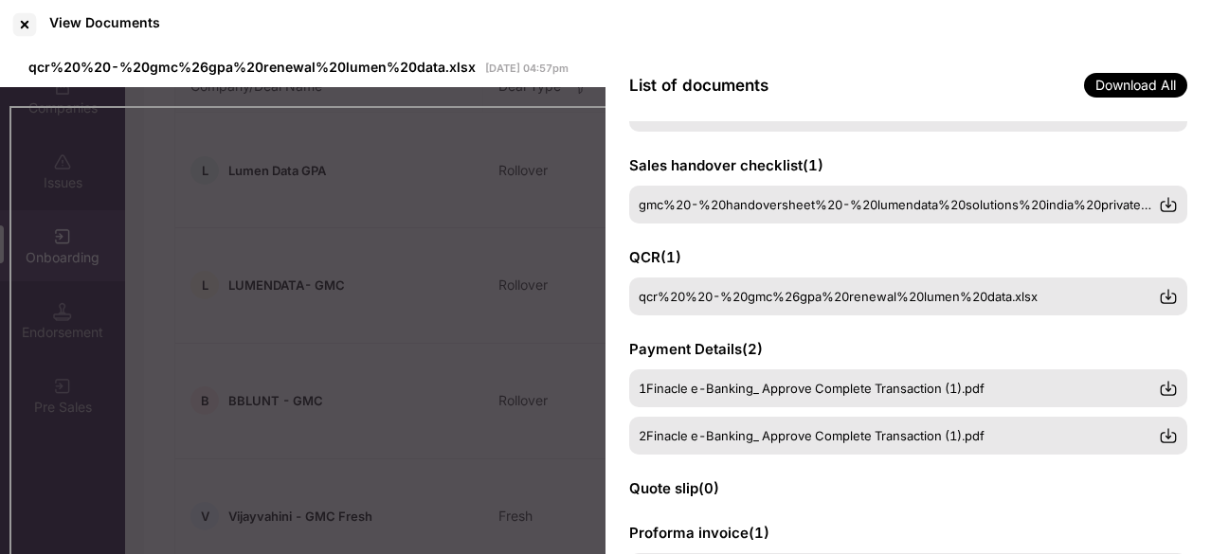
scroll to position [263, 0]
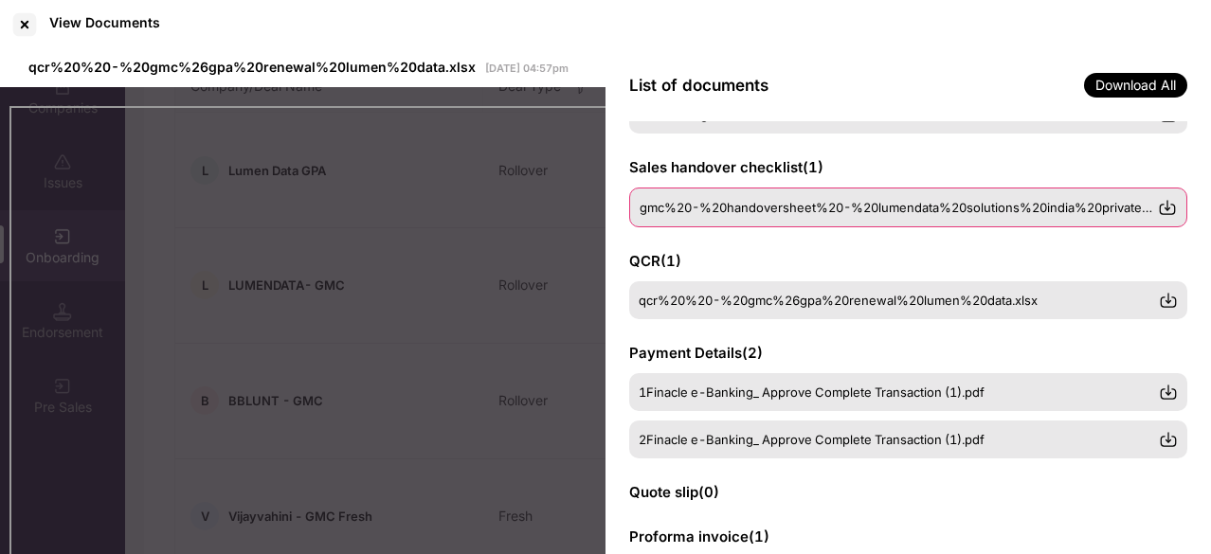
click at [764, 219] on div "gmc%20-%20handoversheet%20-%20lumendata%20solutions%20india%20private%20limited…" at bounding box center [908, 208] width 558 height 40
click at [753, 201] on span "gmc%20-%20handoversheet%20-%20lumendata%20solutions%20india%20private%20limited…" at bounding box center [936, 207] width 593 height 15
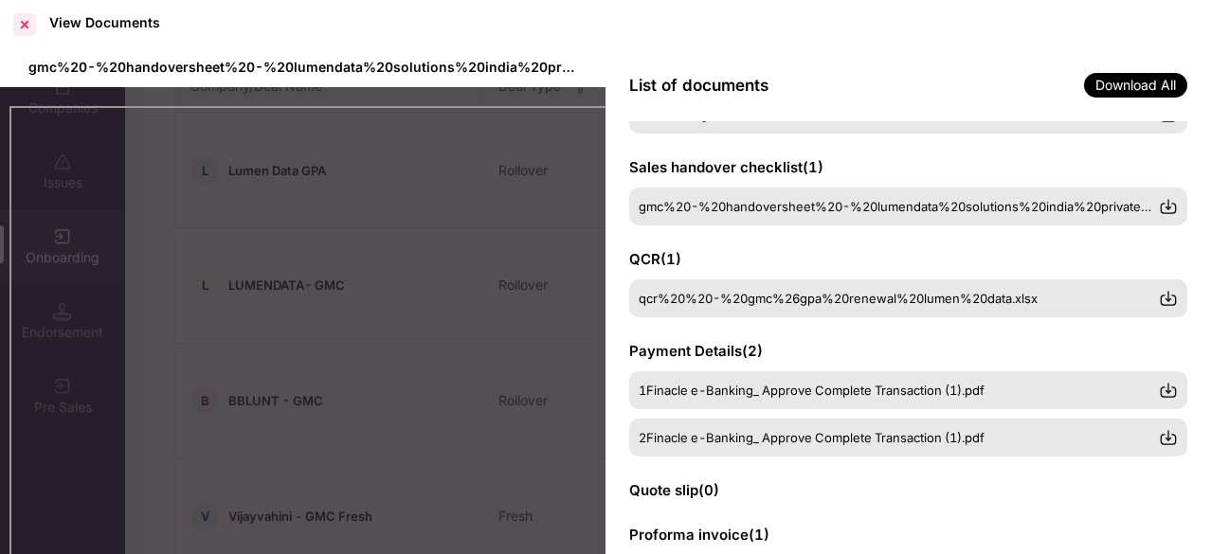
click at [17, 23] on div at bounding box center [24, 24] width 30 height 30
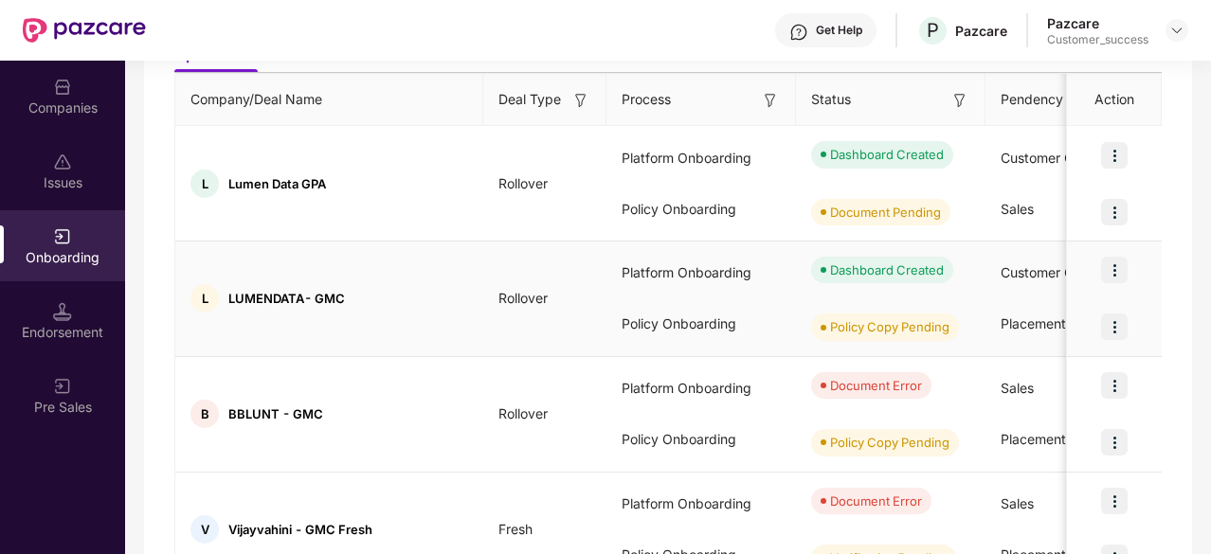
scroll to position [239, 0]
click at [1112, 157] on img at bounding box center [1114, 154] width 27 height 27
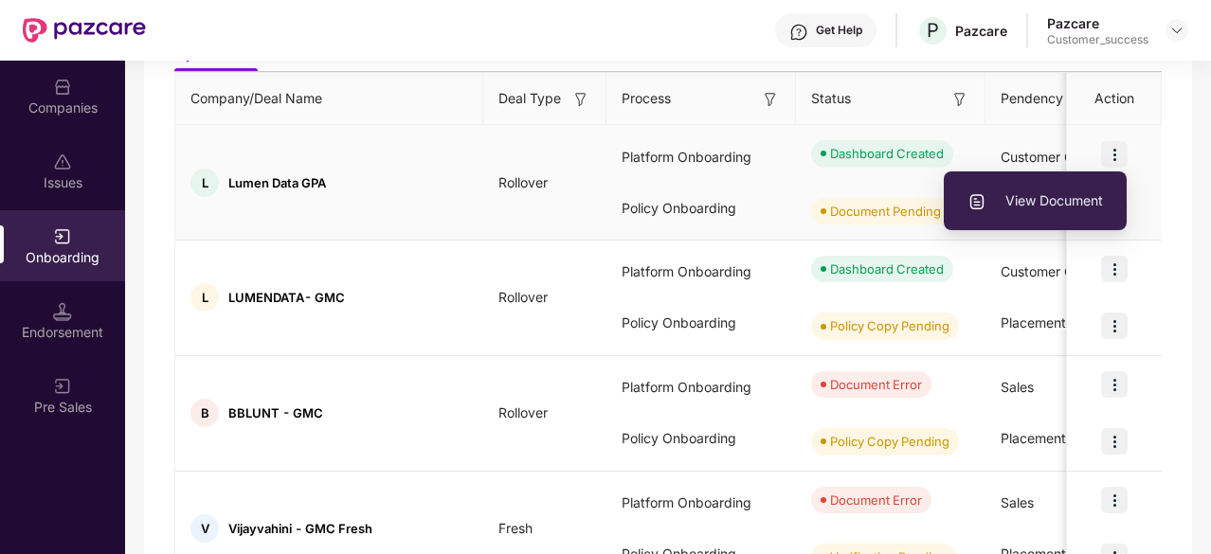
click at [1058, 197] on span "View Document" at bounding box center [1035, 200] width 136 height 21
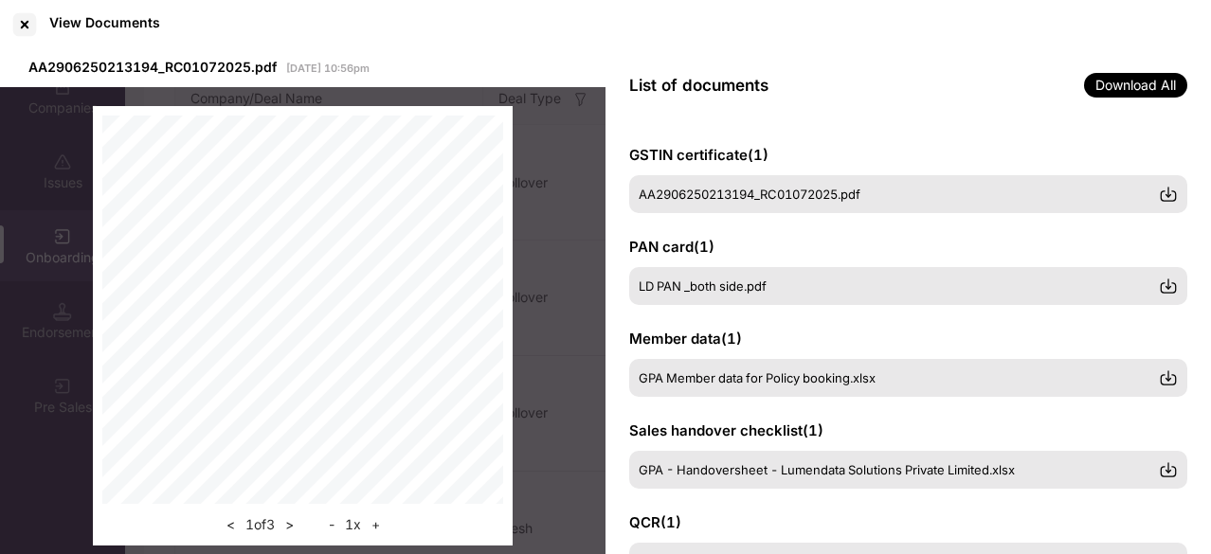
scroll to position [99, 0]
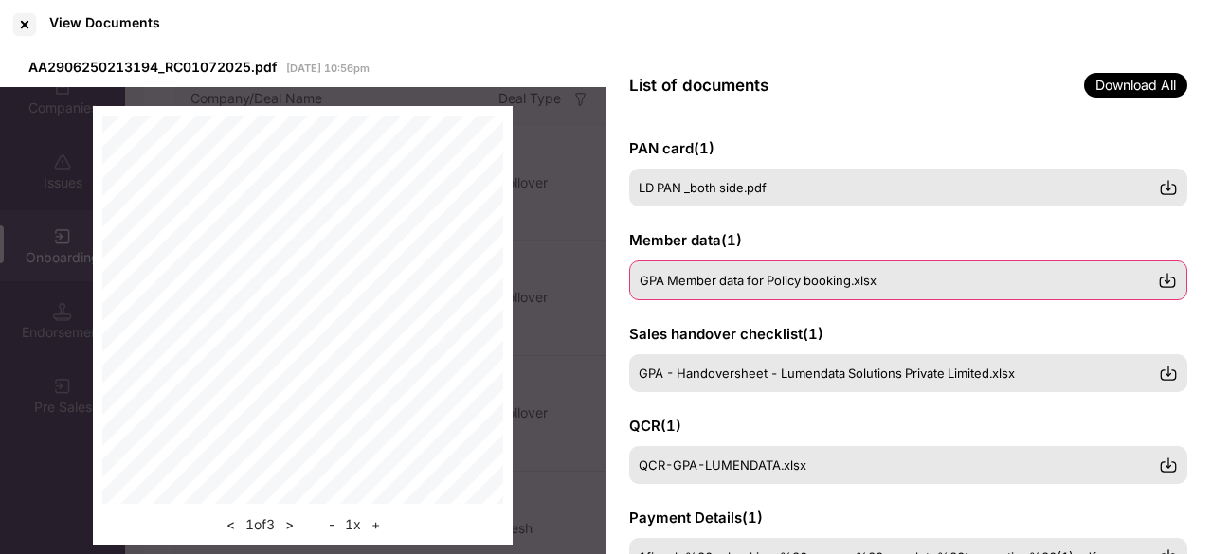
click at [841, 283] on span "GPA Member data for Policy booking.xlsx" at bounding box center [758, 280] width 237 height 15
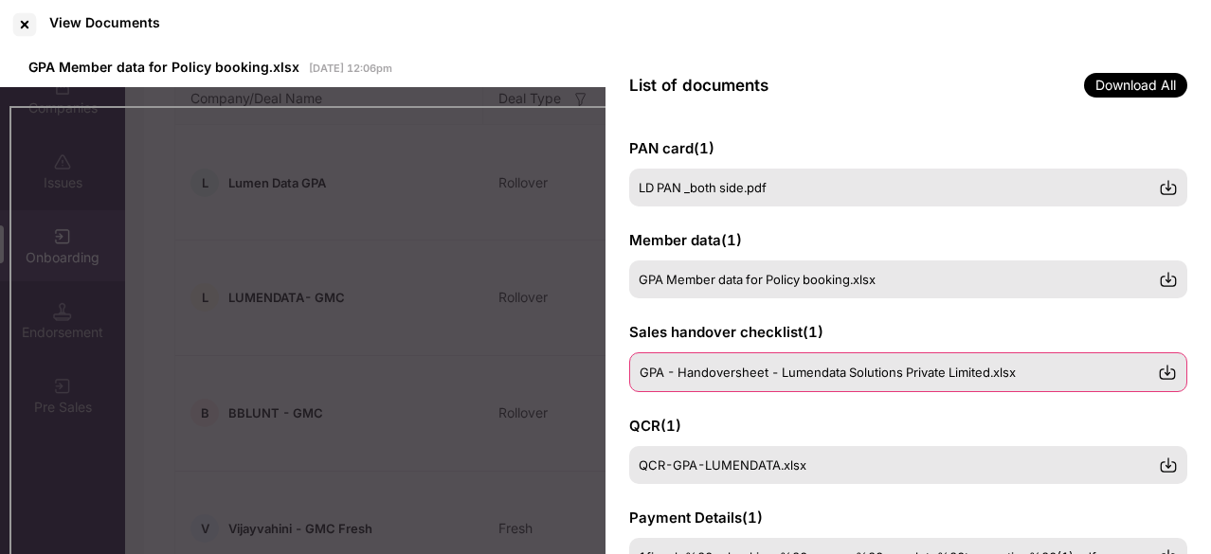
click at [841, 362] on div "GPA - Handoversheet - Lumendata Solutions Private Limited.xlsx" at bounding box center [908, 373] width 558 height 40
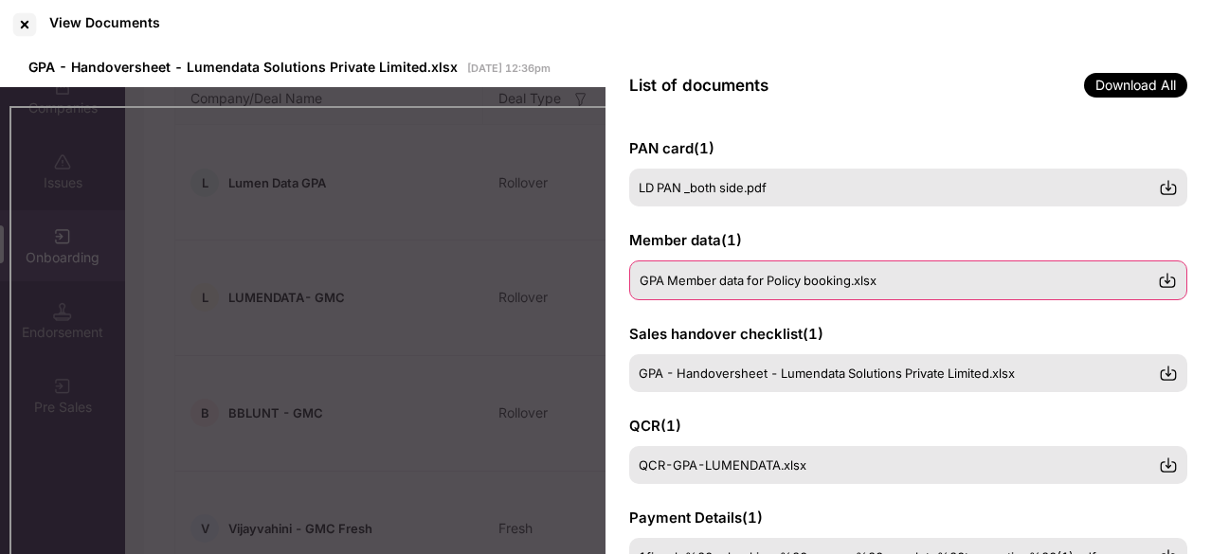
click at [799, 298] on div "GPA Member data for Policy booking.xlsx" at bounding box center [908, 281] width 558 height 40
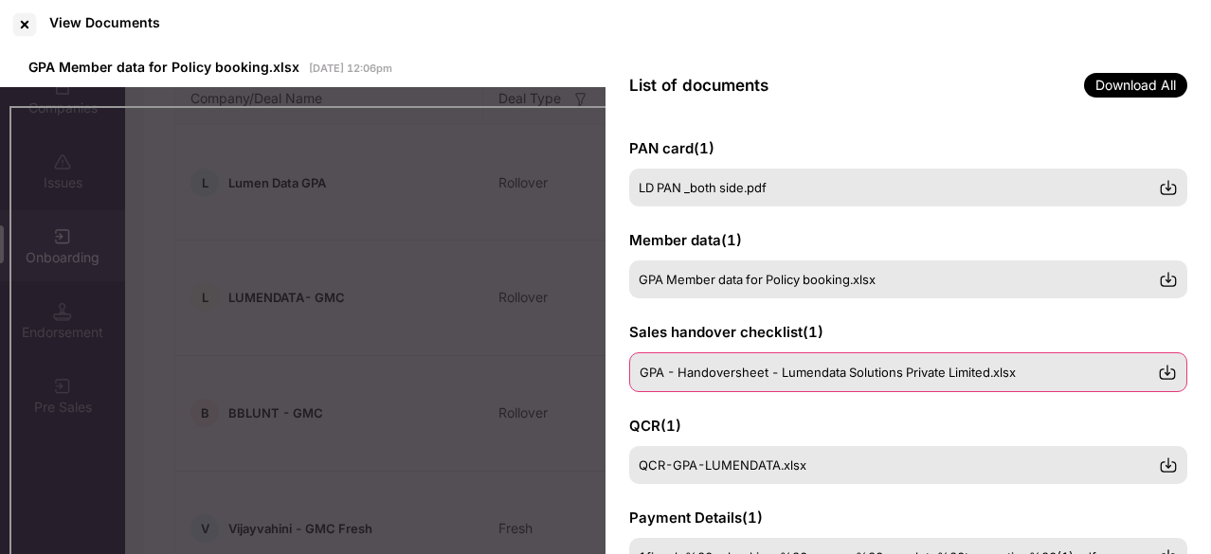
click at [718, 365] on span "GPA - Handoversheet - Lumendata Solutions Private Limited.xlsx" at bounding box center [828, 372] width 376 height 15
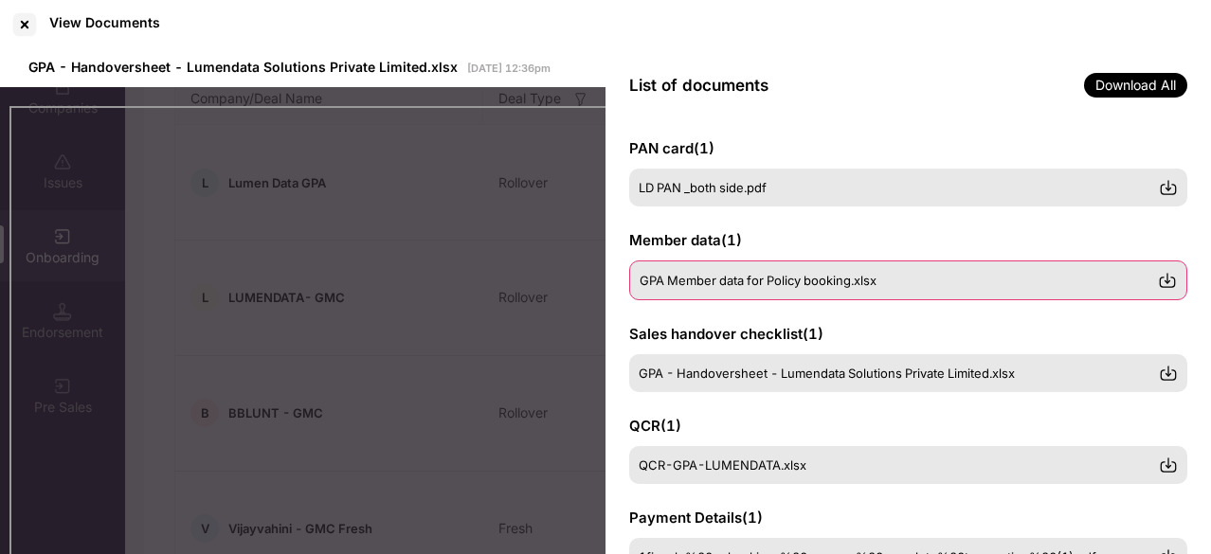
click at [707, 284] on span "GPA Member data for Policy booking.xlsx" at bounding box center [758, 280] width 237 height 15
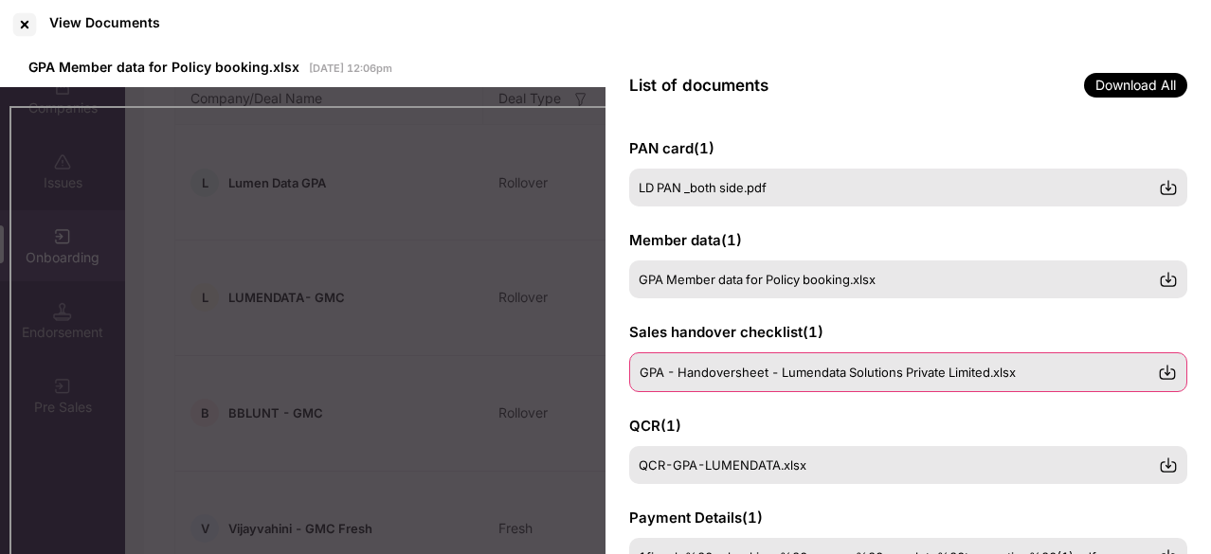
click at [732, 376] on span "GPA - Handoversheet - Lumendata Solutions Private Limited.xlsx" at bounding box center [828, 372] width 376 height 15
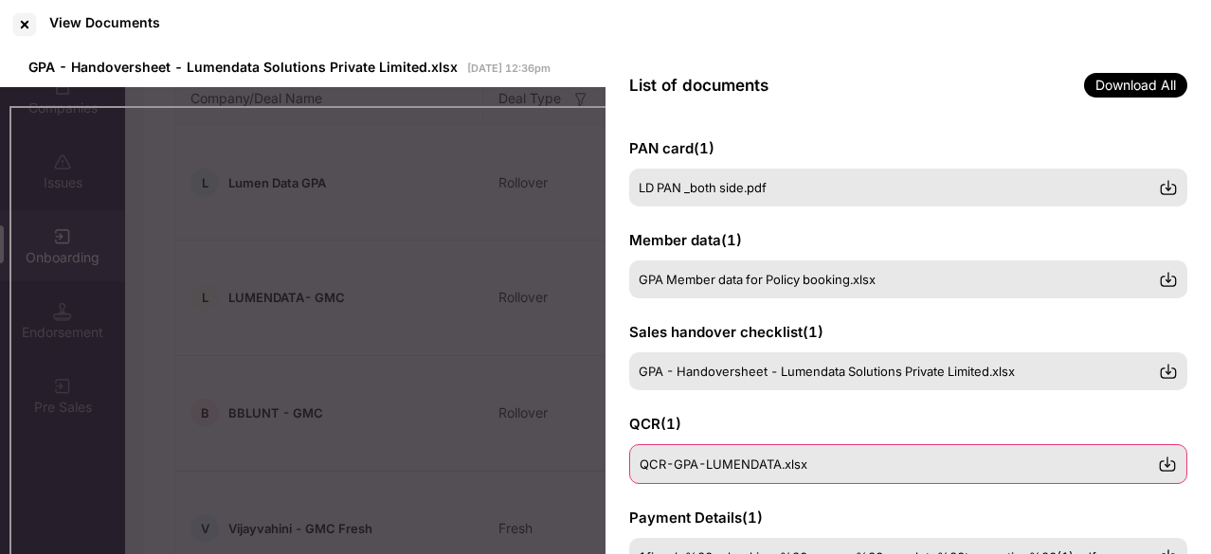
click at [730, 453] on div "QCR-GPA-LUMENDATA.xlsx" at bounding box center [908, 464] width 558 height 40
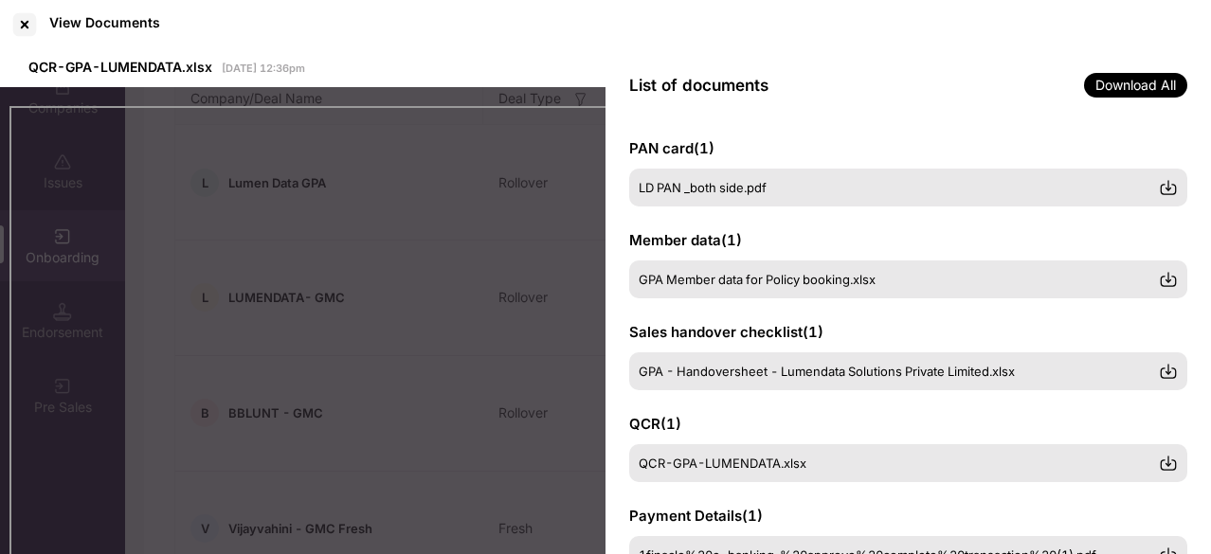
scroll to position [158, 0]
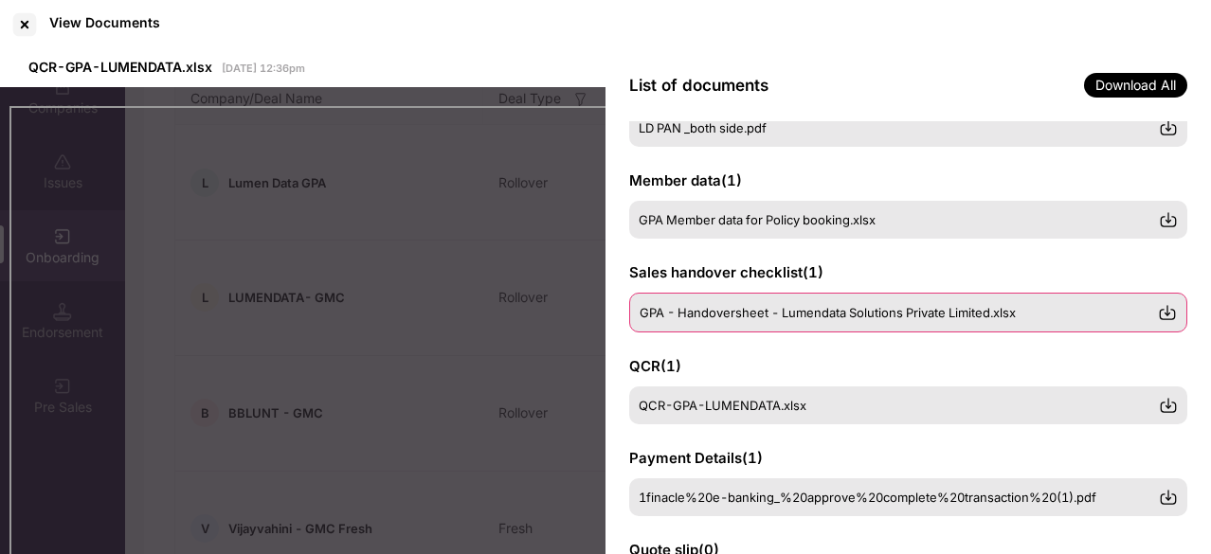
click at [749, 306] on span "GPA - Handoversheet - Lumendata Solutions Private Limited.xlsx" at bounding box center [828, 312] width 376 height 15
click at [802, 311] on span "GPA - Handoversheet - Lumendata Solutions Private Limited.xlsx" at bounding box center [828, 312] width 376 height 15
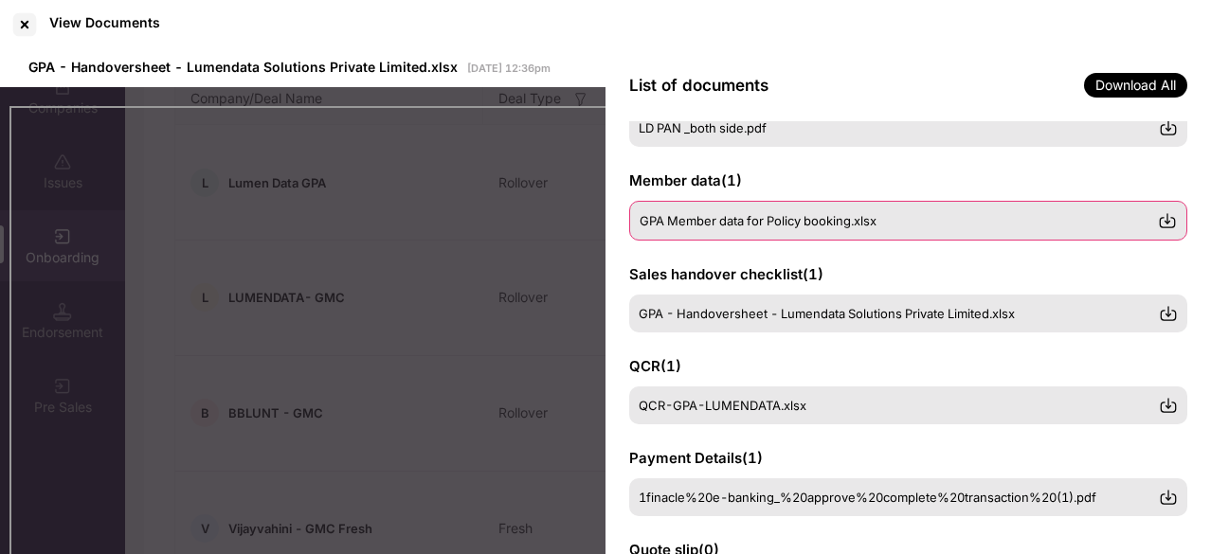
click at [1162, 217] on img at bounding box center [1167, 220] width 19 height 19
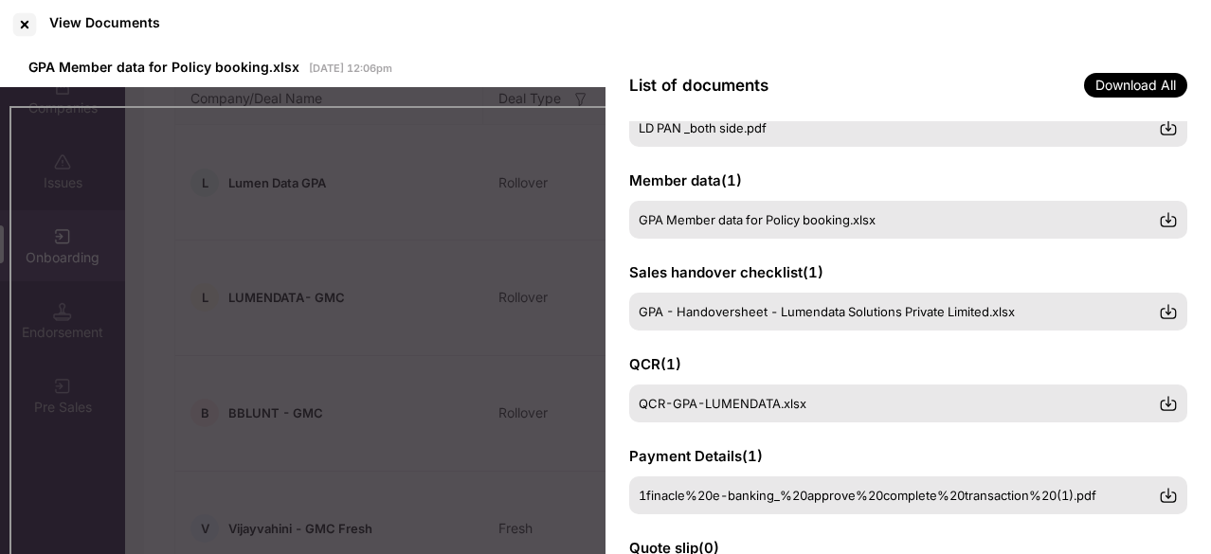
click at [754, 40] on div "View Documents" at bounding box center [605, 24] width 1211 height 49
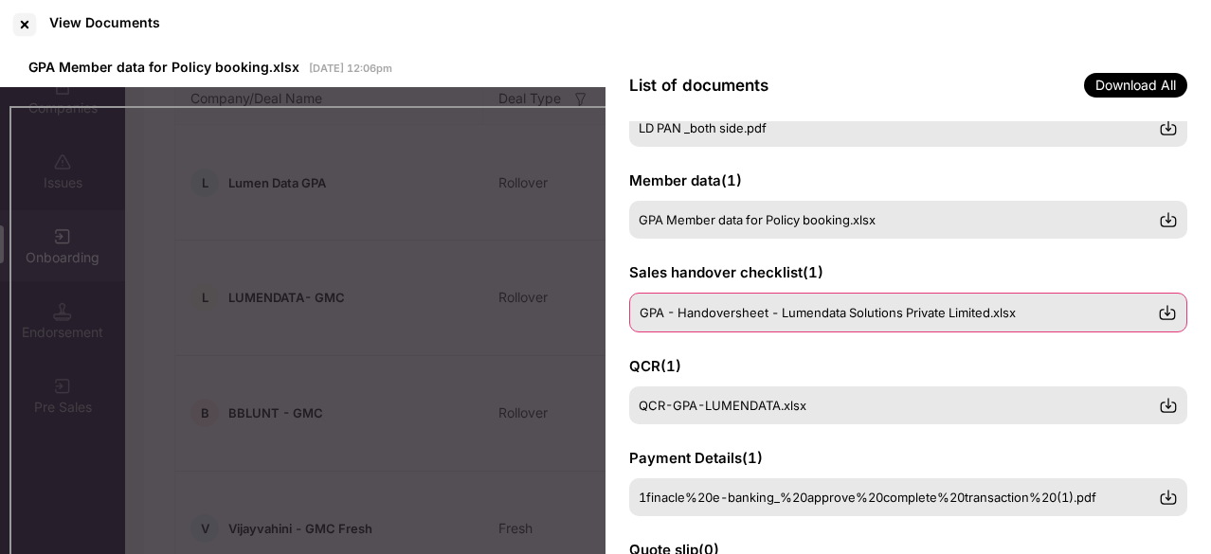
click at [1169, 304] on img at bounding box center [1167, 312] width 19 height 19
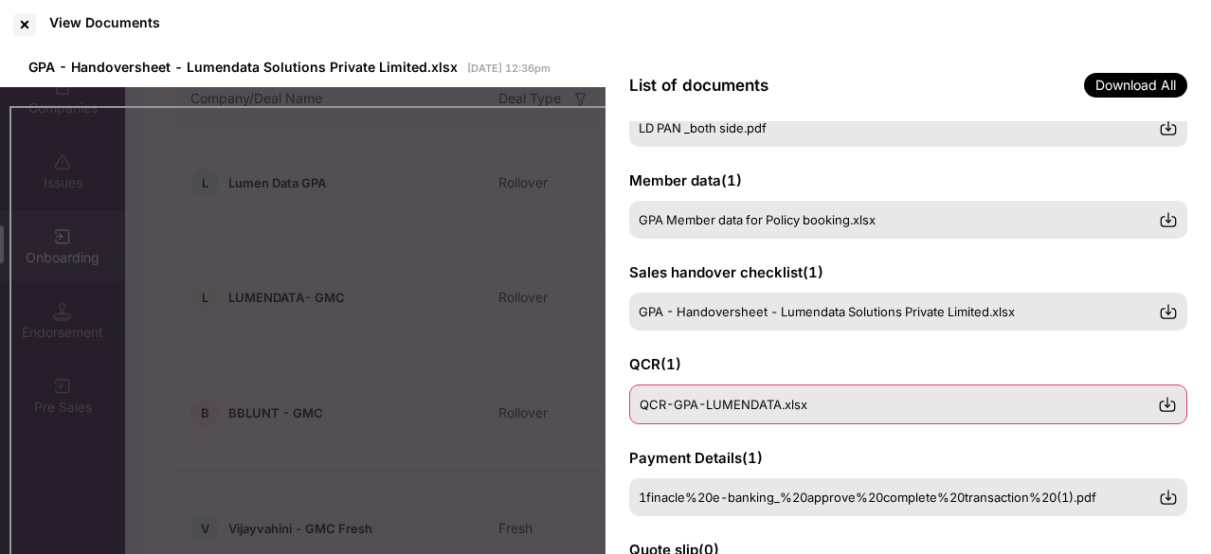
click at [1168, 402] on img at bounding box center [1167, 404] width 19 height 19
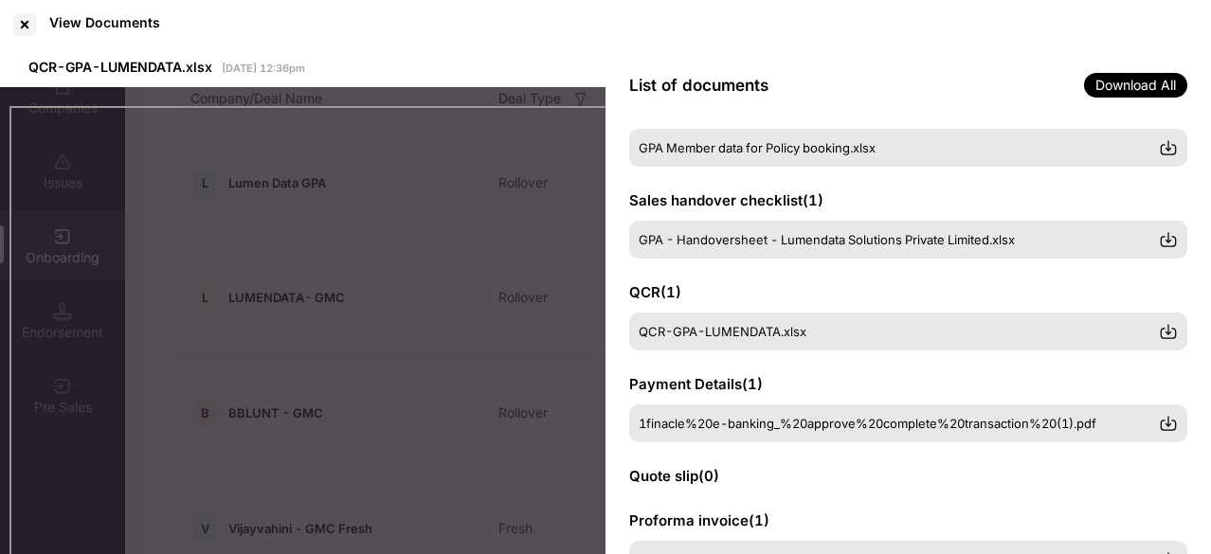
scroll to position [272, 0]
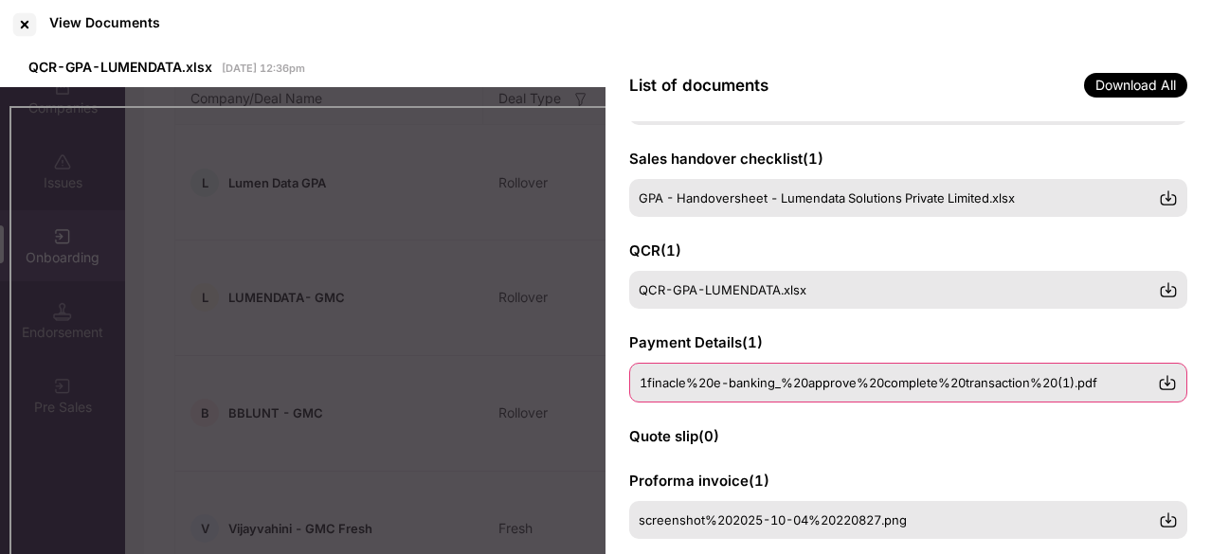
click at [908, 380] on span "1finacle%20e-banking_%20approve%20complete%20transaction%20(1).pdf" at bounding box center [869, 382] width 458 height 15
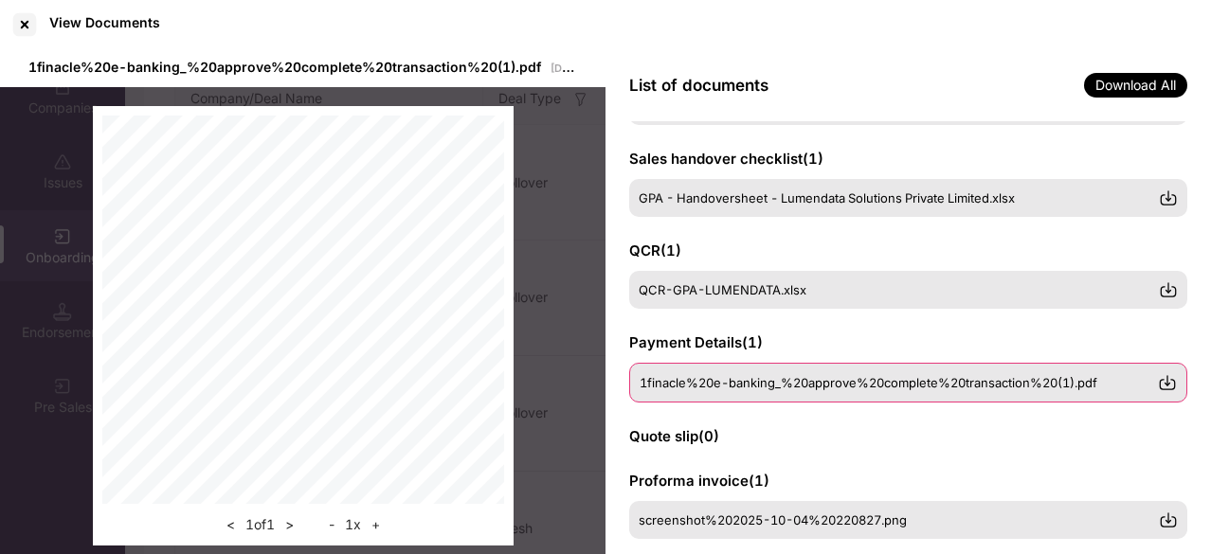
scroll to position [357, 0]
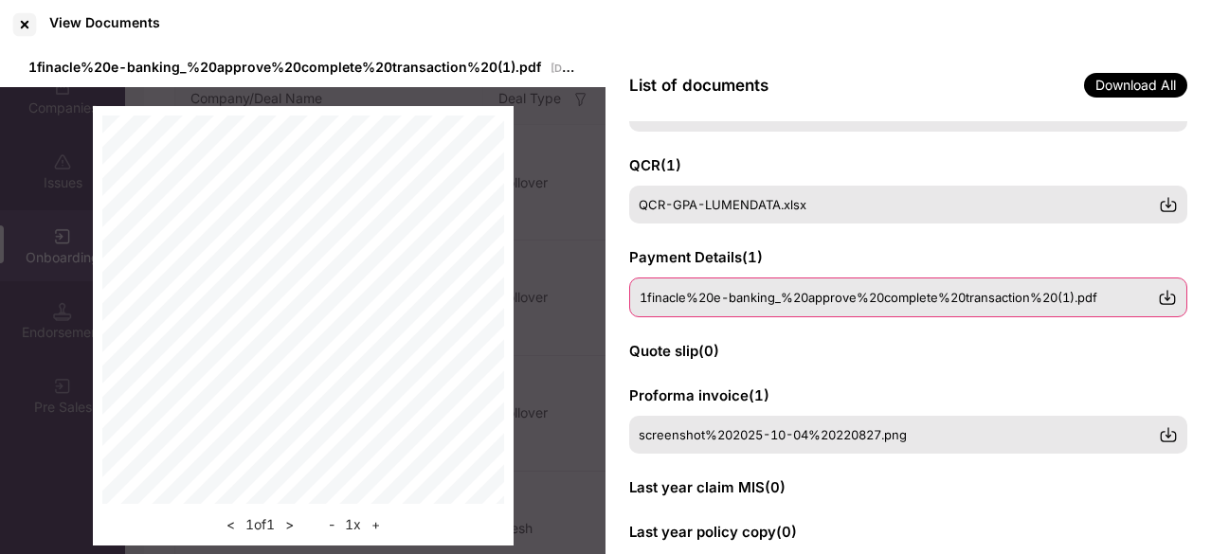
click at [1167, 295] on img at bounding box center [1167, 297] width 19 height 19
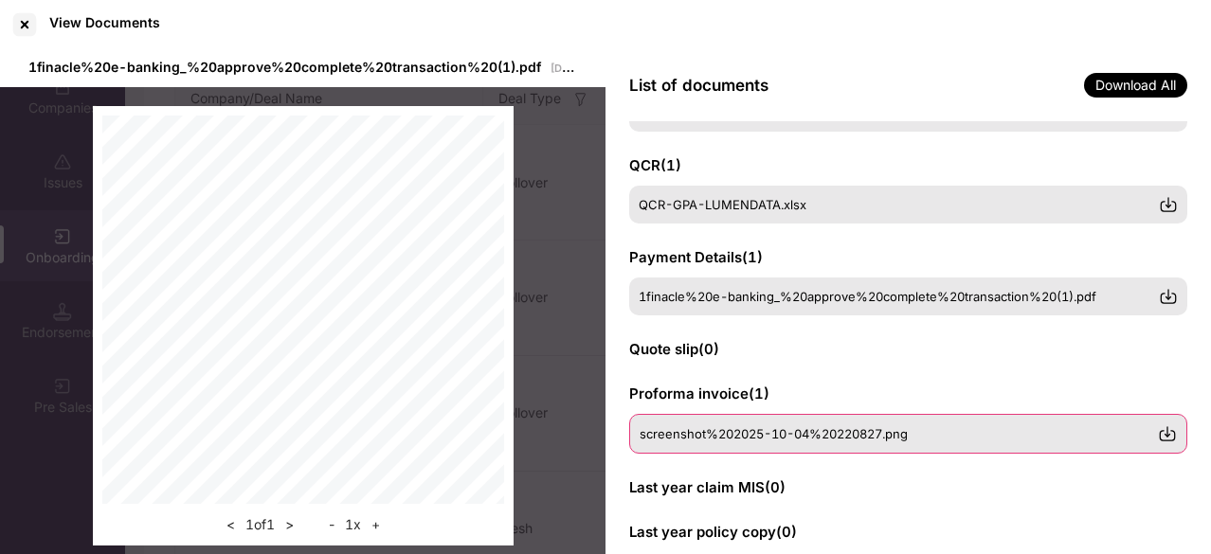
click at [1047, 433] on div "screenshot%202025-10-04%20220827.png" at bounding box center [899, 433] width 518 height 15
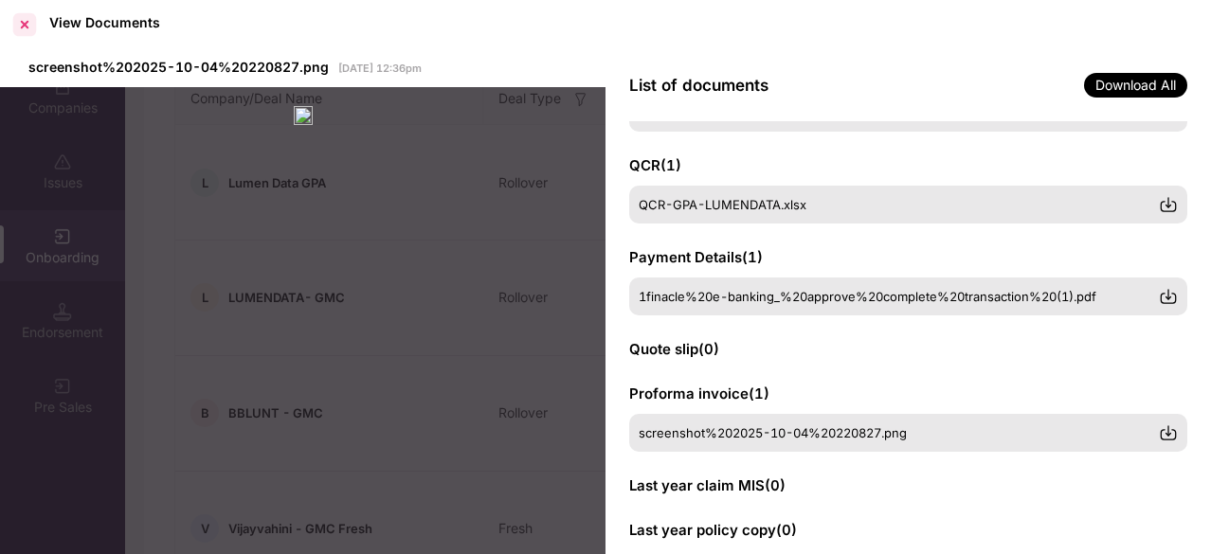
click at [32, 27] on div at bounding box center [24, 24] width 30 height 30
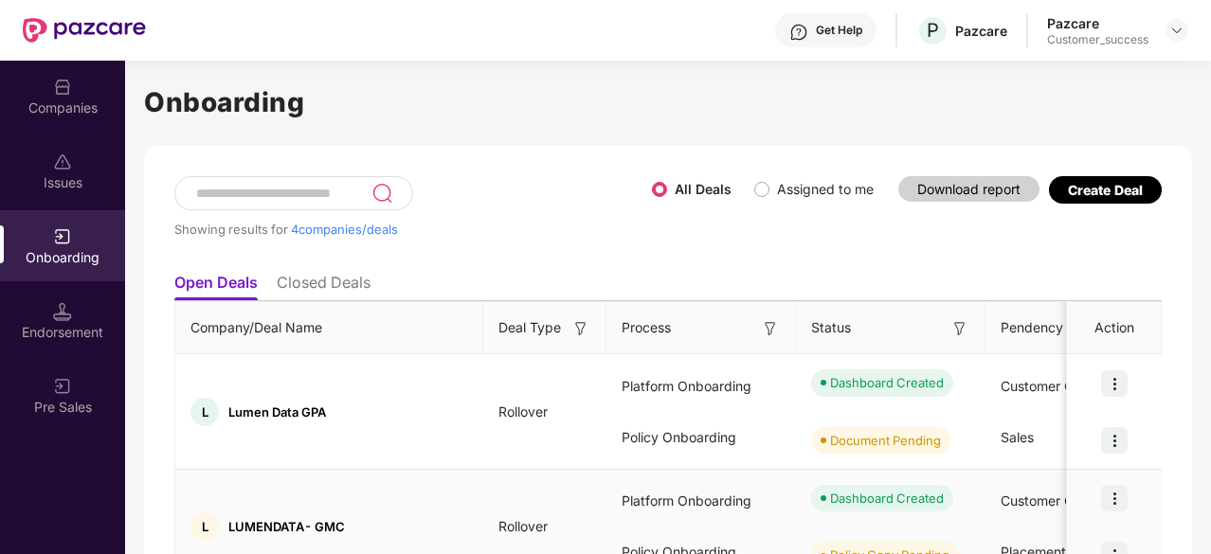
scroll to position [0, 0]
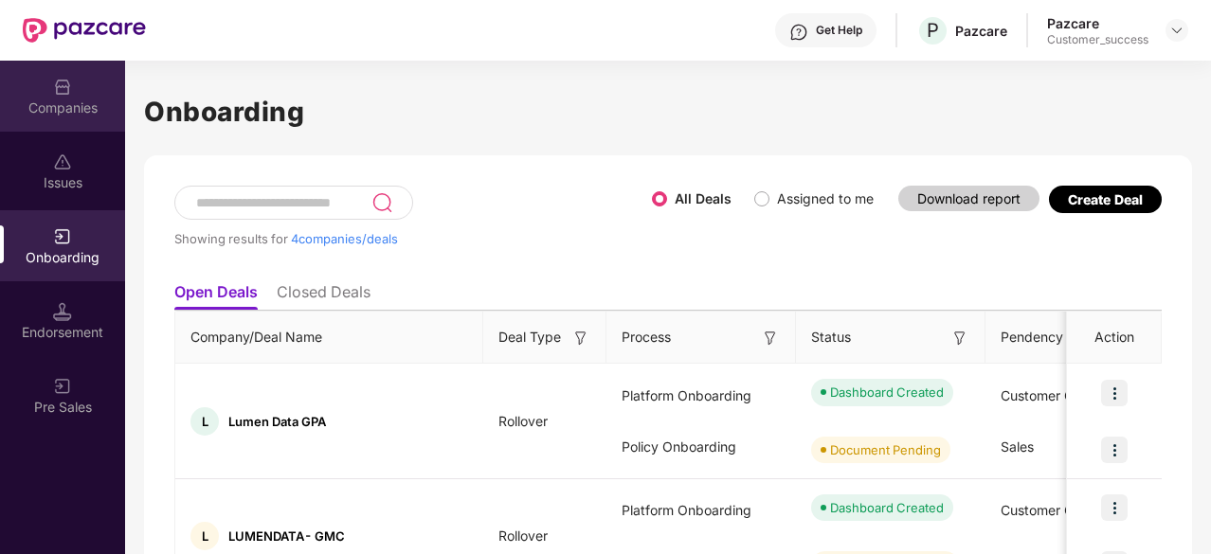
click at [79, 105] on div "Companies" at bounding box center [62, 108] width 125 height 19
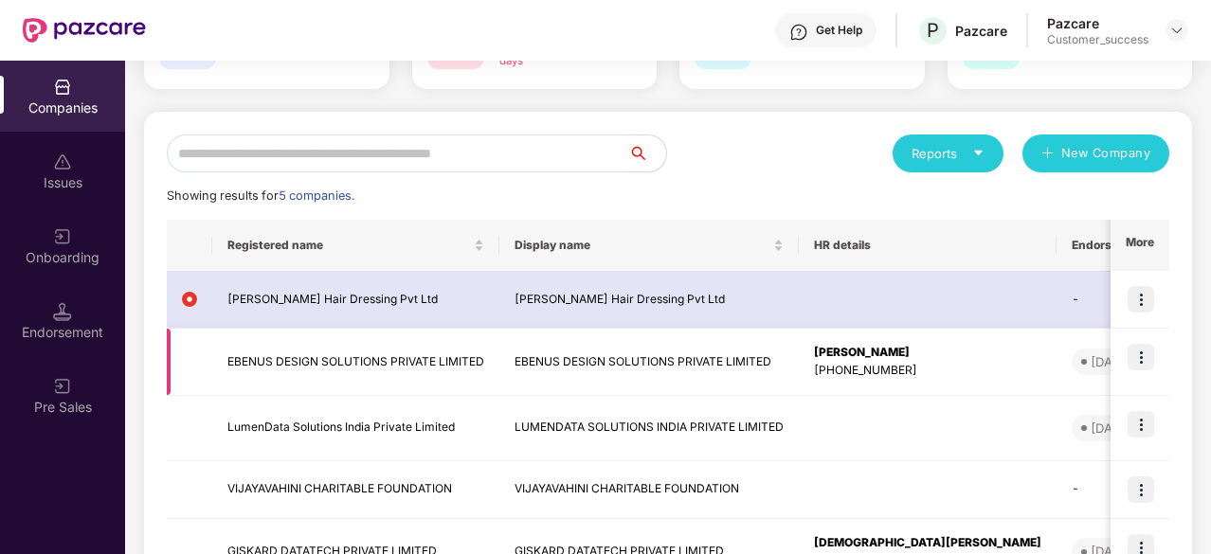
scroll to position [153, 0]
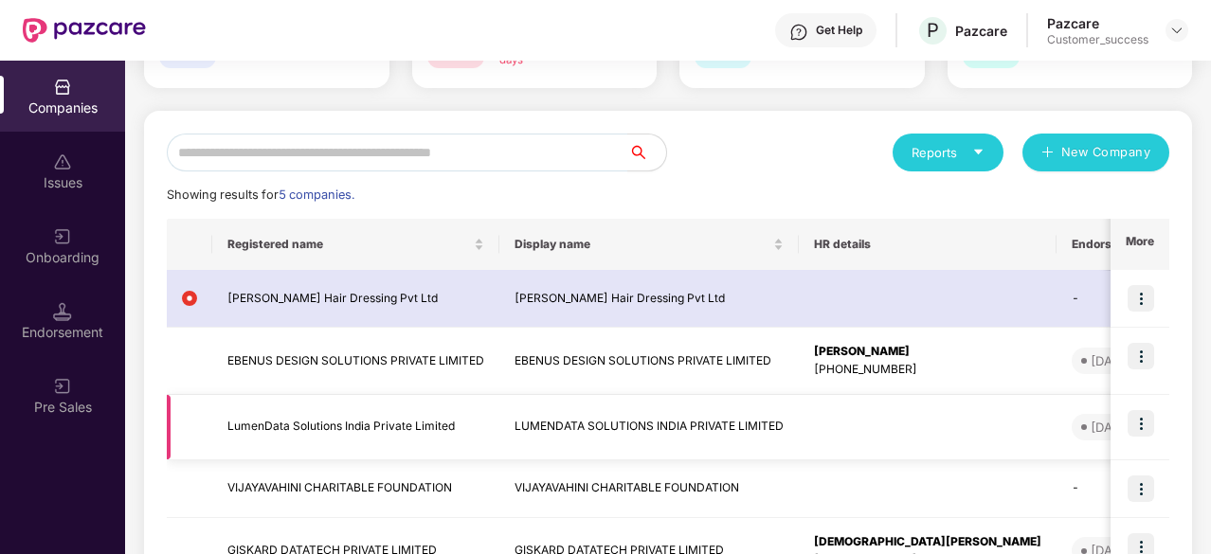
click at [1150, 416] on img at bounding box center [1141, 423] width 27 height 27
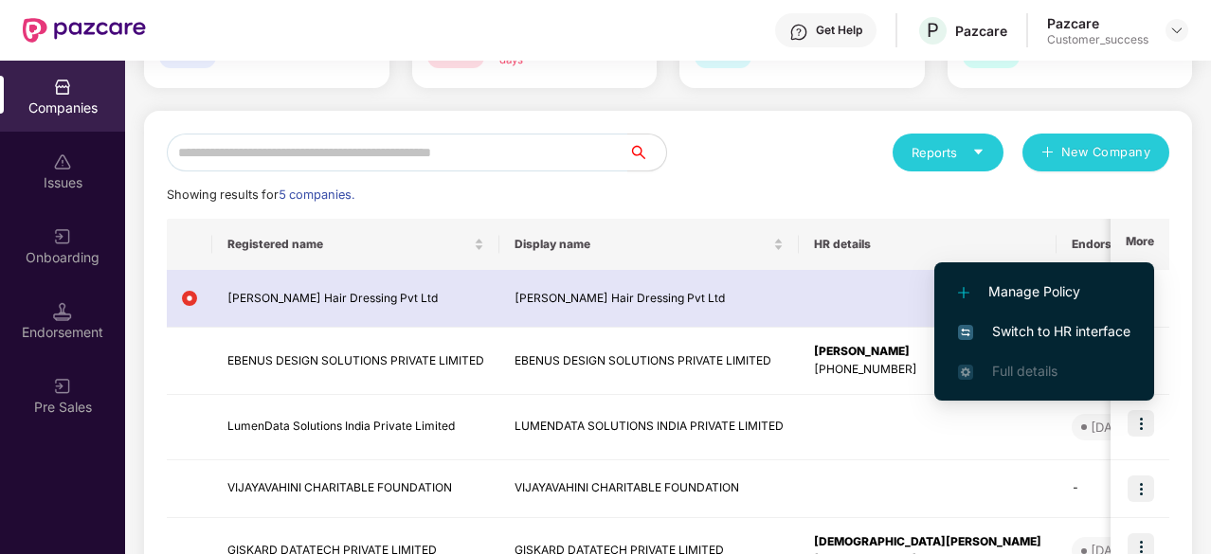
click at [1074, 325] on span "Switch to HR interface" at bounding box center [1044, 331] width 172 height 21
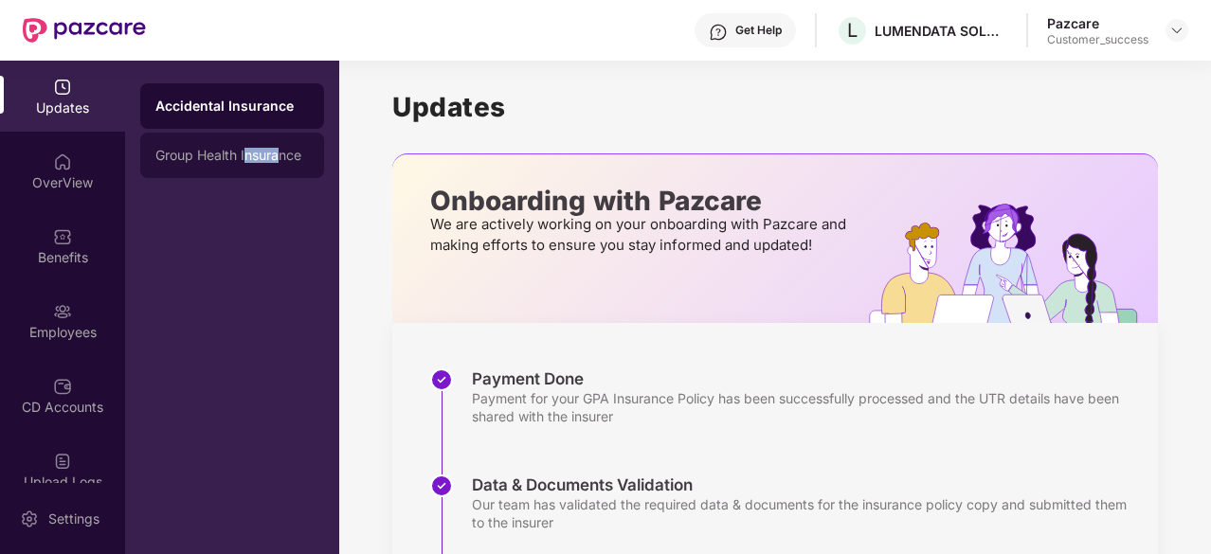
drag, startPoint x: 281, startPoint y: 131, endPoint x: 245, endPoint y: 157, distance: 44.7
click at [245, 157] on div "Accidental Insurance Group Health Insurance" at bounding box center [232, 130] width 184 height 95
click at [245, 157] on div "Group Health Insurance" at bounding box center [232, 155] width 154 height 15
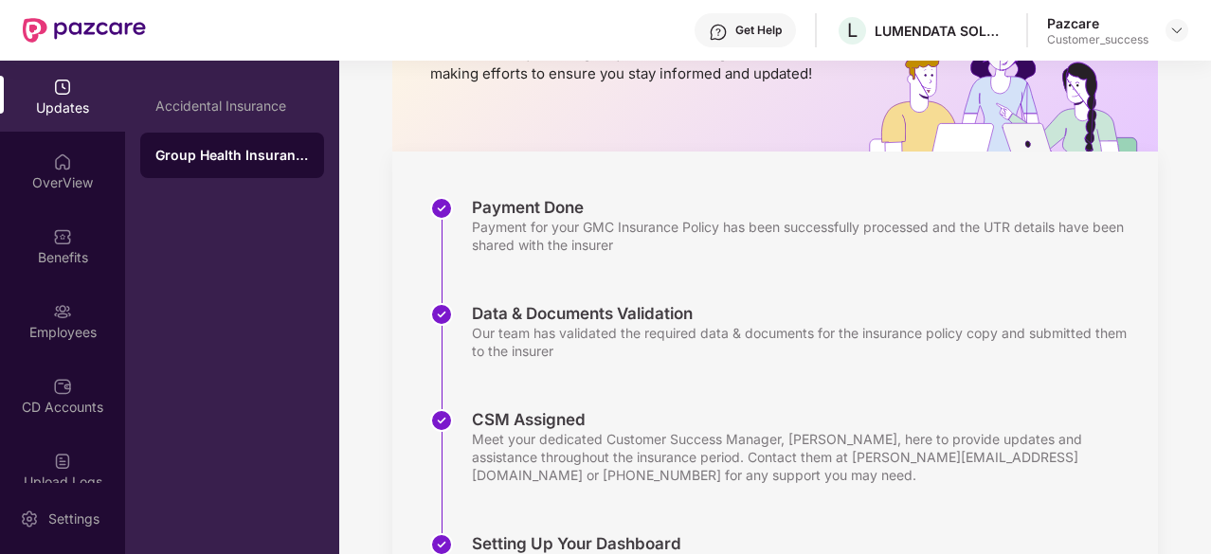
scroll to position [0, 0]
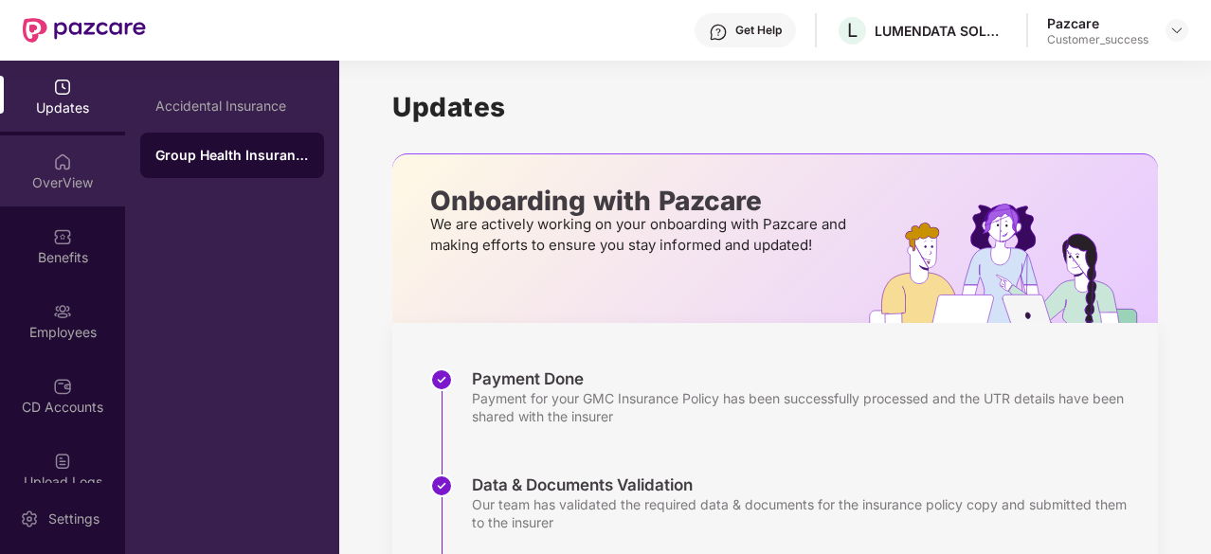
click at [66, 173] on div "OverView" at bounding box center [62, 182] width 125 height 19
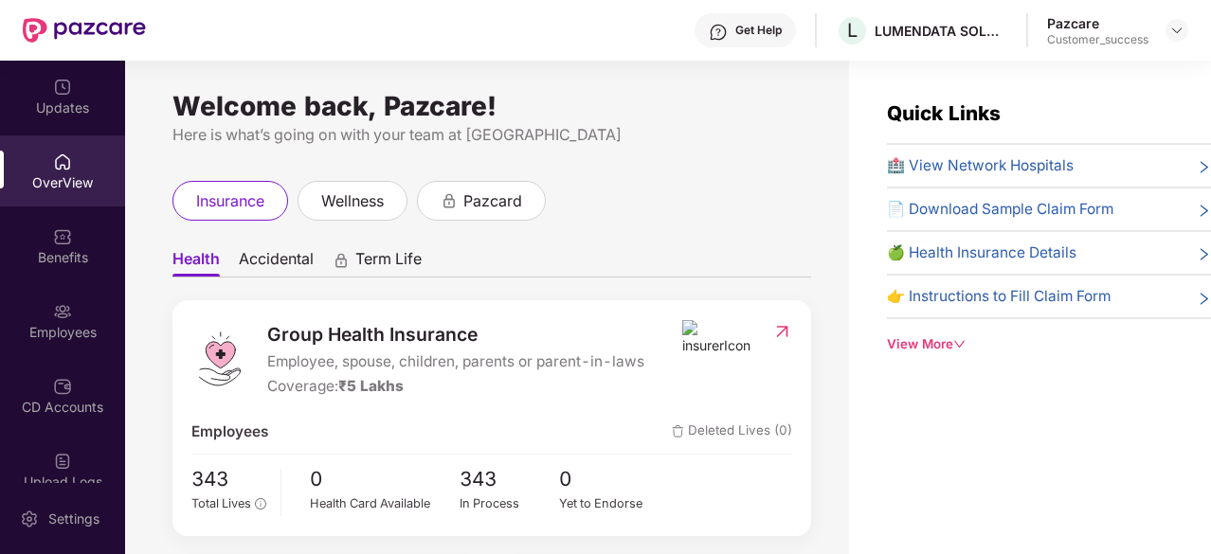
click at [282, 262] on span "Accidental" at bounding box center [276, 262] width 75 height 27
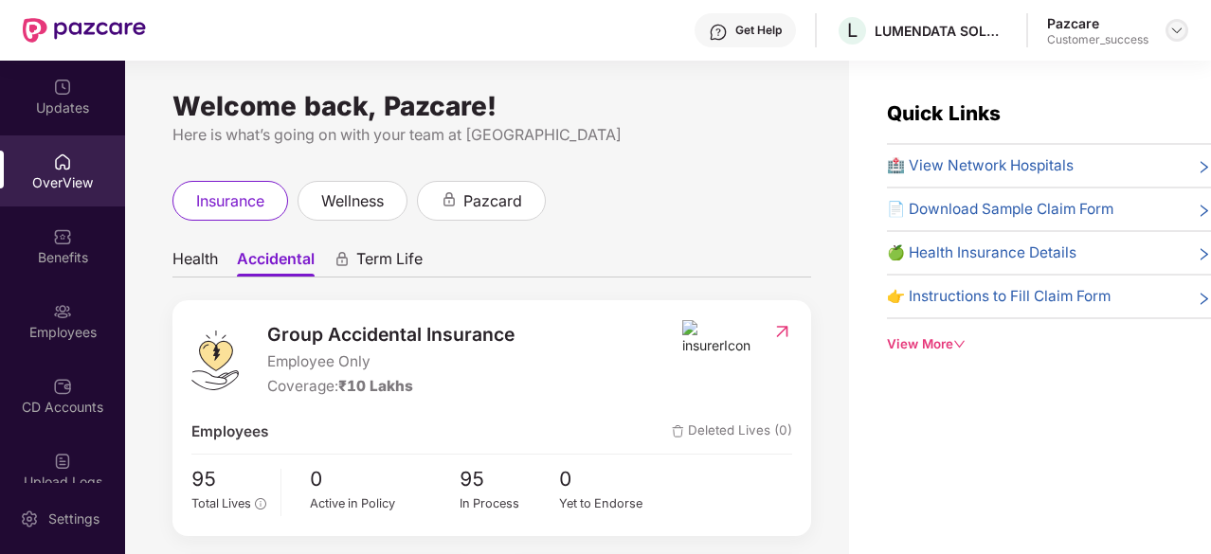
click at [1179, 23] on img at bounding box center [1176, 30] width 15 height 15
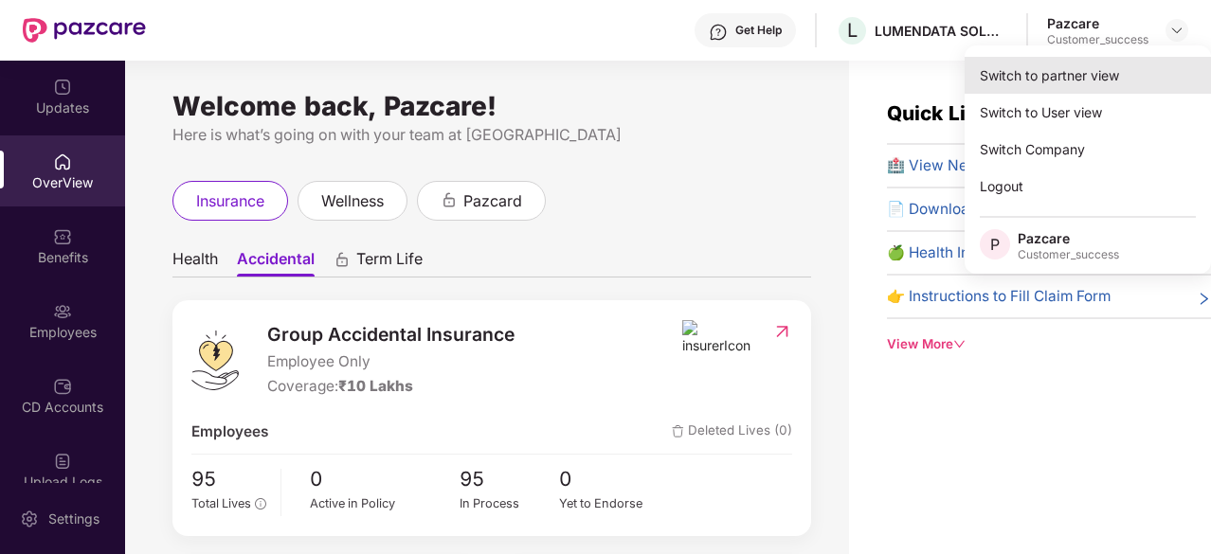
click at [1081, 73] on div "Switch to partner view" at bounding box center [1088, 75] width 246 height 37
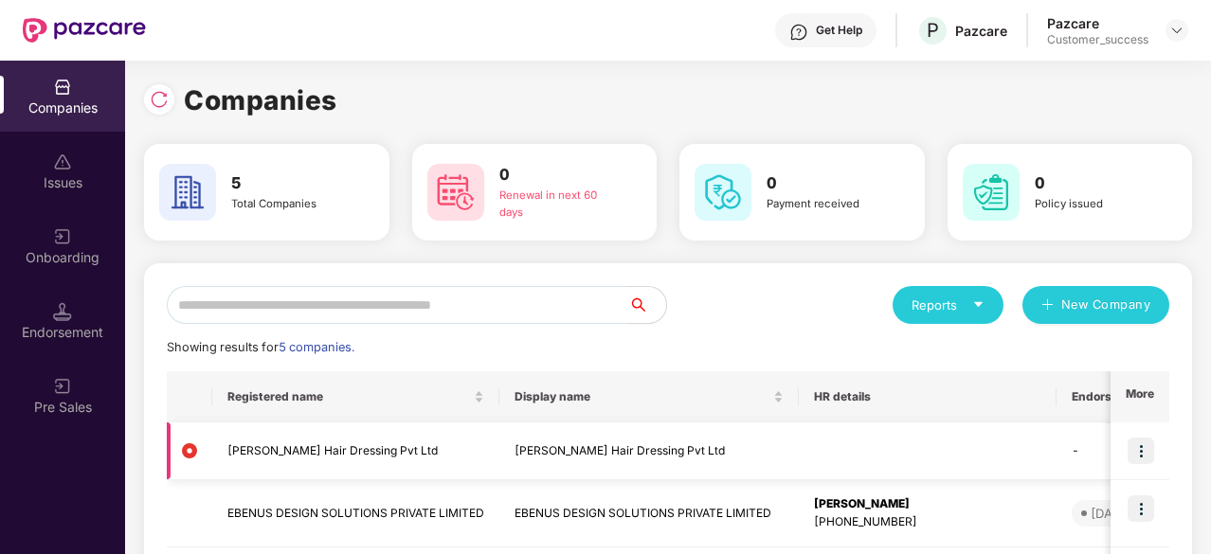
click at [1130, 440] on img at bounding box center [1141, 451] width 27 height 27
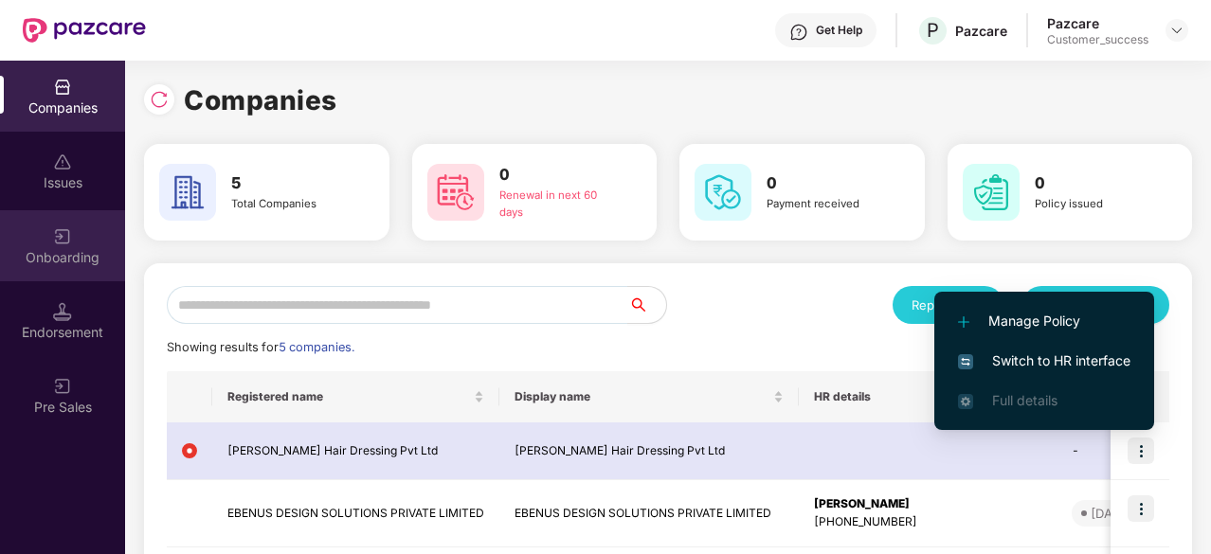
click at [82, 264] on div "Onboarding" at bounding box center [62, 257] width 125 height 19
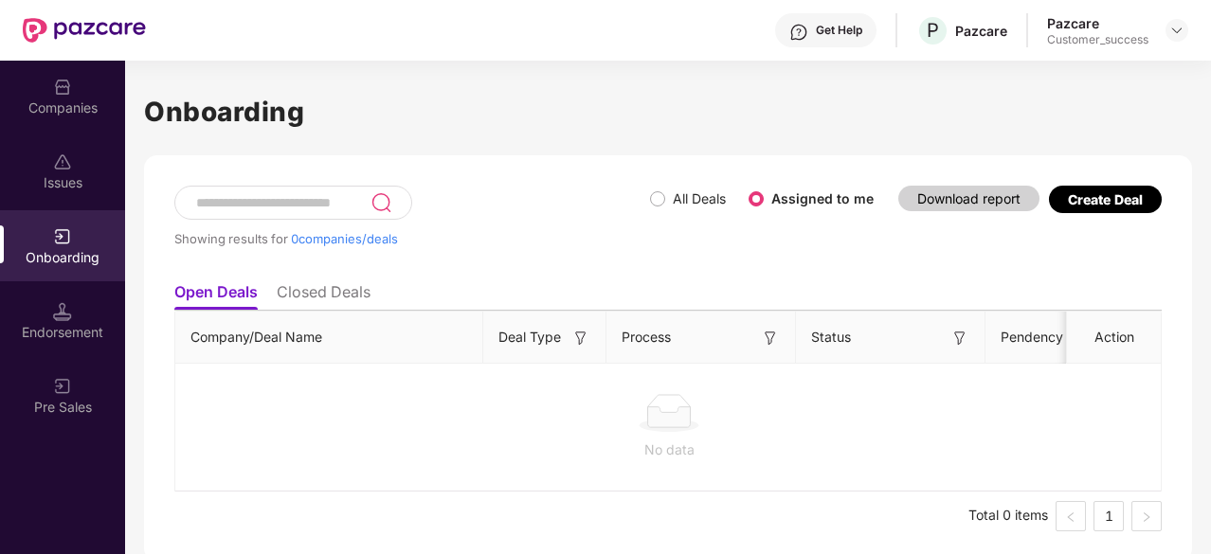
click at [669, 196] on span "All Deals" at bounding box center [699, 199] width 68 height 21
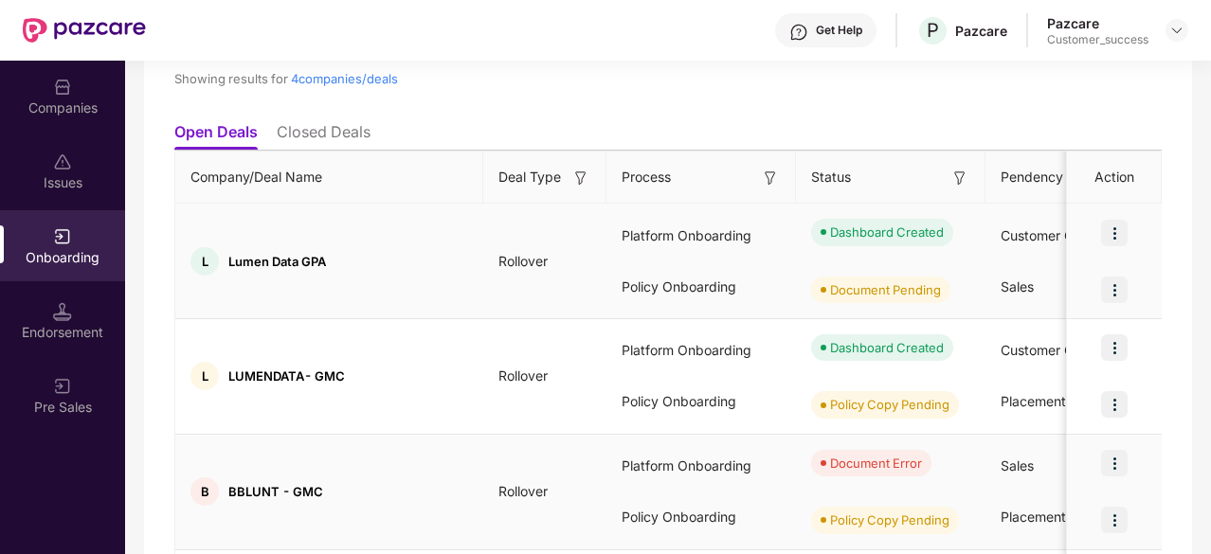
scroll to position [208, 0]
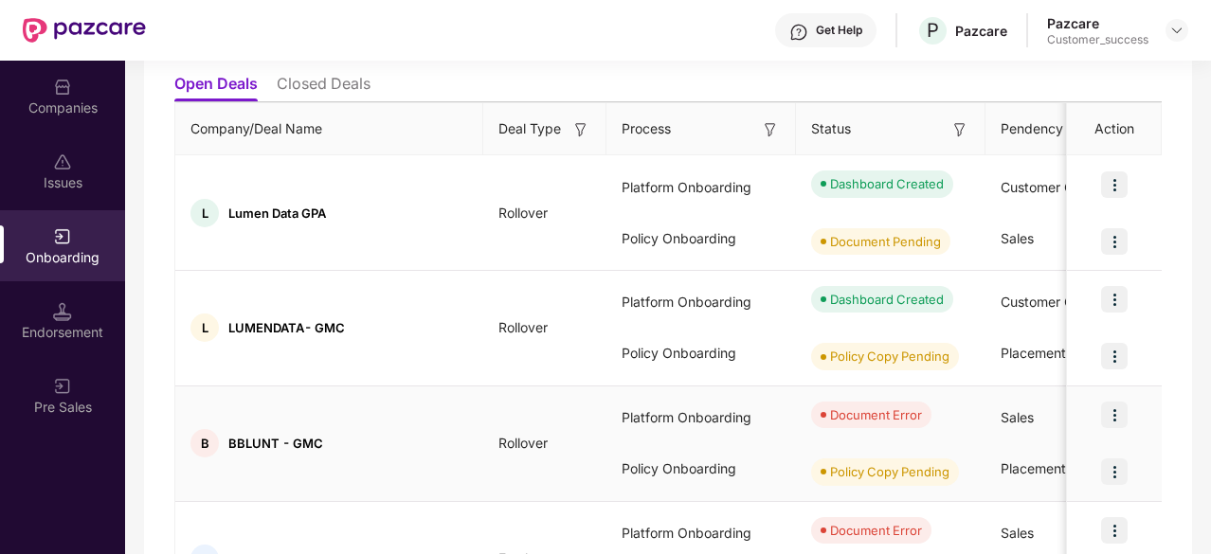
click at [1117, 413] on img at bounding box center [1114, 415] width 27 height 27
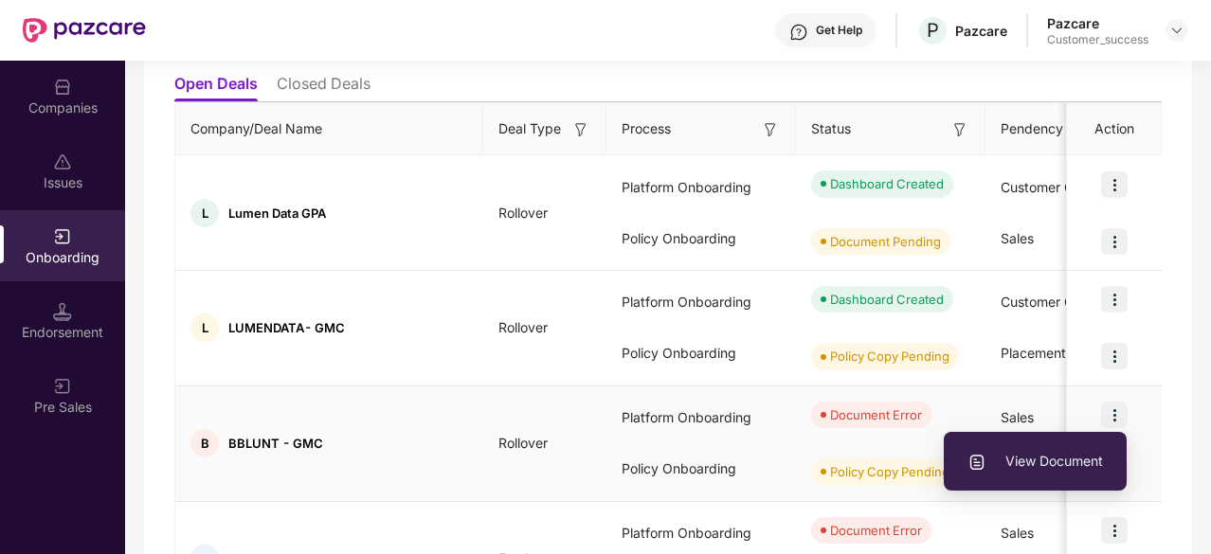
click at [1066, 450] on li "View Document" at bounding box center [1035, 462] width 183 height 40
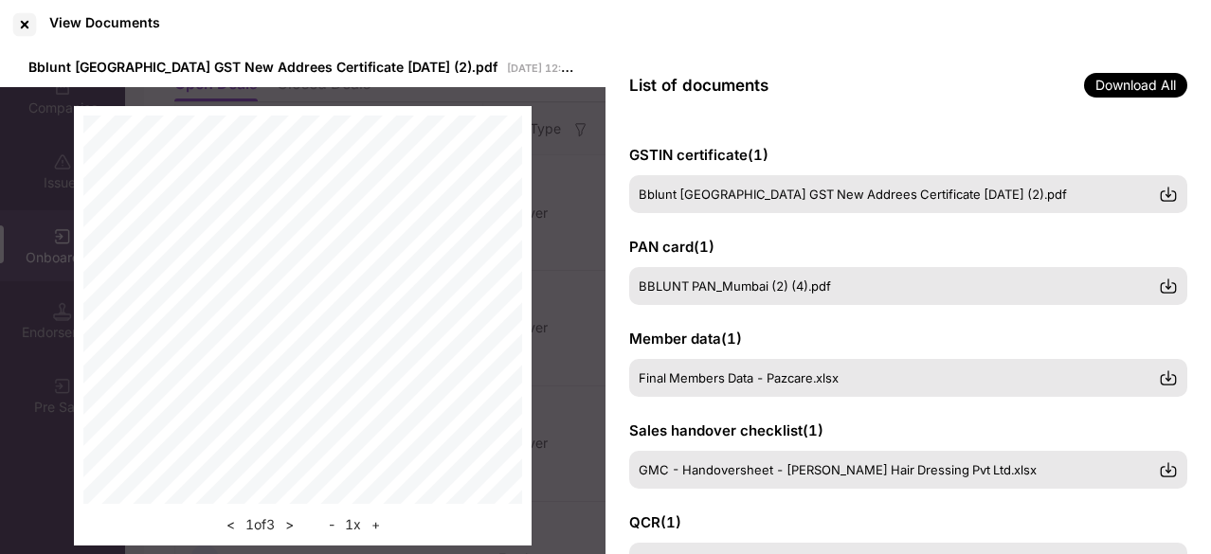
scroll to position [71, 0]
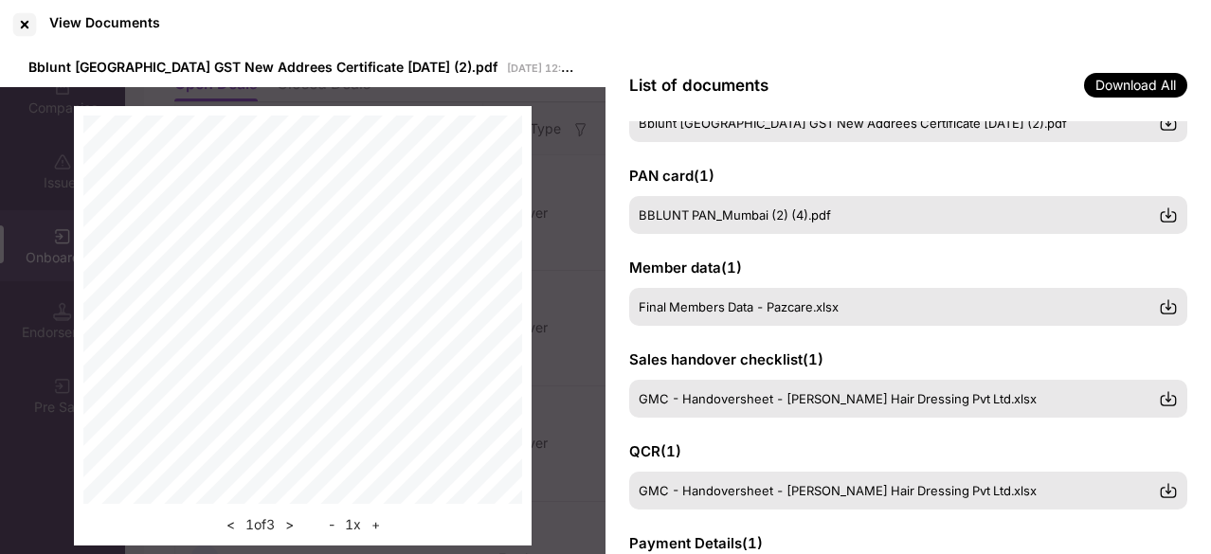
click at [710, 402] on span "GMC - Handoversheet - [PERSON_NAME] Hair Dressing Pvt Ltd.xlsx" at bounding box center [838, 398] width 398 height 15
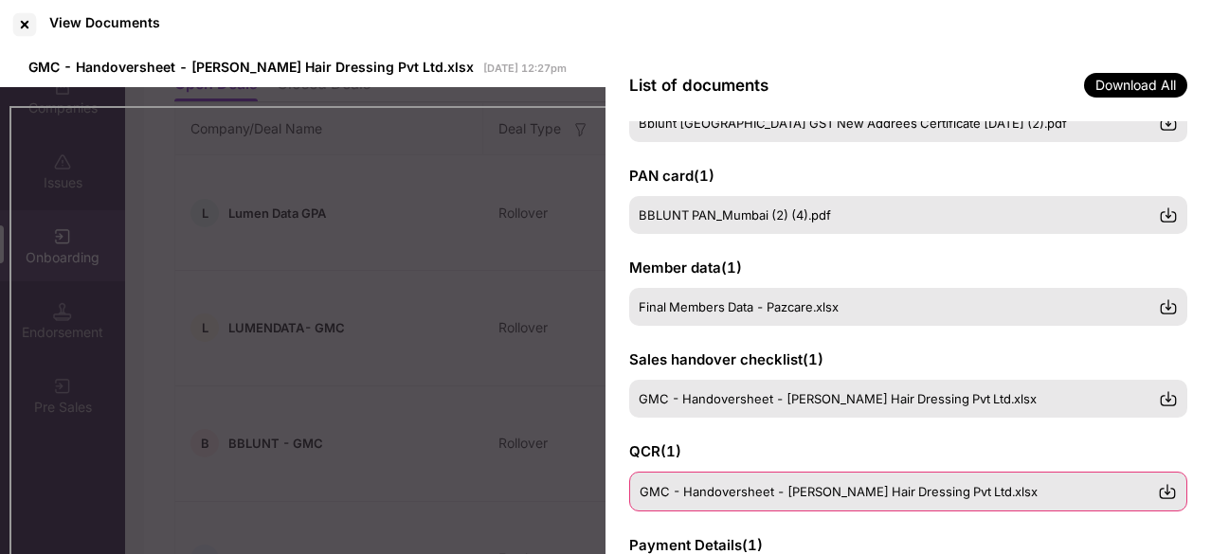
click at [712, 496] on span "GMC - Handoversheet - [PERSON_NAME] Hair Dressing Pvt Ltd.xlsx" at bounding box center [839, 491] width 398 height 15
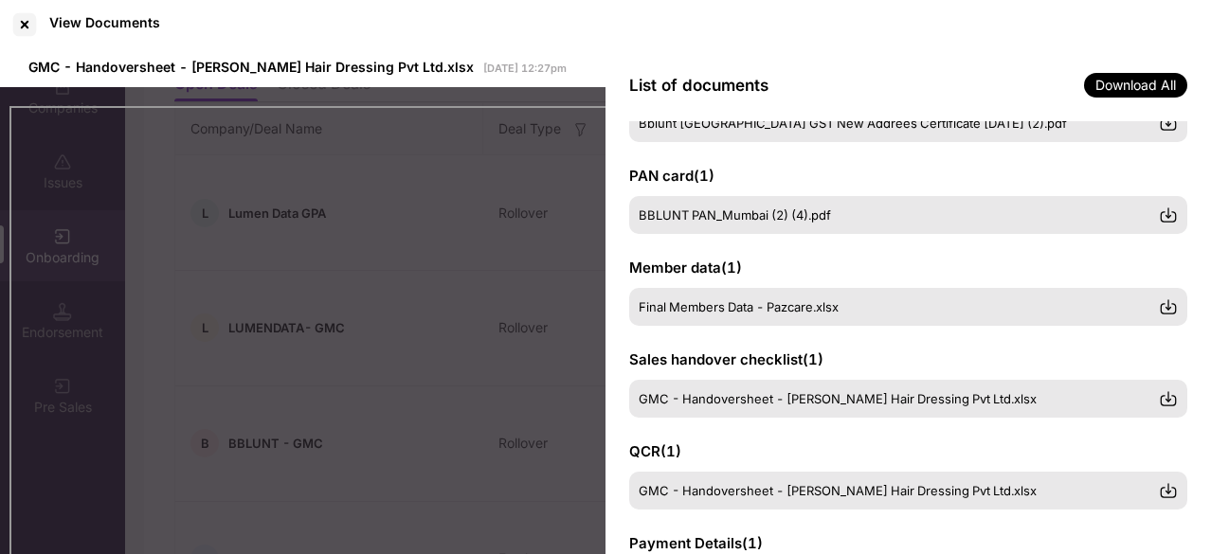
click at [782, 259] on div "Member data ( 1 ) Final Members Data - Pazcare.xlsx" at bounding box center [908, 292] width 558 height 68
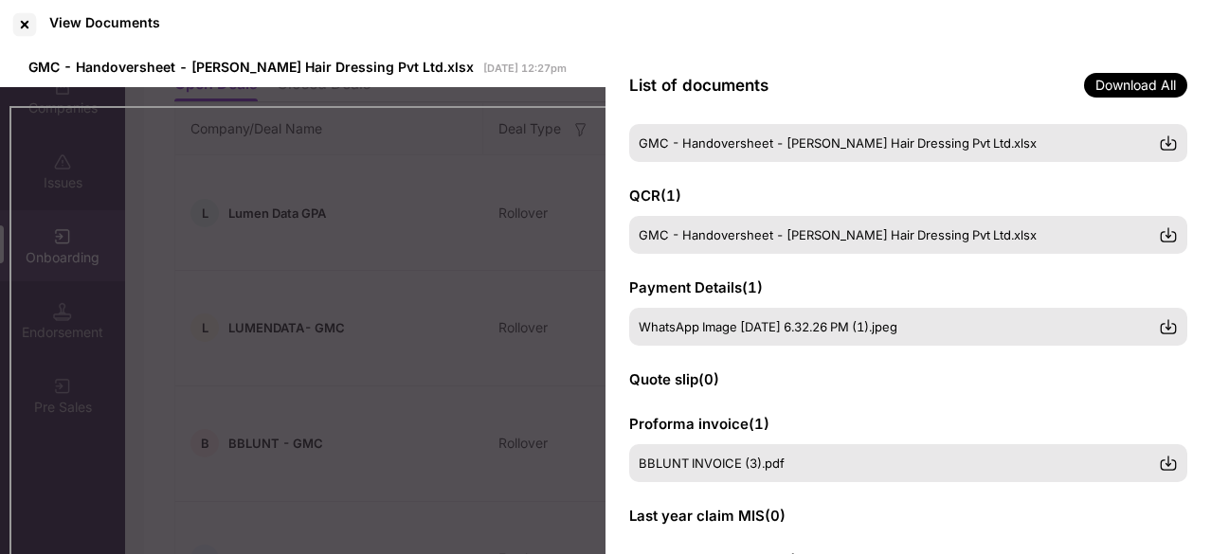
scroll to position [389, 0]
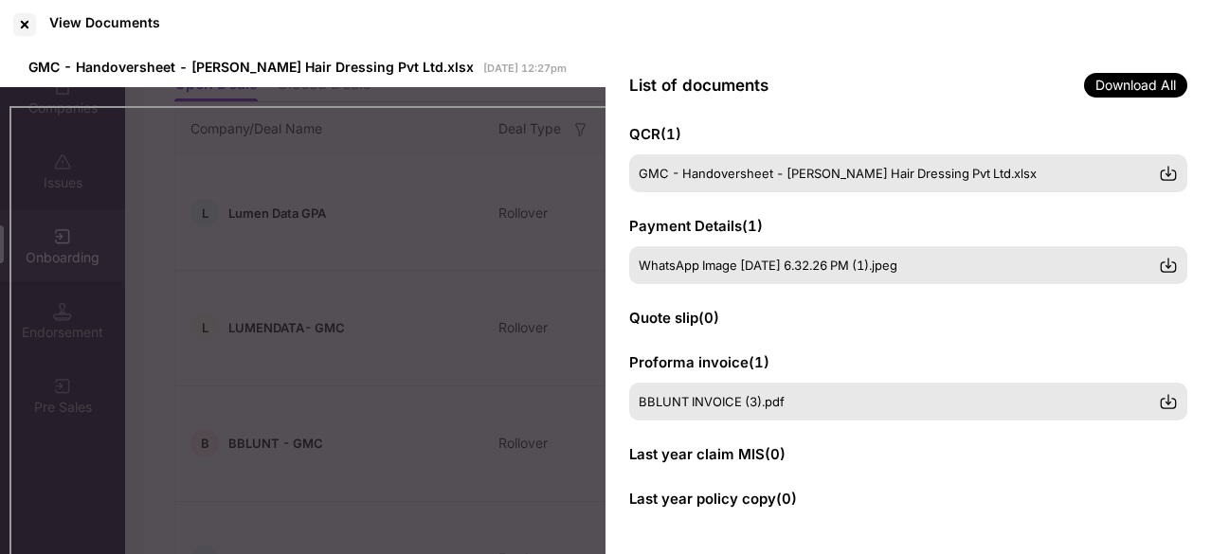
click at [851, 321] on div "Quote slip ( 0 )" at bounding box center [908, 318] width 558 height 21
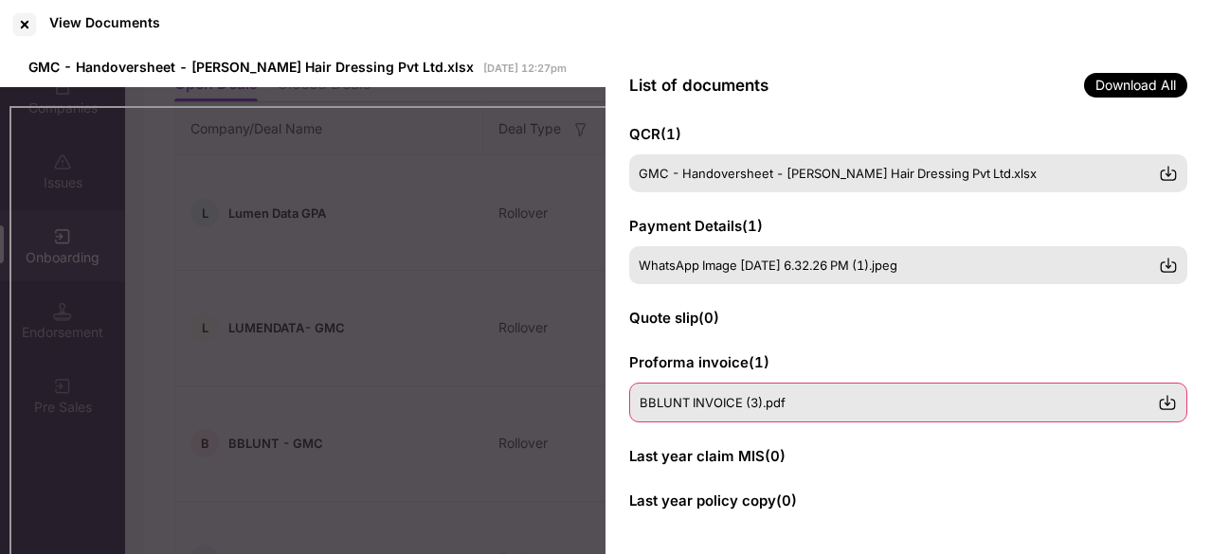
click at [780, 403] on span "BBLUNT INVOICE (3).pdf" at bounding box center [713, 402] width 146 height 15
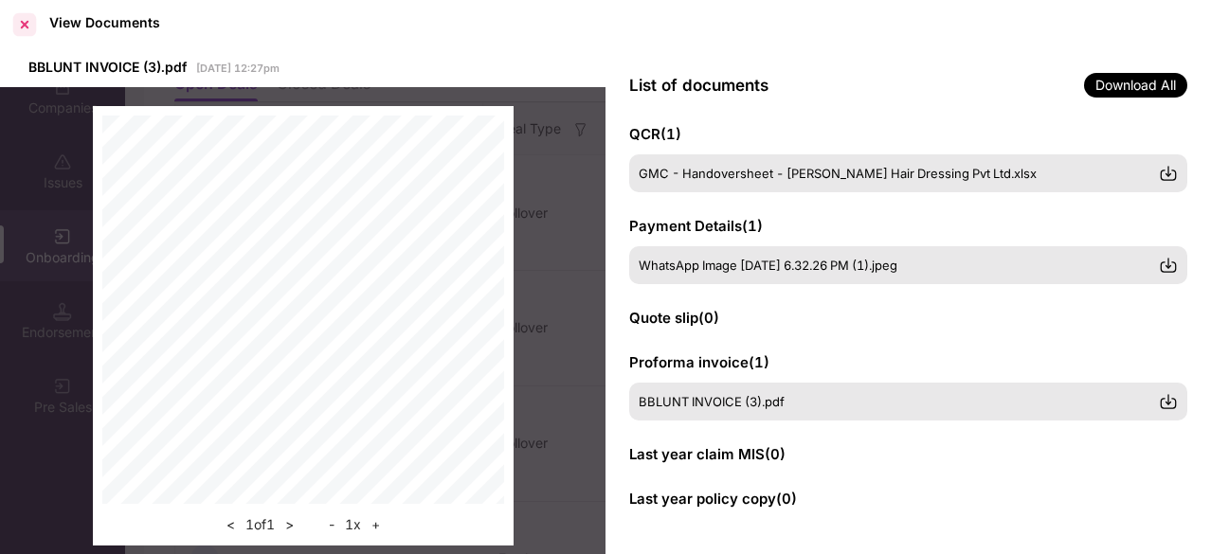
click at [27, 18] on div at bounding box center [24, 24] width 30 height 30
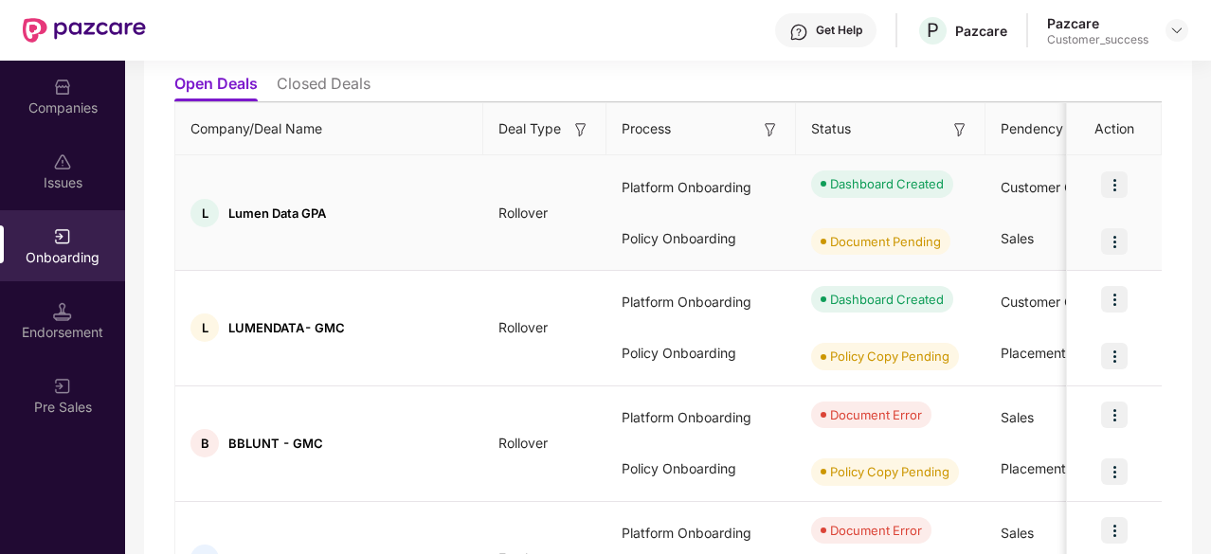
click at [1112, 186] on img at bounding box center [1114, 185] width 27 height 27
click at [861, 88] on ul "Open Deals Closed Deals" at bounding box center [667, 83] width 987 height 38
click at [1116, 304] on img at bounding box center [1114, 299] width 27 height 27
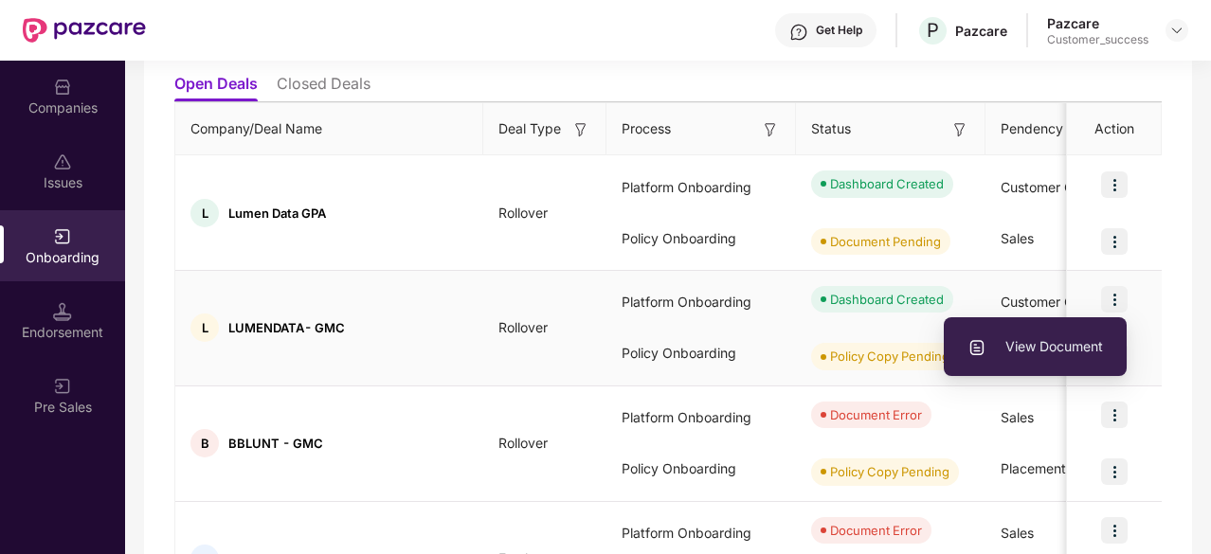
click at [1052, 355] on span "View Document" at bounding box center [1035, 346] width 136 height 21
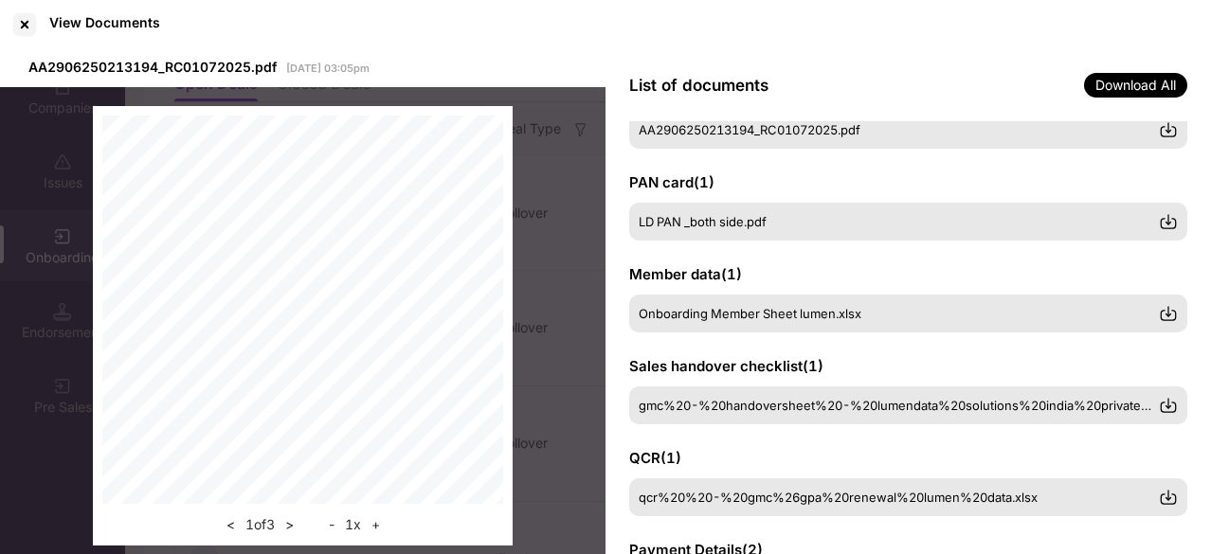
scroll to position [119, 0]
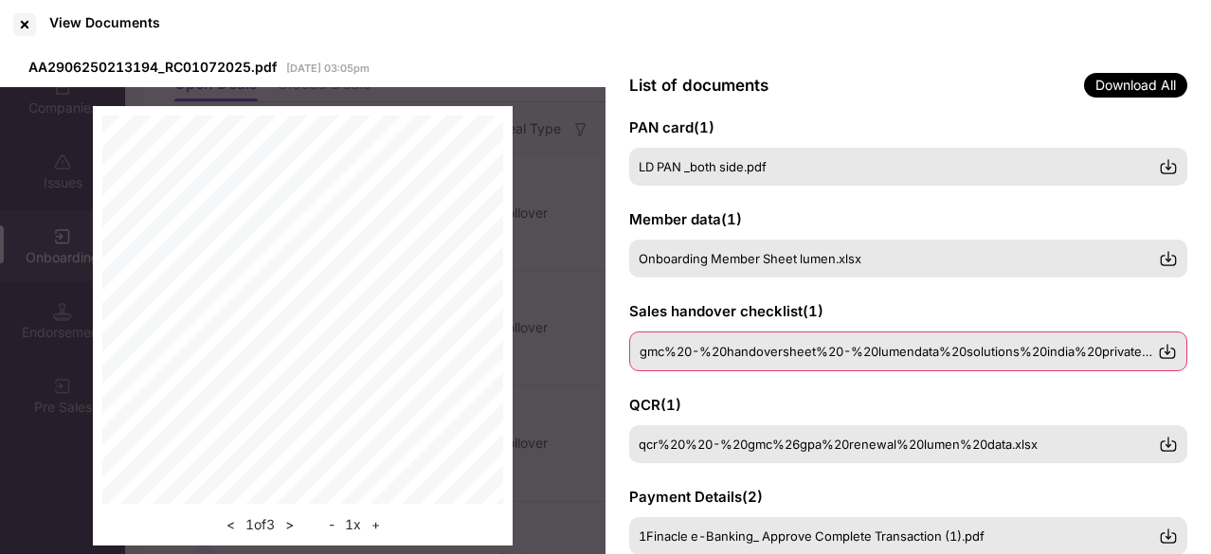
click at [838, 341] on div "gmc%20-%20handoversheet%20-%20lumendata%20solutions%20india%20private%20limited…" at bounding box center [908, 352] width 558 height 40
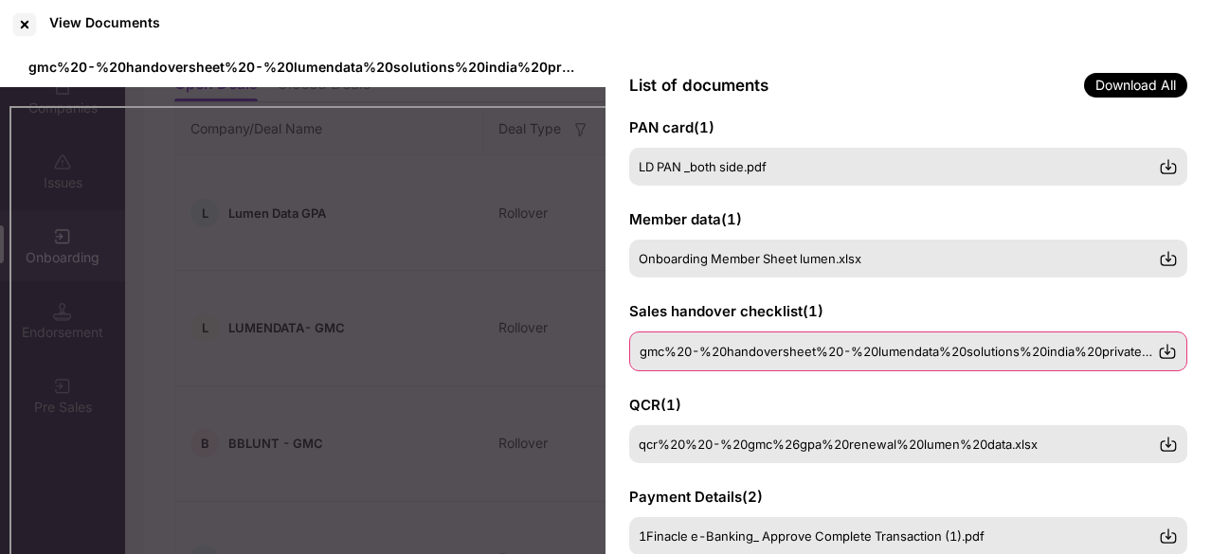
click at [764, 336] on div "gmc%20-%20handoversheet%20-%20lumendata%20solutions%20india%20private%20limited…" at bounding box center [908, 352] width 558 height 40
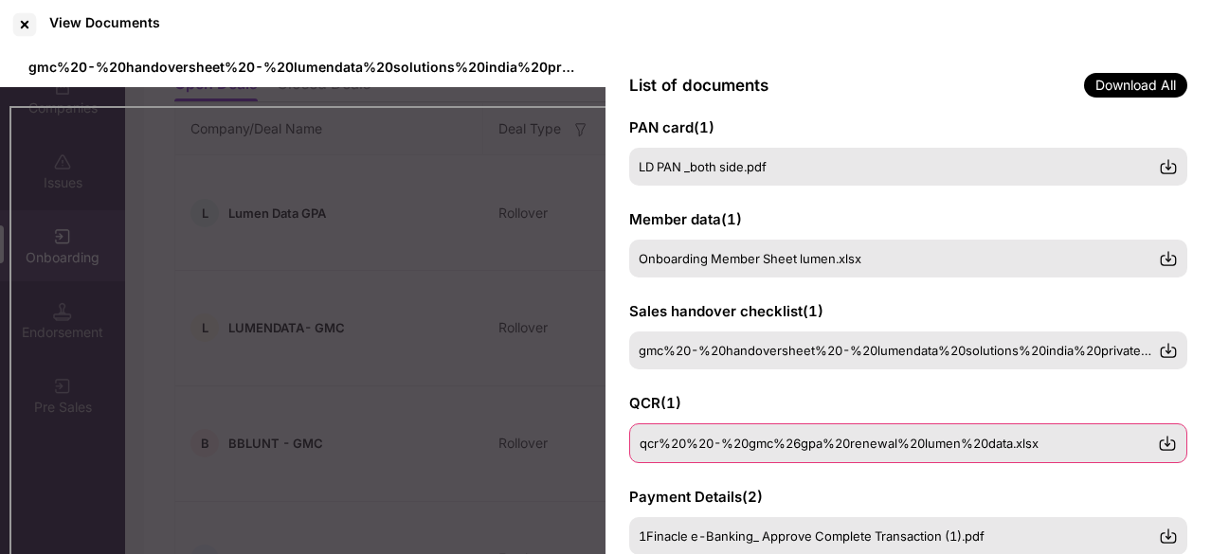
click at [711, 433] on div "qcr%20%20-%20gmc%26gpa%20renewal%20lumen%20data.xlsx" at bounding box center [908, 444] width 558 height 40
click at [762, 441] on span "qcr%20%20-%20gmc%26gpa%20renewal%20lumen%20data.xlsx" at bounding box center [839, 443] width 399 height 15
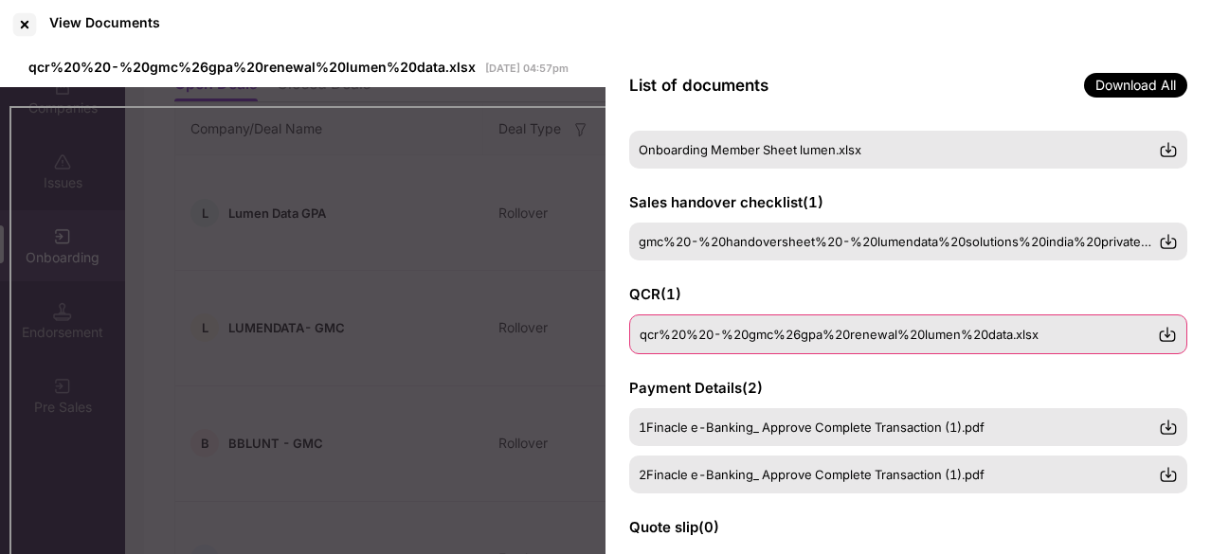
scroll to position [229, 0]
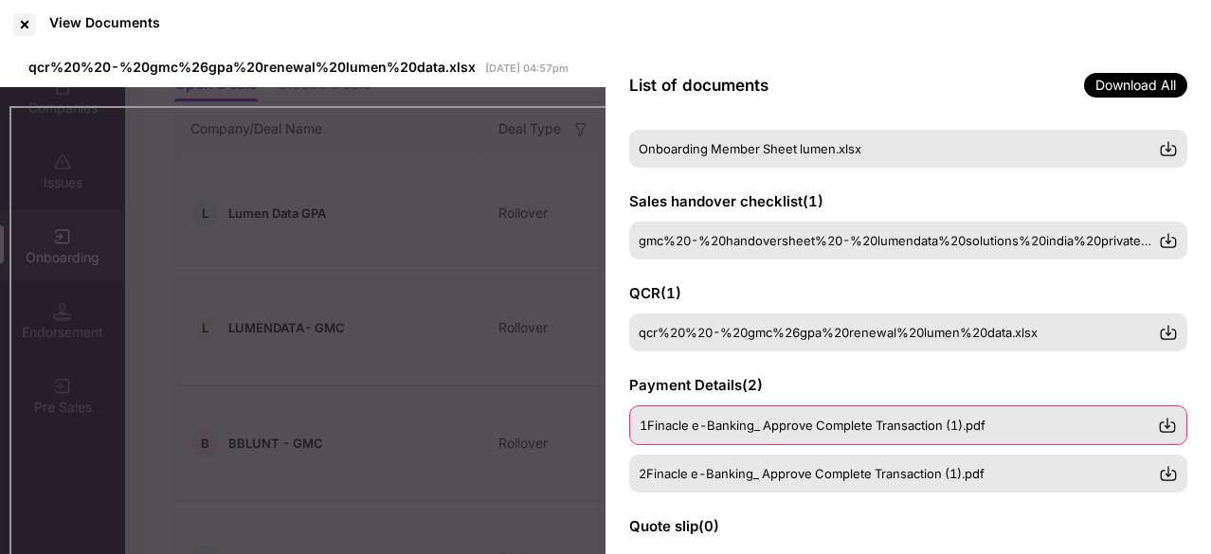
click at [767, 436] on div "1Finacle e-Banking_ Approve Complete Transaction (1).pdf" at bounding box center [908, 426] width 558 height 40
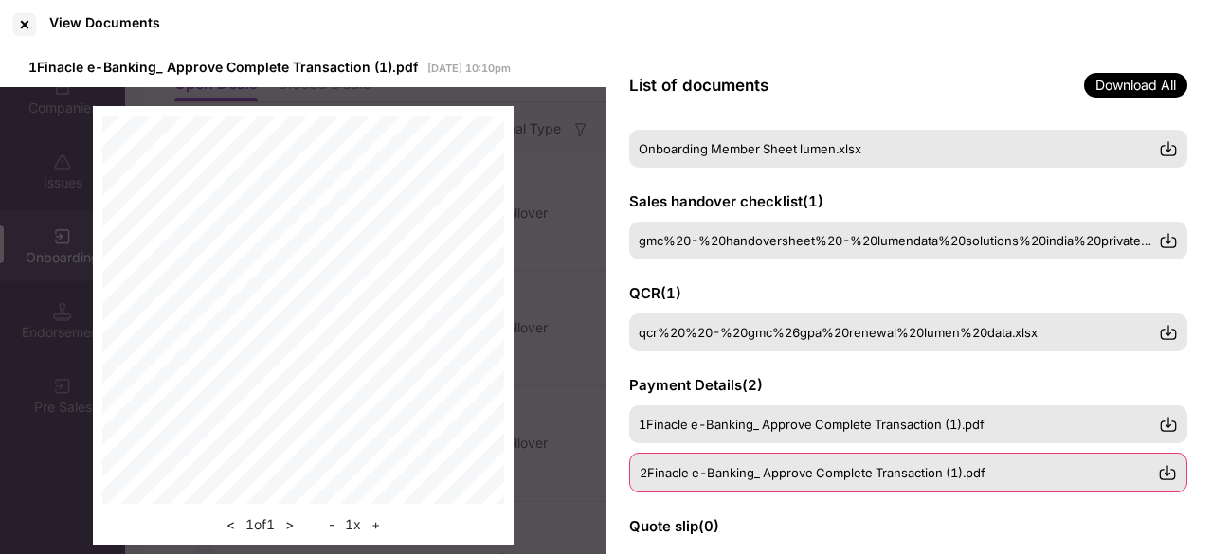
click at [752, 491] on div "2Finacle e-Banking_ Approve Complete Transaction (1).pdf" at bounding box center [908, 473] width 558 height 40
click at [767, 428] on span "1Finacle e-Banking_ Approve Complete Transaction (1).pdf" at bounding box center [813, 425] width 346 height 15
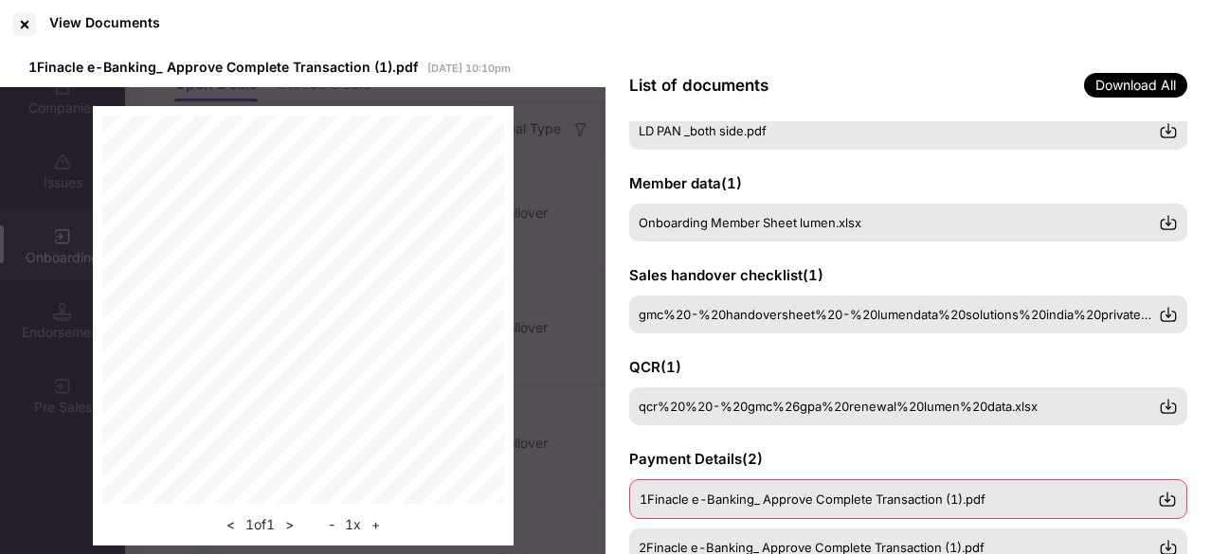
scroll to position [154, 0]
click at [788, 414] on span "qcr%20%20-%20gmc%26gpa%20renewal%20lumen%20data.xlsx" at bounding box center [838, 407] width 399 height 15
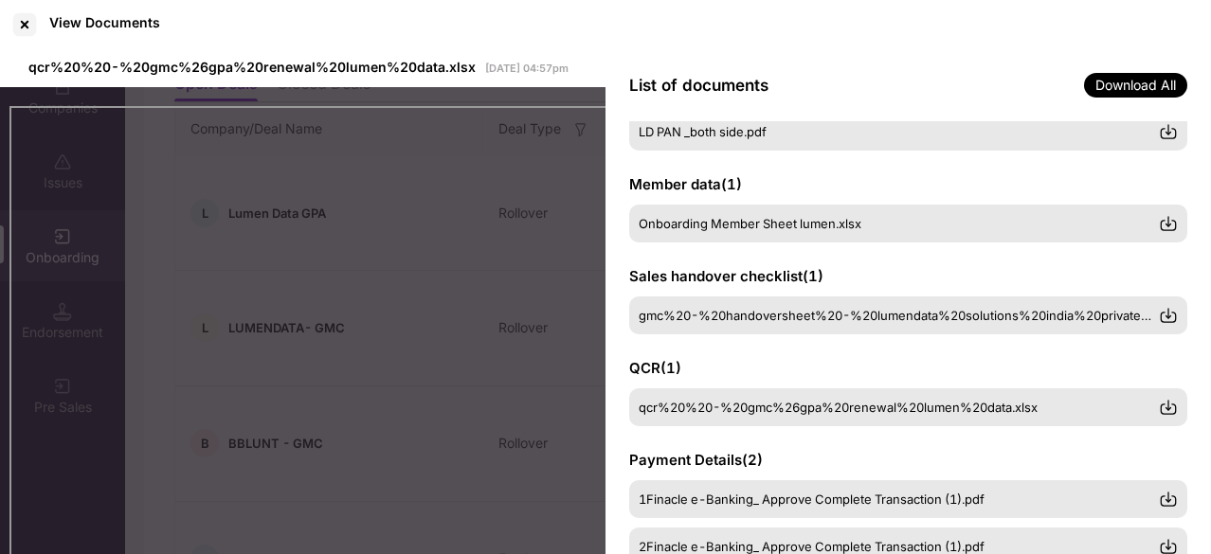
scroll to position [224, 0]
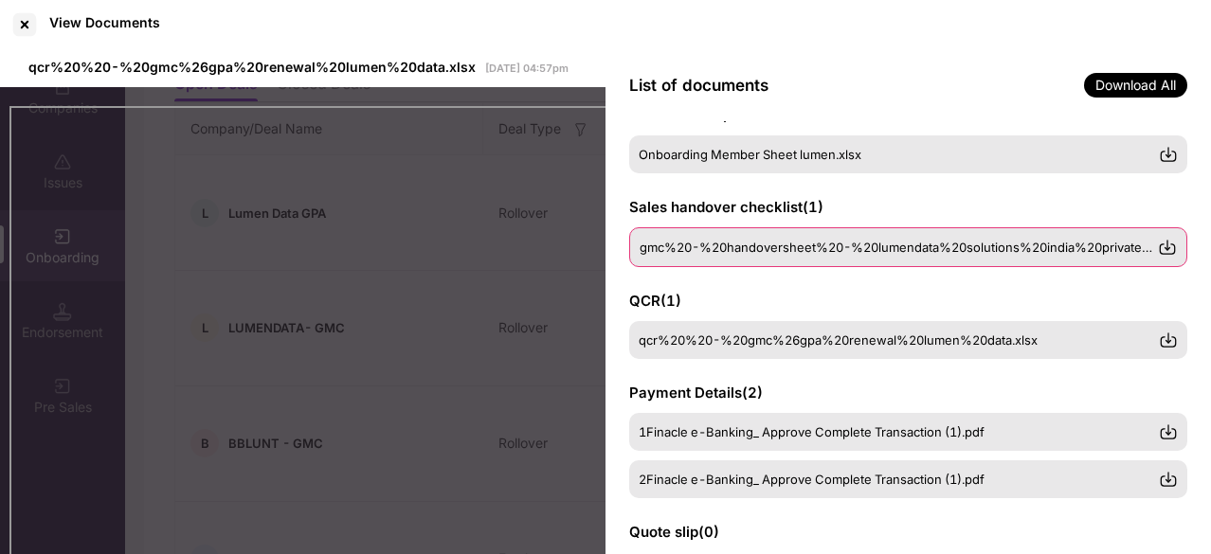
click at [764, 257] on div "gmc%20-%20handoversheet%20-%20lumendata%20solutions%20india%20private%20limited…" at bounding box center [908, 247] width 558 height 40
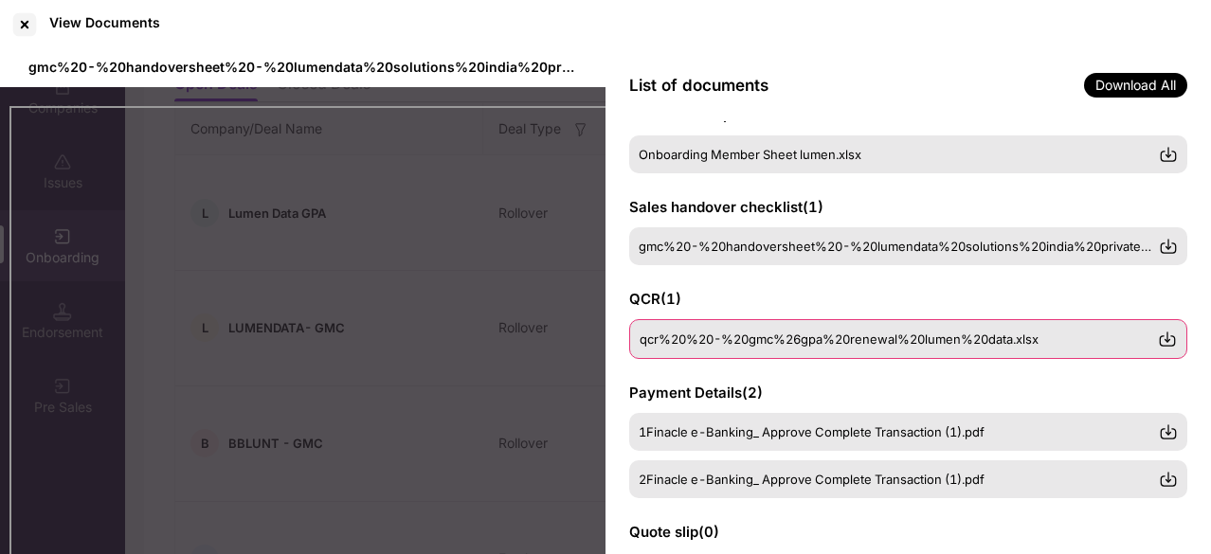
click at [684, 342] on span "qcr%20%20-%20gmc%26gpa%20renewal%20lumen%20data.xlsx" at bounding box center [839, 339] width 399 height 15
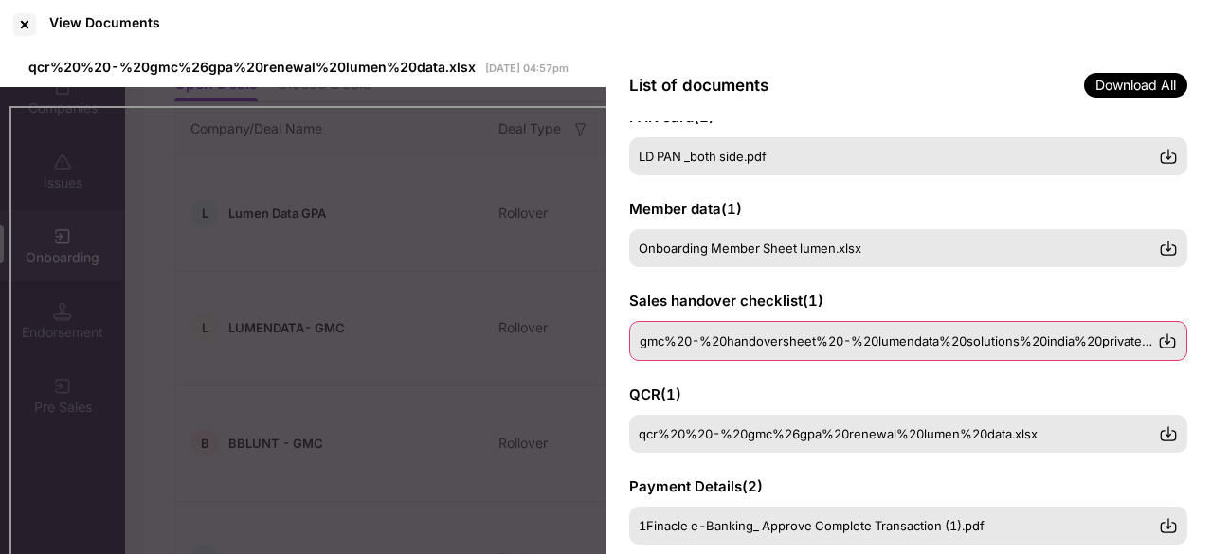
scroll to position [128, 0]
click at [716, 350] on div "gmc%20-%20handoversheet%20-%20lumendata%20solutions%20india%20private%20limited…" at bounding box center [908, 343] width 558 height 40
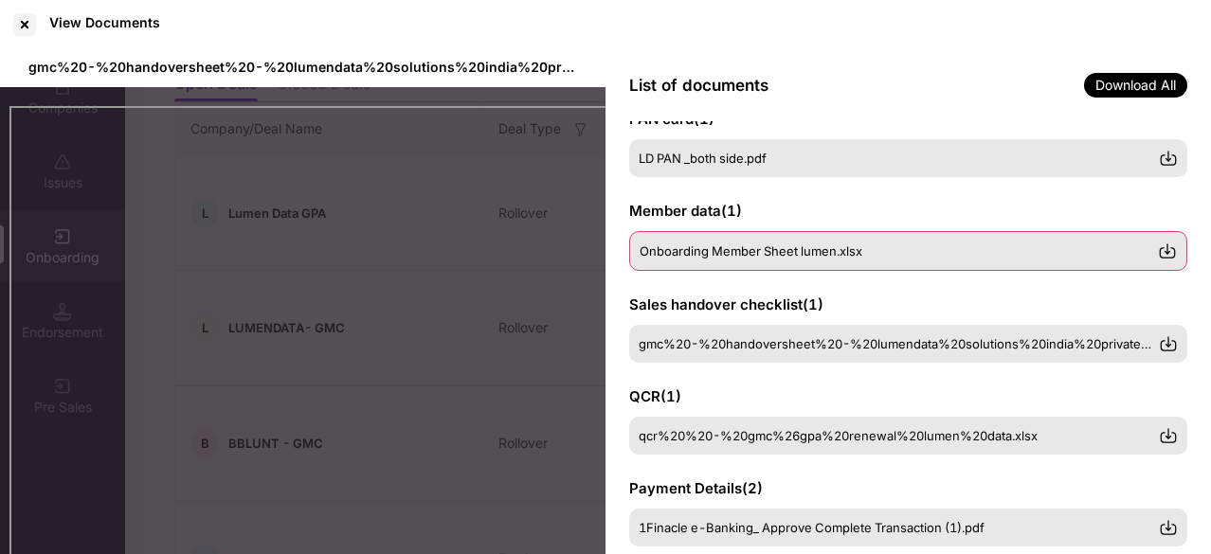
click at [735, 255] on span "Onboarding Member Sheet lumen.xlsx" at bounding box center [751, 251] width 223 height 15
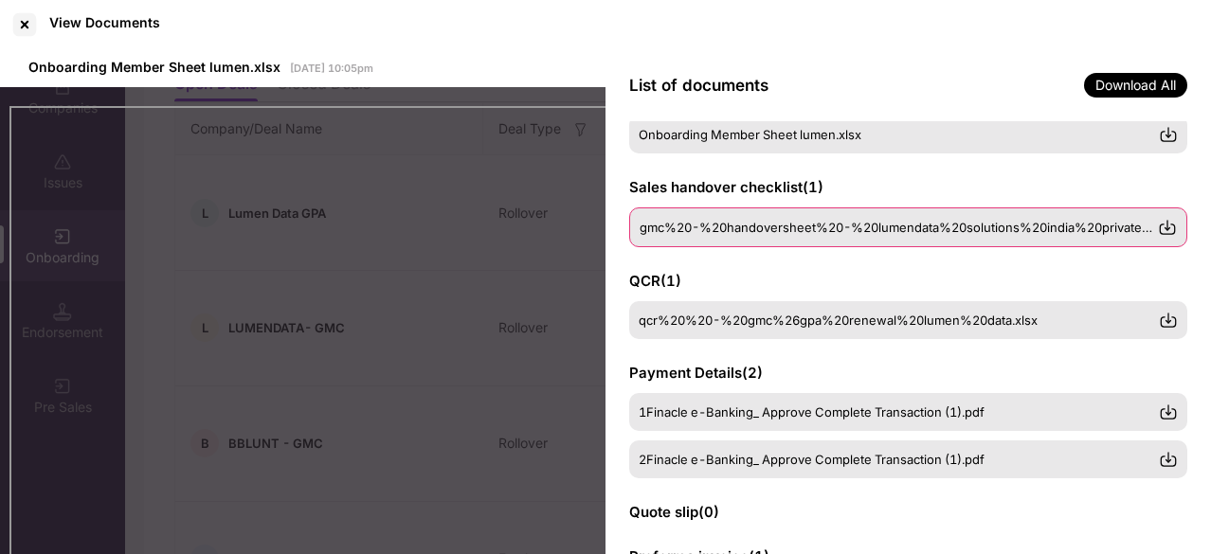
scroll to position [298, 0]
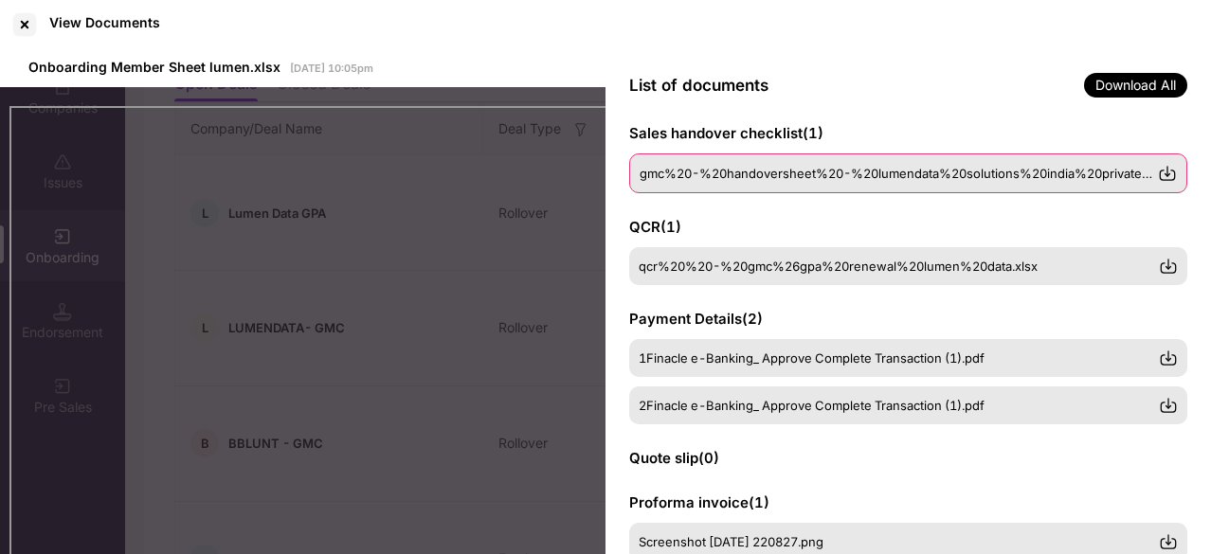
click at [751, 347] on div "1Finacle e-Banking_ Approve Complete Transaction (1).pdf" at bounding box center [908, 358] width 558 height 38
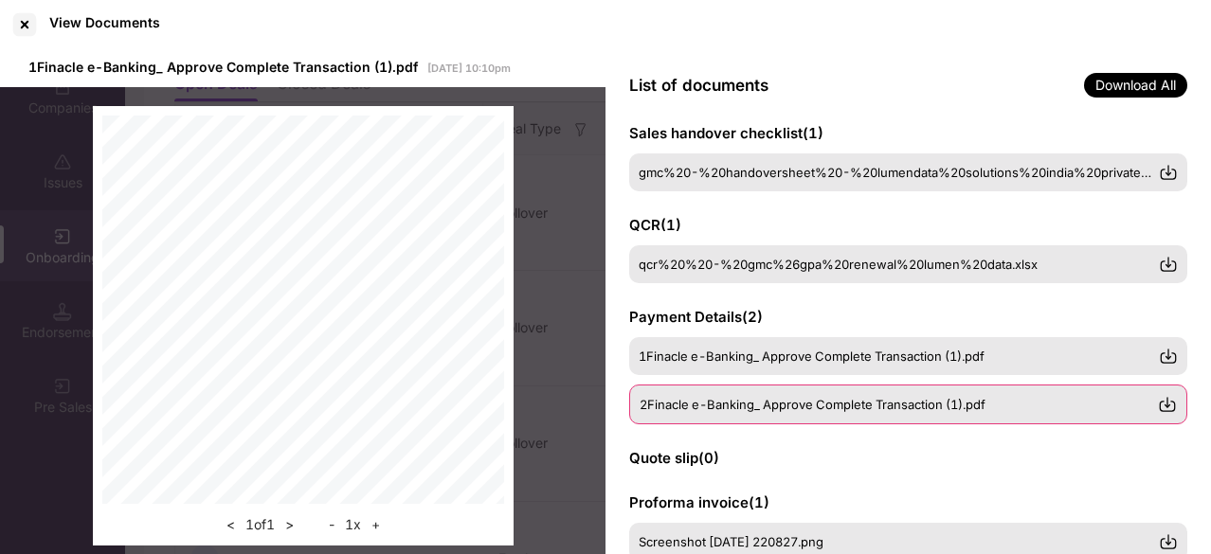
click at [827, 414] on div "2Finacle e-Banking_ Approve Complete Transaction (1).pdf" at bounding box center [908, 405] width 558 height 40
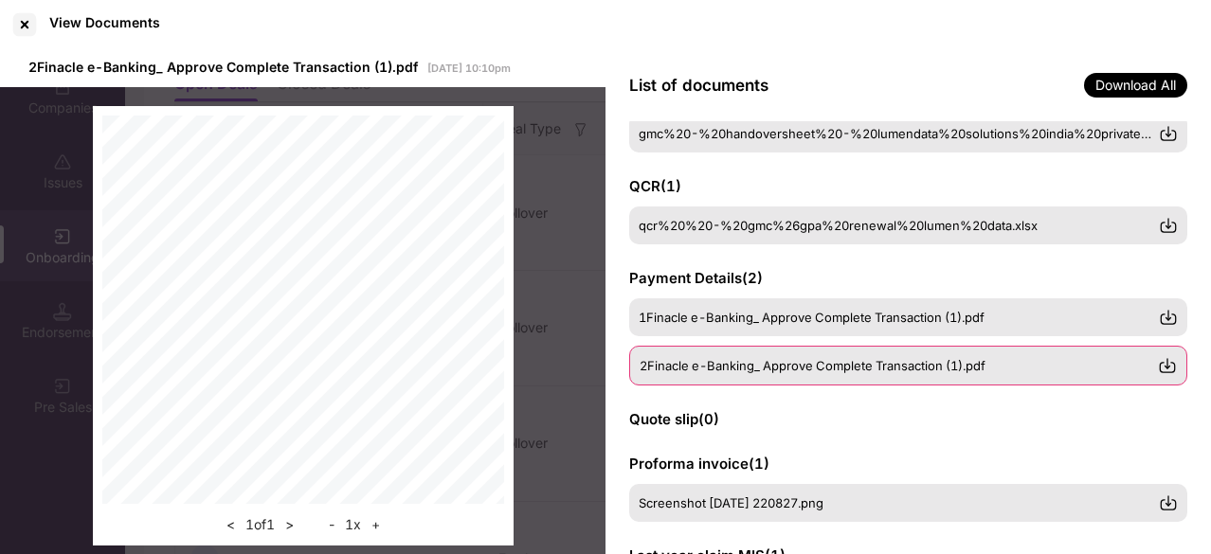
scroll to position [350, 0]
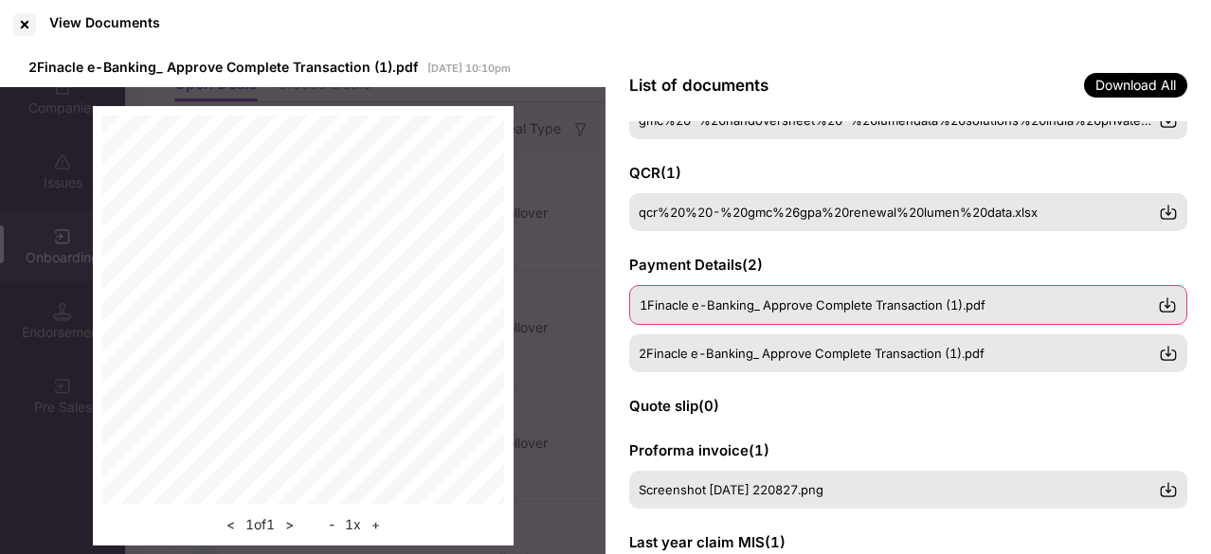
click at [840, 315] on div "1Finacle e-Banking_ Approve Complete Transaction (1).pdf" at bounding box center [908, 305] width 558 height 40
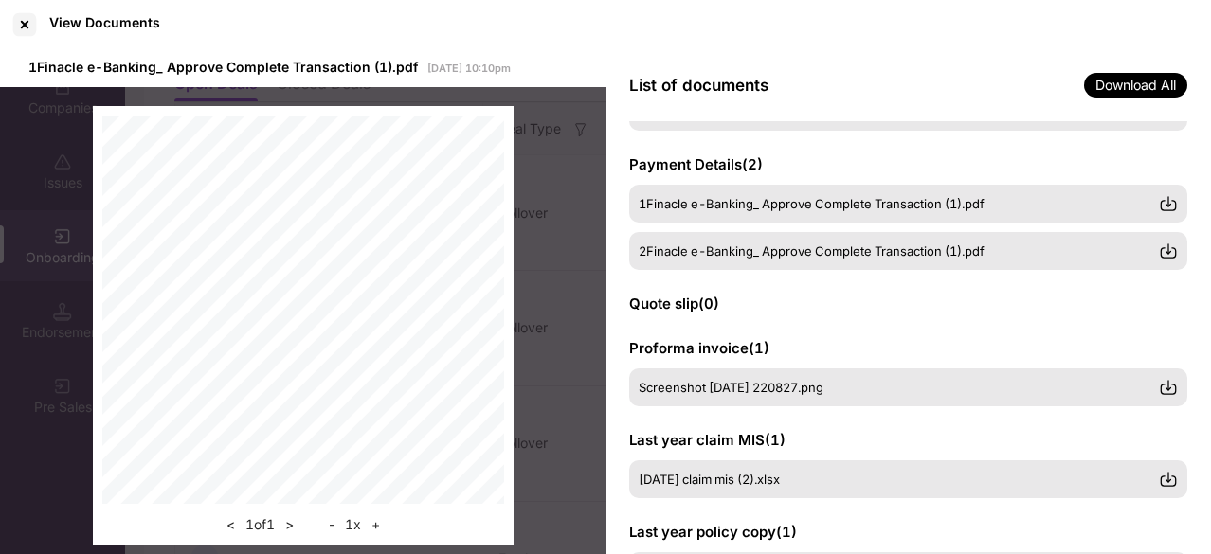
scroll to position [531, 0]
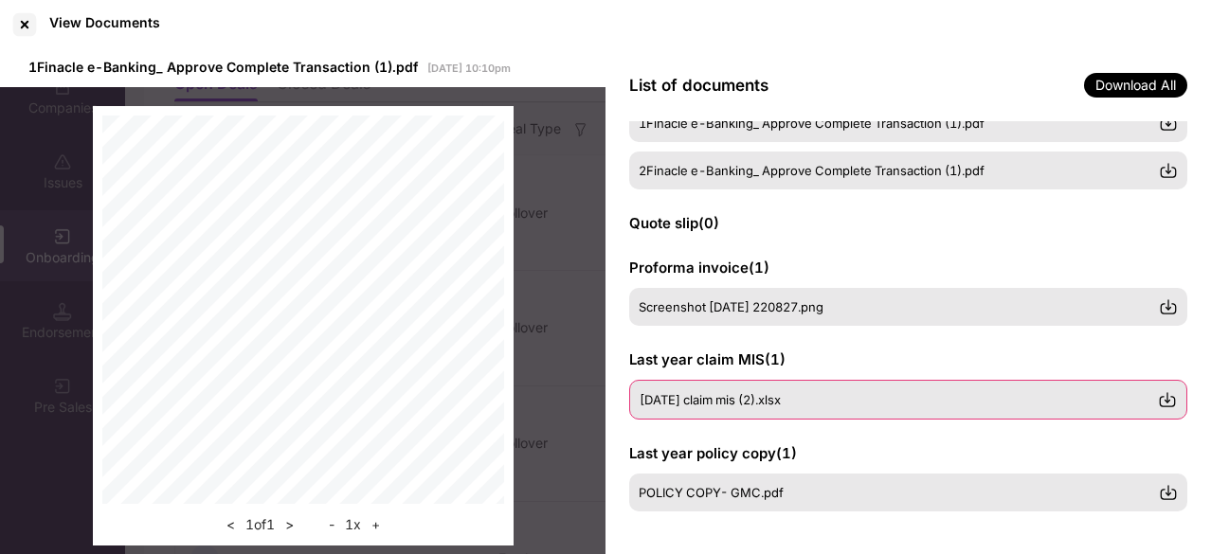
click at [773, 408] on div "13 Sep claim mis (2).xlsx" at bounding box center [908, 400] width 558 height 40
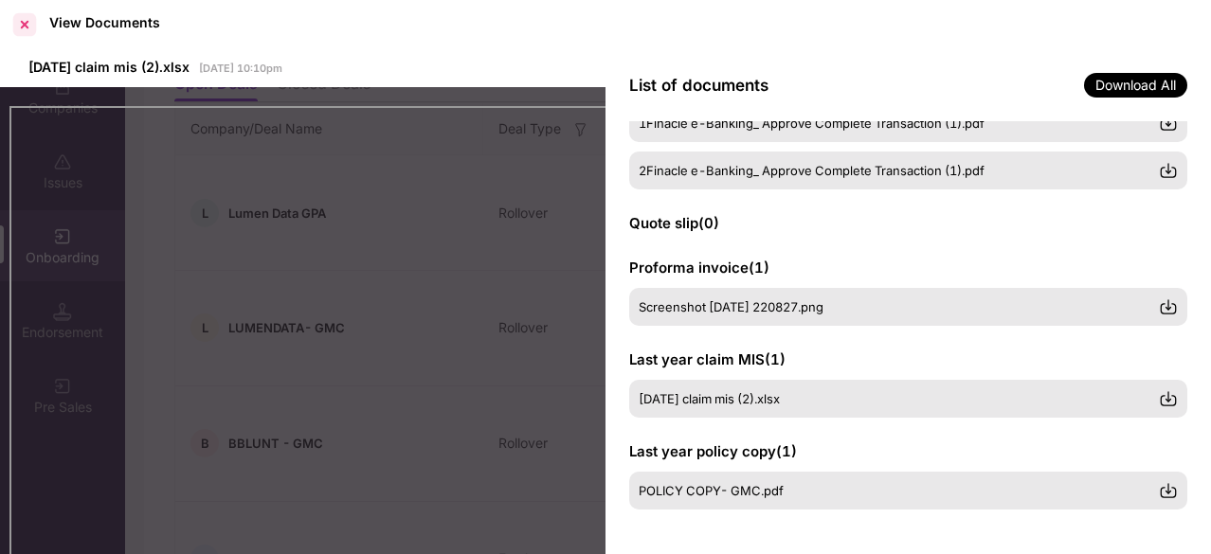
click at [25, 29] on div at bounding box center [24, 24] width 30 height 30
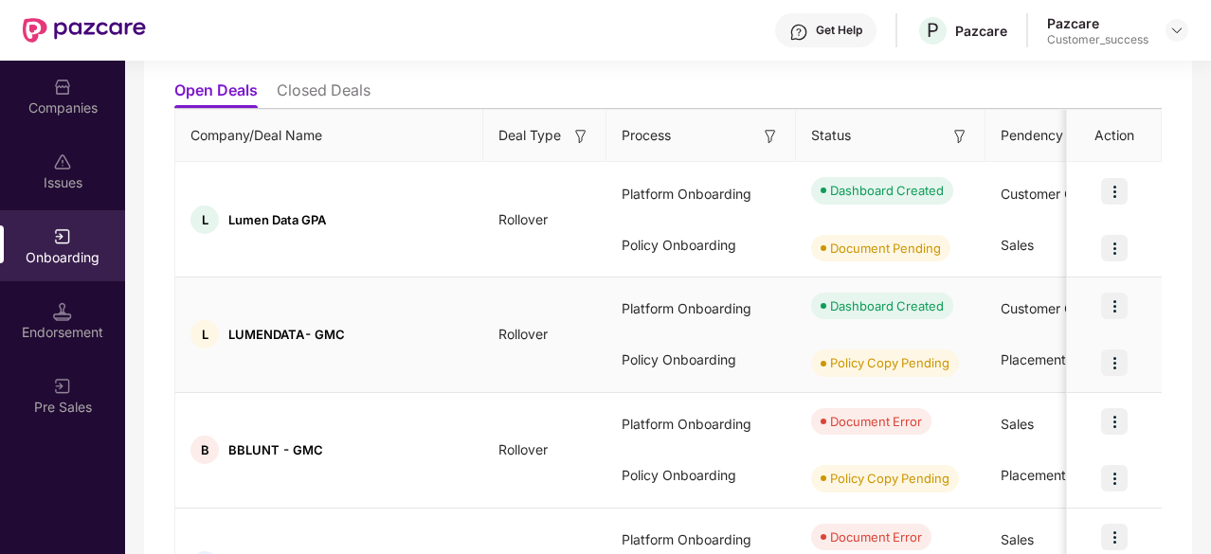
scroll to position [203, 0]
drag, startPoint x: 987, startPoint y: 238, endPoint x: 1086, endPoint y: 249, distance: 99.2
click at [1122, 239] on img at bounding box center [1114, 247] width 27 height 27
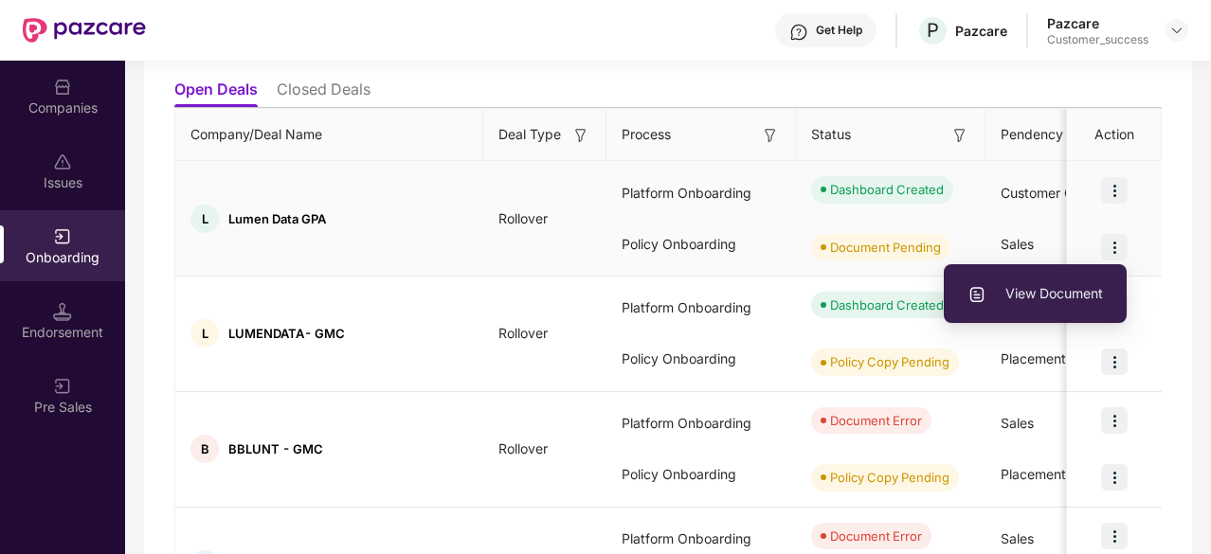
click at [1062, 288] on span "View Document" at bounding box center [1035, 293] width 136 height 21
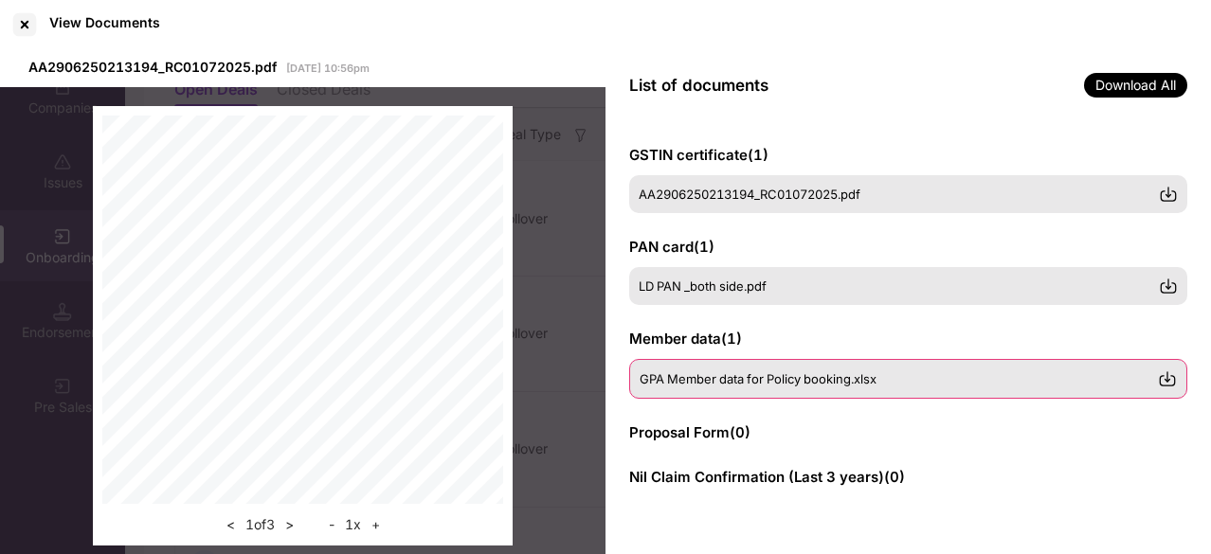
click at [747, 367] on div "GPA Member data for Policy booking.xlsx" at bounding box center [908, 379] width 558 height 40
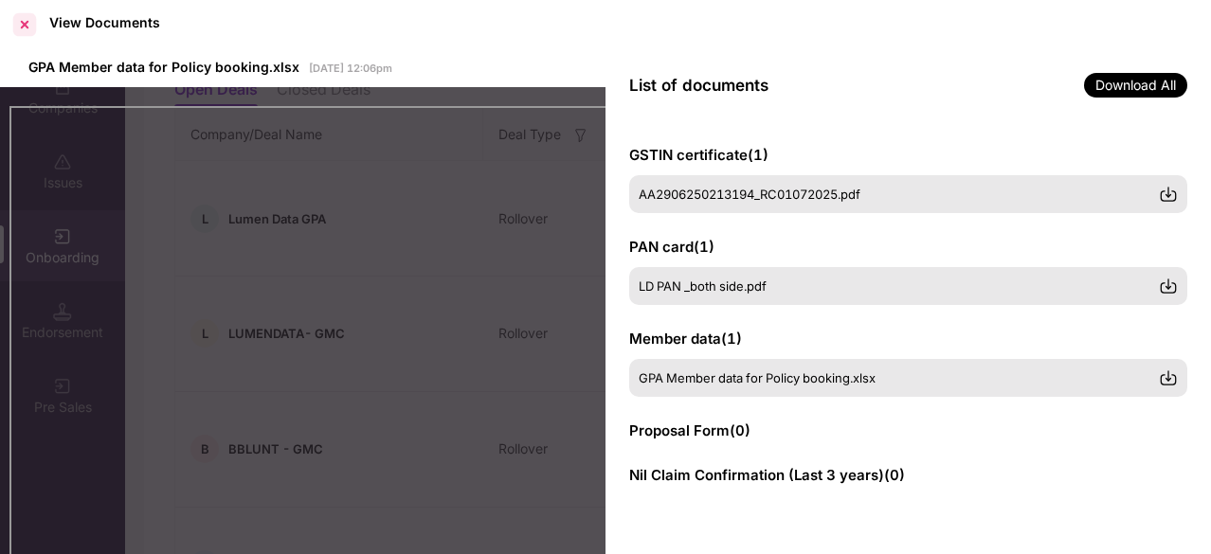
click at [25, 22] on div at bounding box center [24, 24] width 30 height 30
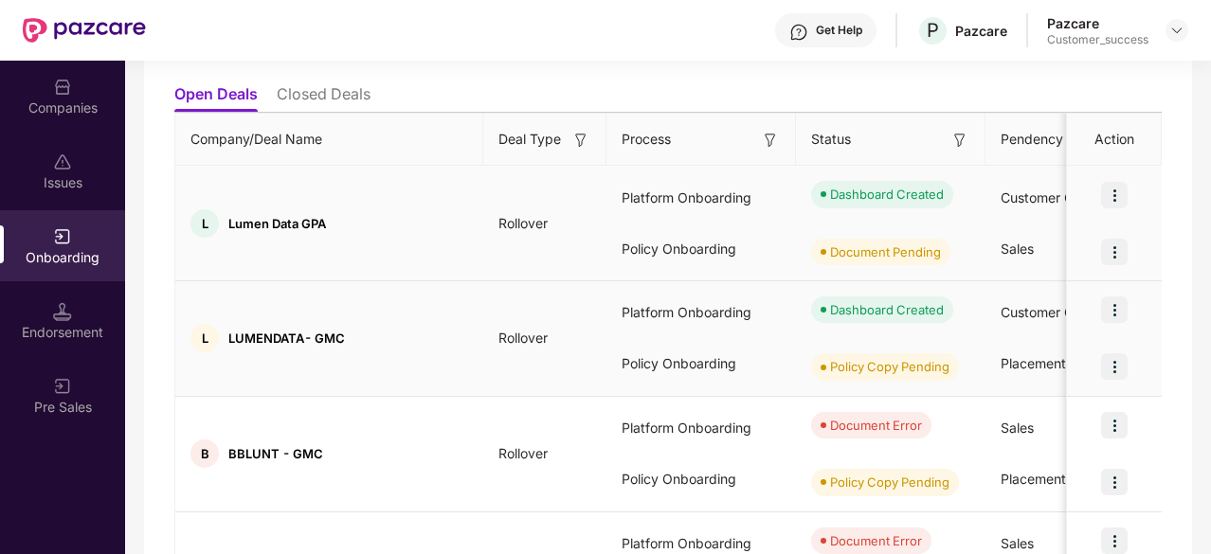
scroll to position [197, 0]
click at [331, 105] on li "Closed Deals" at bounding box center [324, 98] width 94 height 27
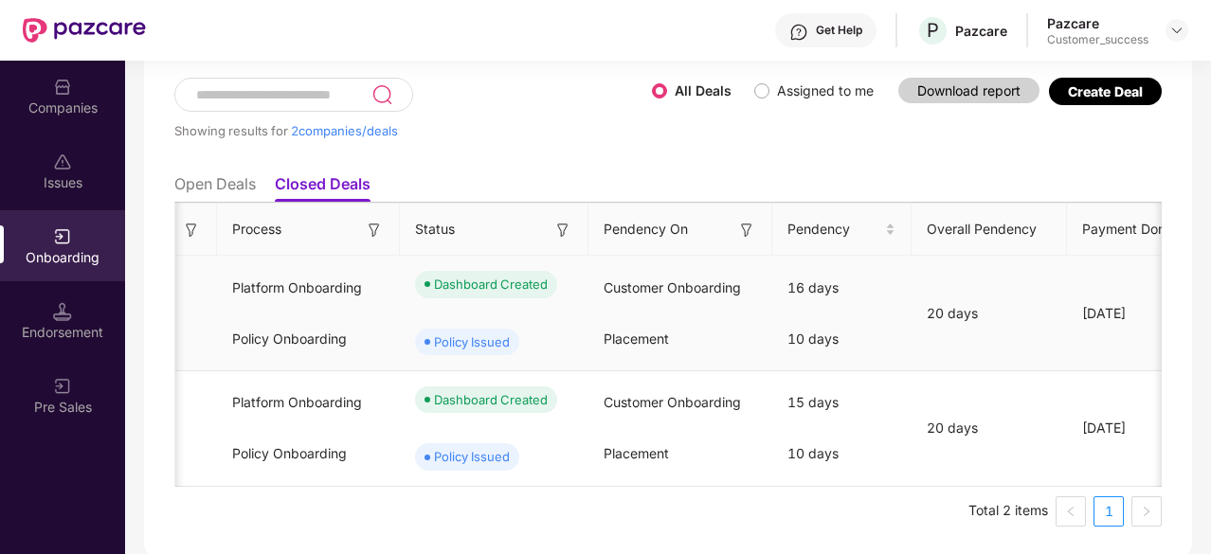
scroll to position [0, 377]
click at [218, 184] on li "Open Deals" at bounding box center [214, 187] width 81 height 27
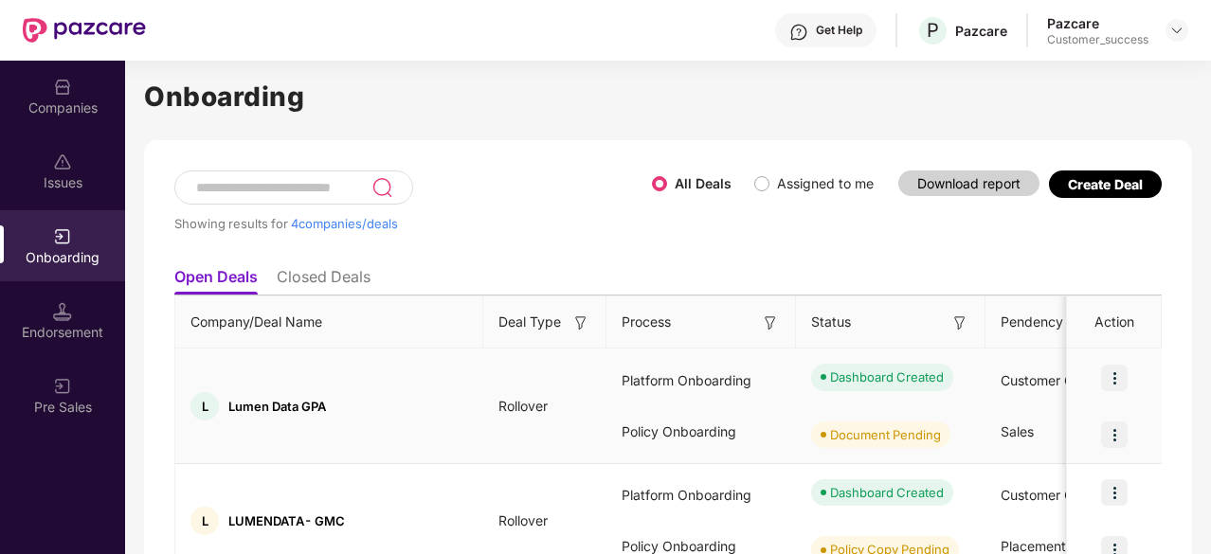
scroll to position [0, 0]
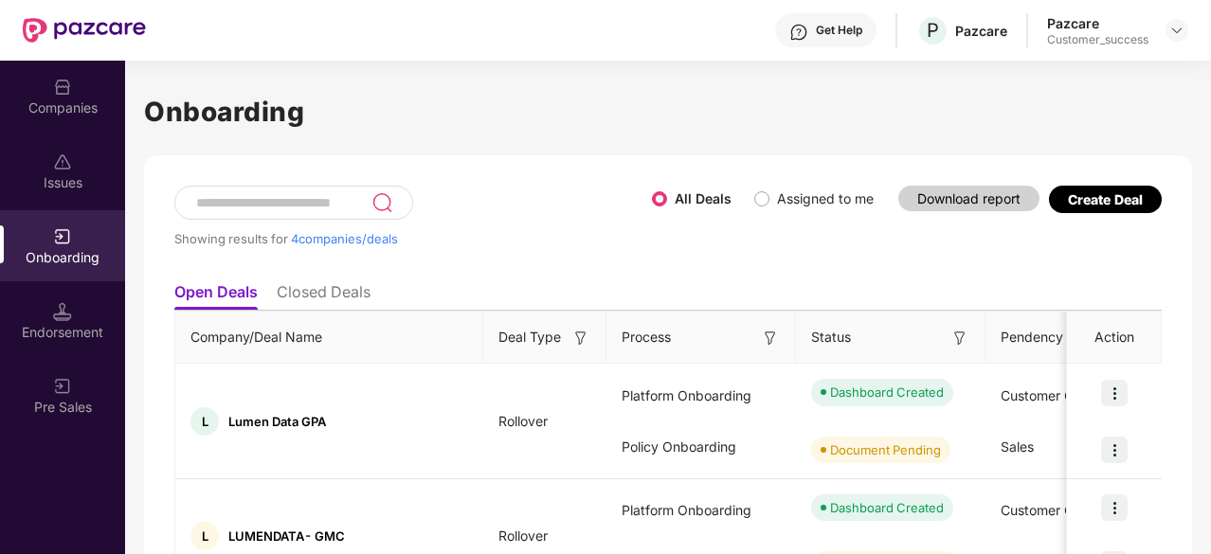
click at [313, 292] on li "Closed Deals" at bounding box center [324, 295] width 94 height 27
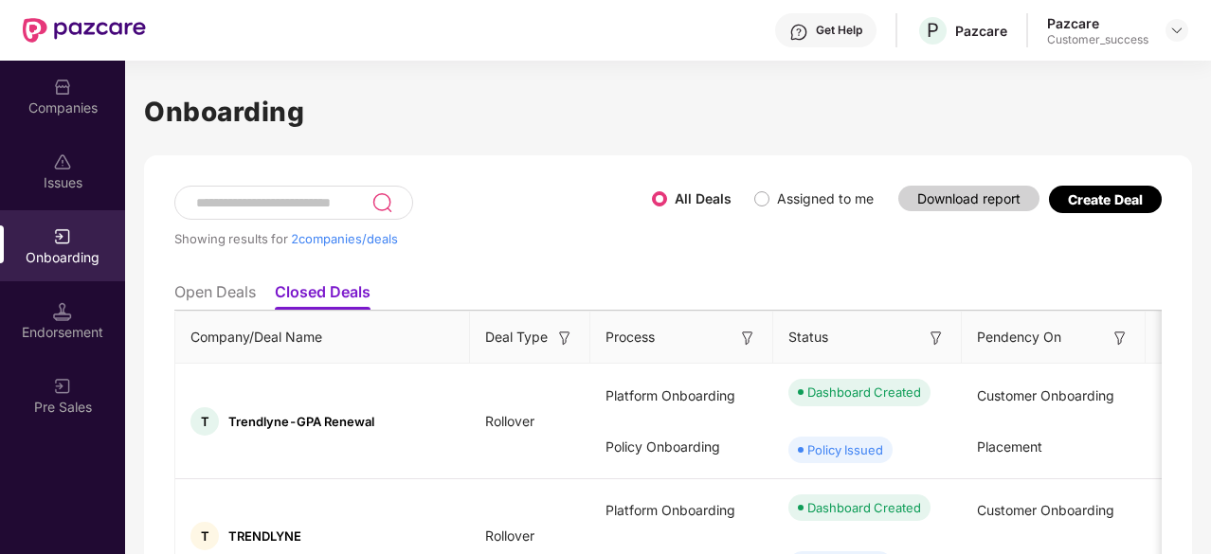
click at [238, 291] on li "Open Deals" at bounding box center [214, 295] width 81 height 27
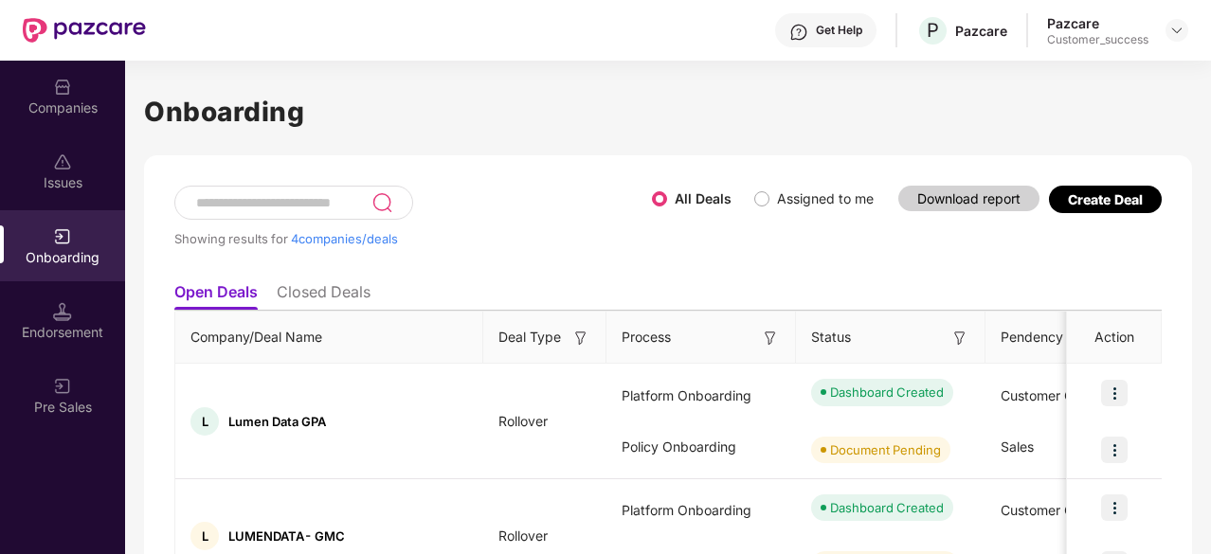
click at [777, 192] on label "Assigned to me" at bounding box center [825, 198] width 97 height 16
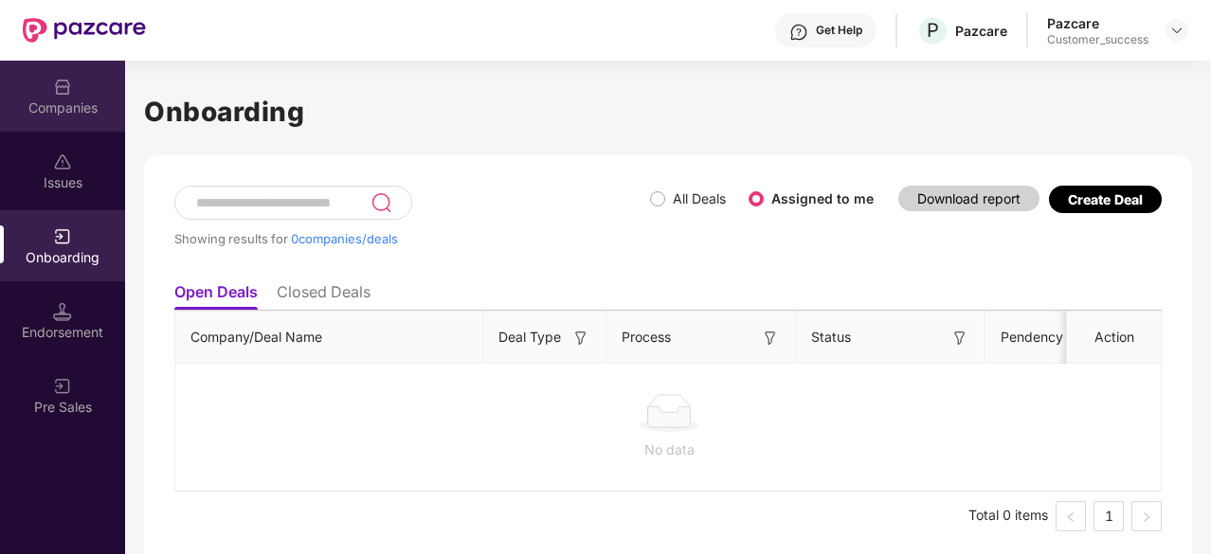
click at [86, 103] on div "Companies" at bounding box center [62, 108] width 125 height 19
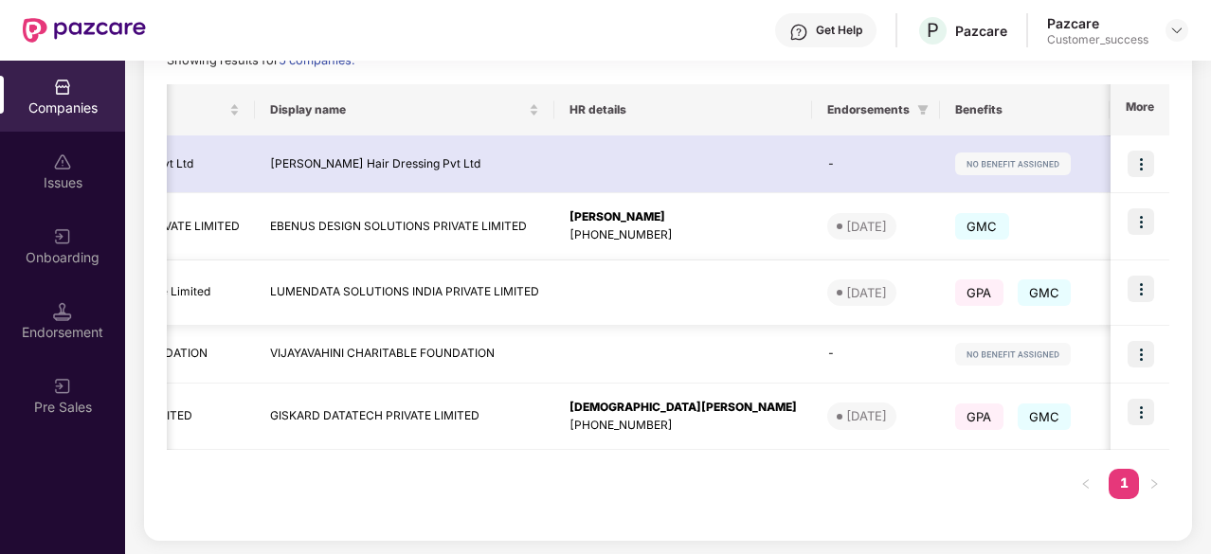
scroll to position [0, 245]
click at [1154, 284] on td at bounding box center [1140, 293] width 59 height 65
click at [1143, 289] on img at bounding box center [1141, 289] width 27 height 27
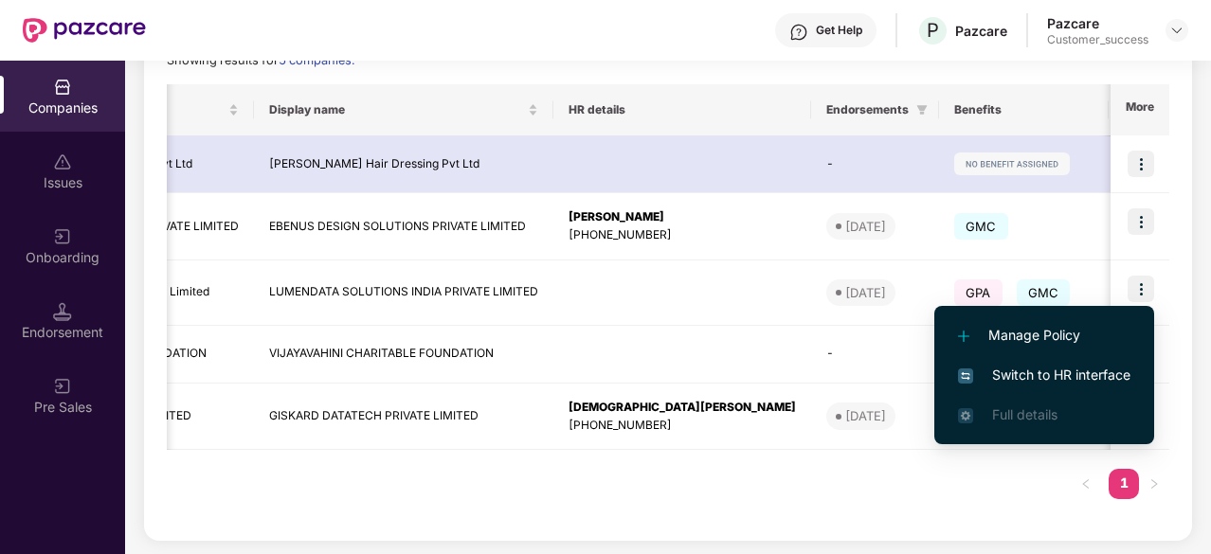
click at [1054, 376] on span "Switch to HR interface" at bounding box center [1044, 375] width 172 height 21
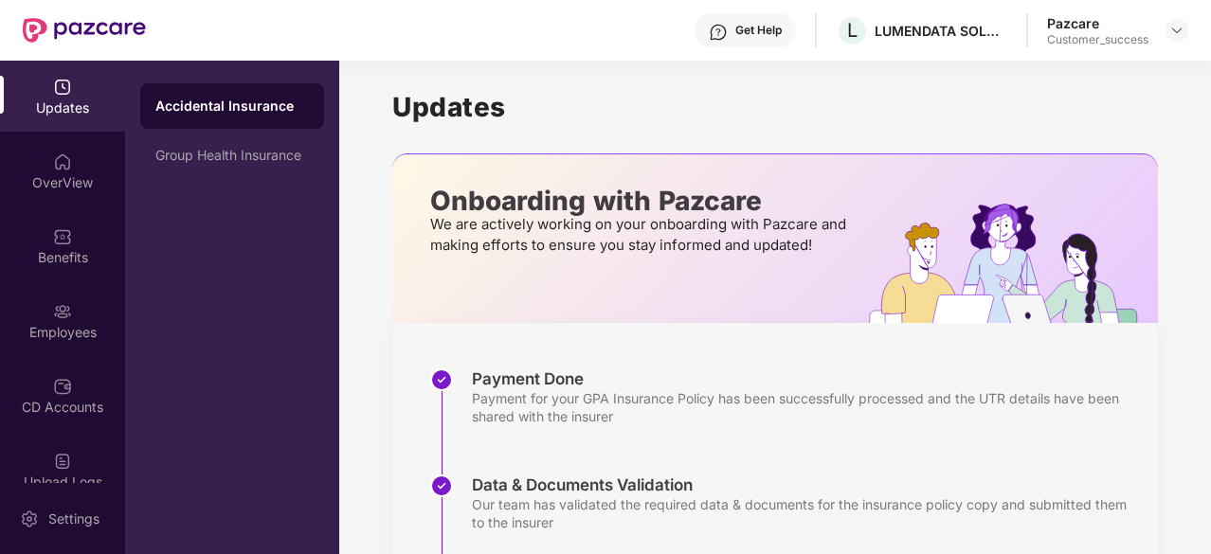
click at [246, 94] on div "Accidental Insurance" at bounding box center [232, 105] width 184 height 45
click at [62, 240] on img at bounding box center [62, 236] width 19 height 19
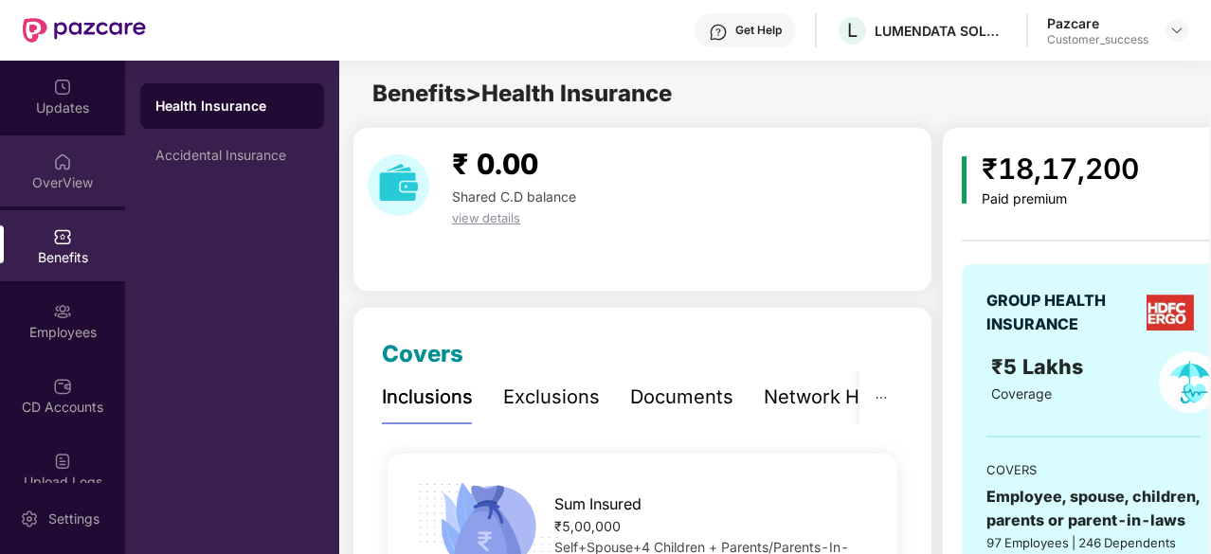
click at [59, 168] on img at bounding box center [62, 162] width 19 height 19
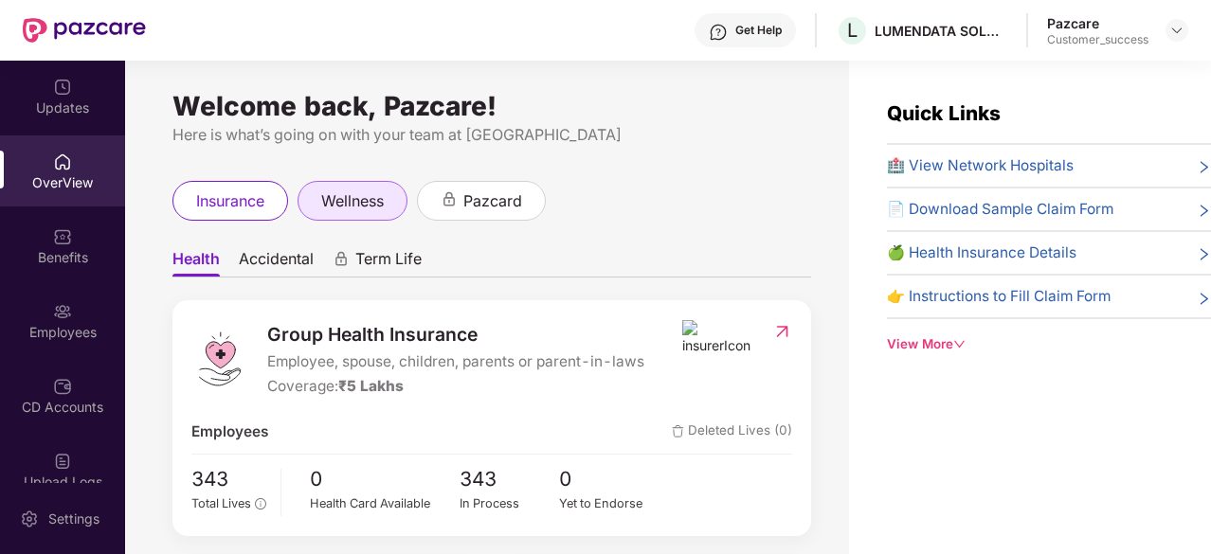
click at [389, 200] on div "wellness" at bounding box center [353, 201] width 110 height 40
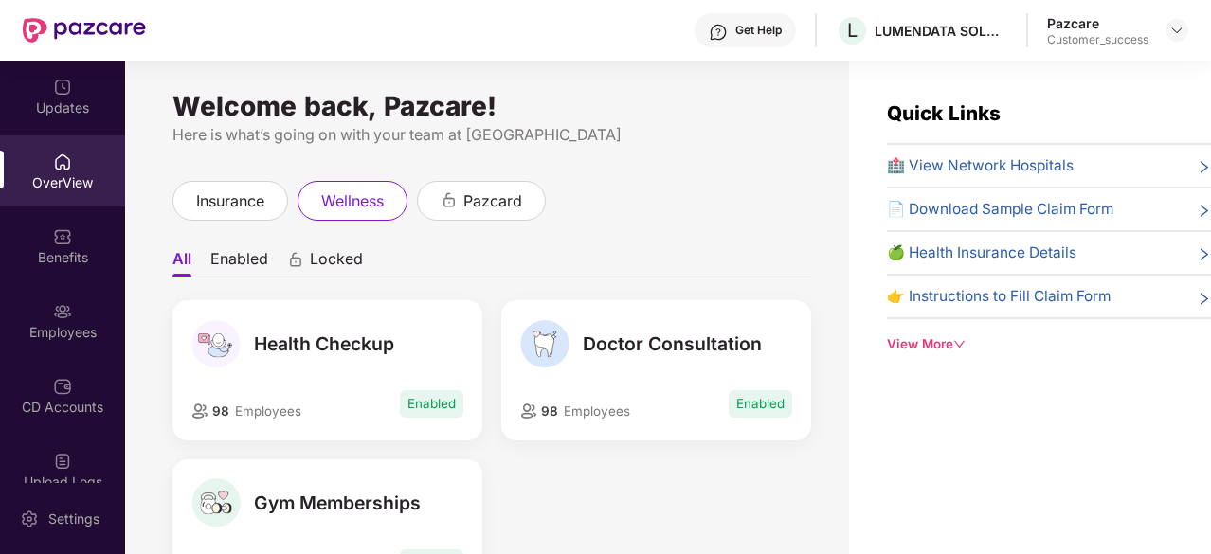
click at [574, 376] on div "Doctor Consultation 98 Employees Enabled" at bounding box center [656, 370] width 310 height 140
click at [245, 212] on span "insurance" at bounding box center [230, 202] width 68 height 24
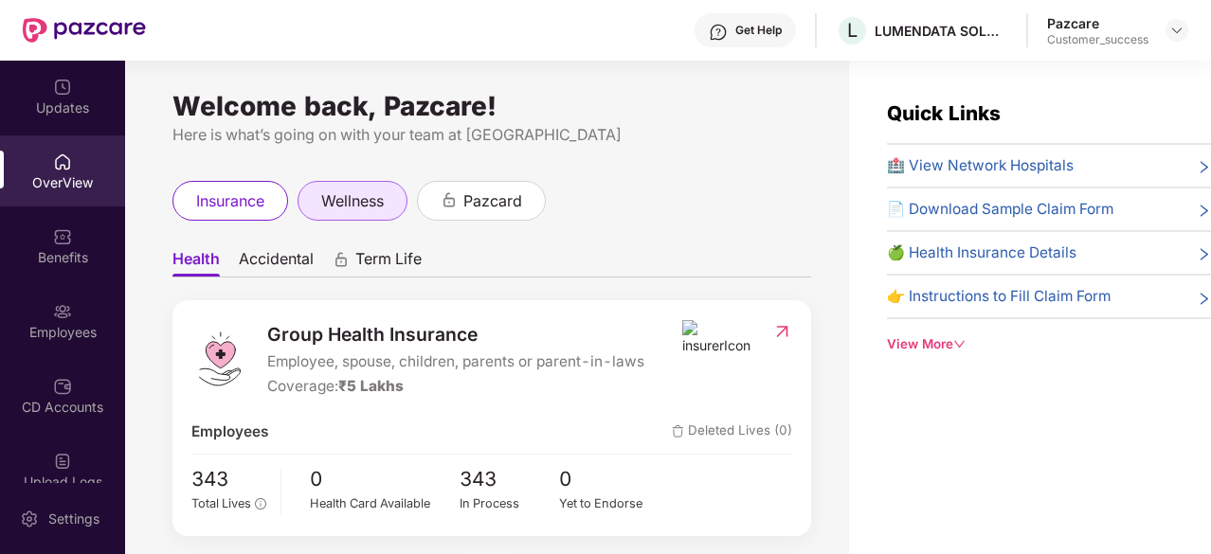
click at [368, 197] on span "wellness" at bounding box center [352, 202] width 63 height 24
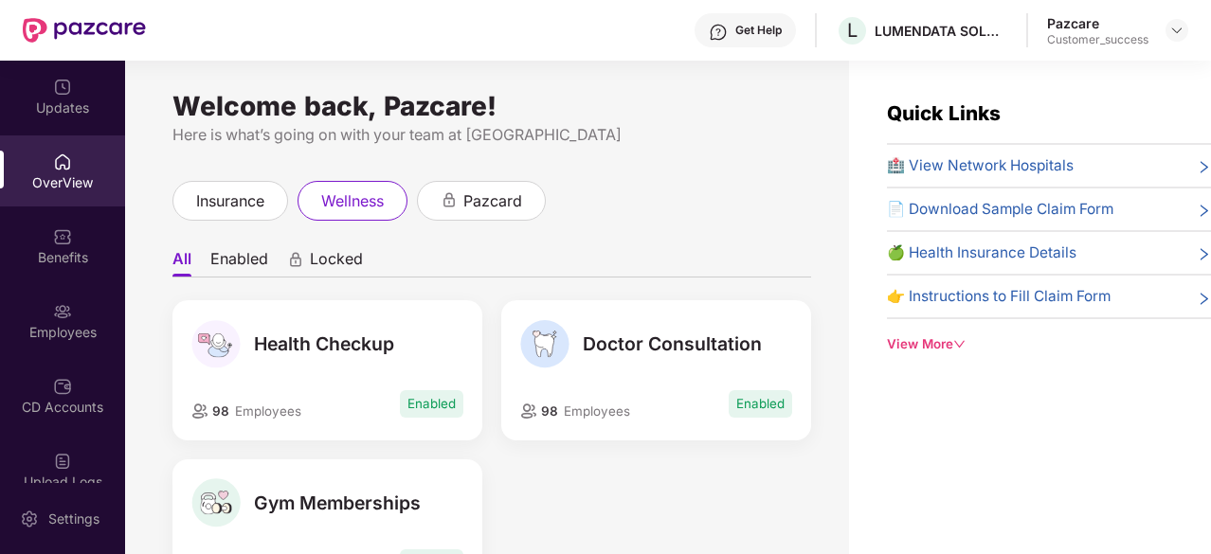
scroll to position [89, 0]
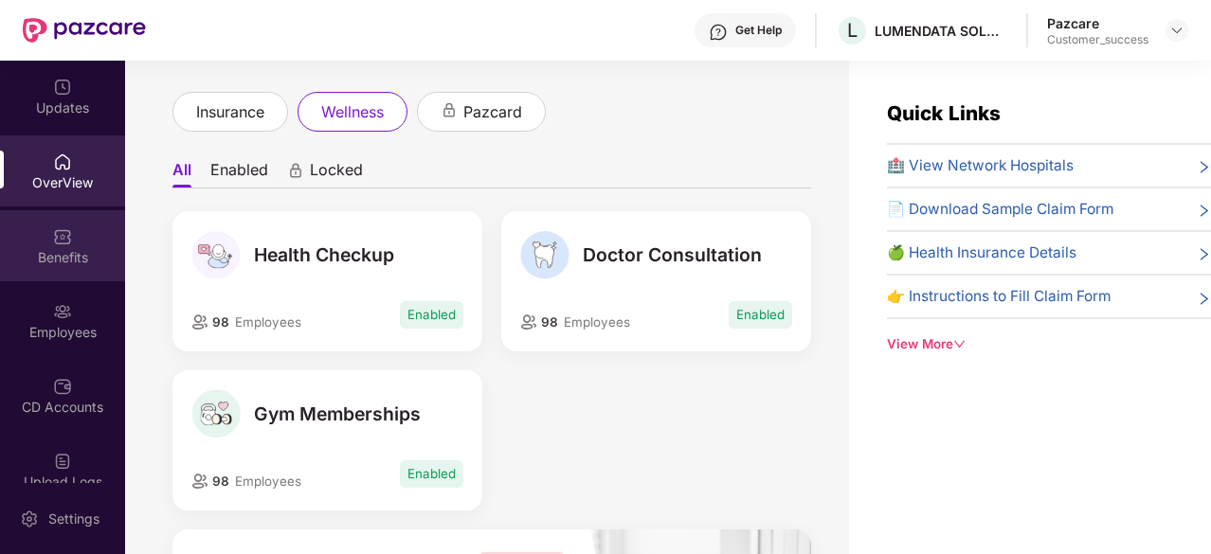
click at [61, 235] on img at bounding box center [62, 236] width 19 height 19
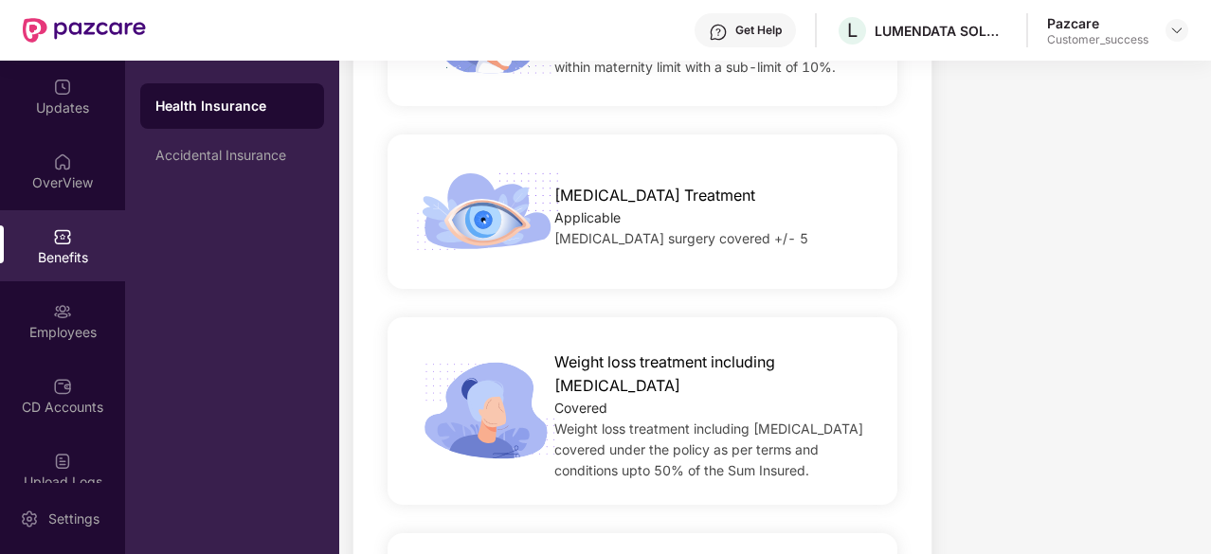
scroll to position [3187, 0]
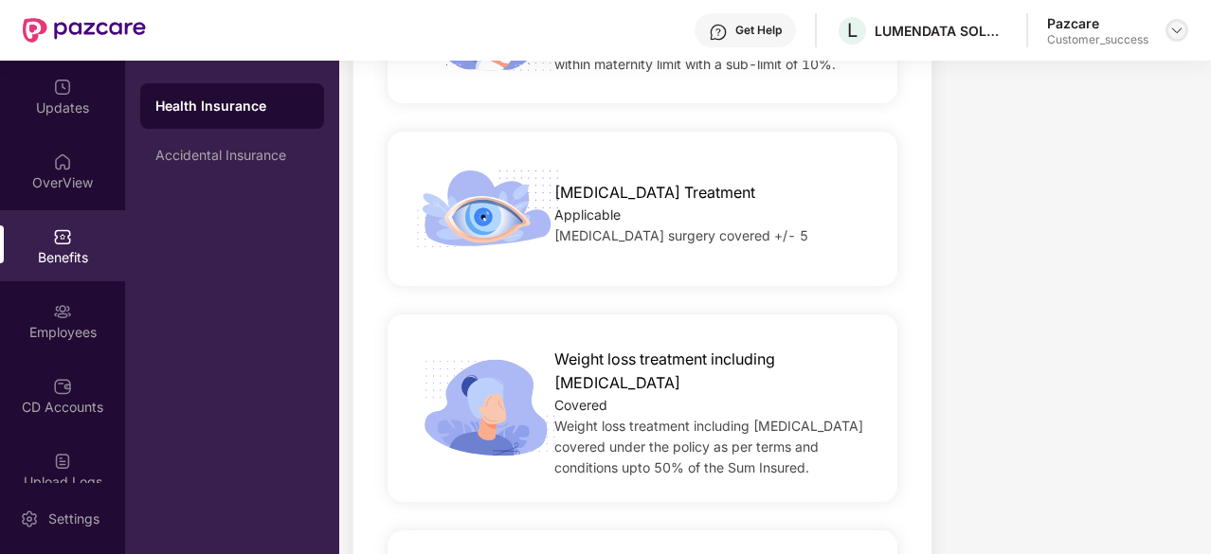
click at [1174, 34] on img at bounding box center [1176, 30] width 15 height 15
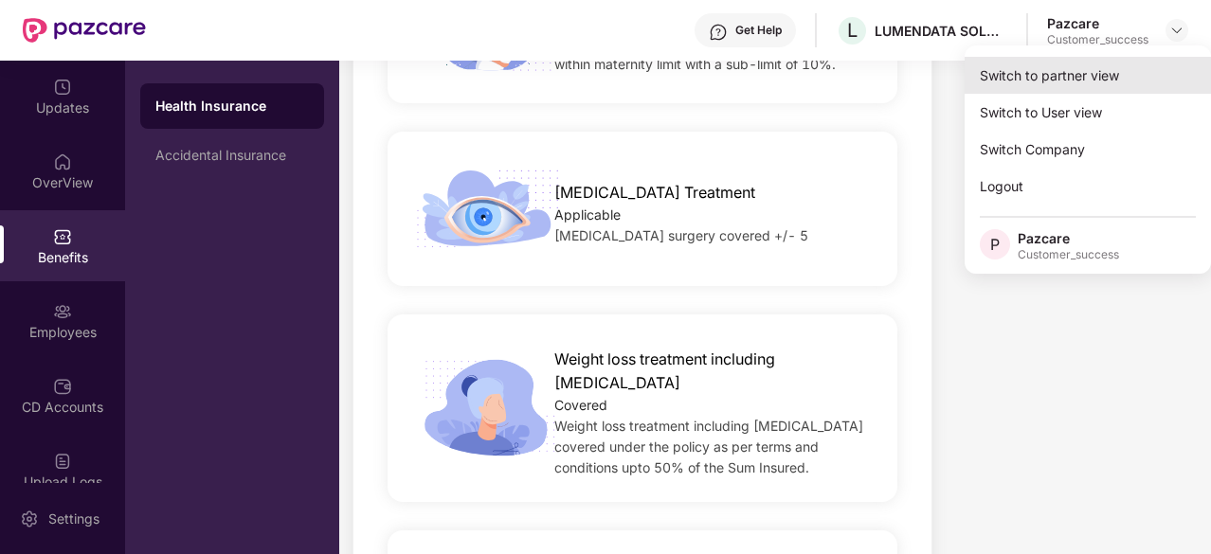
click at [1104, 61] on div "Switch to partner view" at bounding box center [1088, 75] width 246 height 37
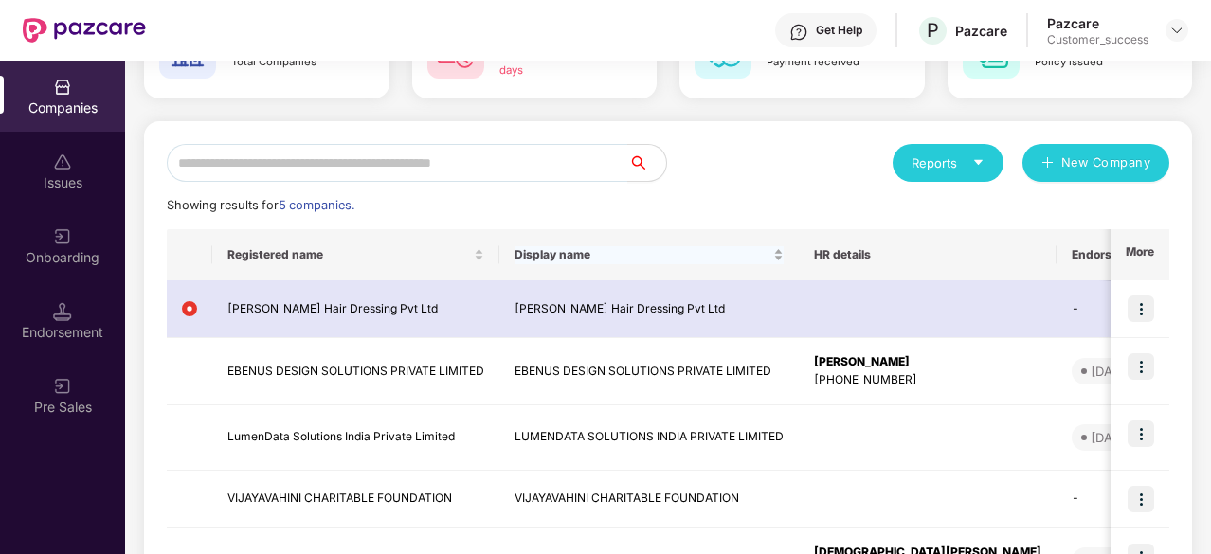
scroll to position [143, 0]
click at [90, 249] on div "Onboarding" at bounding box center [62, 257] width 125 height 19
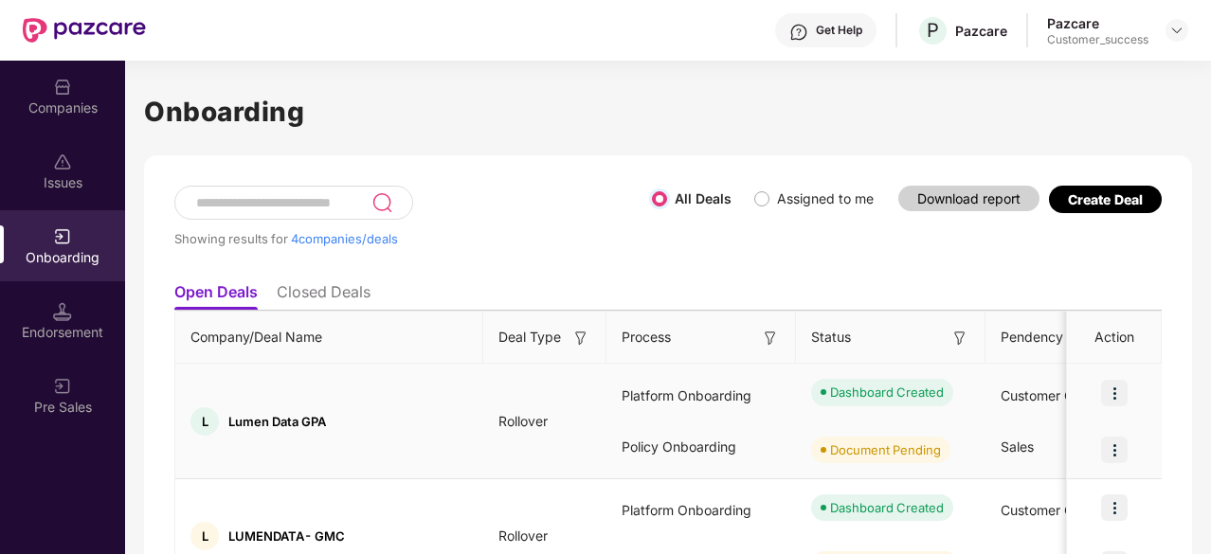
scroll to position [43, 0]
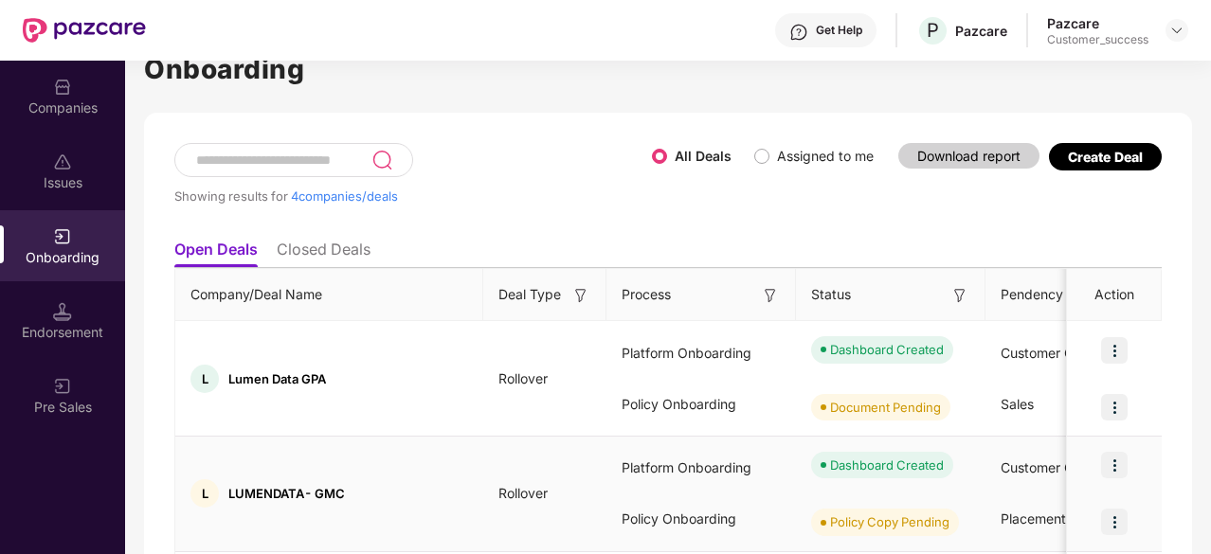
click at [1114, 465] on img at bounding box center [1114, 465] width 27 height 27
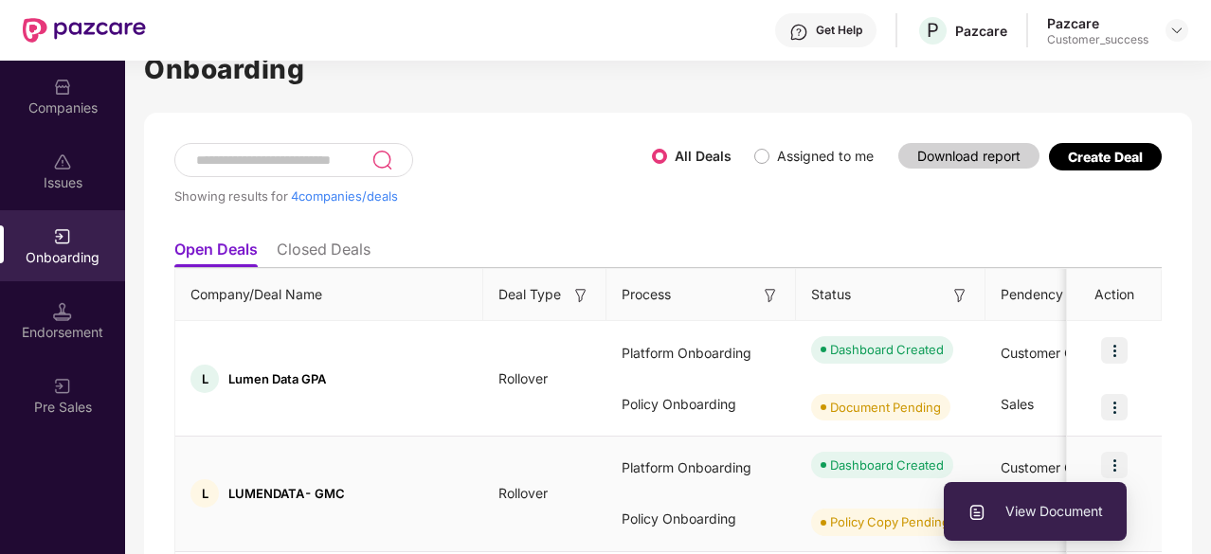
click at [1044, 504] on span "View Document" at bounding box center [1035, 511] width 136 height 21
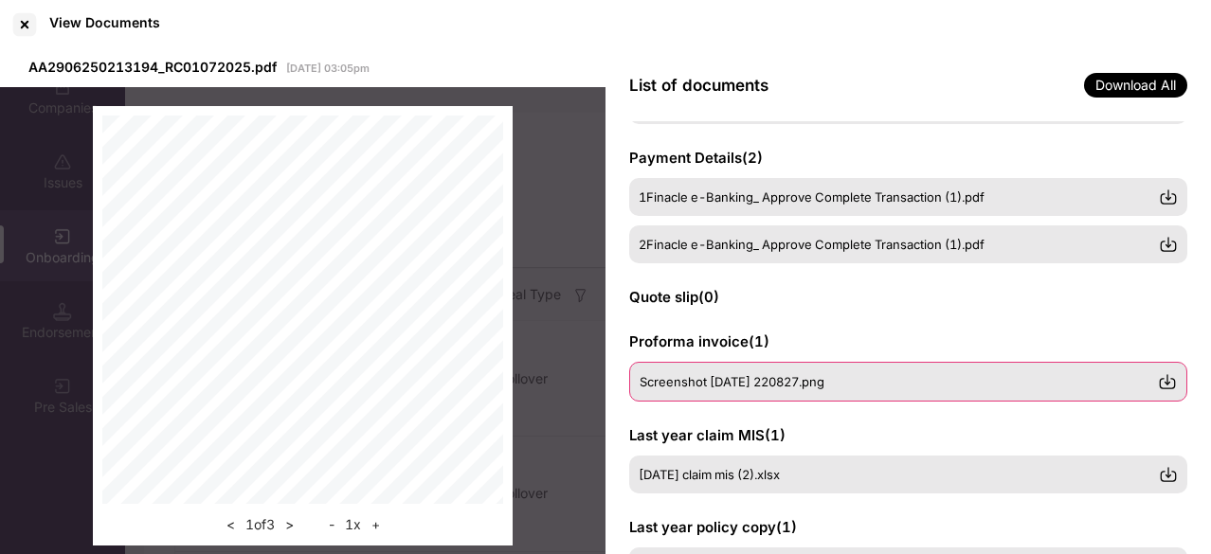
scroll to position [455, 0]
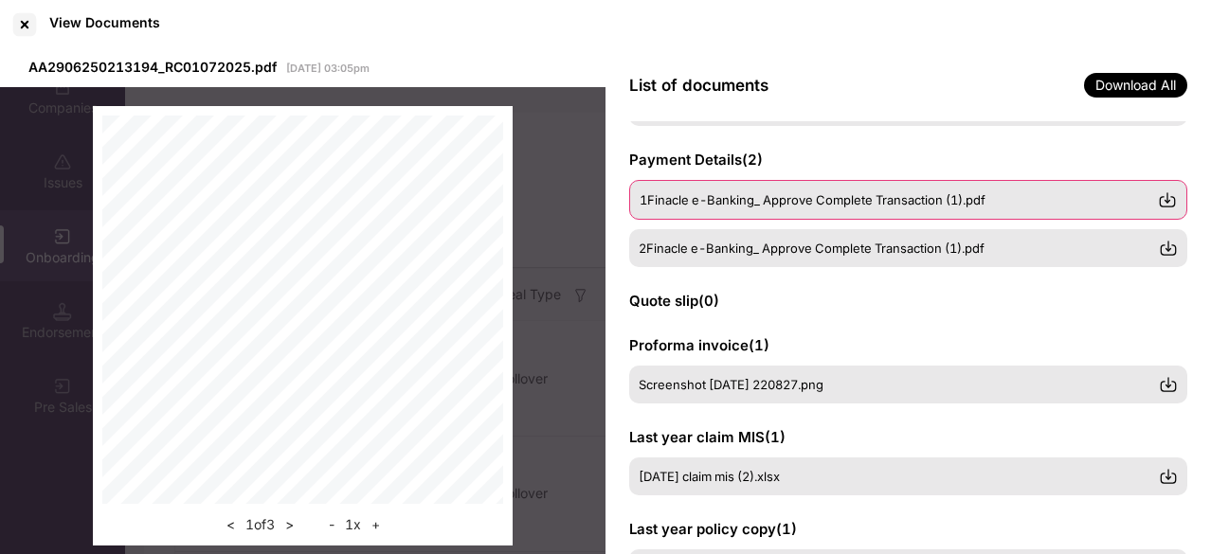
click at [775, 206] on span "1Finacle e-Banking_ Approve Complete Transaction (1).pdf" at bounding box center [813, 199] width 346 height 15
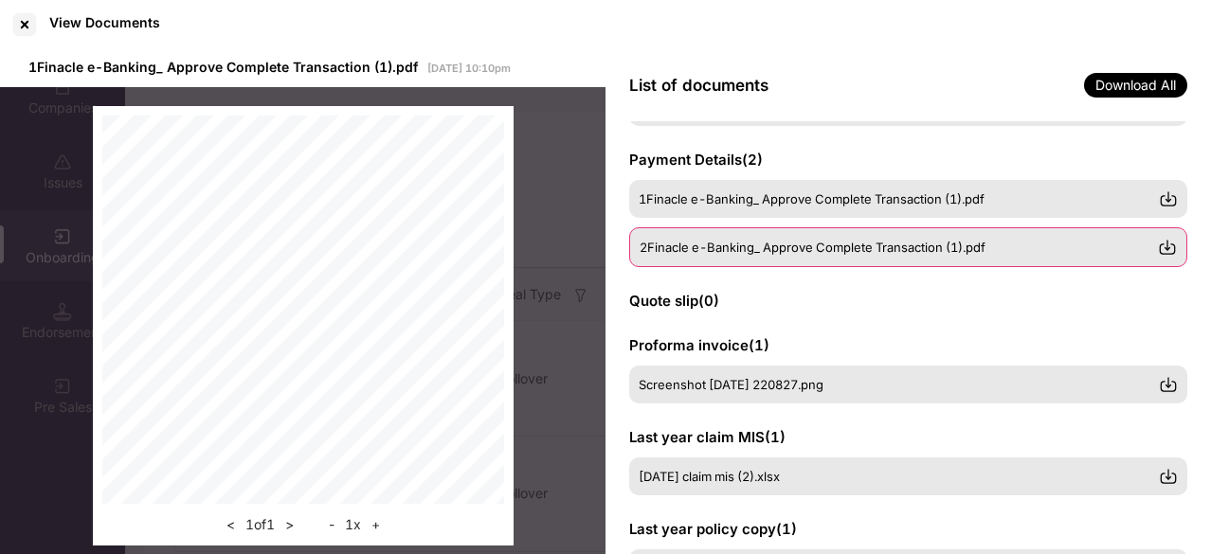
click at [762, 257] on div "2Finacle e-Banking_ Approve Complete Transaction (1).pdf" at bounding box center [908, 247] width 558 height 40
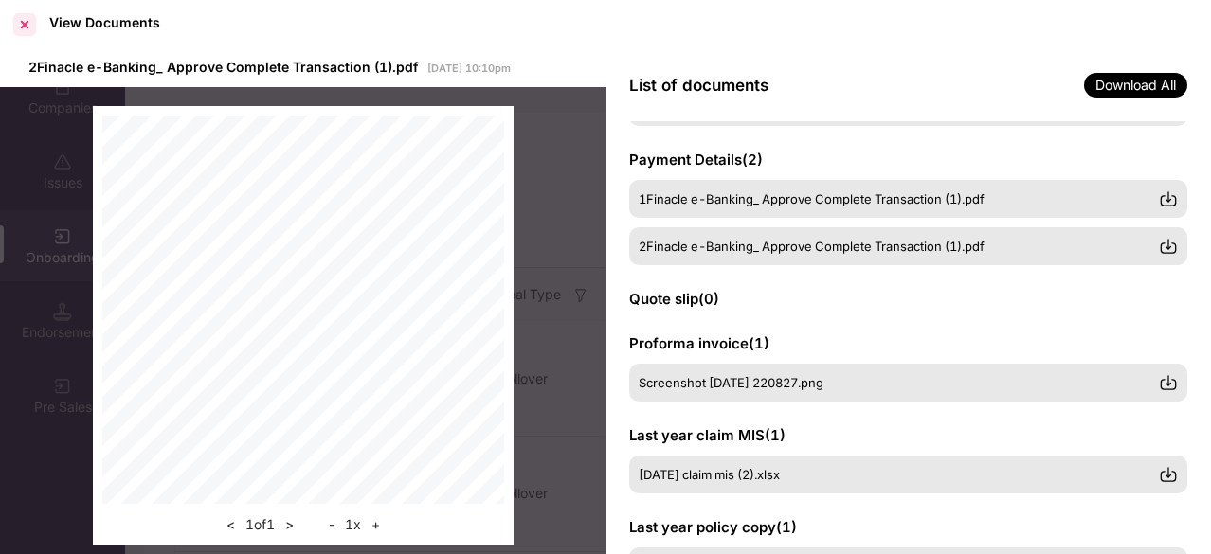
click at [27, 28] on div at bounding box center [24, 24] width 30 height 30
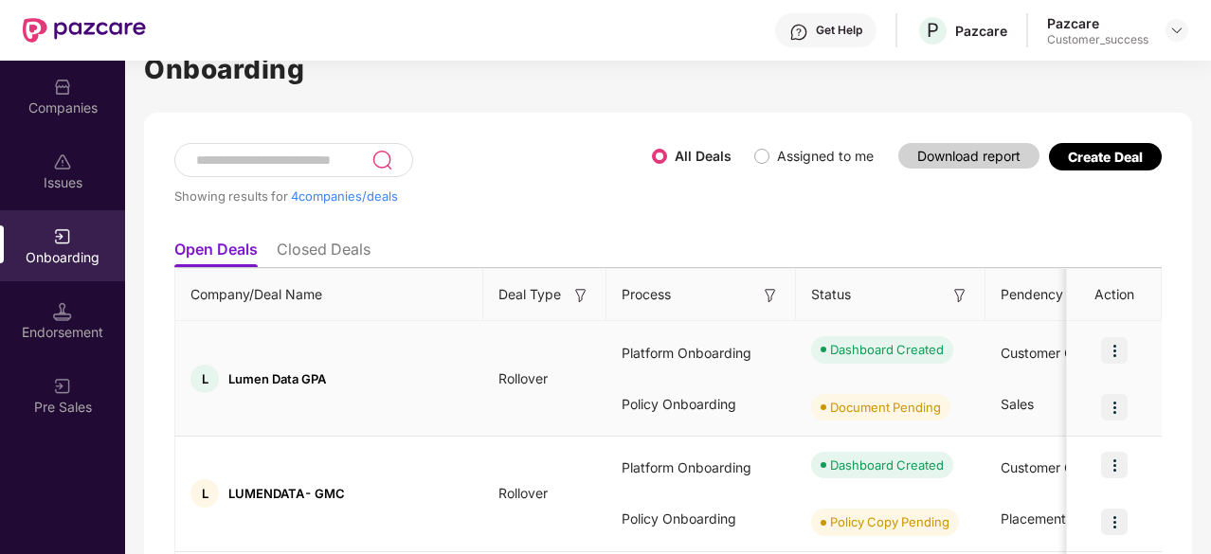
click at [1114, 344] on img at bounding box center [1114, 350] width 27 height 27
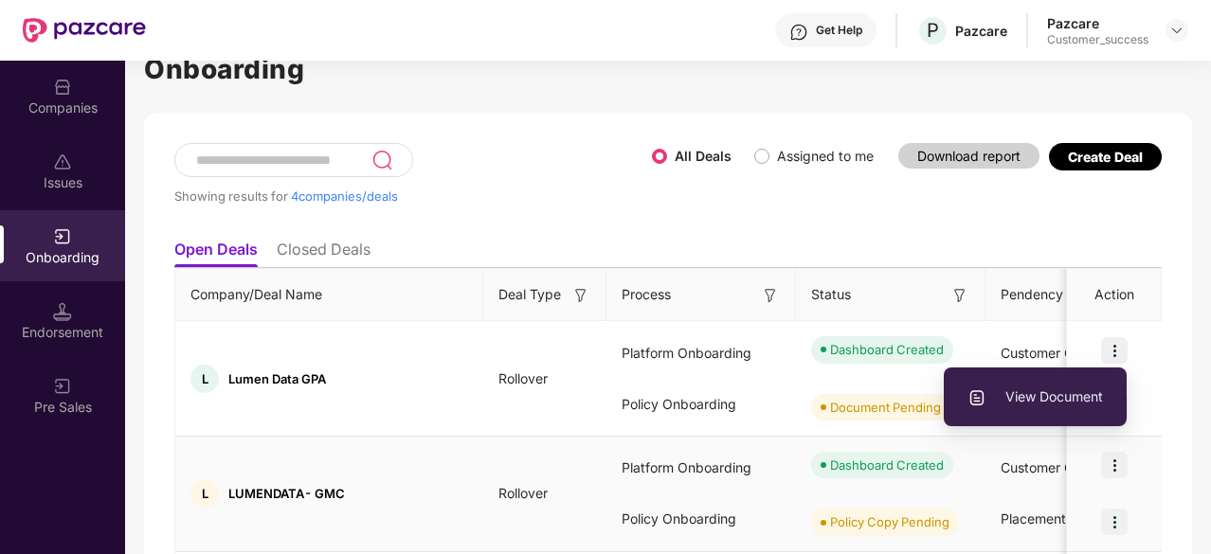
click at [1111, 469] on img at bounding box center [1114, 465] width 27 height 27
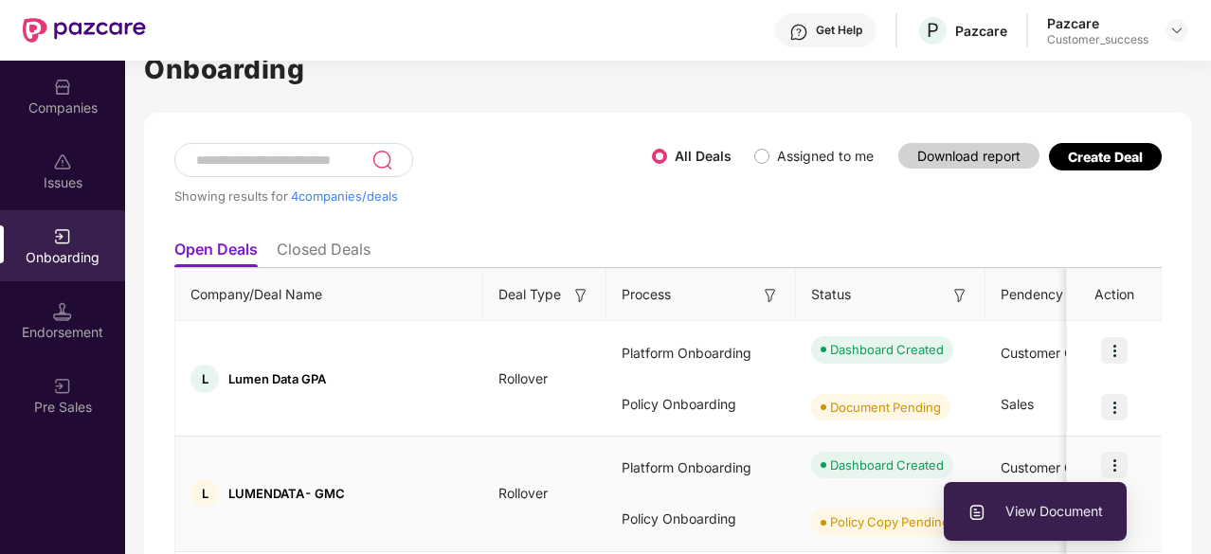
click at [1039, 505] on span "View Document" at bounding box center [1035, 511] width 136 height 21
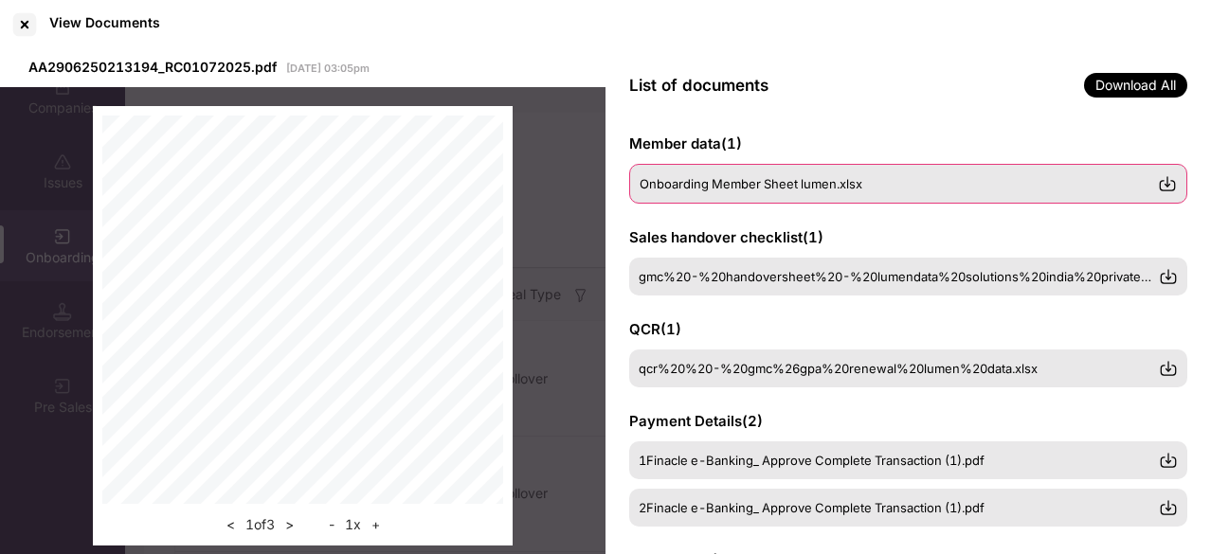
scroll to position [196, 0]
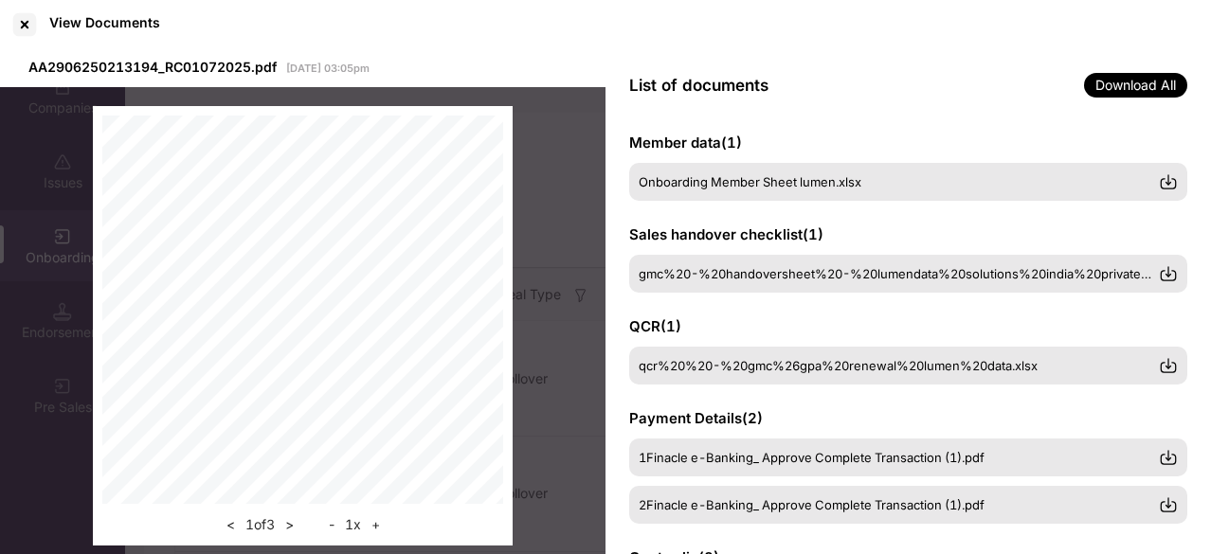
click at [757, 248] on div "Sales handover checklist ( 1 ) gmc%20-%20handoversheet%20-%20lumendata%20soluti…" at bounding box center [908, 259] width 558 height 68
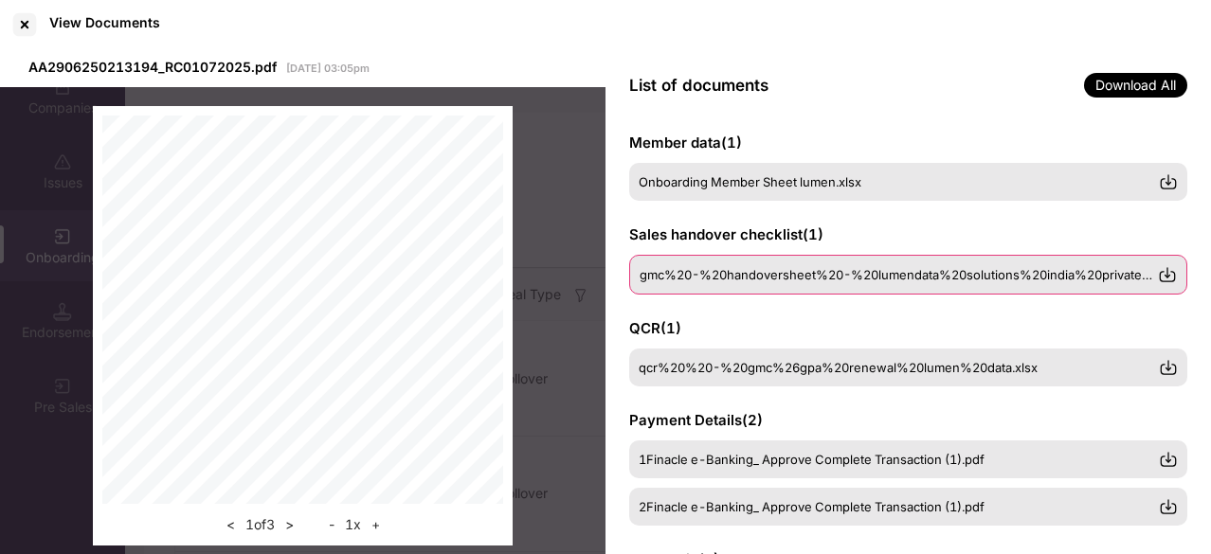
click at [750, 268] on span "gmc%20-%20handoversheet%20-%20lumendata%20solutions%20india%20private%20limited…" at bounding box center [936, 274] width 593 height 15
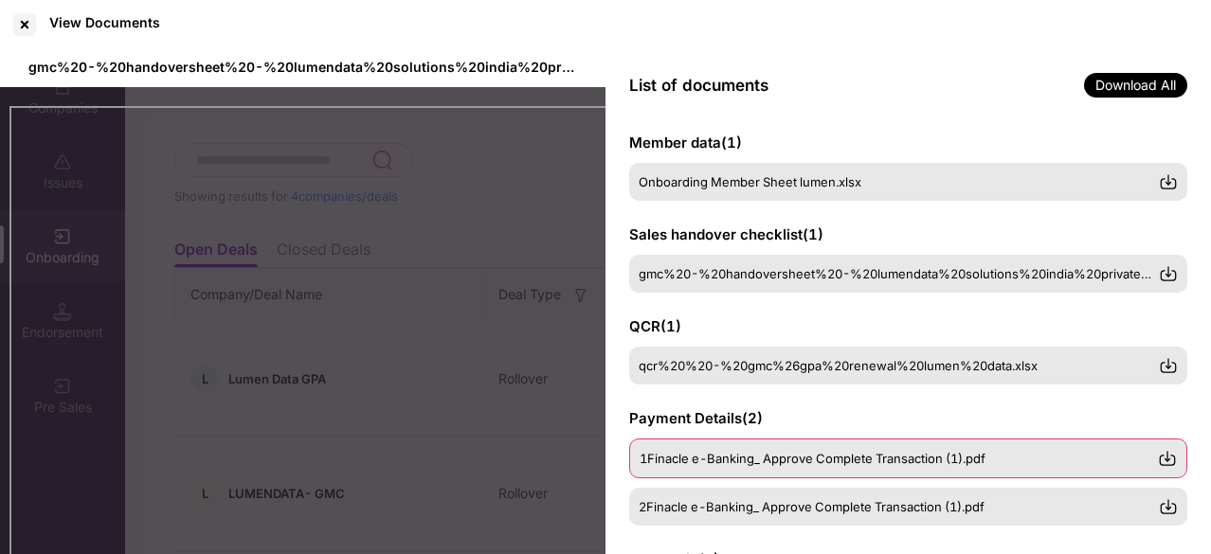
click at [713, 456] on span "1Finacle e-Banking_ Approve Complete Transaction (1).pdf" at bounding box center [813, 458] width 346 height 15
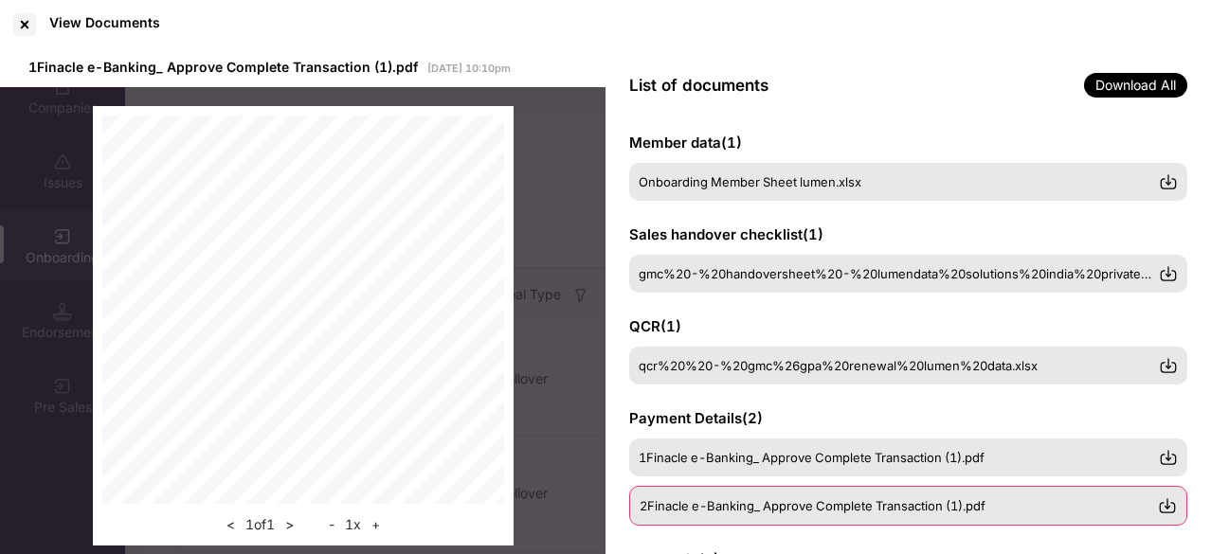
click at [659, 500] on span "2Finacle e-Banking_ Approve Complete Transaction (1).pdf" at bounding box center [813, 505] width 346 height 15
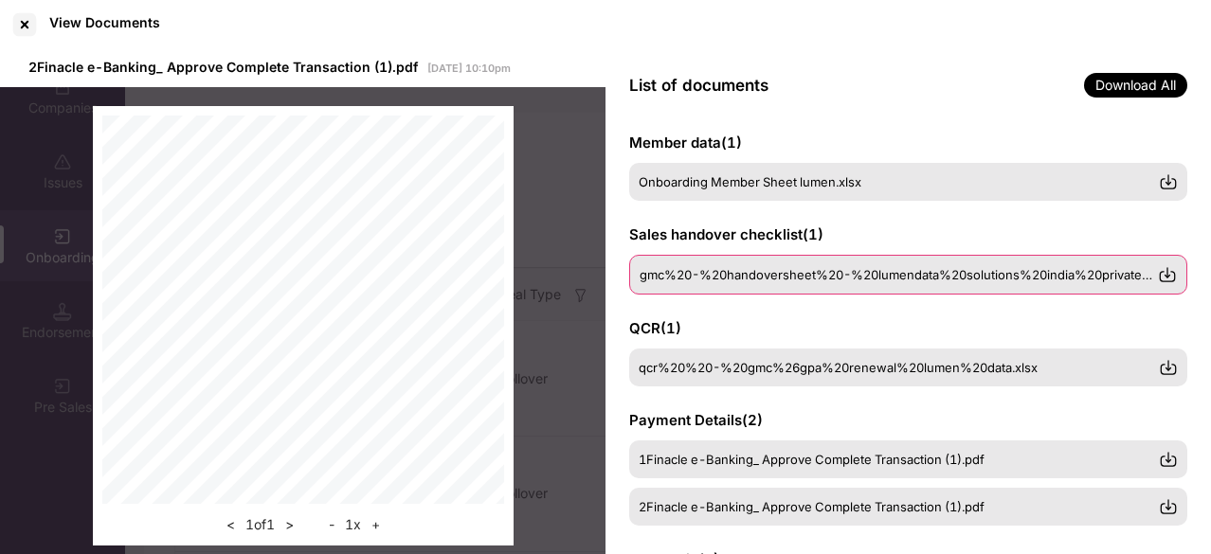
click at [816, 267] on span "gmc%20-%20handoversheet%20-%20lumendata%20solutions%20india%20private%20limited…" at bounding box center [936, 274] width 593 height 15
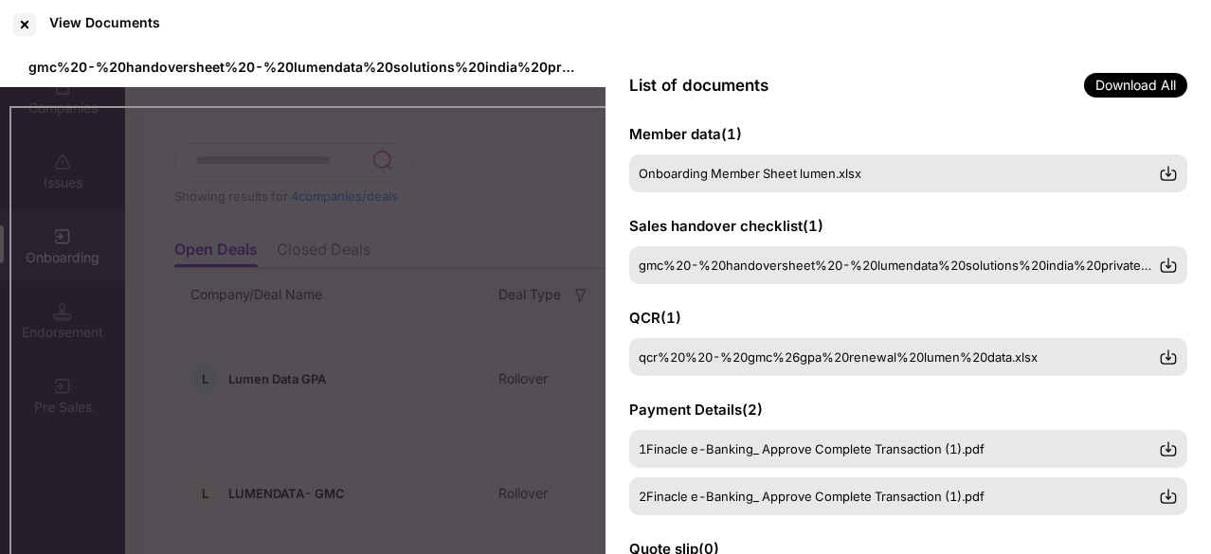
scroll to position [204, 0]
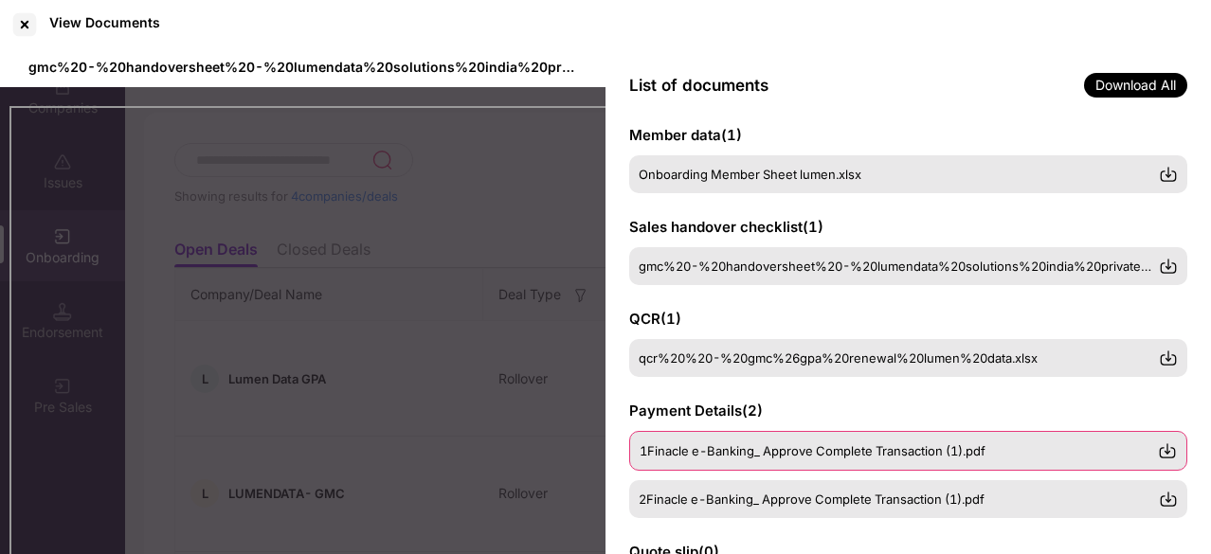
click at [853, 448] on span "1Finacle e-Banking_ Approve Complete Transaction (1).pdf" at bounding box center [813, 450] width 346 height 15
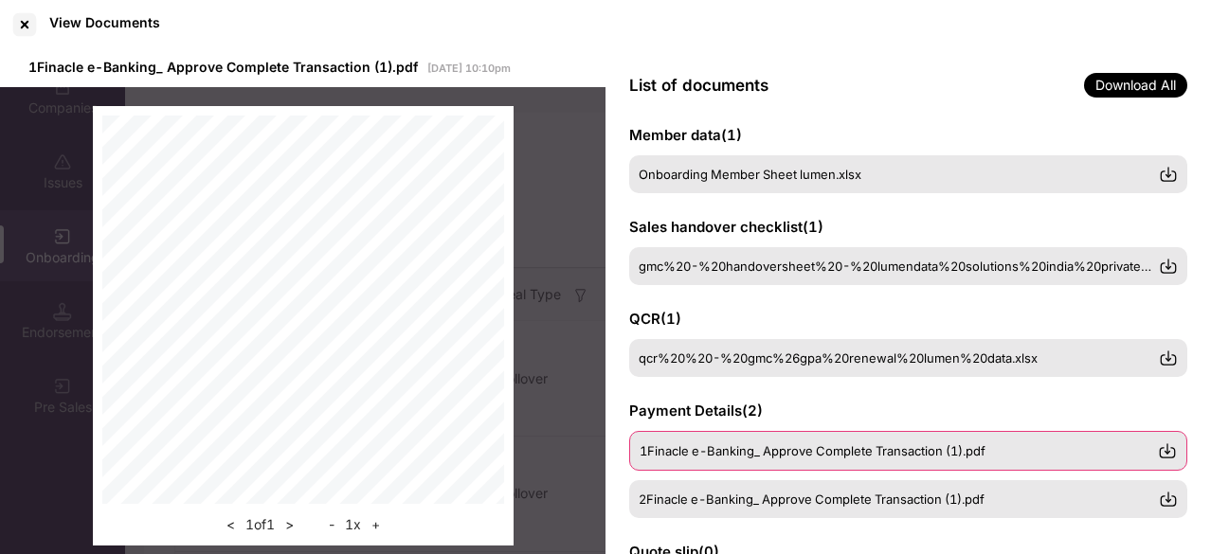
click at [707, 442] on div "1Finacle e-Banking_ Approve Complete Transaction (1).pdf" at bounding box center [908, 451] width 558 height 40
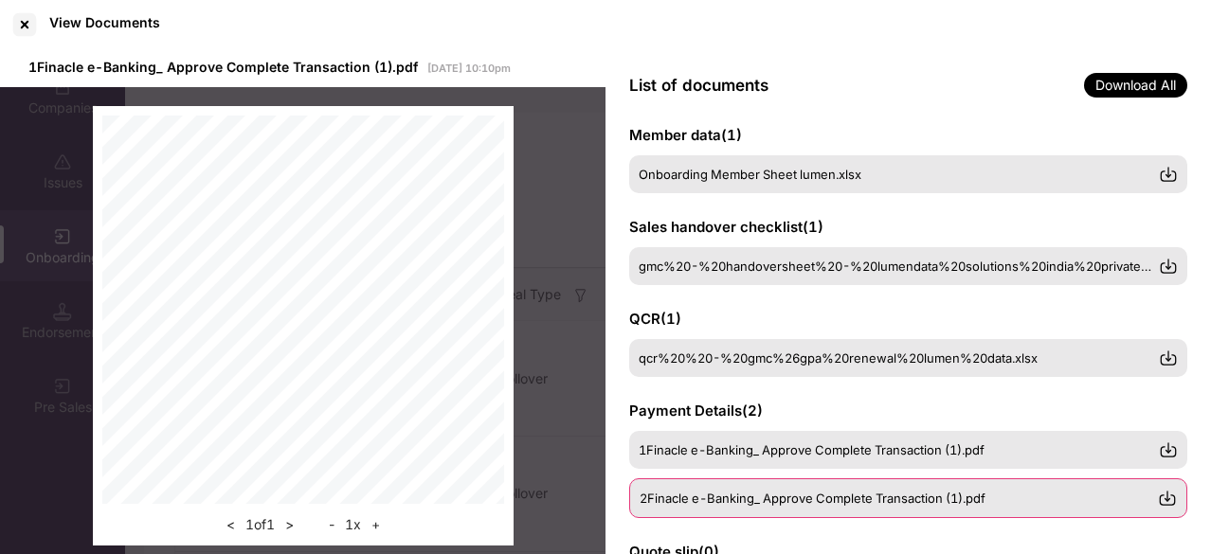
click at [720, 494] on span "2Finacle e-Banking_ Approve Complete Transaction (1).pdf" at bounding box center [813, 498] width 346 height 15
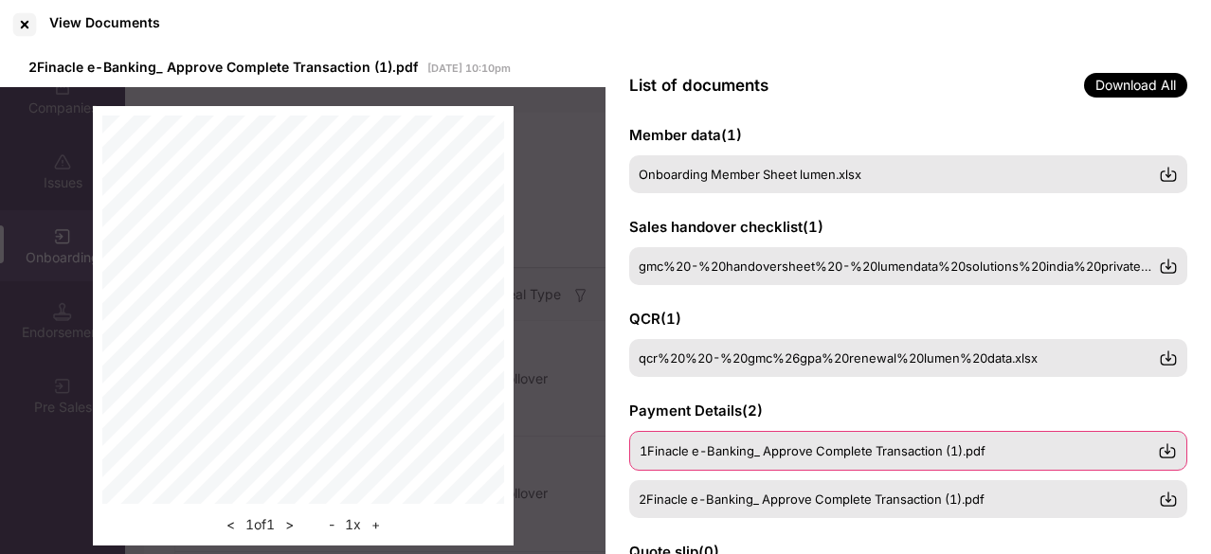
click at [754, 459] on div "1Finacle e-Banking_ Approve Complete Transaction (1).pdf" at bounding box center [908, 451] width 558 height 40
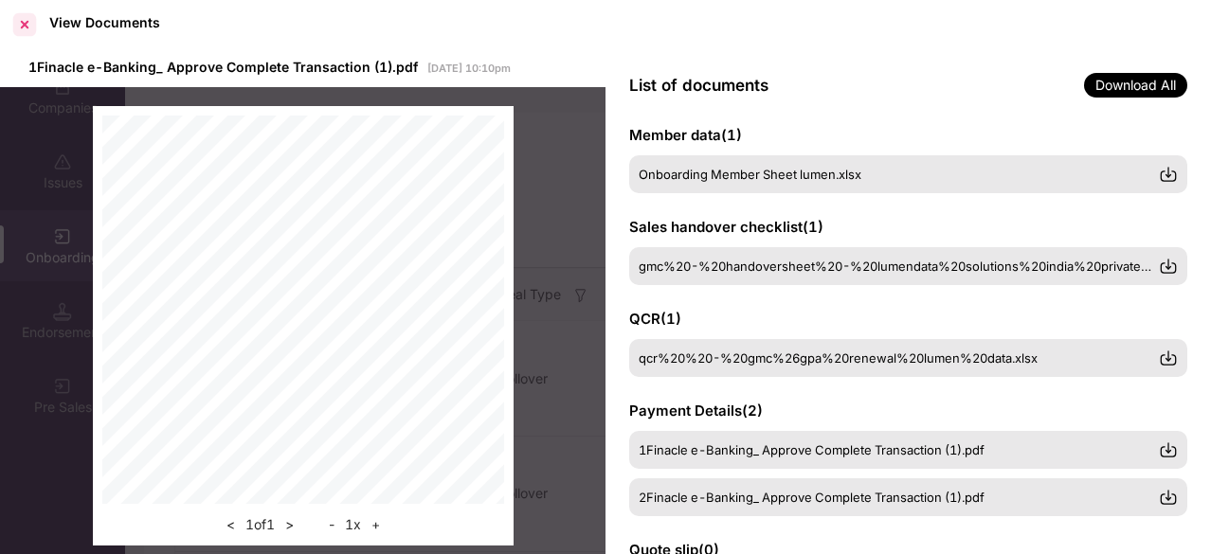
click at [32, 25] on div at bounding box center [24, 24] width 30 height 30
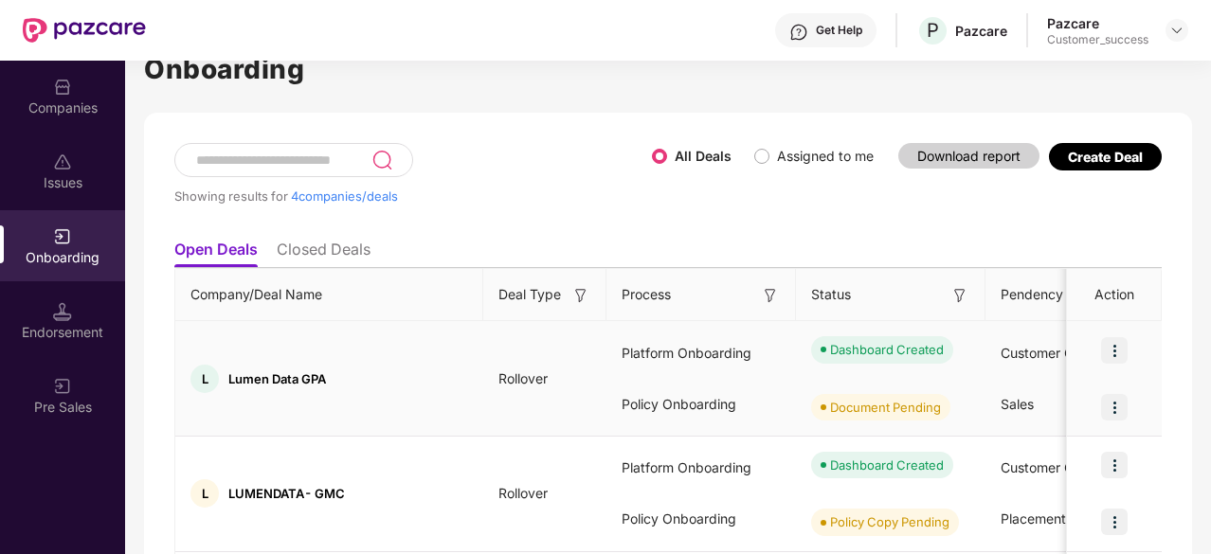
click at [1111, 404] on img at bounding box center [1114, 407] width 27 height 27
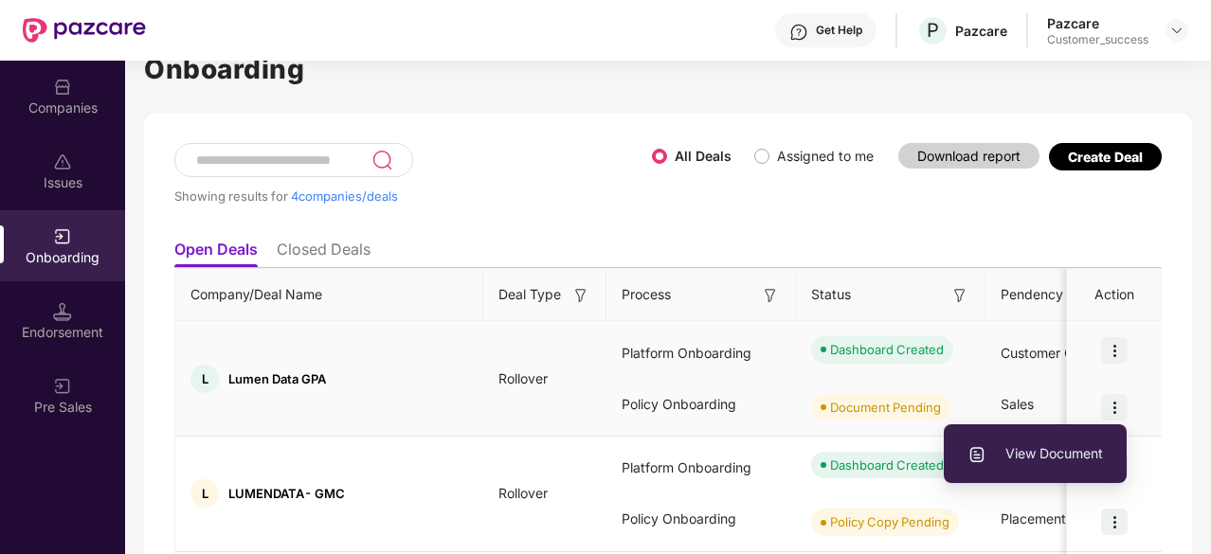
click at [1070, 437] on li "View Document" at bounding box center [1035, 454] width 183 height 40
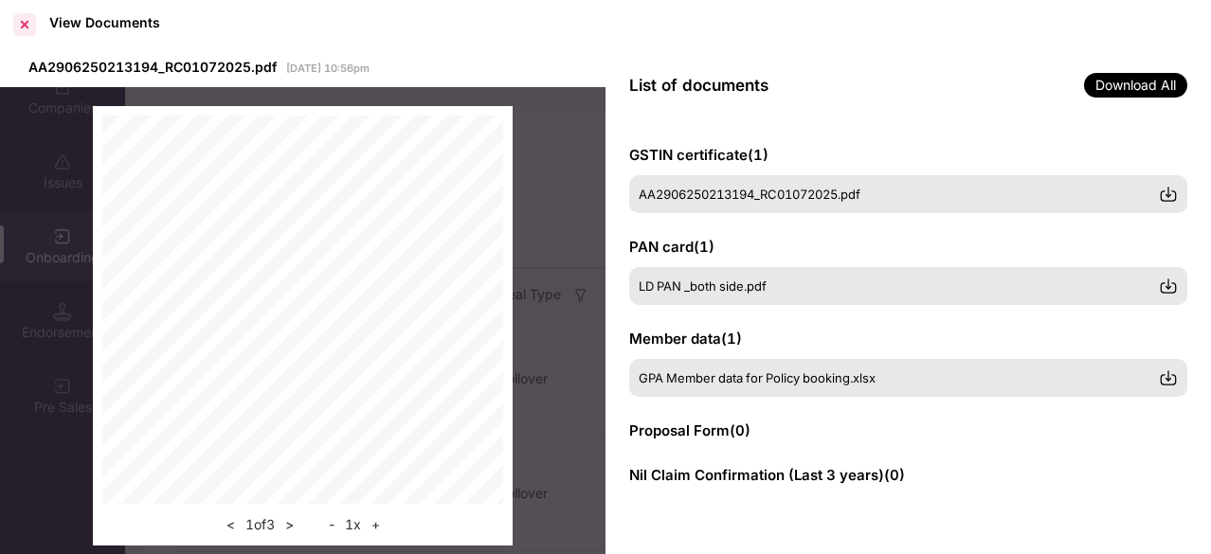
click at [19, 22] on div at bounding box center [24, 24] width 30 height 30
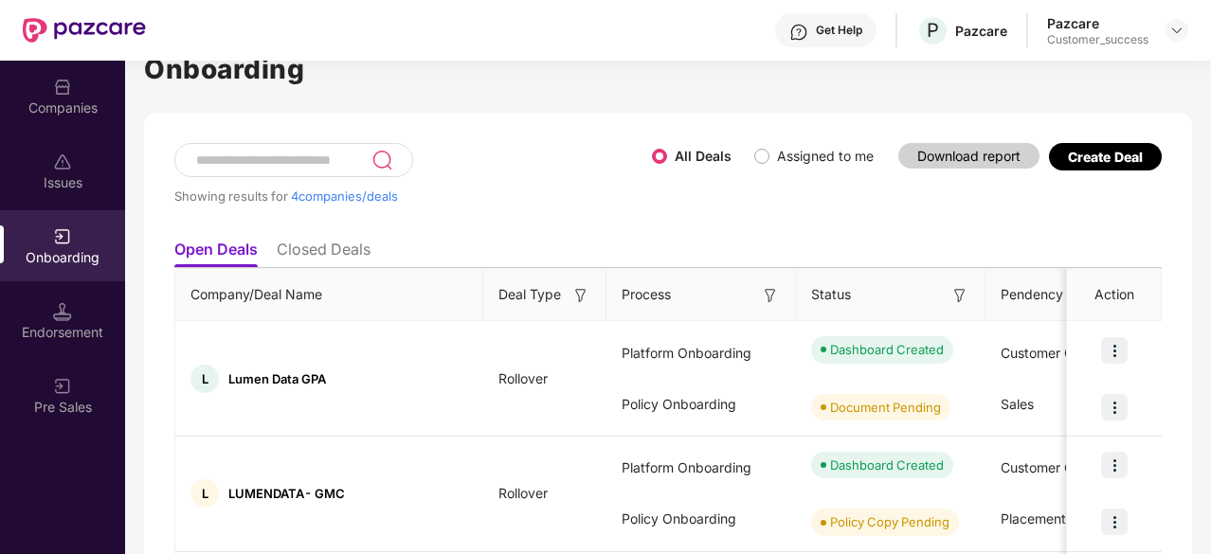
click at [77, 113] on div "Companies" at bounding box center [62, 108] width 125 height 19
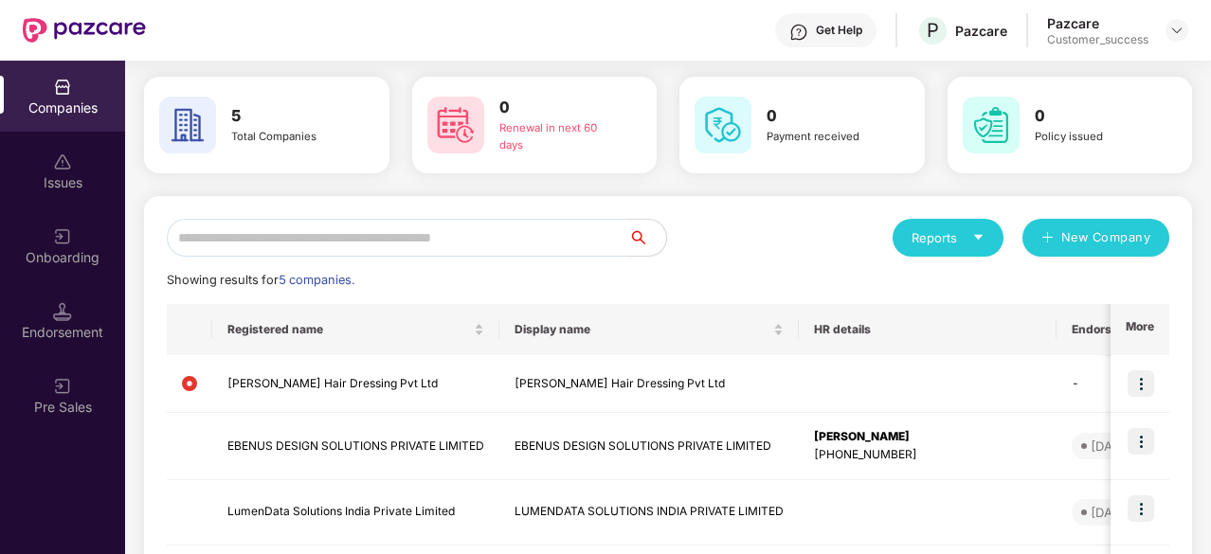
scroll to position [192, 0]
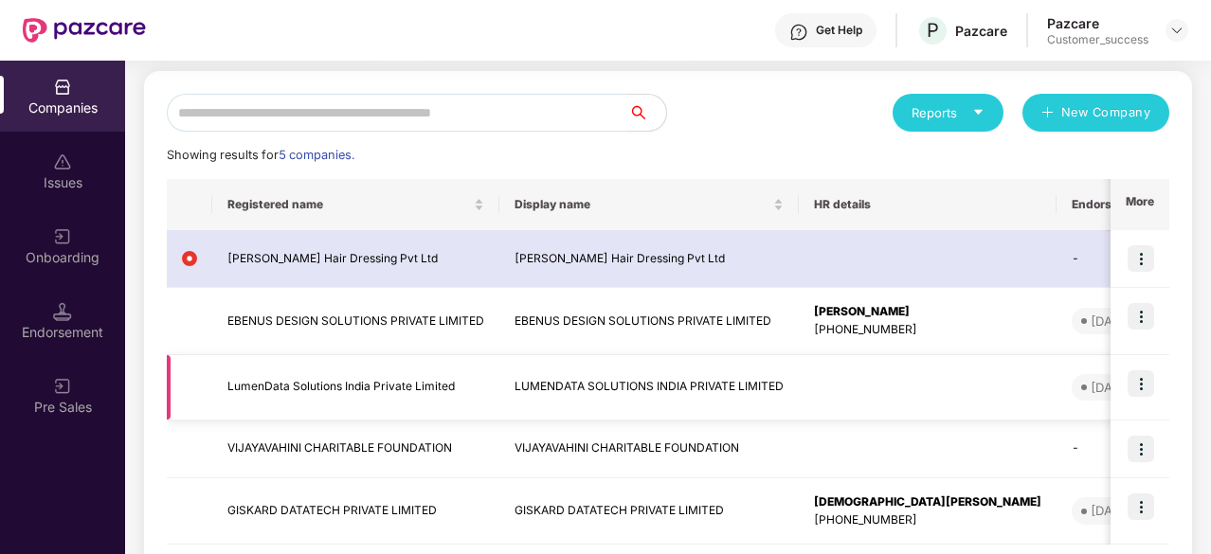
click at [1141, 389] on img at bounding box center [1141, 384] width 27 height 27
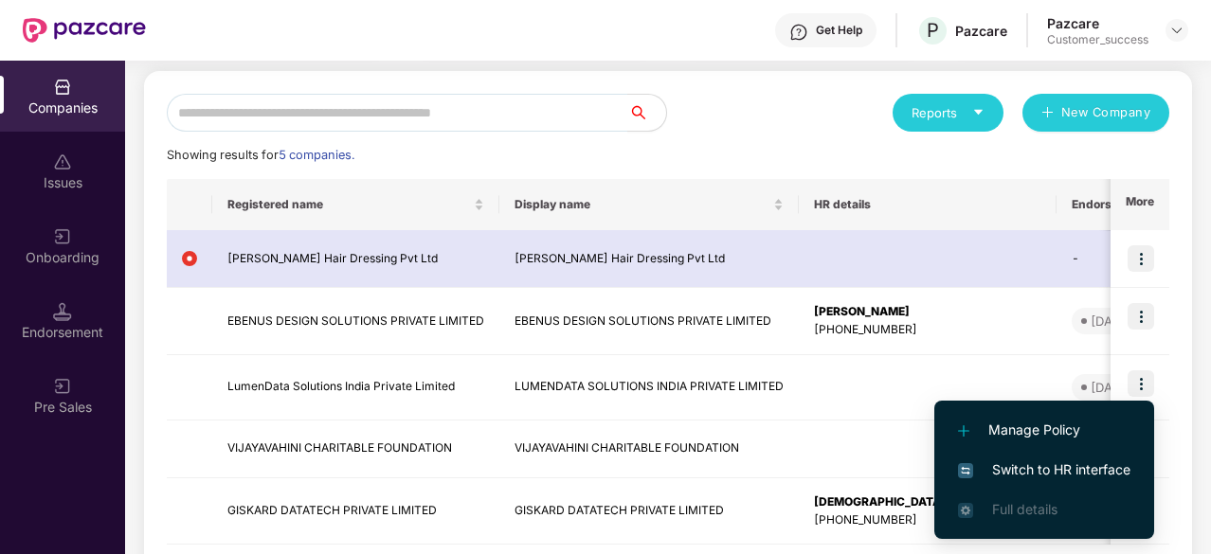
click at [1025, 465] on span "Switch to HR interface" at bounding box center [1044, 470] width 172 height 21
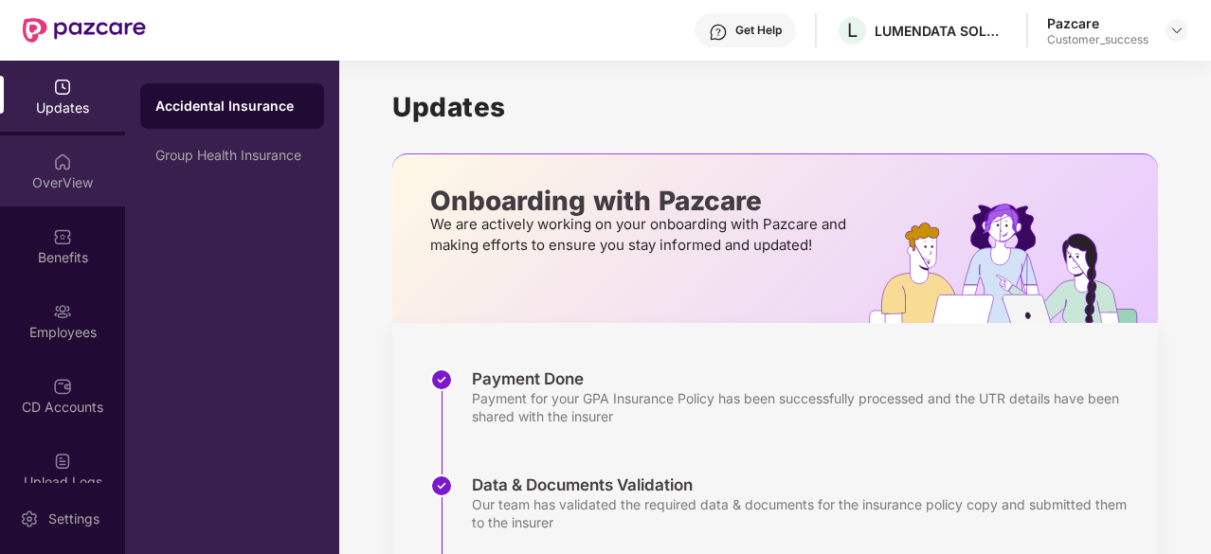
click at [34, 187] on div "OverView" at bounding box center [62, 182] width 125 height 19
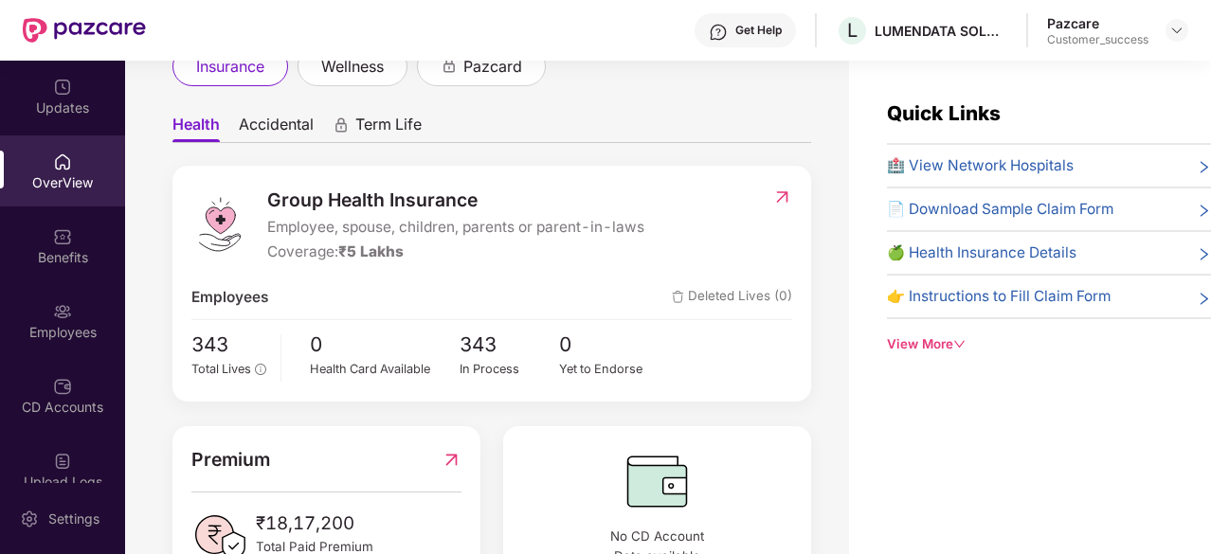
scroll to position [41, 0]
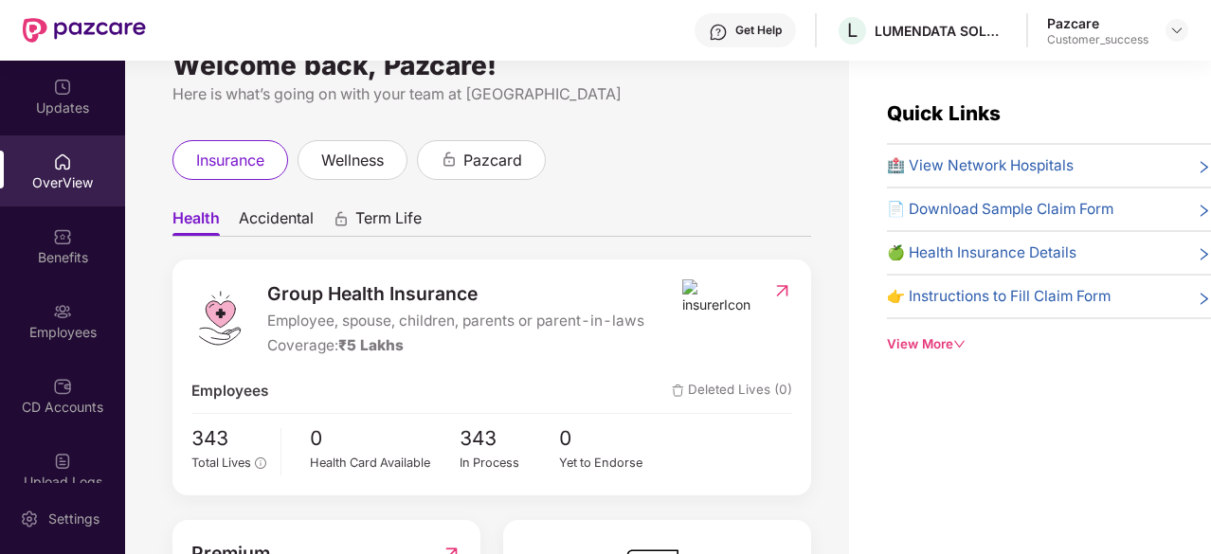
click at [281, 209] on span "Accidental" at bounding box center [276, 221] width 75 height 27
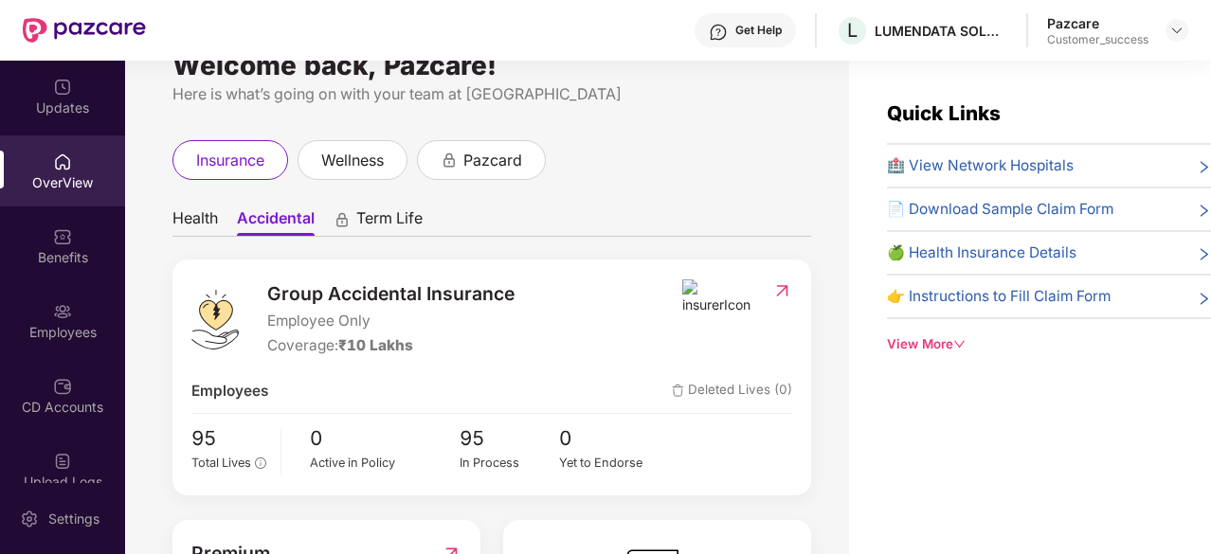
scroll to position [46, 0]
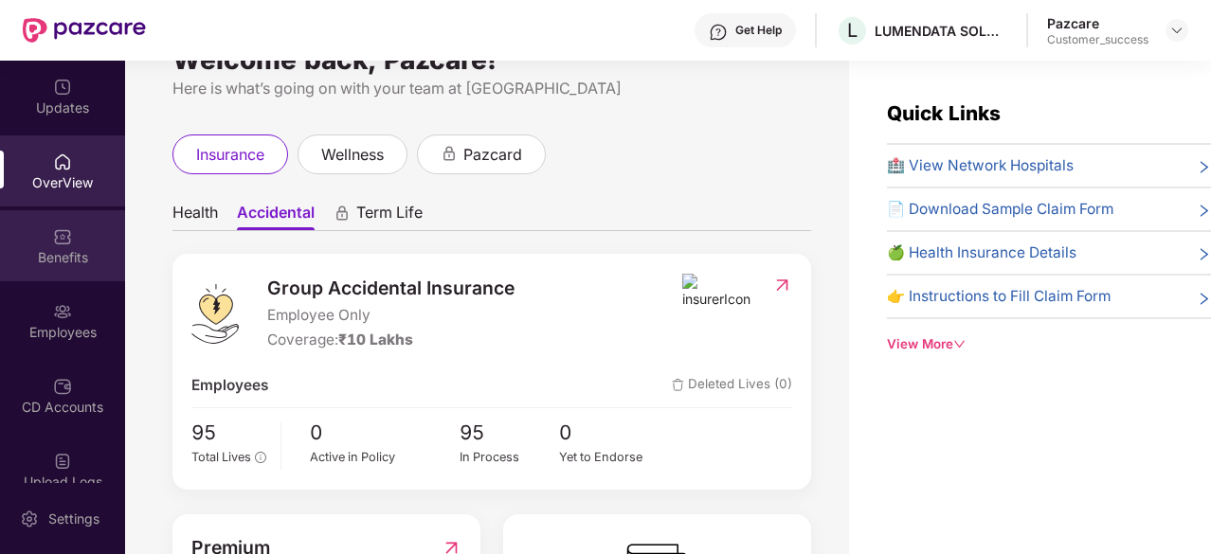
click at [59, 251] on div "Benefits" at bounding box center [62, 257] width 125 height 19
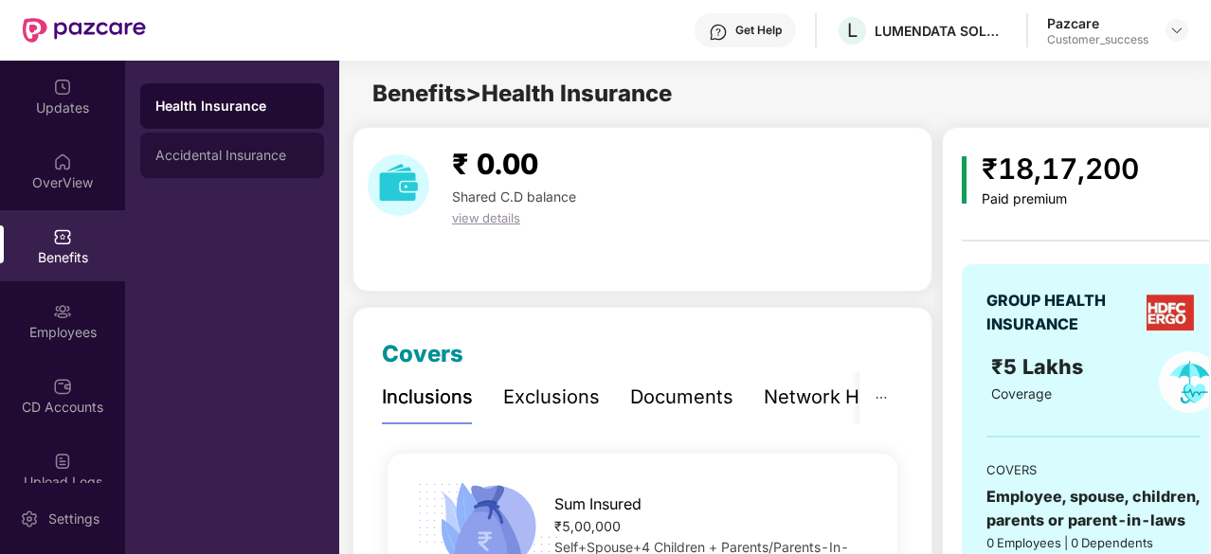
click at [241, 158] on div "Accidental Insurance" at bounding box center [232, 155] width 154 height 15
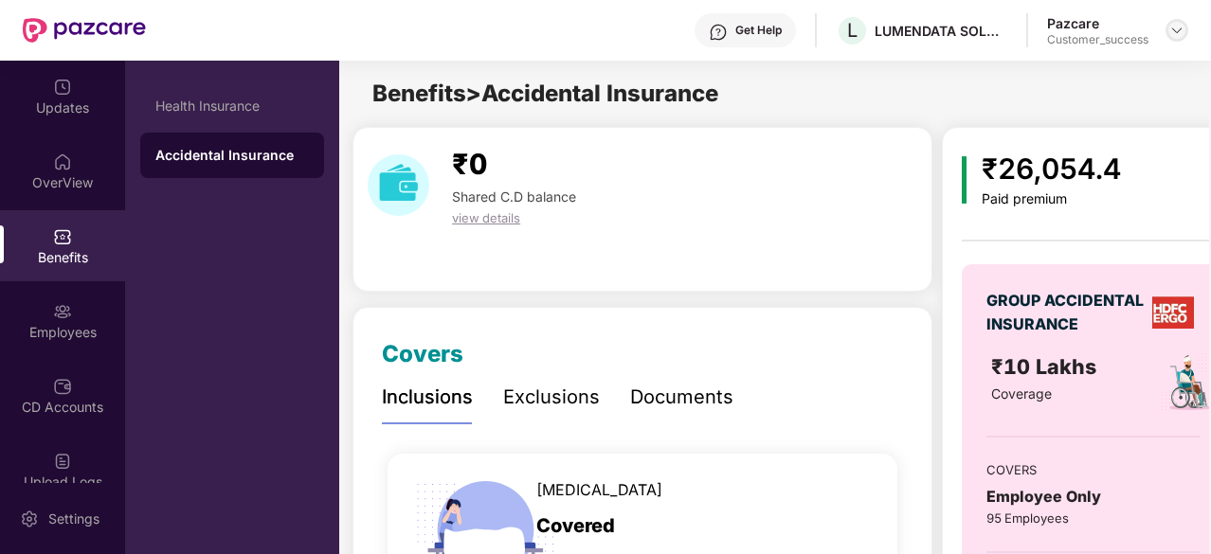
click at [1171, 32] on img at bounding box center [1176, 30] width 15 height 15
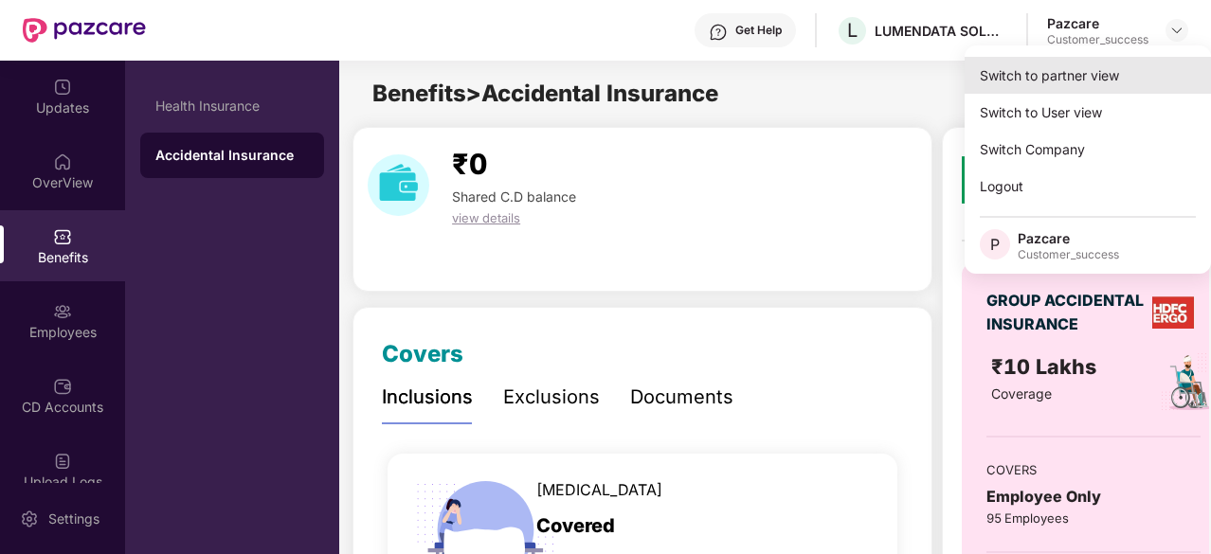
click at [1105, 78] on div "Switch to partner view" at bounding box center [1088, 75] width 246 height 37
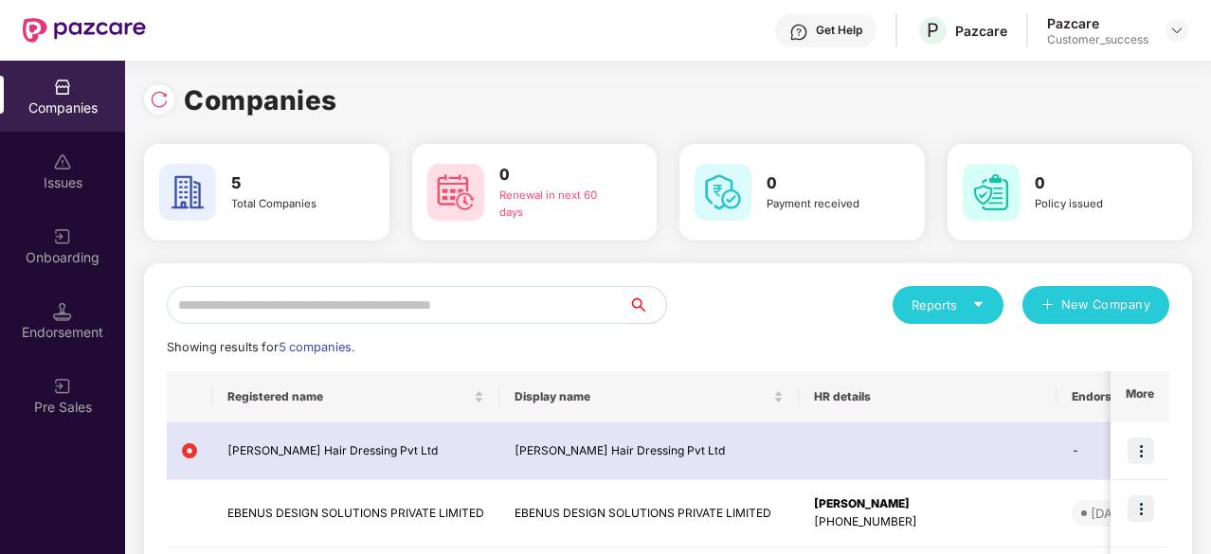
scroll to position [119, 0]
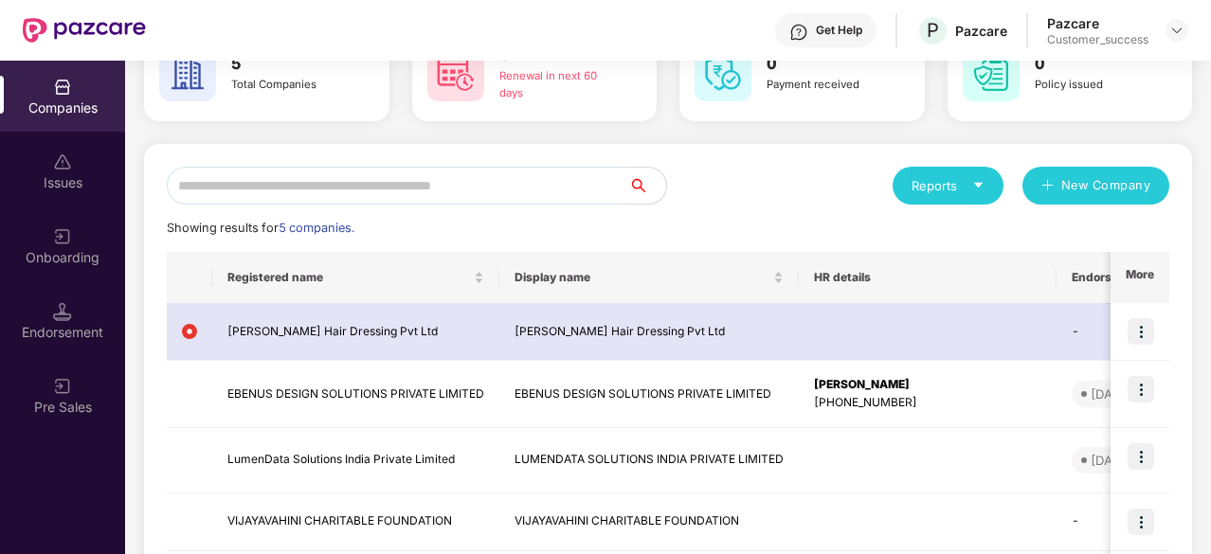
click at [86, 249] on div "Onboarding" at bounding box center [62, 257] width 125 height 19
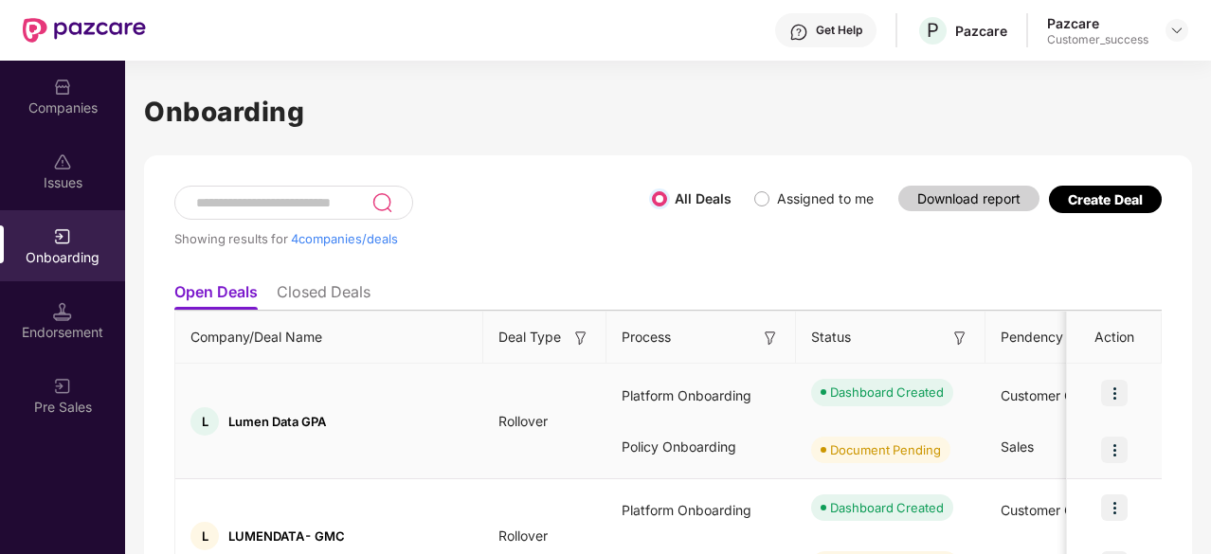
scroll to position [52, 0]
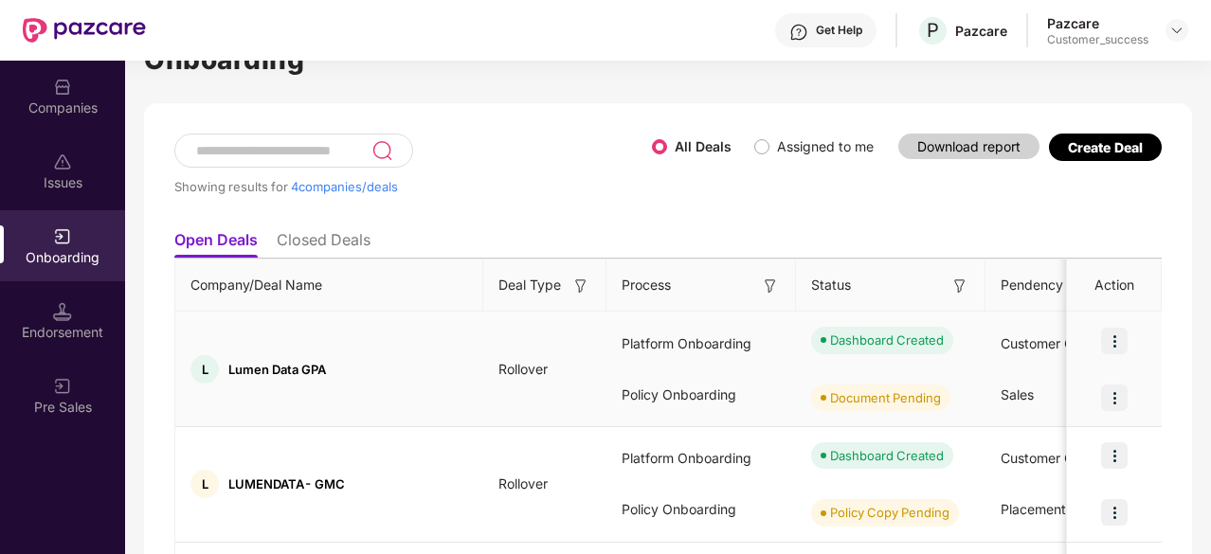
click at [1109, 338] on img at bounding box center [1114, 341] width 27 height 27
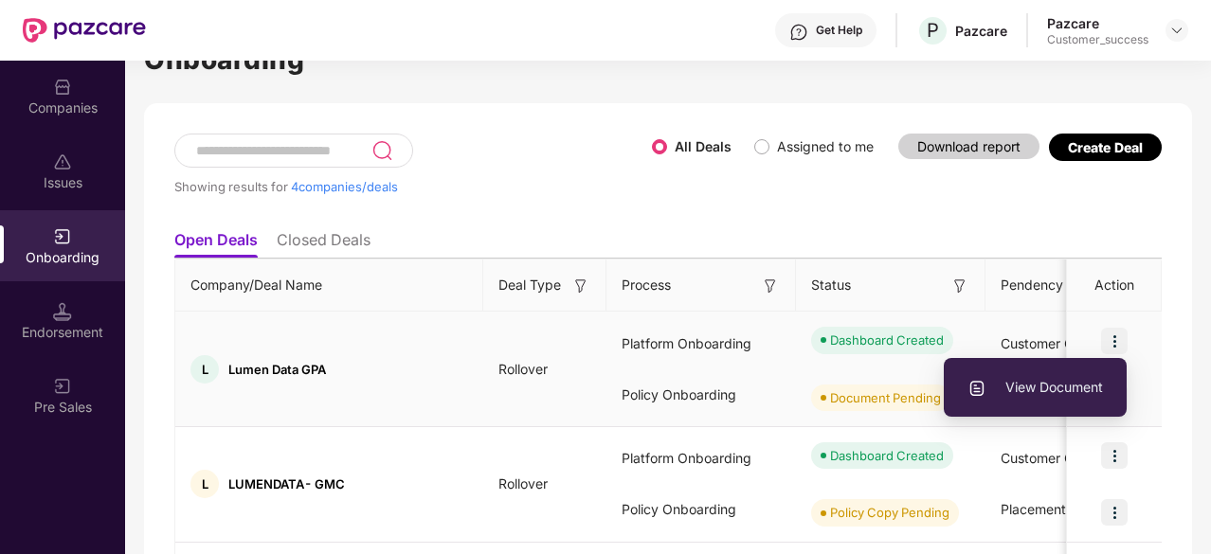
click at [1053, 369] on li "View Document" at bounding box center [1035, 388] width 183 height 40
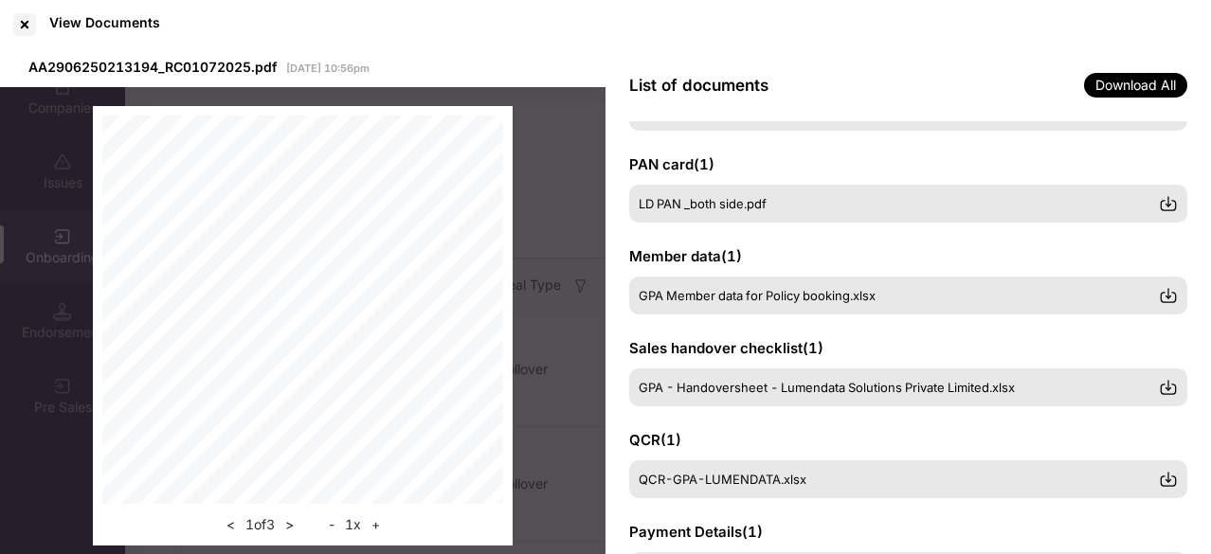
scroll to position [168, 0]
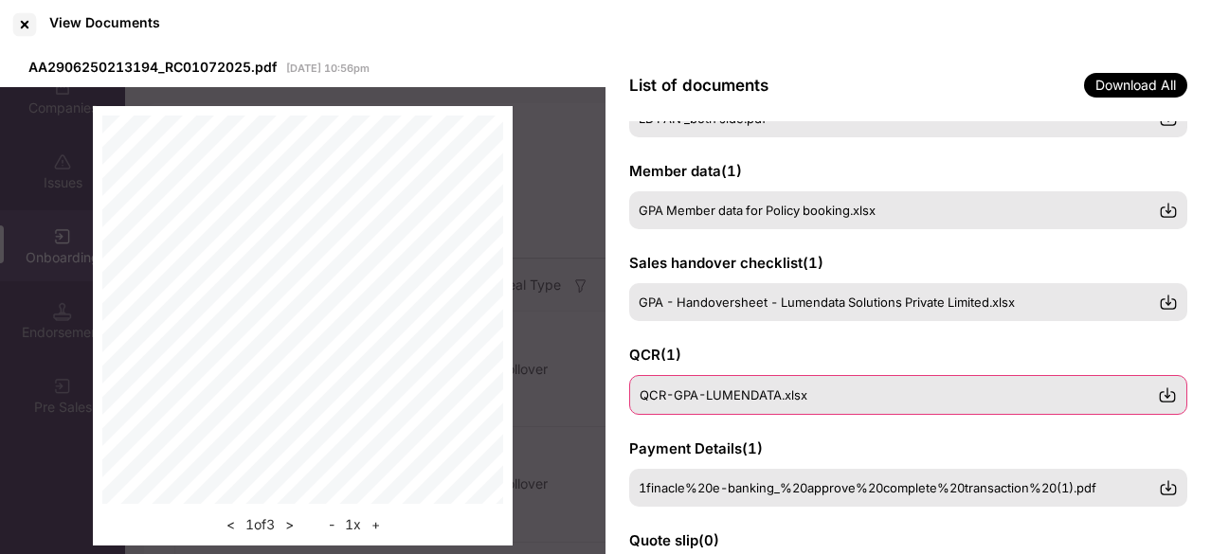
click at [830, 386] on div "QCR-GPA-LUMENDATA.xlsx" at bounding box center [908, 395] width 558 height 40
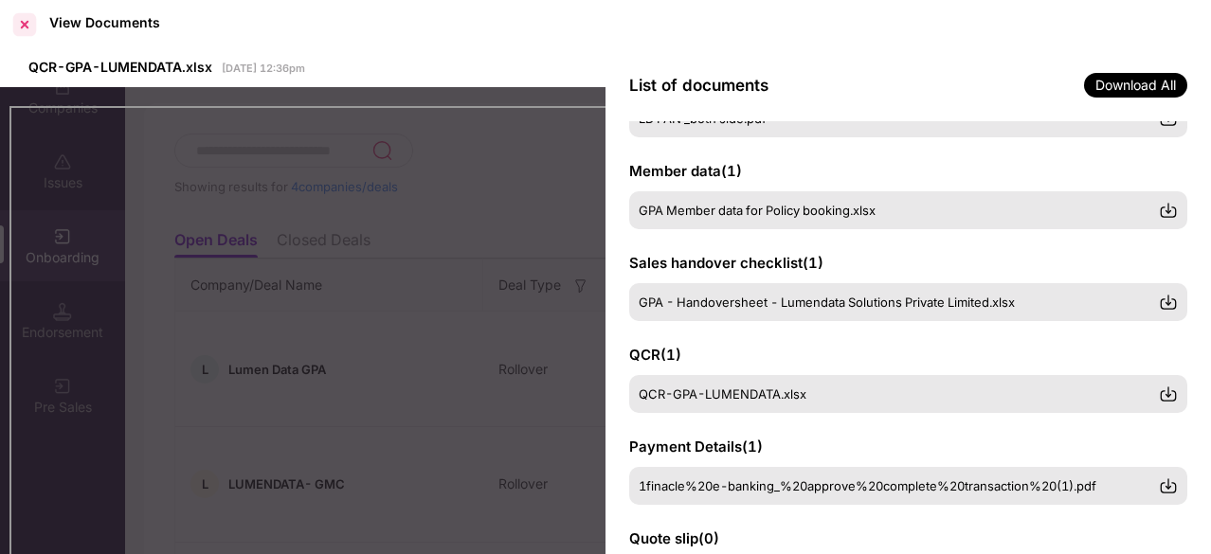
click at [29, 21] on div at bounding box center [24, 24] width 30 height 30
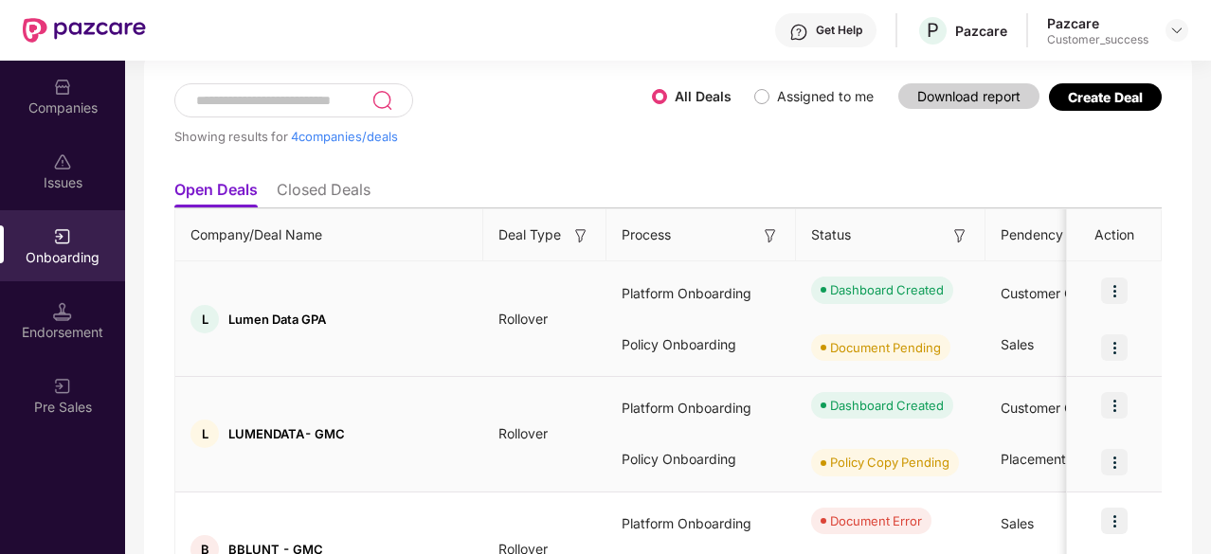
scroll to position [103, 0]
click at [1112, 407] on img at bounding box center [1114, 404] width 27 height 27
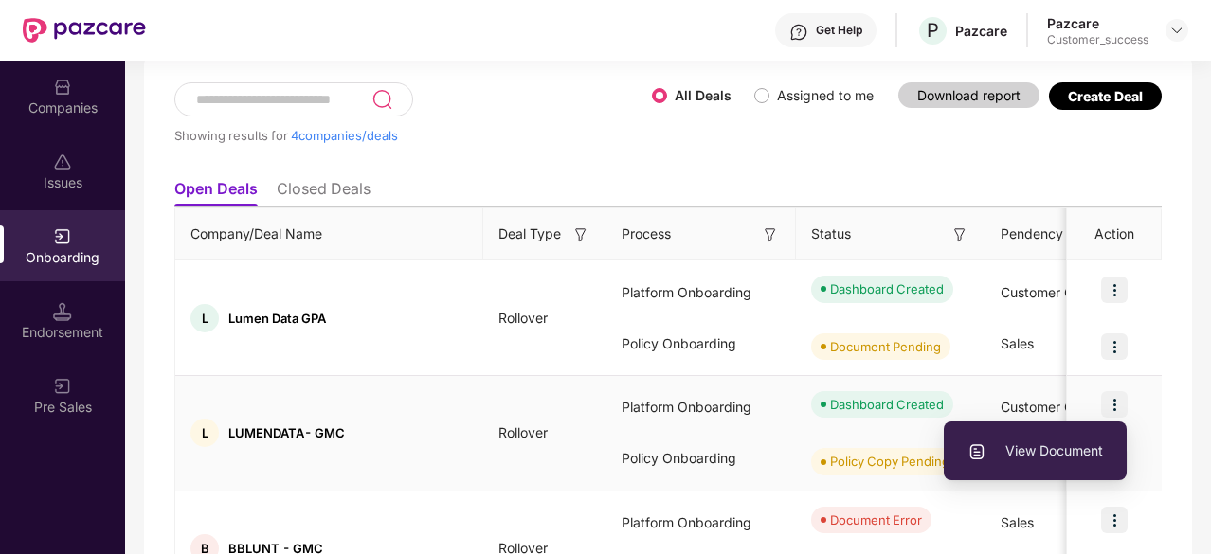
click at [1047, 446] on span "View Document" at bounding box center [1035, 451] width 136 height 21
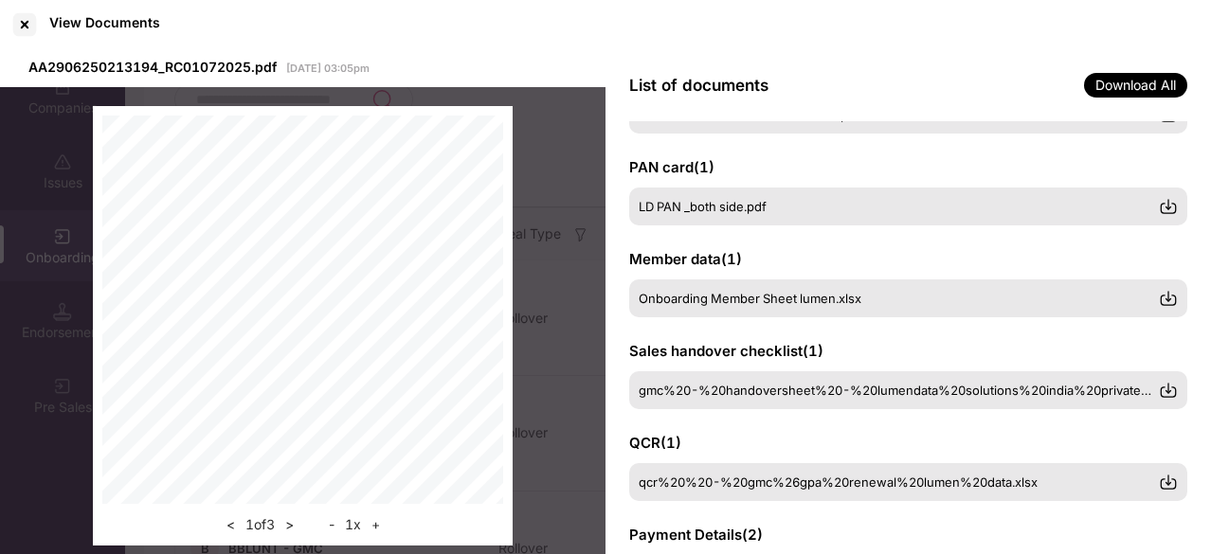
scroll to position [91, 0]
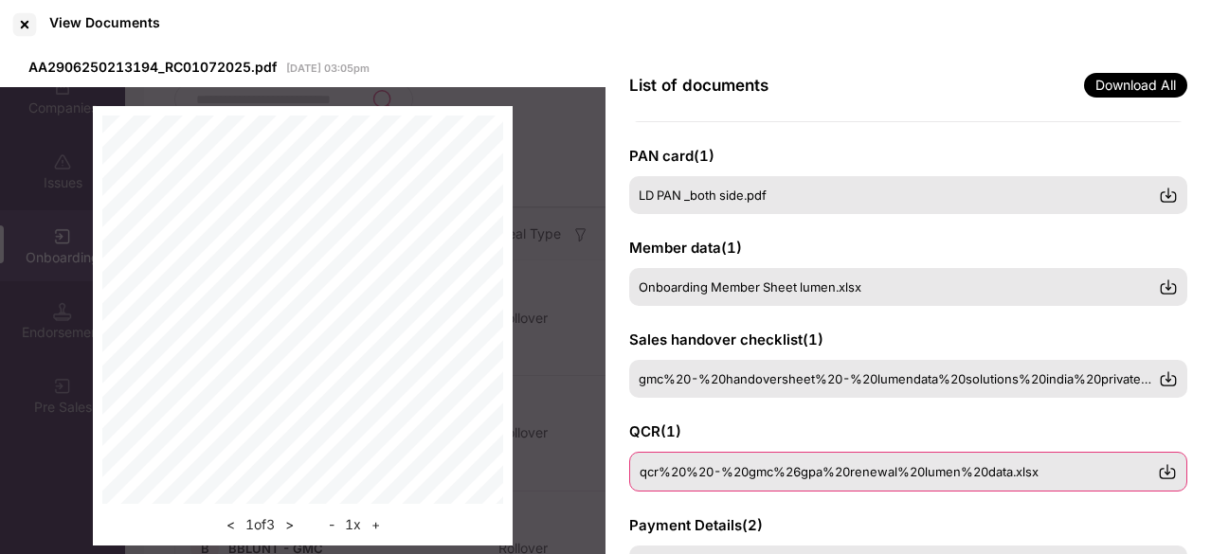
click at [787, 458] on div "qcr%20%20-%20gmc%26gpa%20renewal%20lumen%20data.xlsx" at bounding box center [908, 472] width 558 height 40
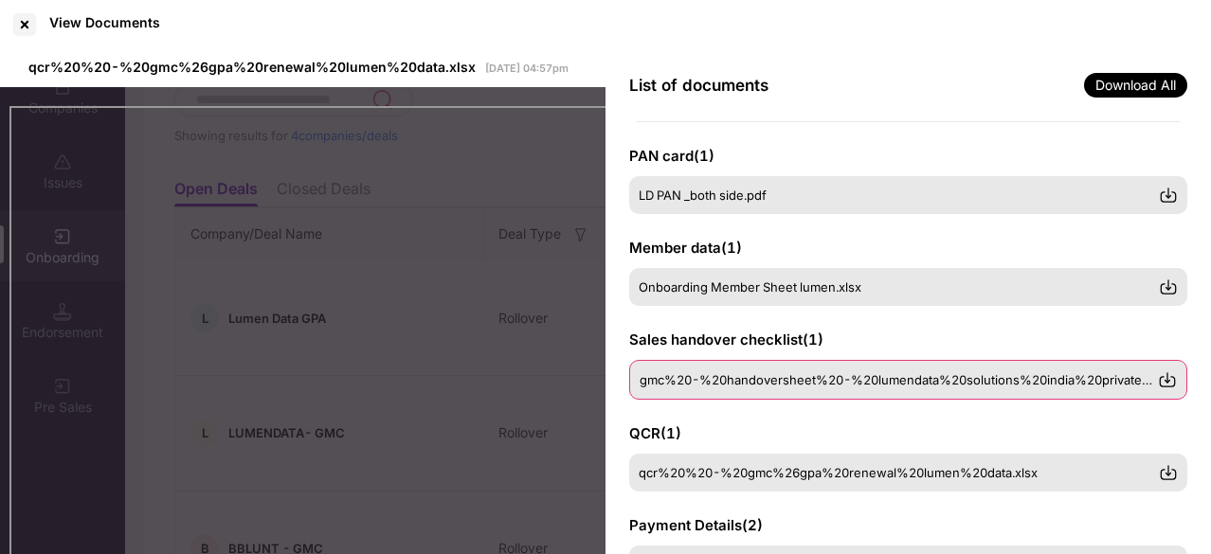
click at [667, 380] on span "gmc%20-%20handoversheet%20-%20lumendata%20solutions%20india%20private%20limited…" at bounding box center [936, 379] width 593 height 15
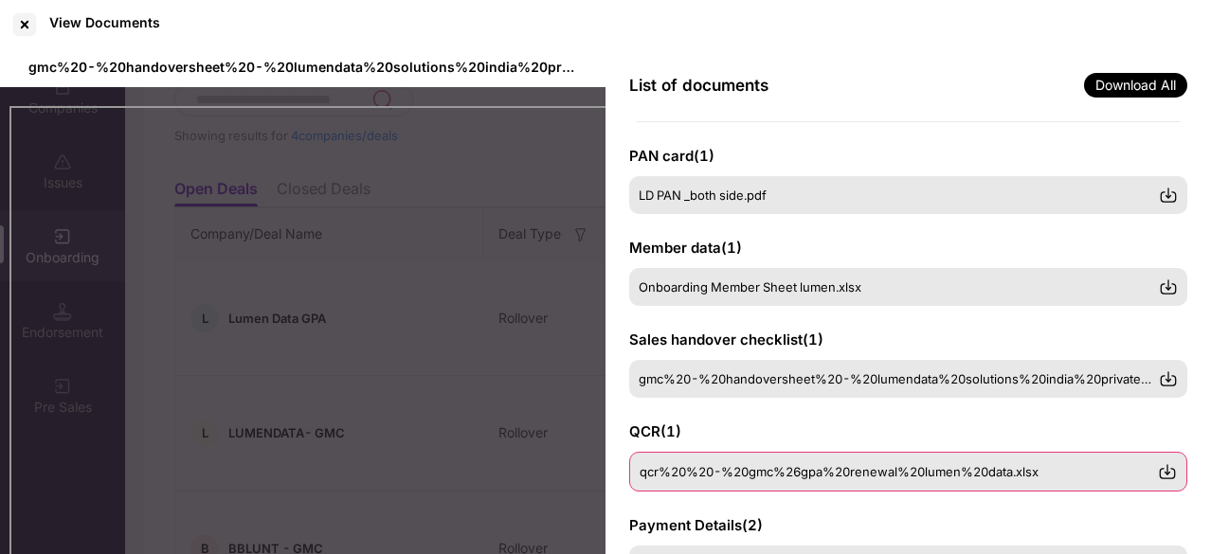
click at [719, 470] on span "qcr%20%20-%20gmc%26gpa%20renewal%20lumen%20data.xlsx" at bounding box center [839, 471] width 399 height 15
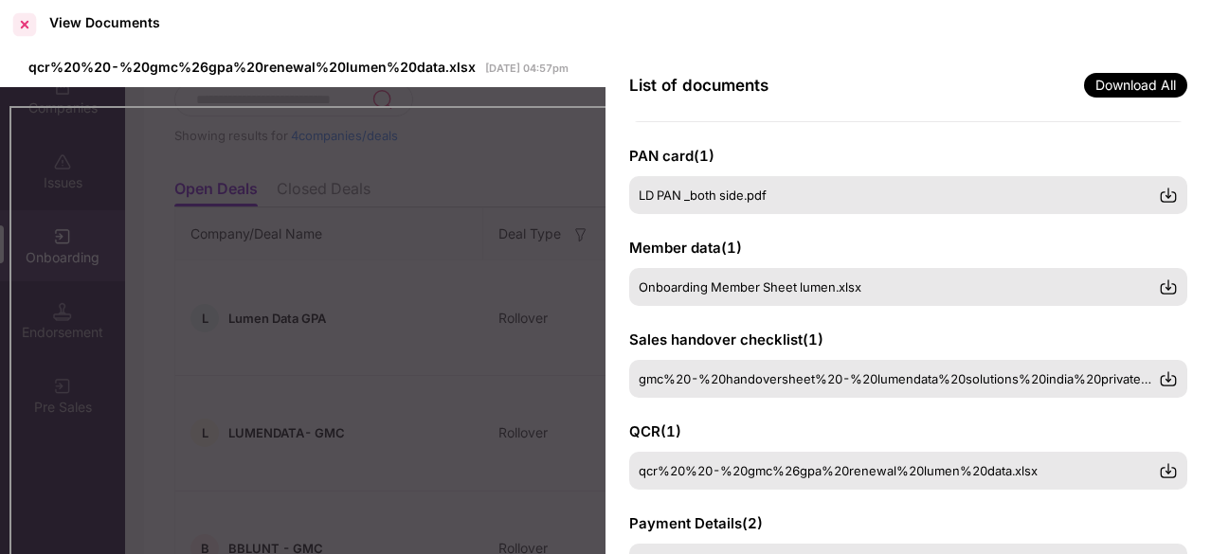
click at [30, 27] on div at bounding box center [24, 24] width 30 height 30
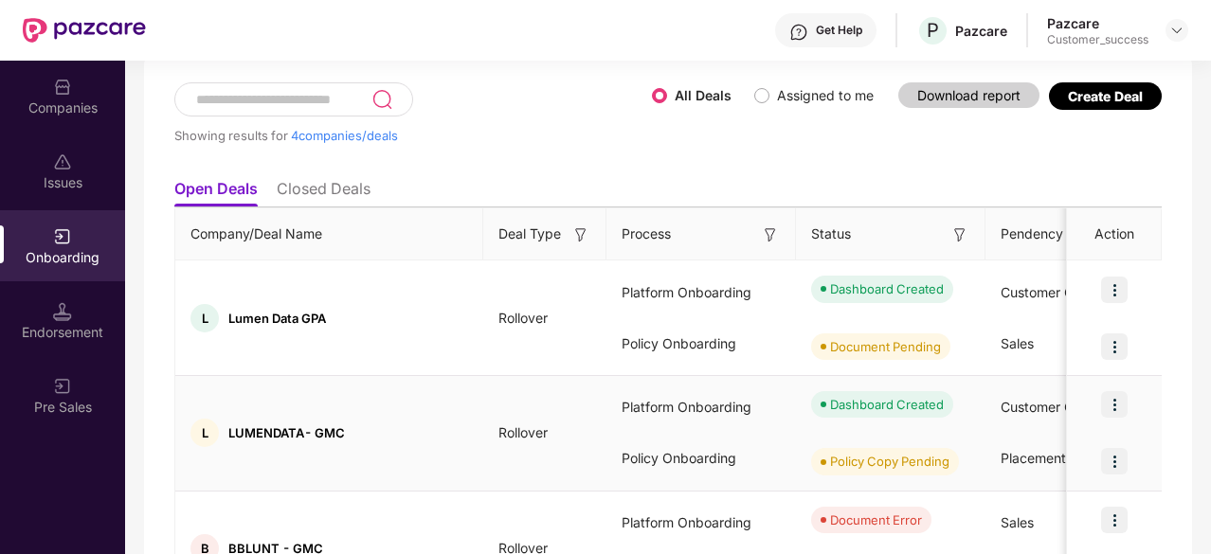
click at [1112, 407] on img at bounding box center [1114, 404] width 27 height 27
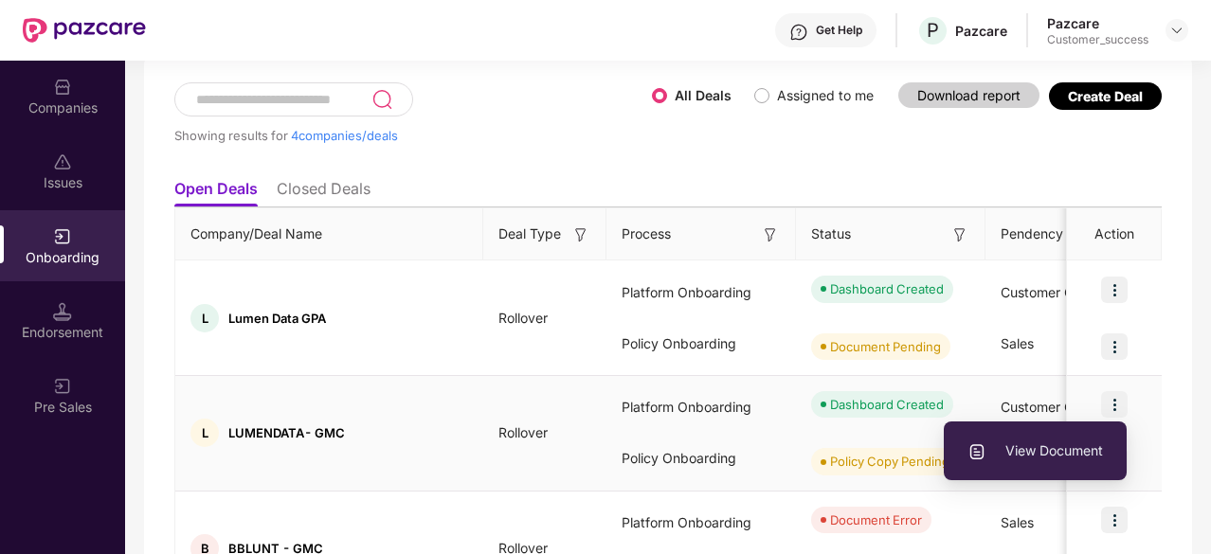
click at [1058, 446] on span "View Document" at bounding box center [1035, 451] width 136 height 21
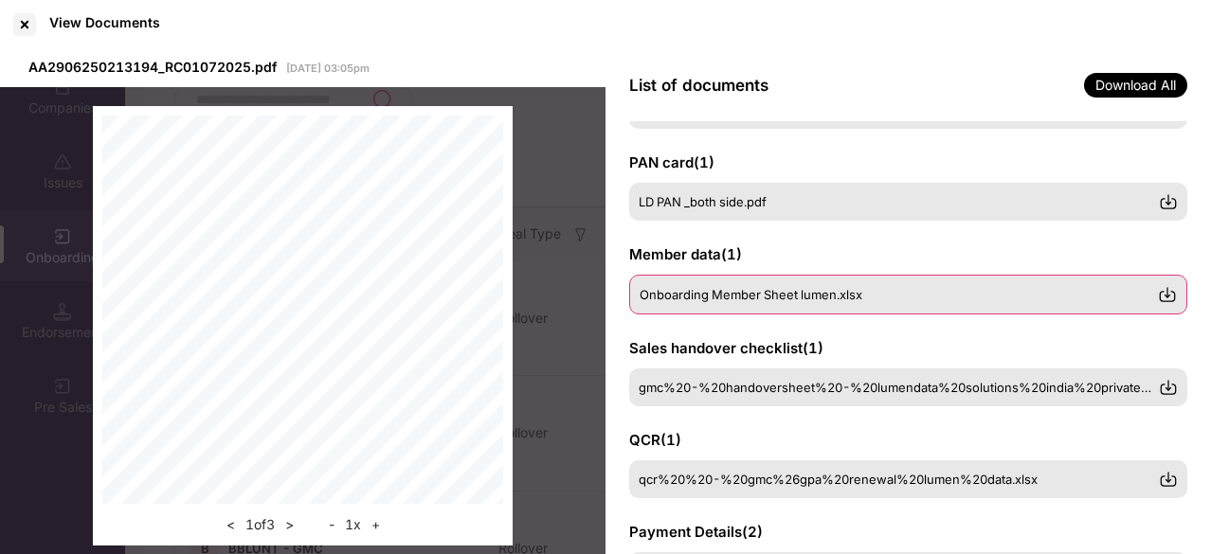
scroll to position [96, 0]
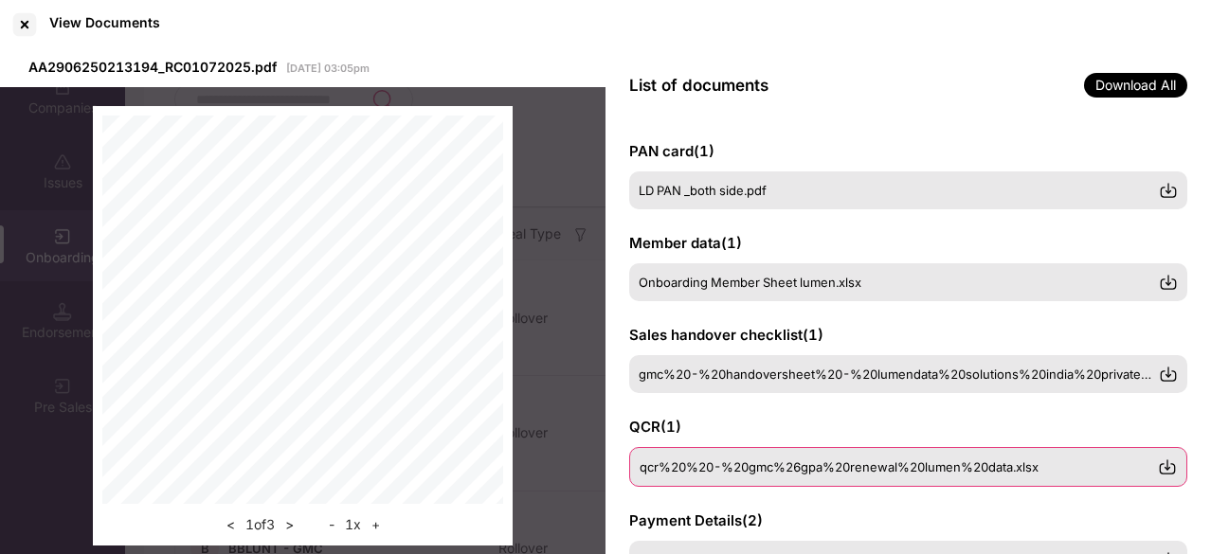
click at [750, 465] on span "qcr%20%20-%20gmc%26gpa%20renewal%20lumen%20data.xlsx" at bounding box center [839, 467] width 399 height 15
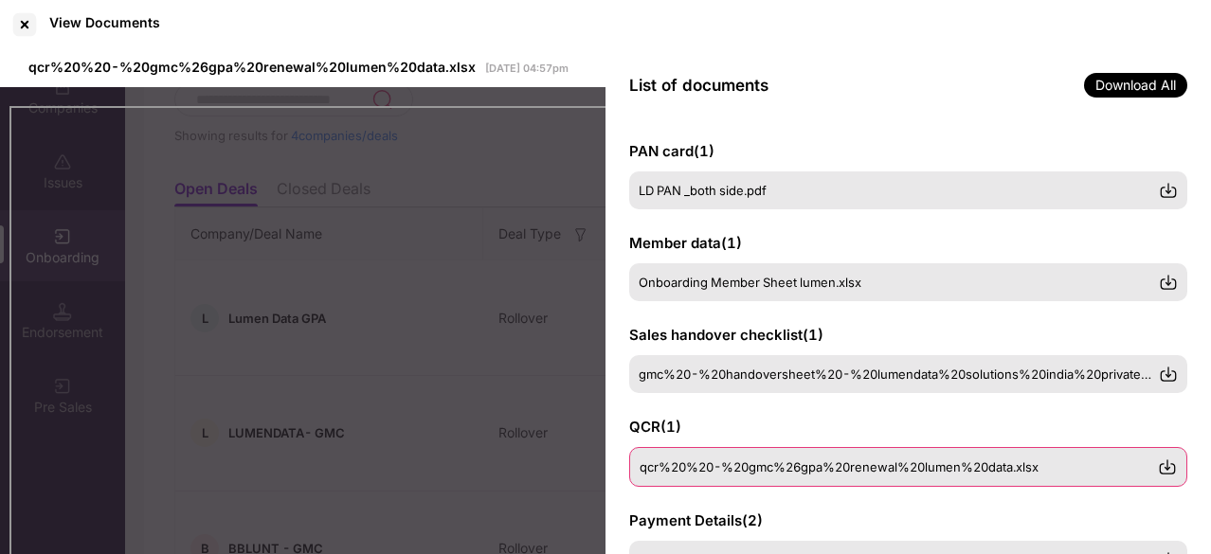
click at [695, 454] on div "qcr%20%20-%20gmc%26gpa%20renewal%20lumen%20data.xlsx" at bounding box center [908, 467] width 558 height 40
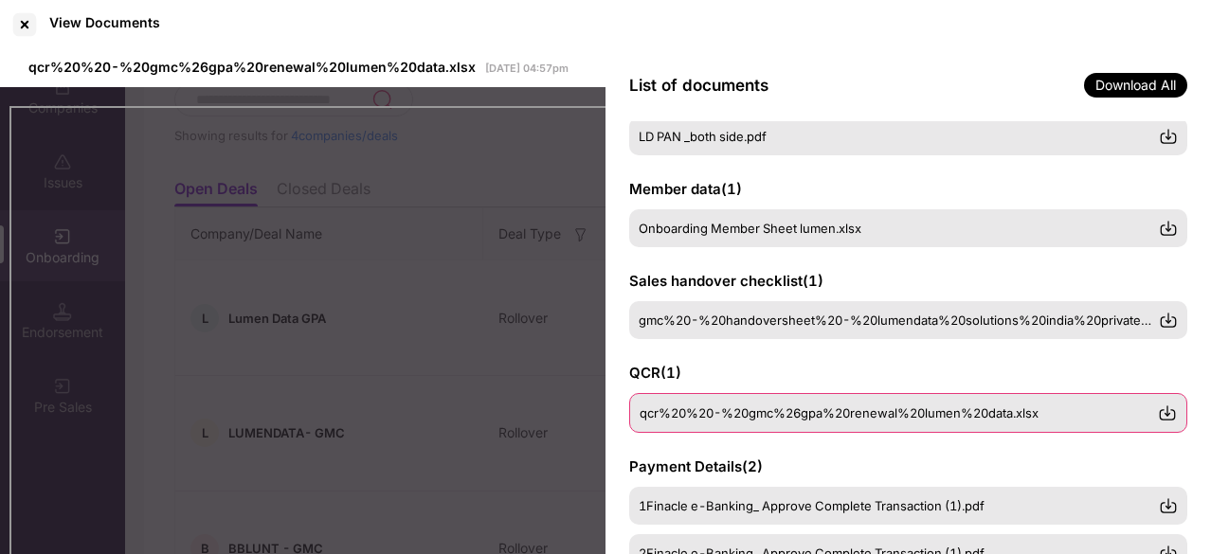
scroll to position [149, 0]
click at [1168, 411] on img at bounding box center [1167, 414] width 19 height 19
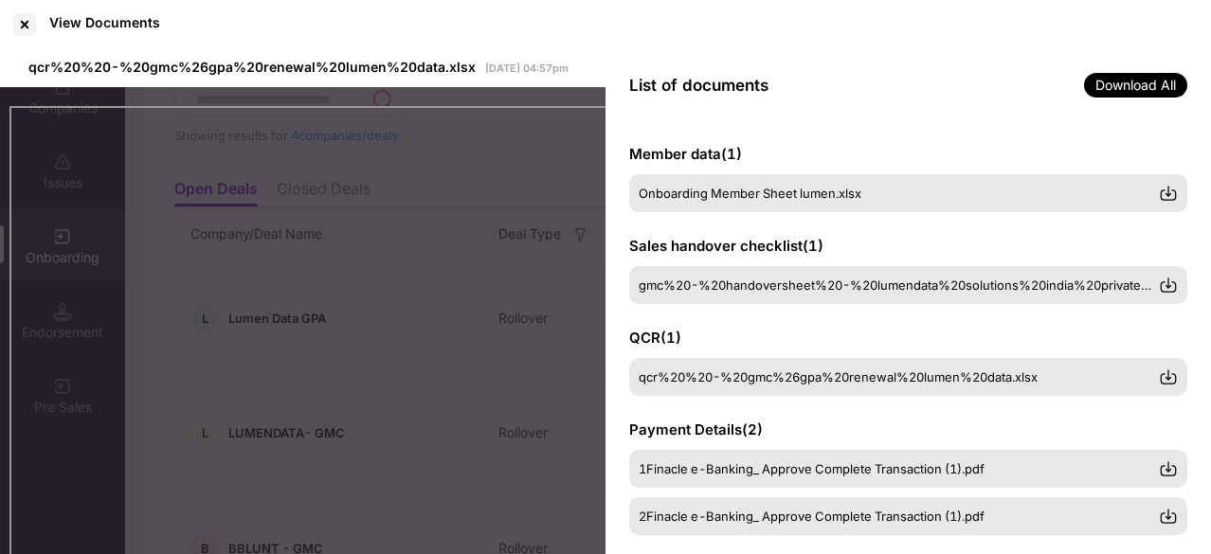
scroll to position [216, 0]
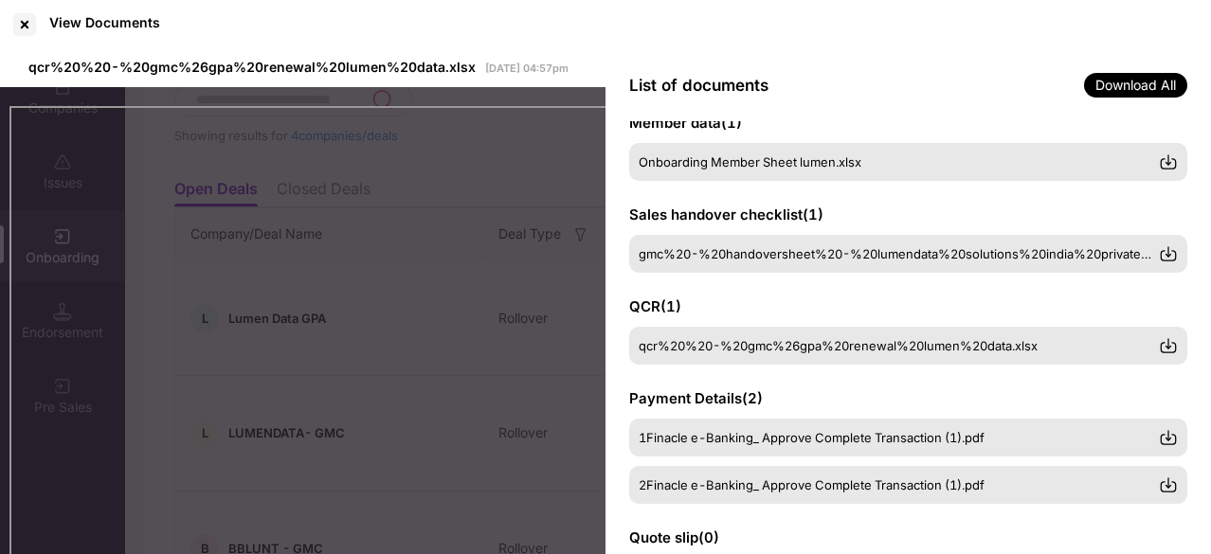
click at [801, 449] on div "1Finacle e-Banking_ Approve Complete Transaction (1).pdf" at bounding box center [908, 438] width 558 height 38
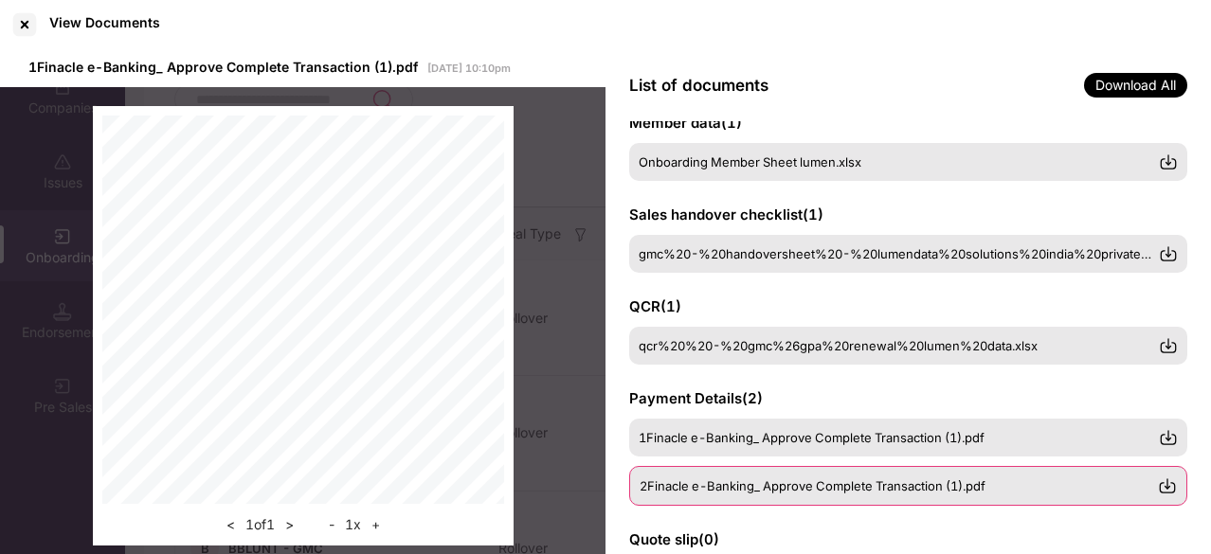
click at [740, 490] on span "2Finacle e-Banking_ Approve Complete Transaction (1).pdf" at bounding box center [813, 486] width 346 height 15
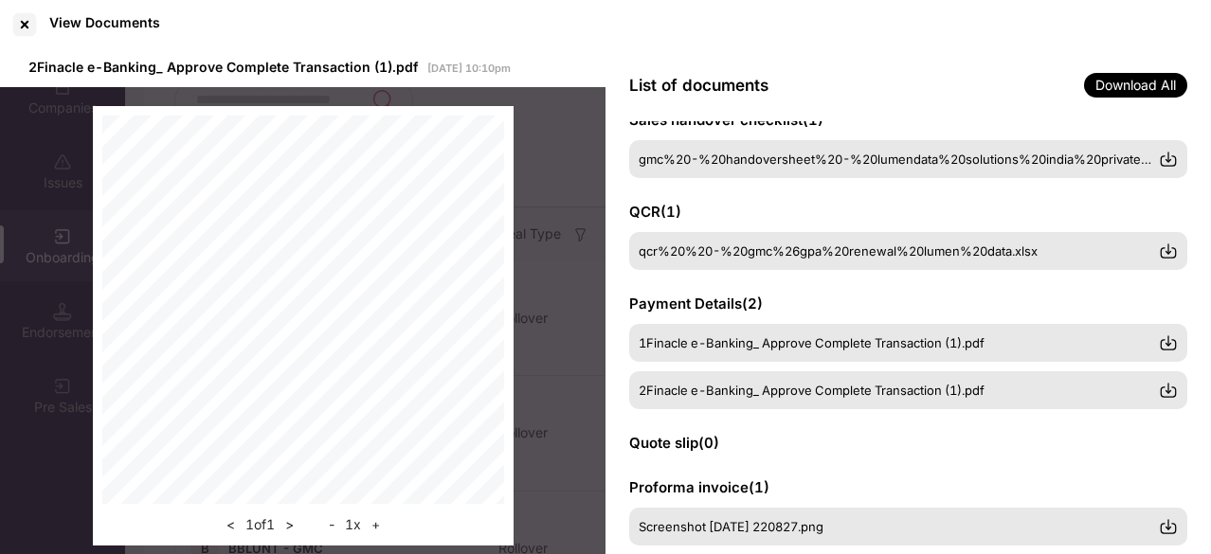
scroll to position [309, 0]
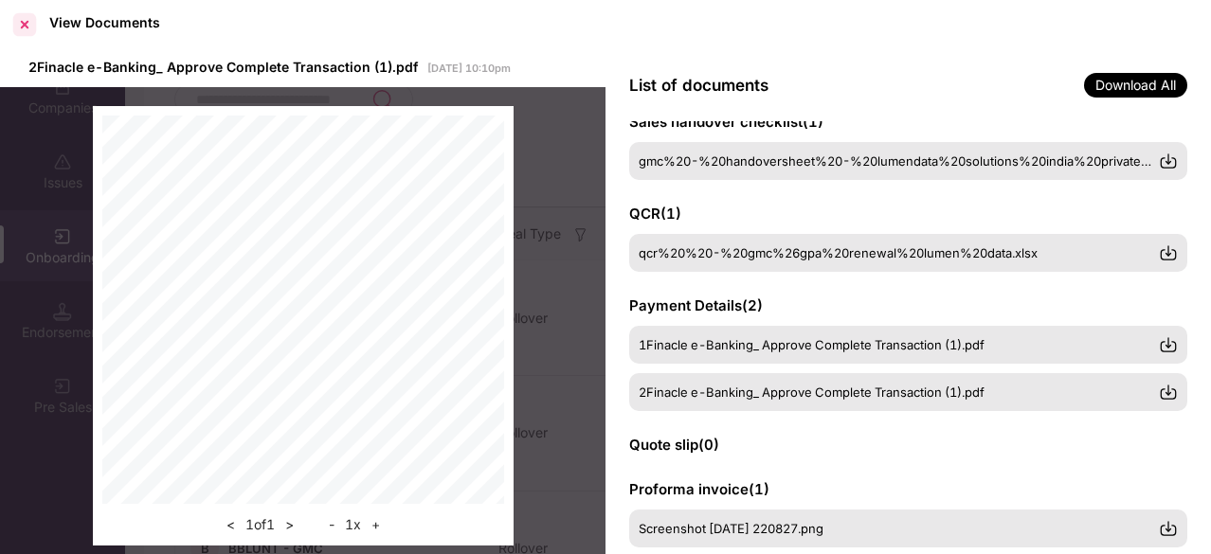
click at [30, 20] on div at bounding box center [24, 24] width 30 height 30
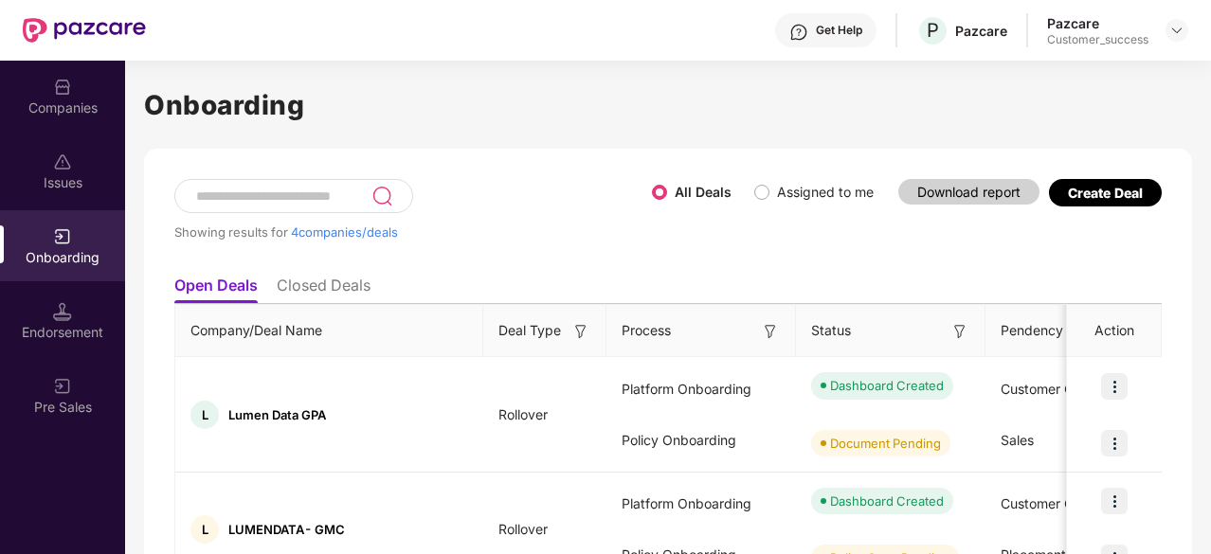
scroll to position [0, 0]
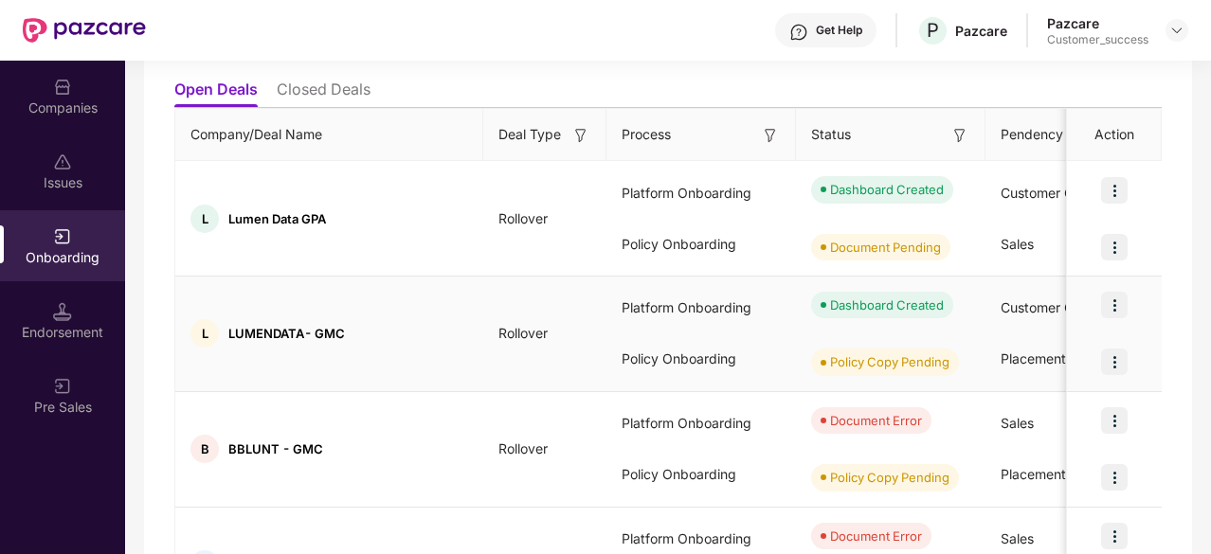
scroll to position [142, 0]
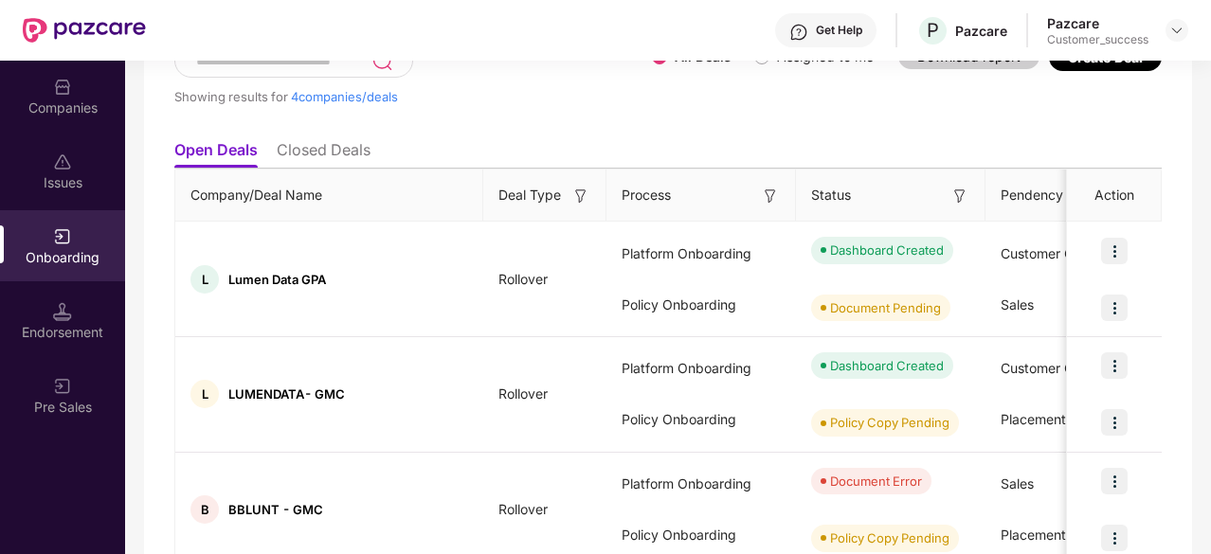
click at [332, 141] on li "Closed Deals" at bounding box center [324, 153] width 94 height 27
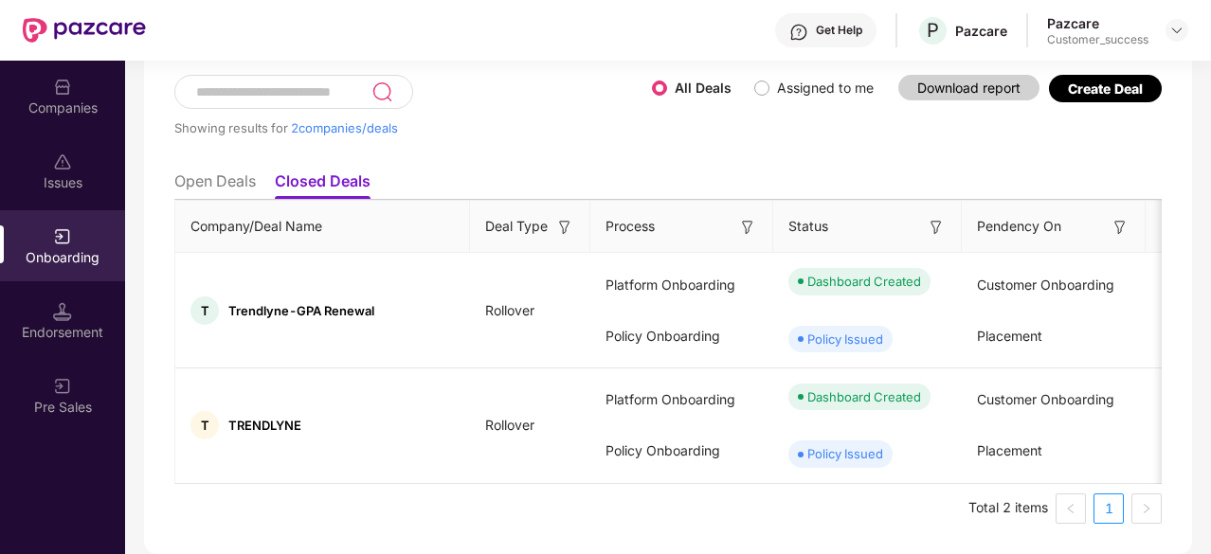
scroll to position [108, 0]
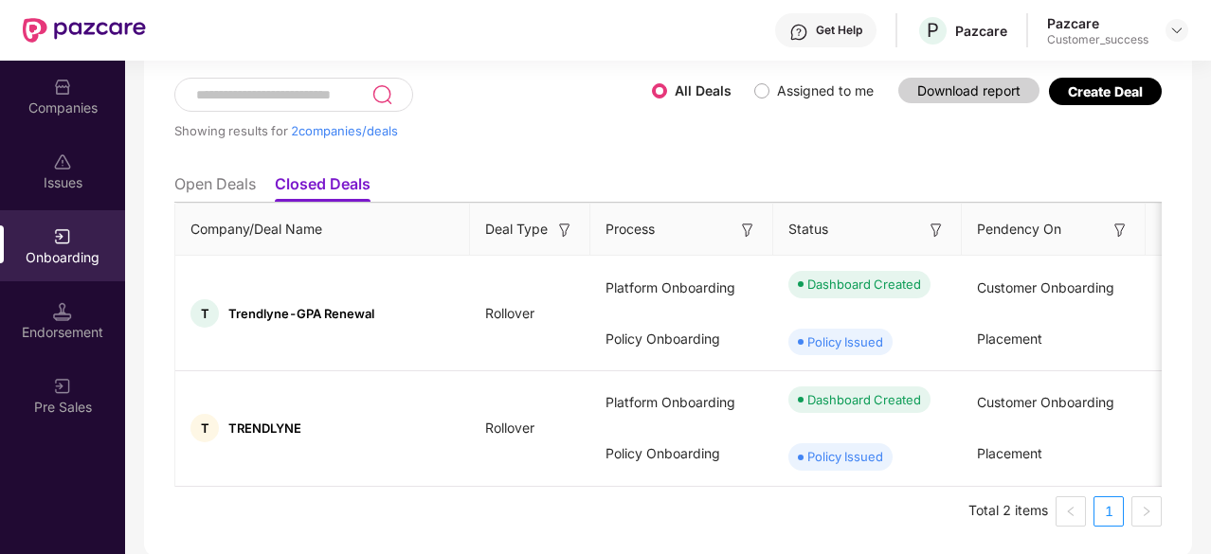
click at [240, 181] on li "Open Deals" at bounding box center [214, 187] width 81 height 27
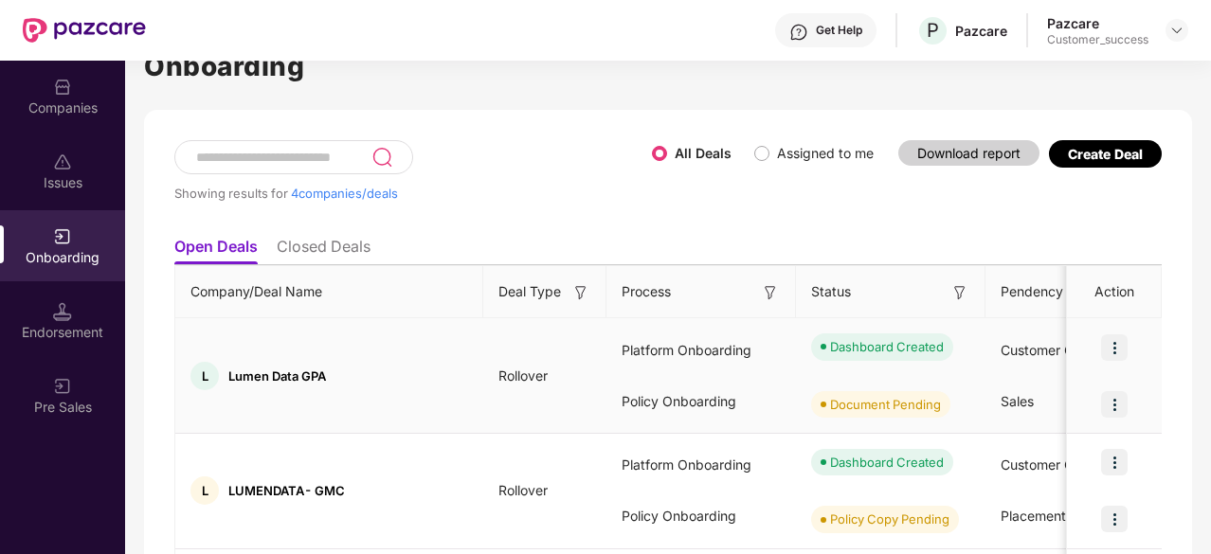
scroll to position [0, 0]
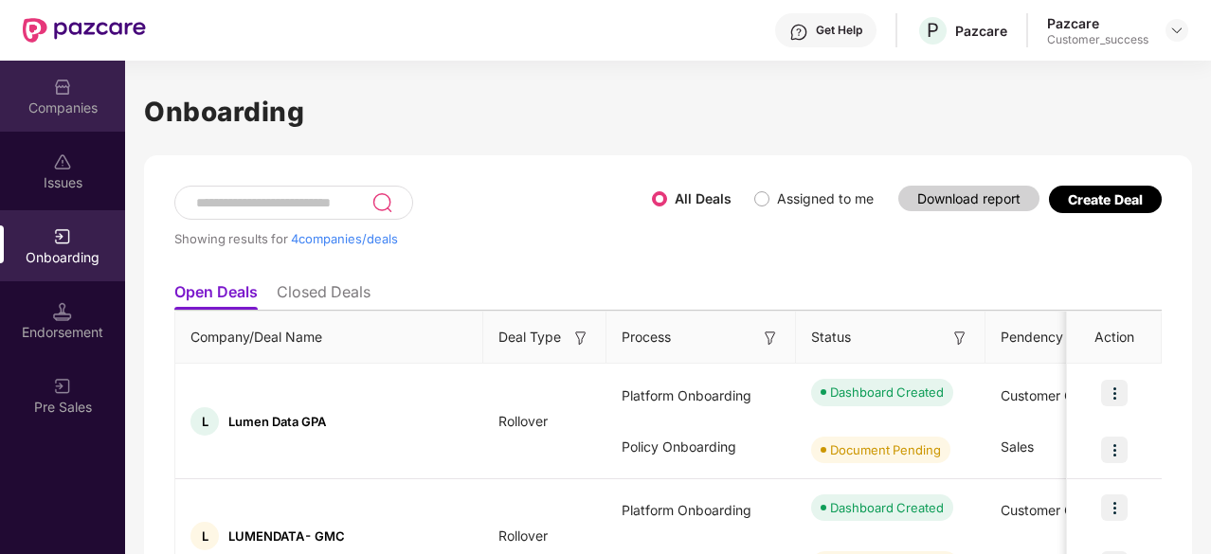
click at [81, 103] on div "Companies" at bounding box center [62, 108] width 125 height 19
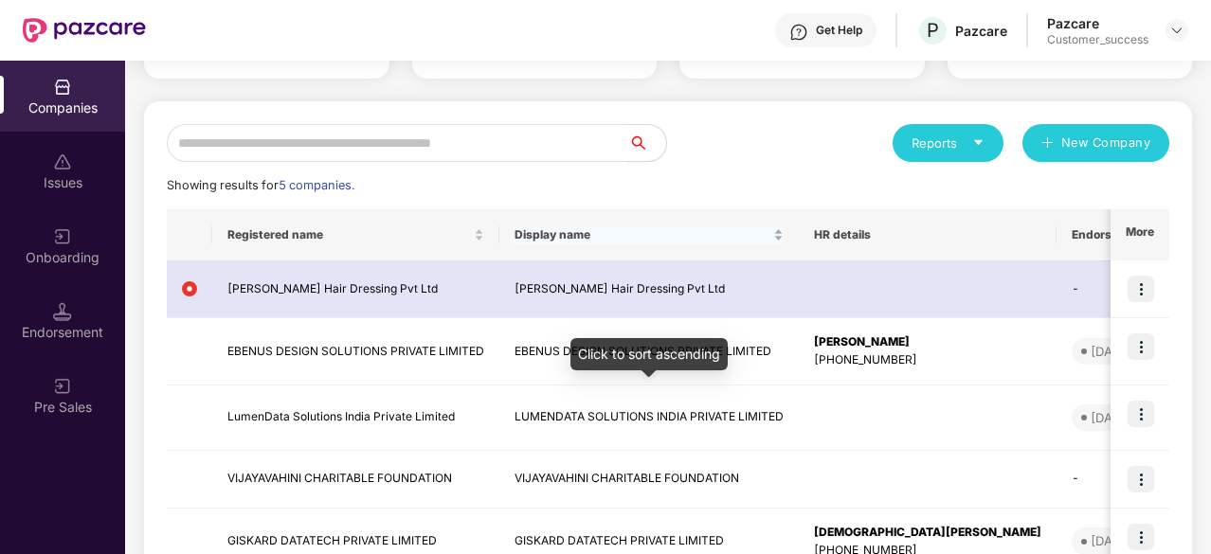
scroll to position [161, 0]
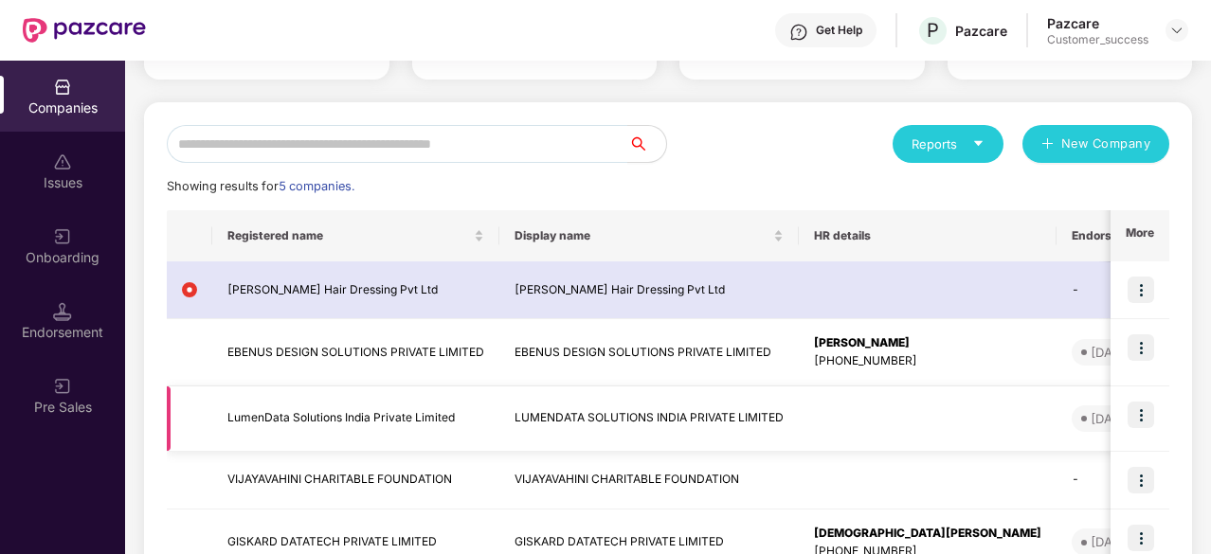
click at [1146, 410] on img at bounding box center [1141, 415] width 27 height 27
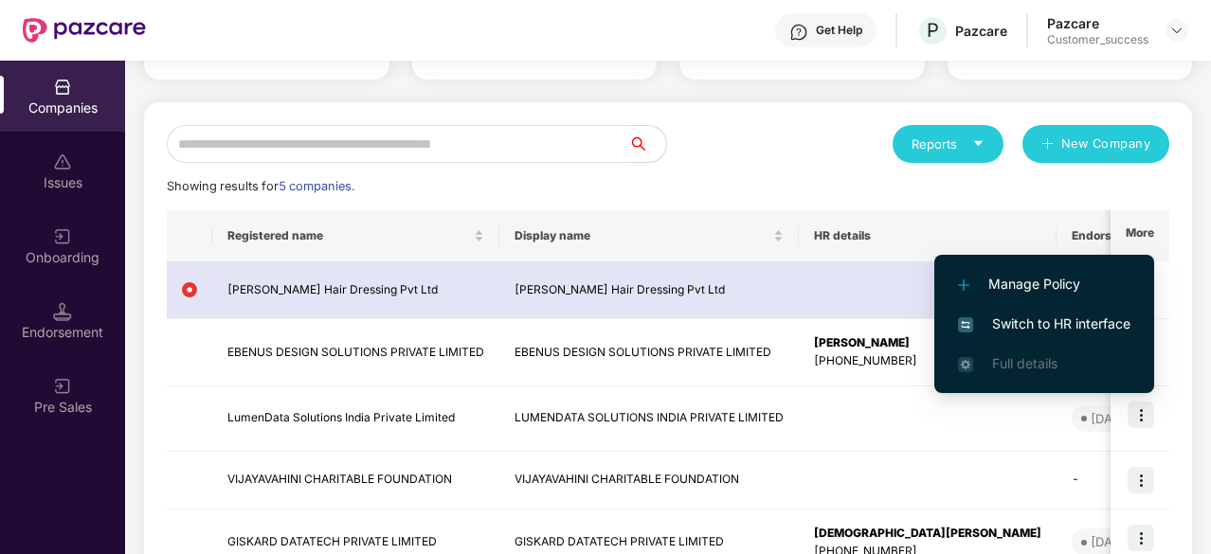
click at [1045, 335] on li "Switch to HR interface" at bounding box center [1044, 324] width 220 height 40
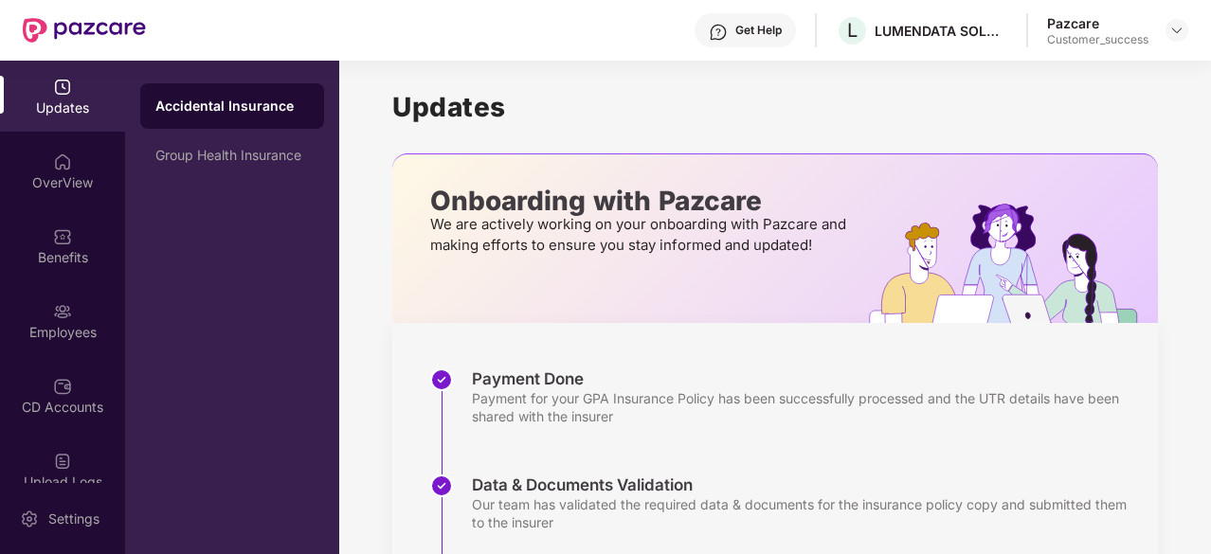
scroll to position [78, 0]
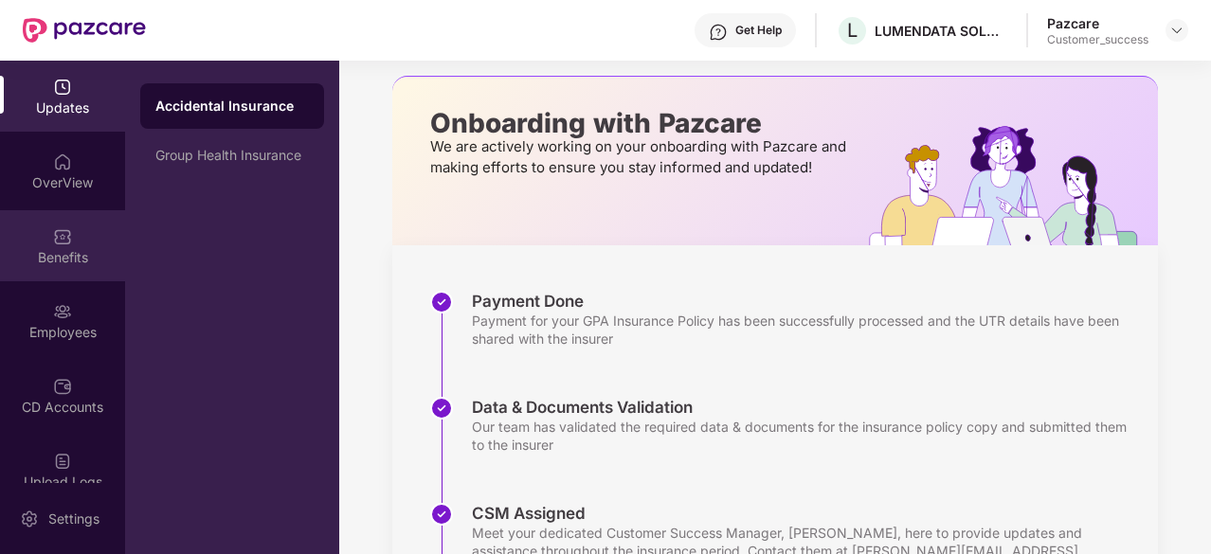
click at [84, 244] on div "Benefits" at bounding box center [62, 245] width 125 height 71
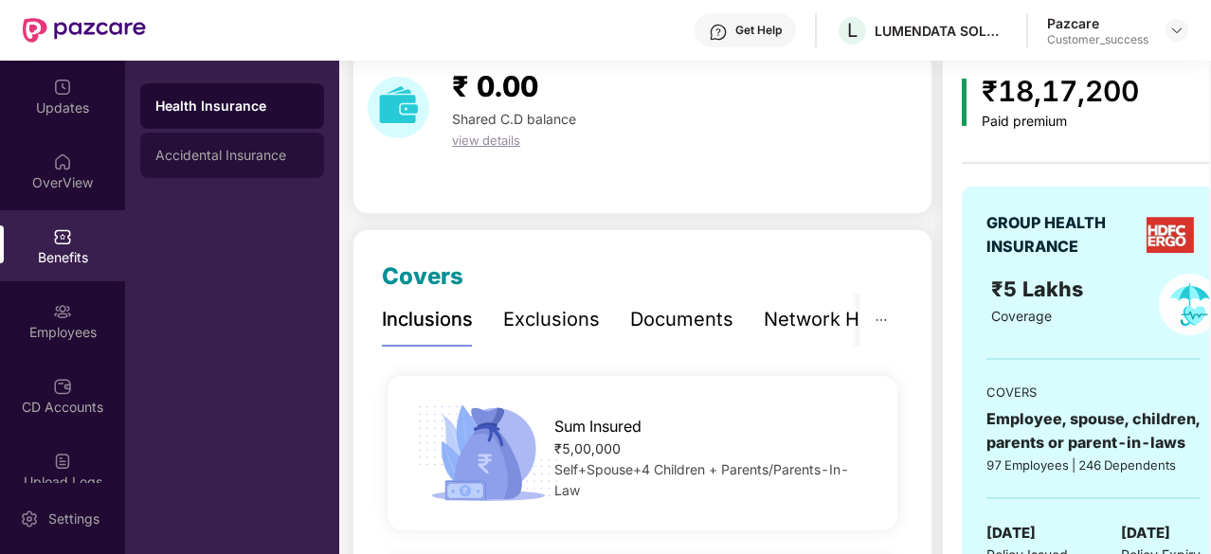
click at [224, 174] on div "Accidental Insurance" at bounding box center [232, 155] width 184 height 45
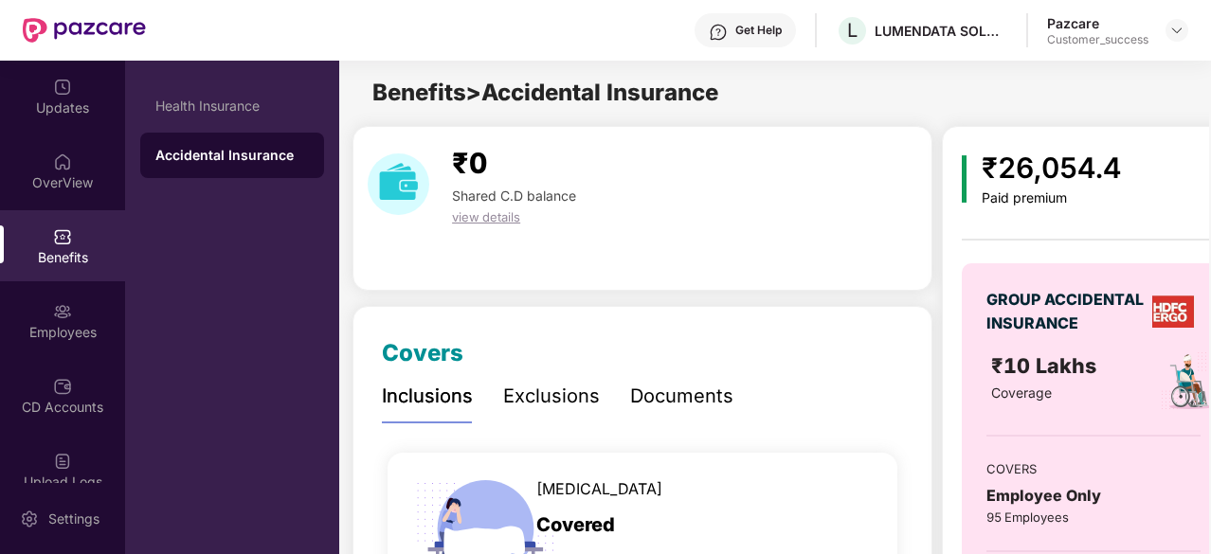
scroll to position [0, 0]
click at [265, 118] on div "Health Insurance" at bounding box center [232, 105] width 184 height 45
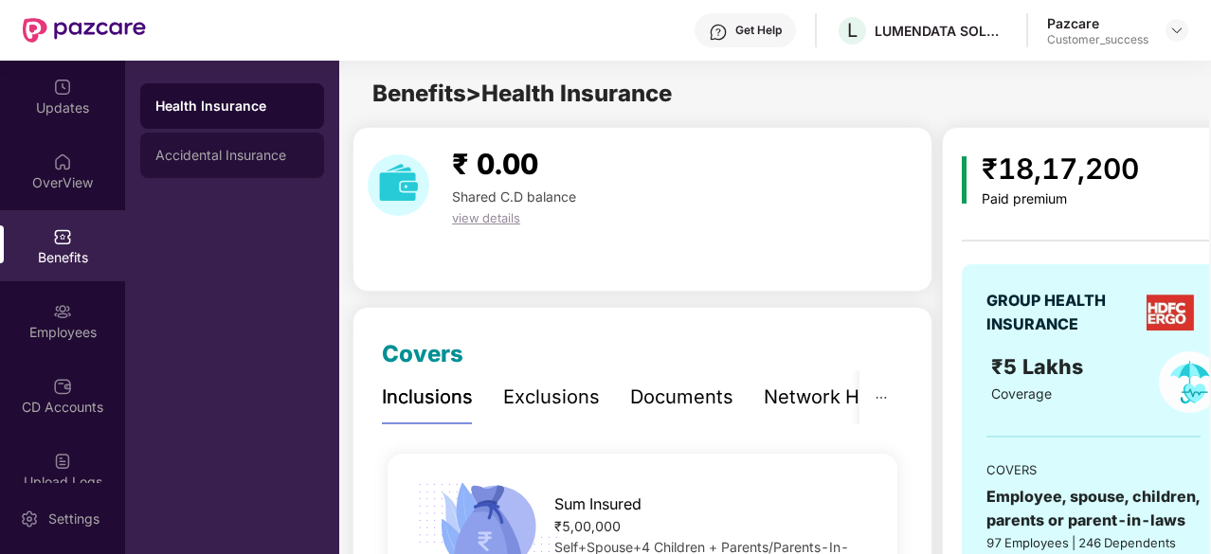
click at [246, 150] on div "Accidental Insurance" at bounding box center [232, 155] width 154 height 15
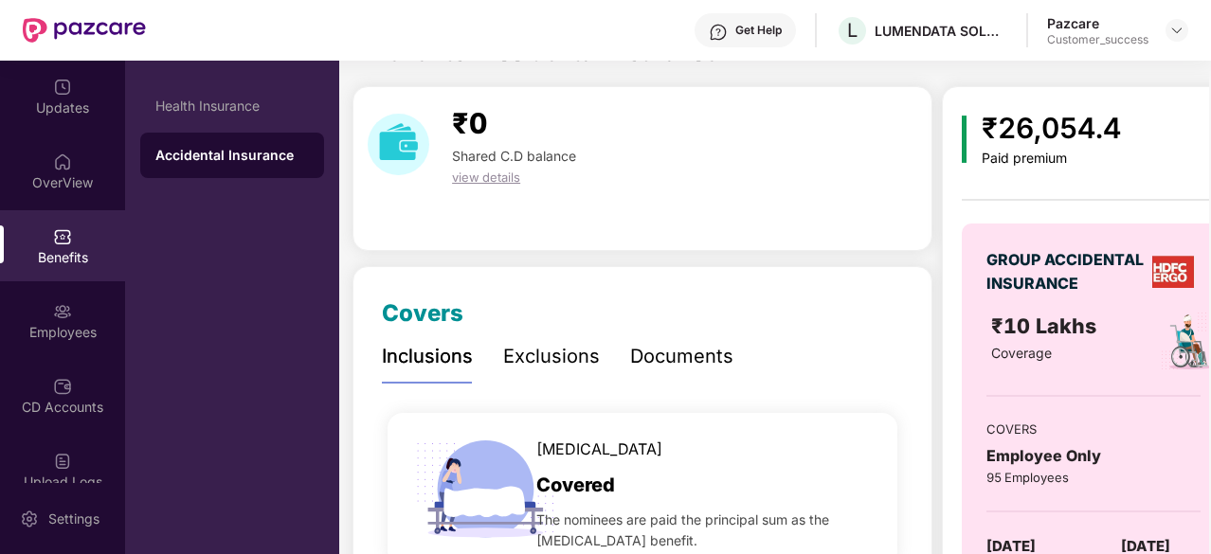
scroll to position [40, 0]
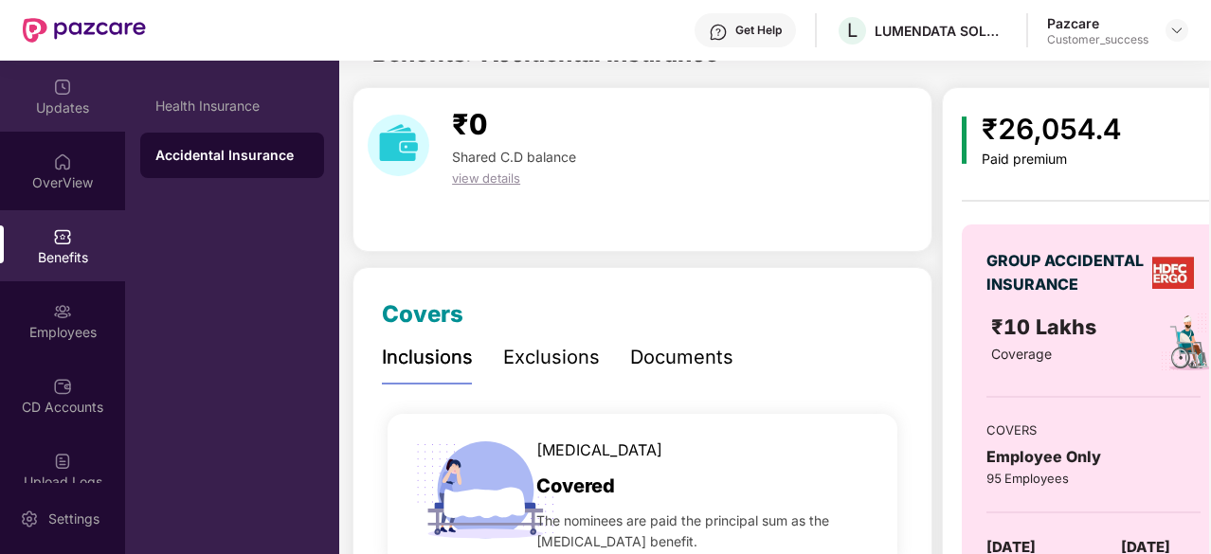
click at [81, 100] on div "Updates" at bounding box center [62, 108] width 125 height 19
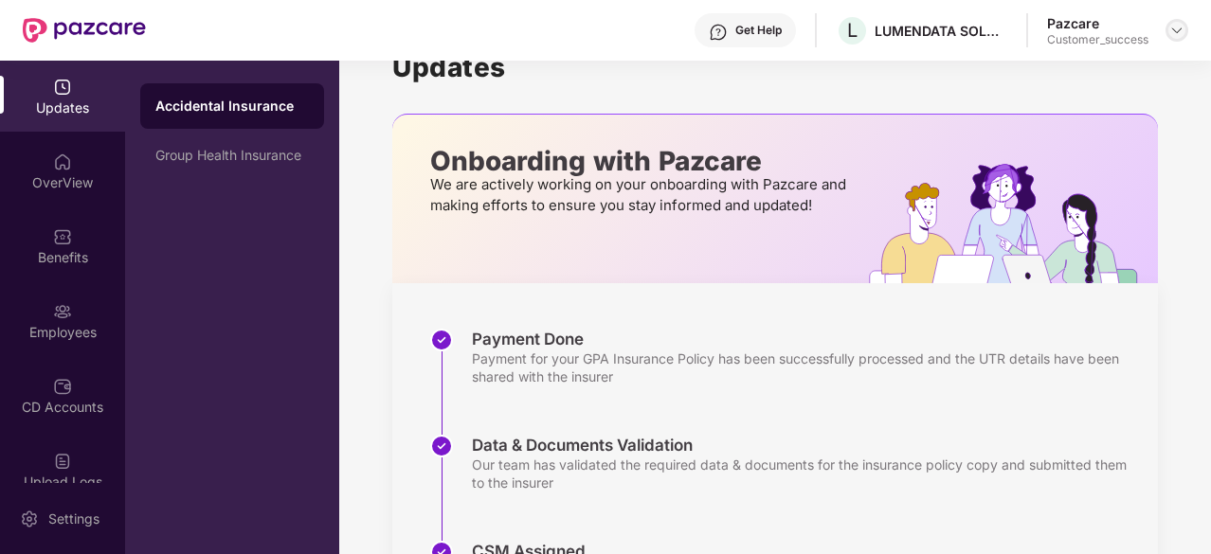
click at [1183, 37] on img at bounding box center [1176, 30] width 15 height 15
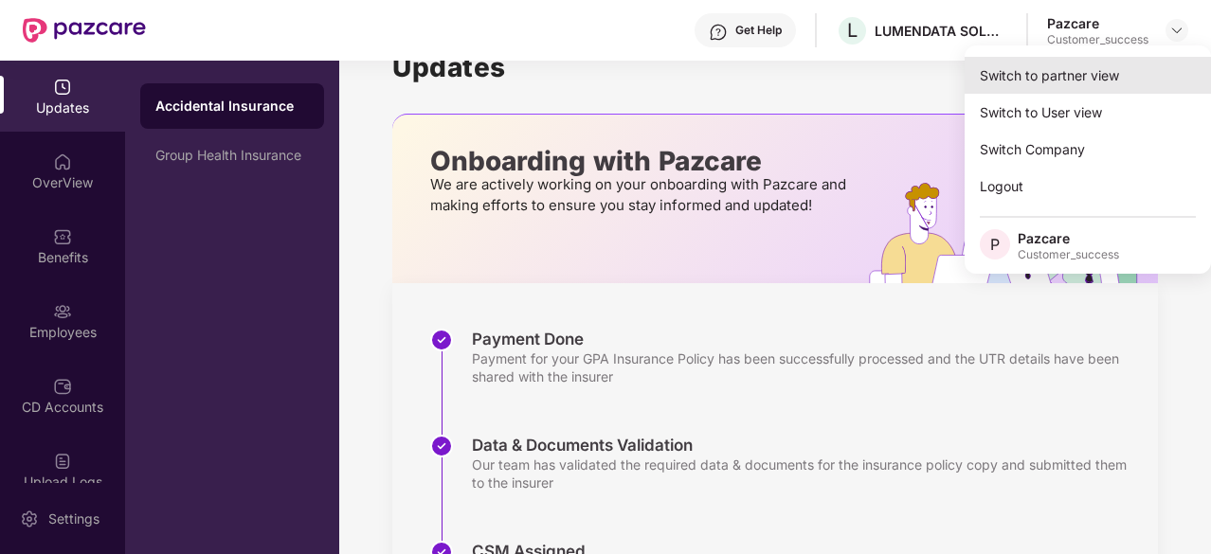
click at [1104, 84] on div "Switch to partner view" at bounding box center [1088, 75] width 246 height 37
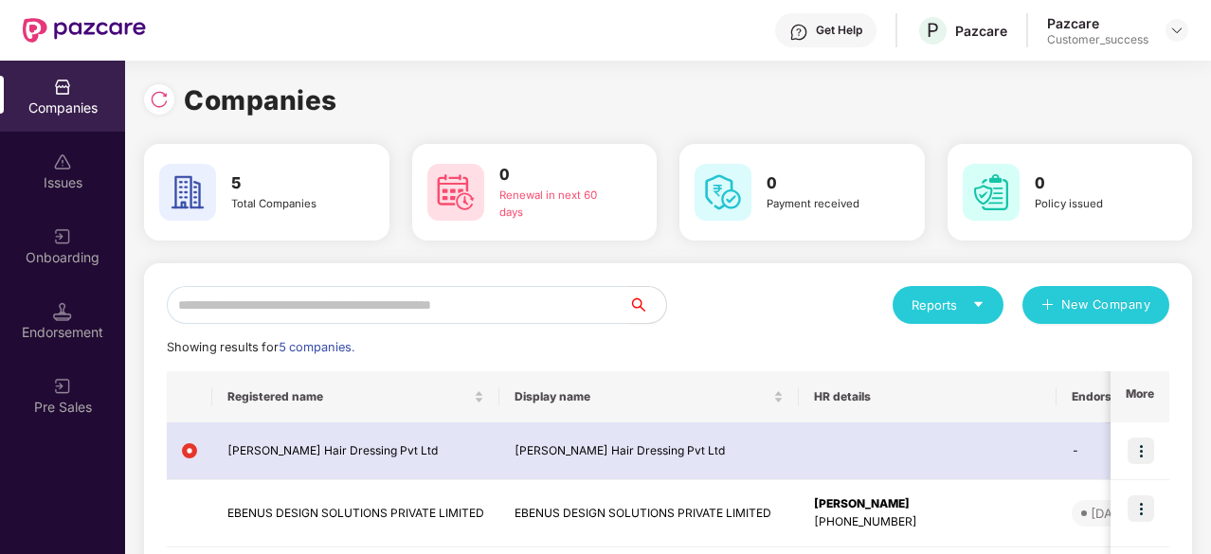
click at [66, 259] on div "Onboarding" at bounding box center [62, 257] width 125 height 19
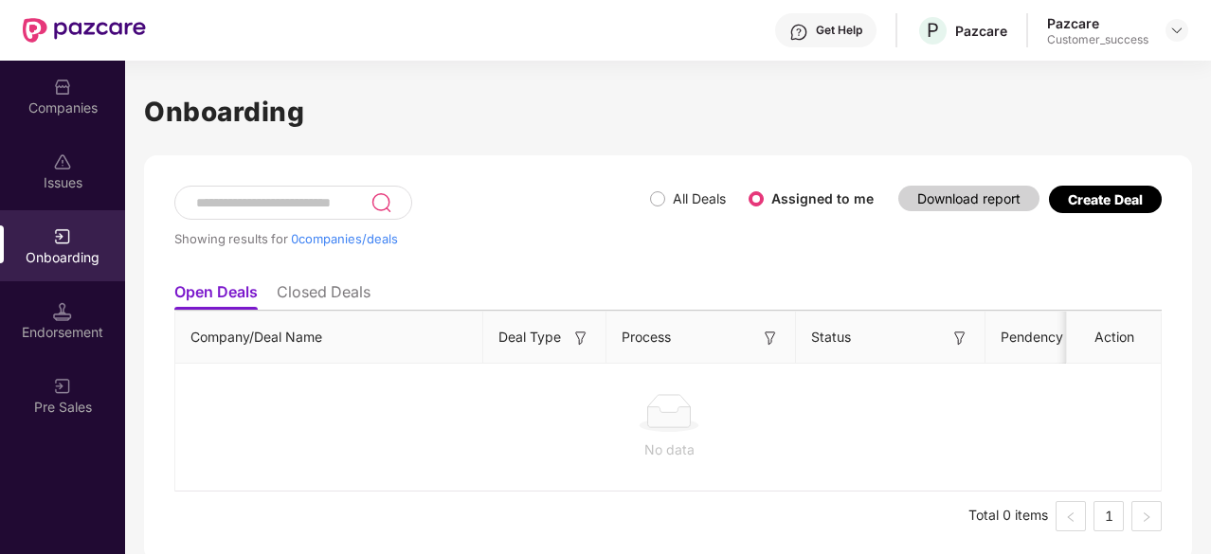
click at [341, 300] on li "Closed Deals" at bounding box center [324, 295] width 94 height 27
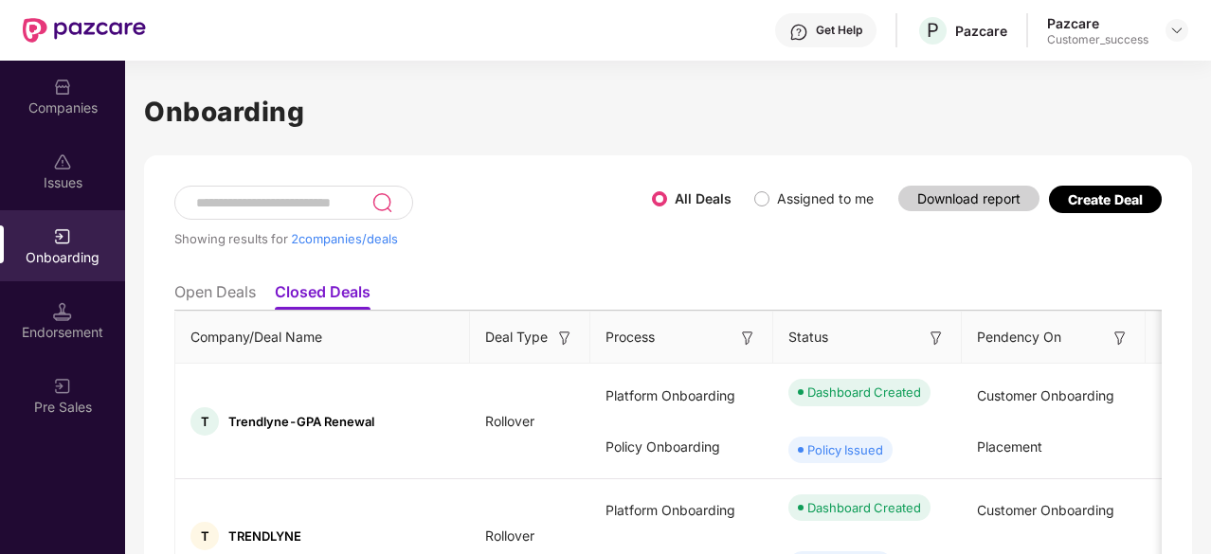
click at [237, 292] on li "Open Deals" at bounding box center [214, 295] width 81 height 27
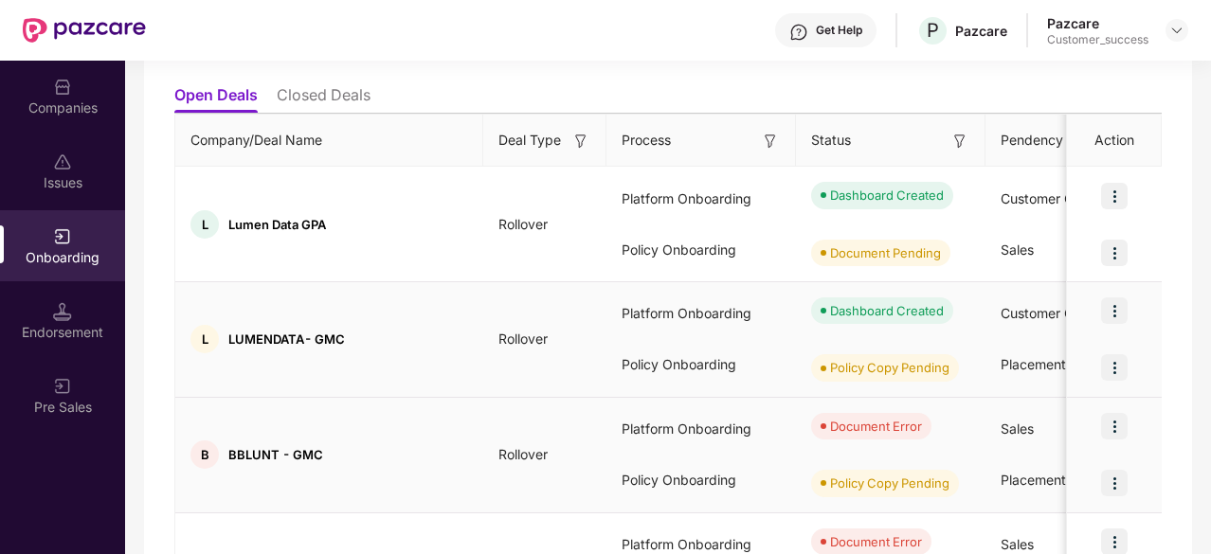
scroll to position [258, 0]
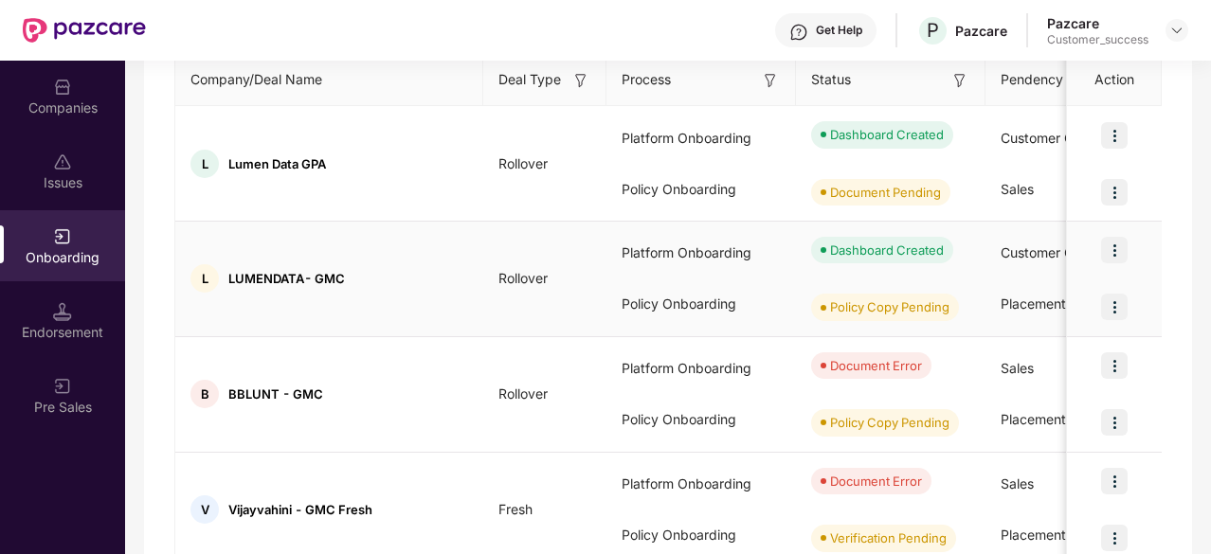
click at [1117, 249] on img at bounding box center [1114, 250] width 27 height 27
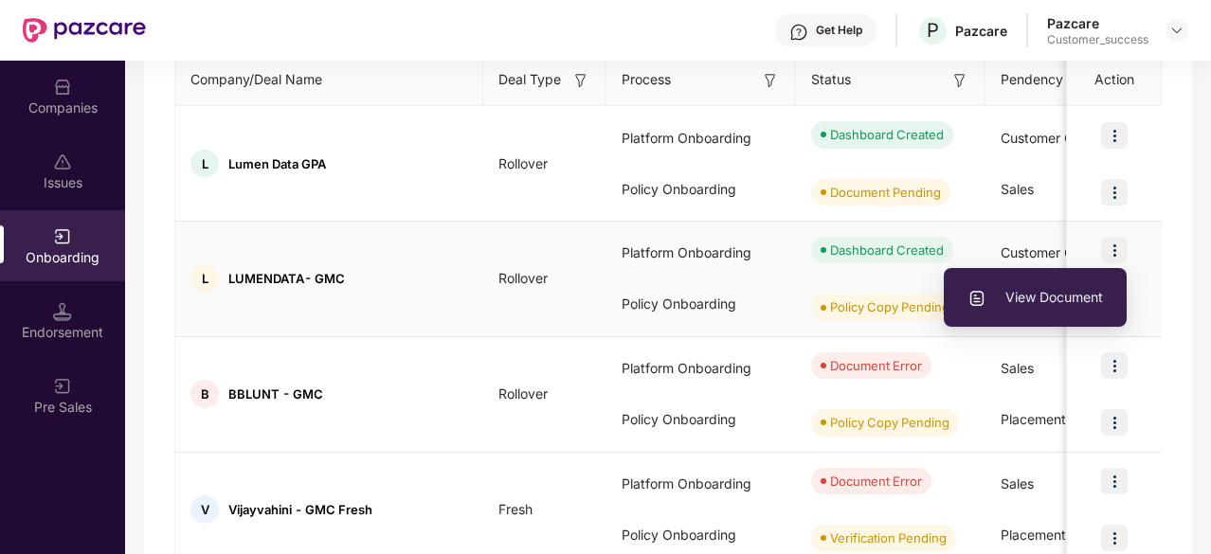
click at [1022, 301] on span "View Document" at bounding box center [1035, 297] width 136 height 21
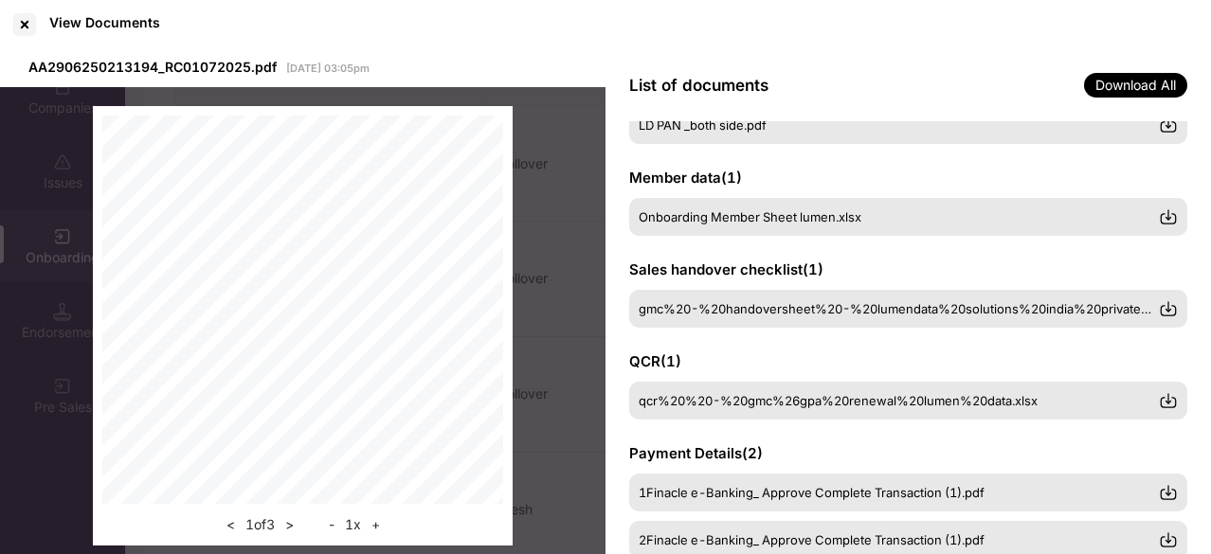
scroll to position [162, 0]
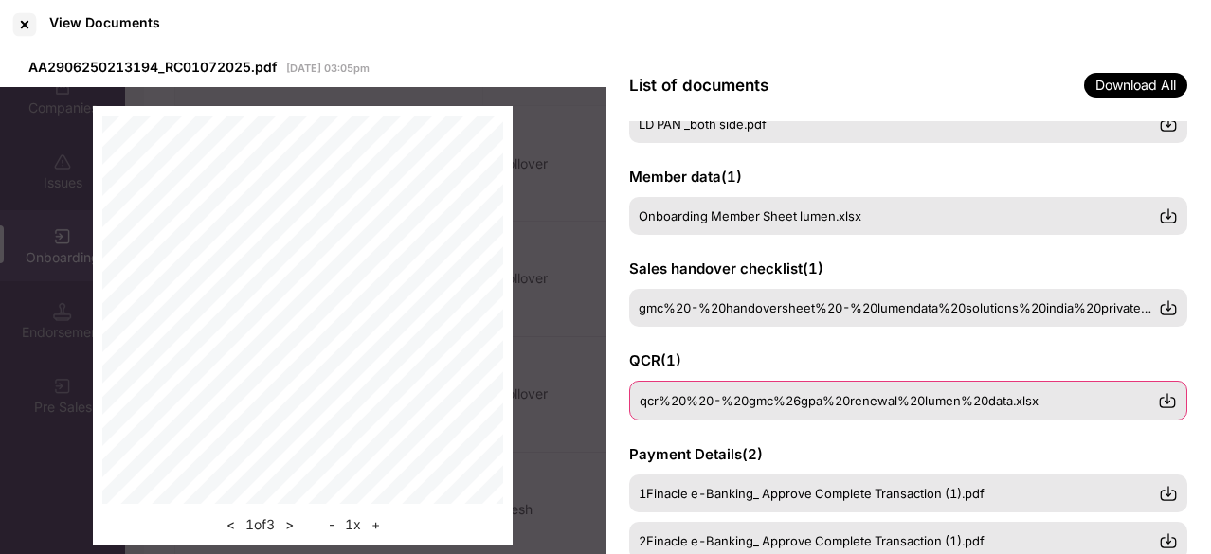
click at [732, 415] on div "qcr%20%20-%20gmc%26gpa%20renewal%20lumen%20data.xlsx" at bounding box center [908, 401] width 558 height 40
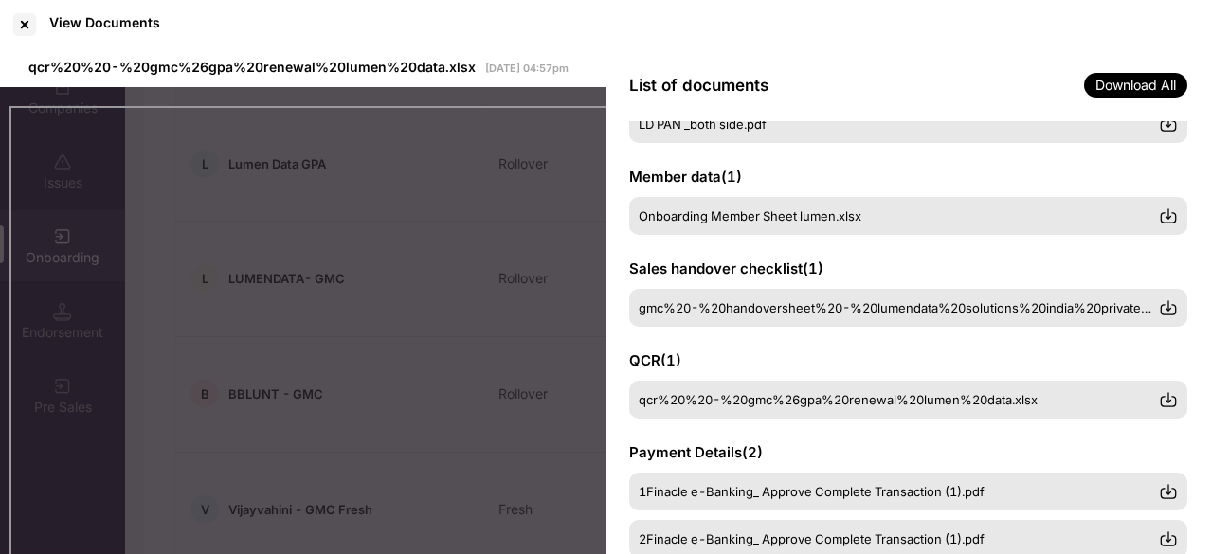
click at [733, 20] on div "View Documents" at bounding box center [605, 24] width 1211 height 49
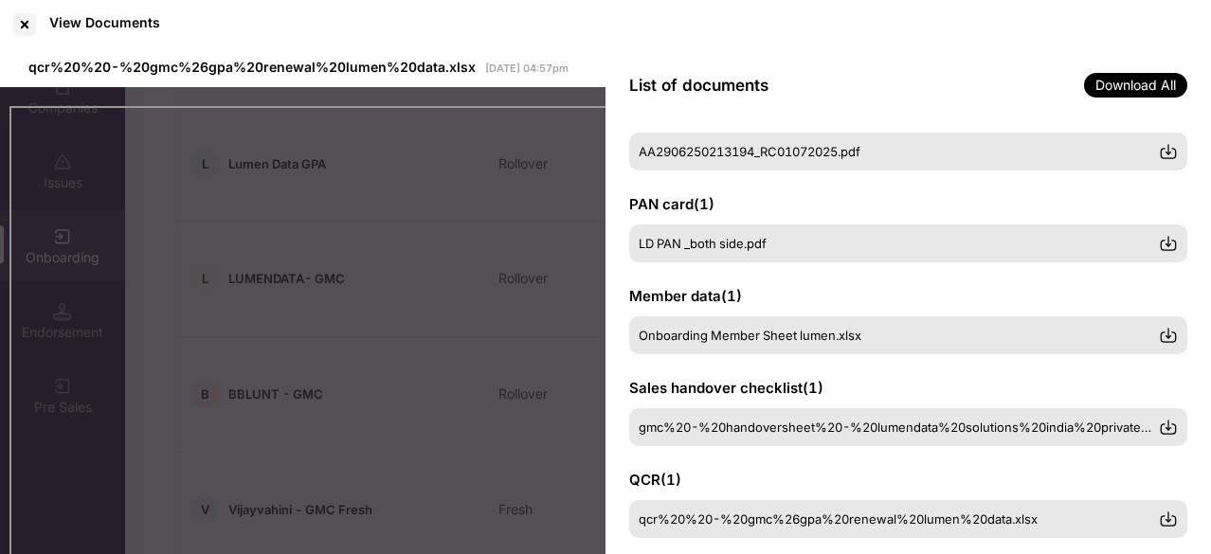
scroll to position [0, 0]
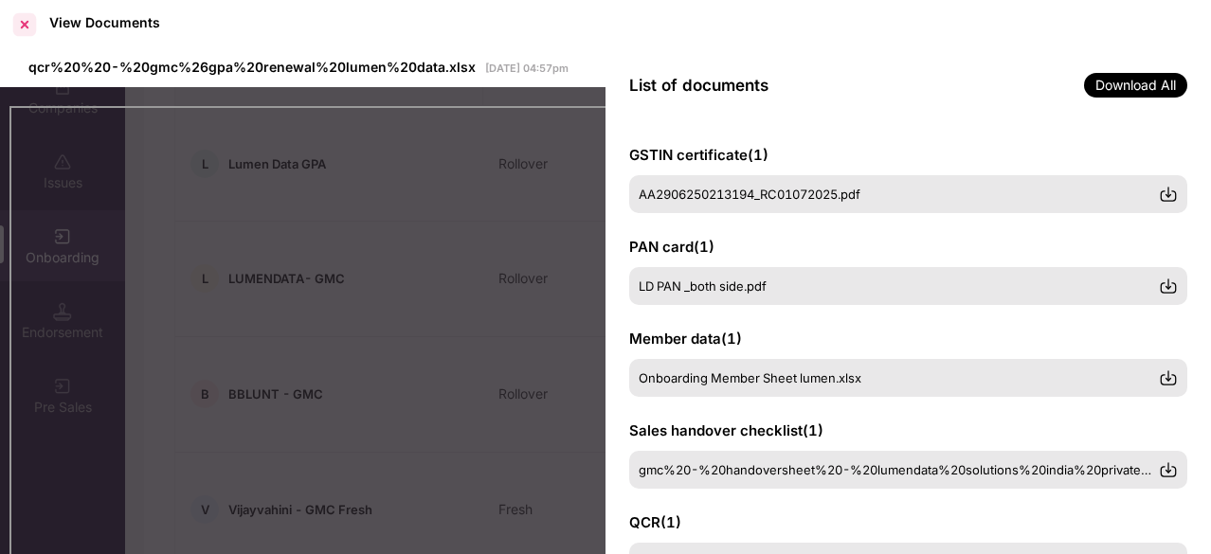
click at [27, 20] on div at bounding box center [24, 24] width 30 height 30
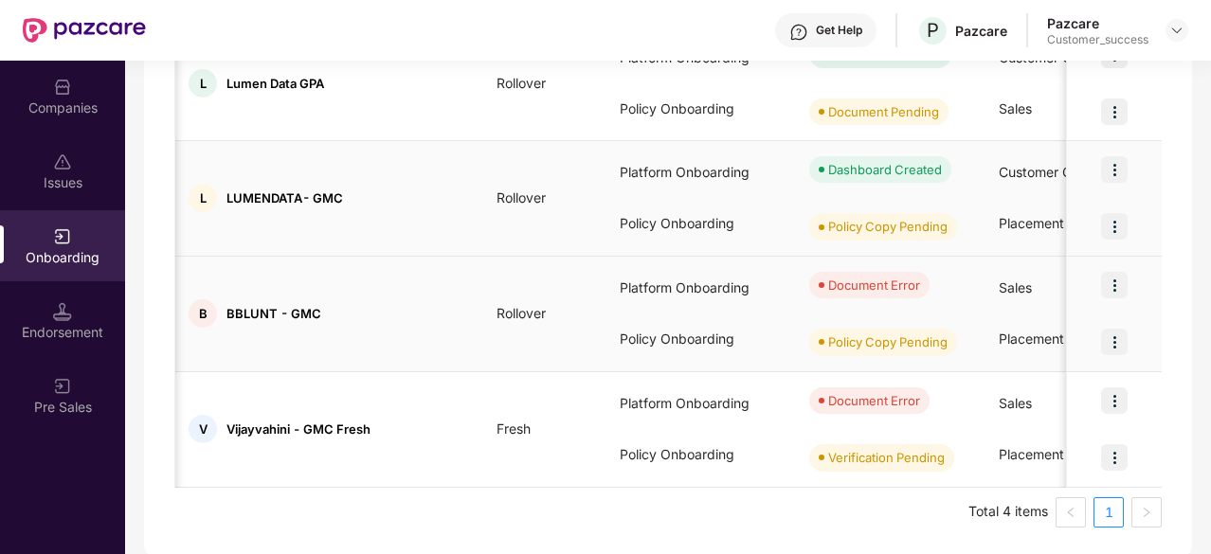
scroll to position [219, 0]
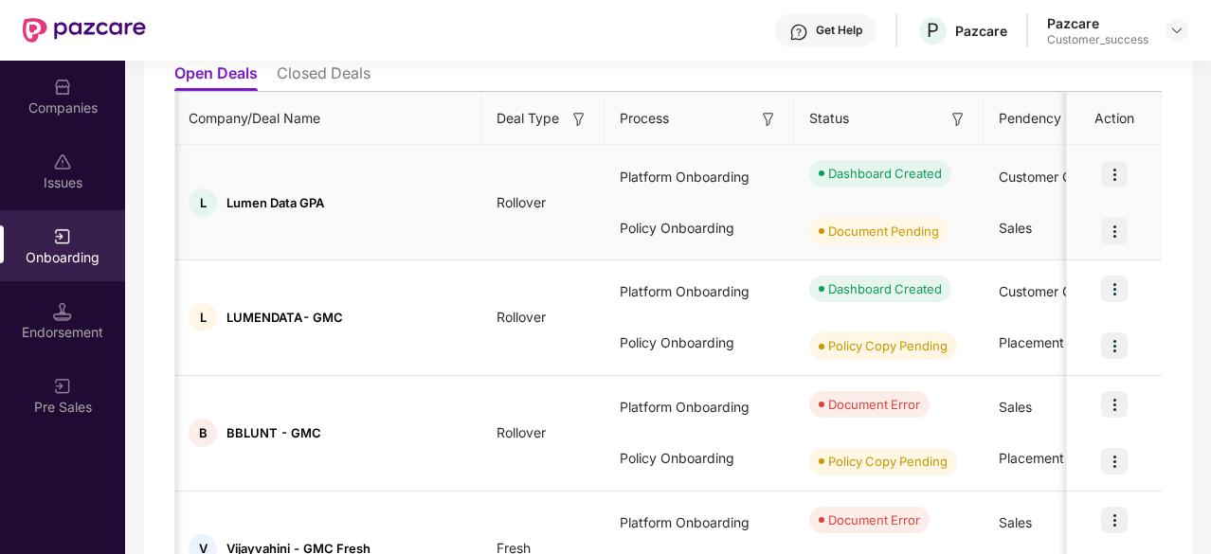
click at [1111, 181] on img at bounding box center [1114, 174] width 27 height 27
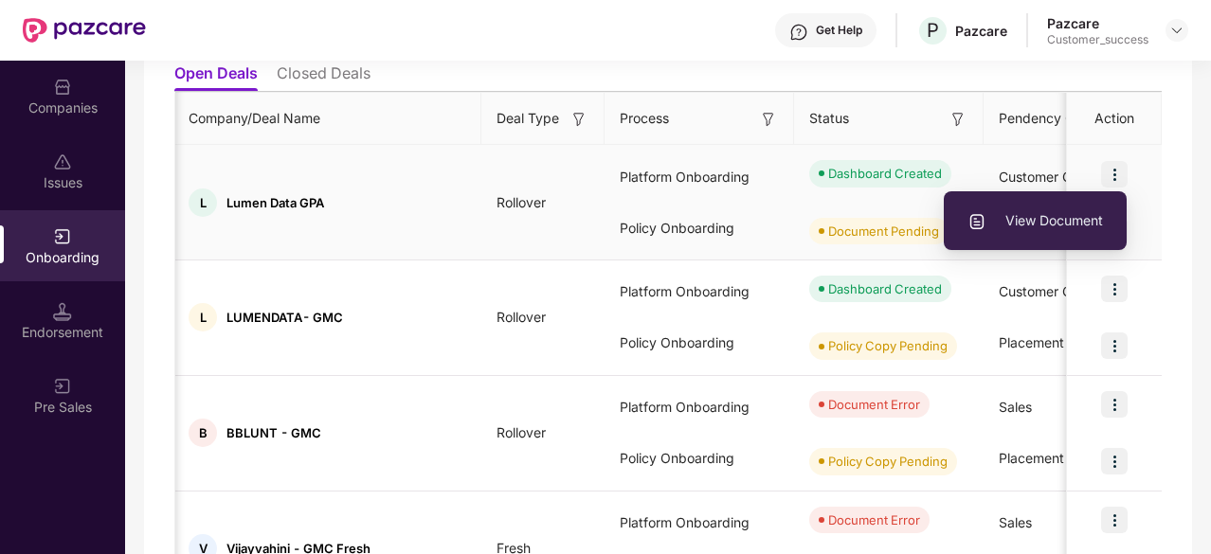
click at [1060, 225] on span "View Document" at bounding box center [1035, 220] width 136 height 21
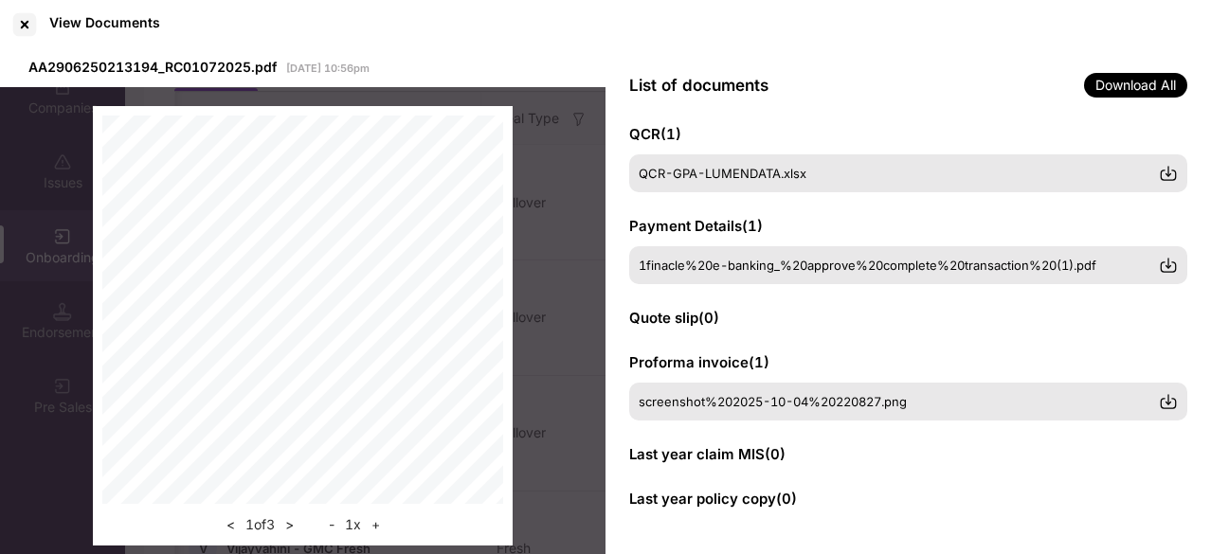
scroll to position [389, 0]
click at [32, 23] on div at bounding box center [24, 24] width 30 height 30
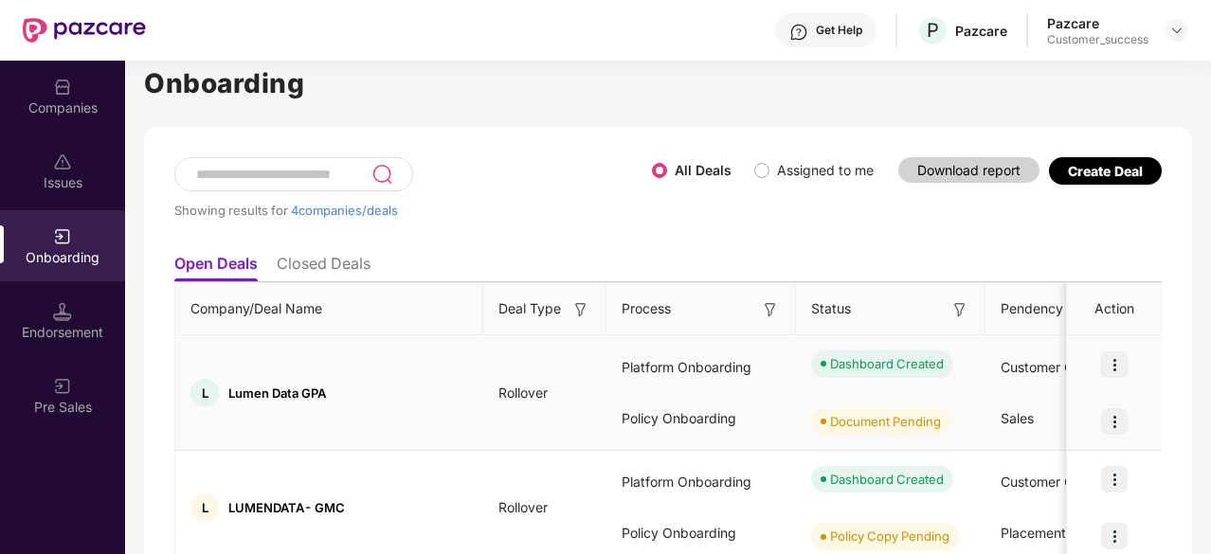
scroll to position [0, 0]
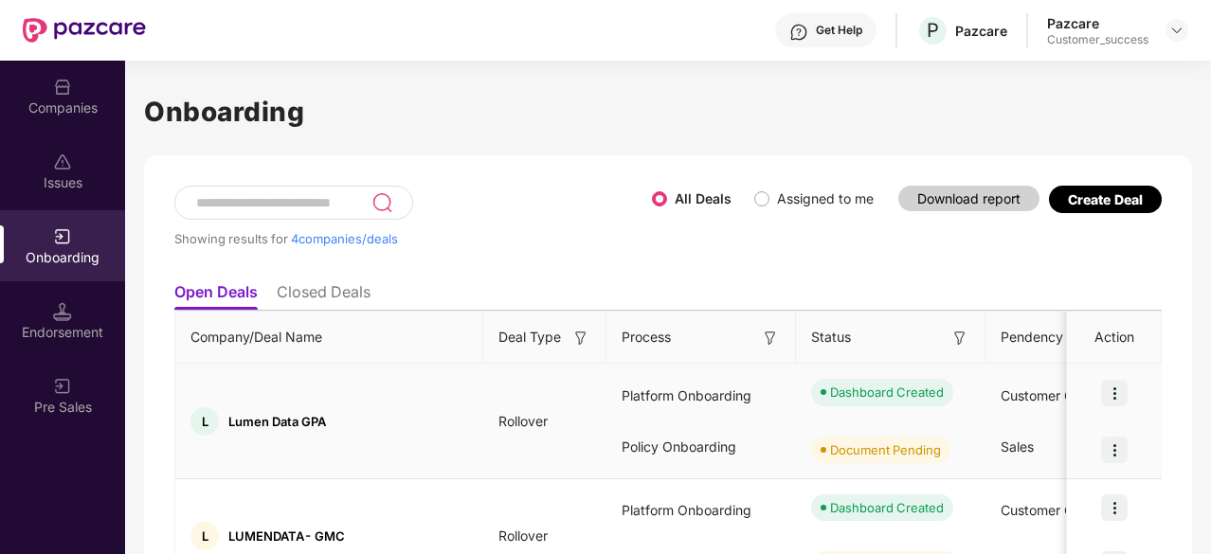
click at [1121, 398] on img at bounding box center [1114, 393] width 27 height 27
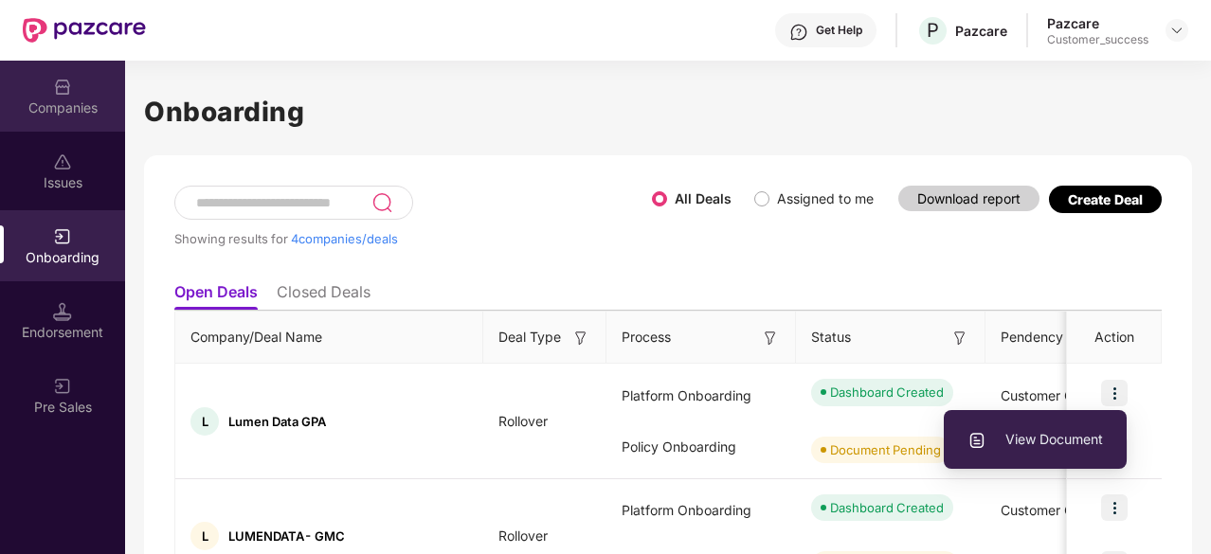
click at [72, 103] on div "Companies" at bounding box center [62, 108] width 125 height 19
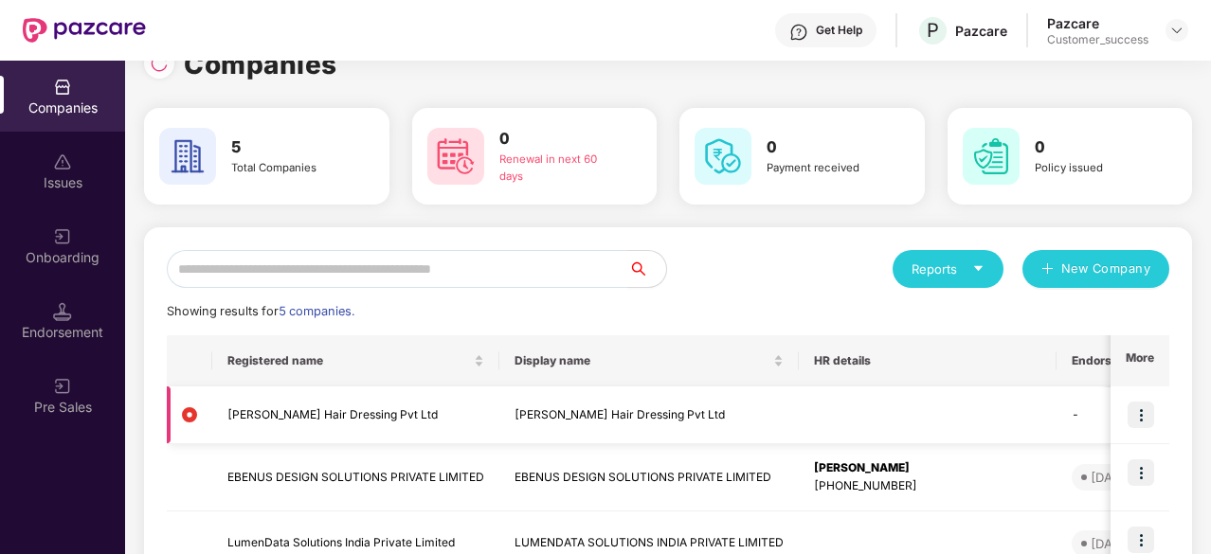
scroll to position [127, 0]
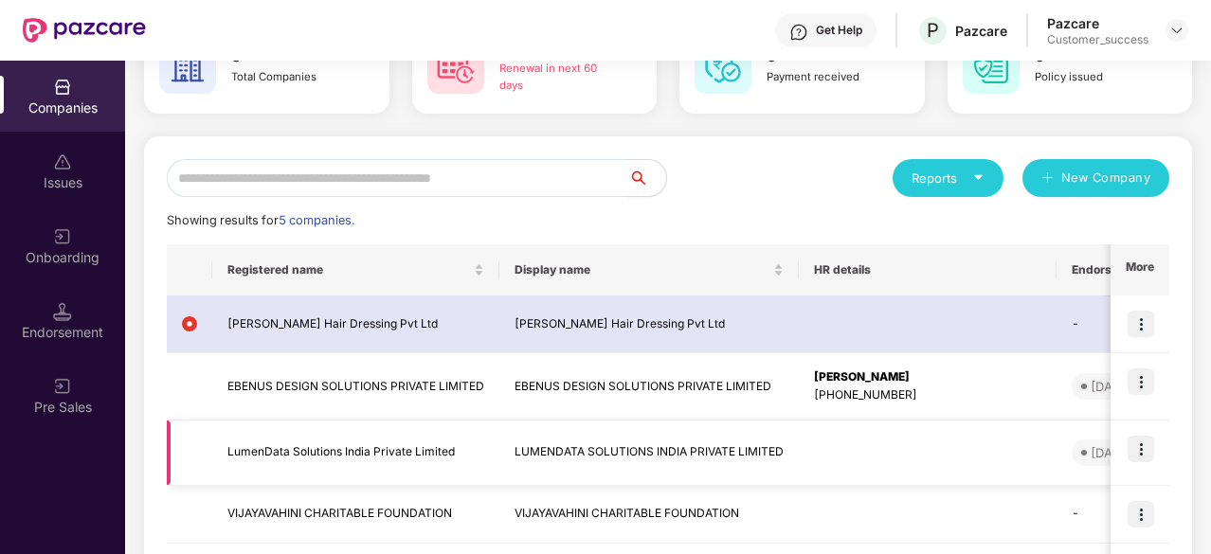
click at [1141, 456] on img at bounding box center [1141, 449] width 27 height 27
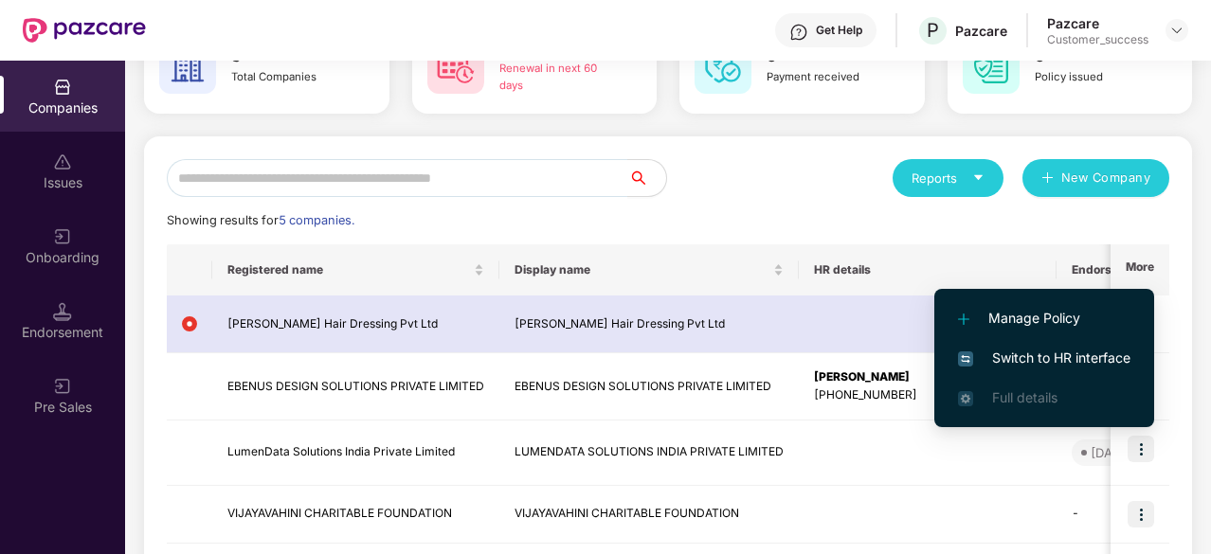
click at [1020, 367] on span "Switch to HR interface" at bounding box center [1044, 358] width 172 height 21
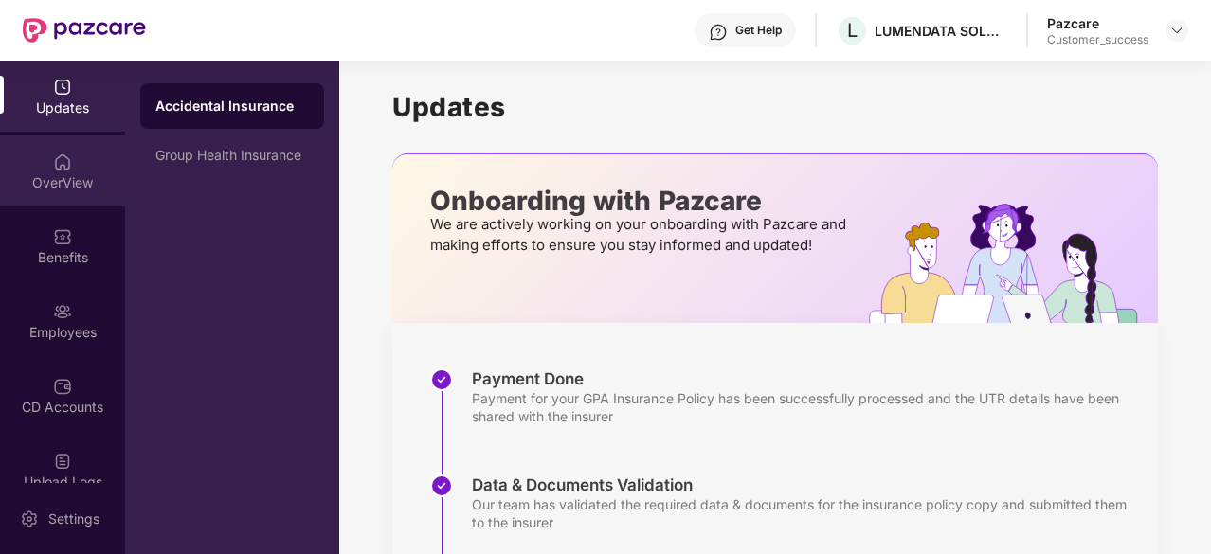
click at [75, 174] on div "OverView" at bounding box center [62, 182] width 125 height 19
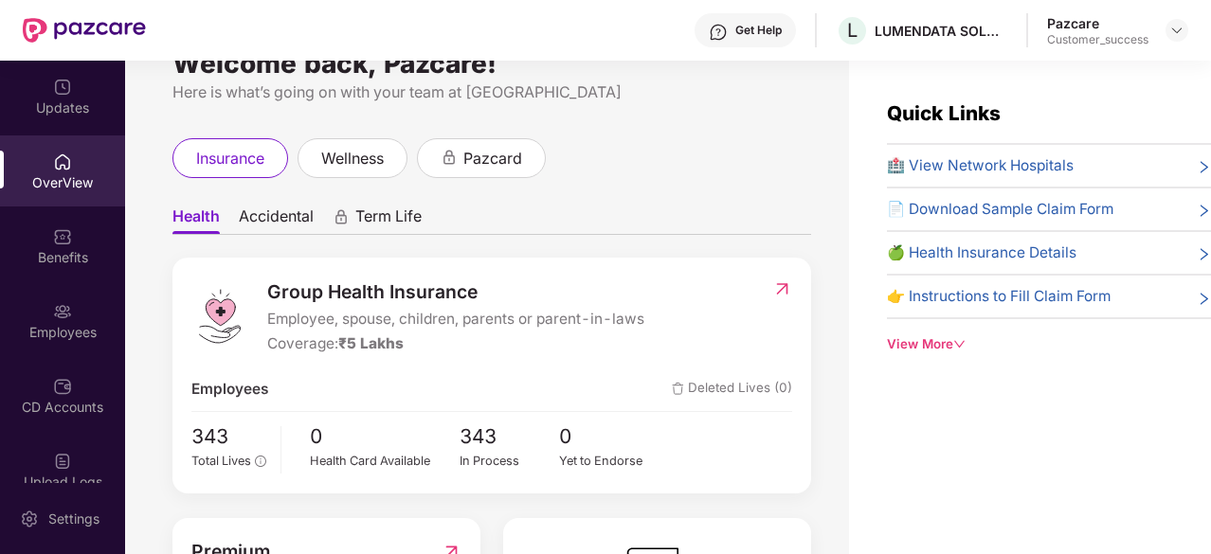
scroll to position [78, 0]
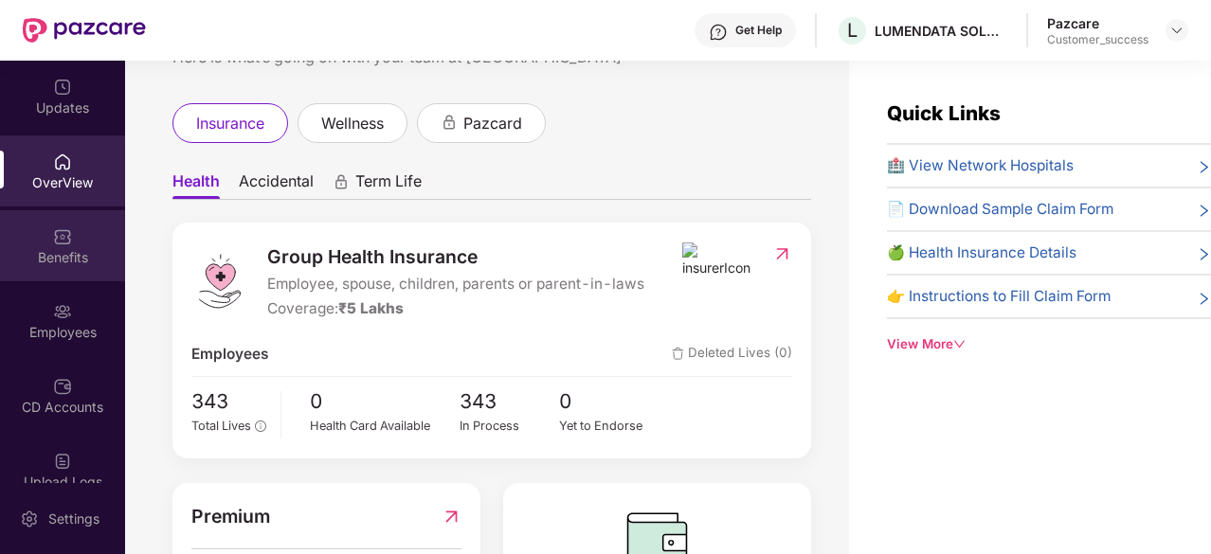
click at [69, 248] on div "Benefits" at bounding box center [62, 257] width 125 height 19
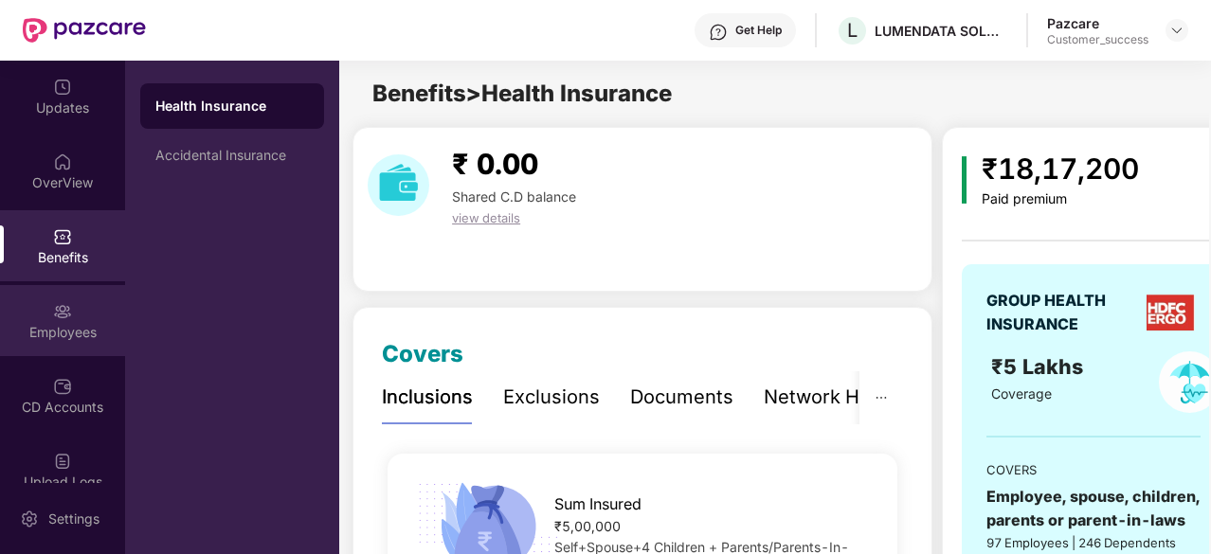
click at [40, 317] on div "Employees" at bounding box center [62, 320] width 125 height 71
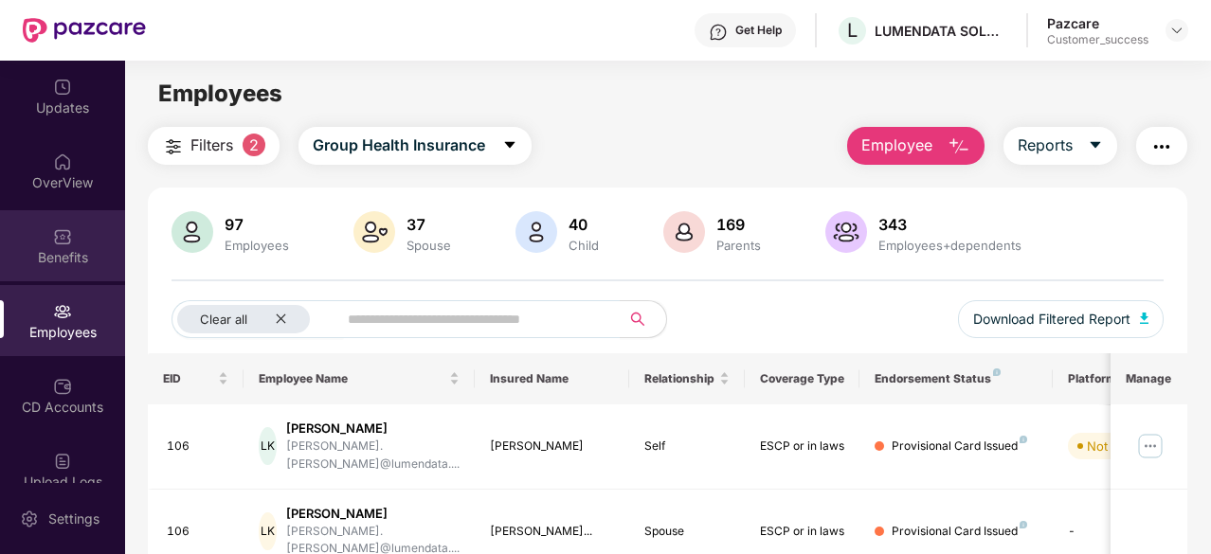
click at [45, 269] on div "Benefits" at bounding box center [62, 245] width 125 height 71
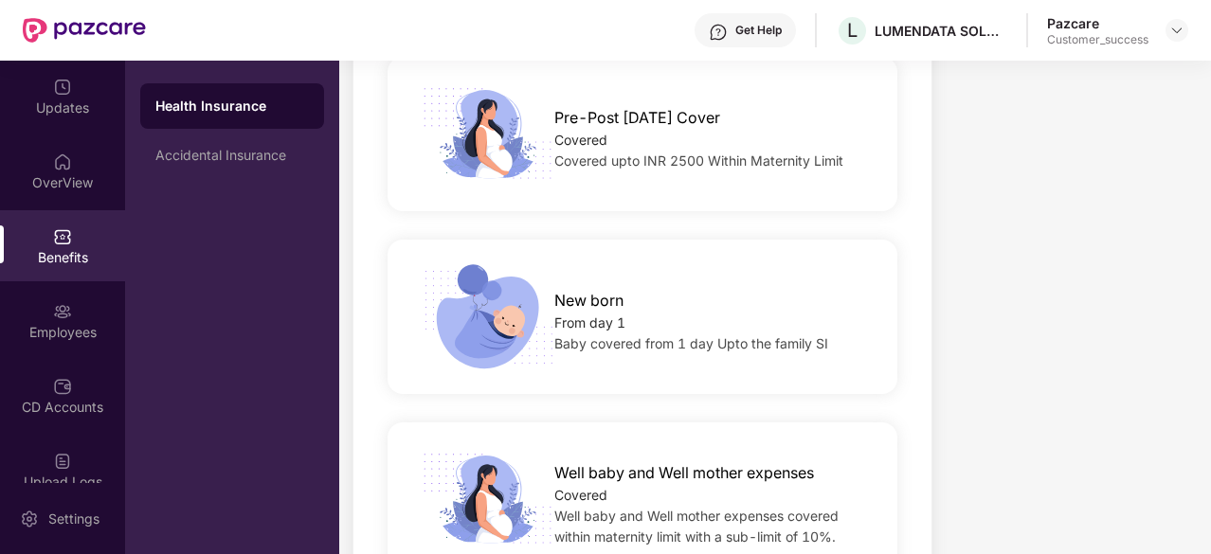
scroll to position [2715, 0]
click at [248, 172] on div "Accidental Insurance" at bounding box center [232, 155] width 184 height 45
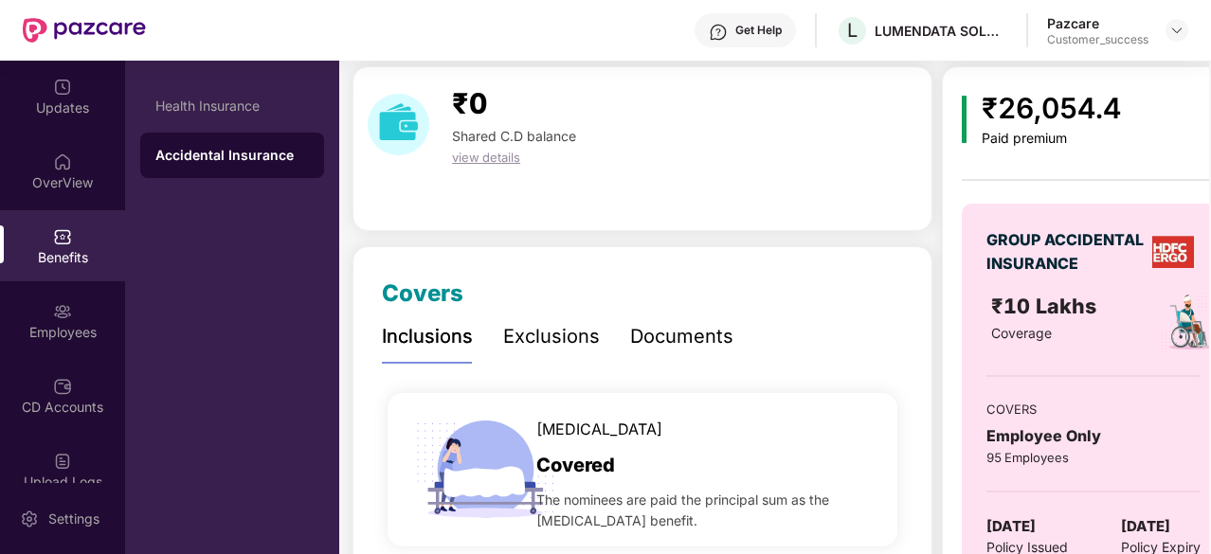
scroll to position [62, 0]
click at [544, 348] on div "Exclusions" at bounding box center [551, 335] width 97 height 29
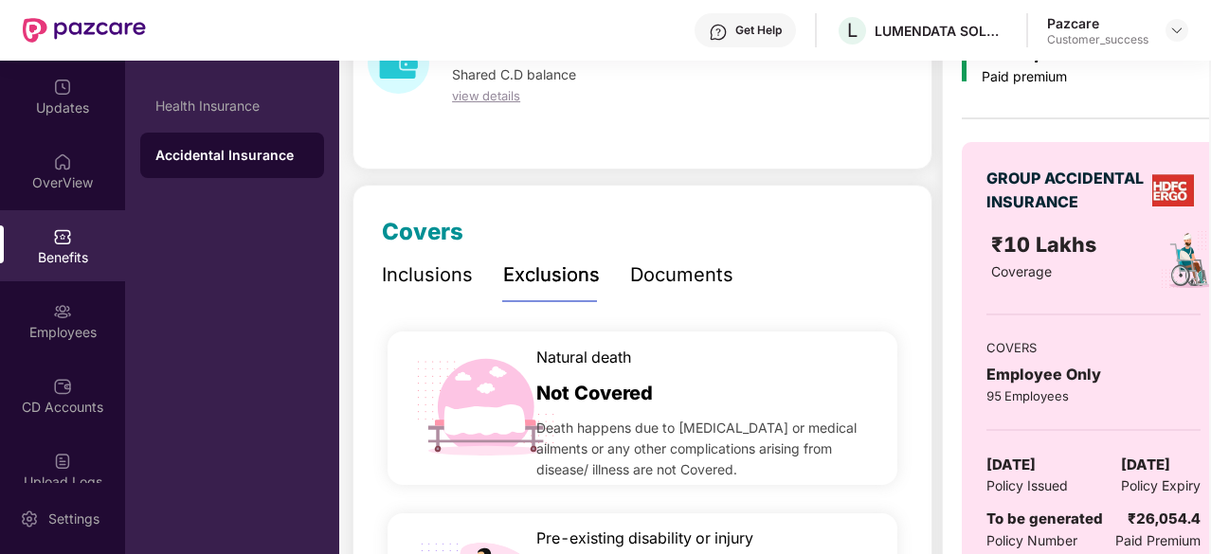
scroll to position [0, 0]
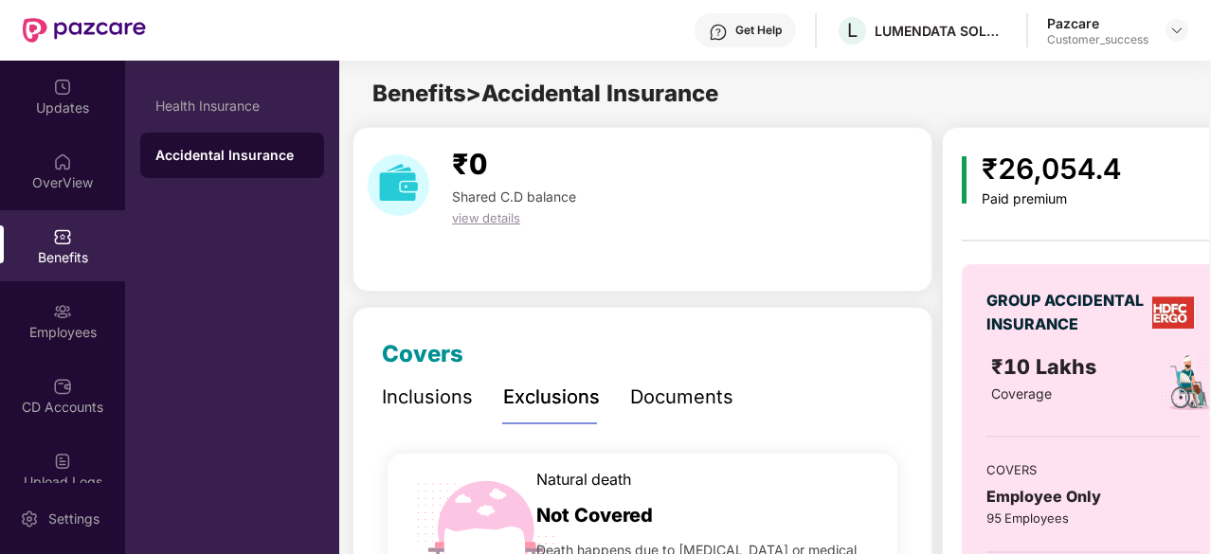
click at [323, 250] on div "Health Insurance Accidental Insurance" at bounding box center [232, 308] width 214 height 494
click at [252, 113] on div "Health Insurance" at bounding box center [232, 106] width 154 height 15
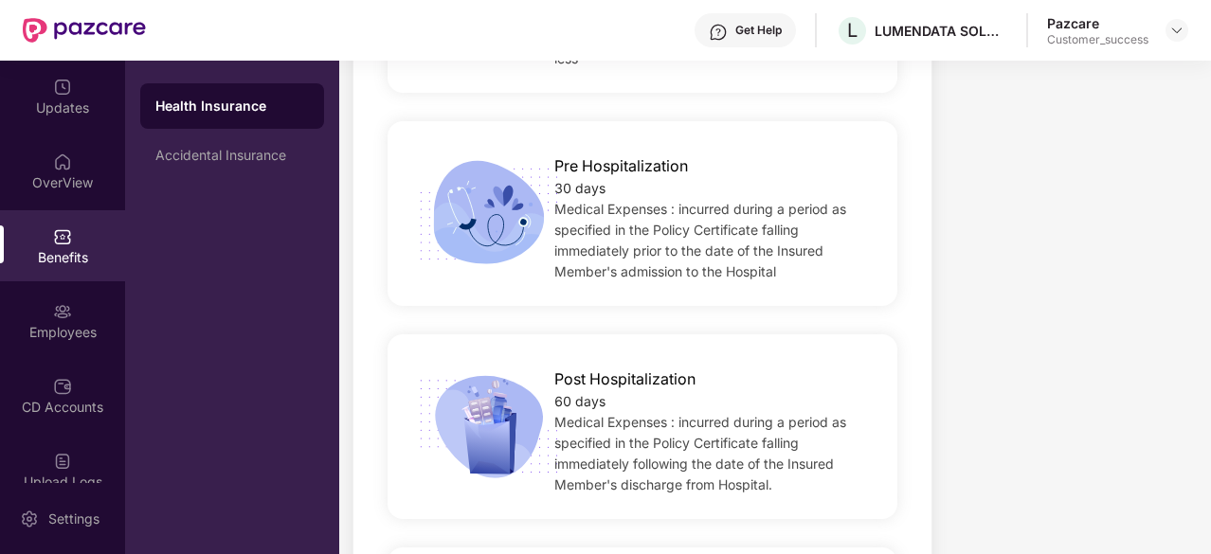
scroll to position [1615, 0]
click at [621, 413] on span "Medical Expenses : incurred during a period as specified in the Policy Certific…" at bounding box center [700, 452] width 292 height 79
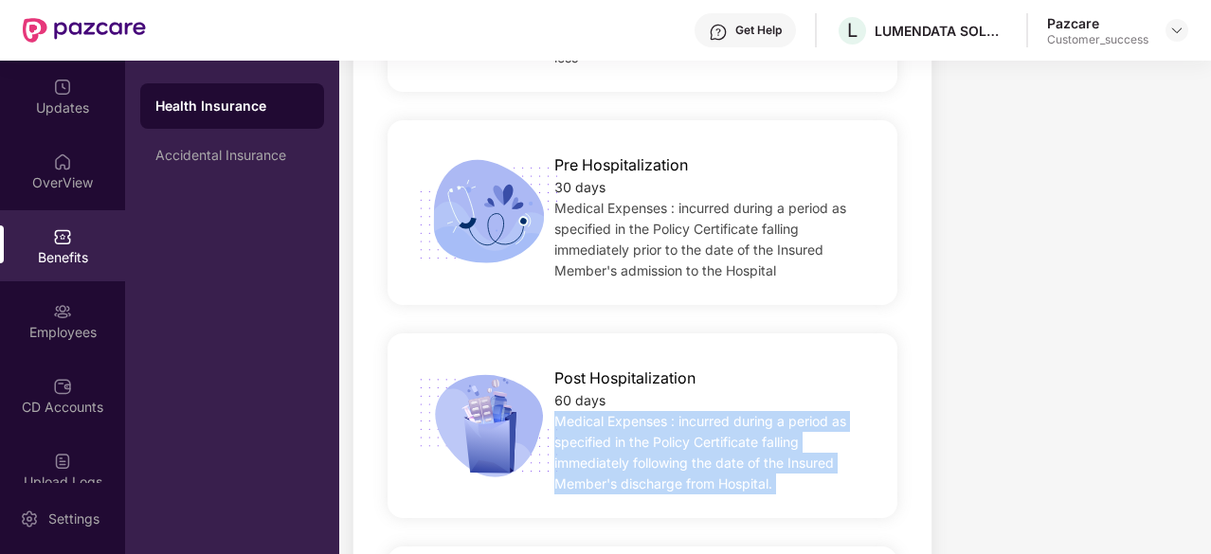
click at [621, 413] on span "Medical Expenses : incurred during a period as specified in the Policy Certific…" at bounding box center [700, 452] width 292 height 79
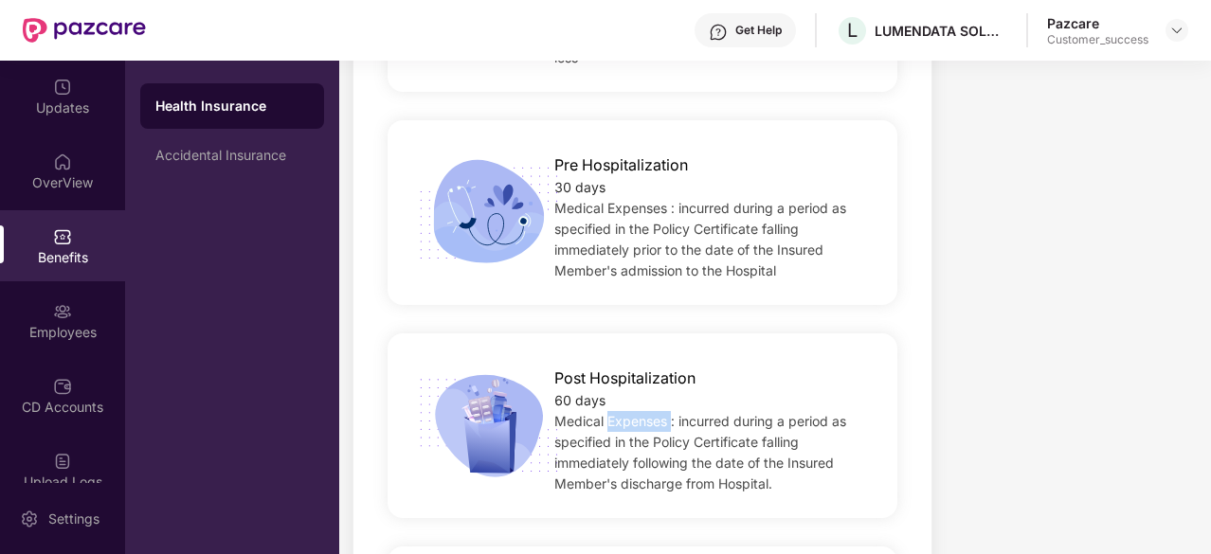
click at [621, 413] on span "Medical Expenses : incurred during a period as specified in the Policy Certific…" at bounding box center [700, 452] width 292 height 79
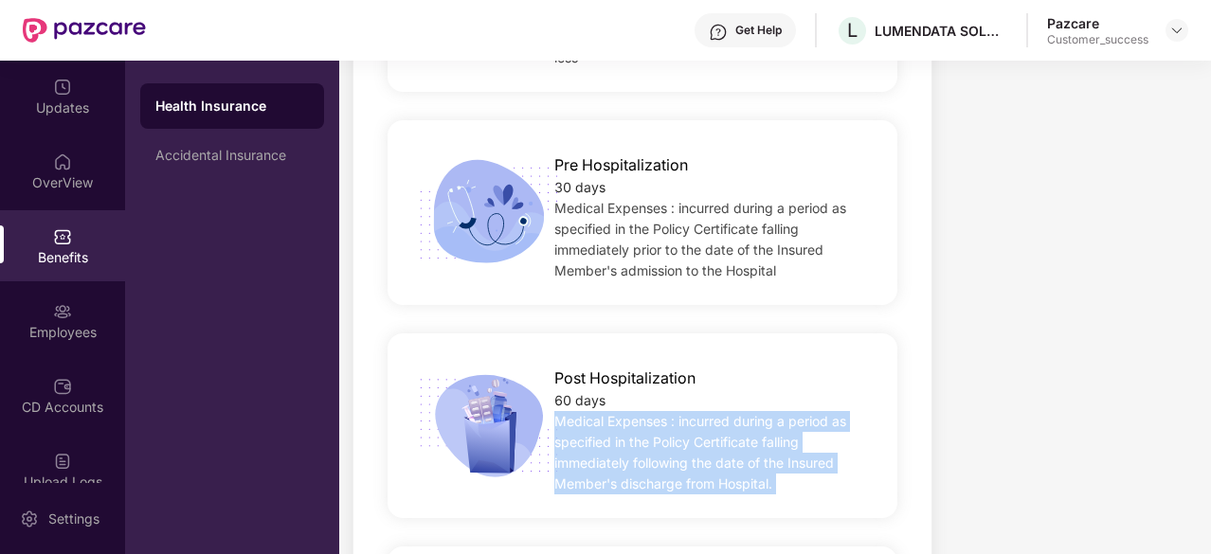
click at [621, 413] on span "Medical Expenses : incurred during a period as specified in the Policy Certific…" at bounding box center [700, 452] width 292 height 79
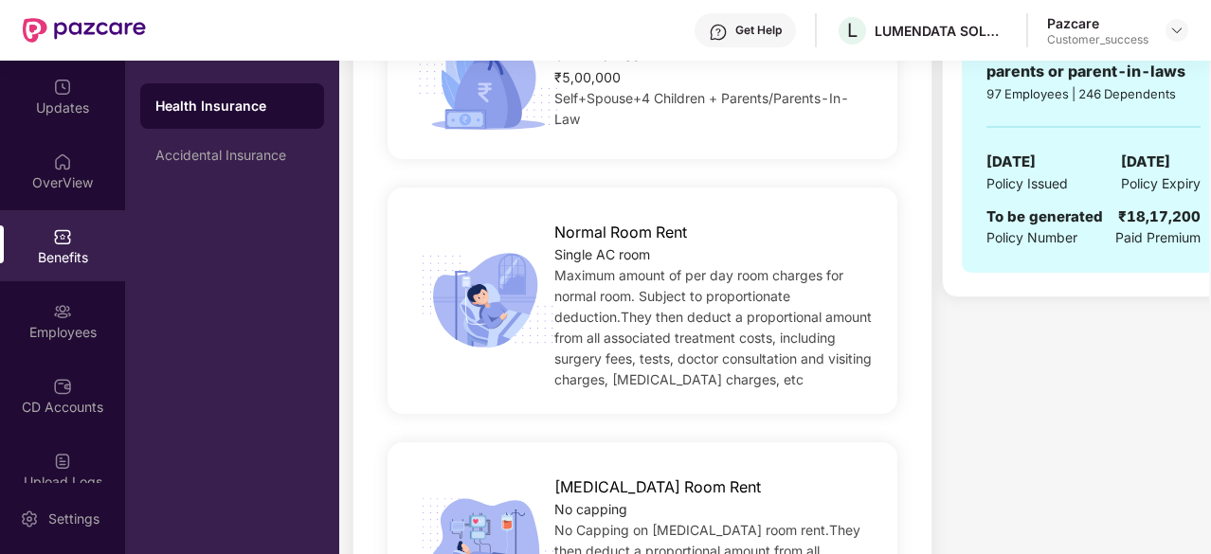
scroll to position [437, 0]
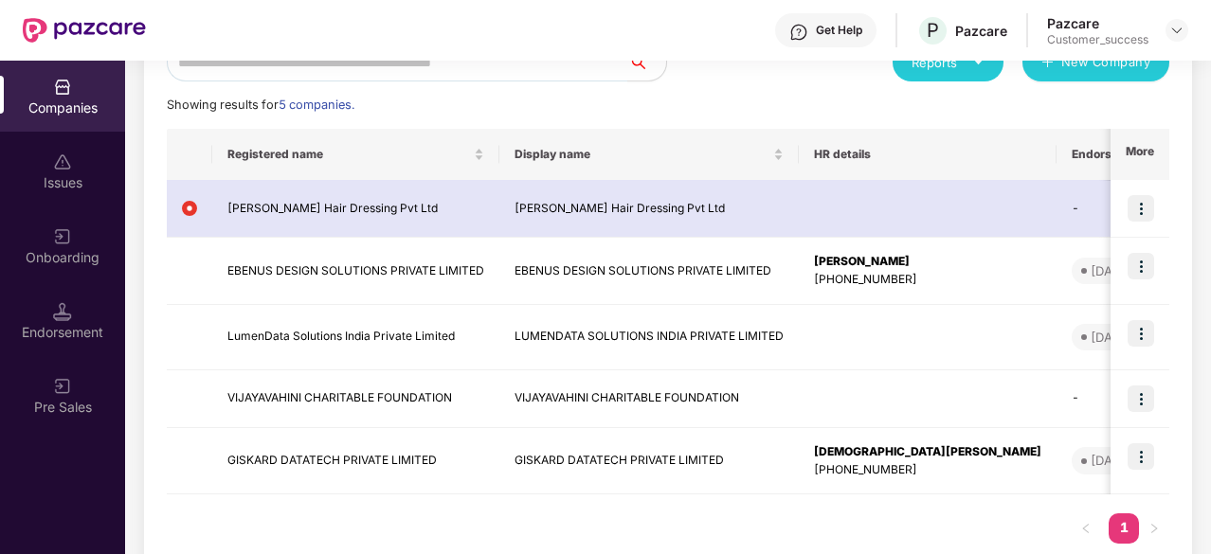
scroll to position [244, 0]
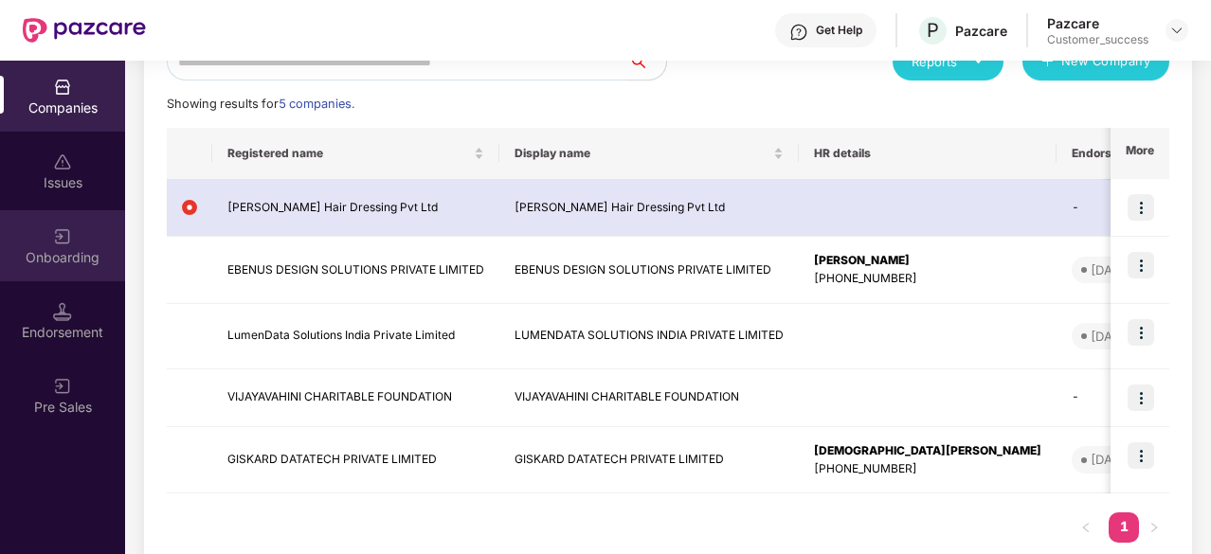
click at [68, 274] on div "Onboarding" at bounding box center [62, 245] width 125 height 71
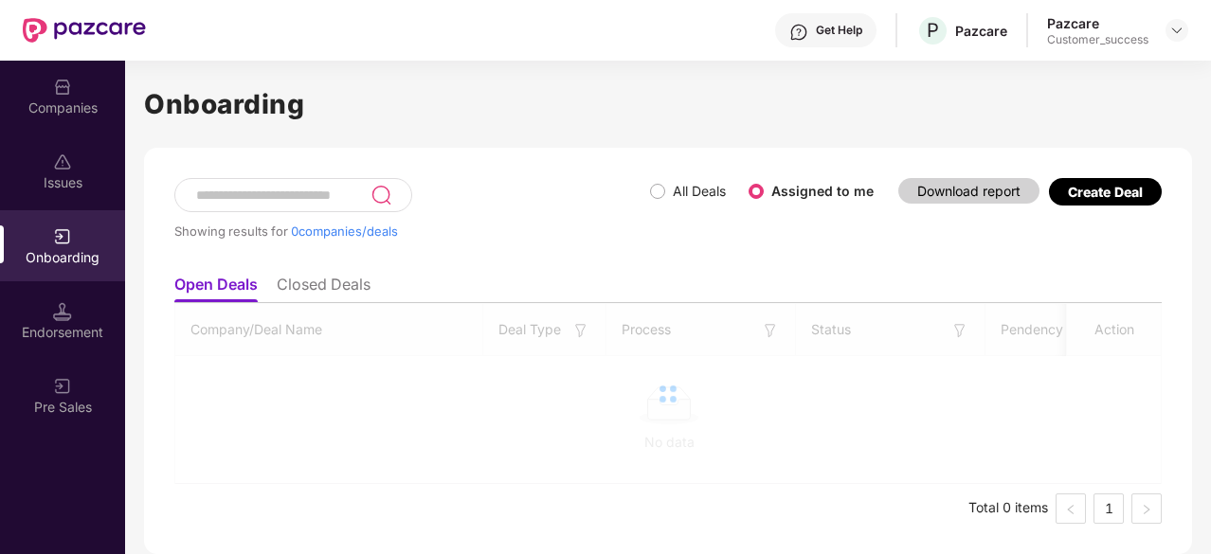
scroll to position [0, 0]
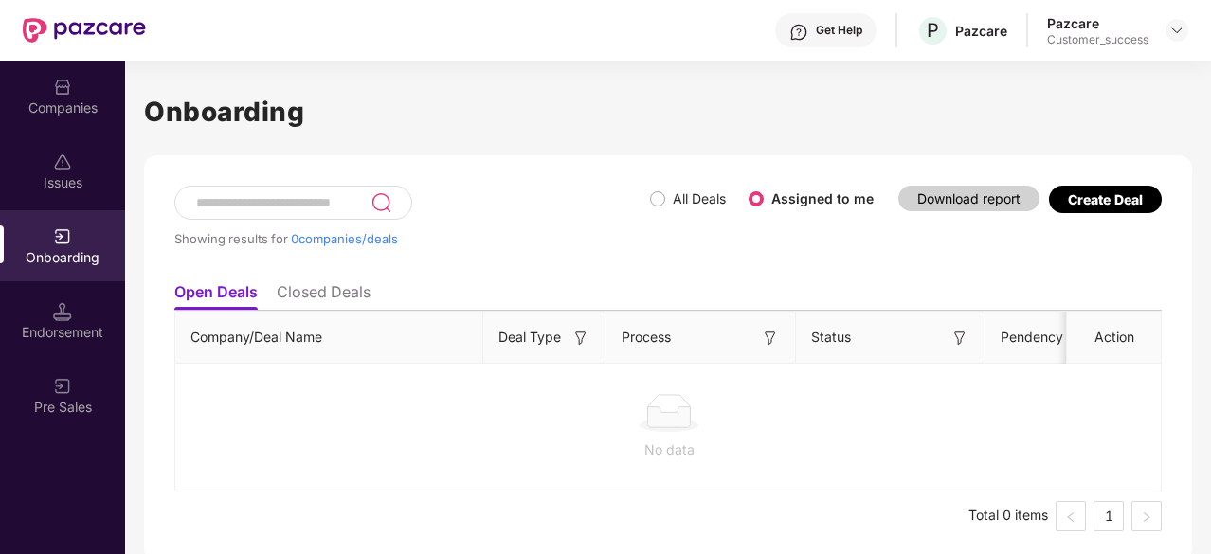
scroll to position [6, 0]
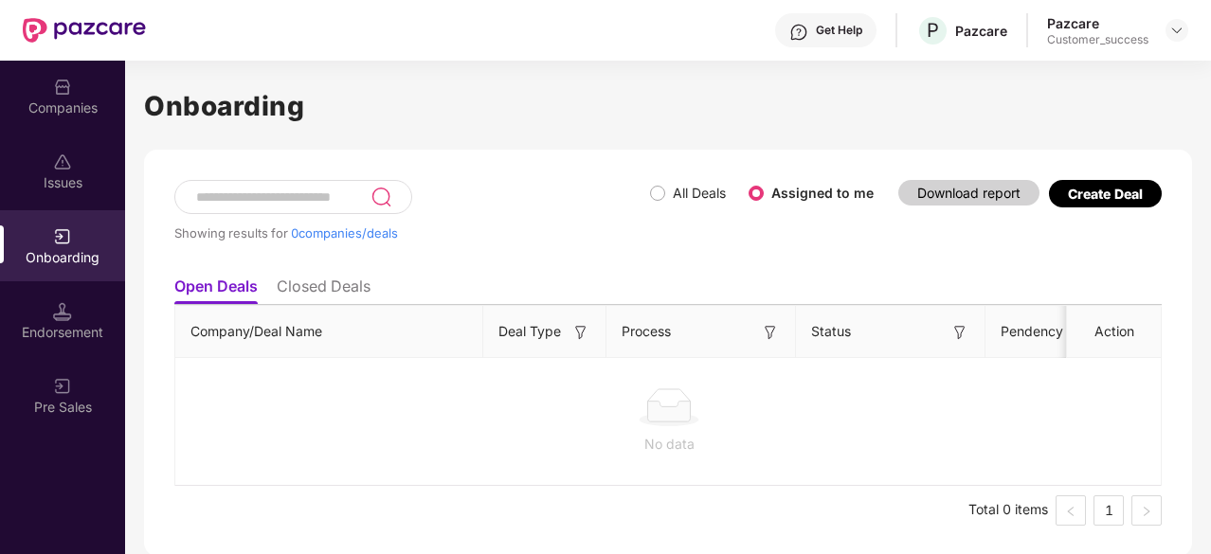
click at [332, 295] on li "Closed Deals" at bounding box center [324, 290] width 94 height 27
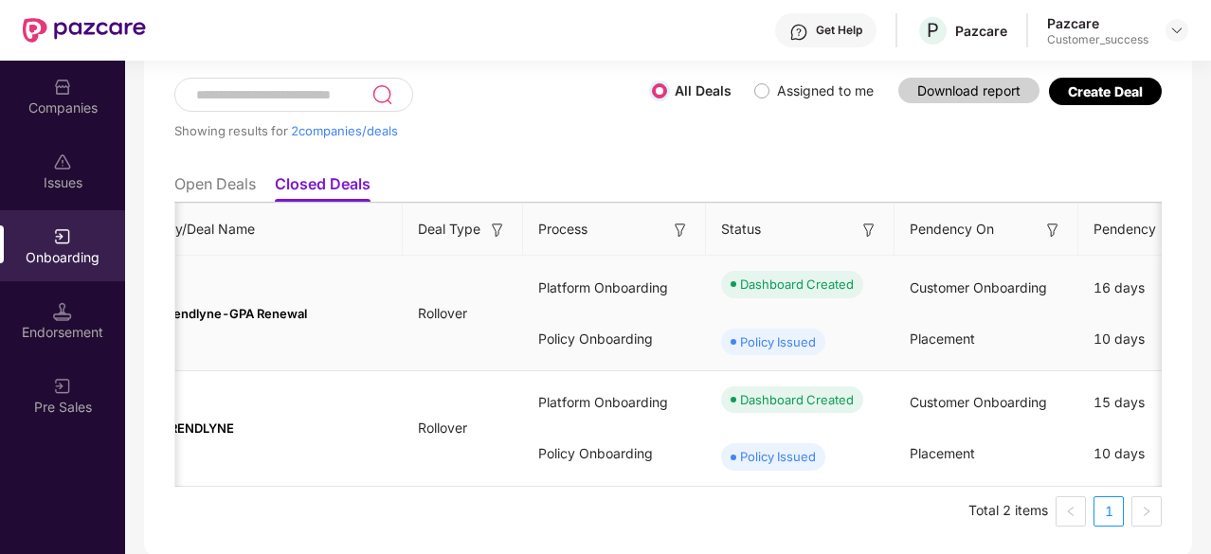
scroll to position [0, 66]
click at [241, 189] on li "Open Deals" at bounding box center [214, 187] width 81 height 27
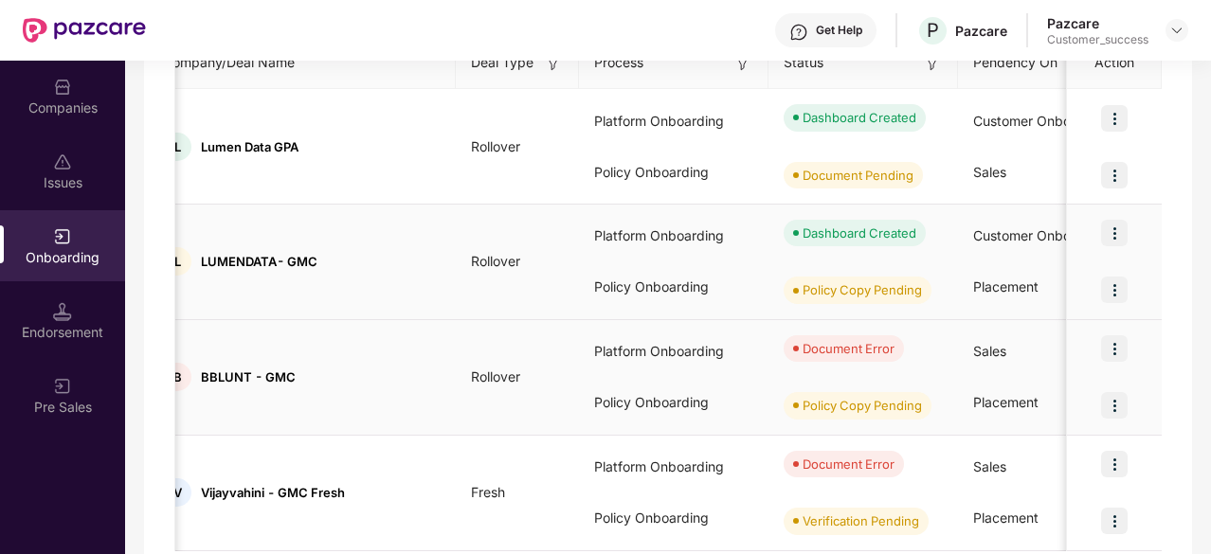
scroll to position [338, 0]
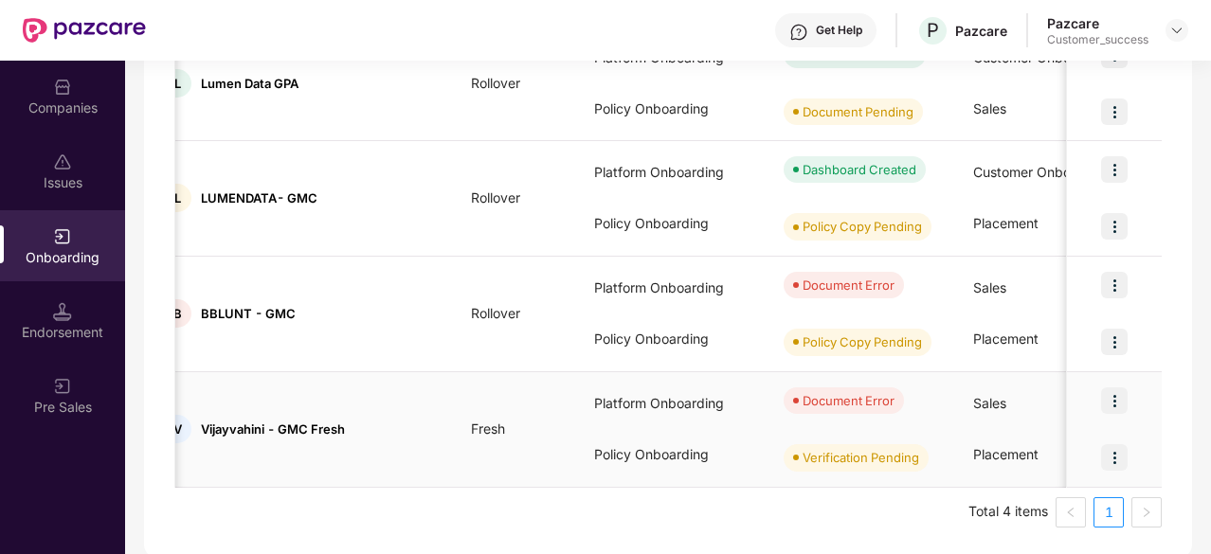
click at [1112, 396] on img at bounding box center [1114, 401] width 27 height 27
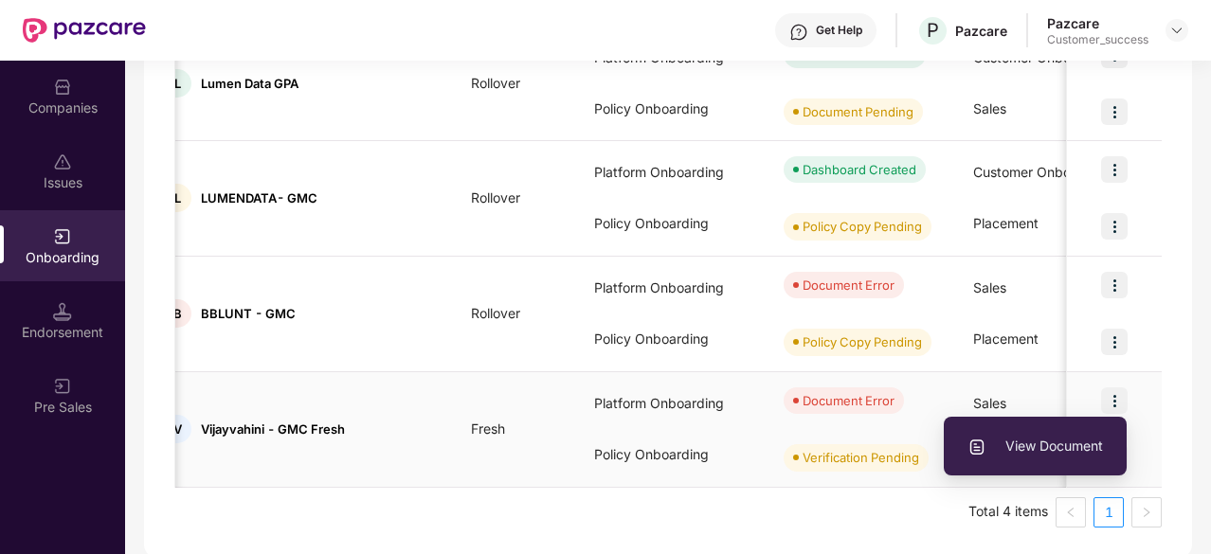
click at [1055, 443] on span "View Document" at bounding box center [1035, 446] width 136 height 21
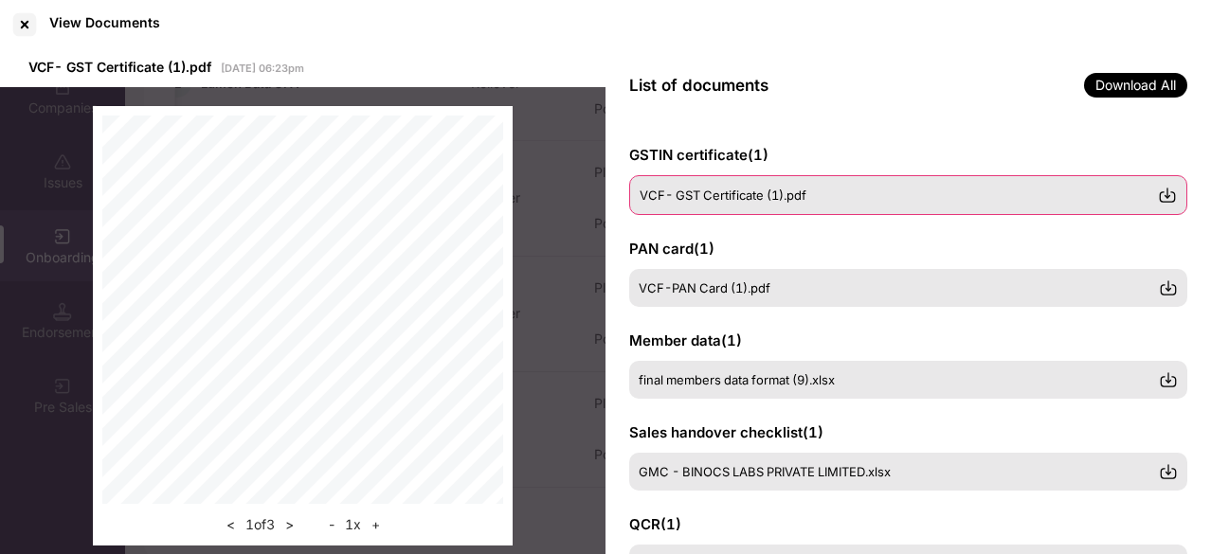
click at [684, 188] on span "VCF- GST Certificate (1).pdf" at bounding box center [723, 195] width 167 height 15
click at [723, 205] on div "VCF- GST Certificate (1).pdf" at bounding box center [908, 195] width 558 height 40
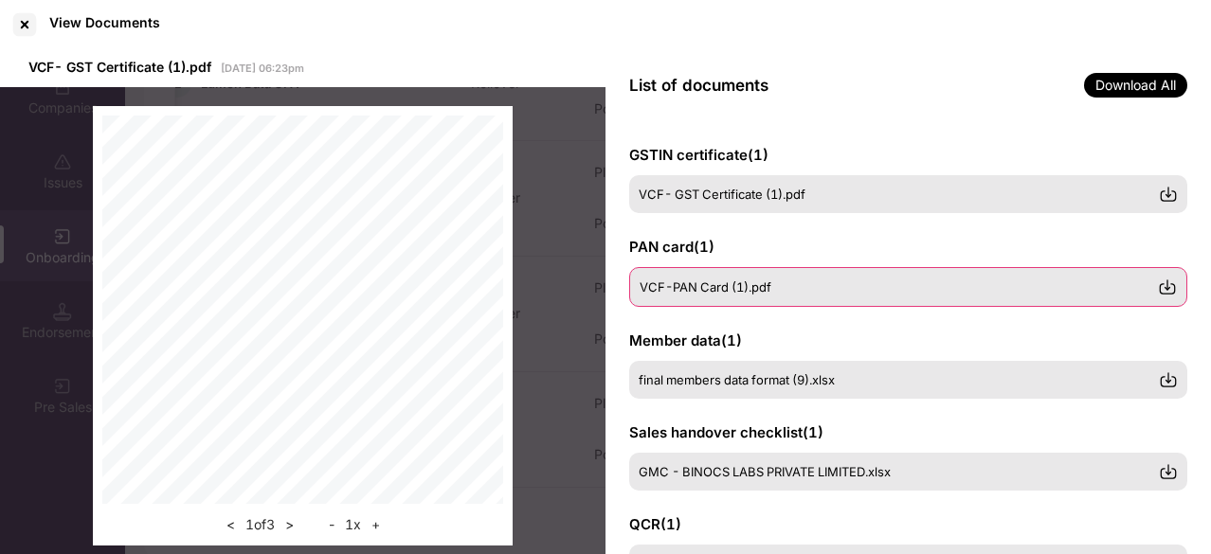
click at [765, 282] on span "VCF-PAN Card (1).pdf" at bounding box center [706, 287] width 132 height 15
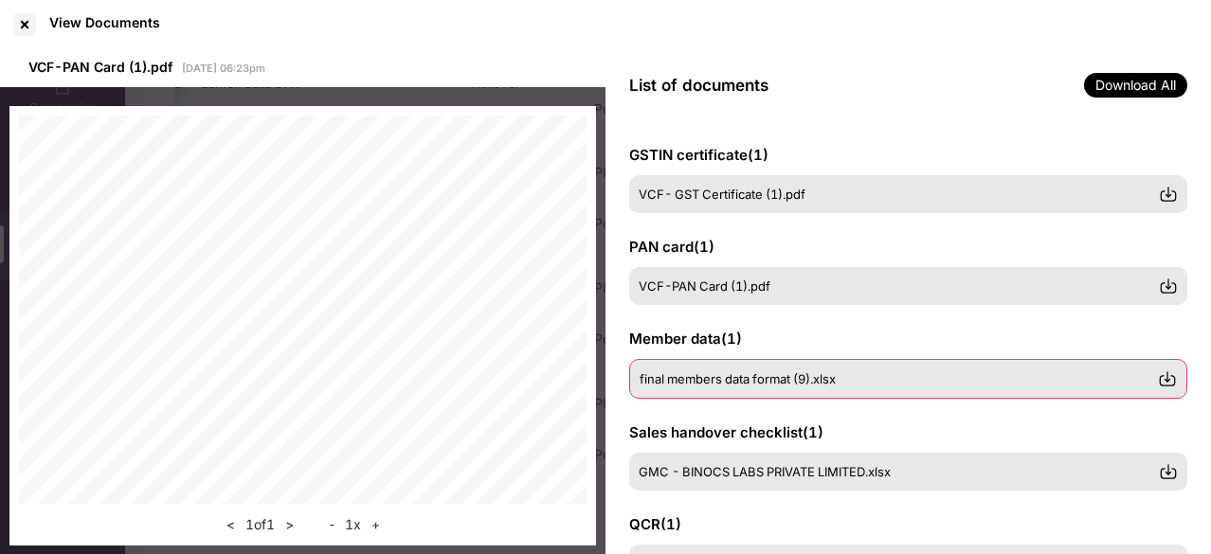
click at [768, 396] on div "final members data format (9).xlsx" at bounding box center [908, 379] width 558 height 40
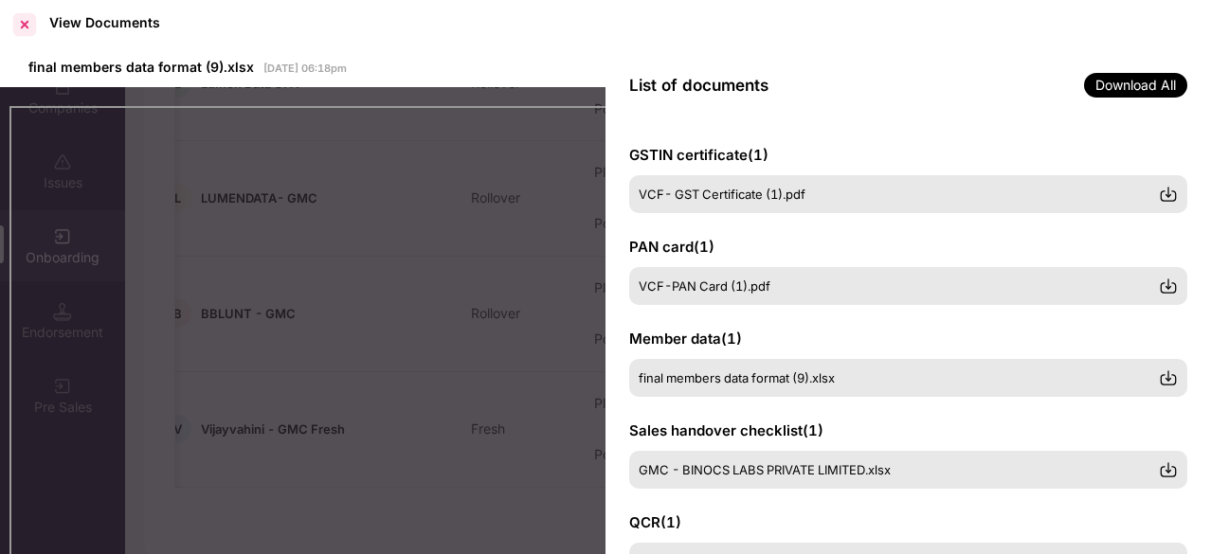
click at [35, 23] on div at bounding box center [24, 24] width 30 height 30
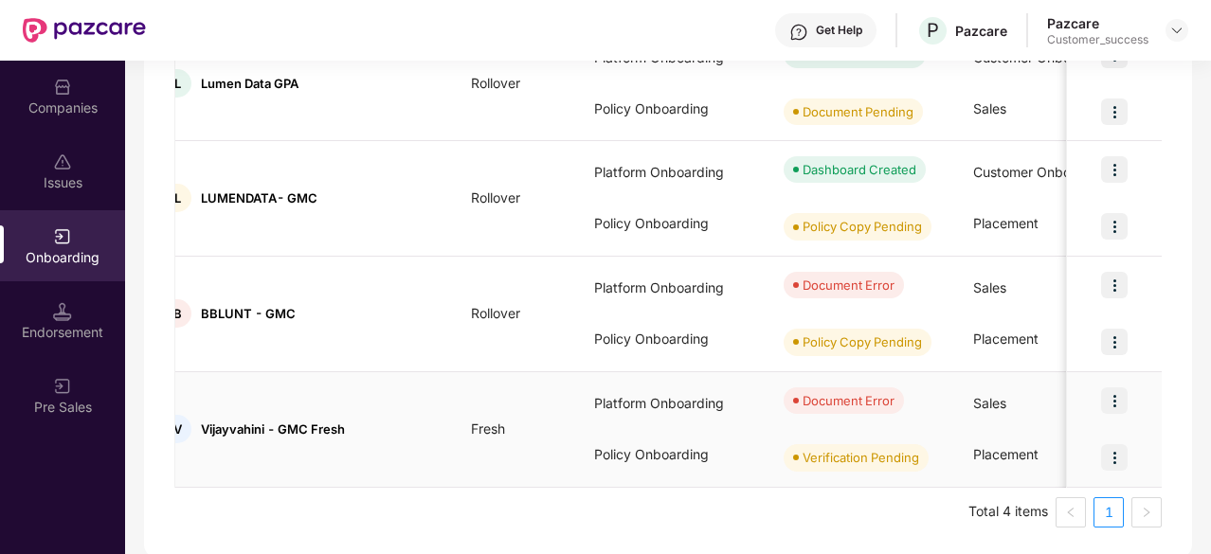
scroll to position [0, 0]
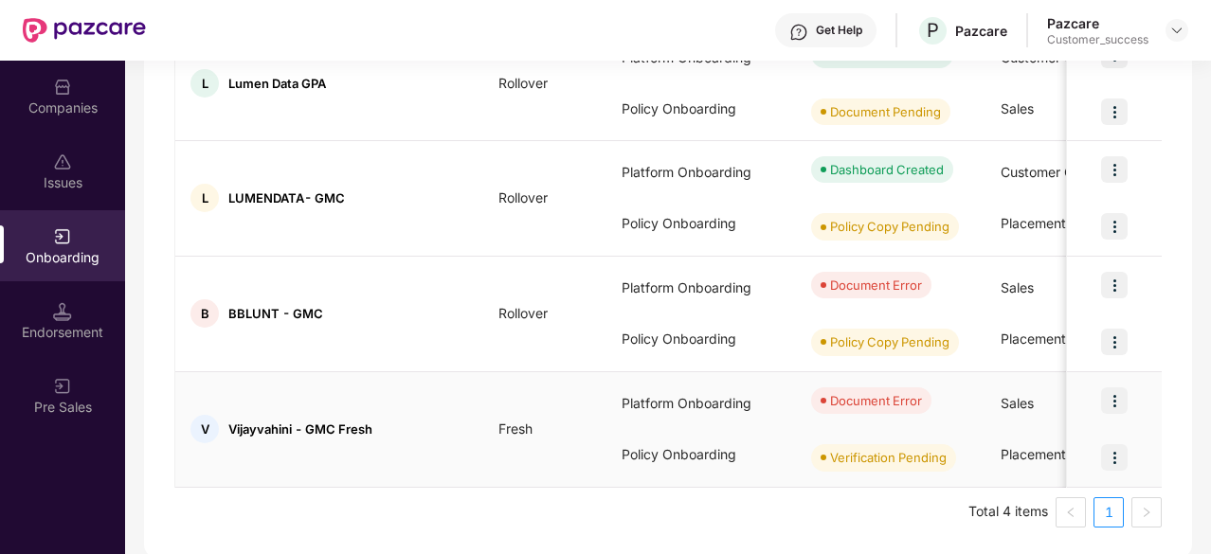
click at [1115, 397] on img at bounding box center [1114, 401] width 27 height 27
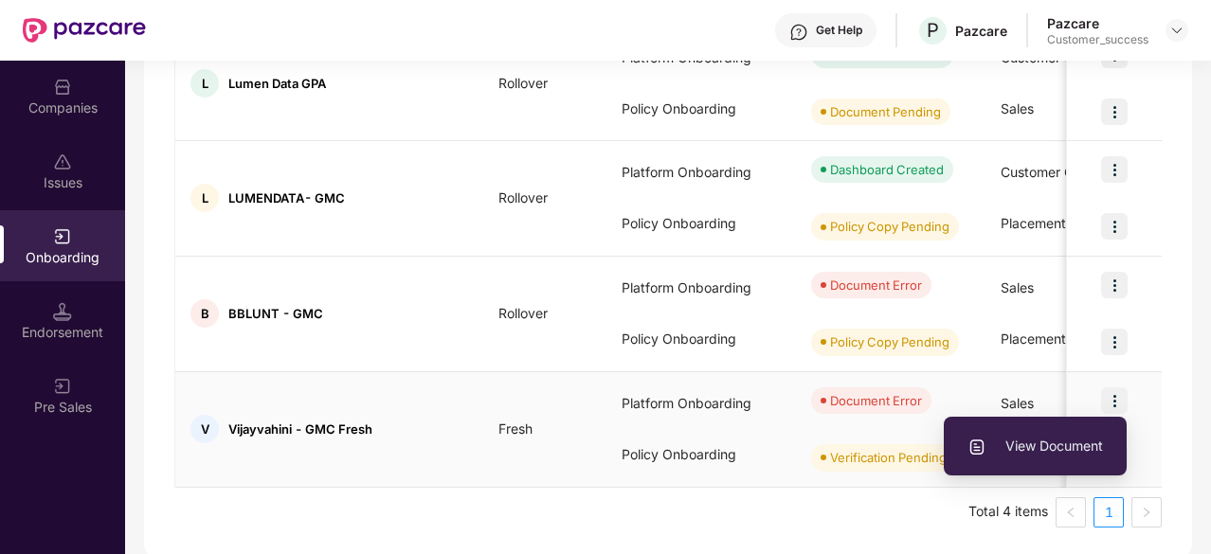
click at [1040, 435] on li "View Document" at bounding box center [1035, 446] width 183 height 40
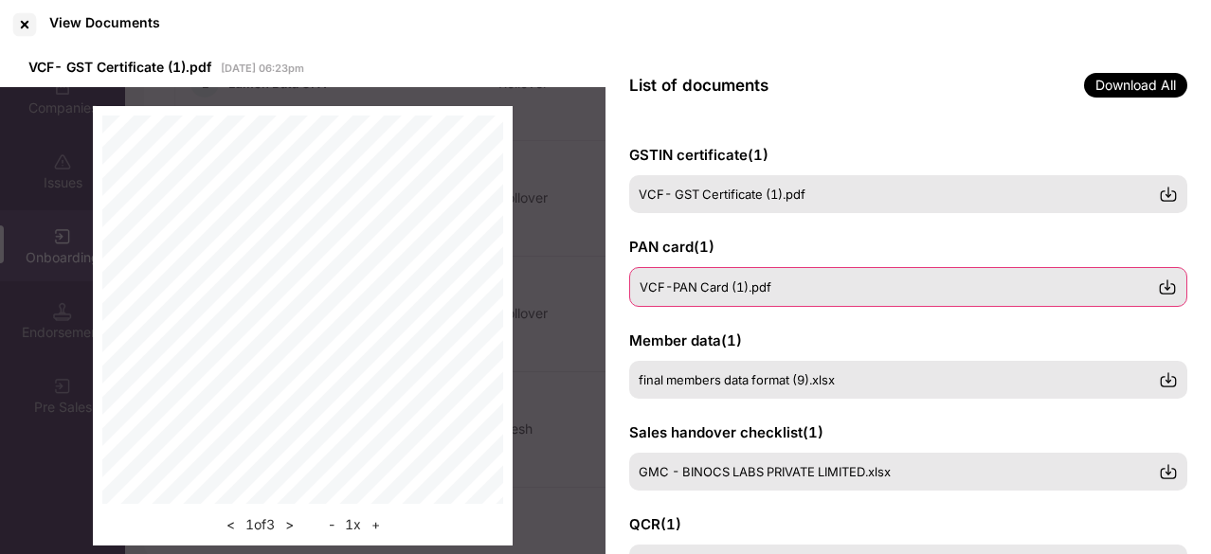
click at [746, 274] on div "VCF-PAN Card (1).pdf" at bounding box center [908, 287] width 558 height 40
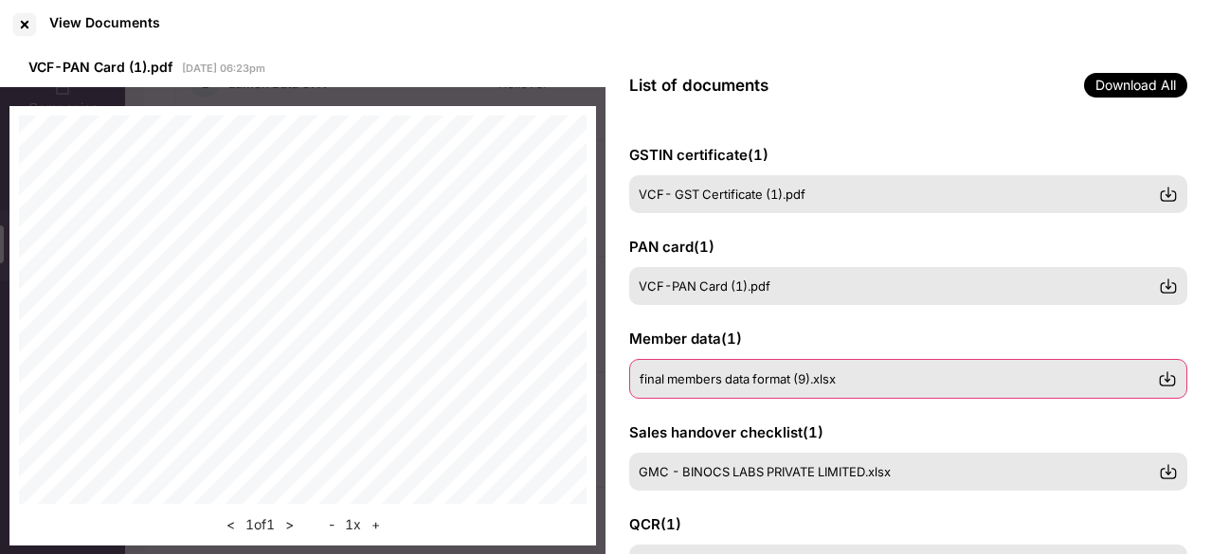
click at [801, 378] on span "final members data format (9).xlsx" at bounding box center [738, 378] width 196 height 15
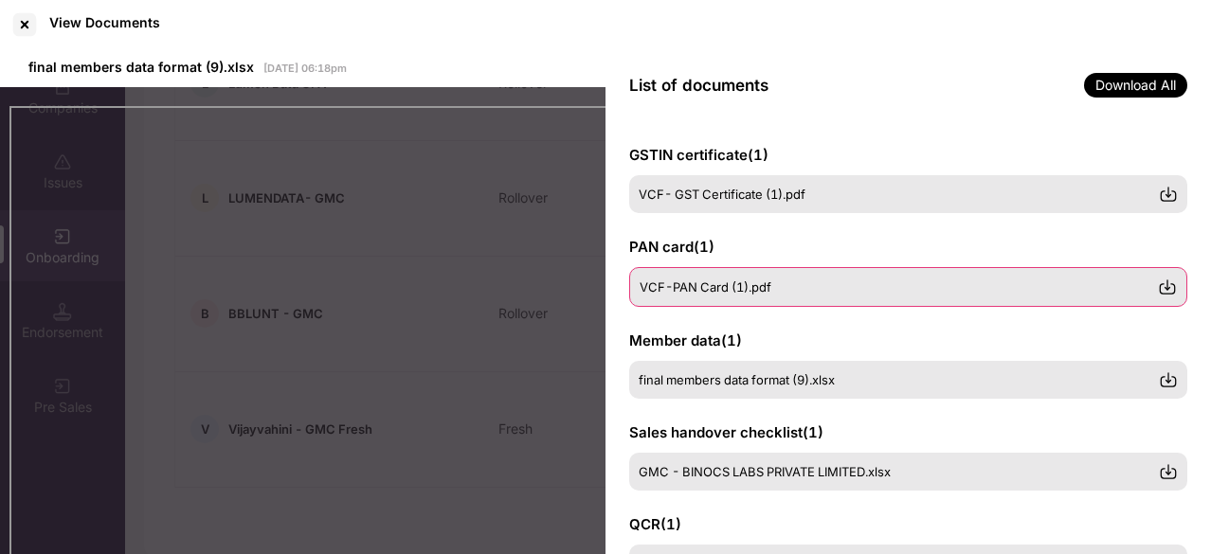
click at [727, 300] on div "VCF-PAN Card (1).pdf" at bounding box center [908, 287] width 558 height 40
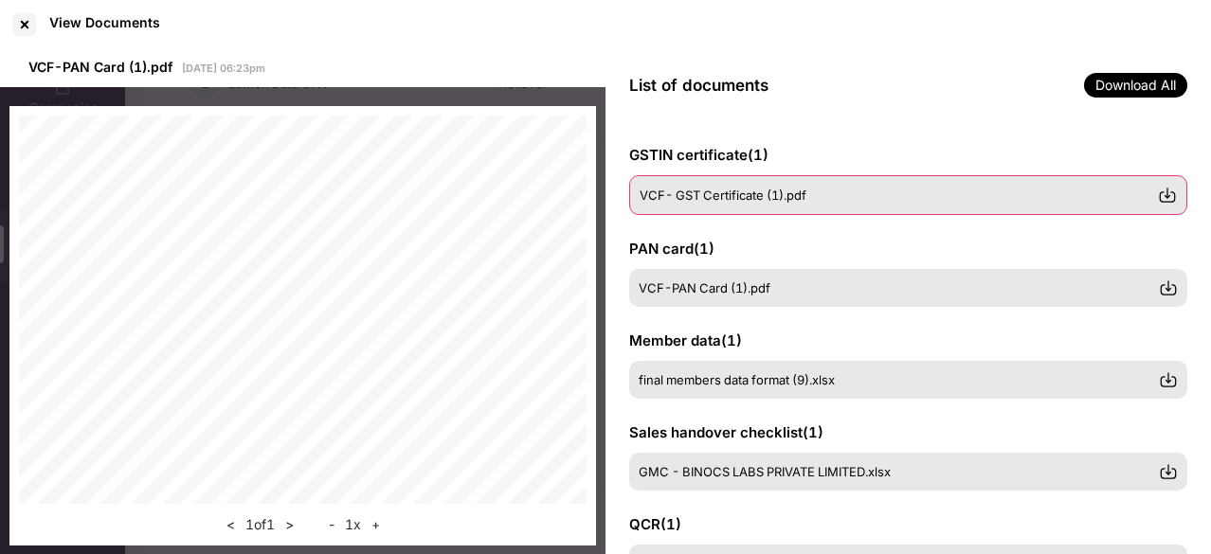
click at [714, 200] on span "VCF- GST Certificate (1).pdf" at bounding box center [723, 195] width 167 height 15
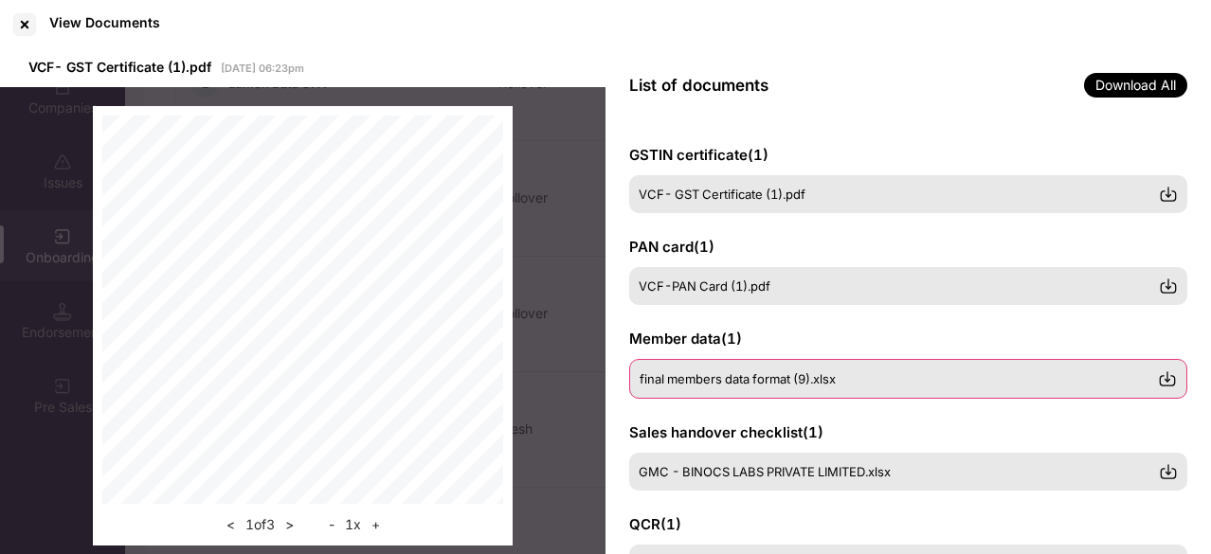
click at [785, 388] on div "final members data format (9).xlsx" at bounding box center [908, 379] width 558 height 40
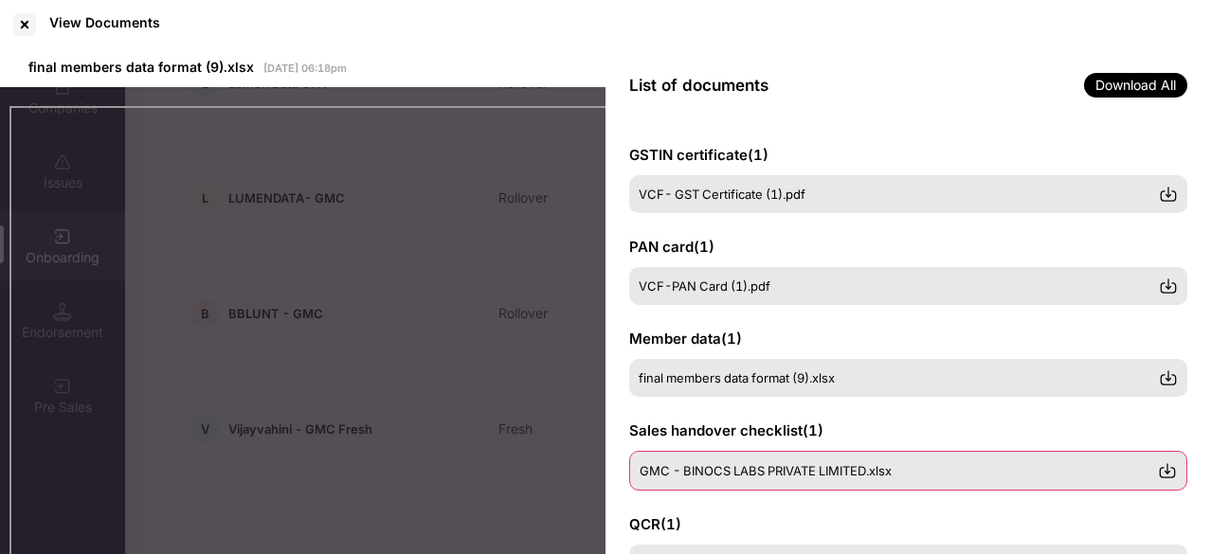
click at [826, 475] on span "GMC - BINOCS LABS PRIVATE LIMITED.xlsx" at bounding box center [766, 470] width 252 height 15
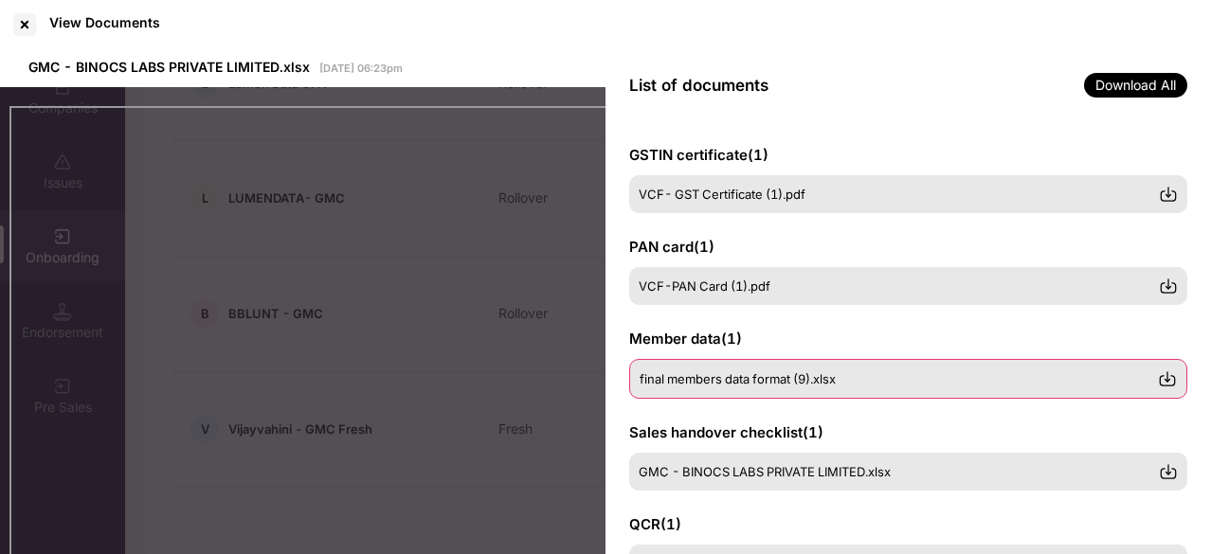
click at [694, 382] on span "final members data format (9).xlsx" at bounding box center [738, 378] width 196 height 15
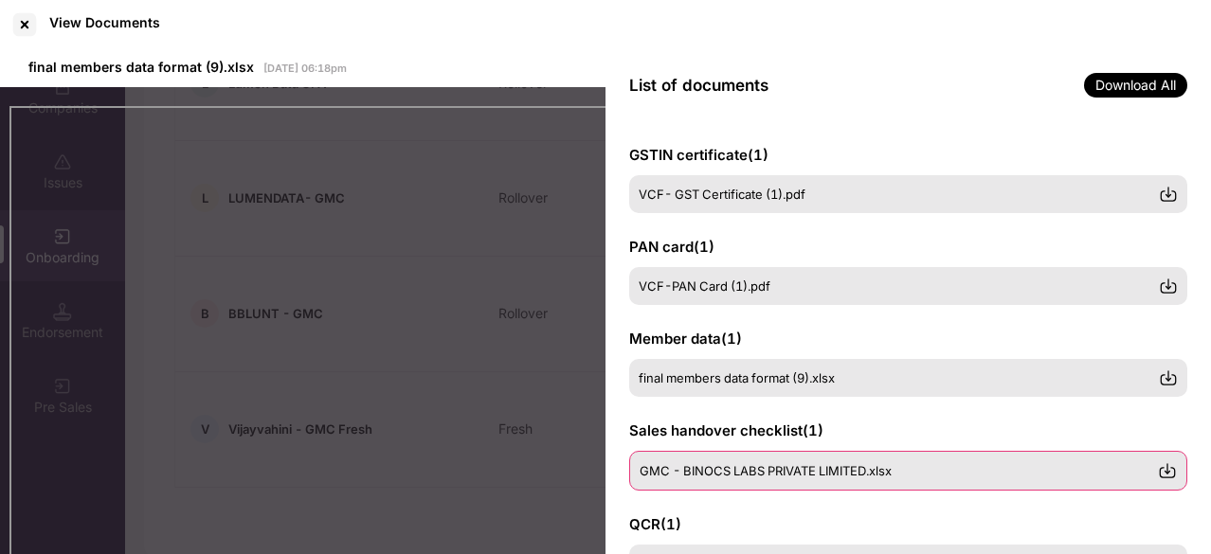
click at [695, 479] on div "GMC - BINOCS LABS PRIVATE LIMITED.xlsx" at bounding box center [908, 471] width 558 height 40
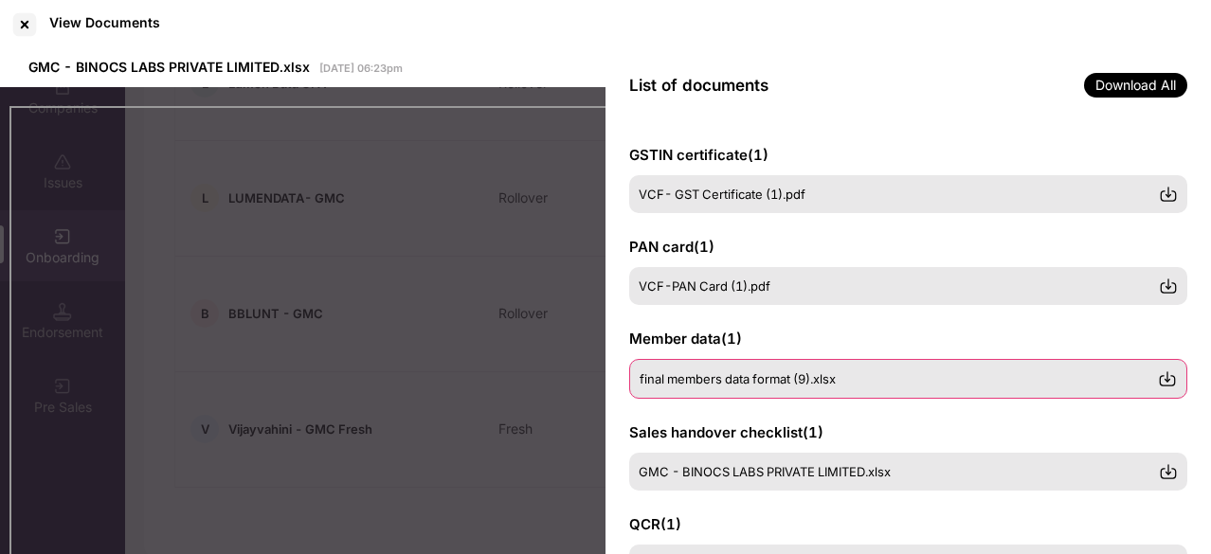
click at [671, 385] on span "final members data format (9).xlsx" at bounding box center [738, 378] width 196 height 15
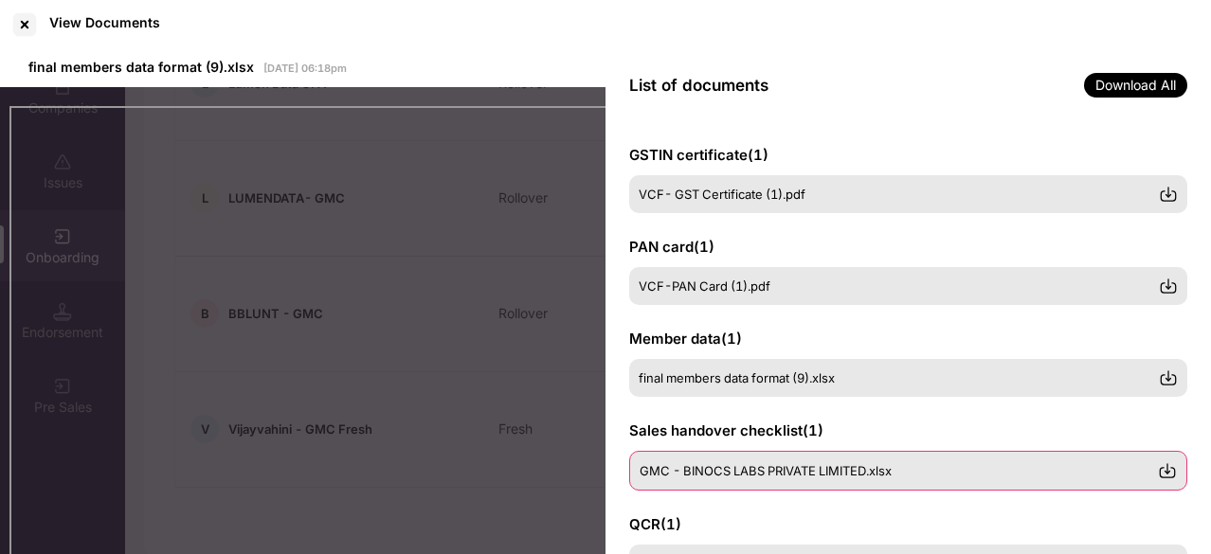
click at [678, 471] on span "GMC - BINOCS LABS PRIVATE LIMITED.xlsx" at bounding box center [766, 470] width 252 height 15
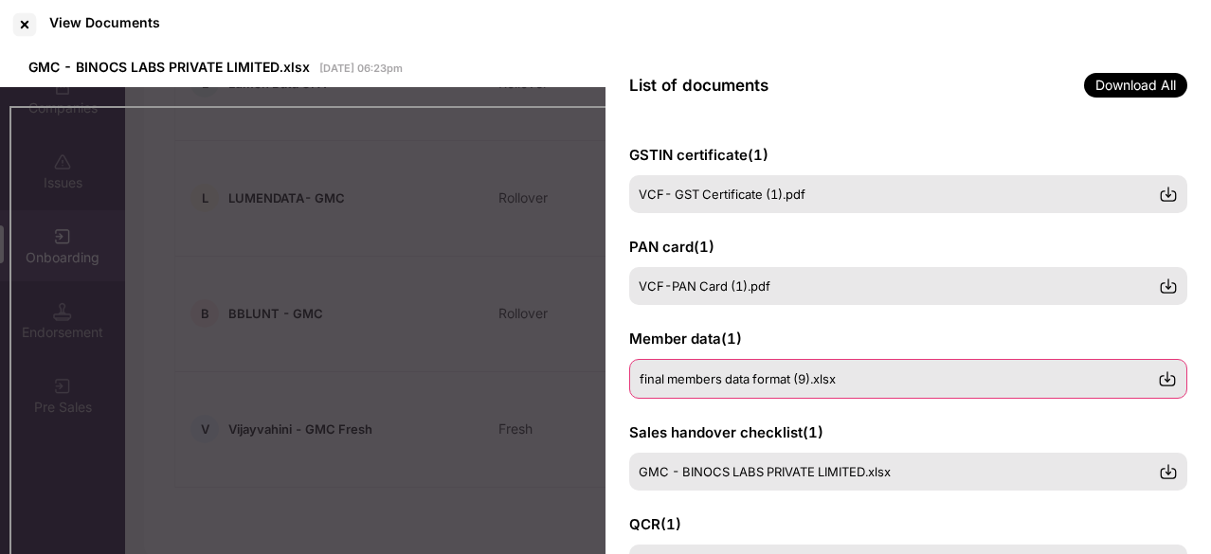
scroll to position [118, 0]
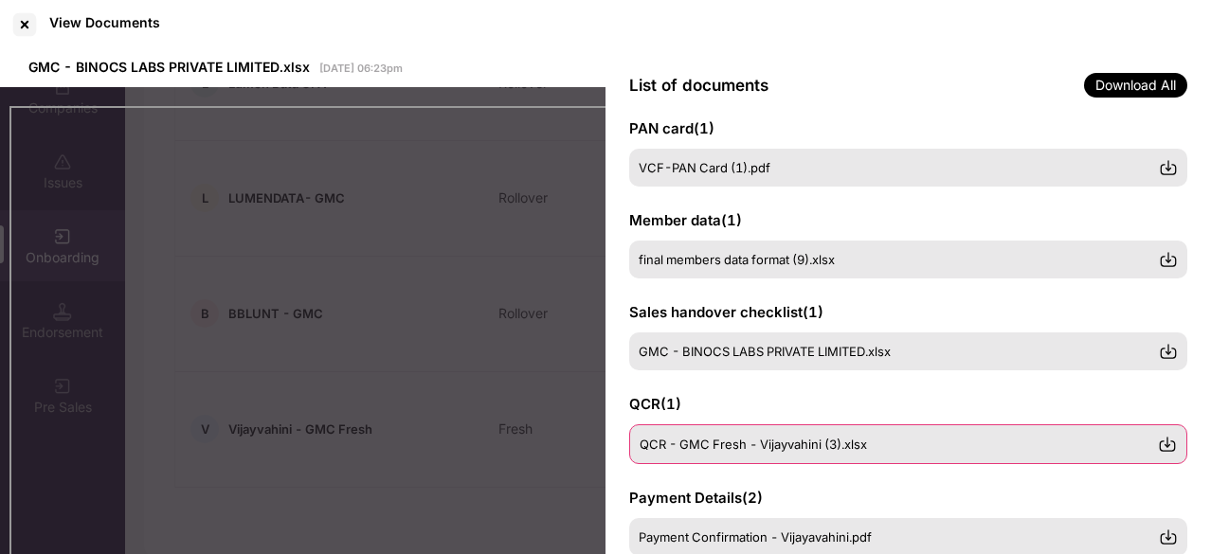
click at [713, 450] on span "QCR - GMC Fresh - Vijayvahini (3).xlsx" at bounding box center [753, 444] width 227 height 15
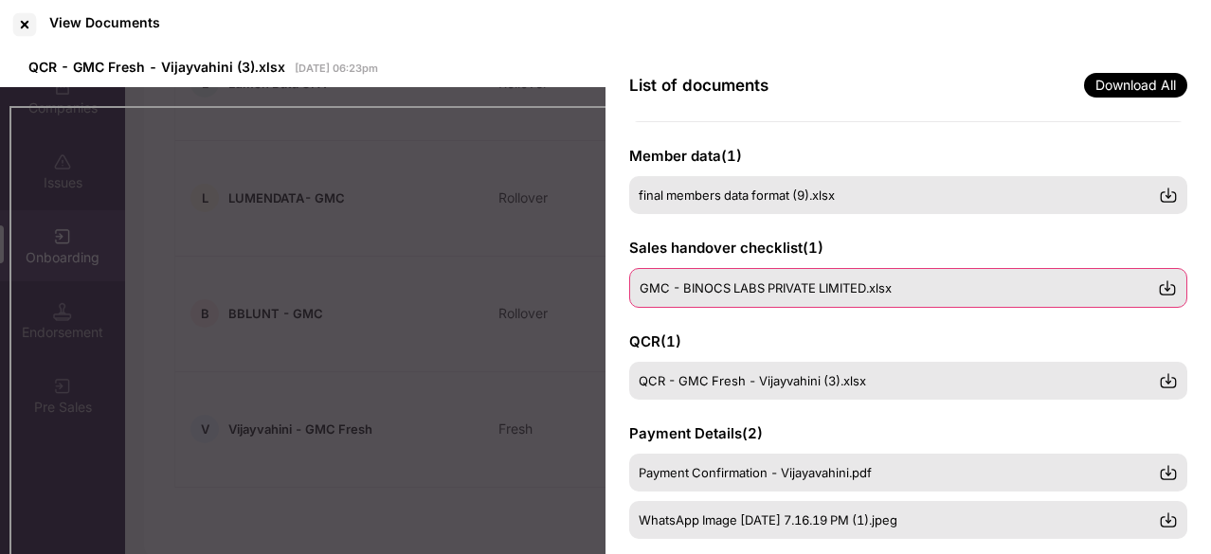
click at [699, 298] on div "GMC - BINOCS LABS PRIVATE LIMITED.xlsx" at bounding box center [908, 288] width 558 height 40
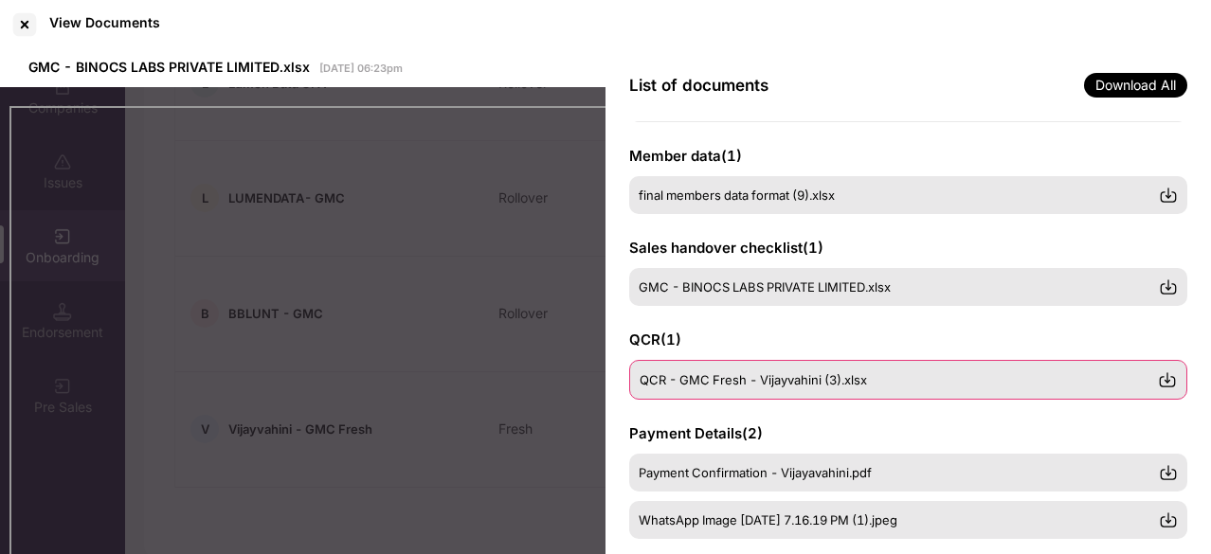
click at [714, 379] on span "QCR - GMC Fresh - Vijayvahini (3).xlsx" at bounding box center [753, 379] width 227 height 15
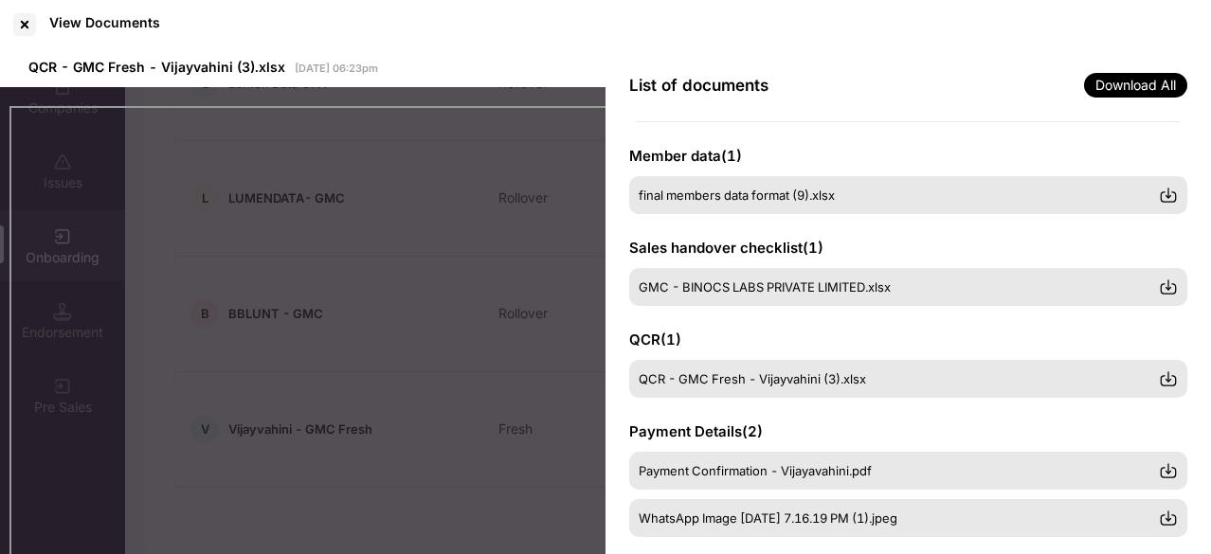
scroll to position [272, 0]
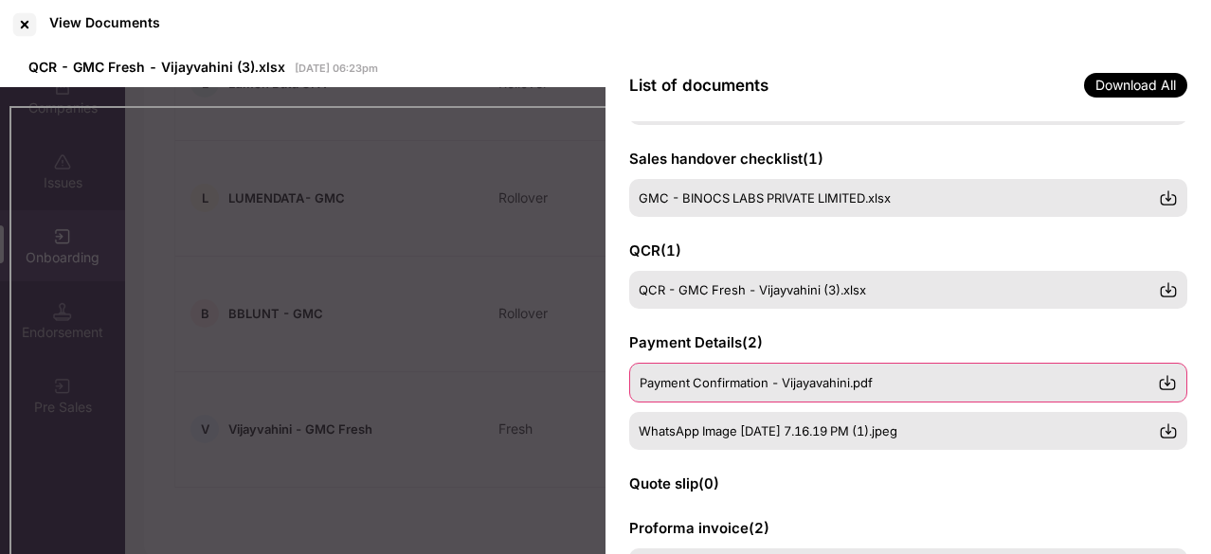
click at [722, 379] on span "Payment Confirmation - Vijayavahini.pdf" at bounding box center [756, 382] width 233 height 15
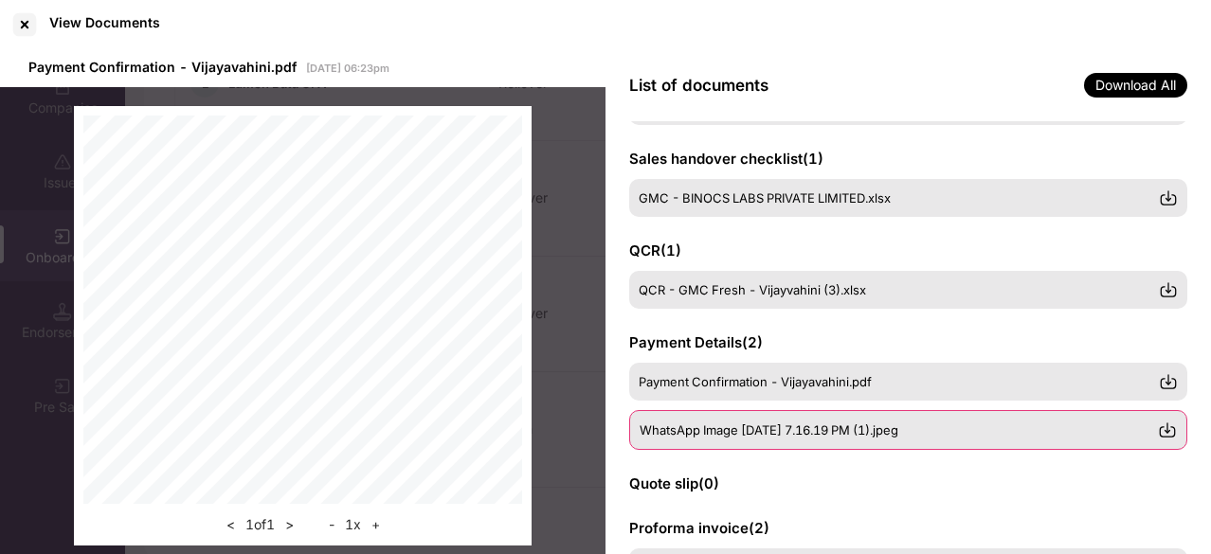
click at [684, 427] on span "WhatsApp Image [DATE] 7.16.19 PM (1).jpeg" at bounding box center [769, 430] width 259 height 15
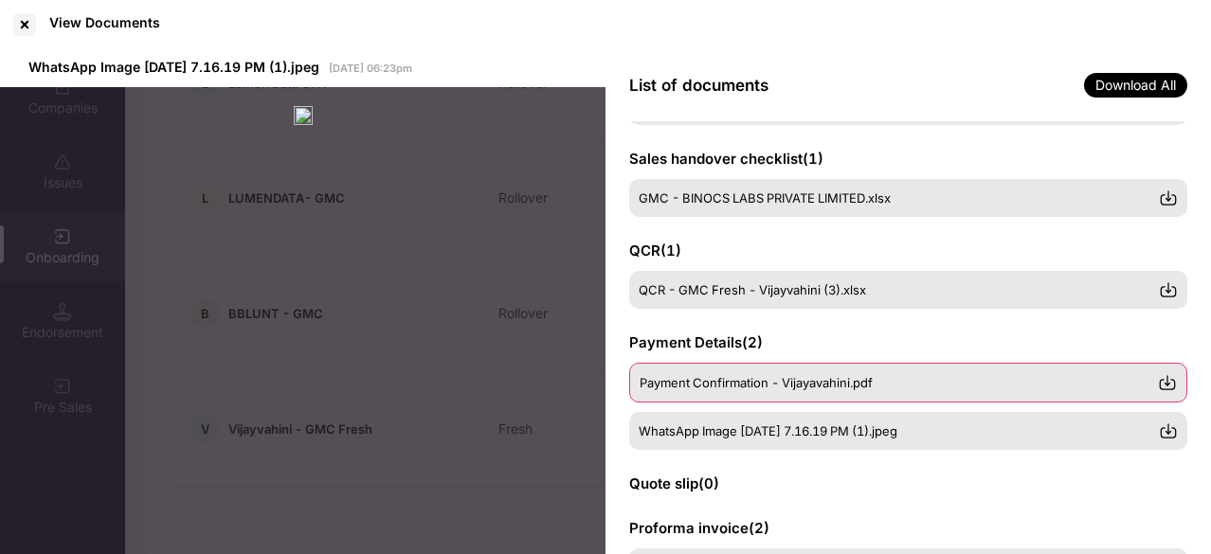
click at [720, 376] on span "Payment Confirmation - Vijayavahini.pdf" at bounding box center [756, 382] width 233 height 15
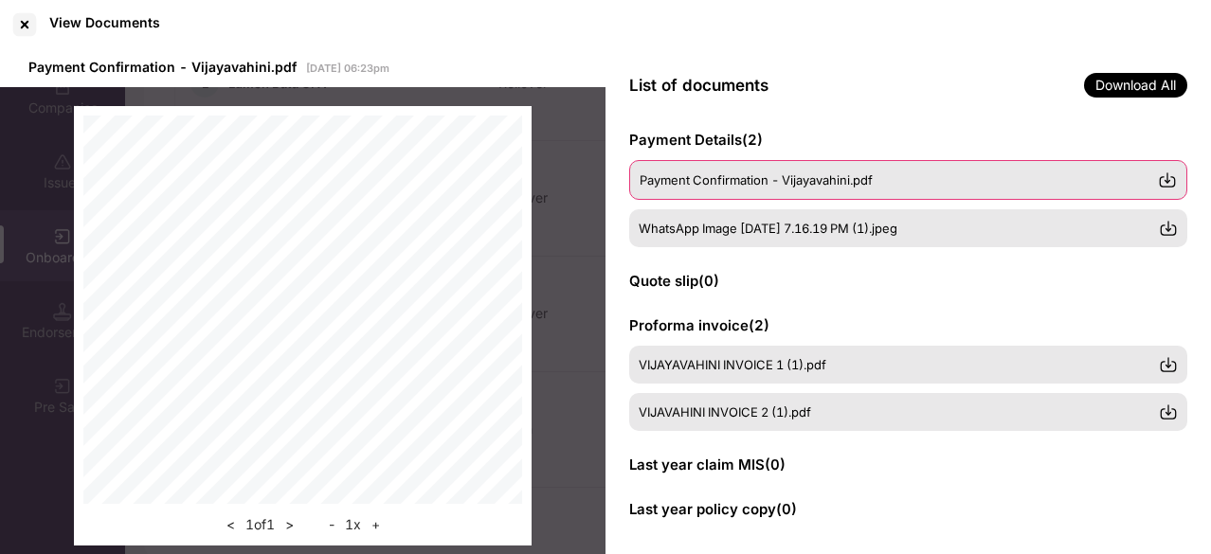
scroll to position [483, 0]
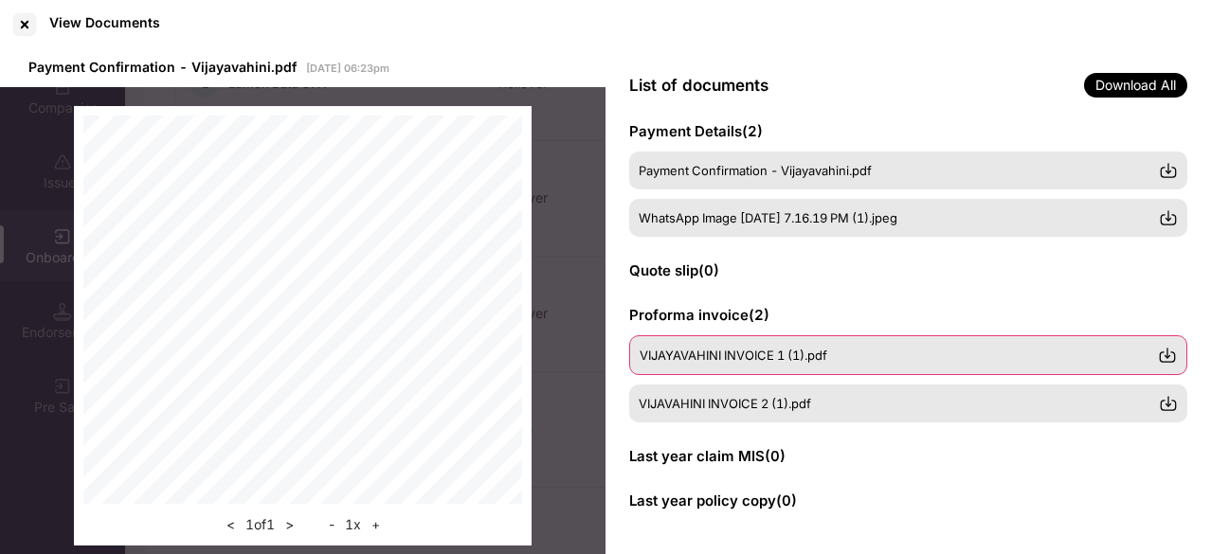
click at [732, 361] on span "VIJAYAVAHINI INVOICE 1 (1).pdf" at bounding box center [734, 355] width 188 height 15
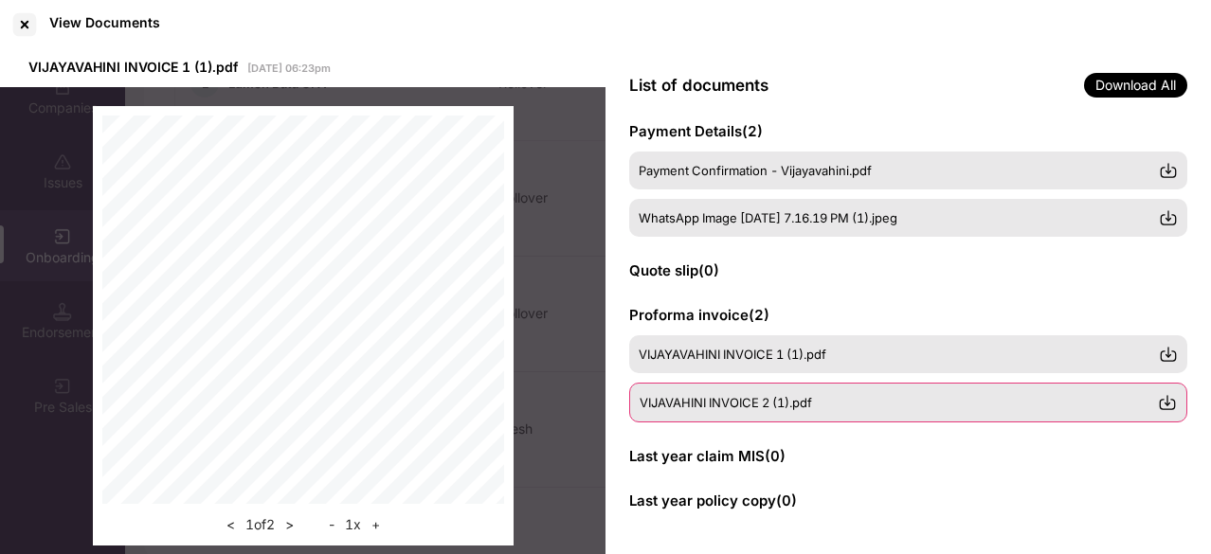
click at [735, 396] on span "VIJAVAHINI INVOICE 2 (1).pdf" at bounding box center [726, 402] width 172 height 15
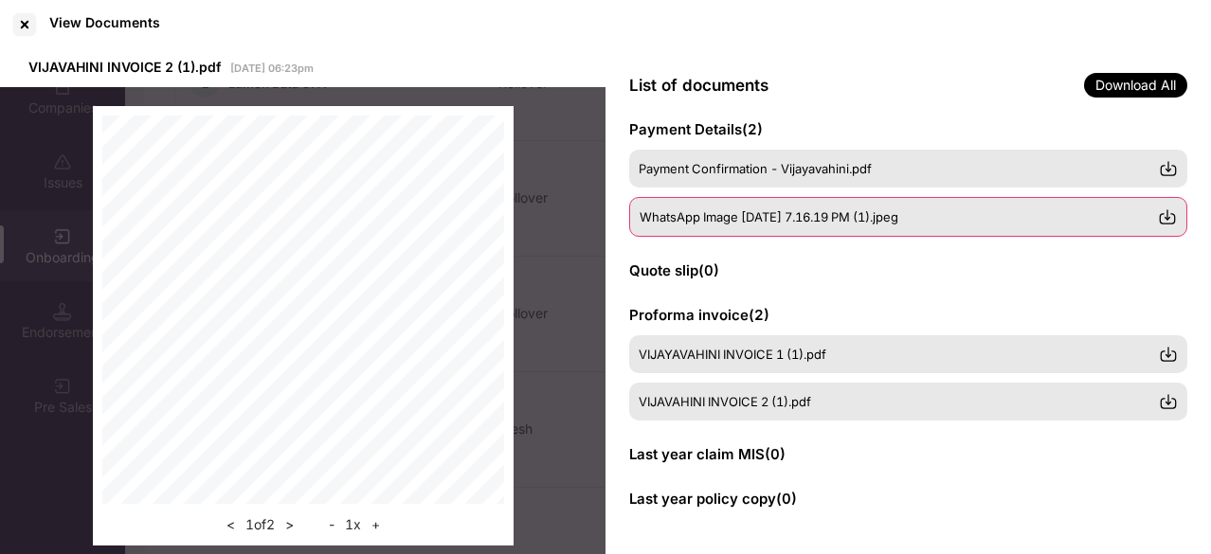
click at [757, 210] on span "WhatsApp Image [DATE] 7.16.19 PM (1).jpeg" at bounding box center [769, 216] width 259 height 15
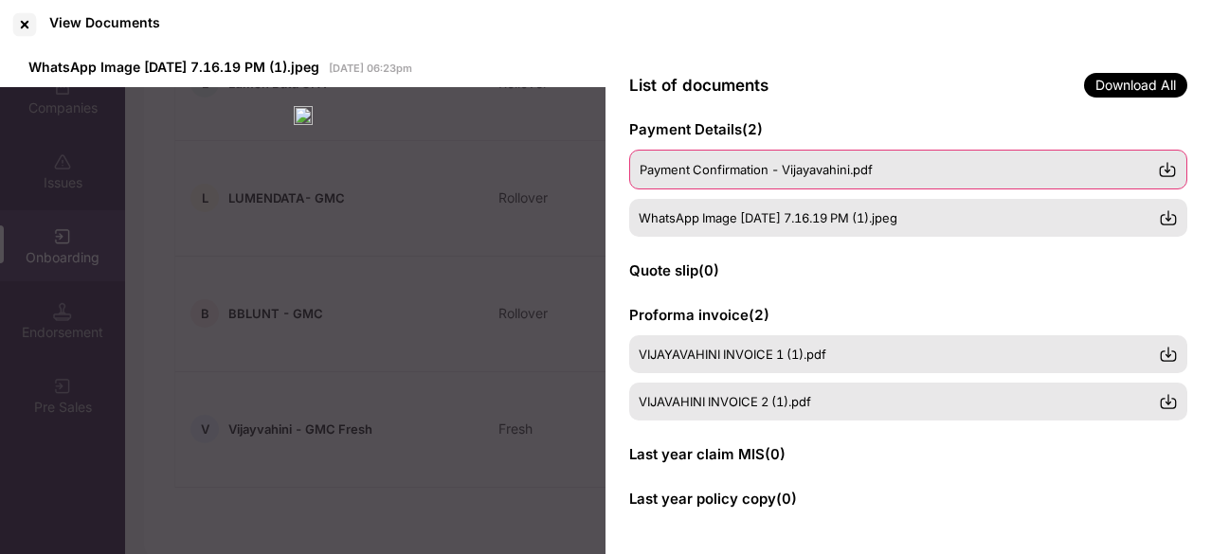
click at [770, 182] on div "Payment Confirmation - Vijayavahini.pdf" at bounding box center [908, 170] width 558 height 40
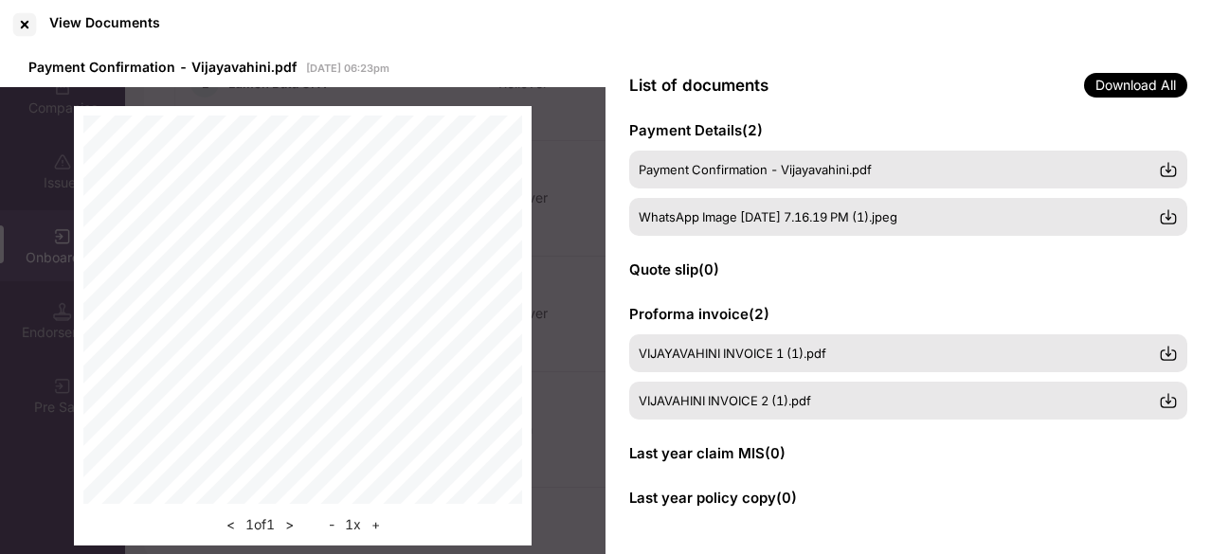
scroll to position [483, 0]
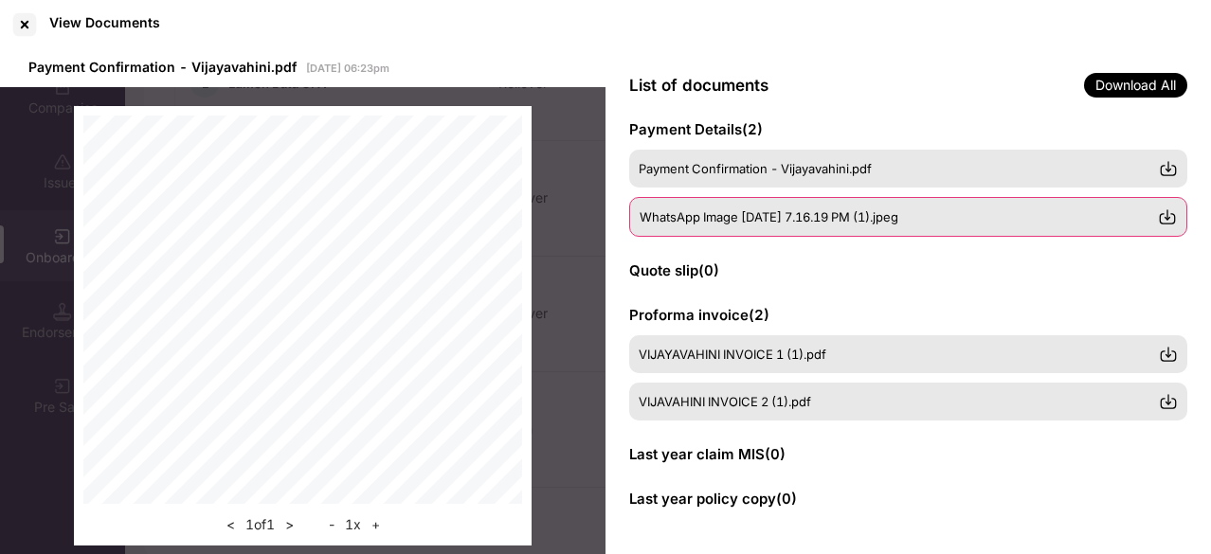
click at [720, 209] on span "WhatsApp Image [DATE] 7.16.19 PM (1).jpeg" at bounding box center [769, 216] width 259 height 15
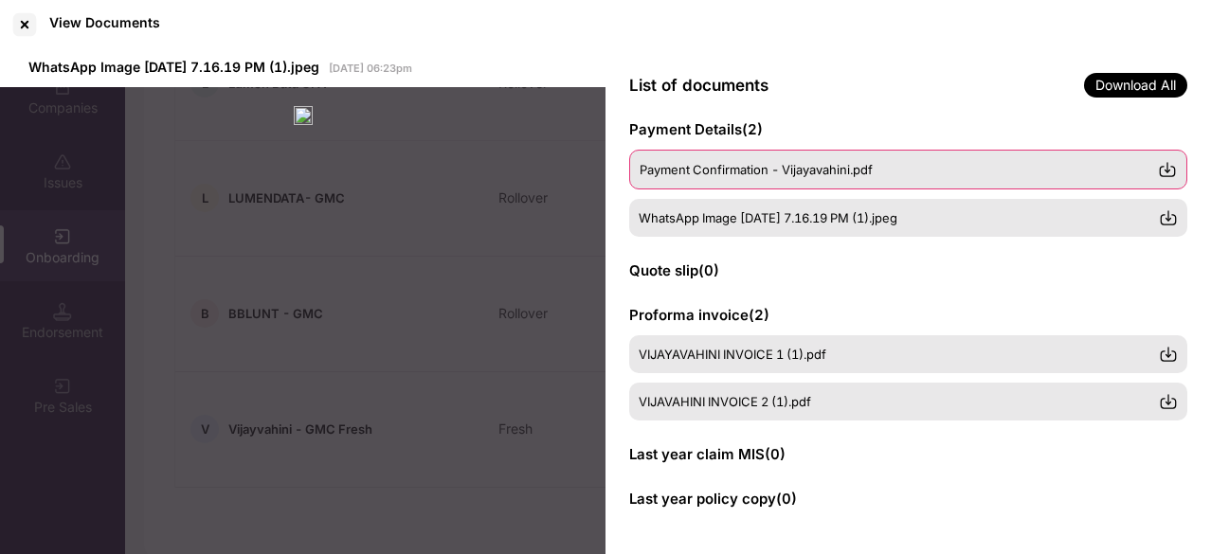
click at [716, 170] on span "Payment Confirmation - Vijayavahini.pdf" at bounding box center [756, 169] width 233 height 15
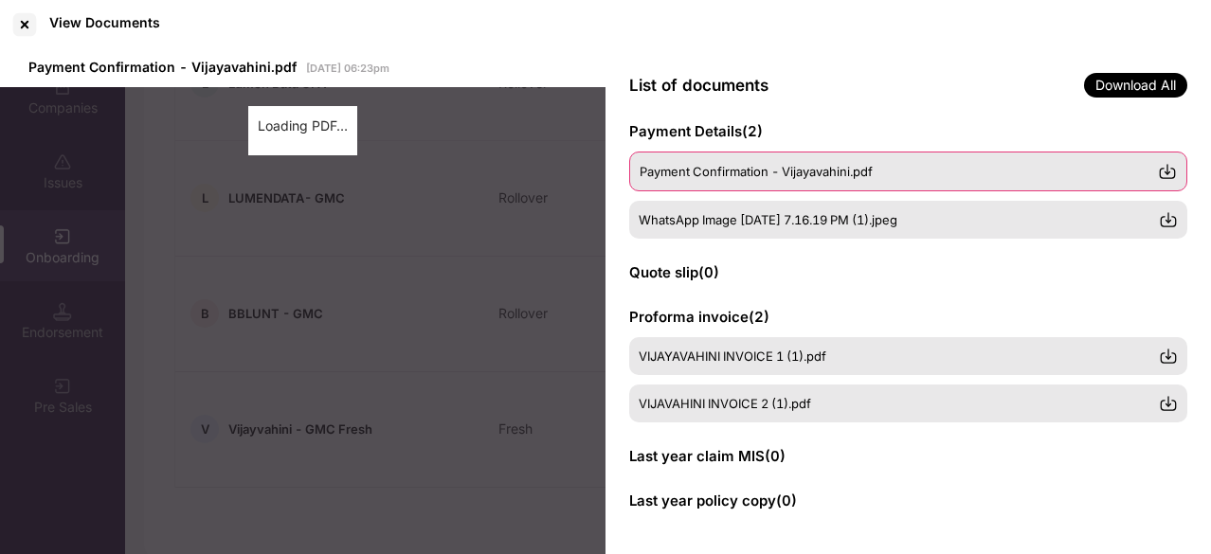
scroll to position [485, 0]
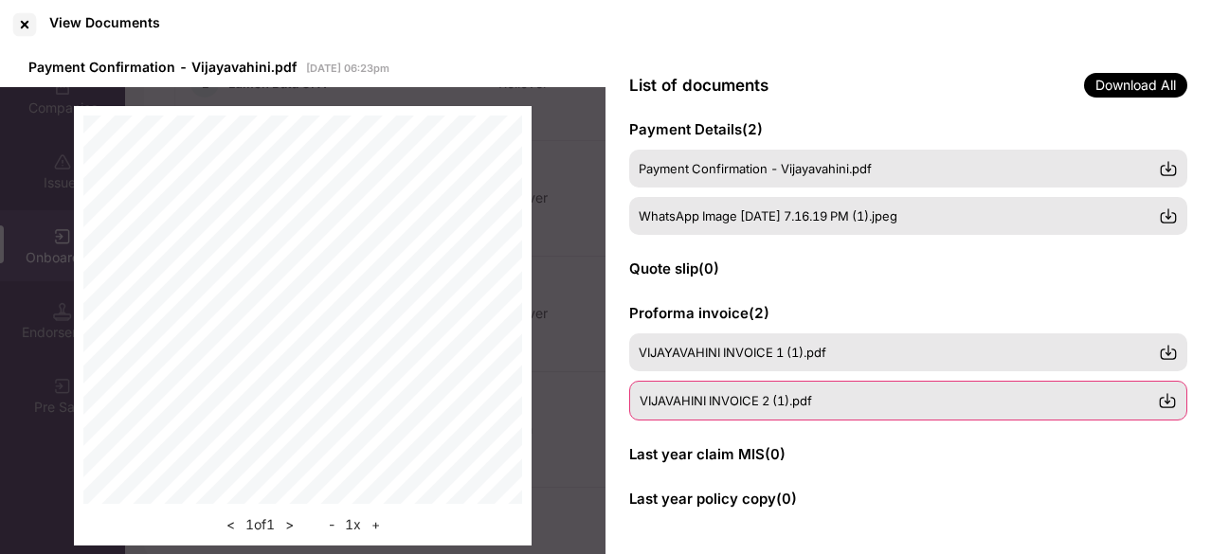
click at [720, 407] on span "VIJAVAHINI INVOICE 2 (1).pdf" at bounding box center [726, 400] width 172 height 15
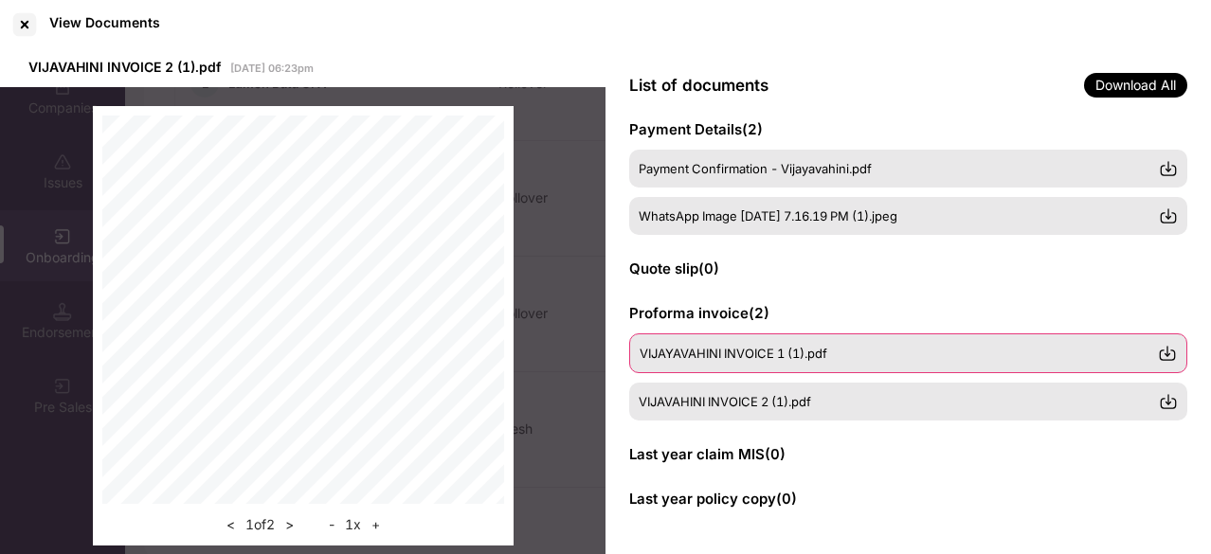
click at [741, 360] on span "VIJAYAVAHINI INVOICE 1 (1).pdf" at bounding box center [734, 353] width 188 height 15
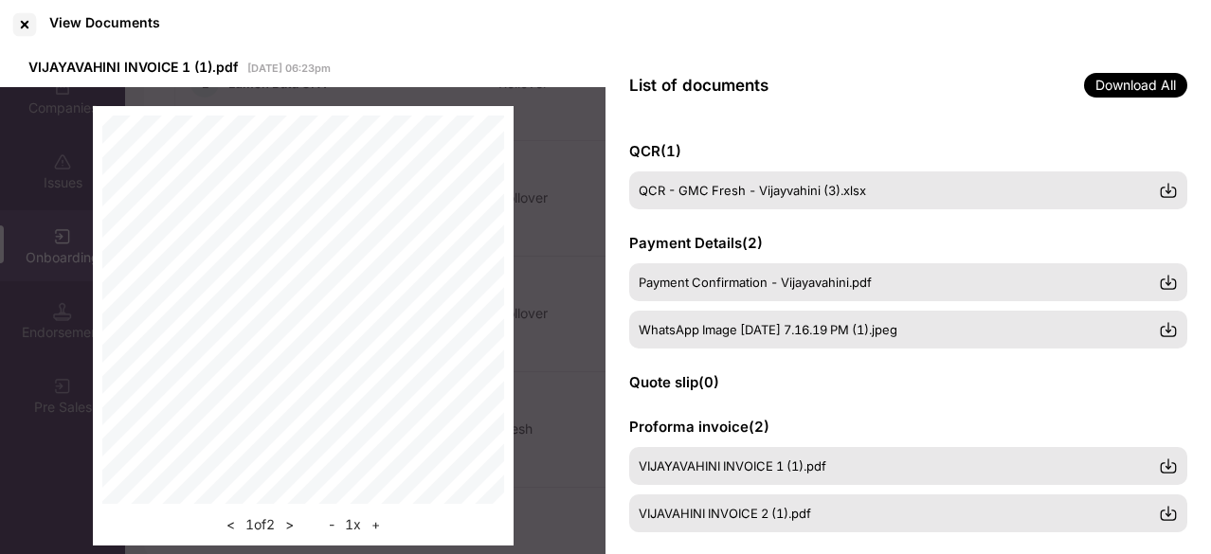
scroll to position [371, 0]
click at [756, 283] on span "Payment Confirmation - Vijayavahini.pdf" at bounding box center [756, 283] width 233 height 15
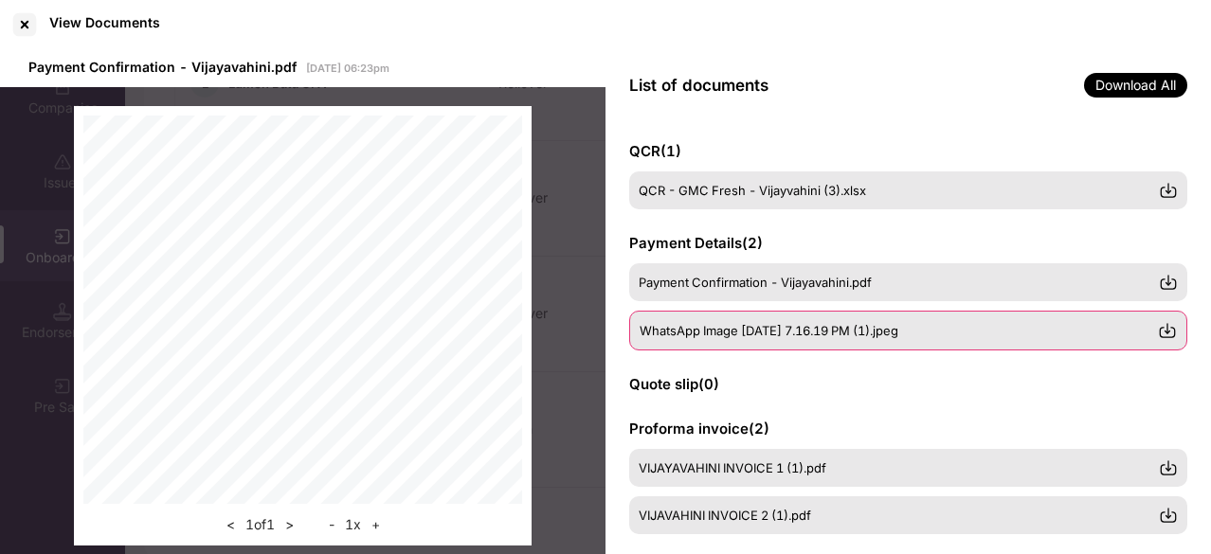
click at [771, 336] on span "WhatsApp Image [DATE] 7.16.19 PM (1).jpeg" at bounding box center [769, 330] width 259 height 15
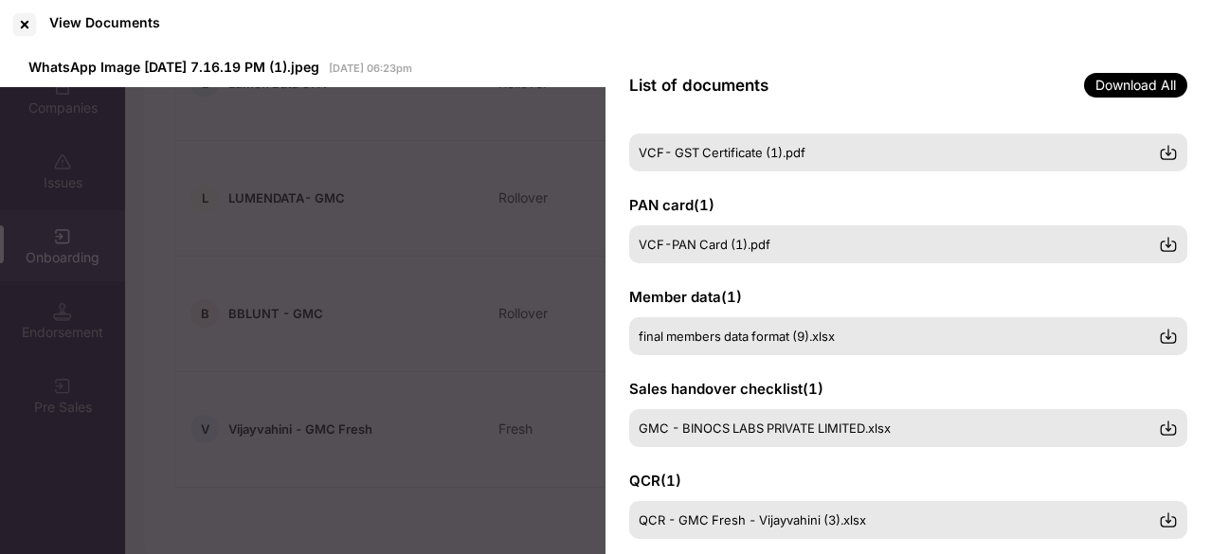
scroll to position [76, 0]
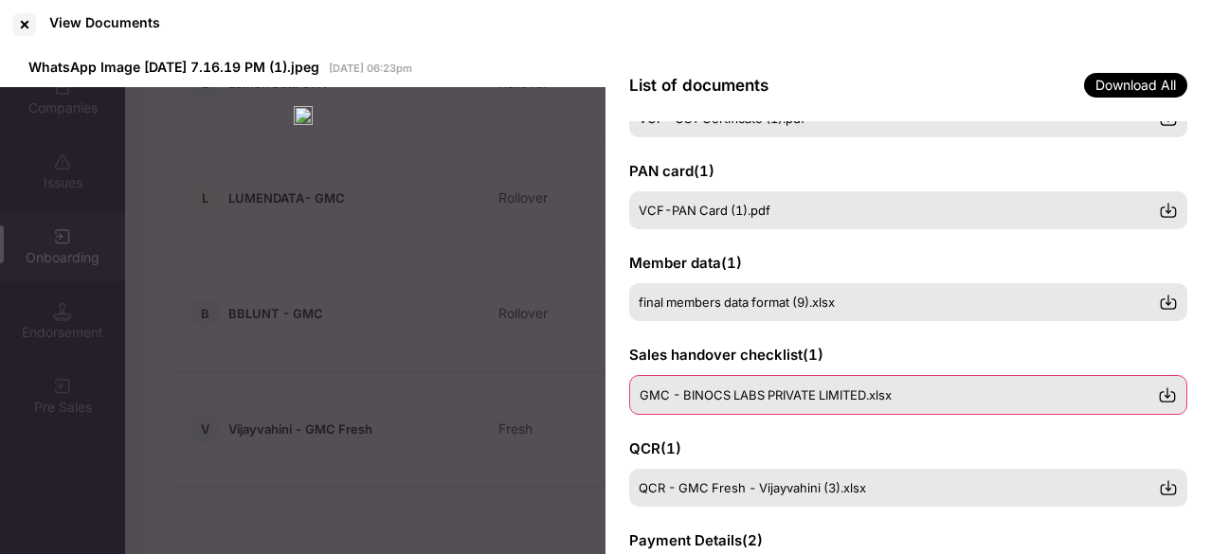
click at [673, 412] on div "GMC - BINOCS LABS PRIVATE LIMITED.xlsx" at bounding box center [908, 395] width 558 height 40
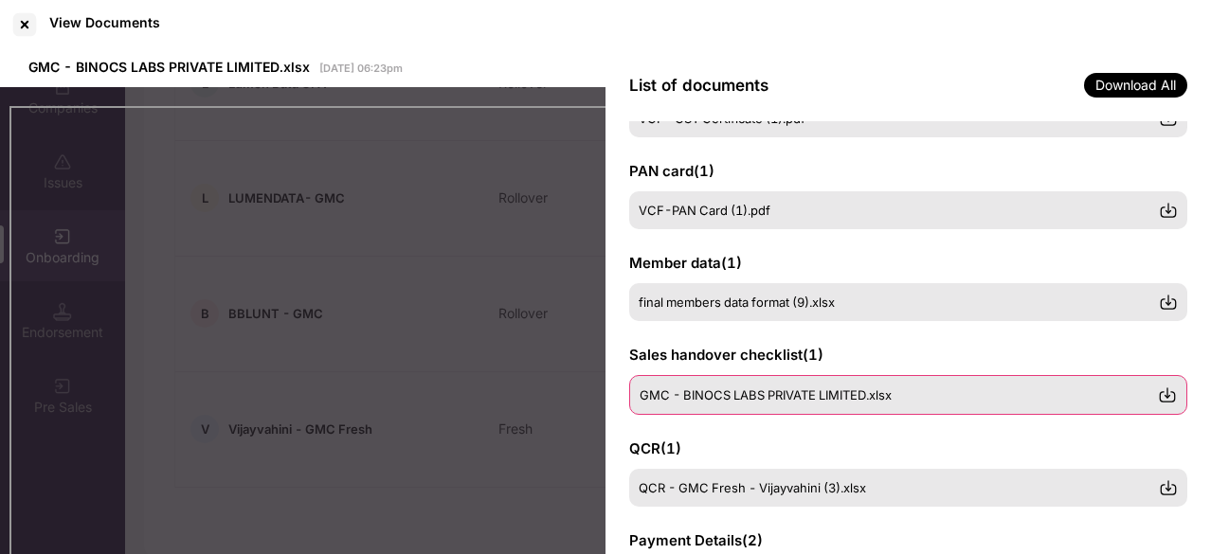
scroll to position [95, 0]
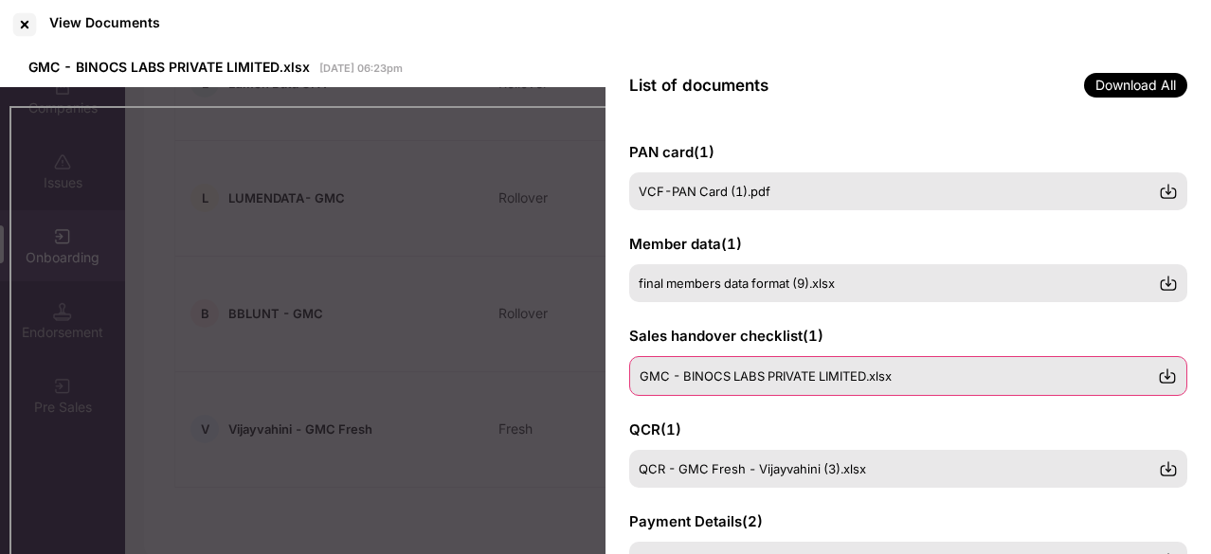
click at [905, 372] on div "GMC - BINOCS LABS PRIVATE LIMITED.xlsx" at bounding box center [899, 376] width 518 height 15
click at [1166, 380] on img at bounding box center [1167, 376] width 19 height 19
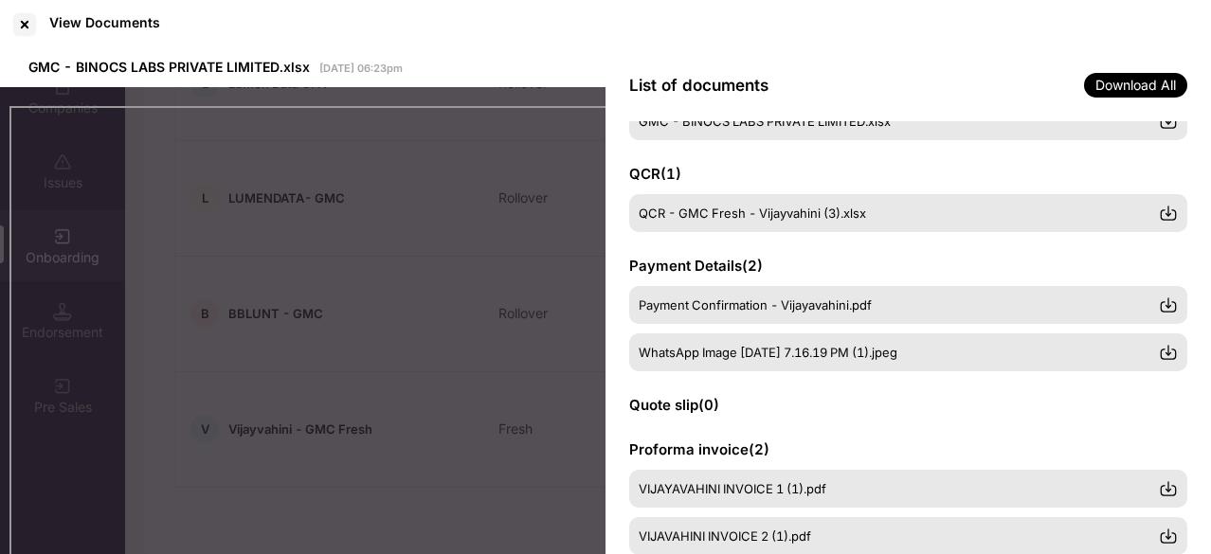
scroll to position [349, 0]
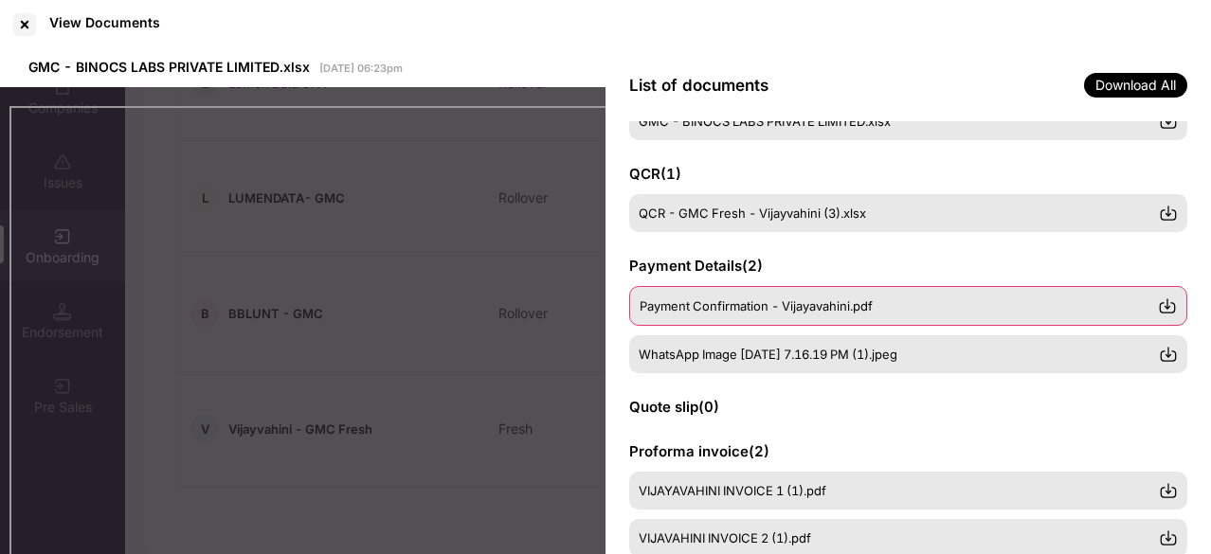
click at [761, 298] on span "Payment Confirmation - Vijayavahini.pdf" at bounding box center [756, 305] width 233 height 15
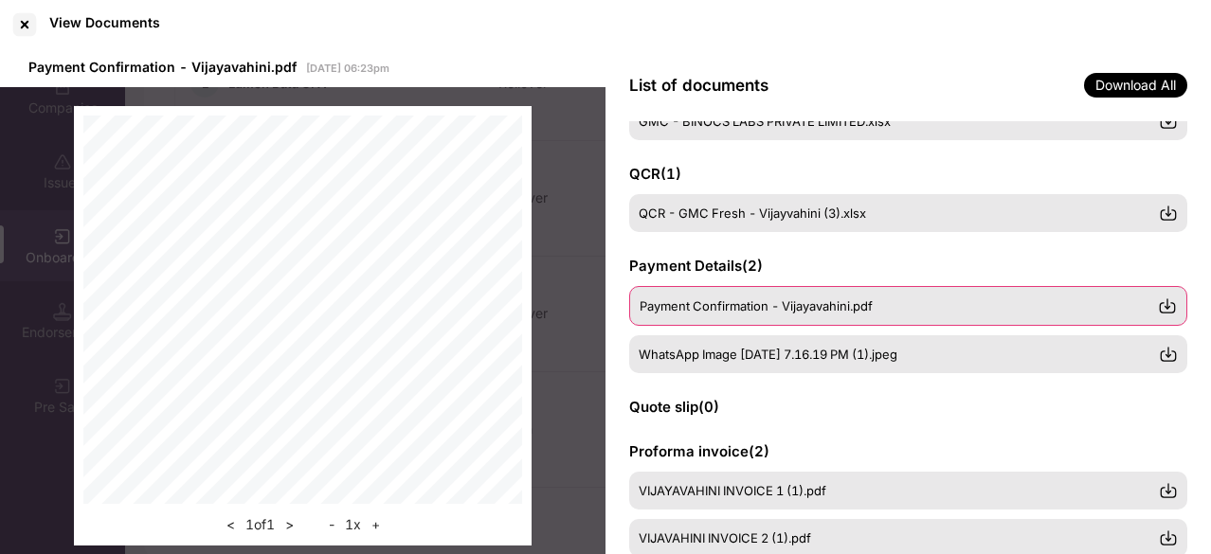
click at [761, 298] on span "Payment Confirmation - Vijayavahini.pdf" at bounding box center [756, 305] width 233 height 15
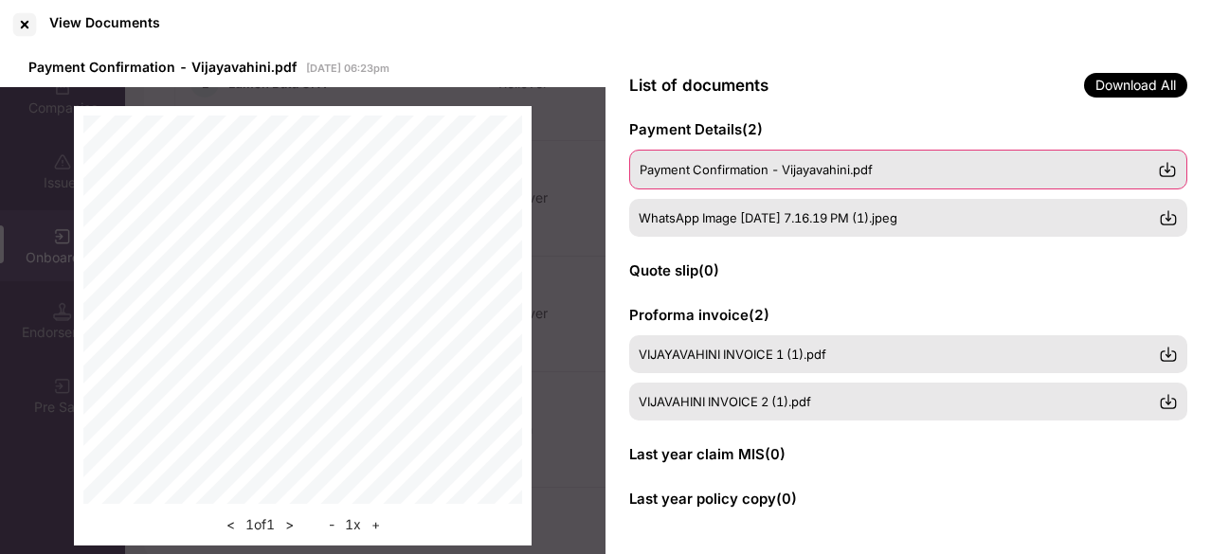
scroll to position [483, 0]
click at [26, 35] on div at bounding box center [24, 24] width 30 height 30
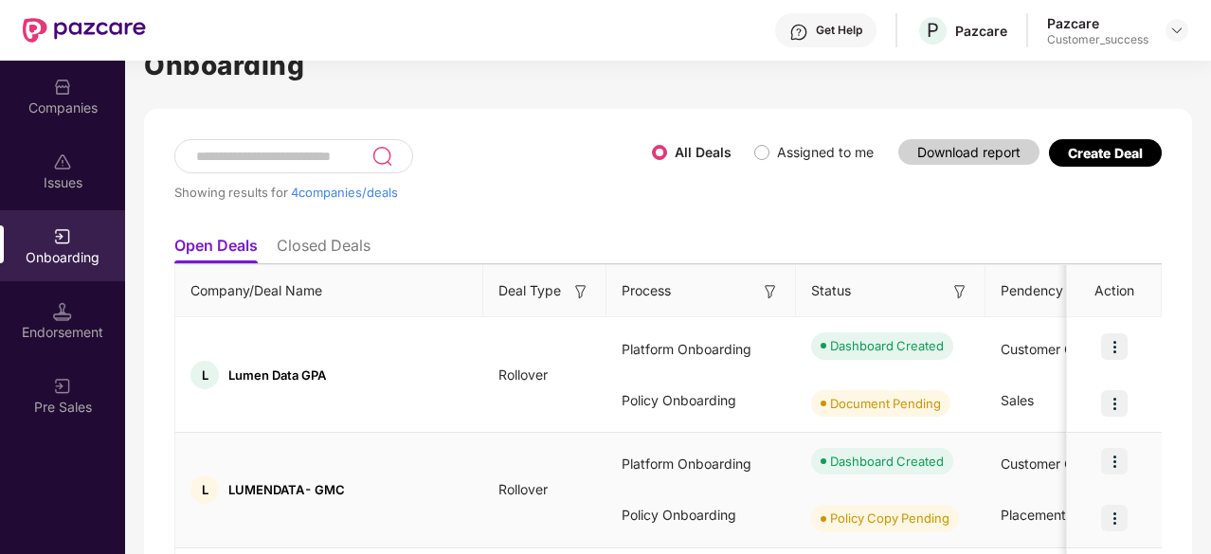
scroll to position [0, 0]
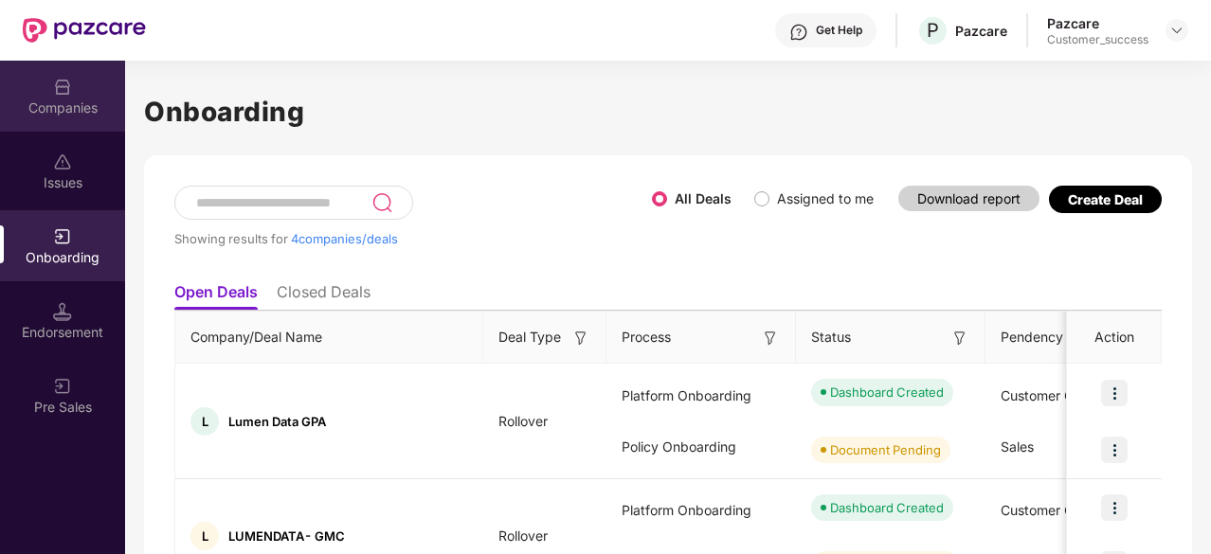
click at [83, 118] on div "Companies" at bounding box center [62, 96] width 125 height 71
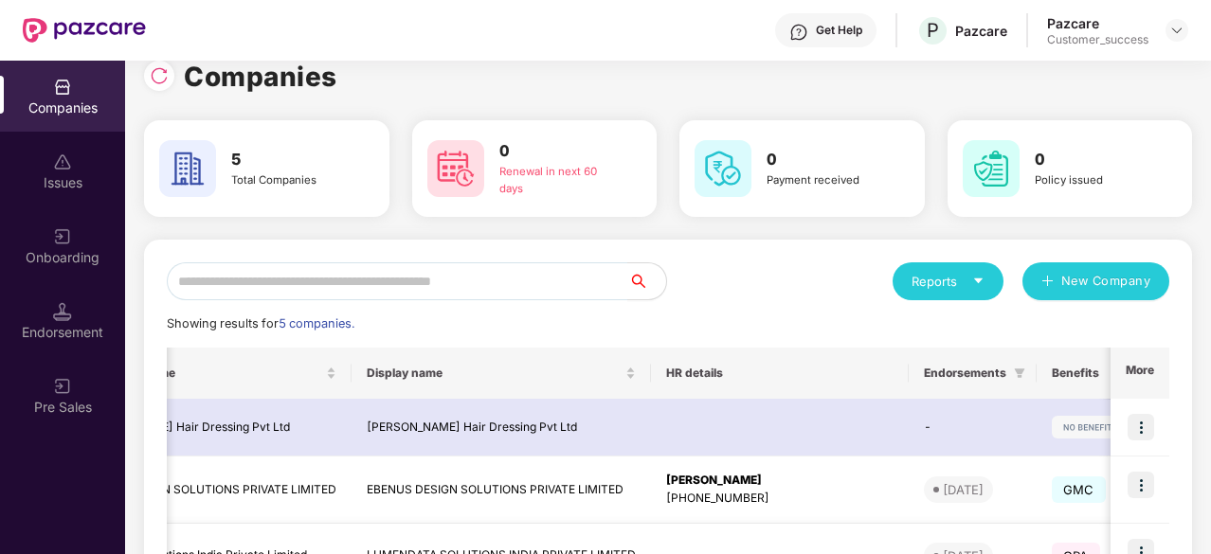
scroll to position [23, 0]
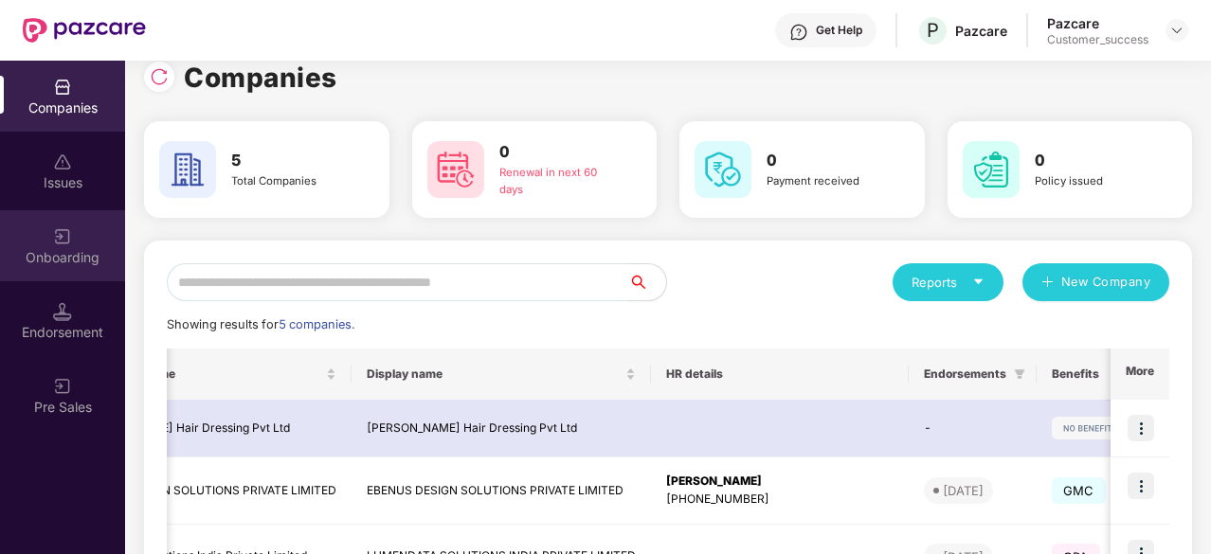
click at [70, 253] on div "Onboarding" at bounding box center [62, 257] width 125 height 19
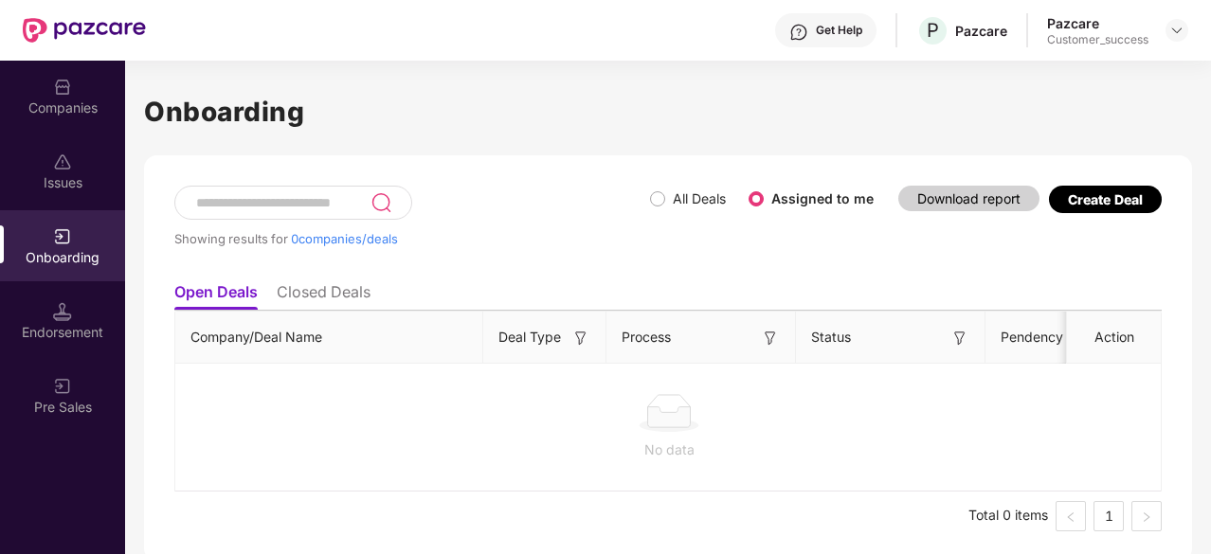
click at [307, 304] on li "Closed Deals" at bounding box center [324, 295] width 94 height 27
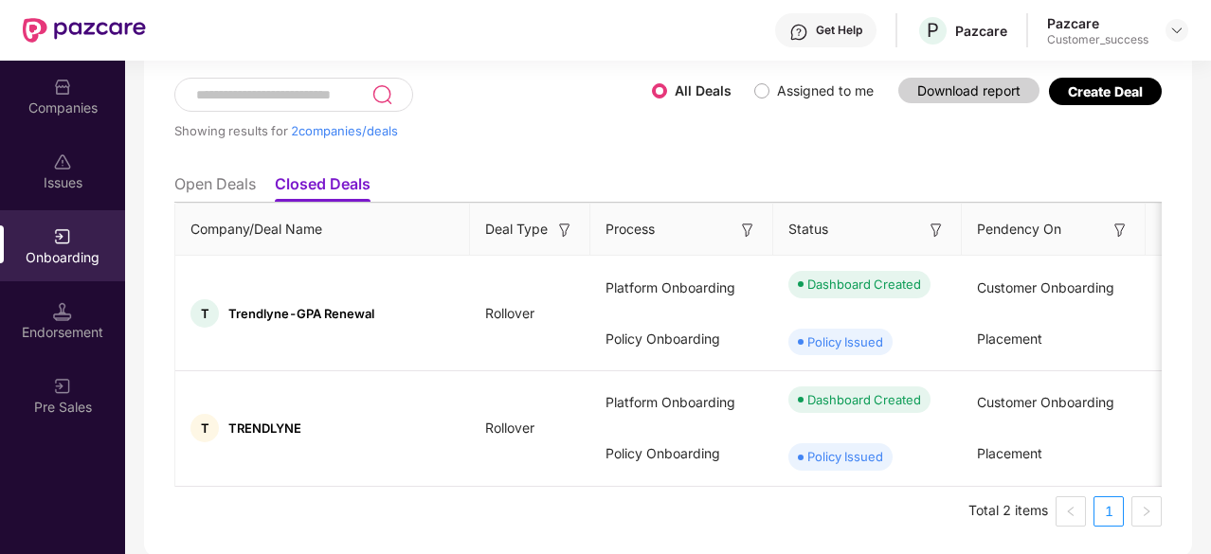
click at [209, 188] on li "Open Deals" at bounding box center [214, 187] width 81 height 27
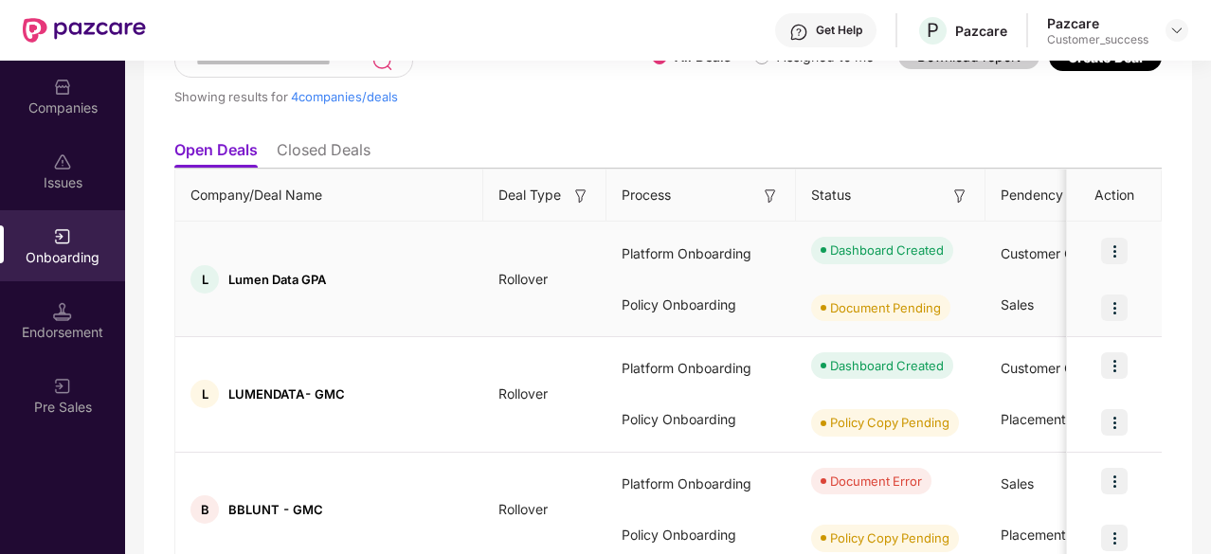
scroll to position [51, 0]
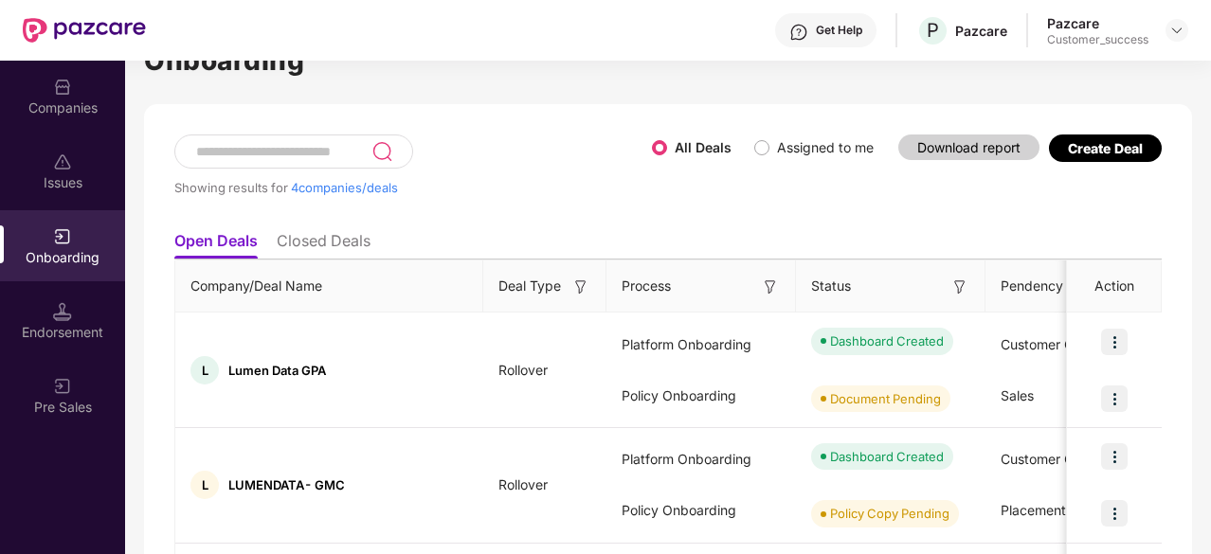
click at [580, 287] on img at bounding box center [580, 287] width 19 height 19
click at [574, 232] on ul "Open Deals Closed Deals" at bounding box center [667, 241] width 987 height 38
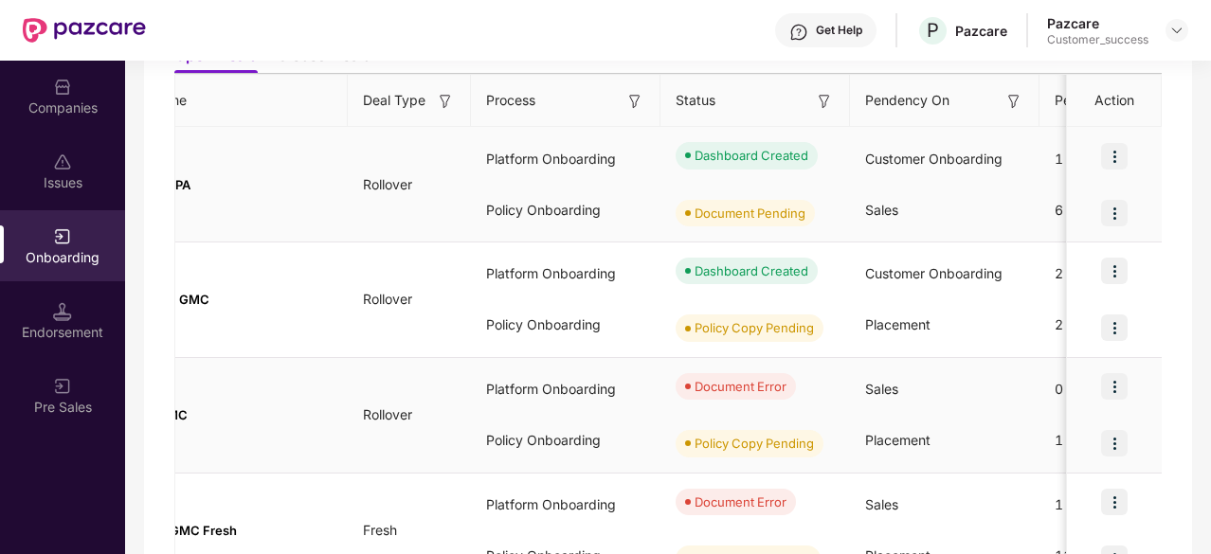
scroll to position [0, 0]
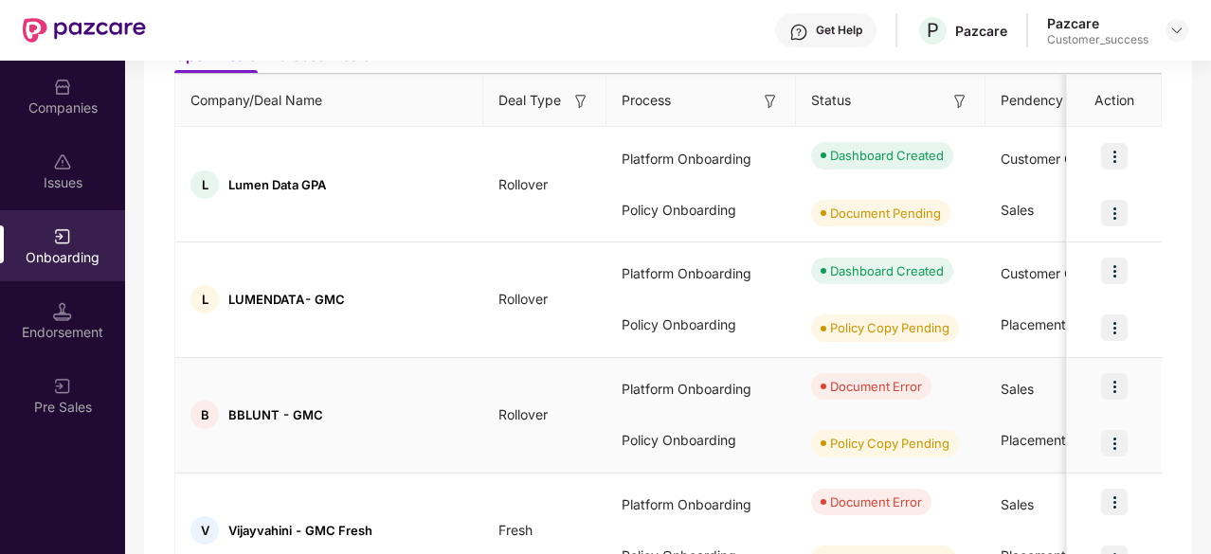
click at [1118, 389] on img at bounding box center [1114, 386] width 27 height 27
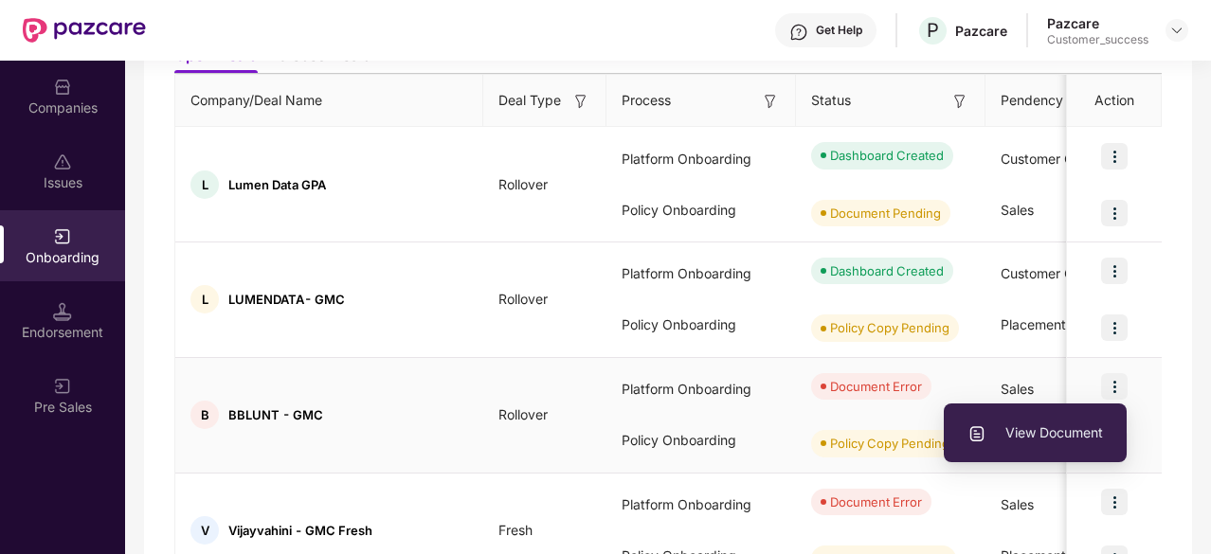
click at [1061, 441] on span "View Document" at bounding box center [1035, 433] width 136 height 21
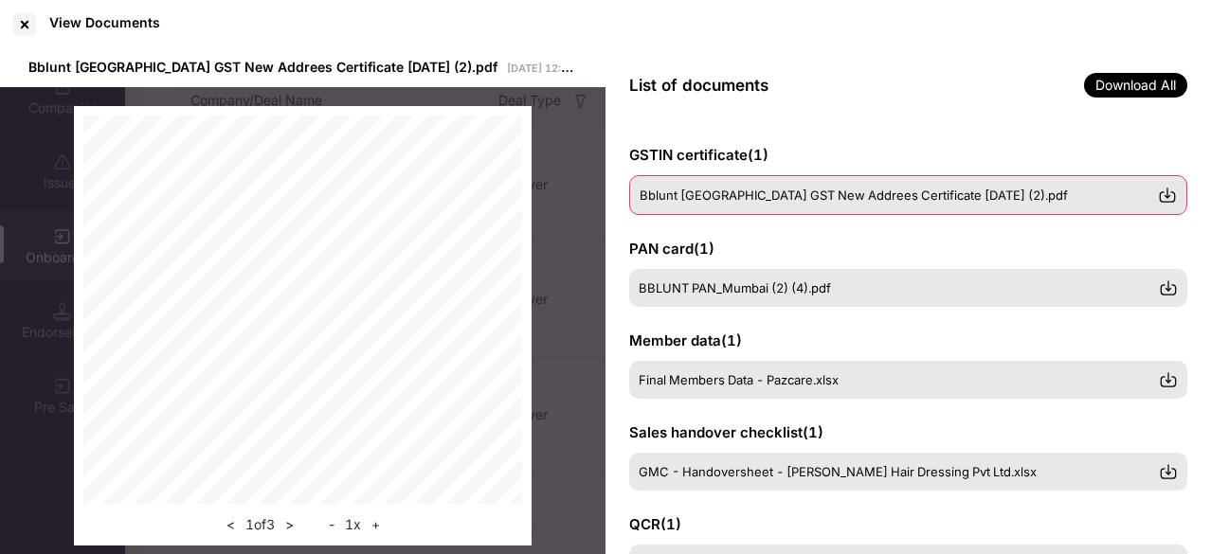
click at [750, 194] on span "Bblunt [GEOGRAPHIC_DATA] GST New Addrees Certificate [DATE] (2).pdf" at bounding box center [854, 195] width 428 height 15
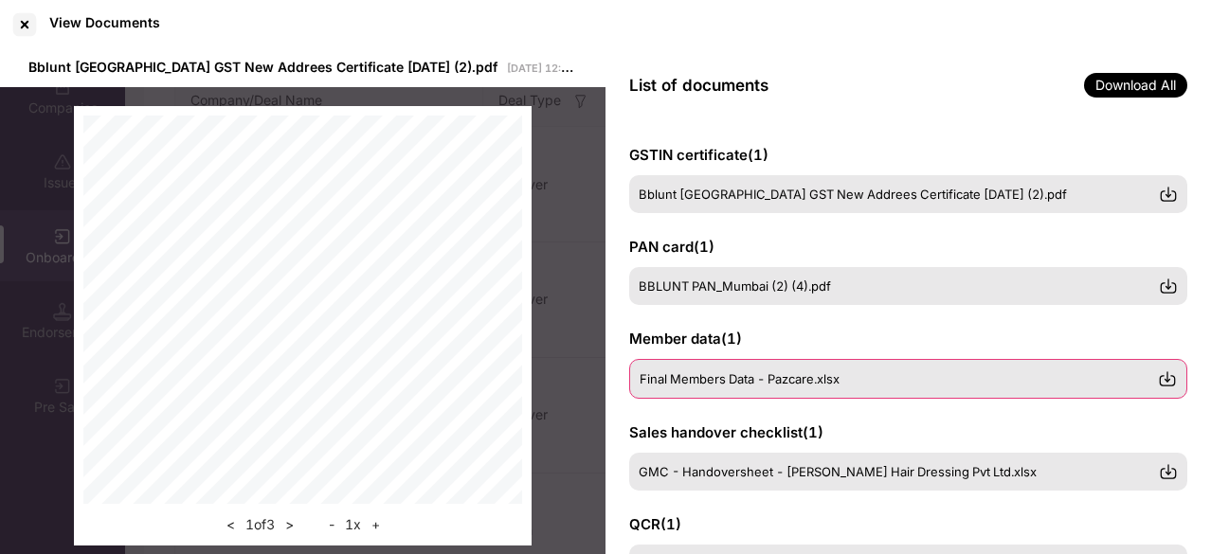
click at [692, 393] on div "Final Members Data - Pazcare.xlsx" at bounding box center [908, 379] width 558 height 40
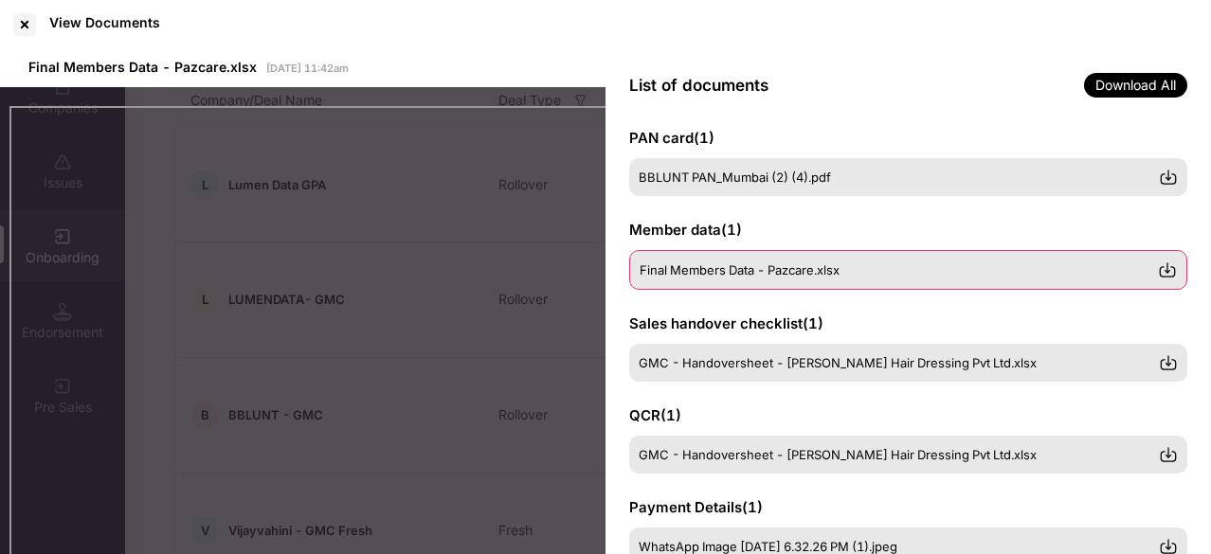
scroll to position [108, 0]
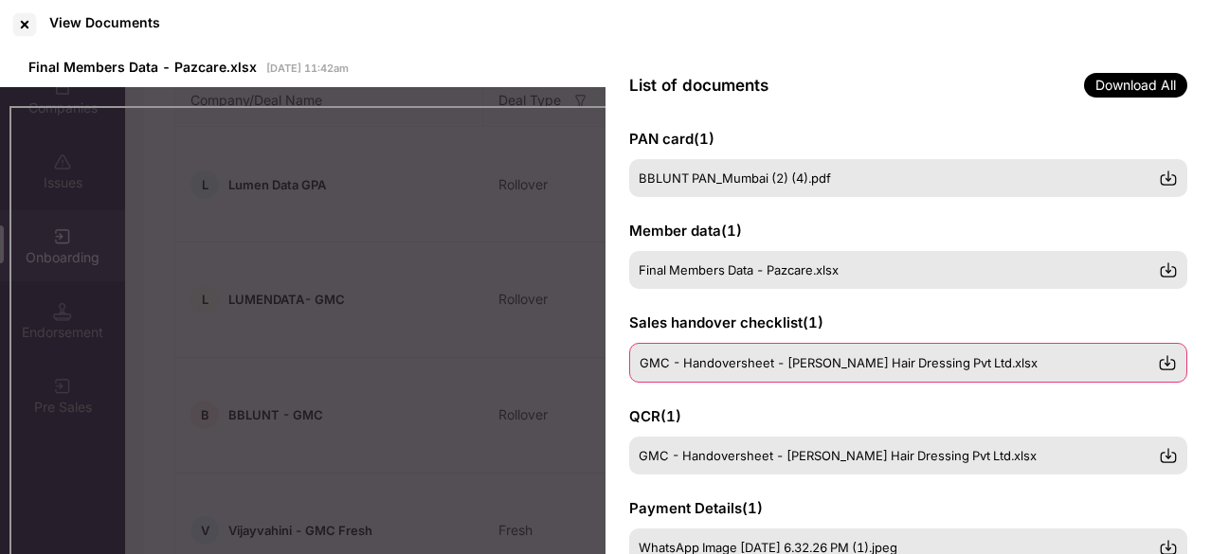
click at [725, 355] on span "GMC - Handoversheet - [PERSON_NAME] Hair Dressing Pvt Ltd.xlsx" at bounding box center [839, 362] width 398 height 15
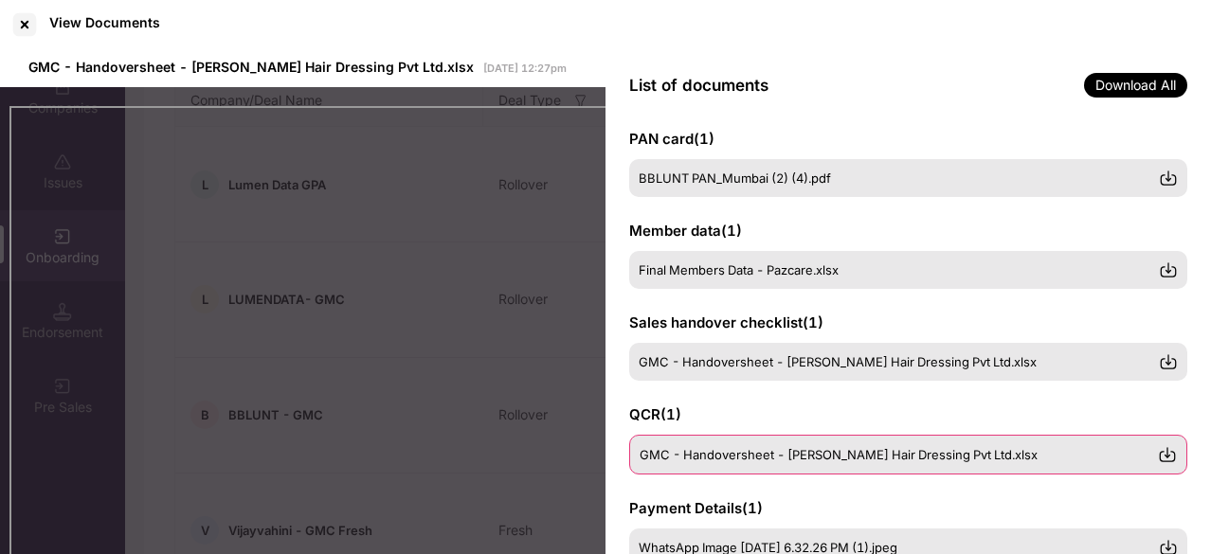
click at [702, 469] on div "GMC - Handoversheet - [PERSON_NAME] Hair Dressing Pvt Ltd.xlsx" at bounding box center [908, 455] width 558 height 40
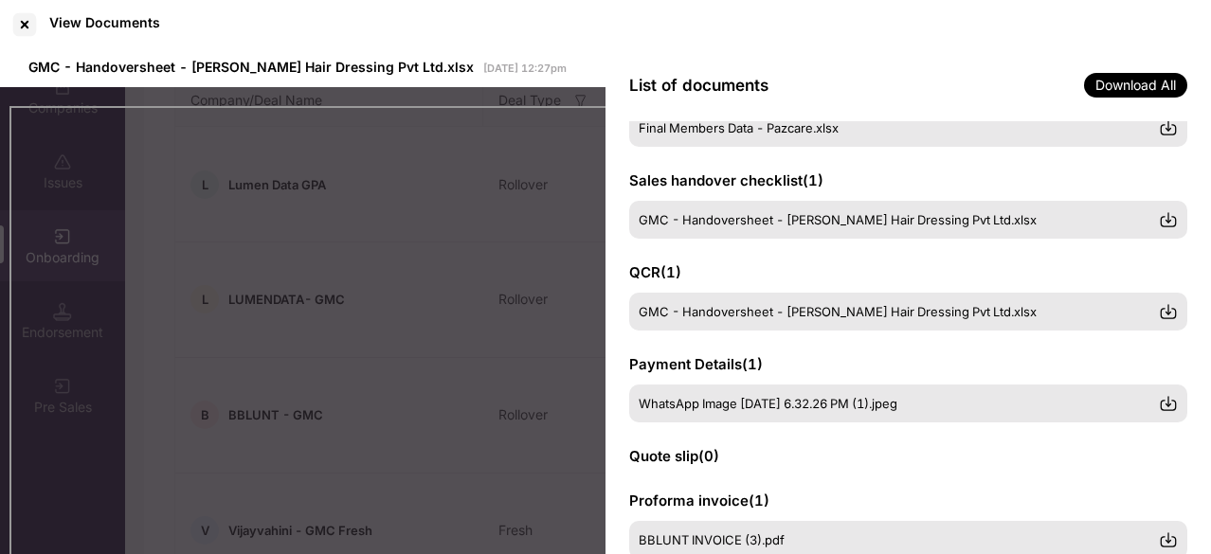
scroll to position [257, 0]
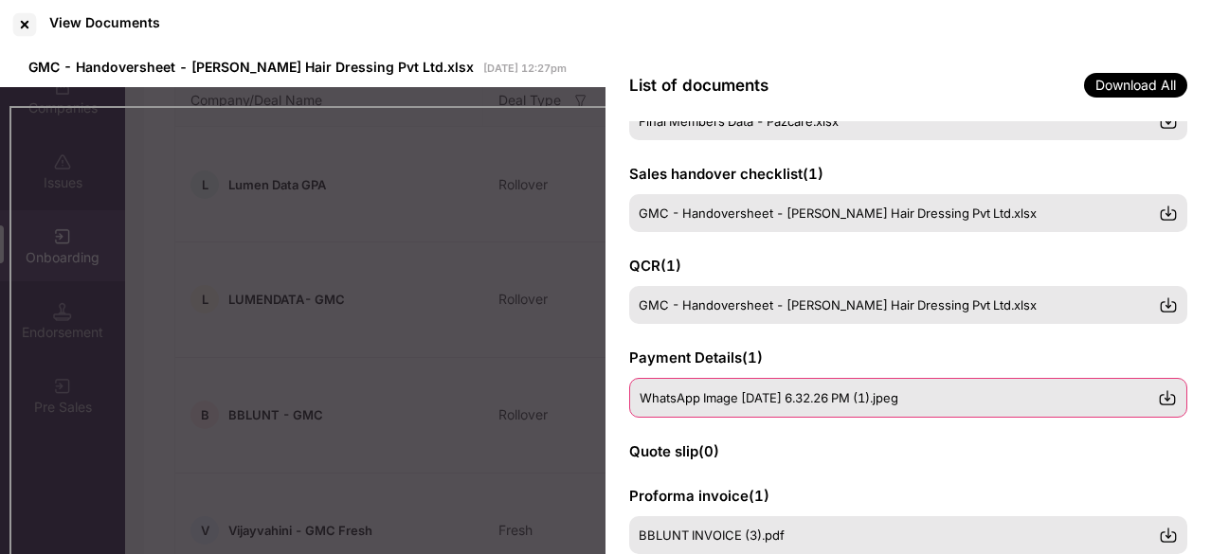
click at [766, 403] on span "WhatsApp Image [DATE] 6.32.26 PM (1).jpeg" at bounding box center [769, 397] width 259 height 15
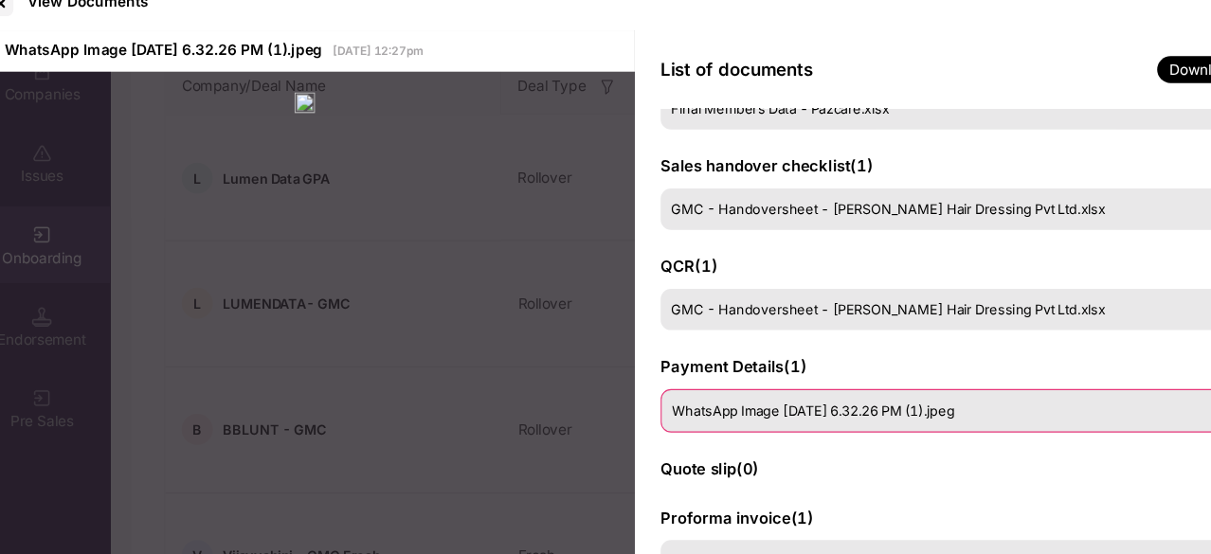
click at [740, 405] on div "WhatsApp Image [DATE] 6.32.26 PM (1).jpeg" at bounding box center [908, 398] width 558 height 40
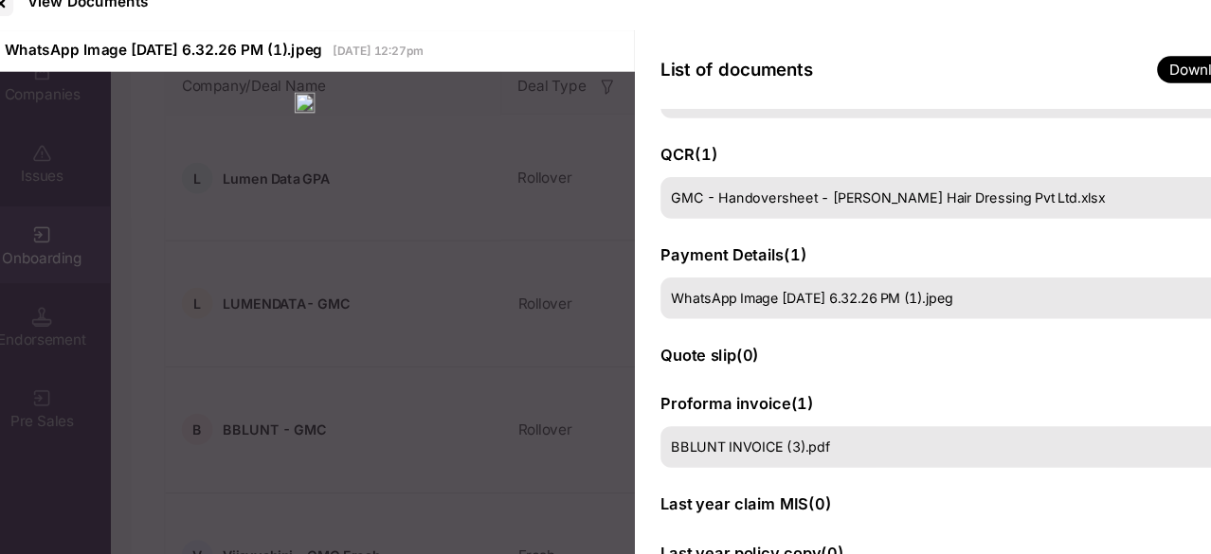
scroll to position [389, 0]
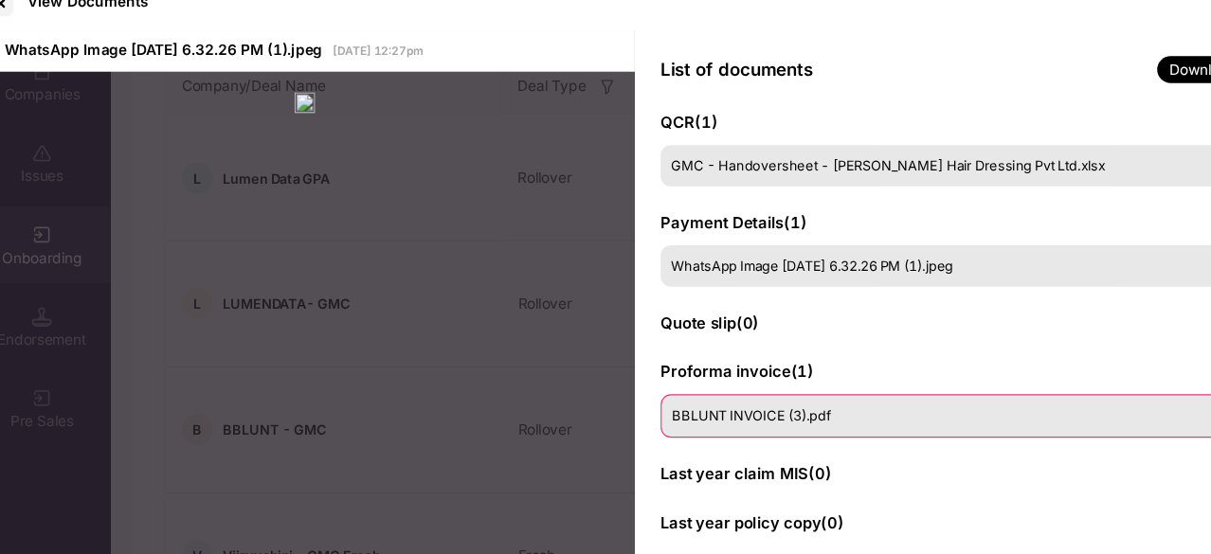
click at [727, 412] on div "BBLUNT INVOICE (3).pdf" at bounding box center [908, 403] width 558 height 40
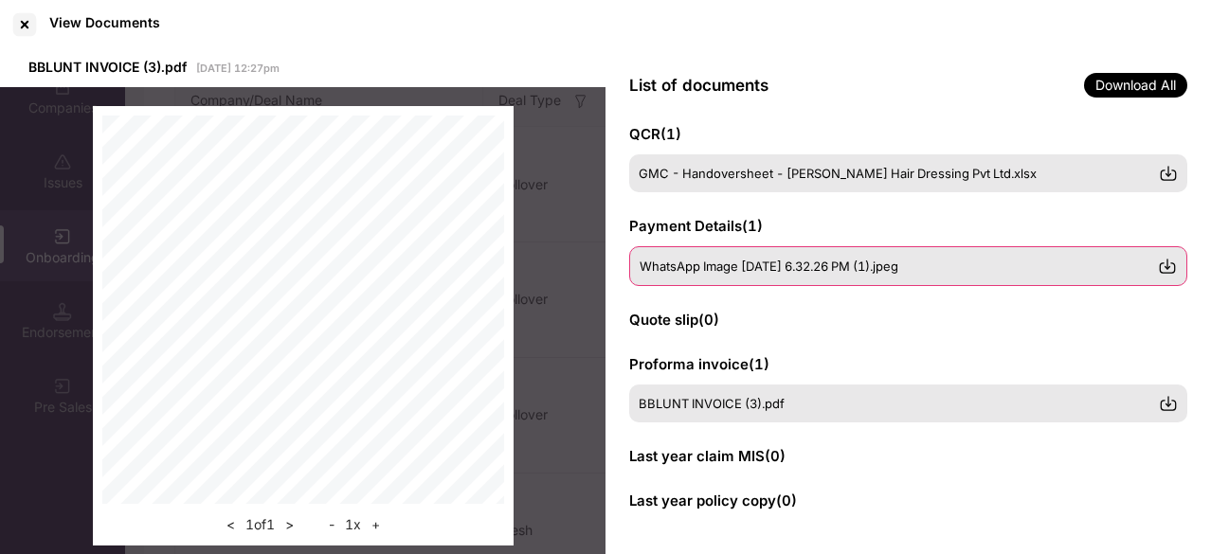
click at [752, 276] on div "WhatsApp Image [DATE] 6.32.26 PM (1).jpeg" at bounding box center [908, 266] width 558 height 40
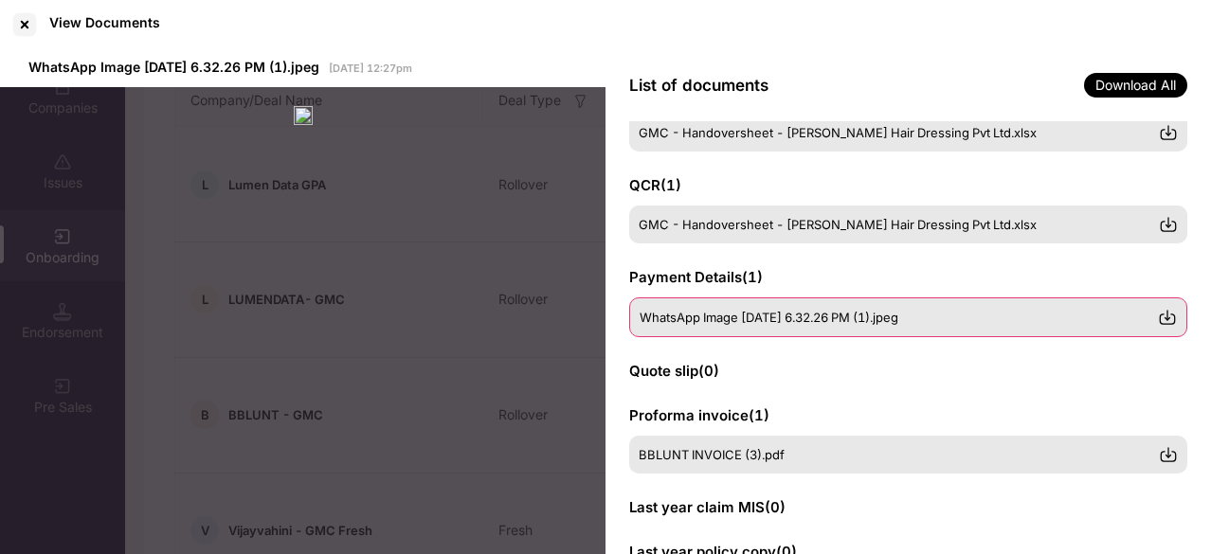
scroll to position [335, 0]
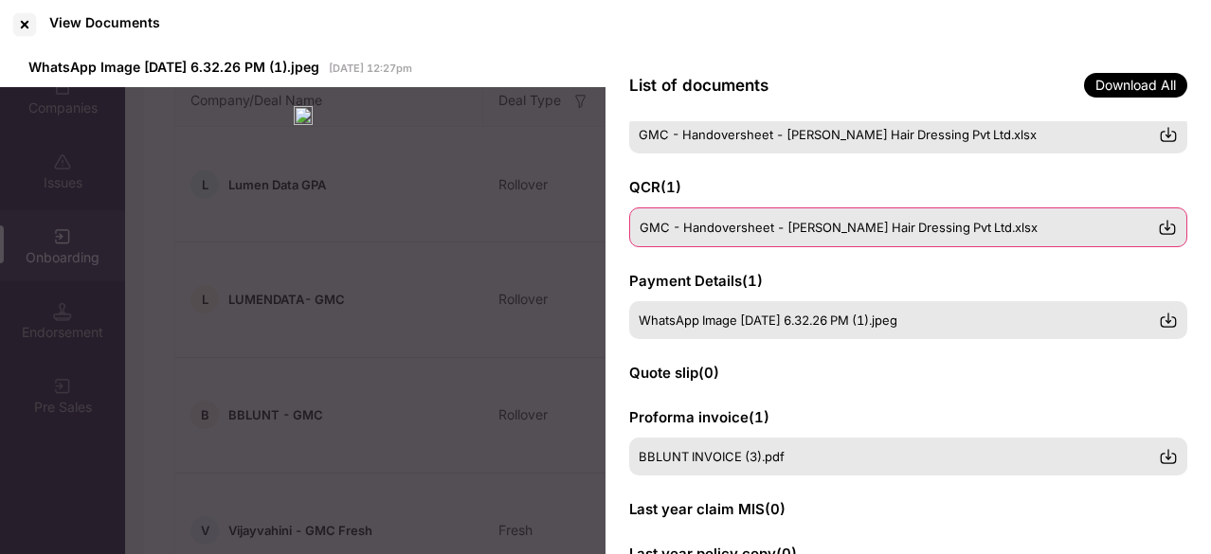
click at [773, 244] on div "GMC - Handoversheet - [PERSON_NAME] Hair Dressing Pvt Ltd.xlsx" at bounding box center [908, 228] width 558 height 40
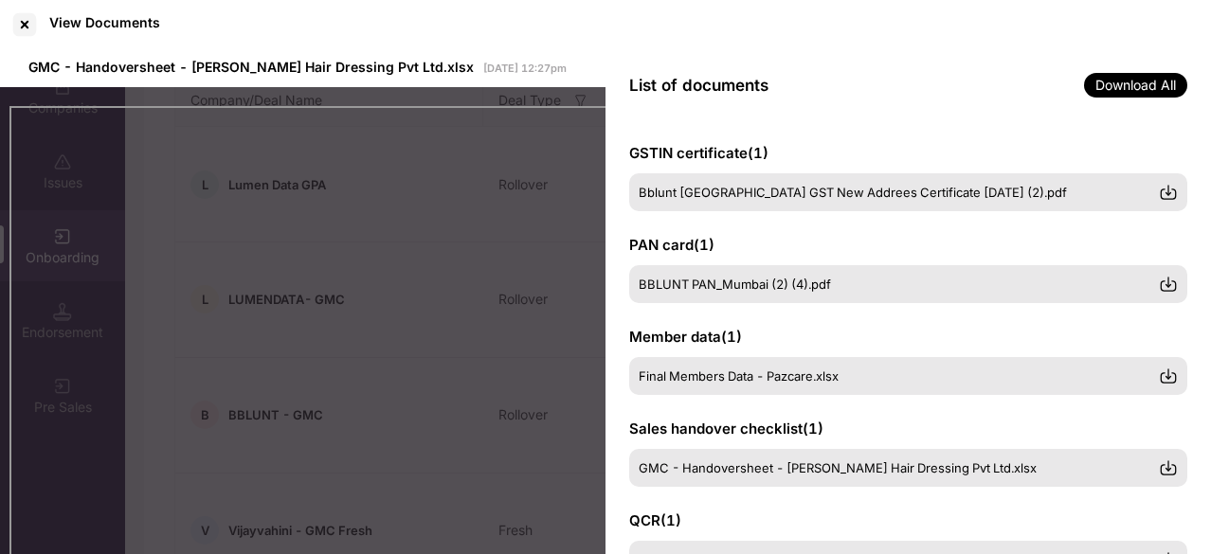
scroll to position [0, 0]
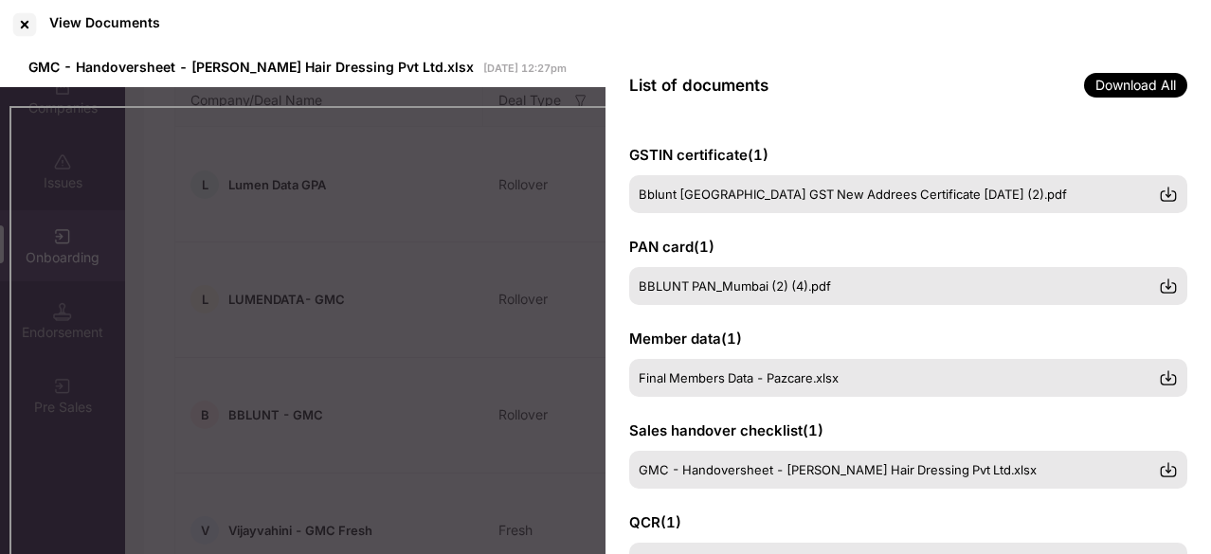
click at [823, 378] on span "Final Members Data - Pazcare.xlsx" at bounding box center [739, 378] width 200 height 15
click at [25, 29] on div at bounding box center [24, 24] width 30 height 30
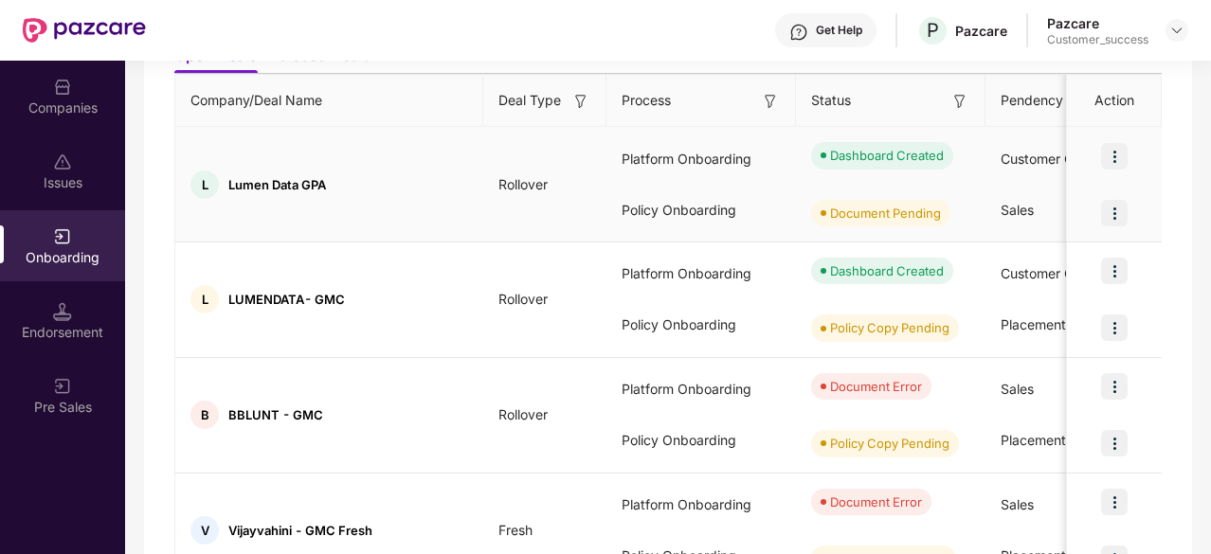
click at [1113, 155] on img at bounding box center [1114, 156] width 27 height 27
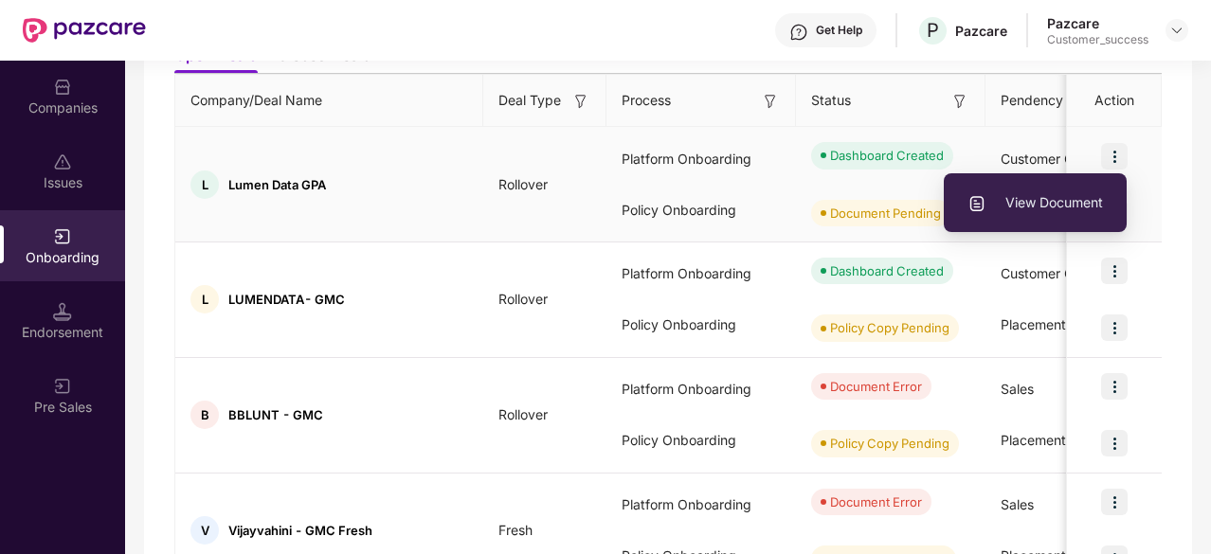
click at [1046, 210] on span "View Document" at bounding box center [1035, 202] width 136 height 21
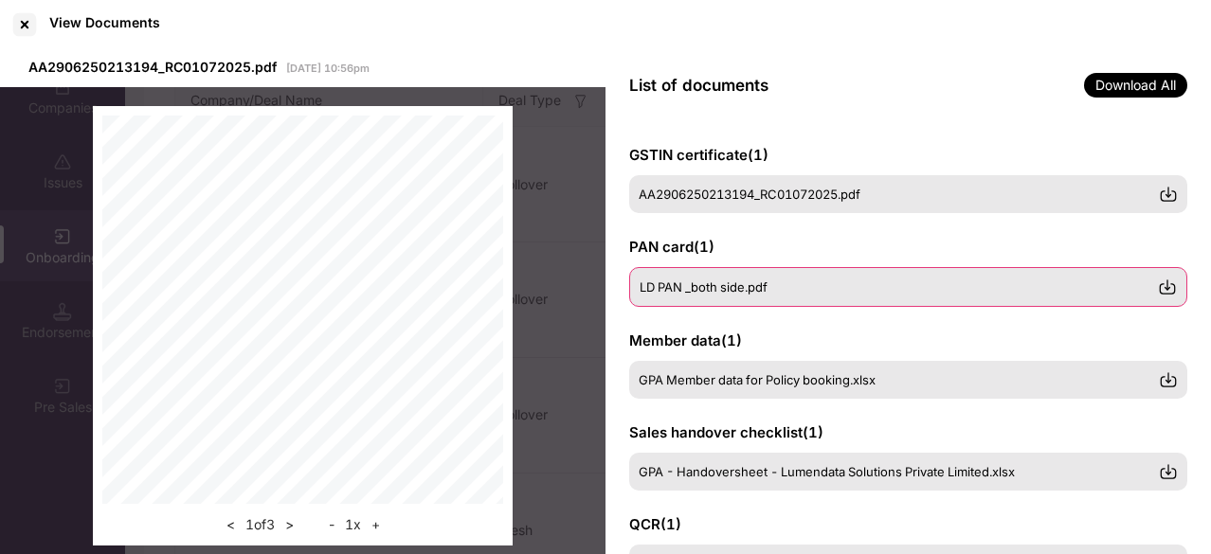
click at [881, 303] on div "LD PAN _both side.pdf" at bounding box center [908, 287] width 558 height 40
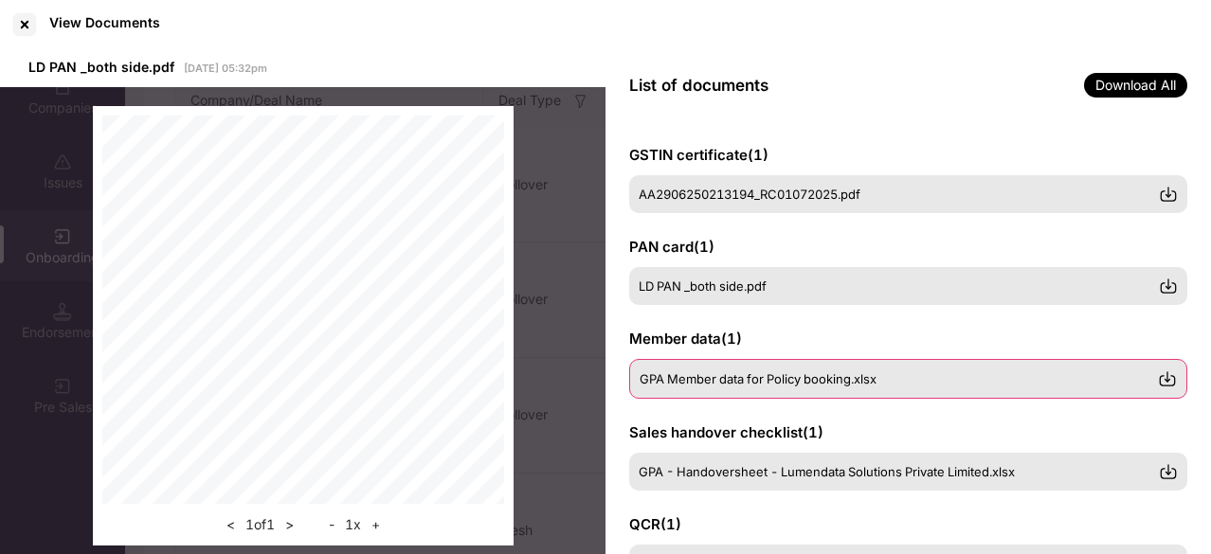
click at [805, 395] on div "GPA Member data for Policy booking.xlsx" at bounding box center [908, 379] width 558 height 40
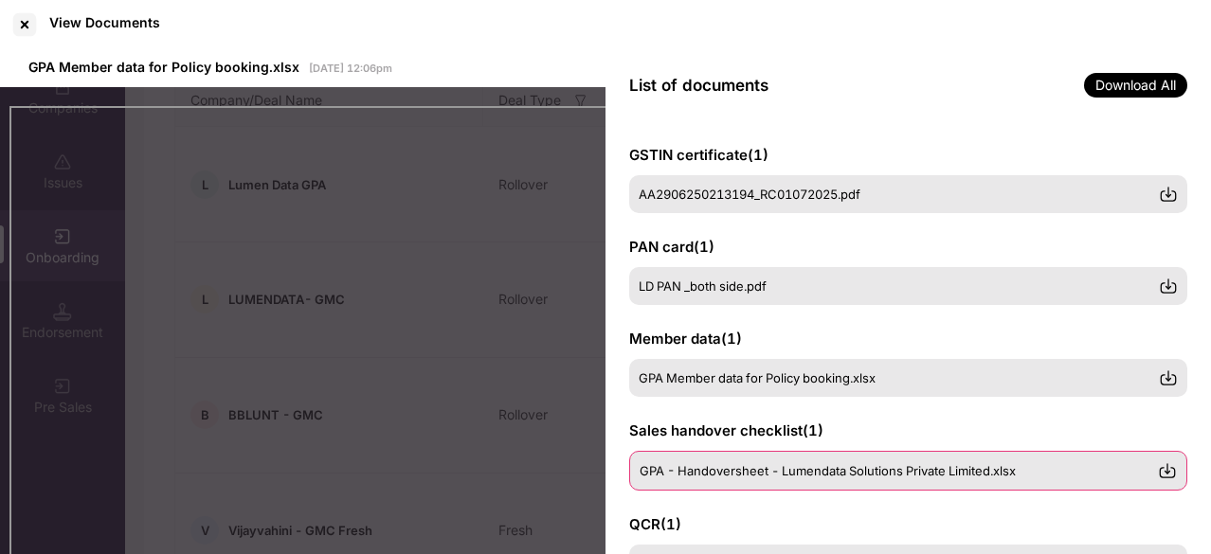
click at [778, 471] on span "GPA - Handoversheet - Lumendata Solutions Private Limited.xlsx" at bounding box center [828, 470] width 376 height 15
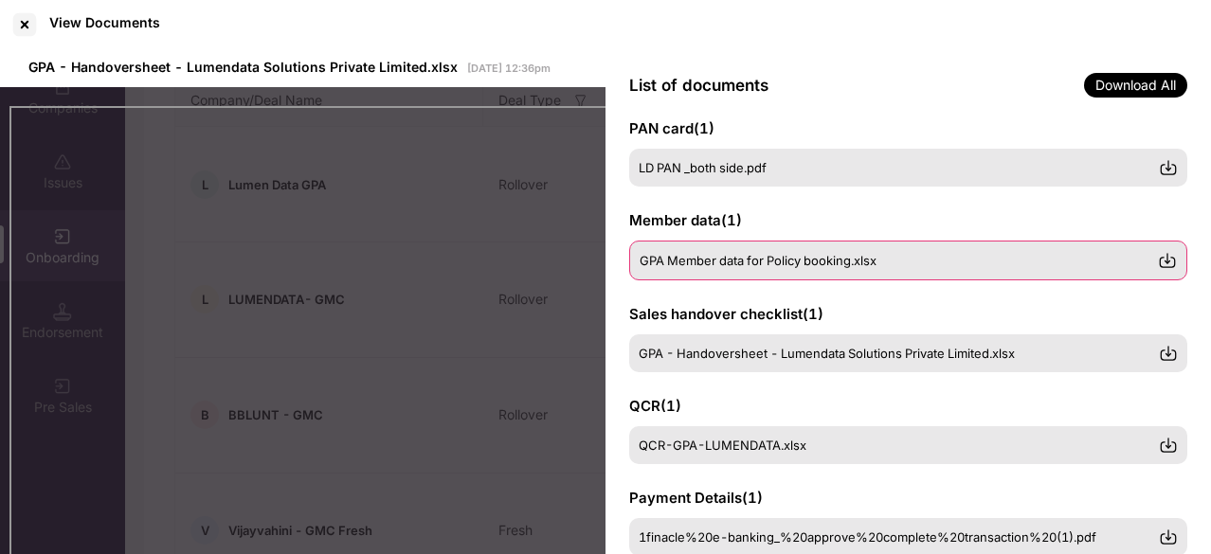
scroll to position [119, 0]
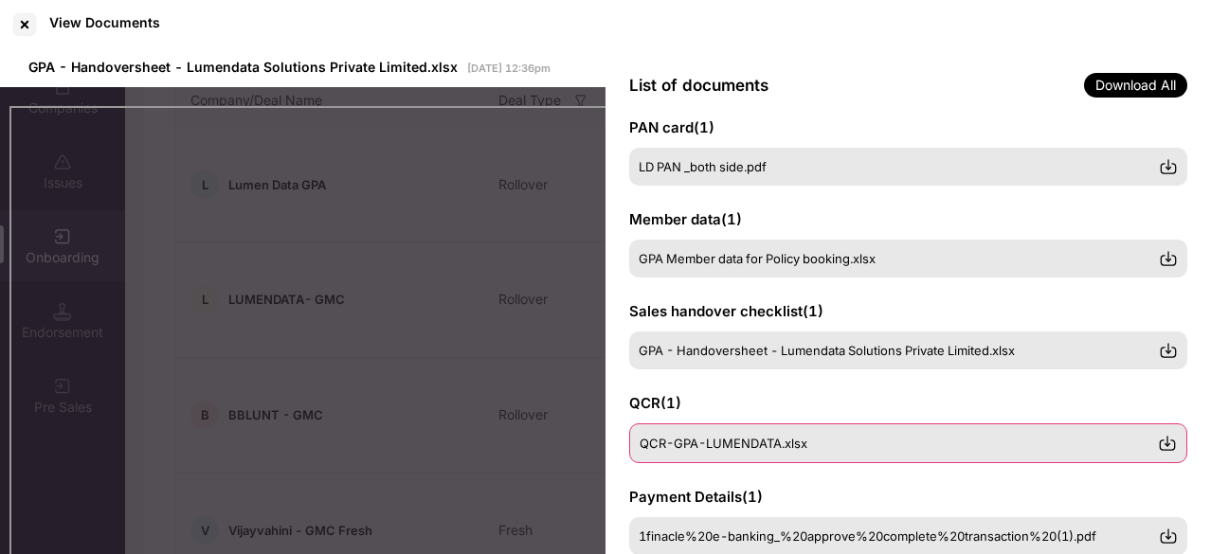
click at [737, 439] on span "QCR-GPA-LUMENDATA.xlsx" at bounding box center [724, 443] width 168 height 15
click at [729, 443] on span "QCR-GPA-LUMENDATA.xlsx" at bounding box center [724, 443] width 168 height 15
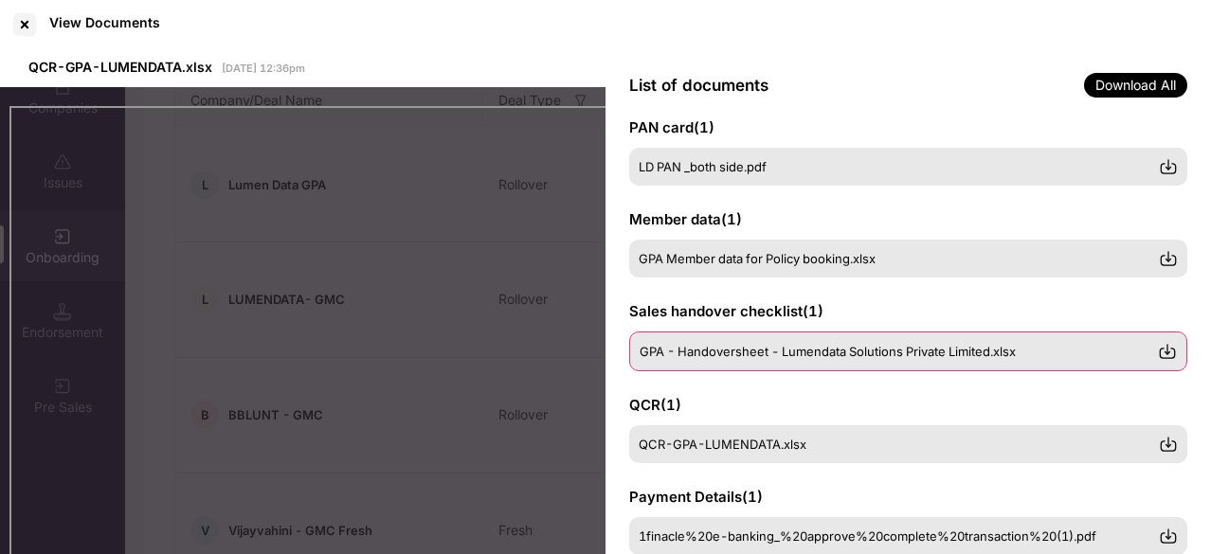
click at [787, 363] on div "GPA - Handoversheet - Lumendata Solutions Private Limited.xlsx" at bounding box center [908, 352] width 558 height 40
click at [1173, 358] on img at bounding box center [1167, 351] width 19 height 19
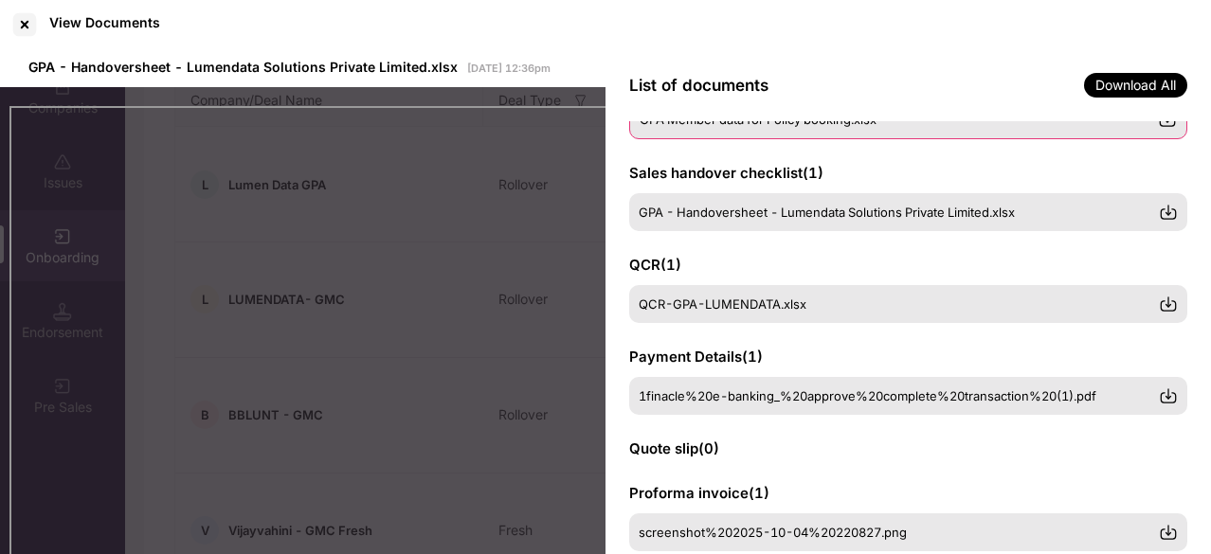
scroll to position [389, 0]
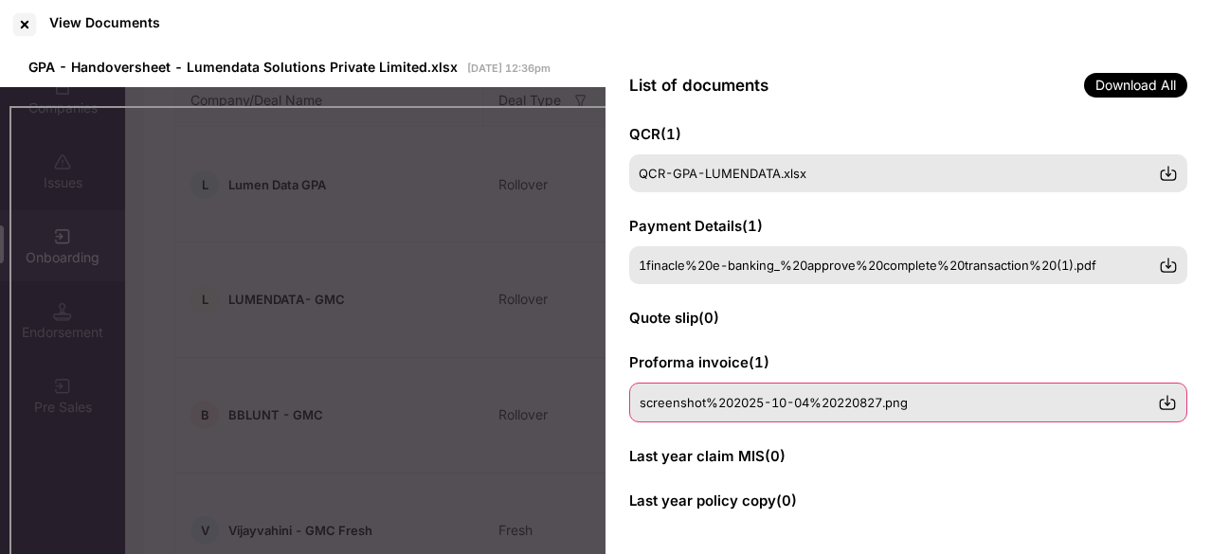
click at [796, 403] on span "screenshot%202025-10-04%20220827.png" at bounding box center [774, 402] width 268 height 15
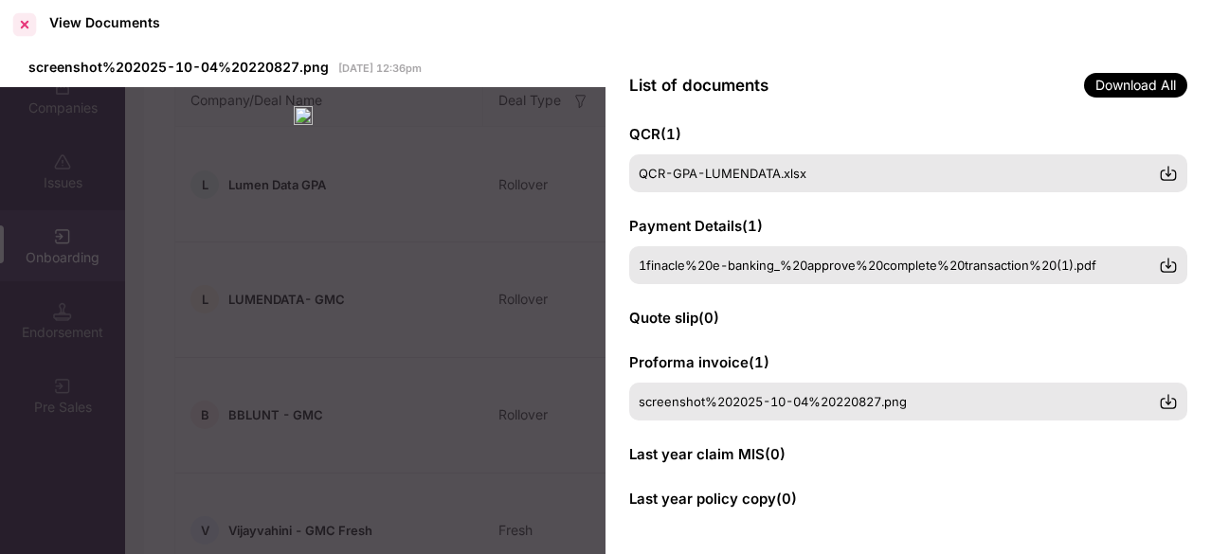
click at [27, 24] on div at bounding box center [24, 24] width 30 height 30
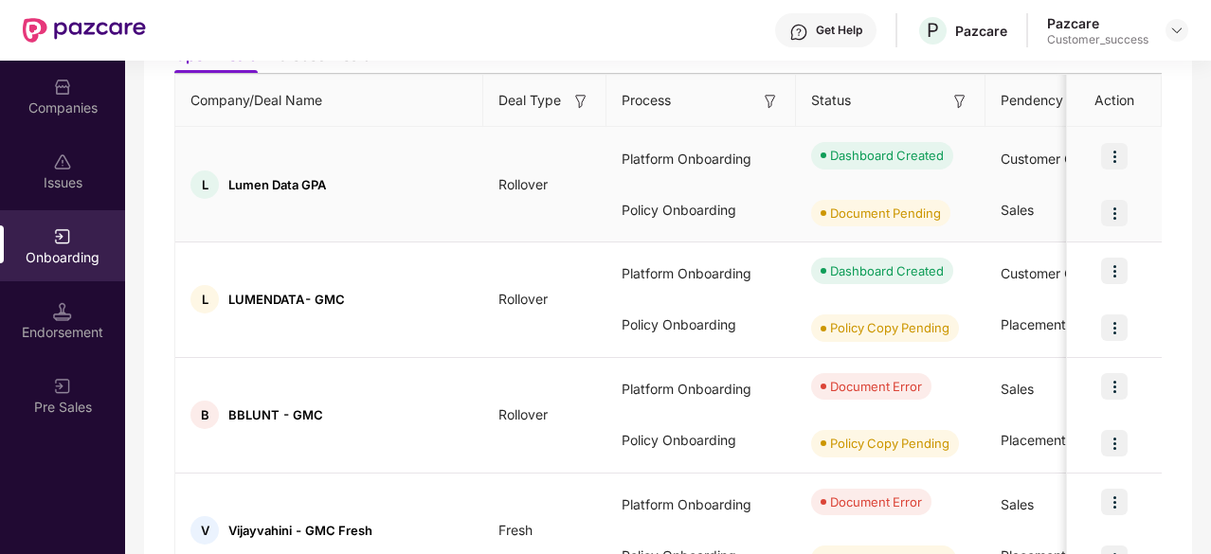
scroll to position [196, 0]
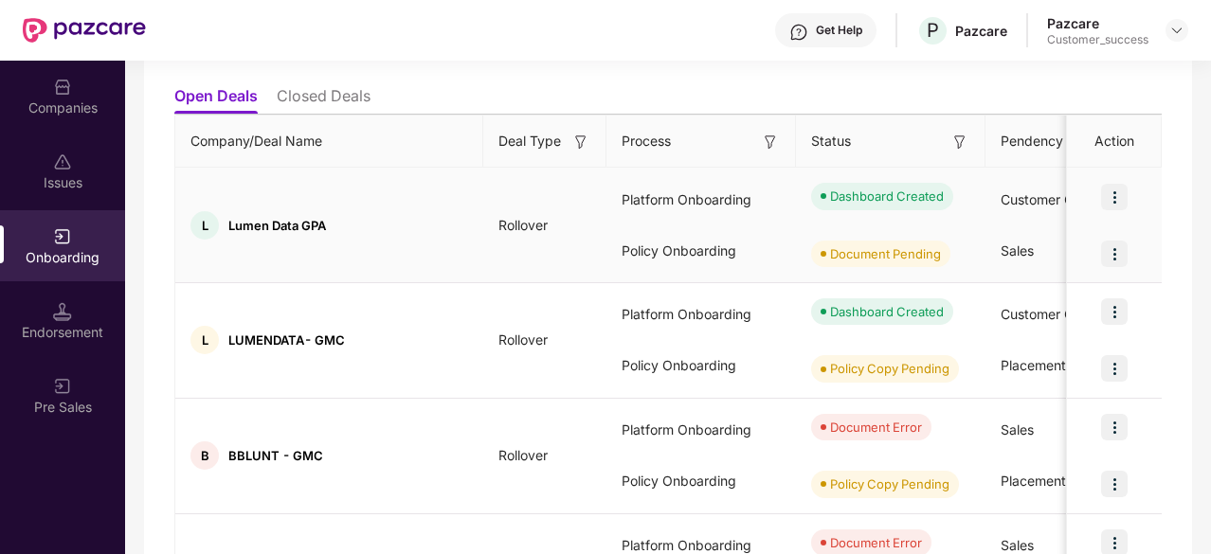
click at [1115, 192] on img at bounding box center [1114, 197] width 27 height 27
click at [79, 90] on div "Companies" at bounding box center [62, 96] width 125 height 71
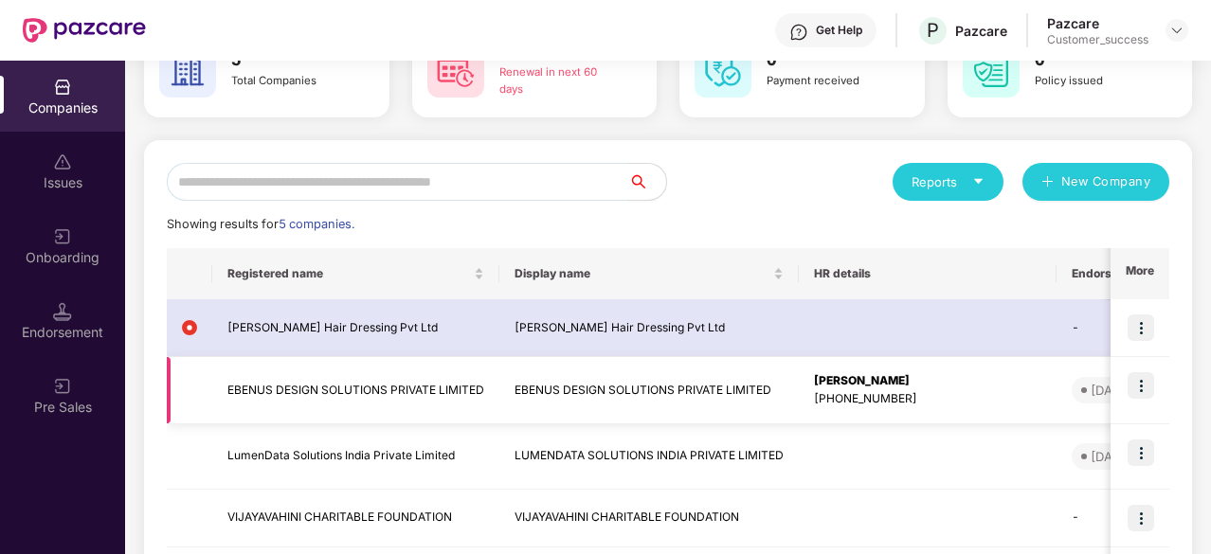
scroll to position [216, 0]
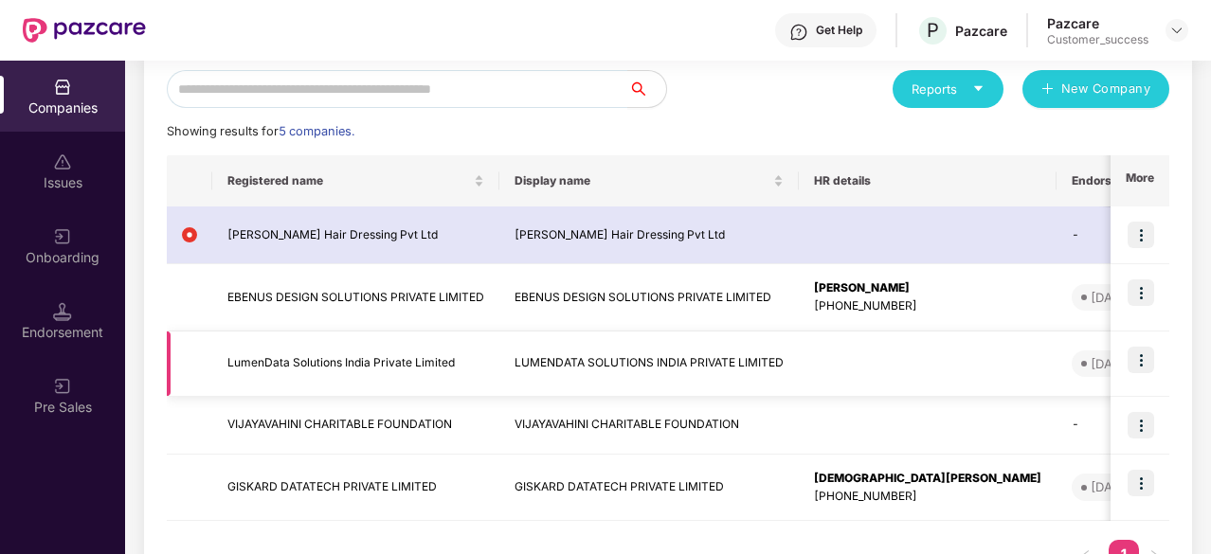
click at [1141, 357] on img at bounding box center [1141, 360] width 27 height 27
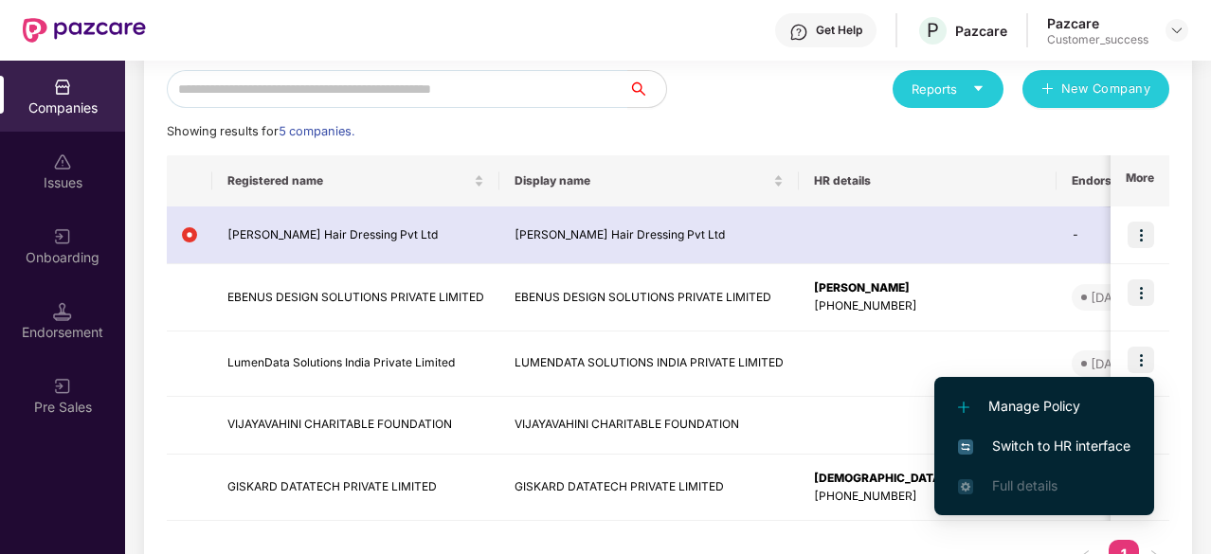
click at [1052, 436] on span "Switch to HR interface" at bounding box center [1044, 446] width 172 height 21
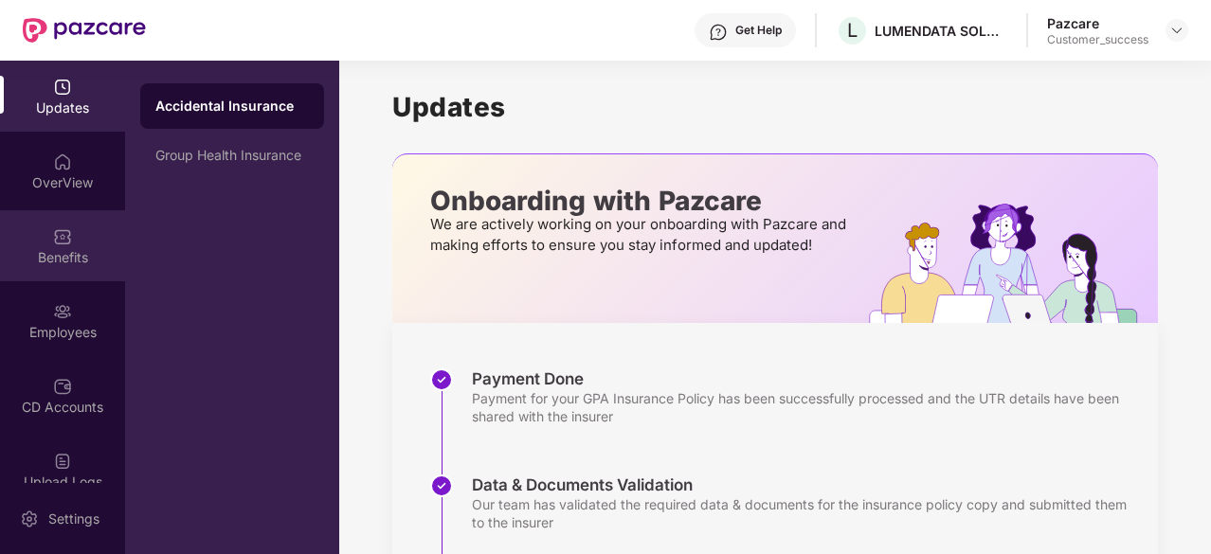
click at [57, 244] on img at bounding box center [62, 236] width 19 height 19
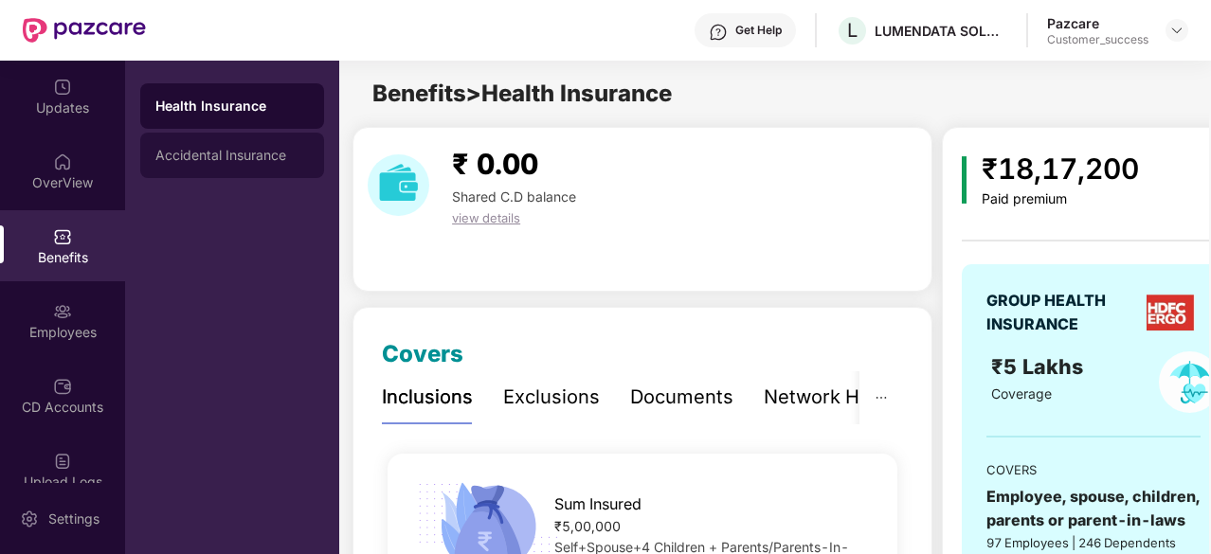
click at [193, 145] on div "Accidental Insurance" at bounding box center [232, 155] width 184 height 45
